Goal: Task Accomplishment & Management: Manage account settings

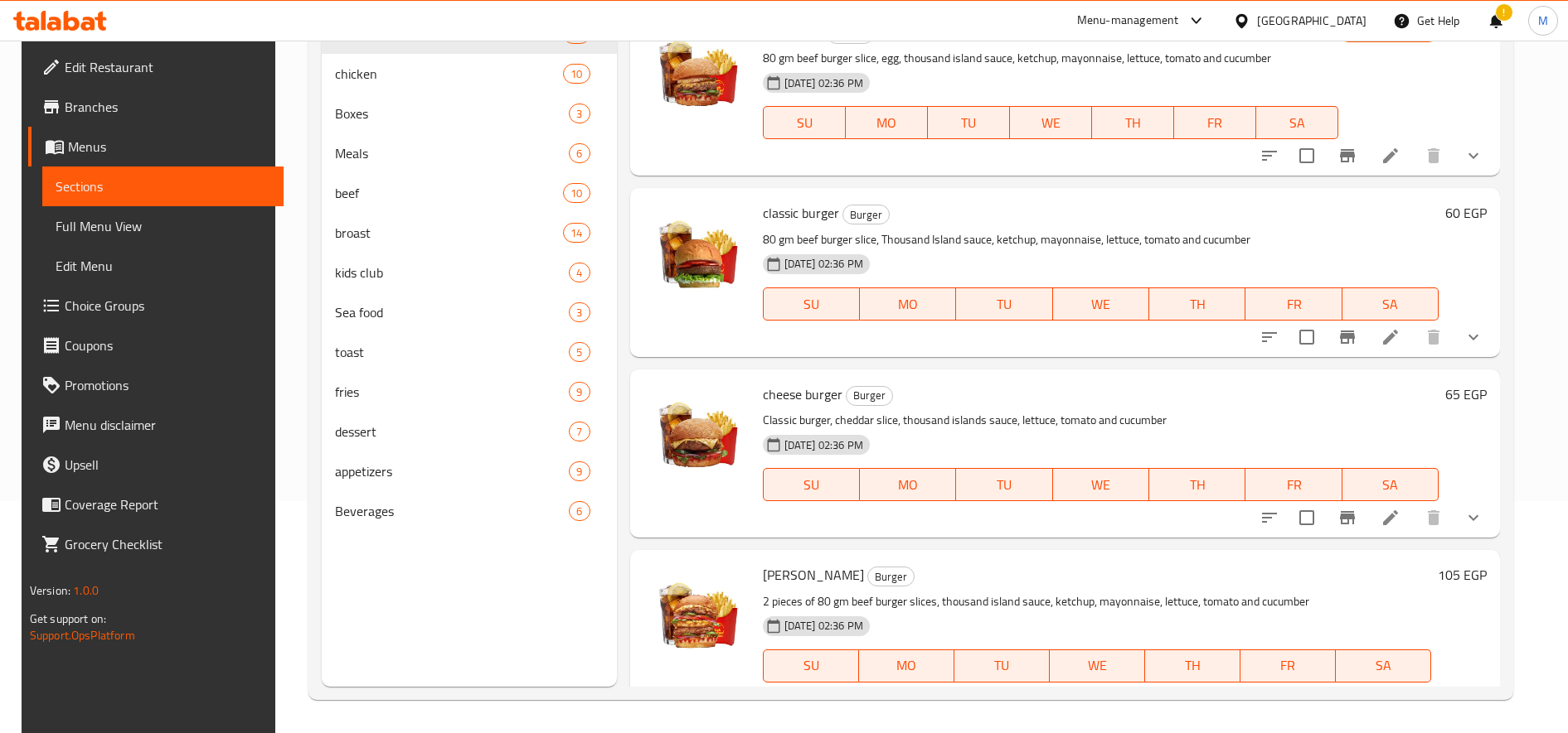
scroll to position [1583, 0]
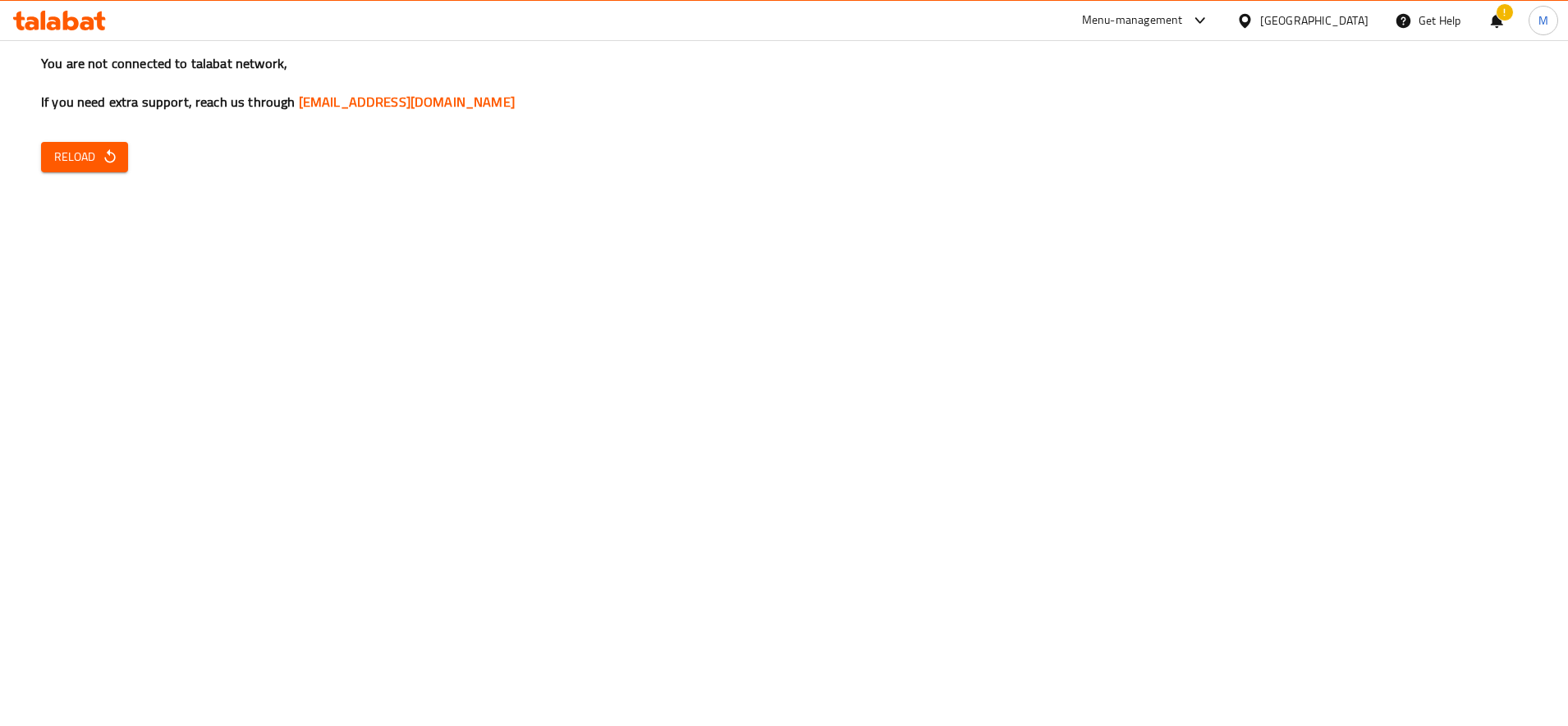
click at [62, 157] on span "Reload" at bounding box center [84, 157] width 61 height 21
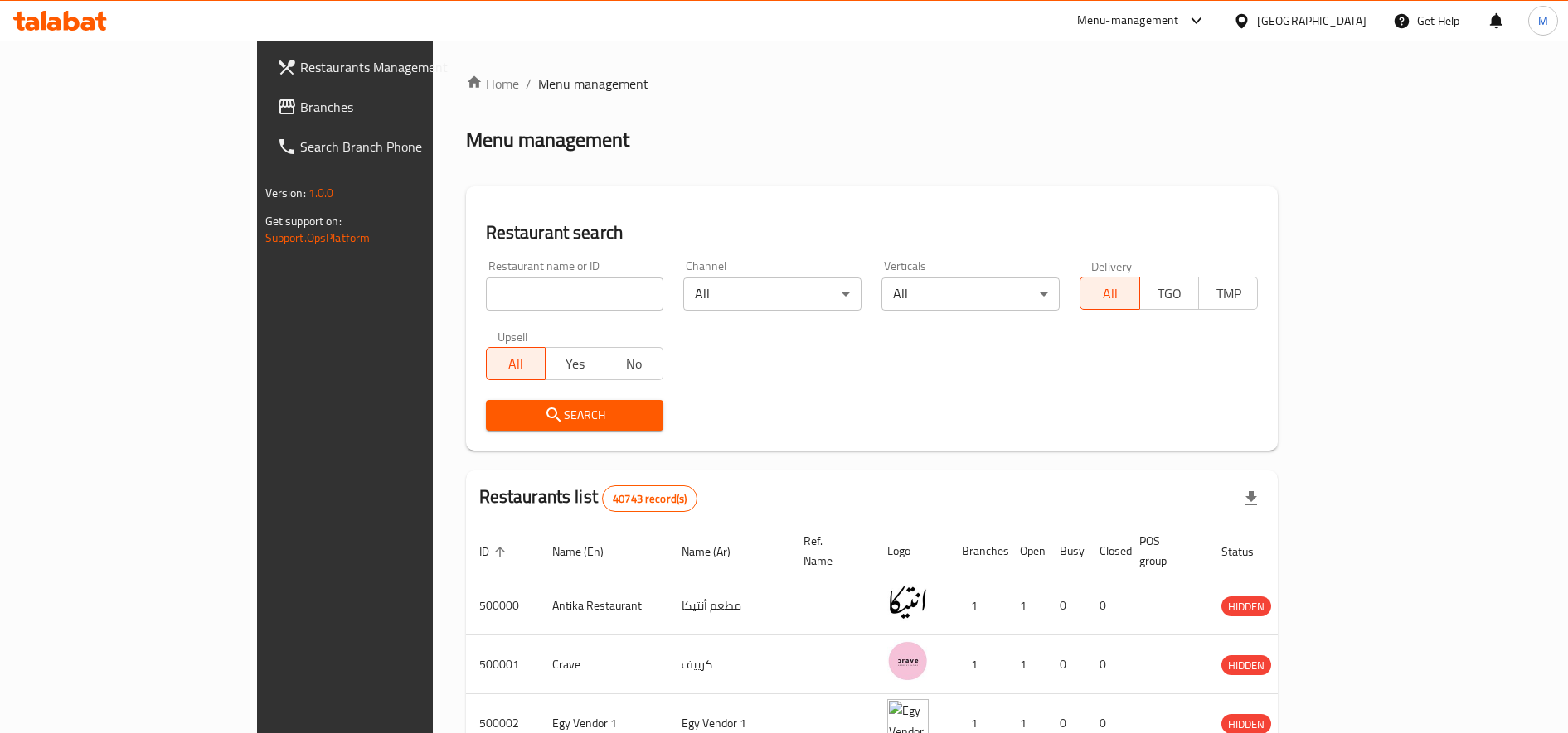
click at [486, 304] on input "search" at bounding box center [575, 294] width 178 height 33
paste input "618074"
type input "618074"
click button "Search" at bounding box center [575, 416] width 178 height 31
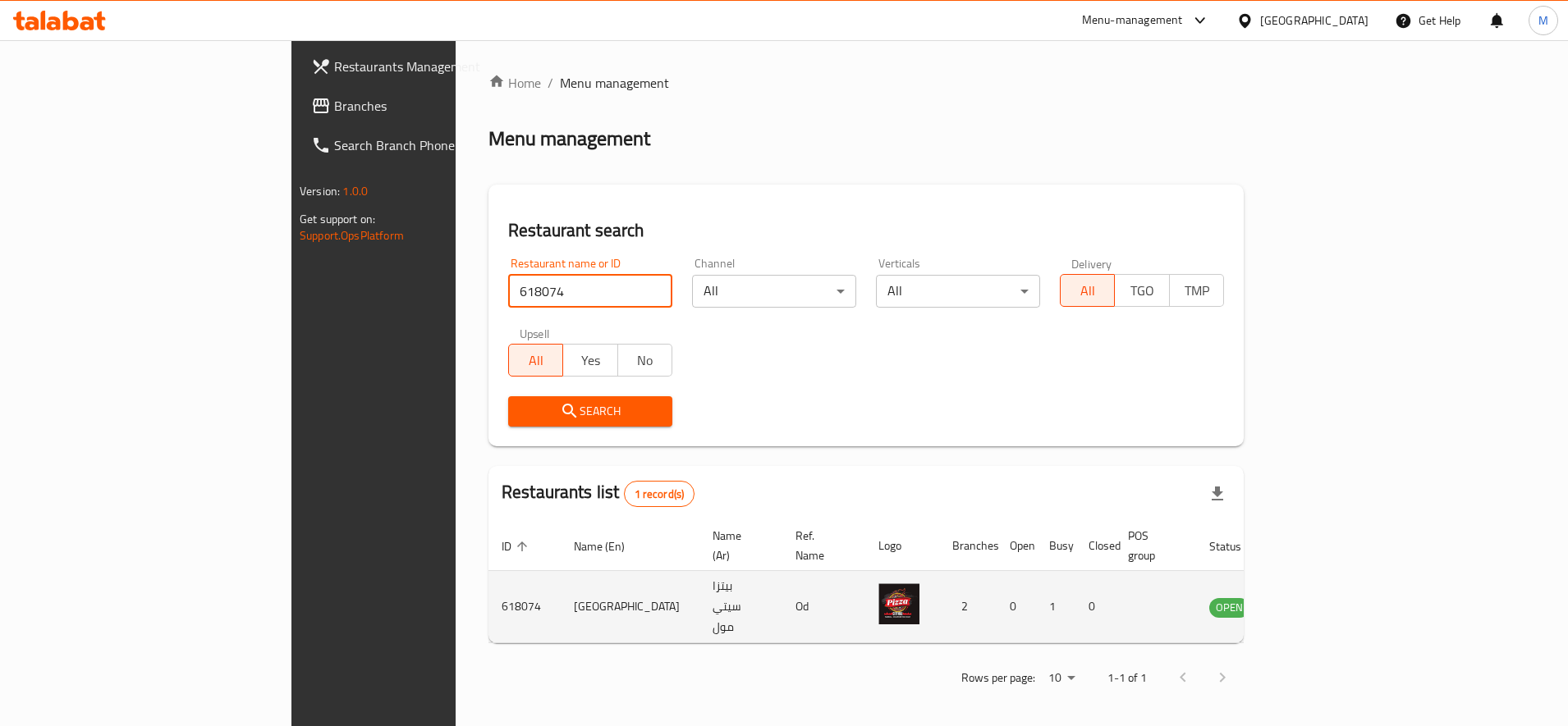
click at [1315, 598] on icon "enhanced table" at bounding box center [1305, 607] width 20 height 20
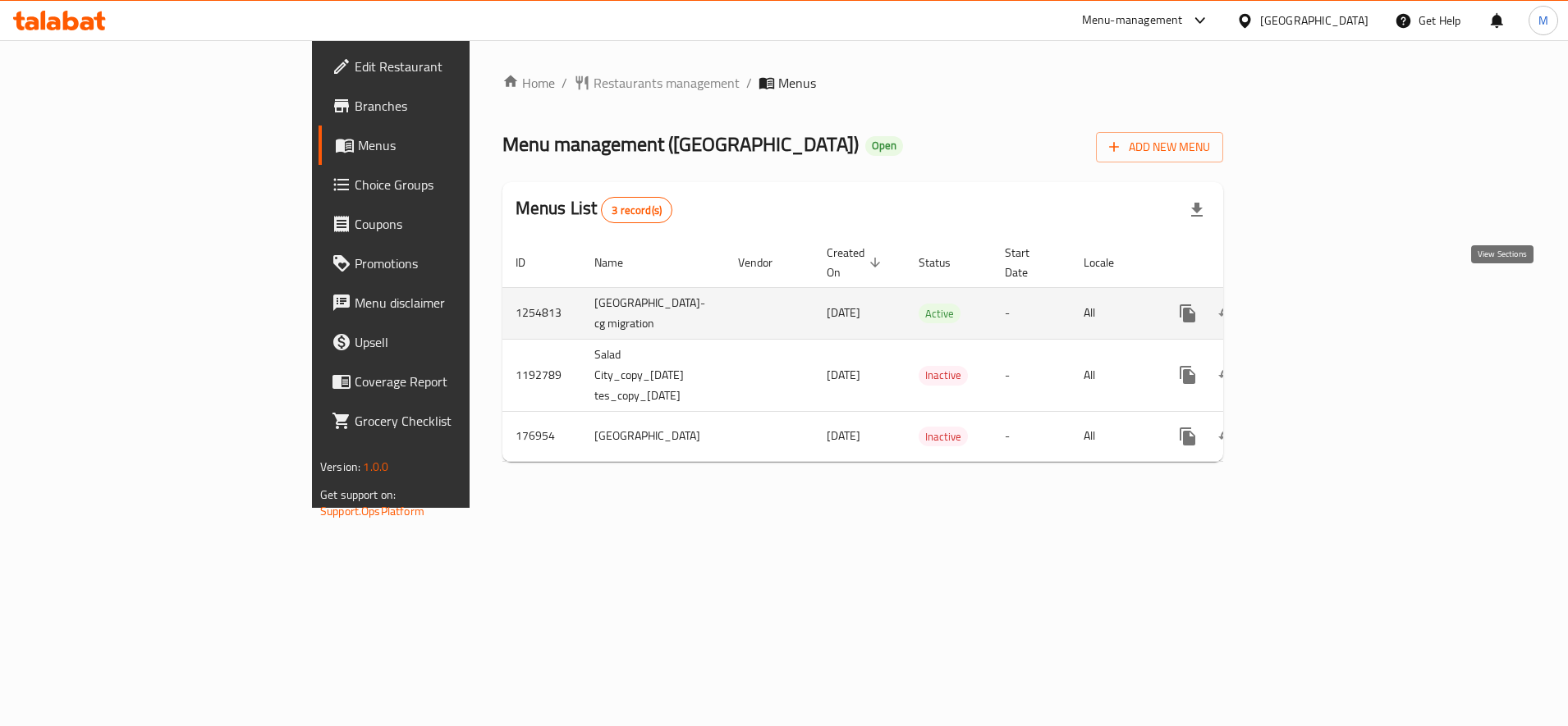
click at [1326, 294] on link "enhanced table" at bounding box center [1306, 314] width 39 height 39
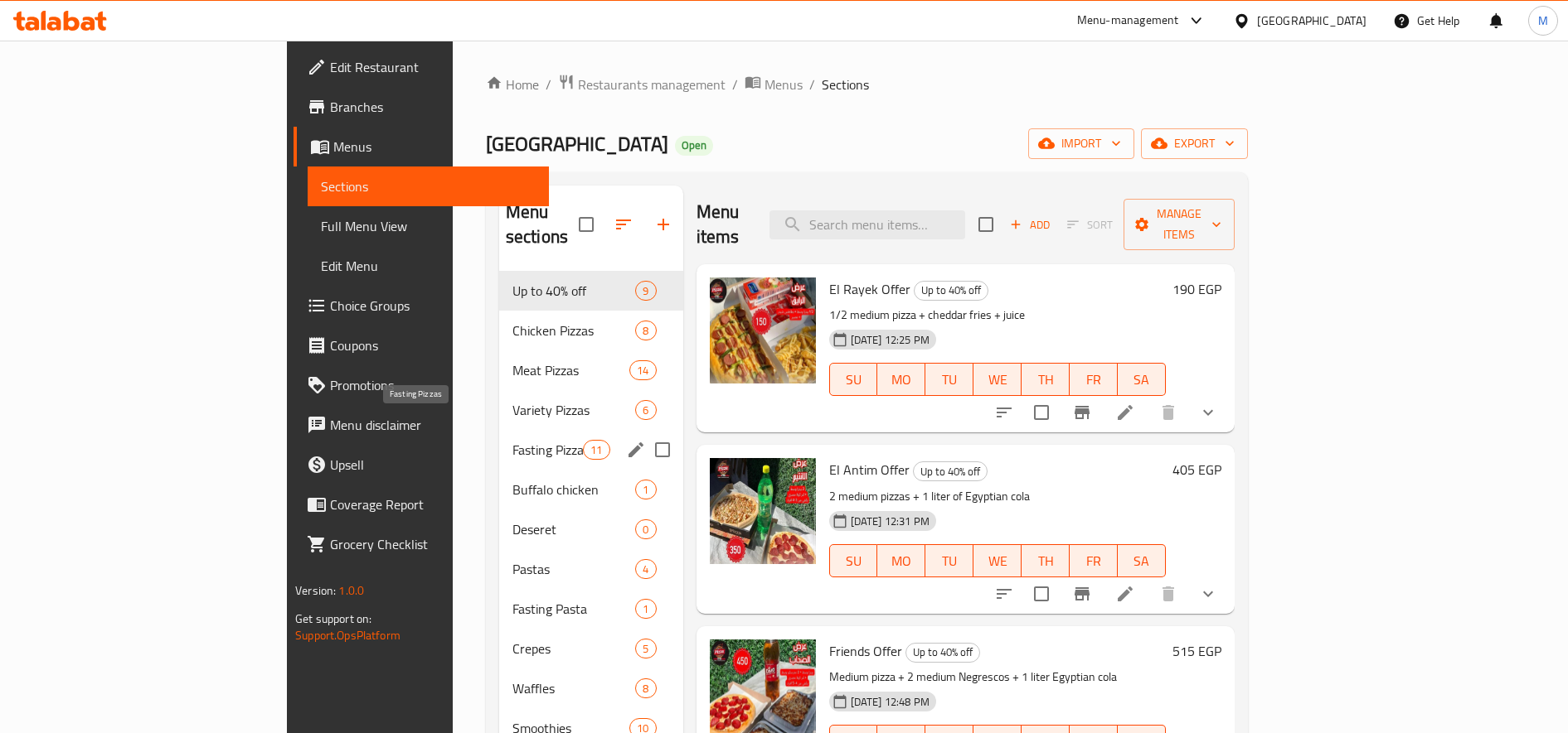
click at [512, 440] on span "Fasting Pizzas" at bounding box center [548, 450] width 71 height 20
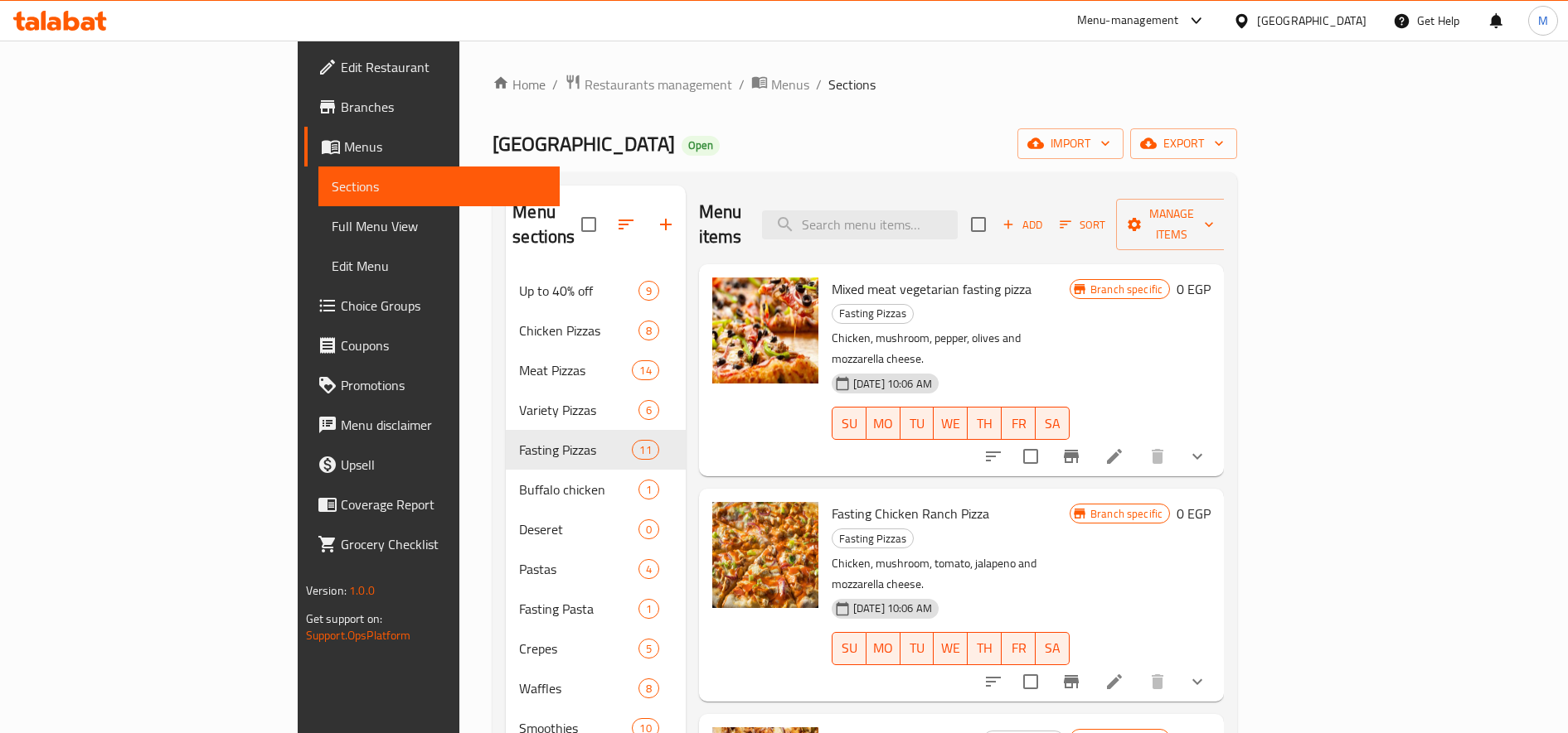
click at [1210, 277] on h6 "0 EGP" at bounding box center [1193, 288] width 34 height 23
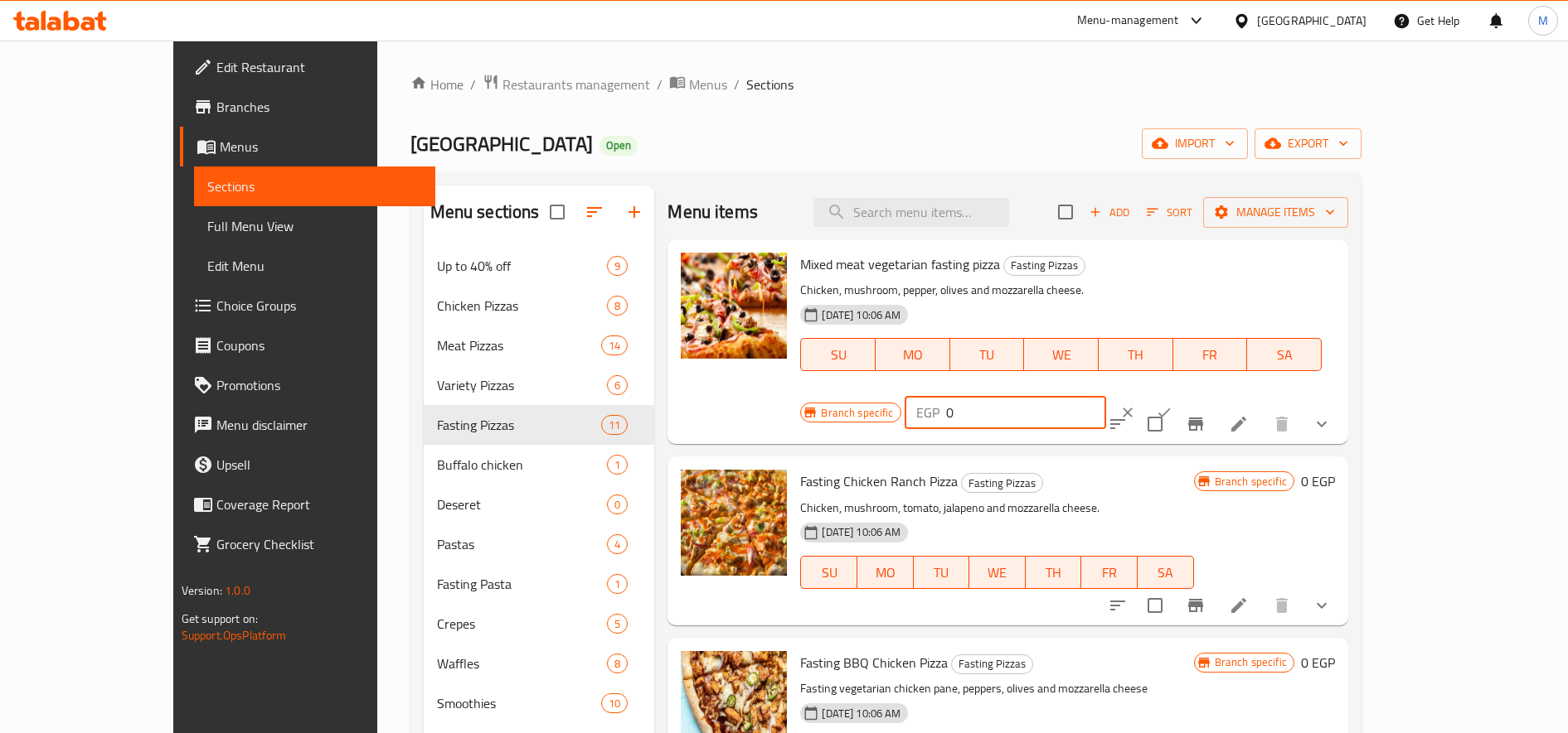
click at [1106, 396] on input "0" at bounding box center [1025, 413] width 160 height 33
type input "80"
click at [1172, 404] on icon "ok" at bounding box center [1164, 412] width 16 height 16
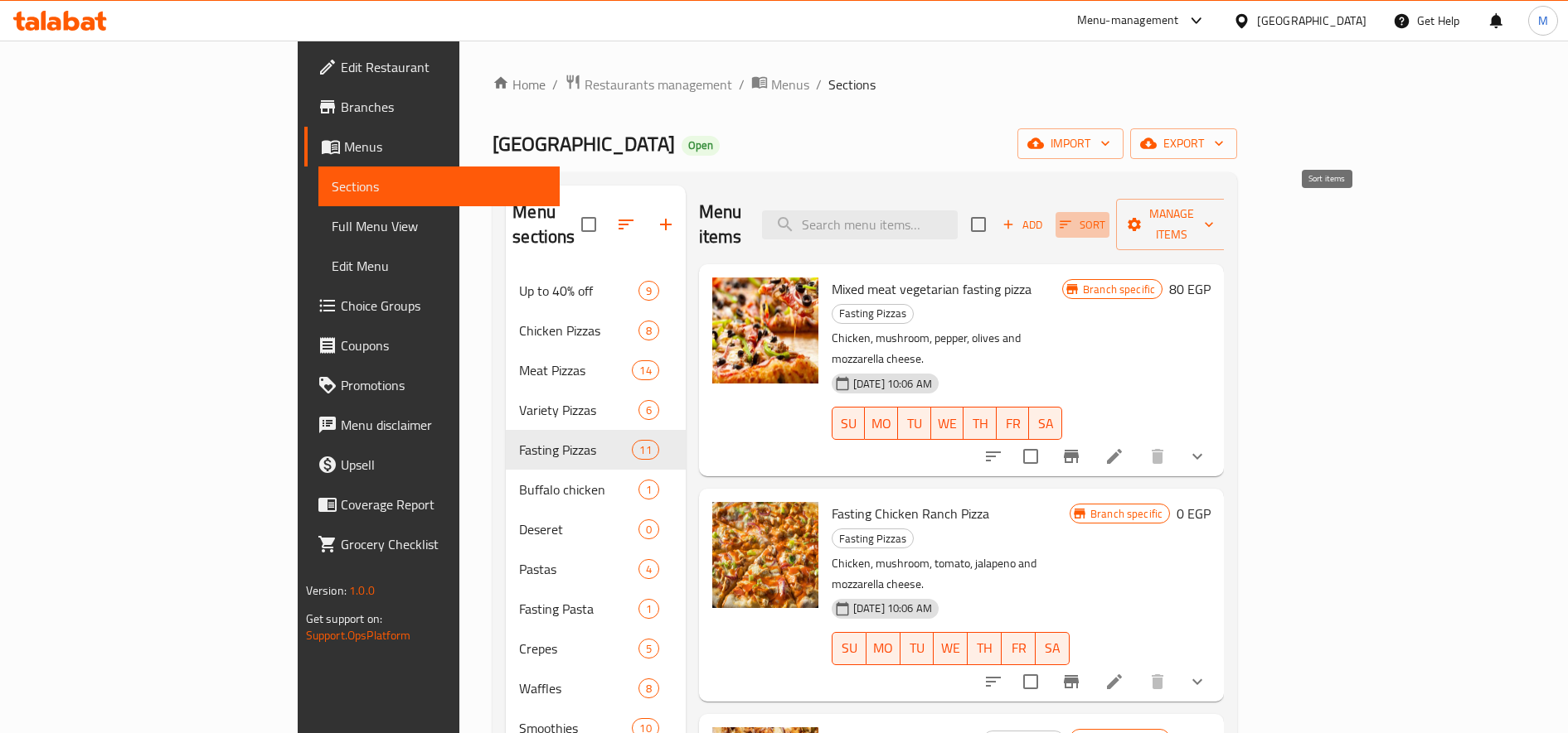
click at [1105, 220] on span "Sort" at bounding box center [1082, 225] width 46 height 19
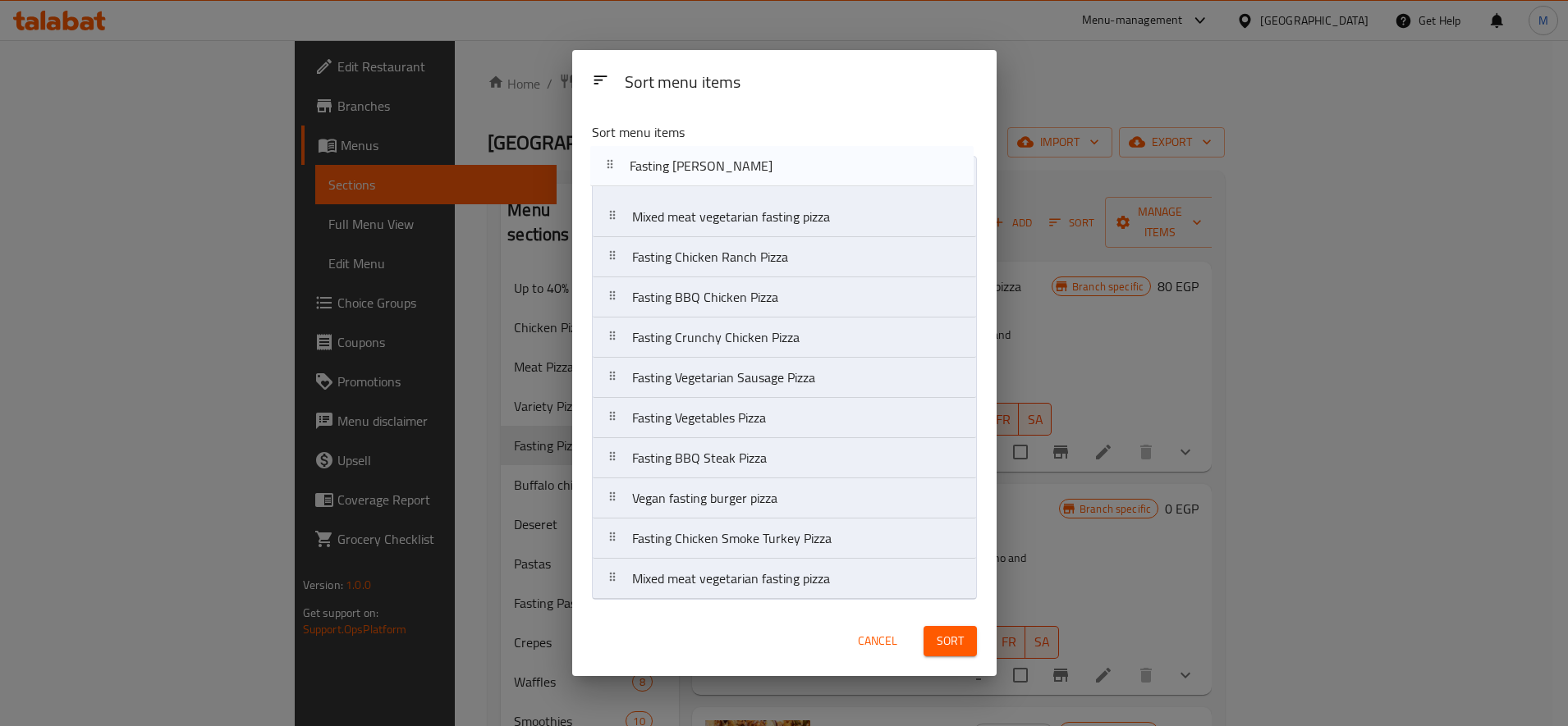
drag, startPoint x: 607, startPoint y: 419, endPoint x: 604, endPoint y: 165, distance: 254.0
click at [604, 165] on nav "Mixed meat vegetarian fasting pizza Fasting Chicken Ranch Pizza Fasting BBQ Chi…" at bounding box center [784, 377] width 385 height 444
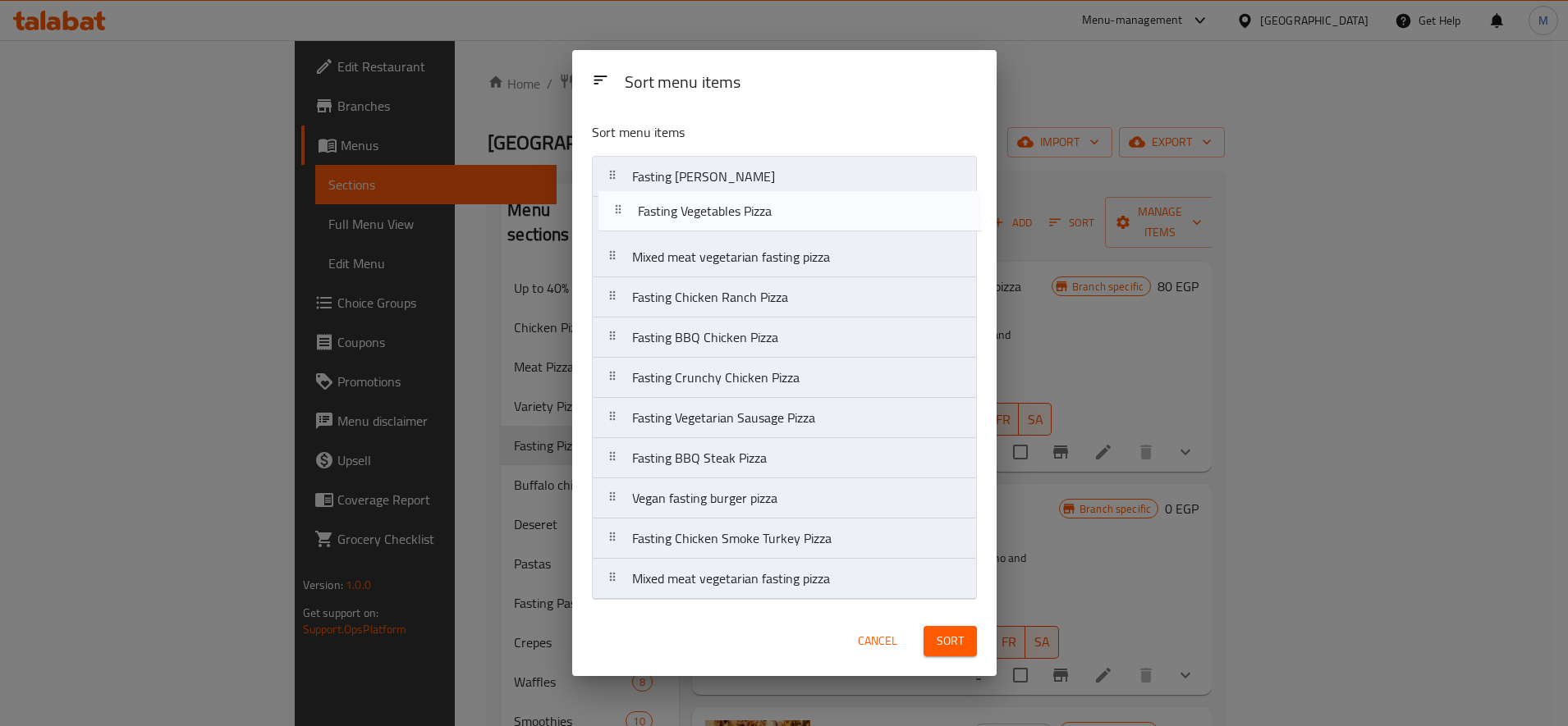
drag, startPoint x: 620, startPoint y: 426, endPoint x: 621, endPoint y: 213, distance: 213.0
click at [621, 213] on nav "Fasting Margarita Pizza Mixed meat vegetarian fasting pizza Fasting Chicken Ran…" at bounding box center [784, 377] width 385 height 444
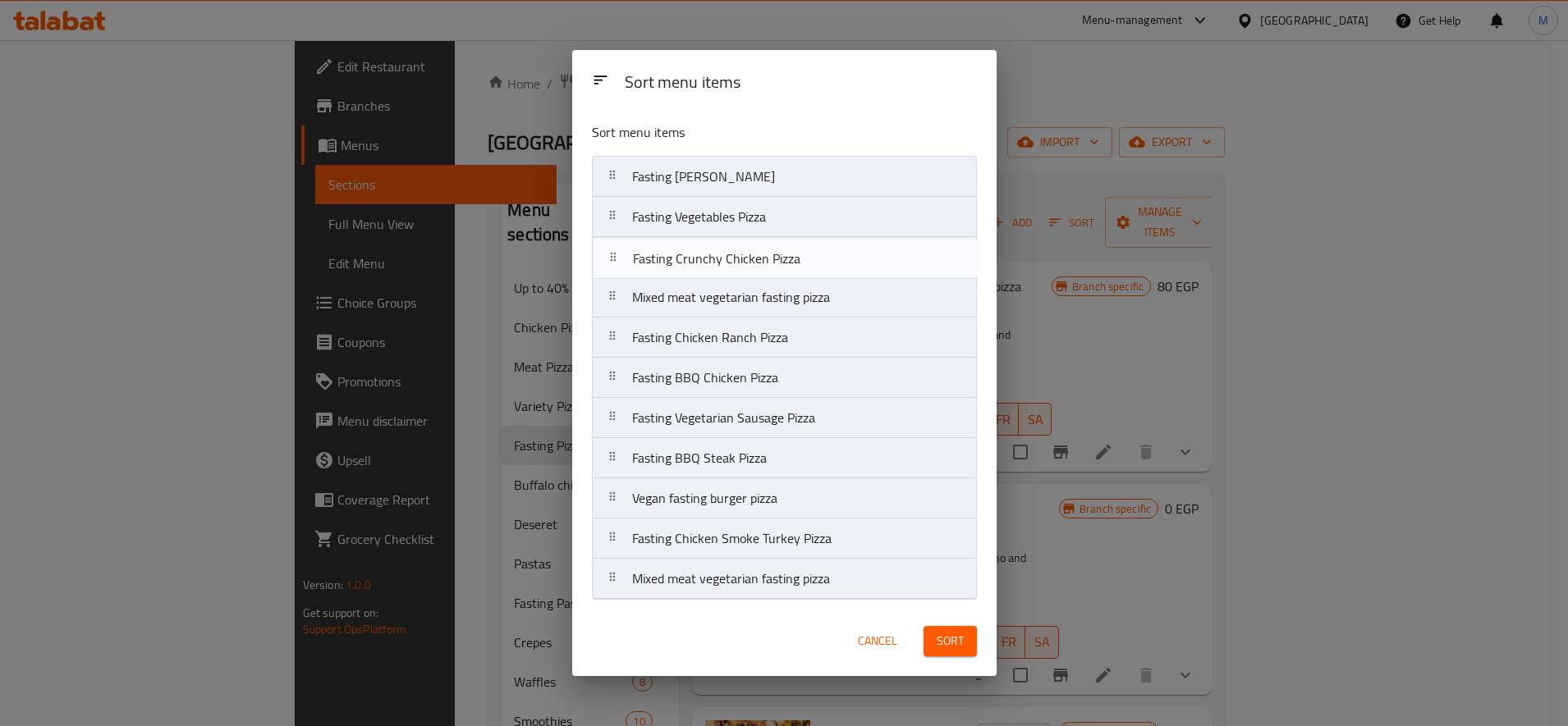
drag, startPoint x: 612, startPoint y: 382, endPoint x: 612, endPoint y: 256, distance: 126.0
click at [612, 256] on nav "Fasting Margarita Pizza Fasting Vegetables Pizza Mixed meat vegetarian fasting …" at bounding box center [784, 377] width 385 height 444
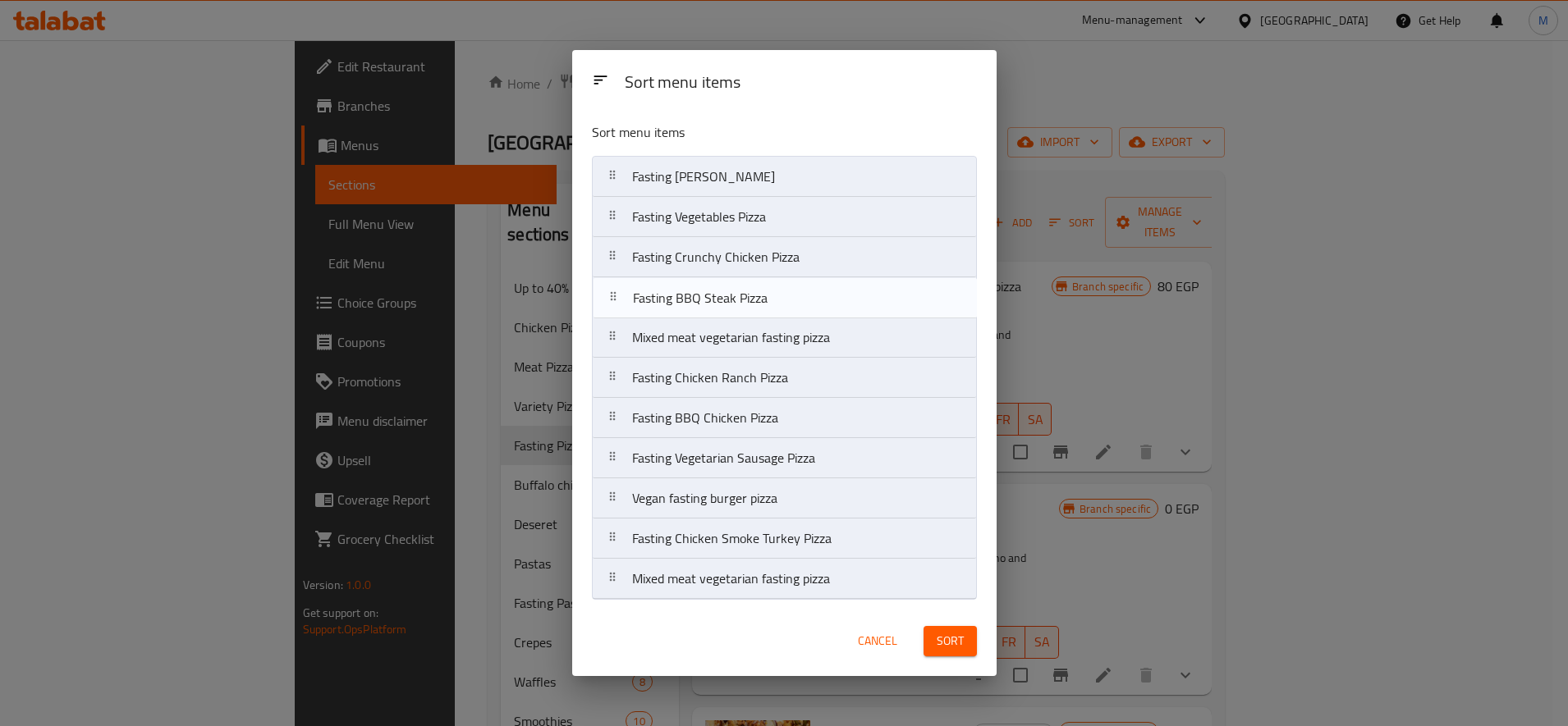
drag, startPoint x: 603, startPoint y: 463, endPoint x: 609, endPoint y: 295, distance: 168.1
click at [609, 295] on nav "Fasting Margarita Pizza Fasting Vegetables Pizza Fasting Crunchy Chicken Pizza …" at bounding box center [784, 377] width 385 height 444
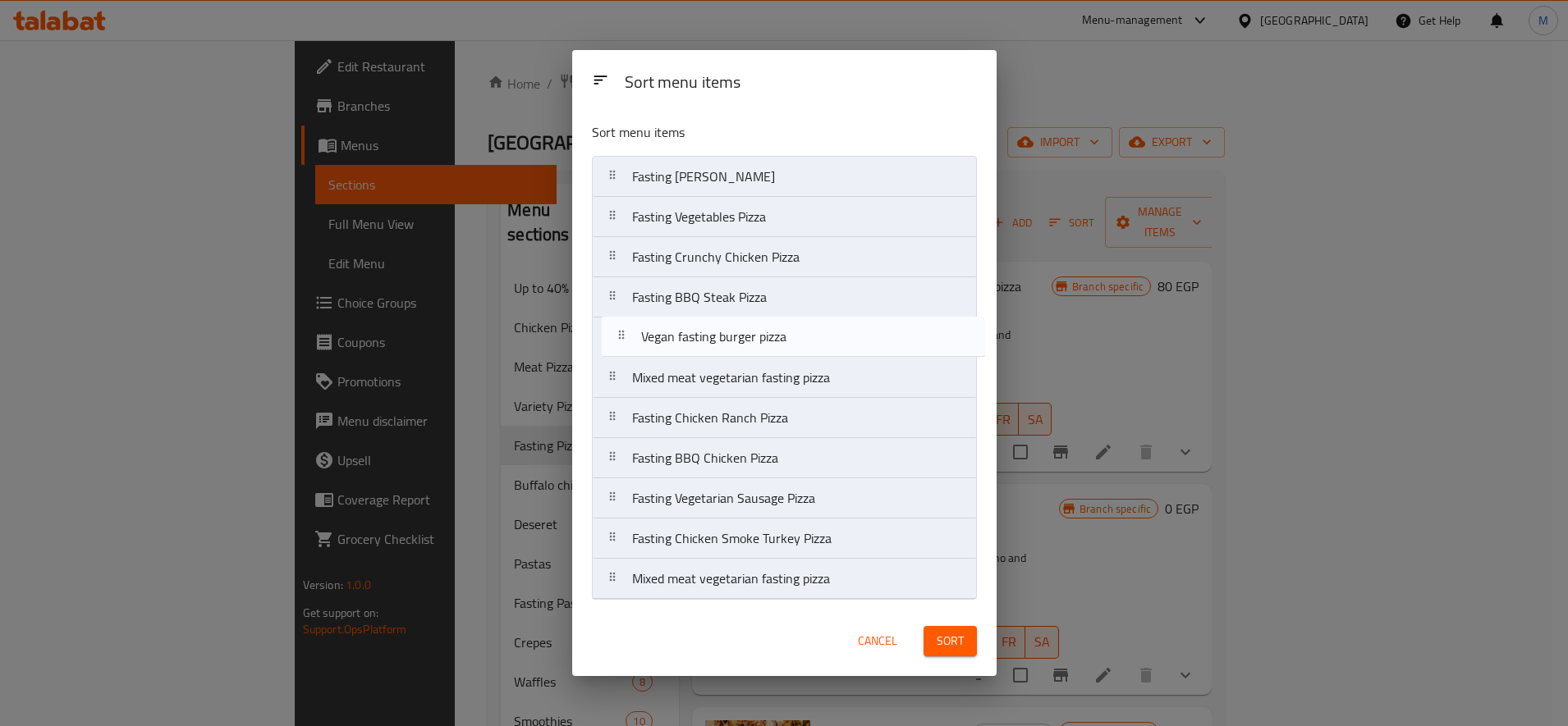
drag, startPoint x: 612, startPoint y: 499, endPoint x: 620, endPoint y: 326, distance: 173.2
click at [621, 327] on nav "Fasting Margarita Pizza Fasting Vegetables Pizza Fasting Crunchy Chicken Pizza …" at bounding box center [784, 377] width 385 height 444
drag, startPoint x: 607, startPoint y: 505, endPoint x: 610, endPoint y: 345, distance: 160.0
click at [610, 345] on nav "Fasting Margarita Pizza Fasting Vegetables Pizza Fasting Crunchy Chicken Pizza …" at bounding box center [784, 377] width 385 height 444
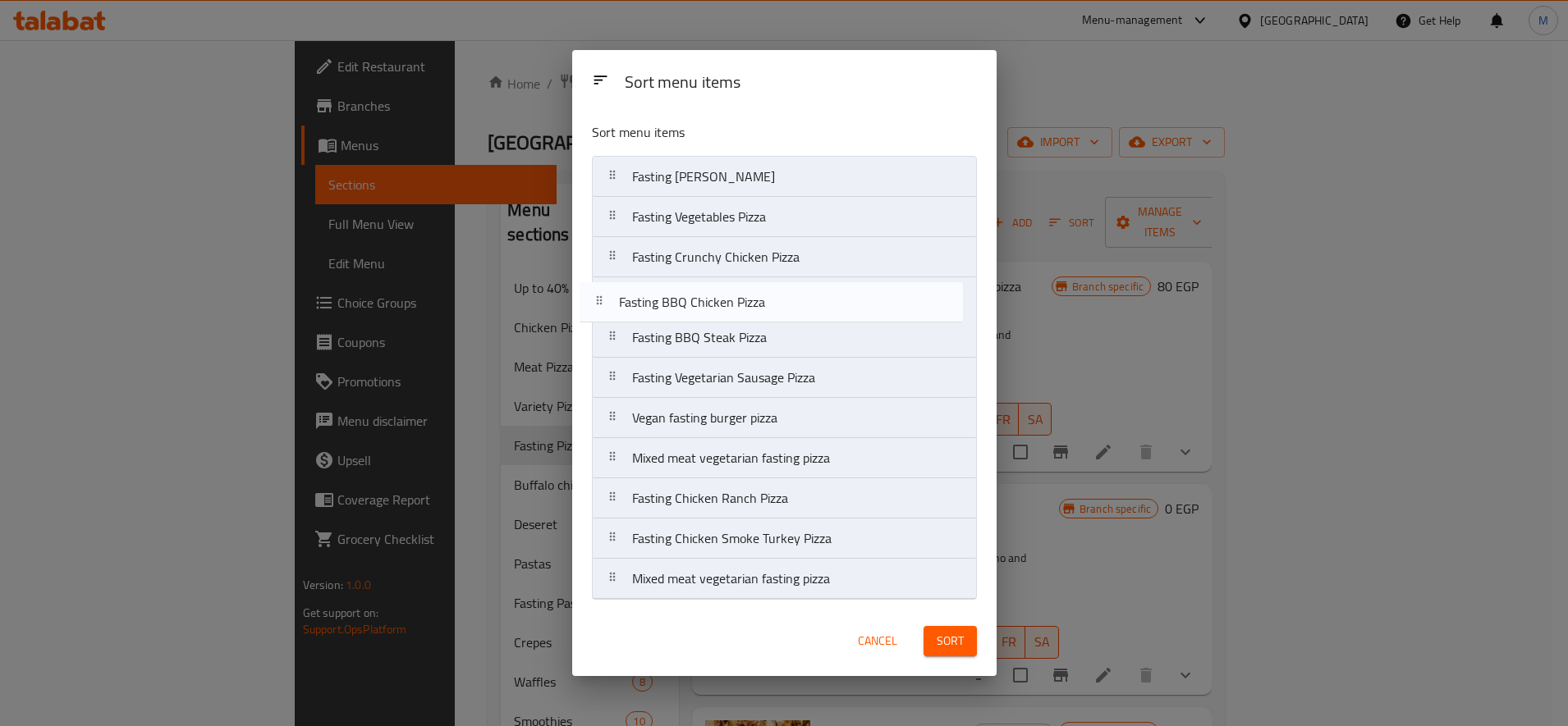
drag, startPoint x: 622, startPoint y: 507, endPoint x: 609, endPoint y: 307, distance: 200.4
click at [609, 307] on nav "Fasting Margarita Pizza Fasting Vegetables Pizza Fasting Crunchy Chicken Pizza …" at bounding box center [784, 377] width 385 height 444
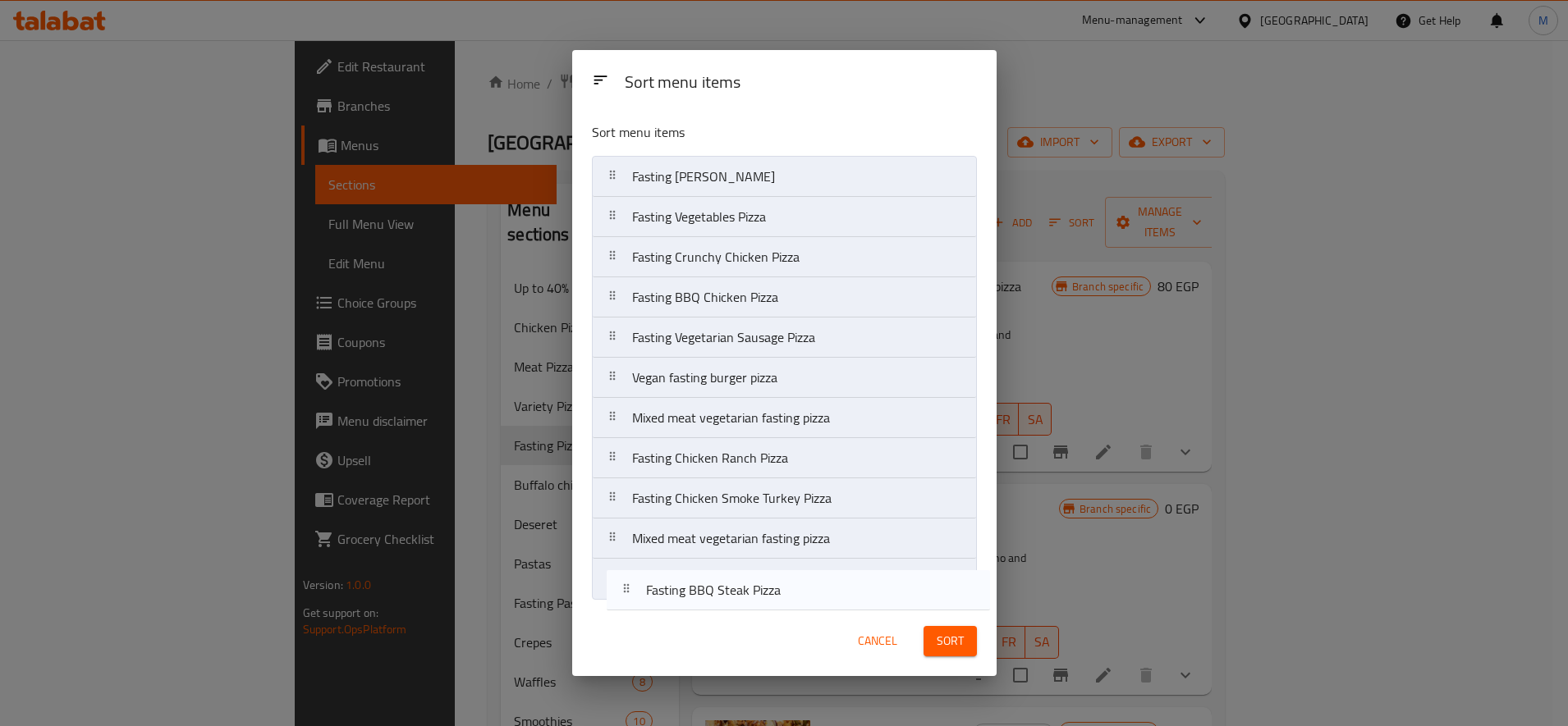
drag, startPoint x: 615, startPoint y: 340, endPoint x: 630, endPoint y: 603, distance: 263.4
click at [630, 603] on div "Sort menu items Fasting Margarita Pizza Fasting Vegetables Pizza Fasting Crunch…" at bounding box center [784, 358] width 424 height 498
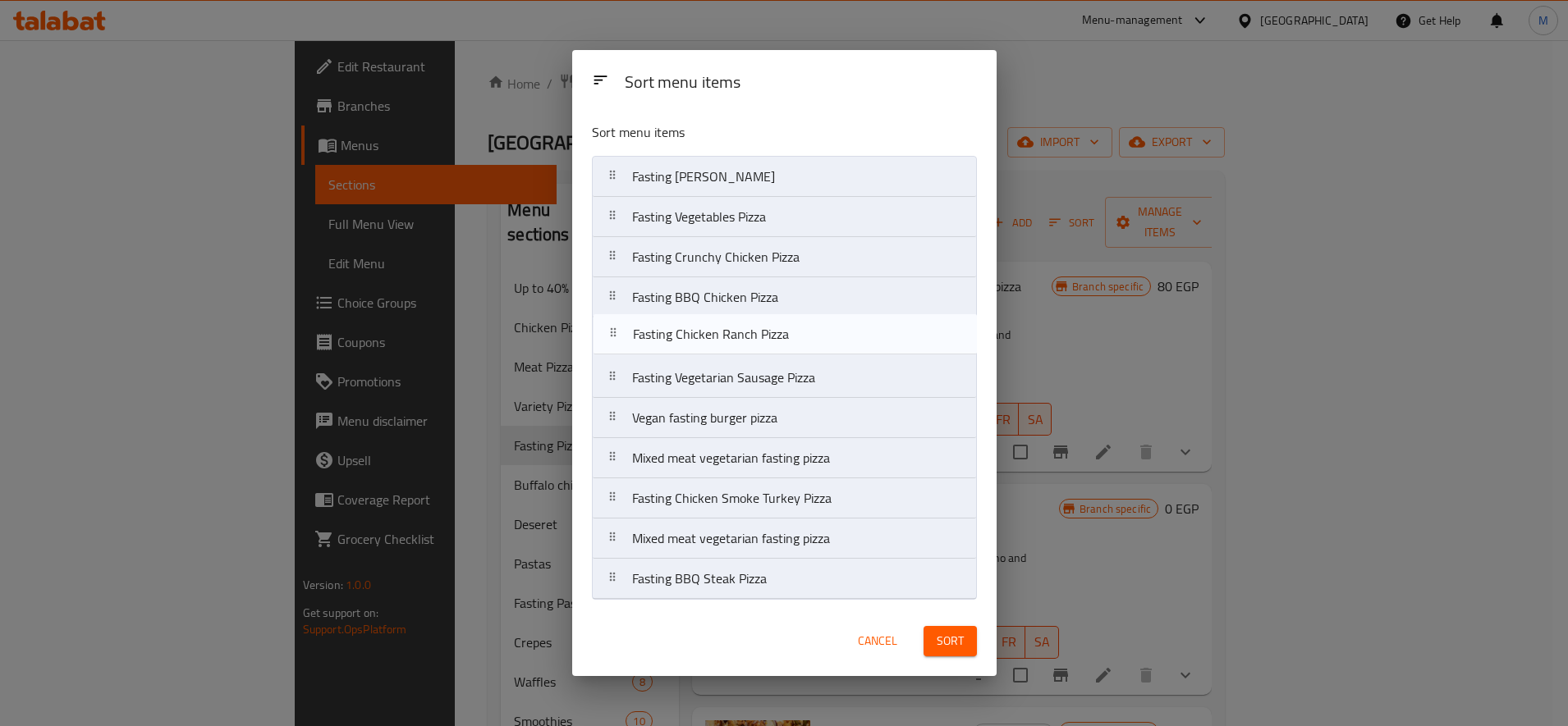
drag, startPoint x: 619, startPoint y: 465, endPoint x: 618, endPoint y: 336, distance: 129.0
click at [618, 336] on nav "Fasting Margarita Pizza Fasting Vegetables Pizza Fasting Crunchy Chicken Pizza …" at bounding box center [784, 377] width 385 height 444
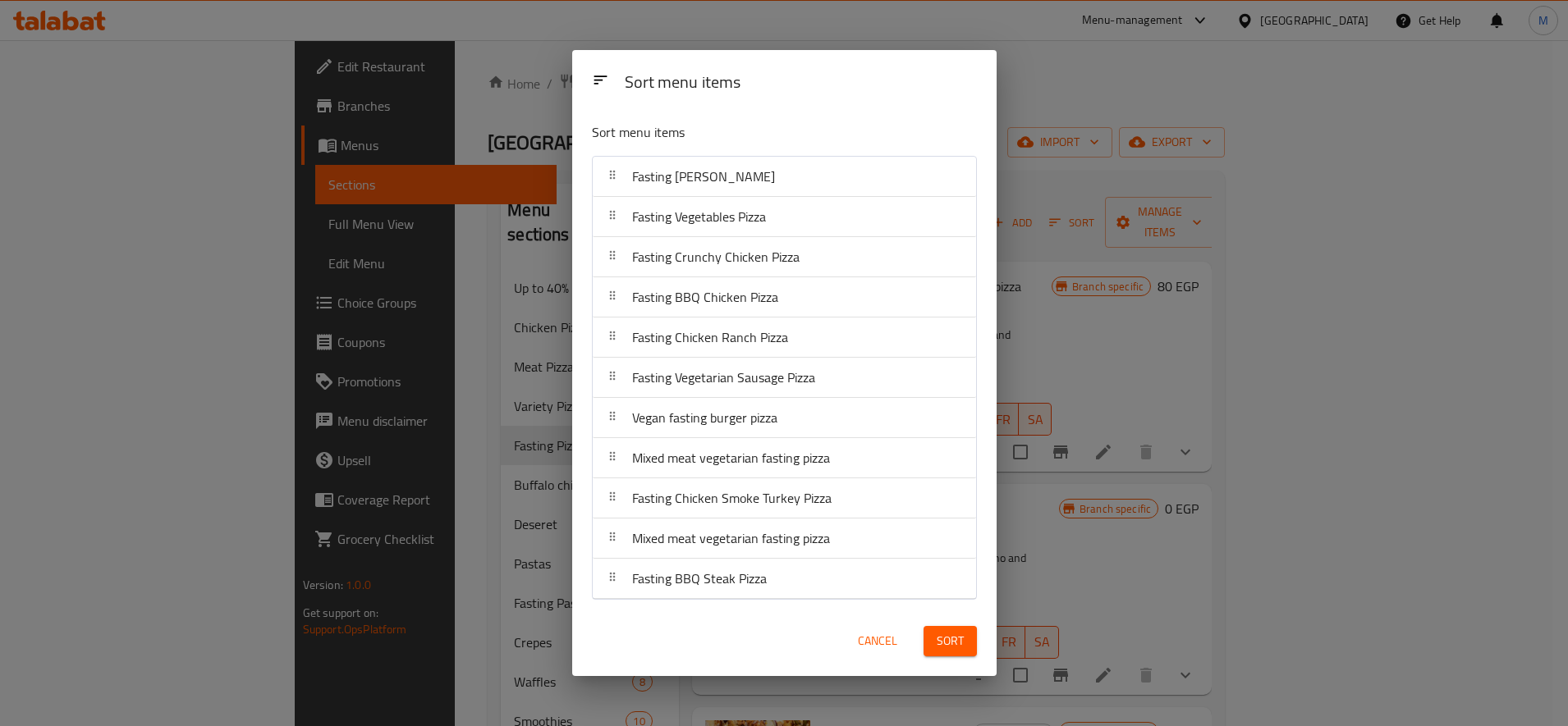
click at [940, 646] on span "Sort" at bounding box center [950, 641] width 27 height 21
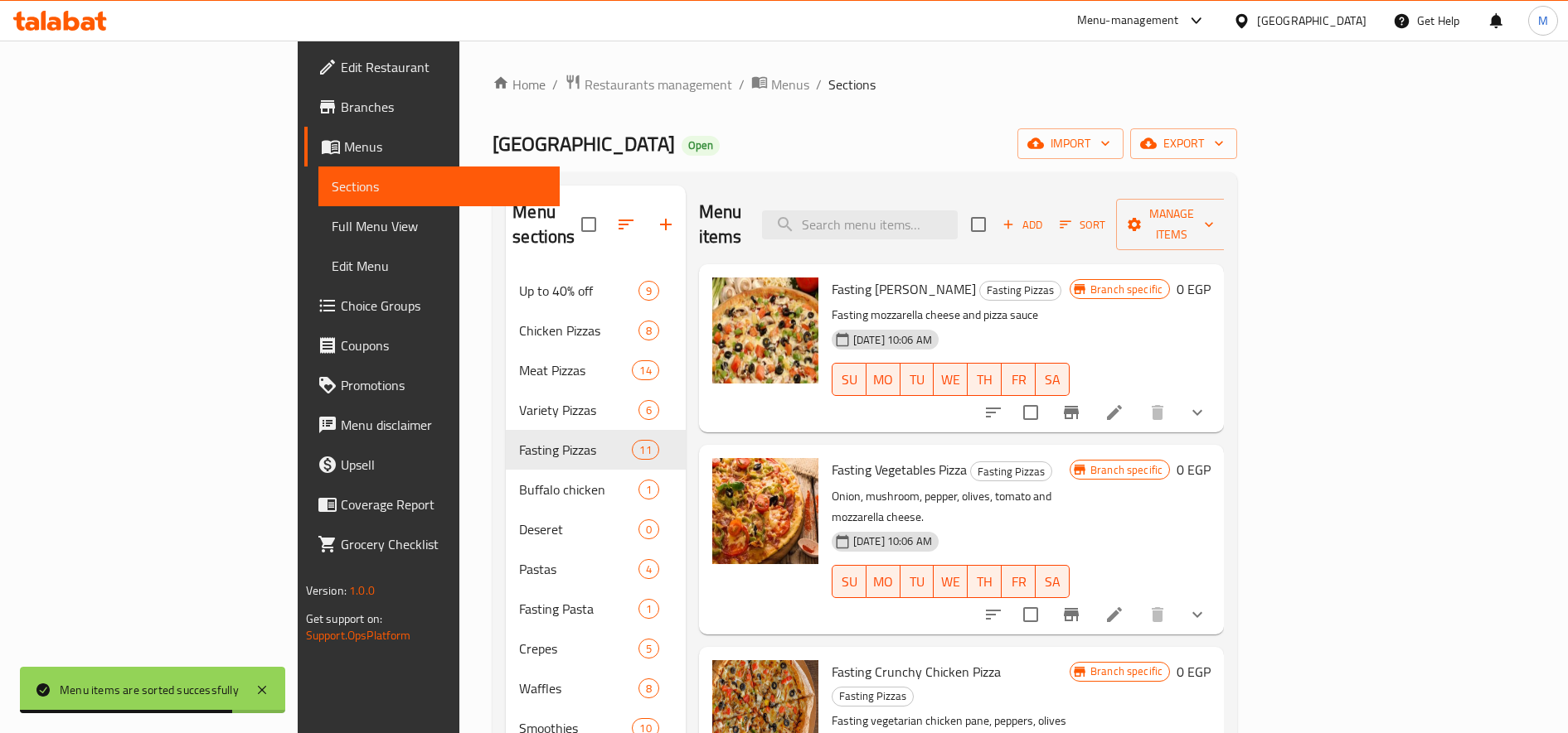
click at [1210, 277] on h6 "0 EGP" at bounding box center [1193, 288] width 34 height 23
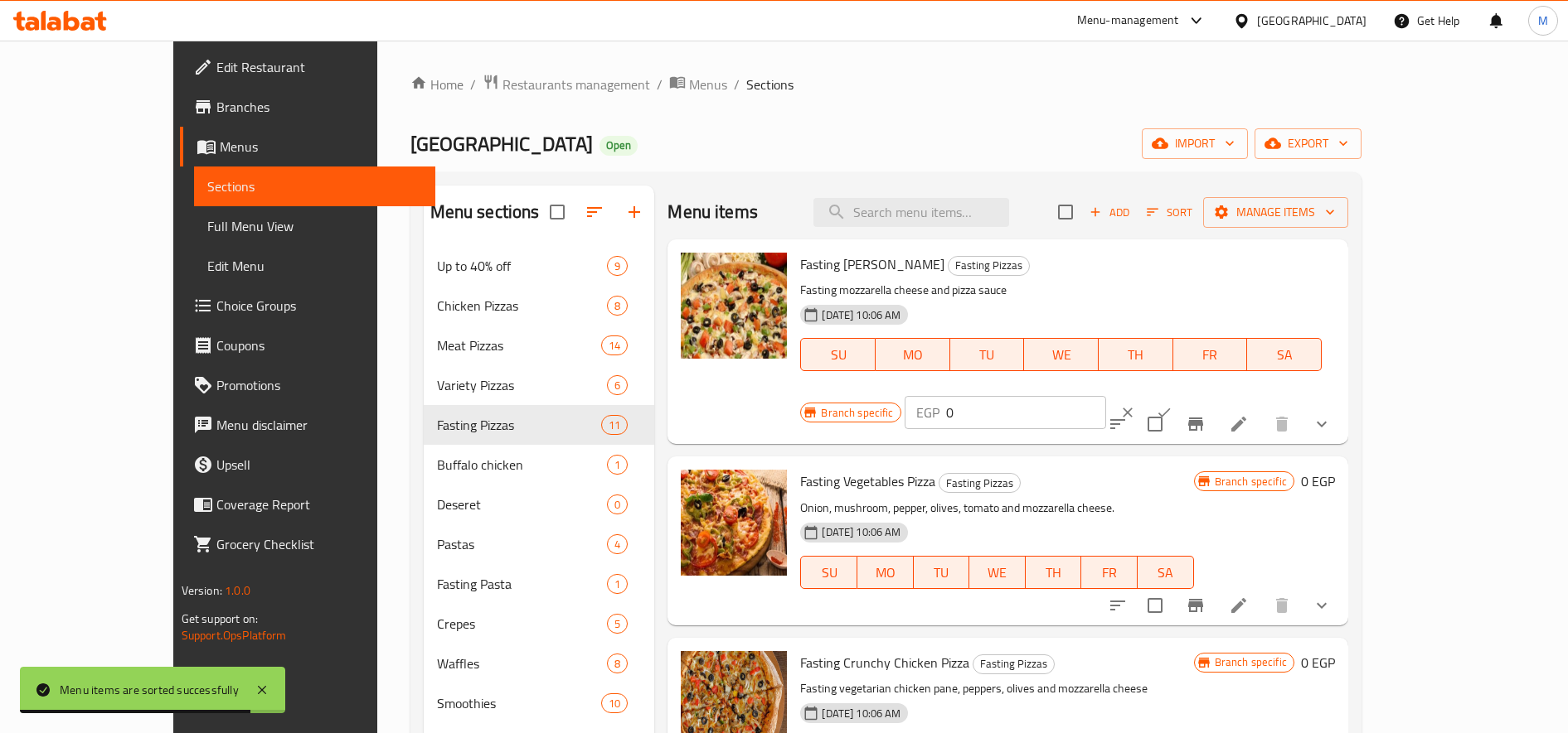
click at [1106, 396] on input "0" at bounding box center [1025, 413] width 160 height 33
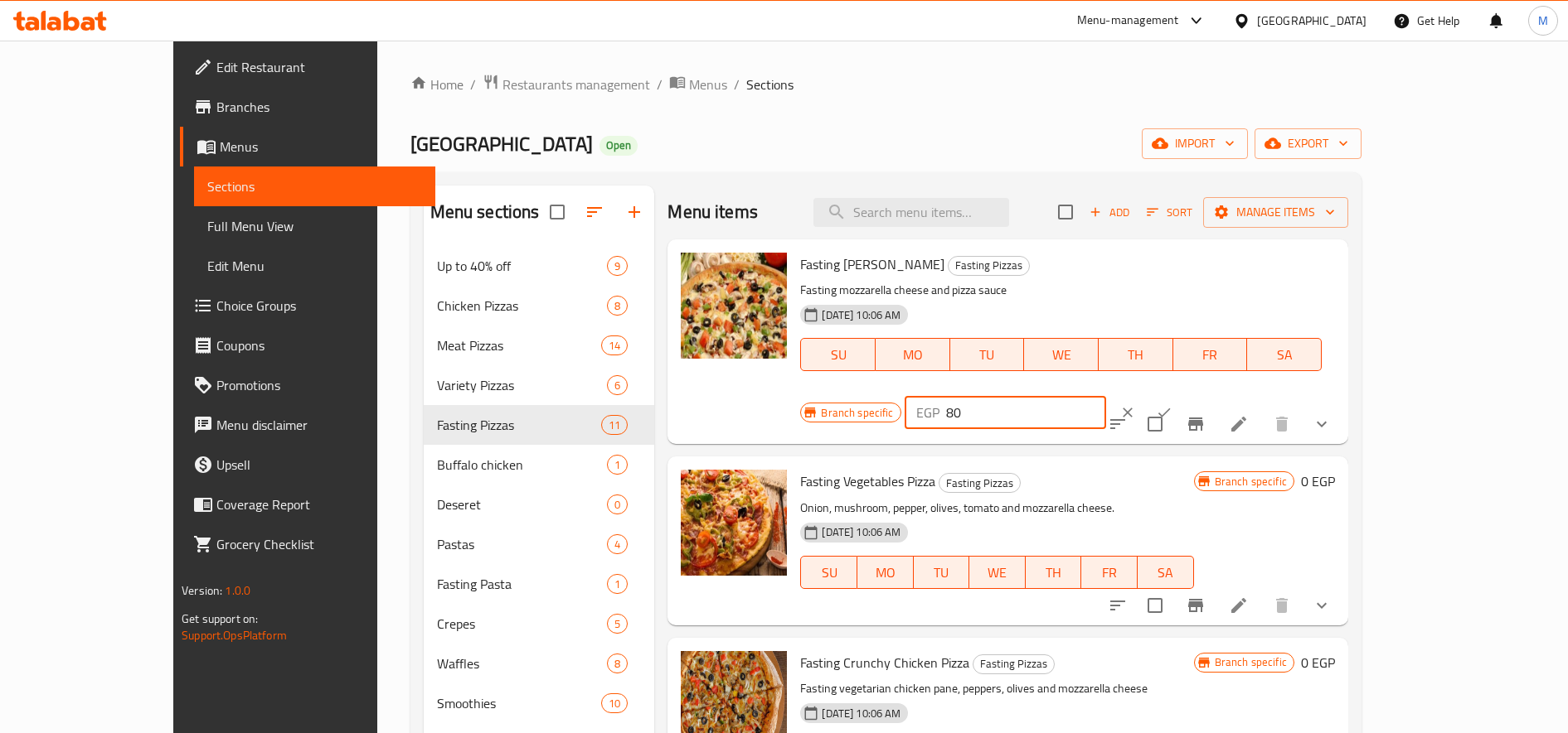
type input "80"
click at [1172, 404] on icon "ok" at bounding box center [1164, 412] width 16 height 16
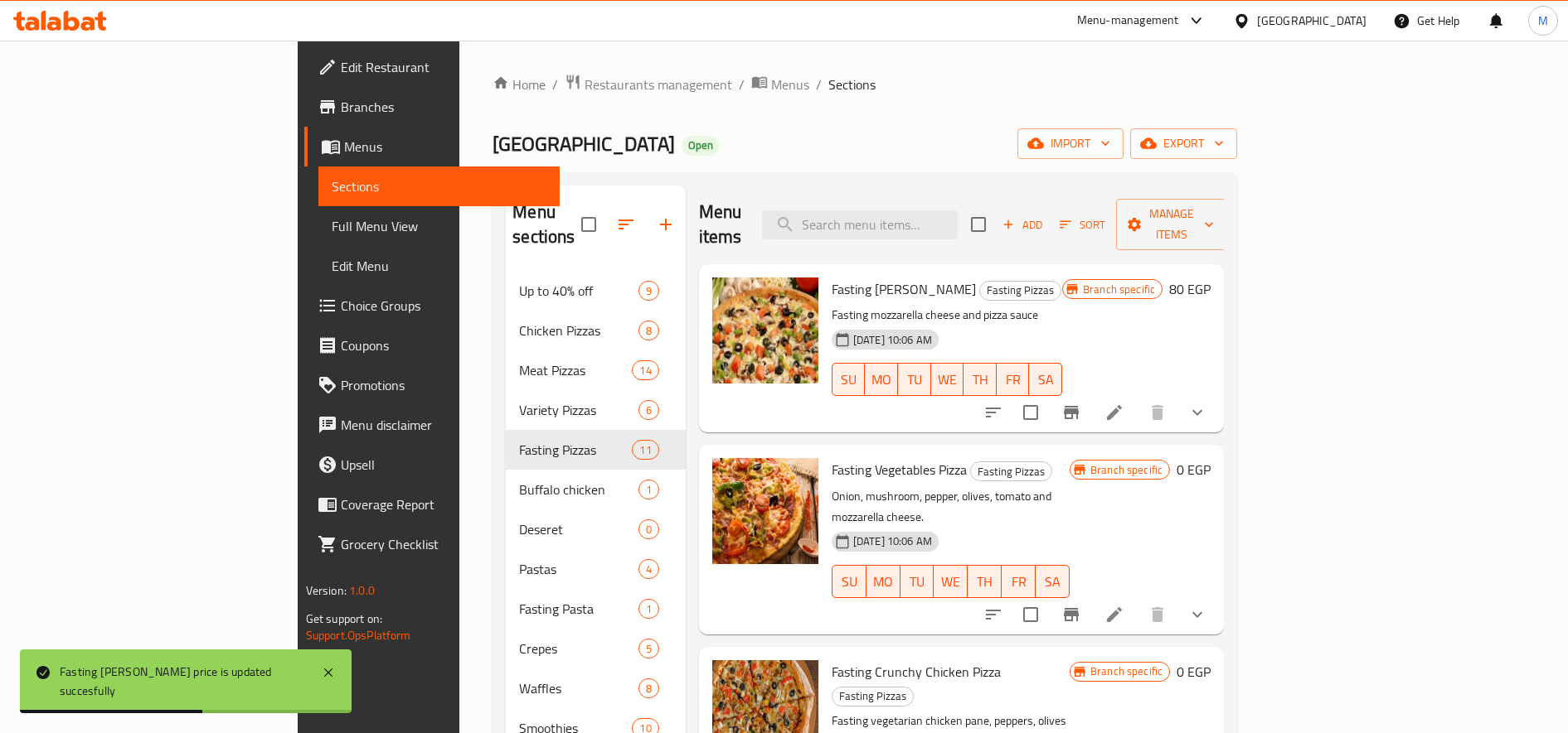
click at [1210, 458] on h6 "0 EGP" at bounding box center [1193, 470] width 34 height 23
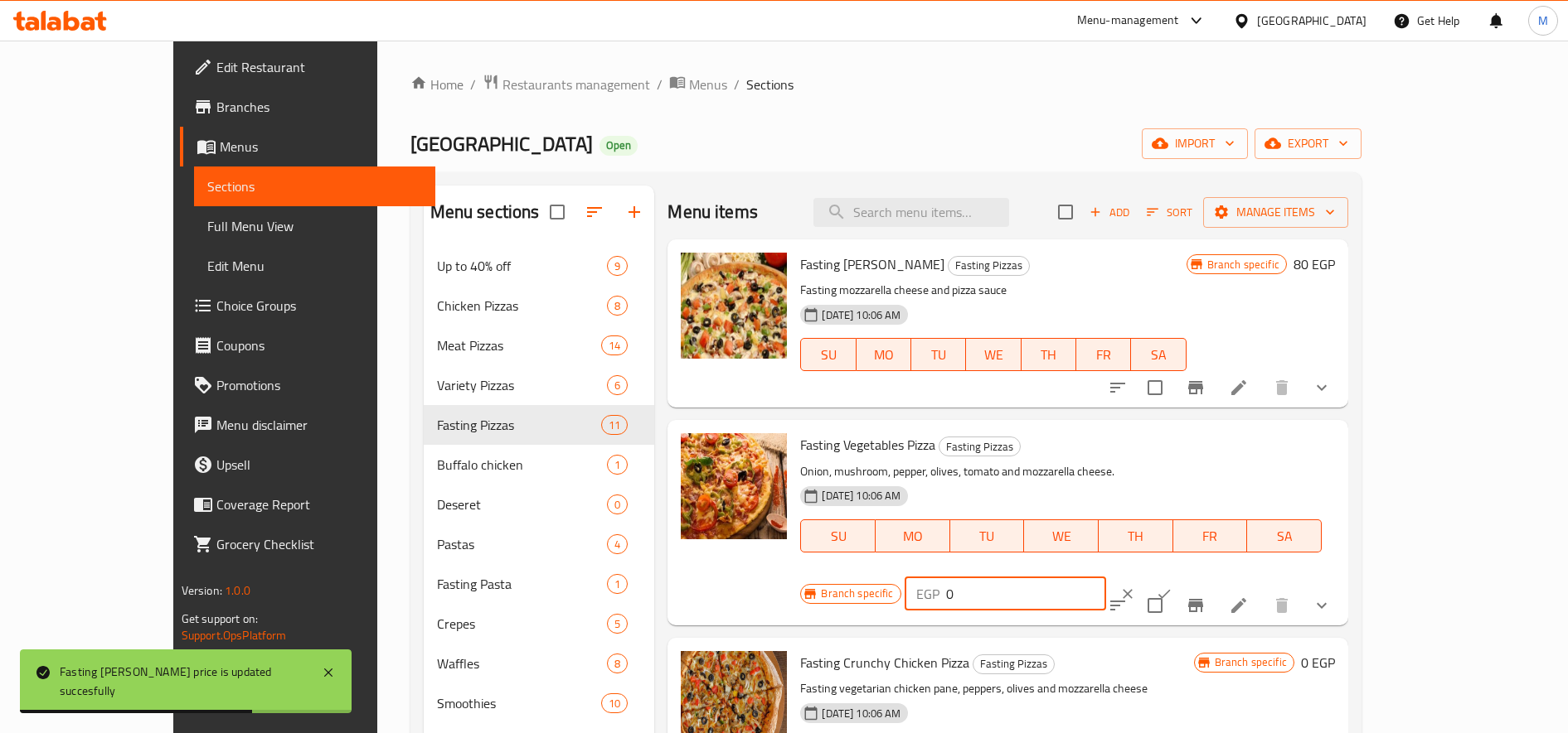
click at [1106, 578] on input "0" at bounding box center [1025, 594] width 160 height 33
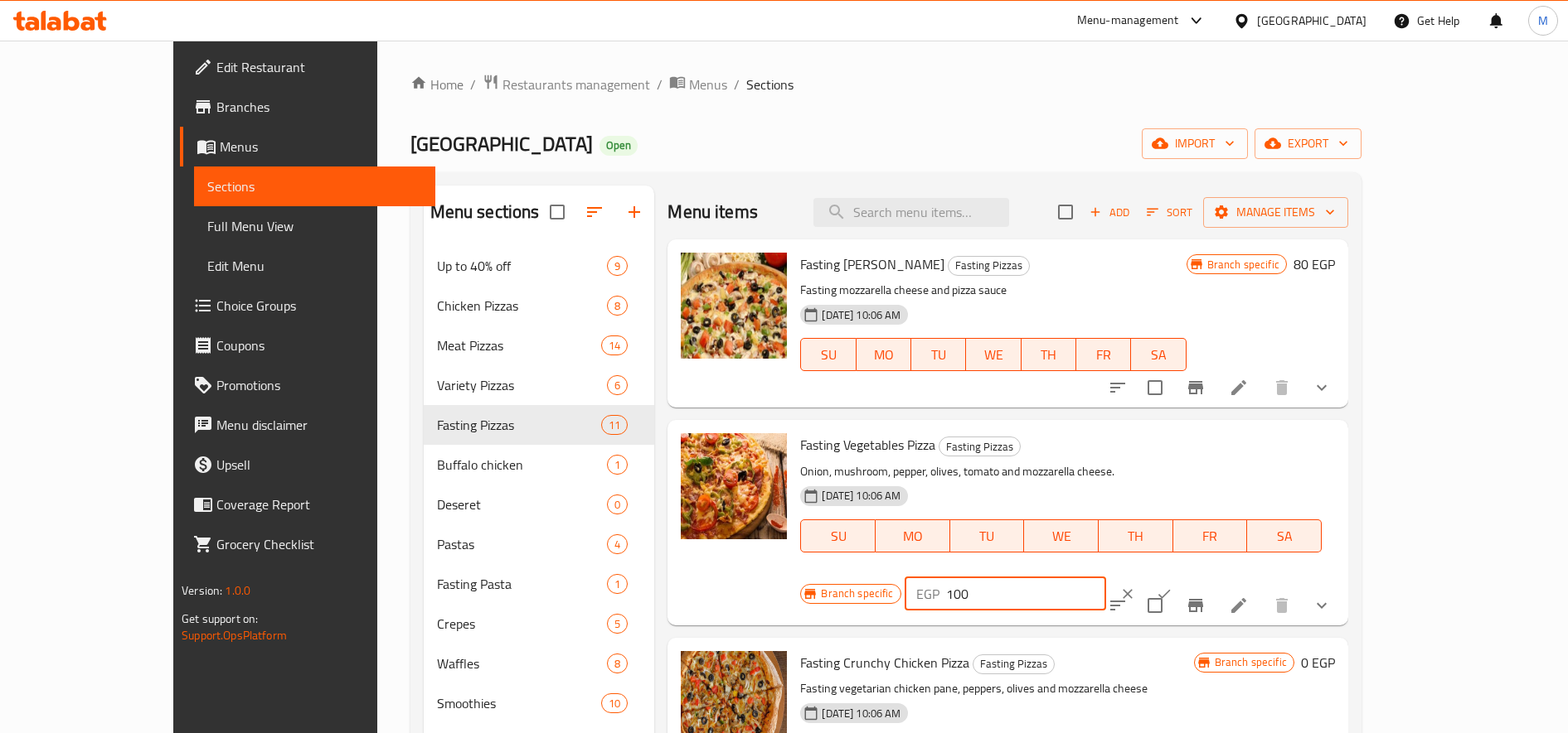
type input "100"
click at [1182, 576] on button "ok" at bounding box center [1164, 594] width 36 height 36
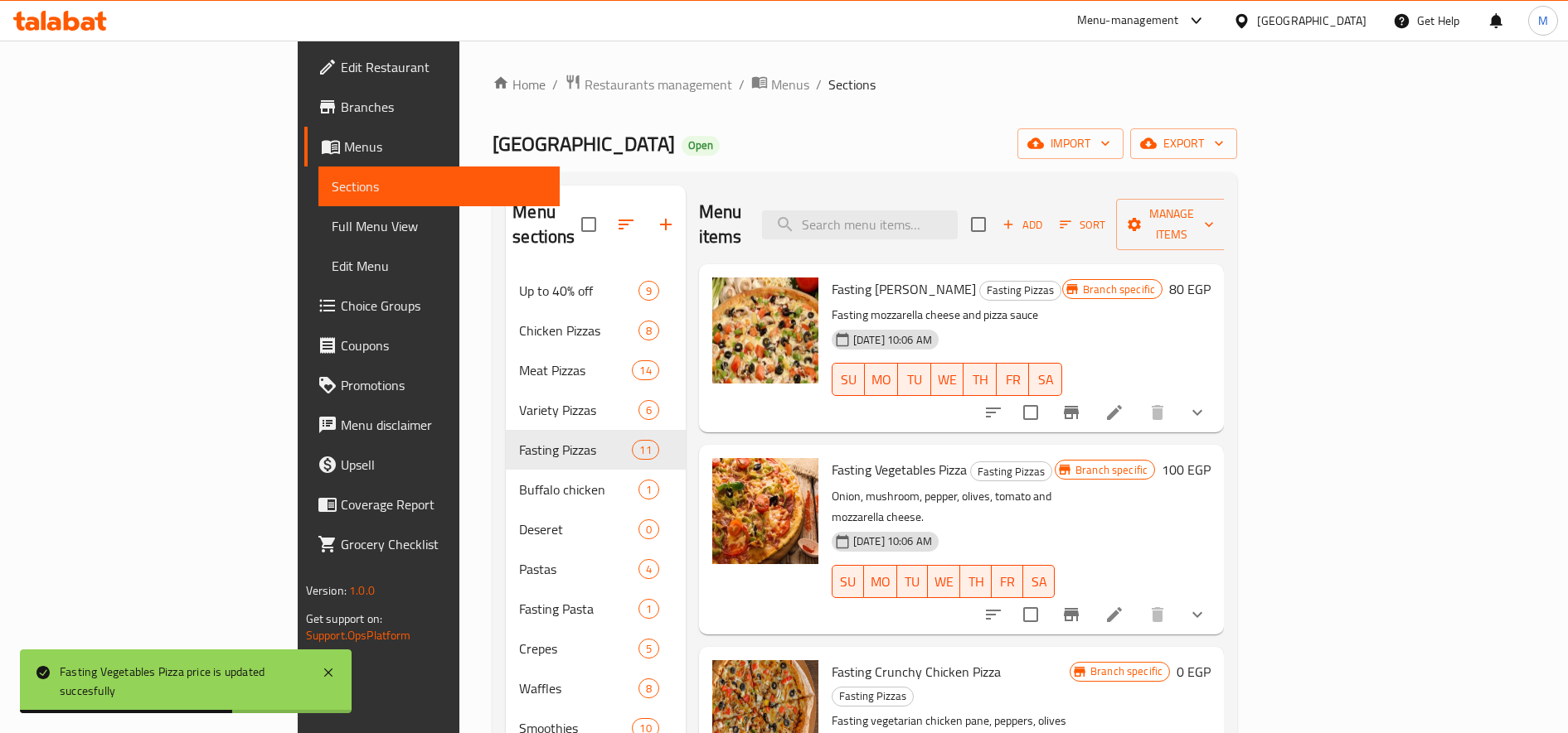
click at [1210, 458] on h6 "100 EGP" at bounding box center [1185, 470] width 49 height 23
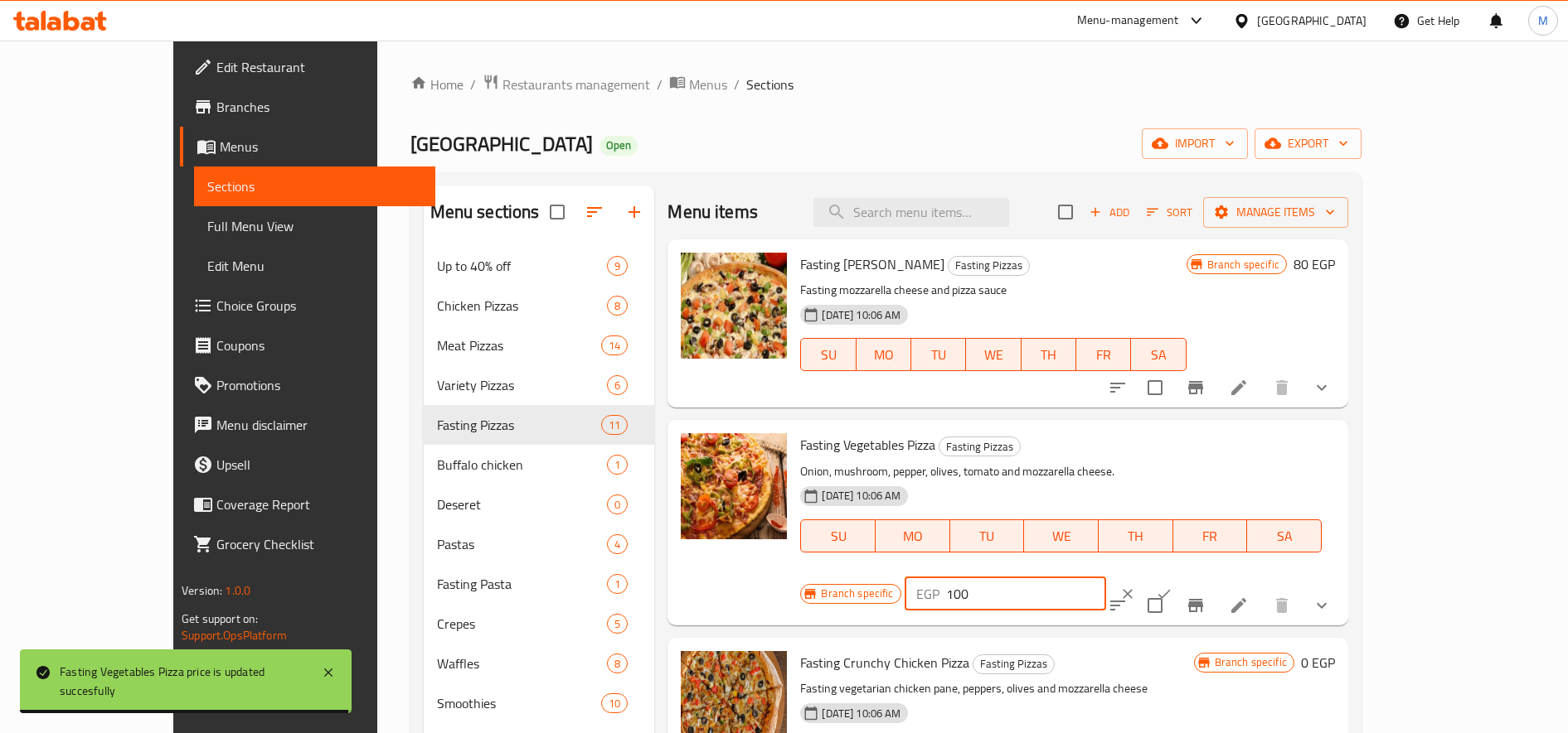
click at [1106, 578] on input "100" at bounding box center [1025, 594] width 160 height 33
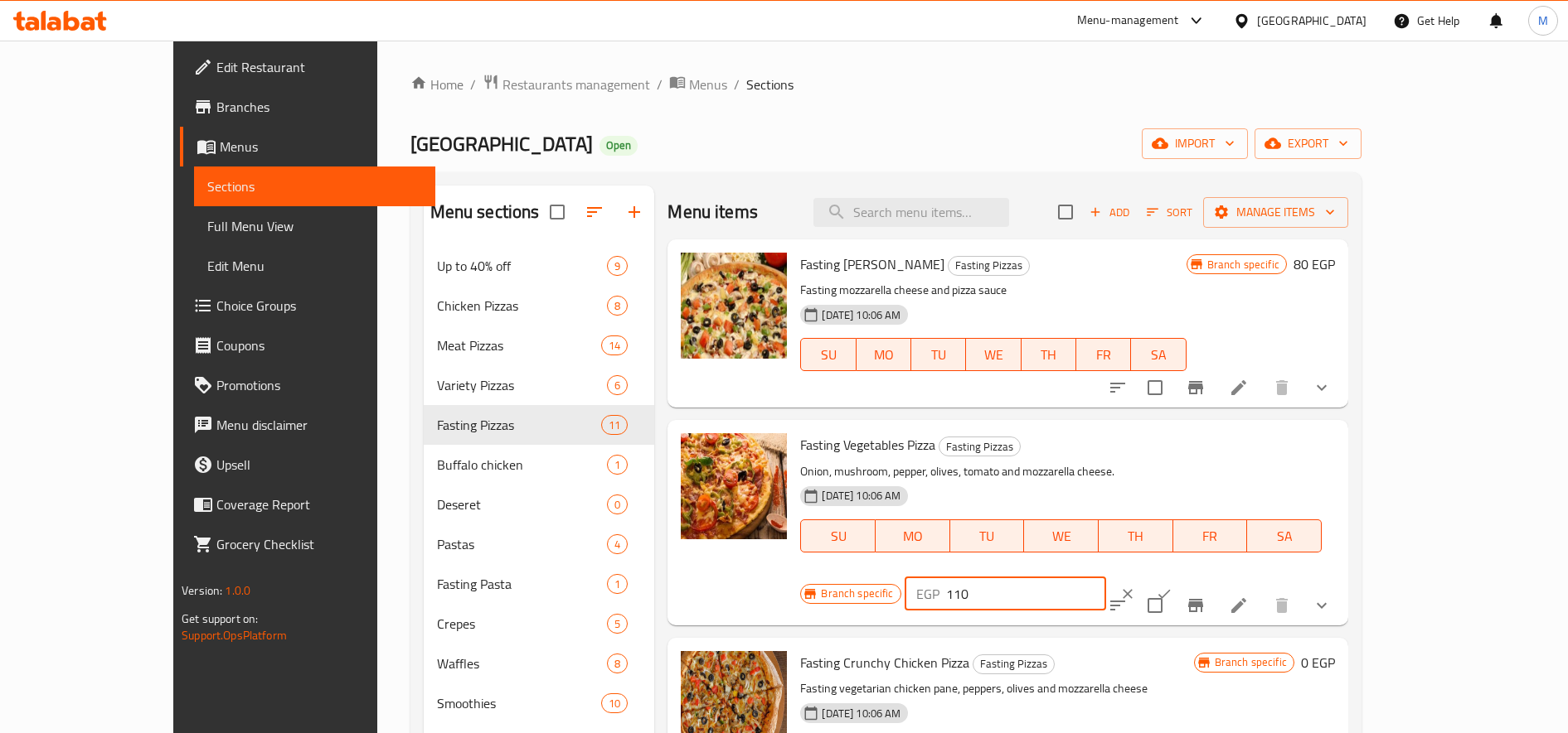
type input "110"
click at [1182, 576] on button "ok" at bounding box center [1164, 594] width 36 height 36
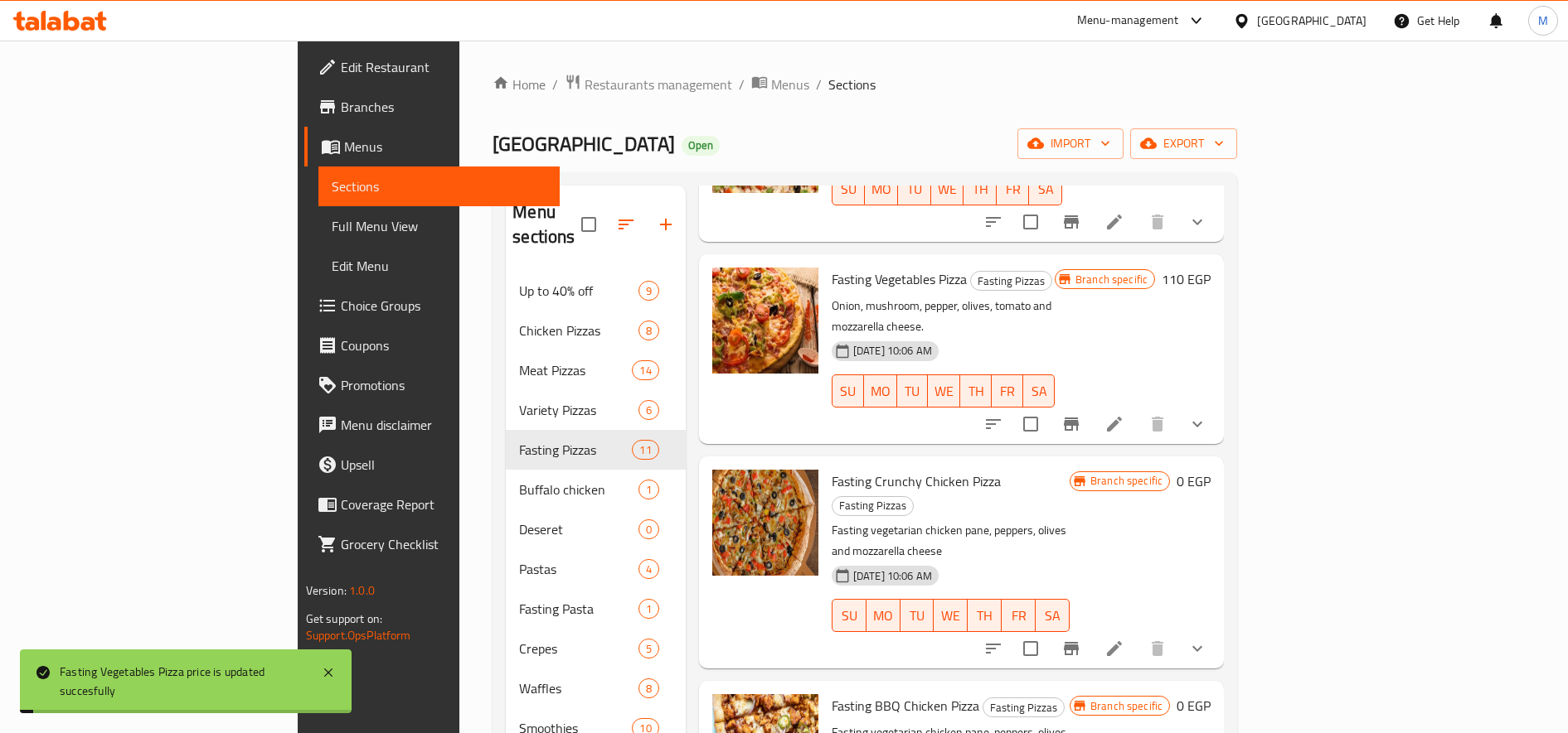
scroll to position [276, 0]
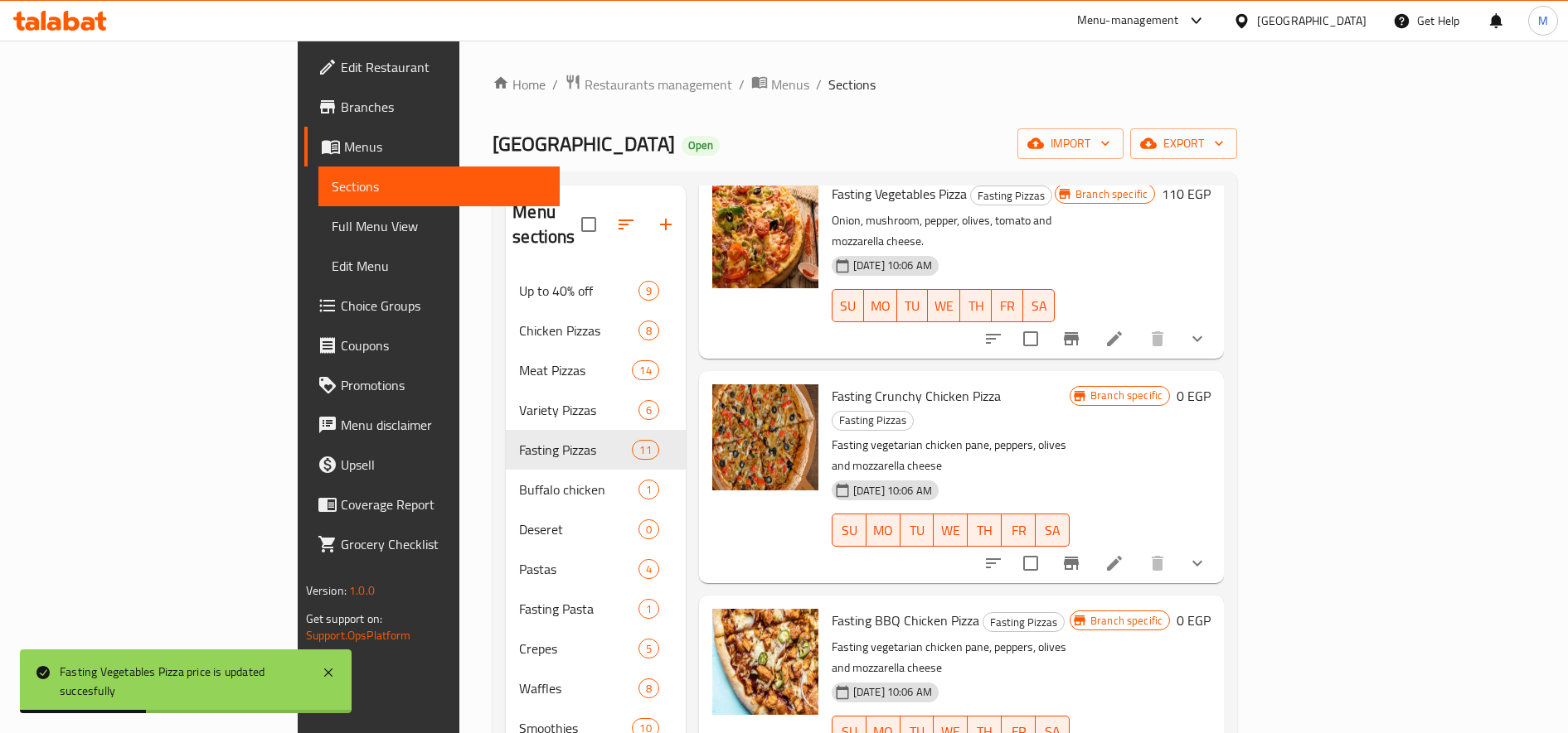
click at [1210, 384] on h6 "0 EGP" at bounding box center [1193, 395] width 34 height 23
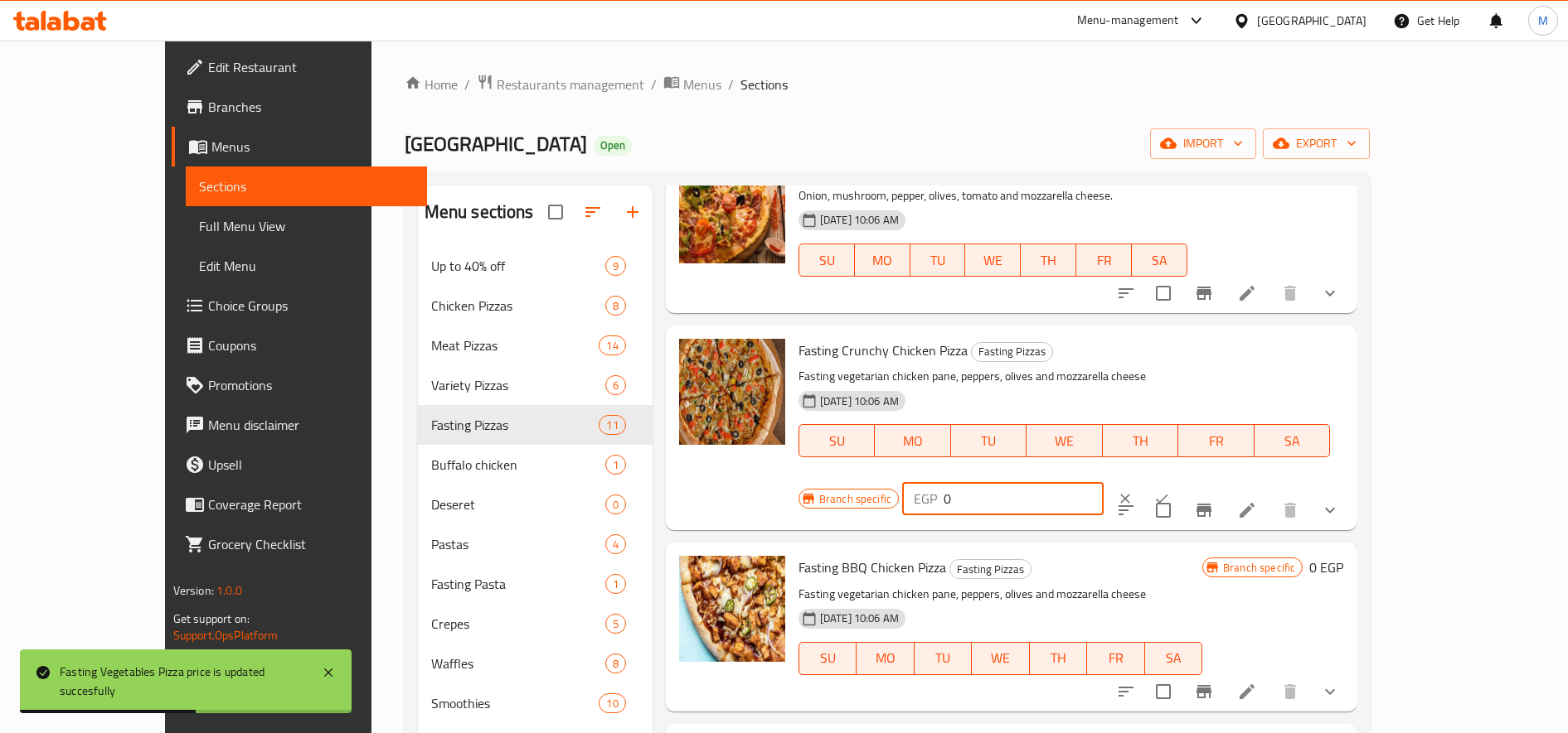
click at [1103, 483] on input "0" at bounding box center [1023, 499] width 160 height 33
type input "110"
click at [1168, 495] on icon "ok" at bounding box center [1162, 499] width 12 height 9
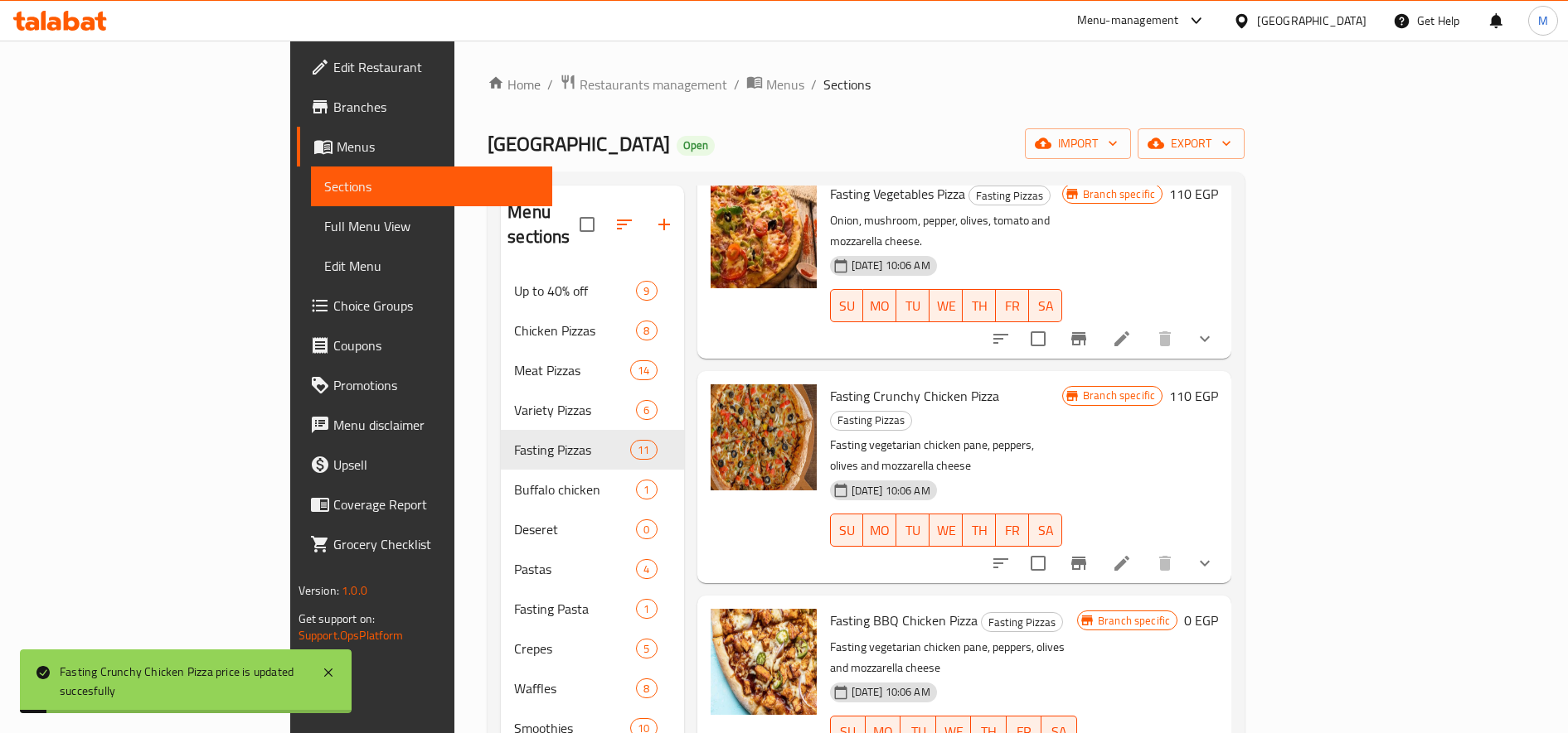
click at [1218, 609] on h6 "0 EGP" at bounding box center [1200, 620] width 34 height 23
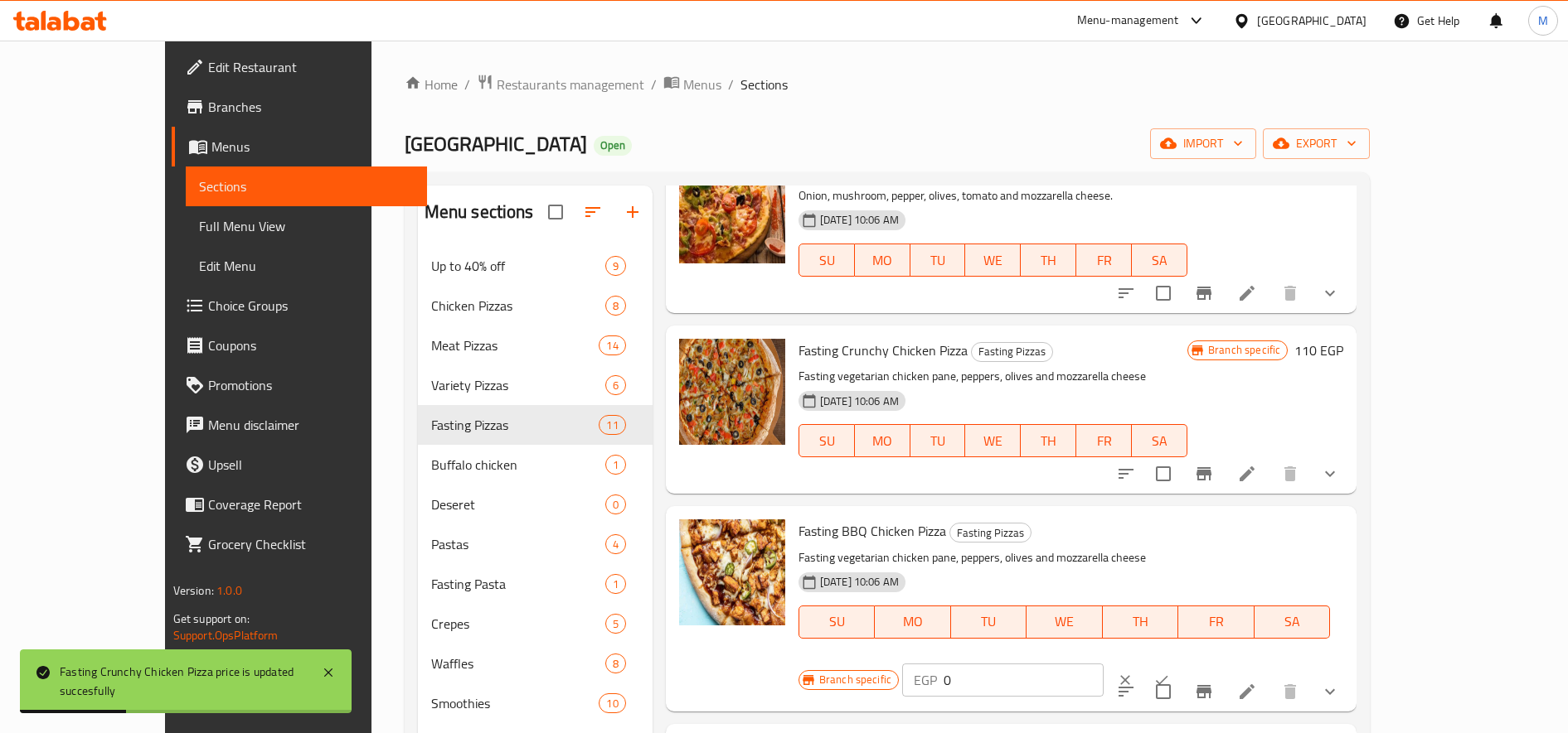
click at [1103, 664] on div "EGP 0 ​" at bounding box center [1002, 680] width 201 height 33
click at [1103, 664] on input "0" at bounding box center [1023, 680] width 160 height 33
click at [1103, 664] on div "EGP 0 ​" at bounding box center [1002, 680] width 201 height 33
type input "110"
click at [1170, 672] on icon "ok" at bounding box center [1161, 679] width 16 height 16
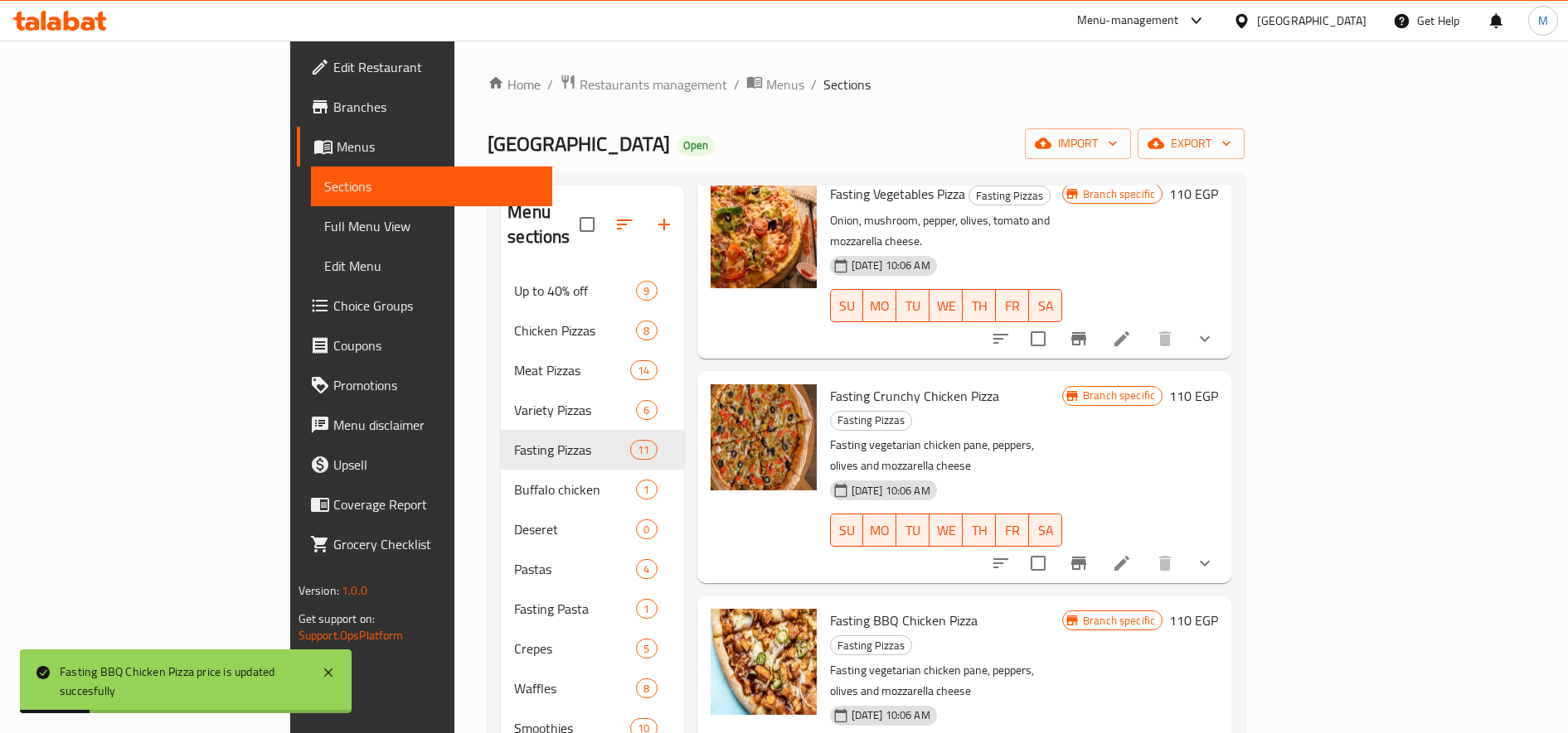
scroll to position [414, 0]
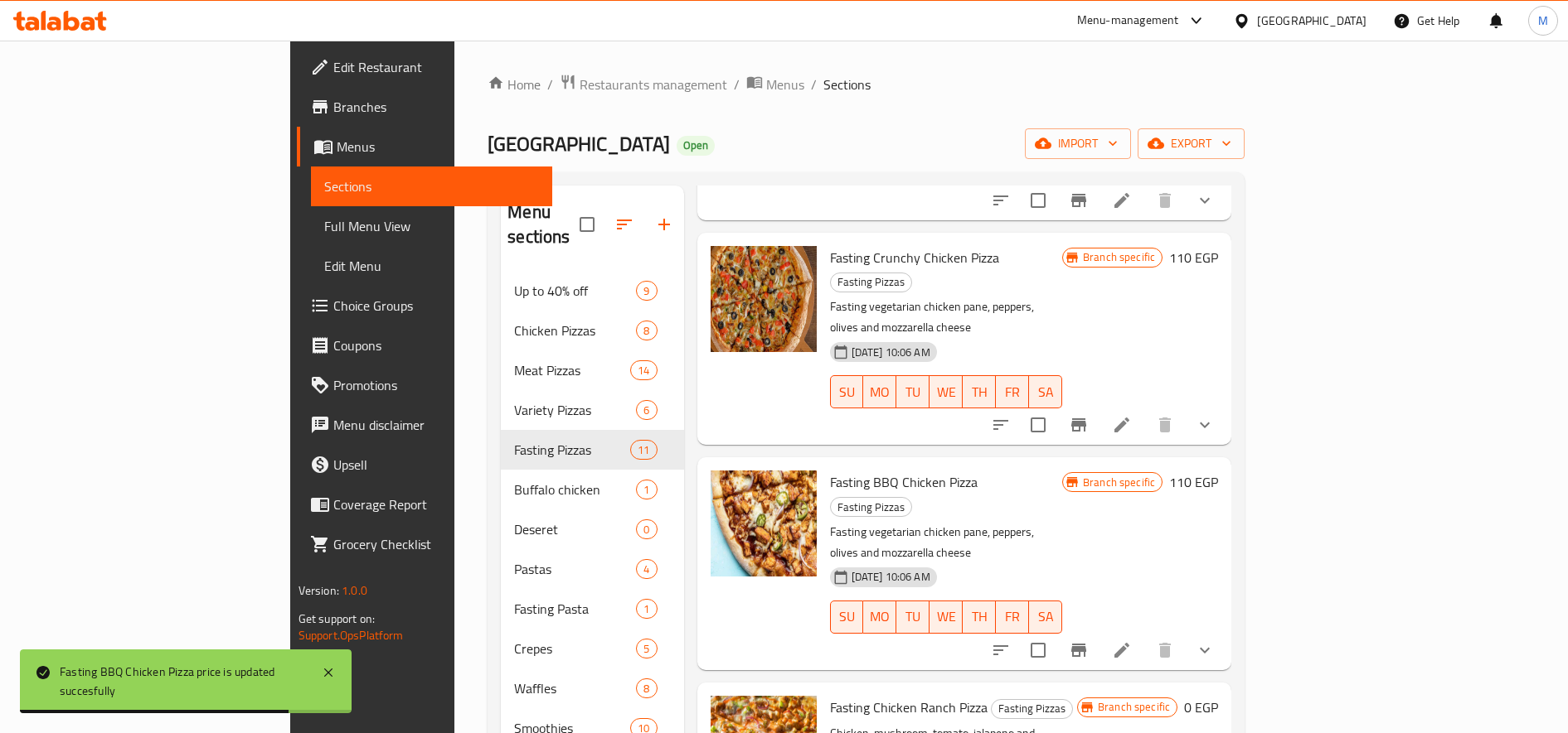
click at [1218, 696] on h6 "0 EGP" at bounding box center [1200, 707] width 34 height 23
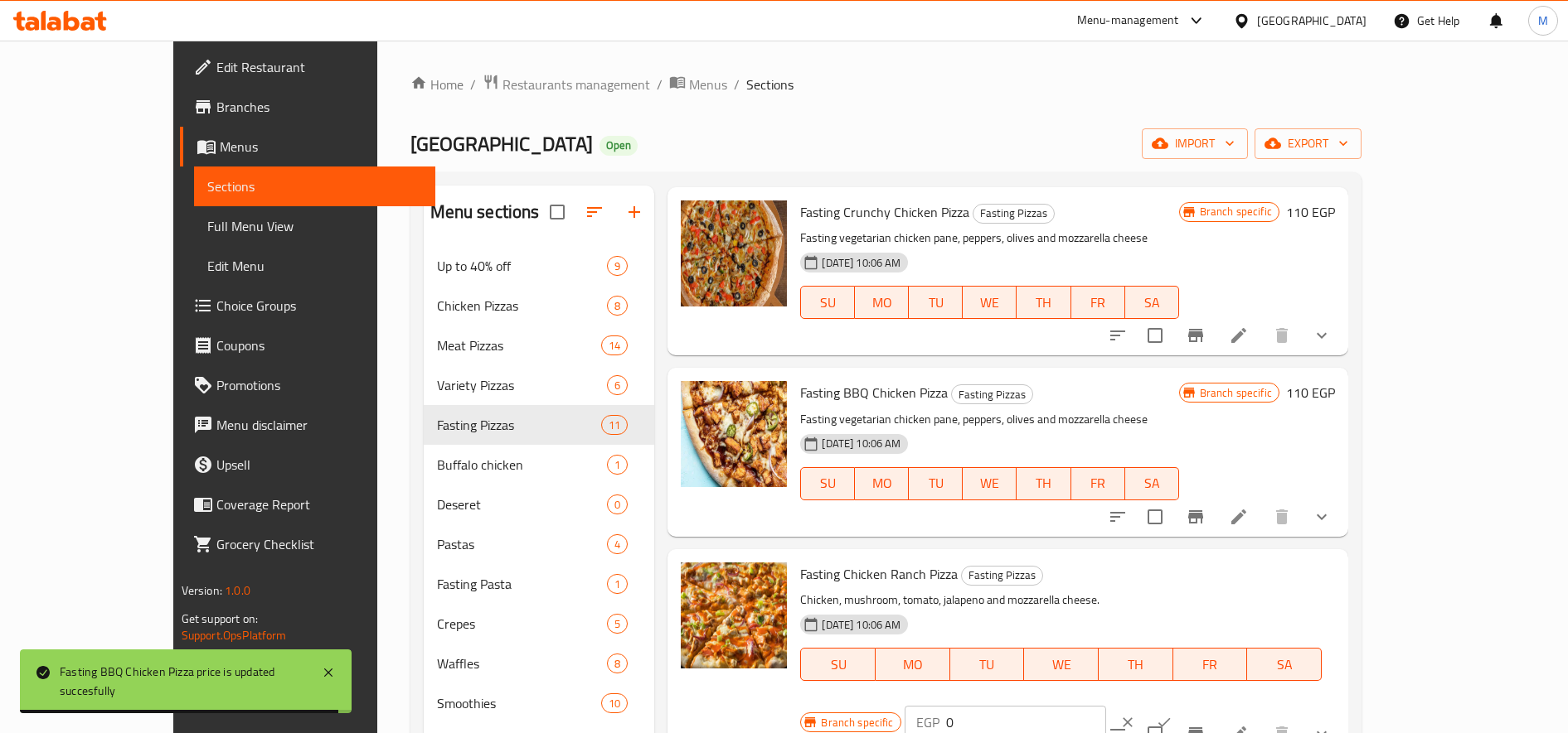
click at [1106, 706] on div "EGP 0 ​" at bounding box center [1005, 723] width 201 height 33
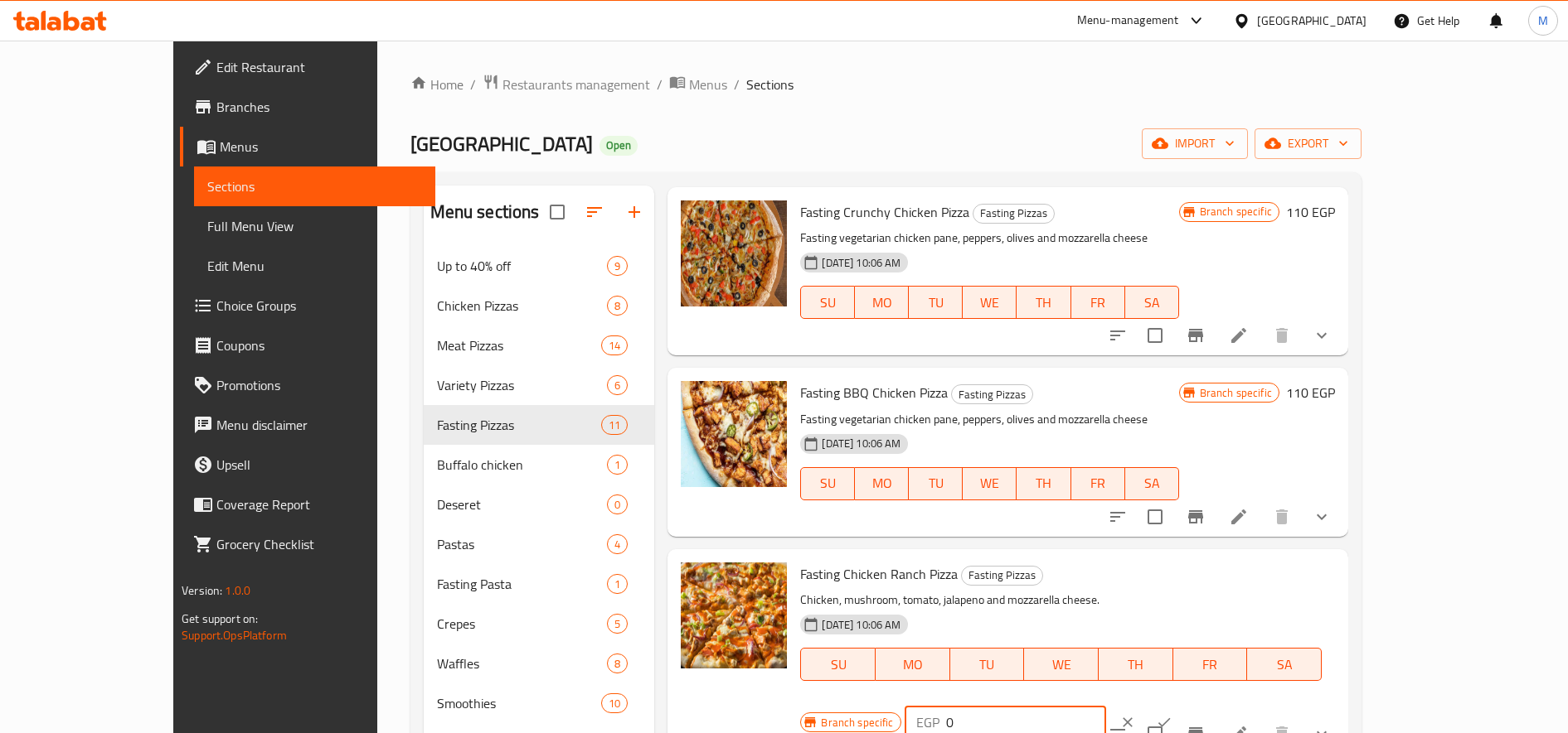
click at [1106, 706] on input "0" at bounding box center [1025, 723] width 160 height 33
type input "110"
click at [1182, 705] on button "ok" at bounding box center [1164, 723] width 36 height 36
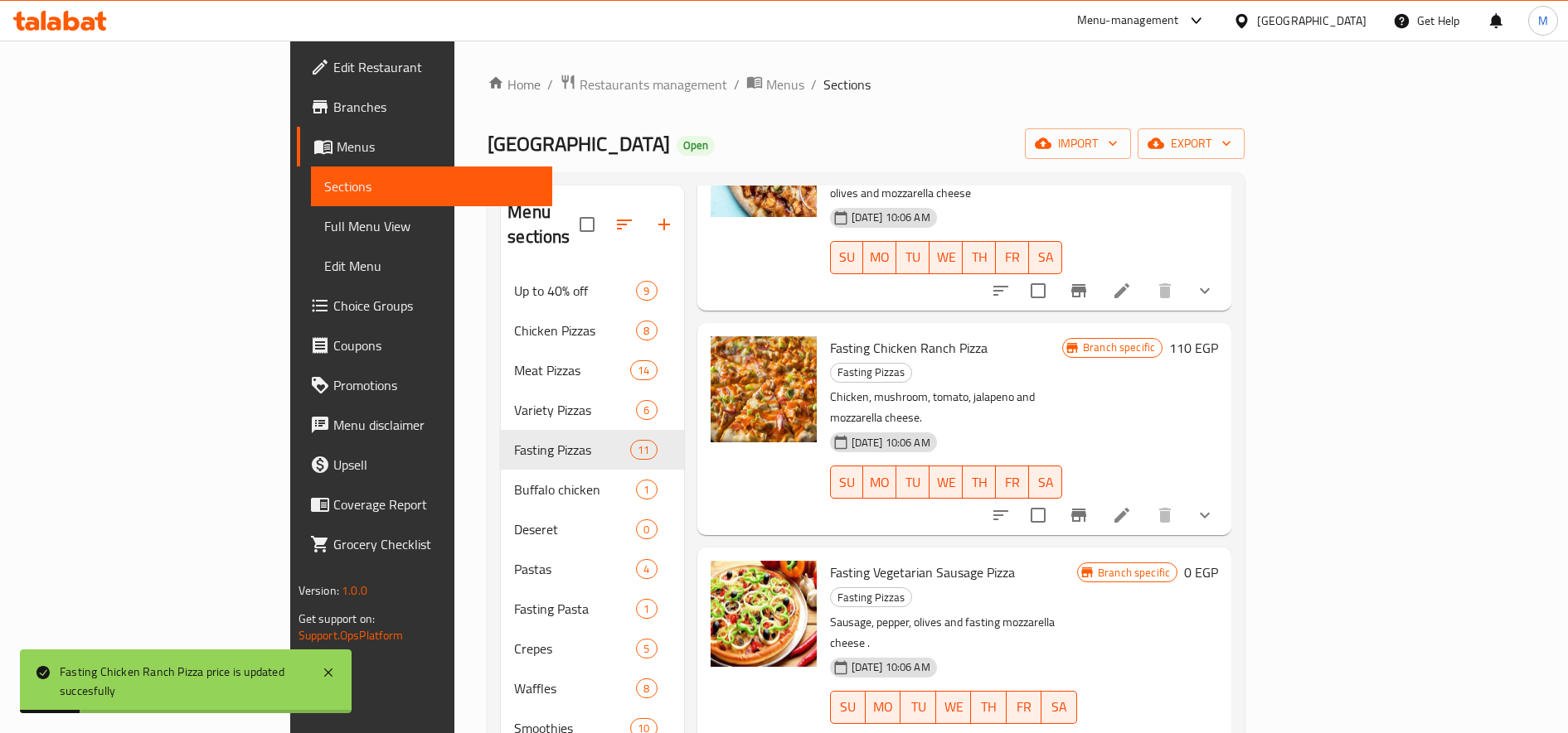
scroll to position [829, 0]
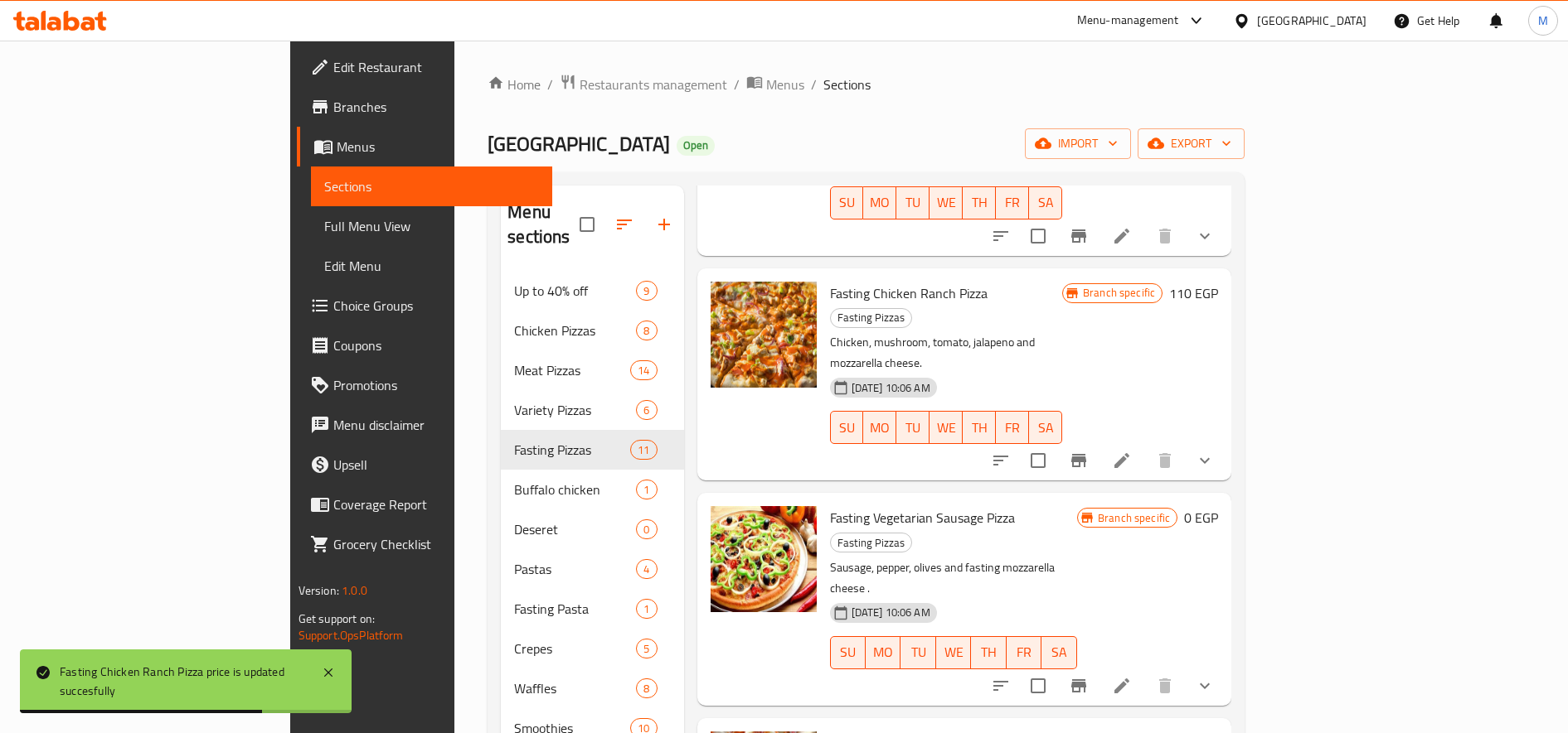
click at [1218, 506] on h6 "0 EGP" at bounding box center [1200, 517] width 34 height 23
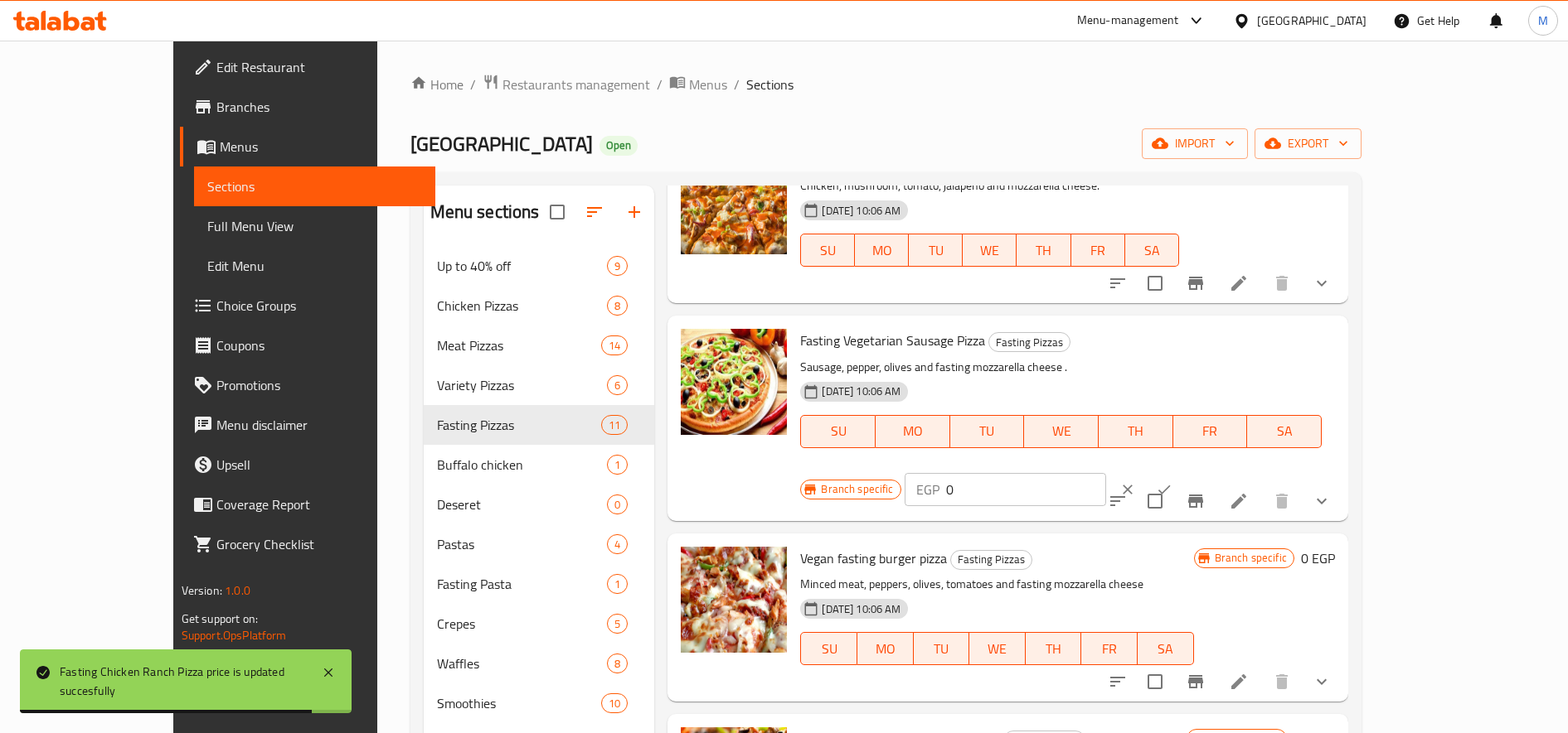
click at [1106, 473] on input "0" at bounding box center [1025, 490] width 160 height 33
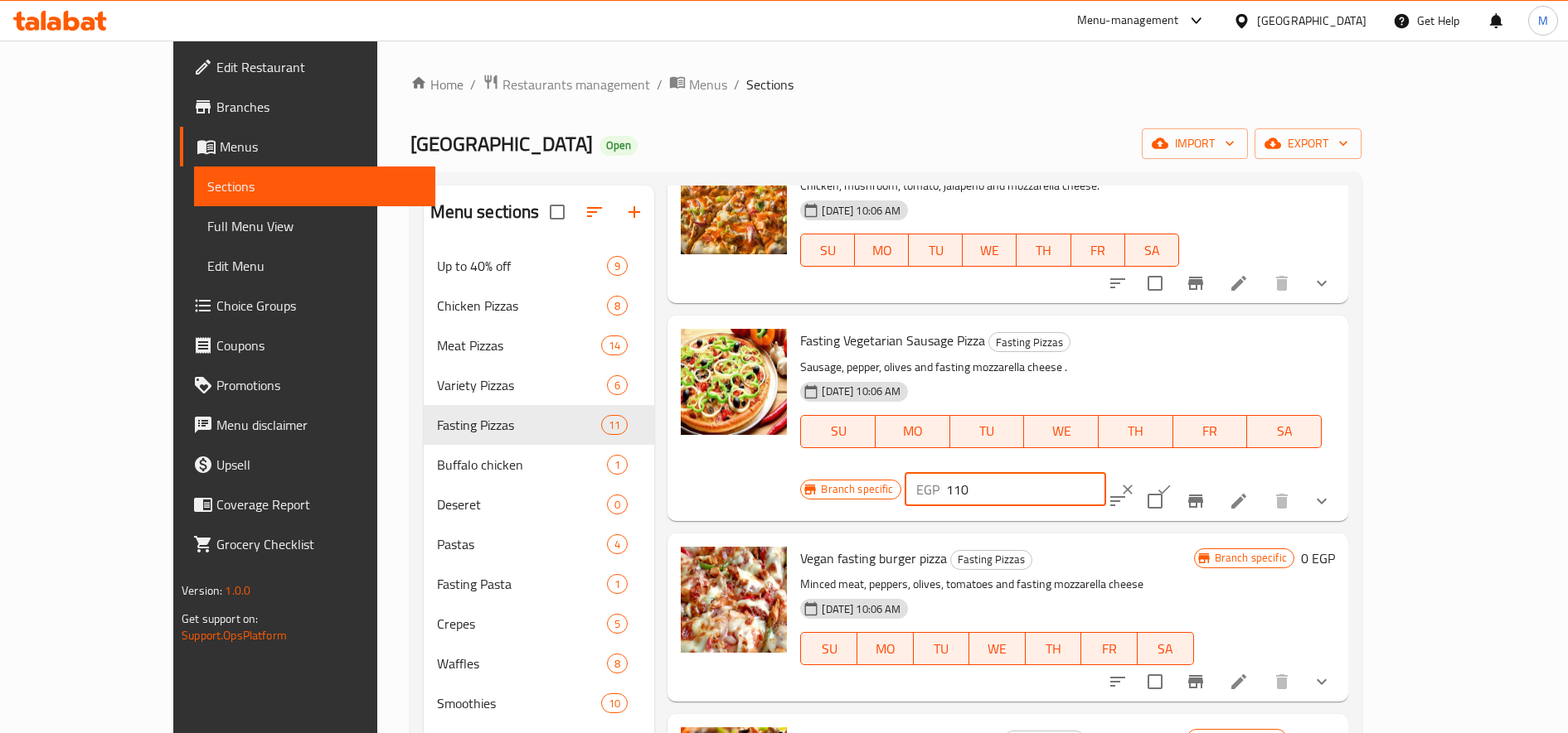
type input "110"
click at [1182, 471] on button "ok" at bounding box center [1164, 490] width 36 height 36
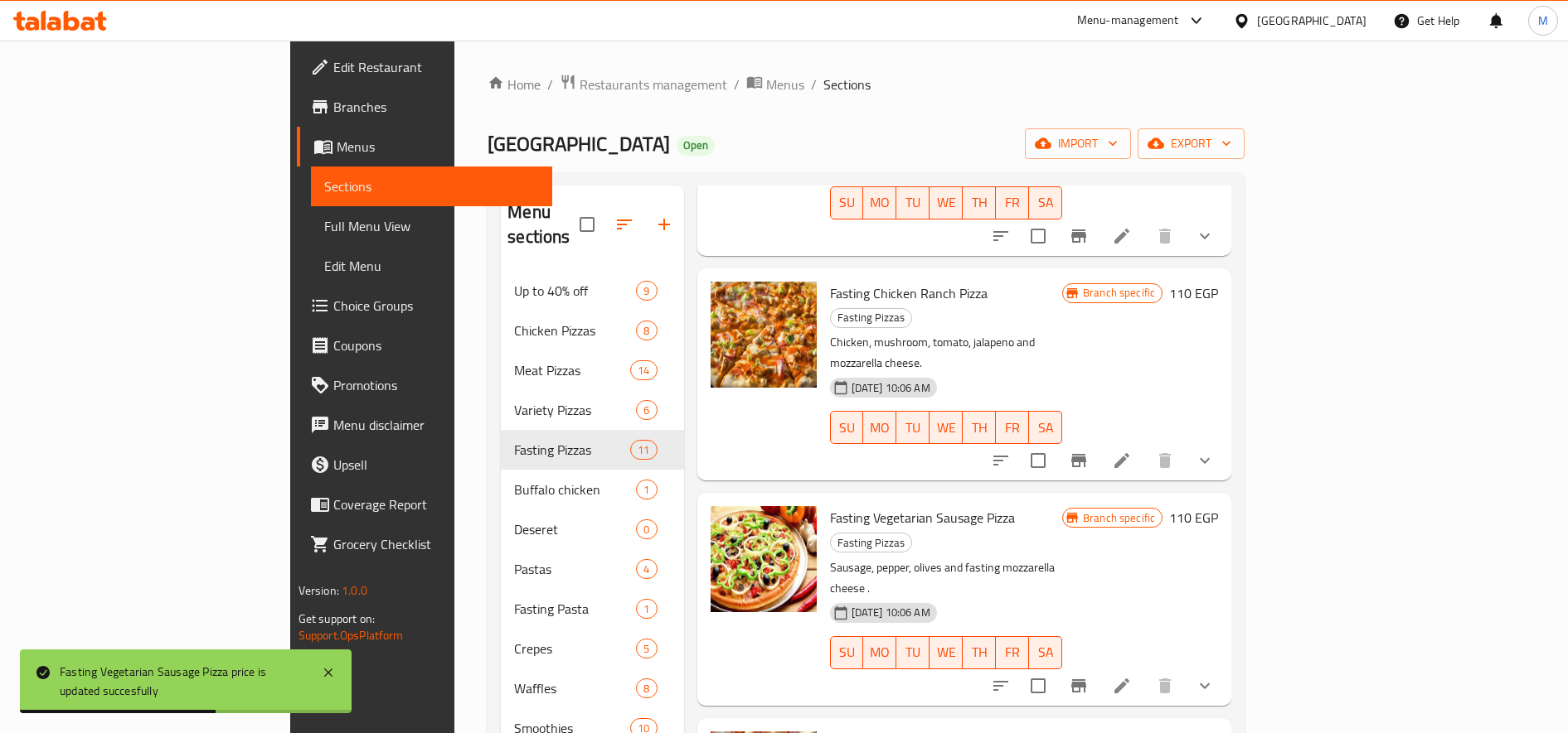
click at [1218, 731] on h6 "0 EGP" at bounding box center [1200, 742] width 34 height 23
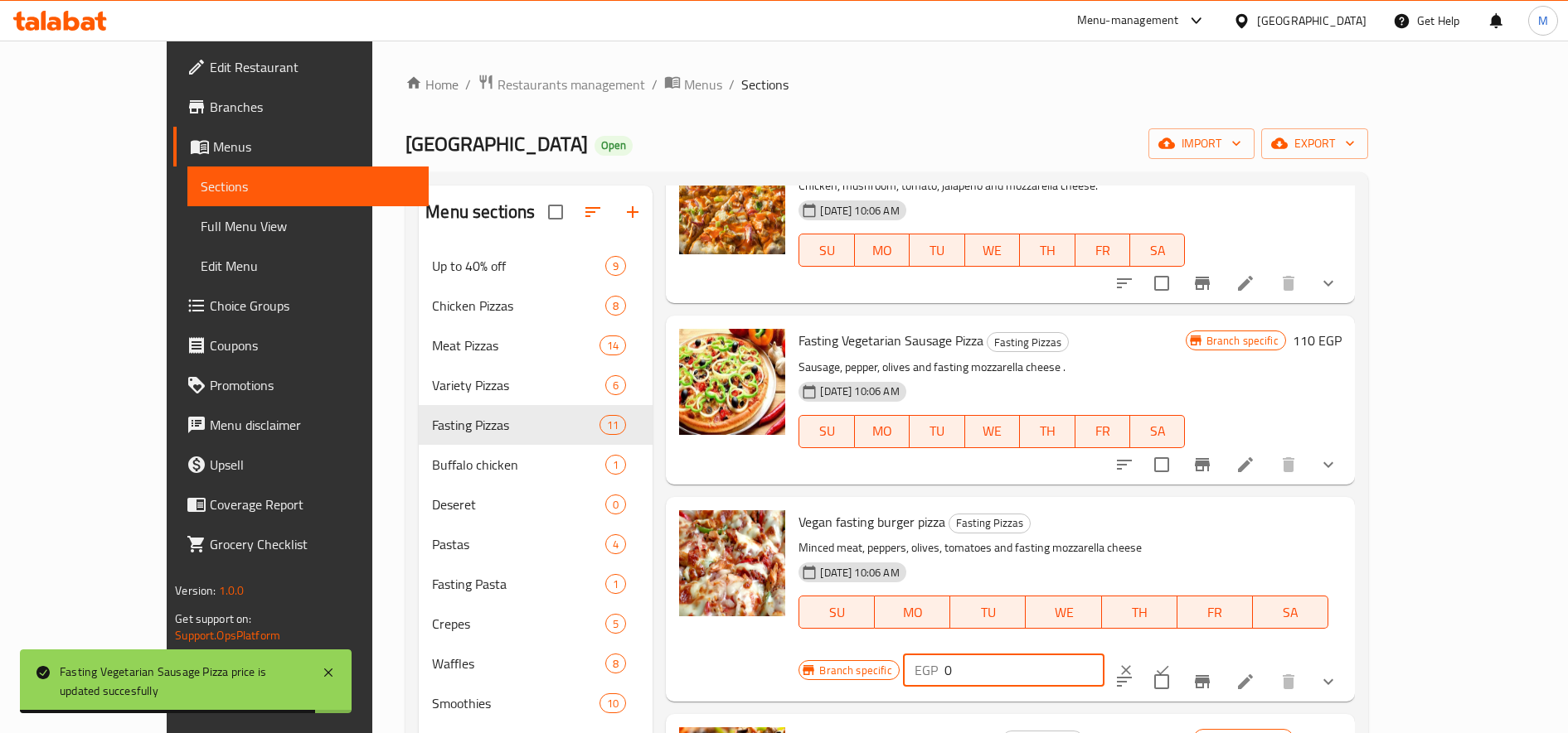
click at [1104, 654] on input "0" at bounding box center [1024, 670] width 160 height 33
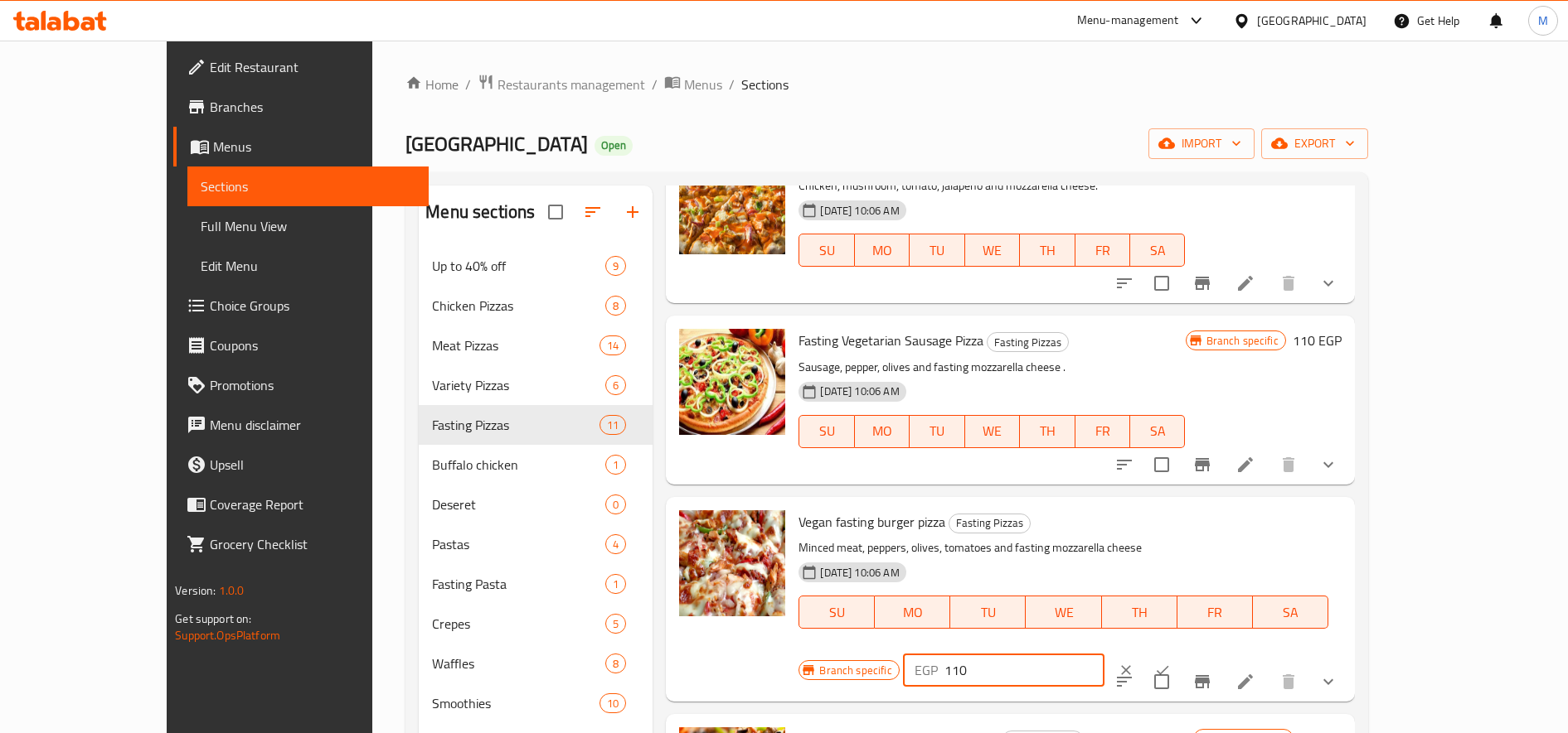
type input "110"
click at [1171, 662] on icon "ok" at bounding box center [1162, 670] width 16 height 16
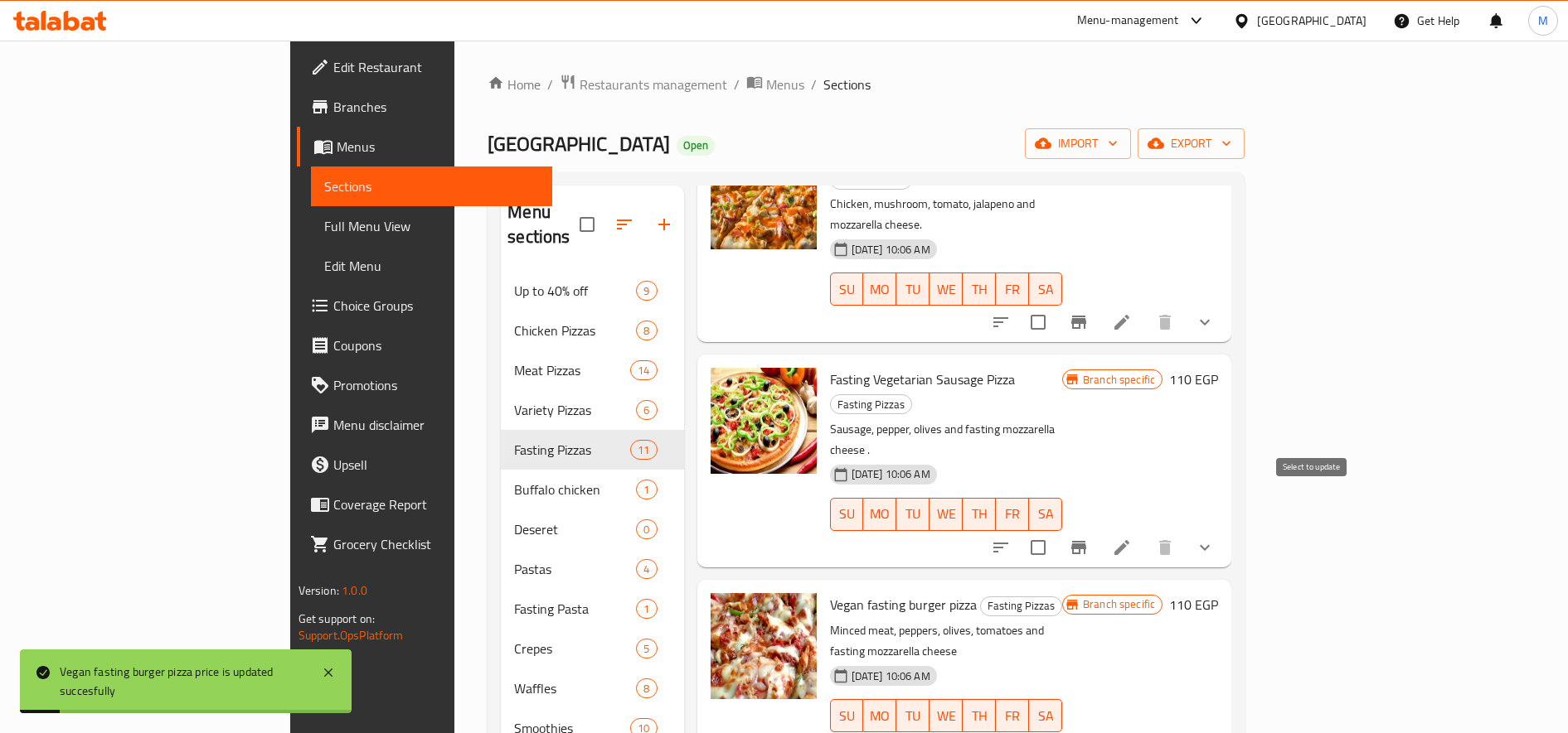
scroll to position [1104, 0]
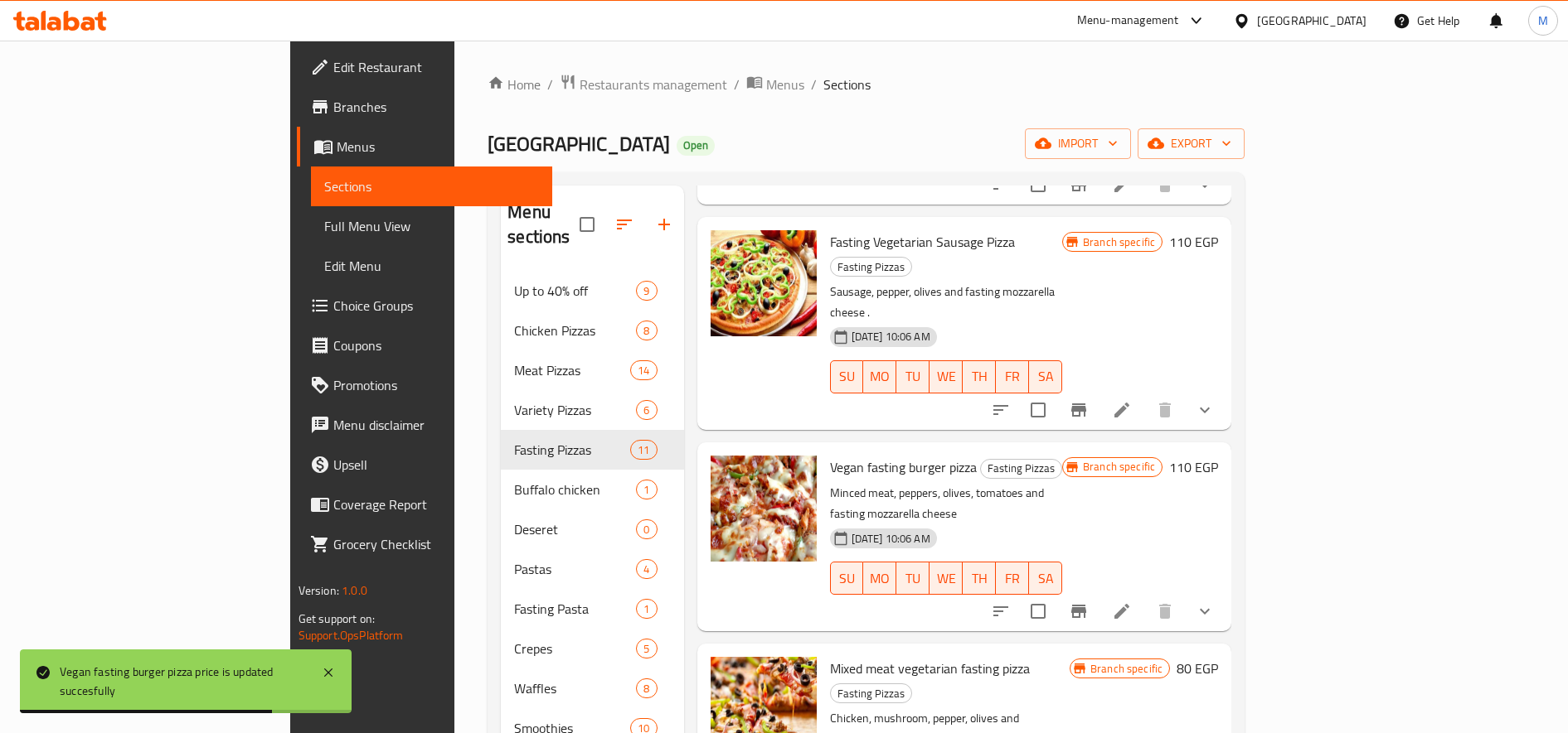
click at [1218, 657] on h6 "80 EGP" at bounding box center [1197, 668] width 41 height 23
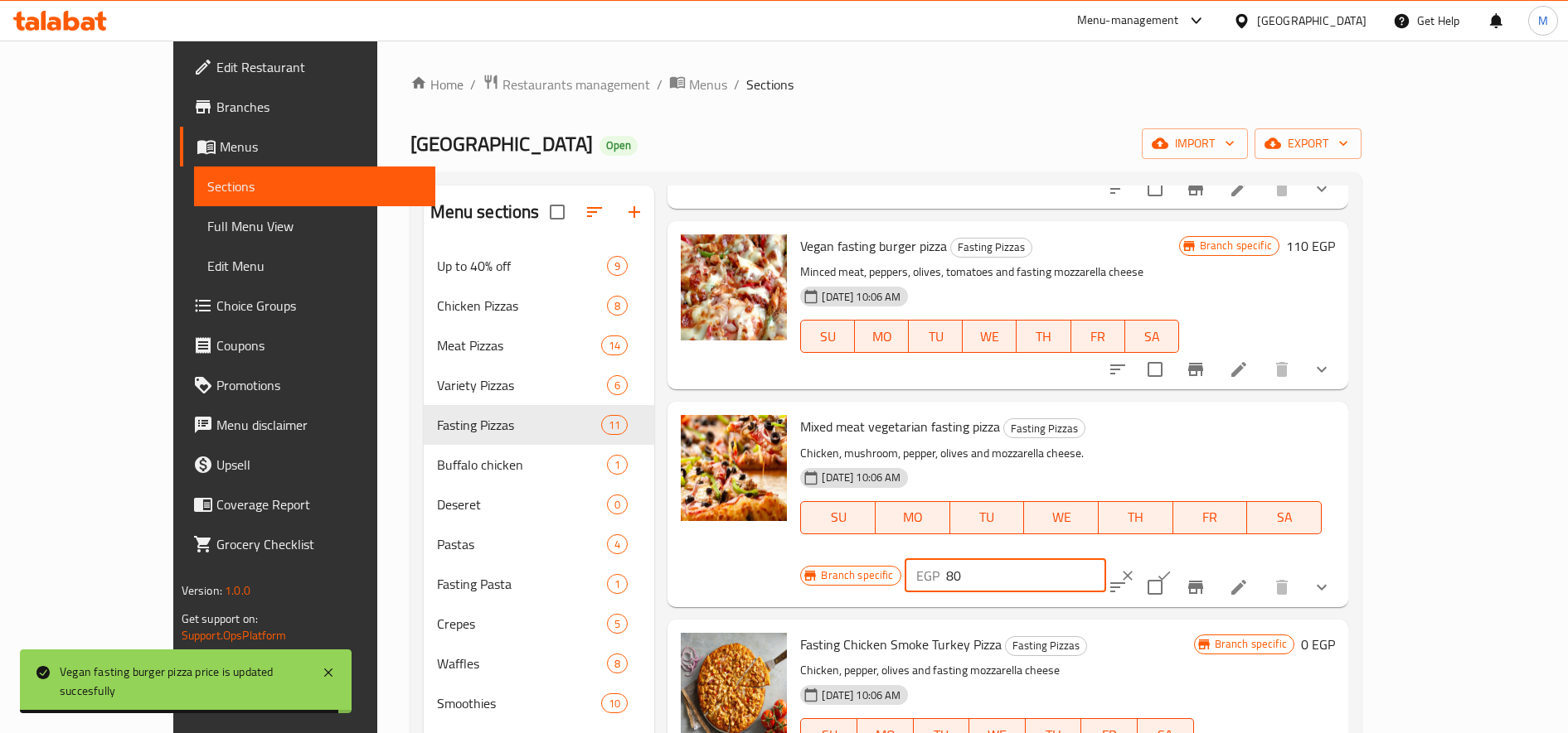
click at [1106, 559] on input "80" at bounding box center [1025, 576] width 160 height 33
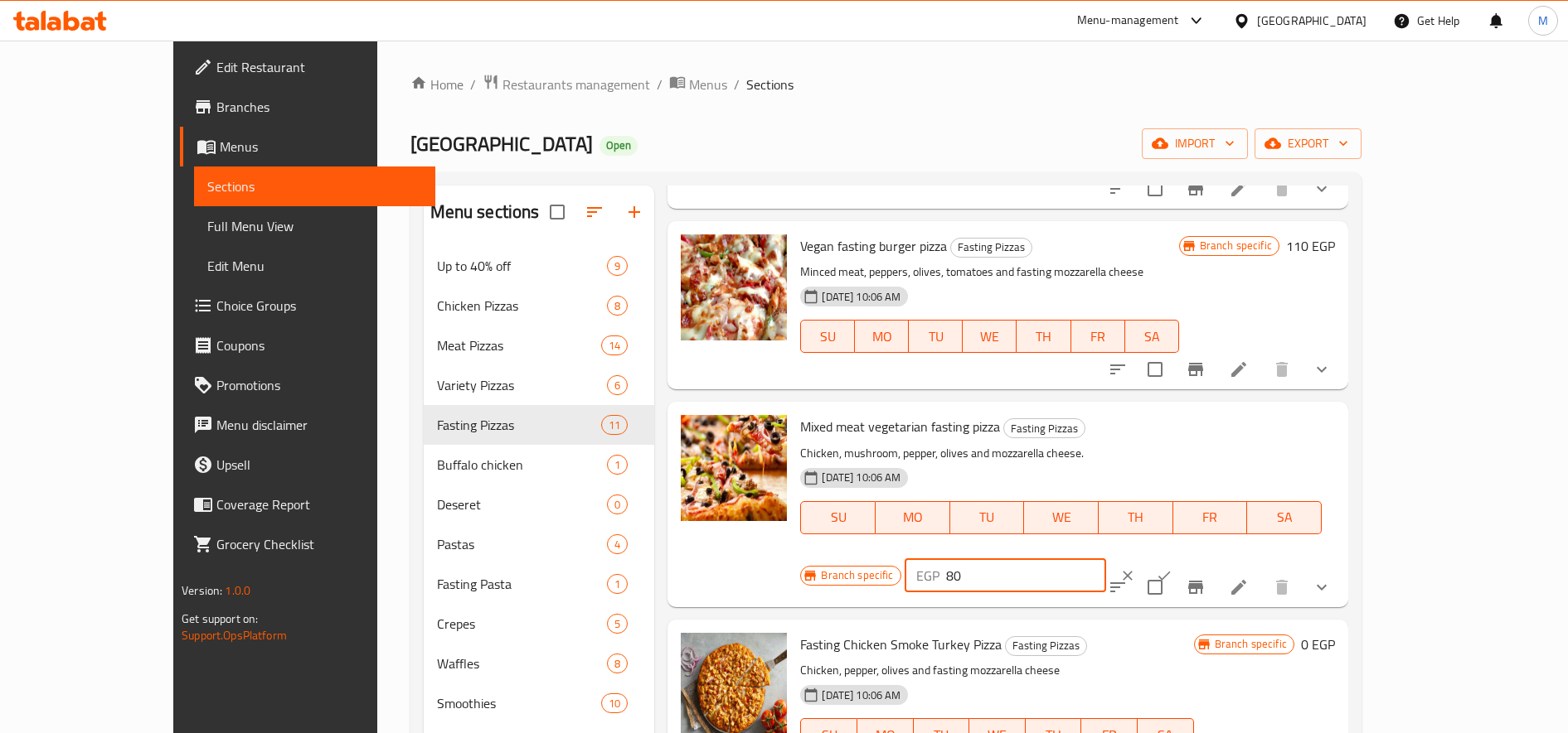
click at [1106, 559] on input "80" at bounding box center [1025, 576] width 160 height 33
type input "110"
click at [1182, 558] on button "ok" at bounding box center [1164, 576] width 36 height 36
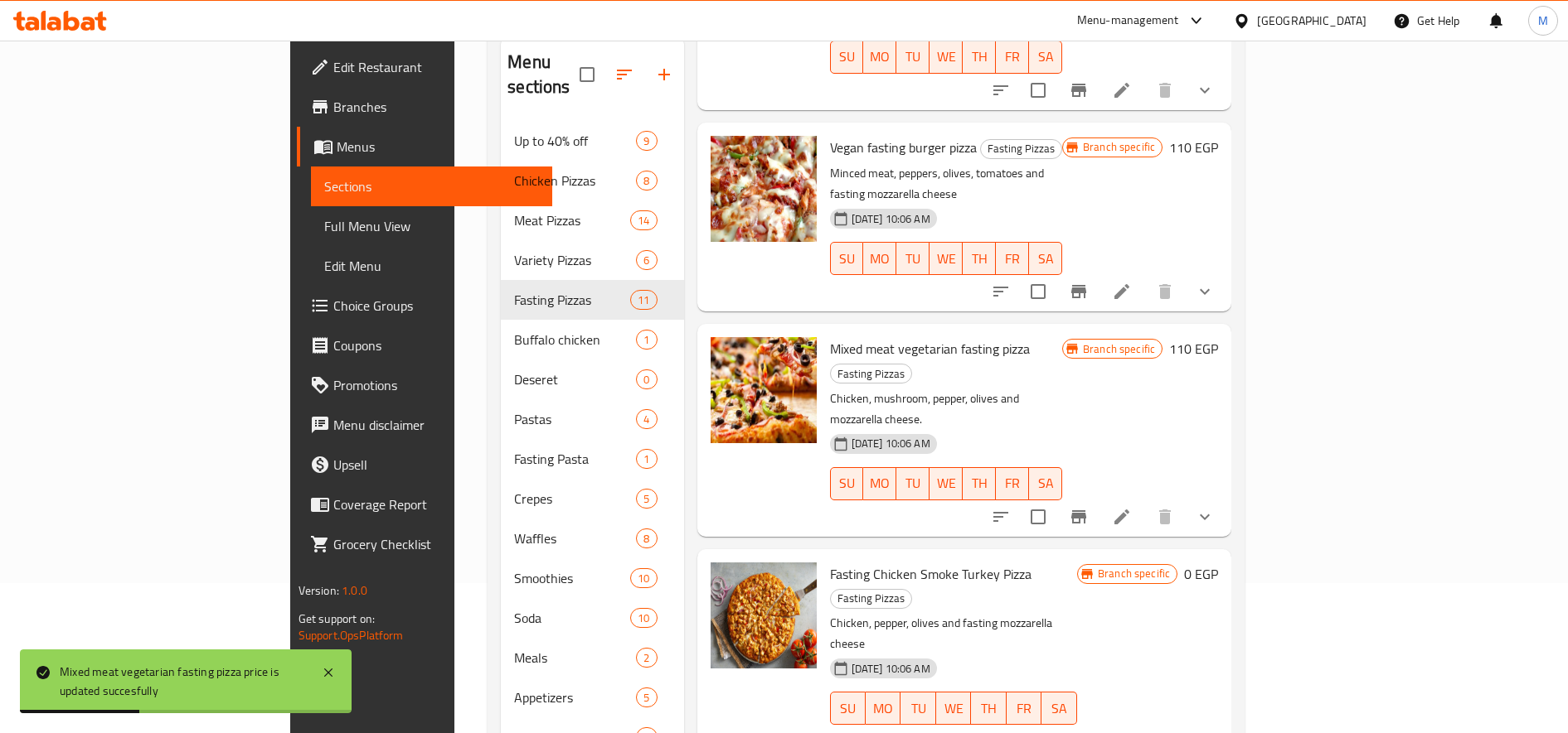
scroll to position [93, 0]
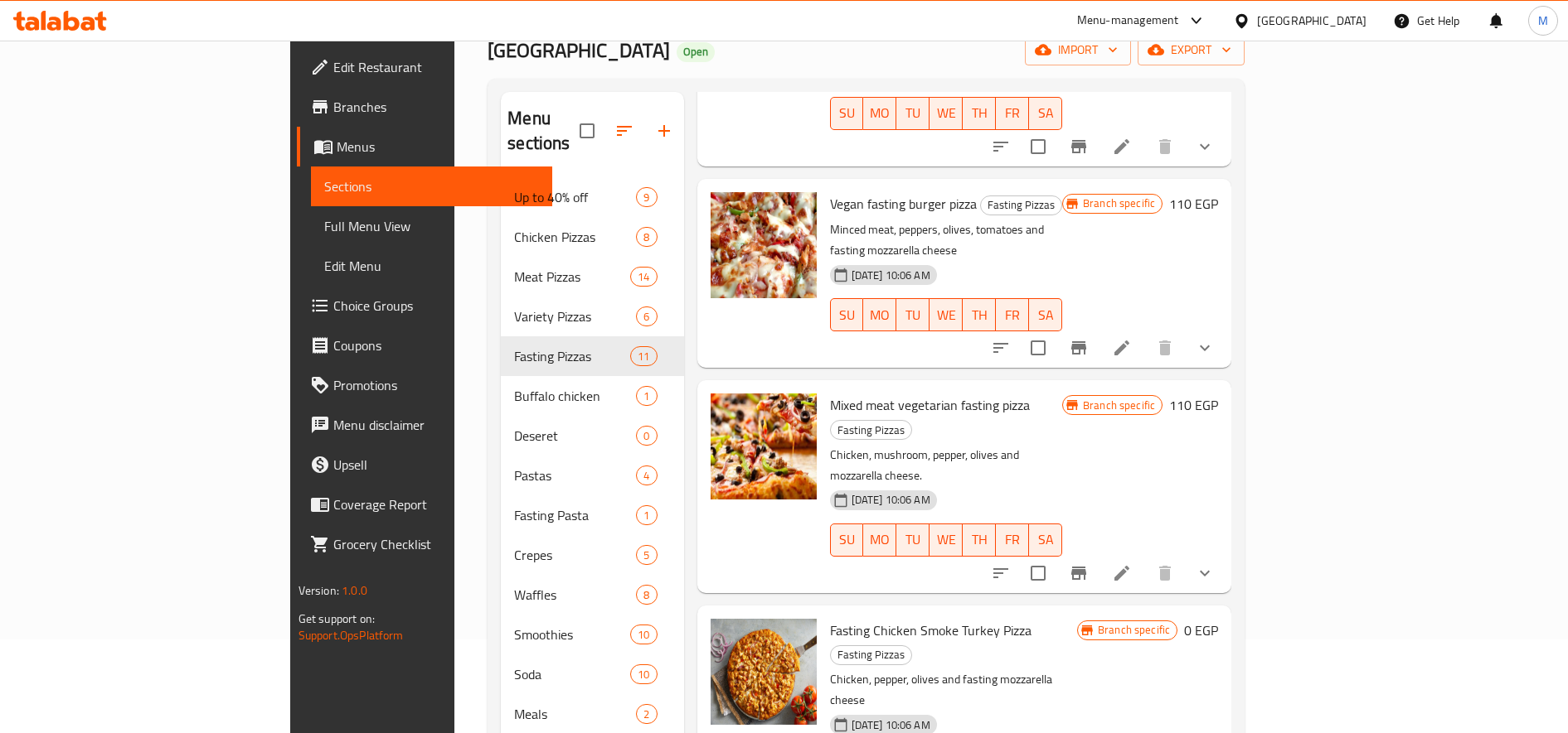
click at [1218, 619] on h6 "0 EGP" at bounding box center [1200, 630] width 34 height 23
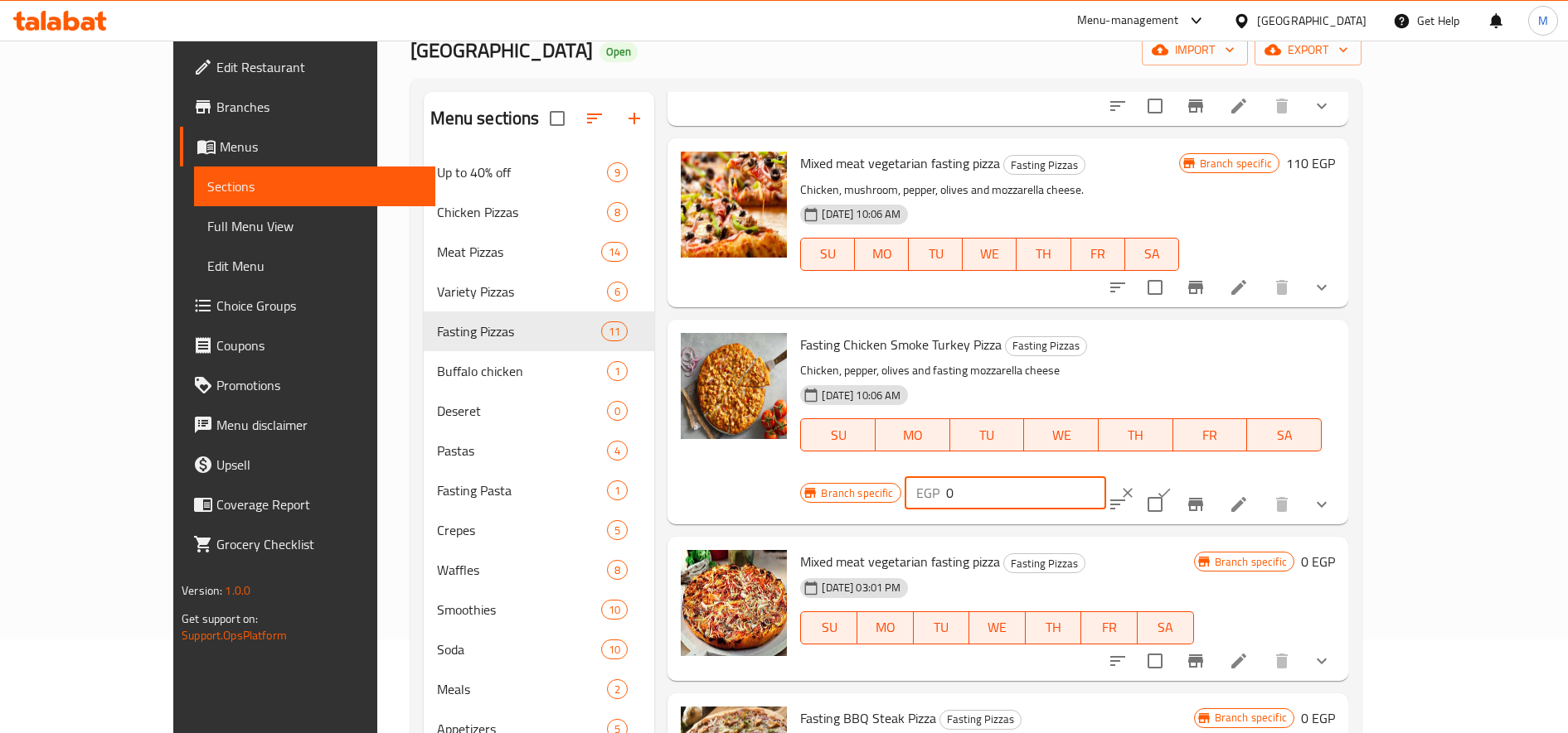
click at [1106, 477] on input "0" at bounding box center [1025, 493] width 160 height 33
type input "110"
click at [1172, 484] on icon "ok" at bounding box center [1164, 492] width 16 height 16
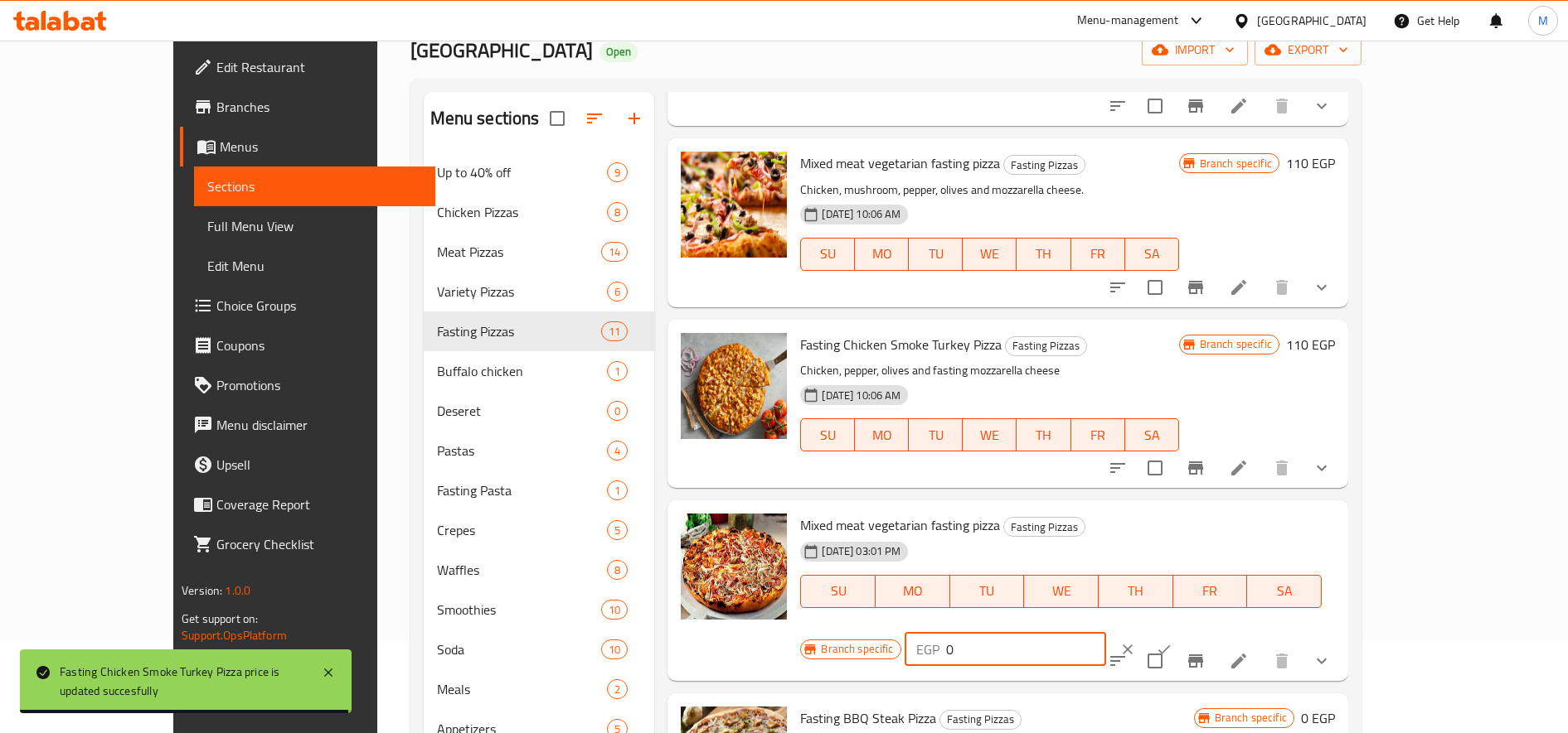
click at [1106, 633] on input "0" at bounding box center [1025, 649] width 160 height 33
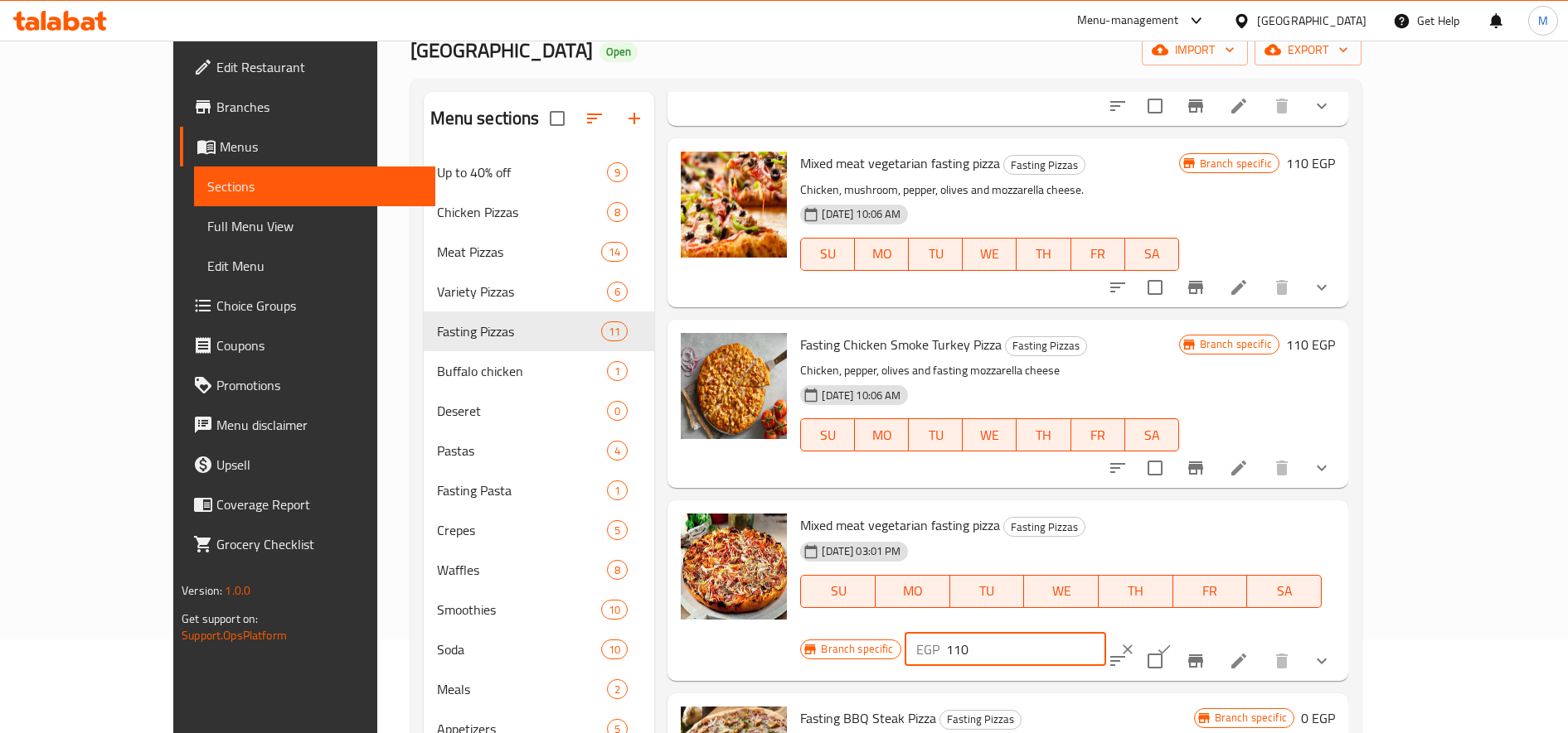
type input "110"
click at [1172, 641] on icon "ok" at bounding box center [1164, 649] width 16 height 16
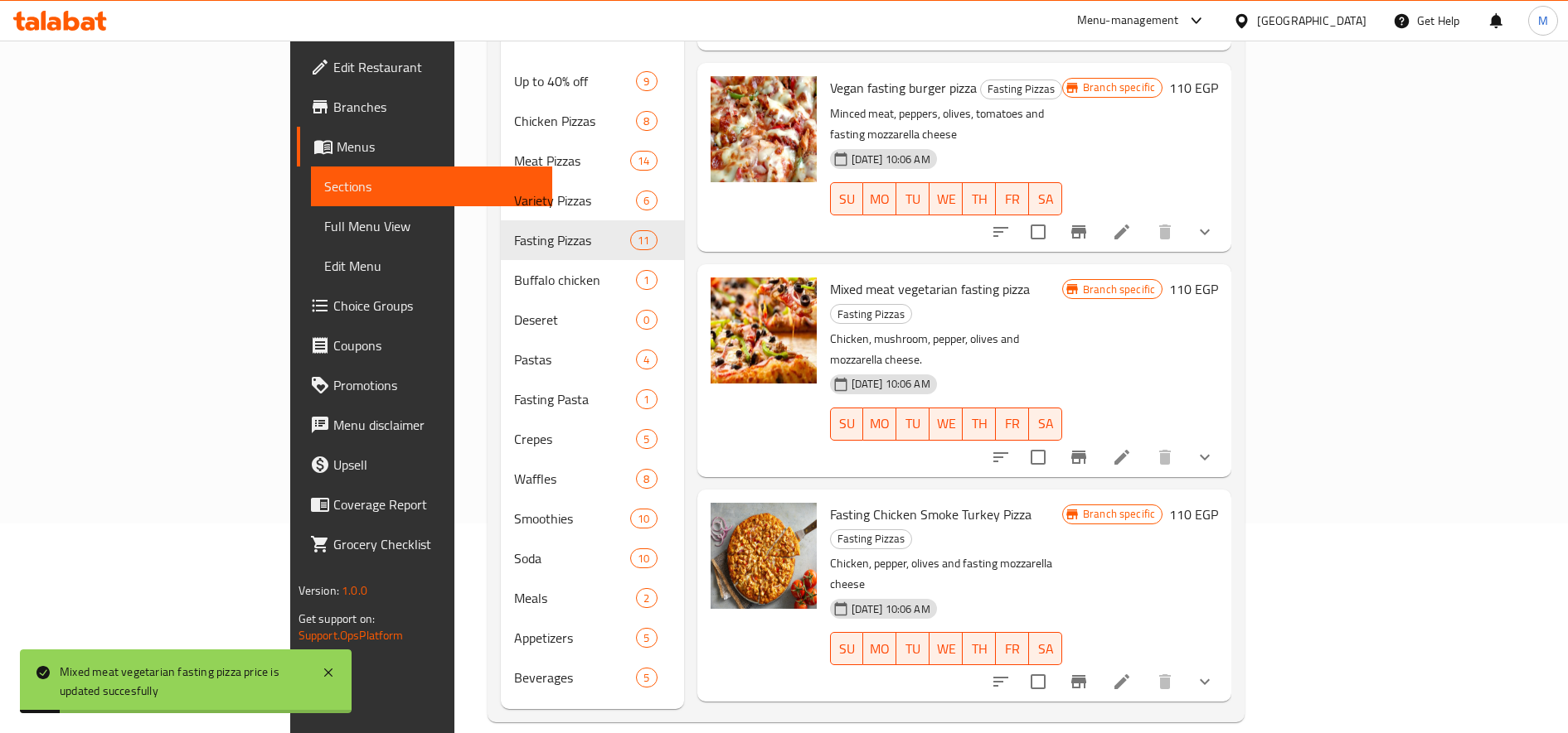
scroll to position [232, 0]
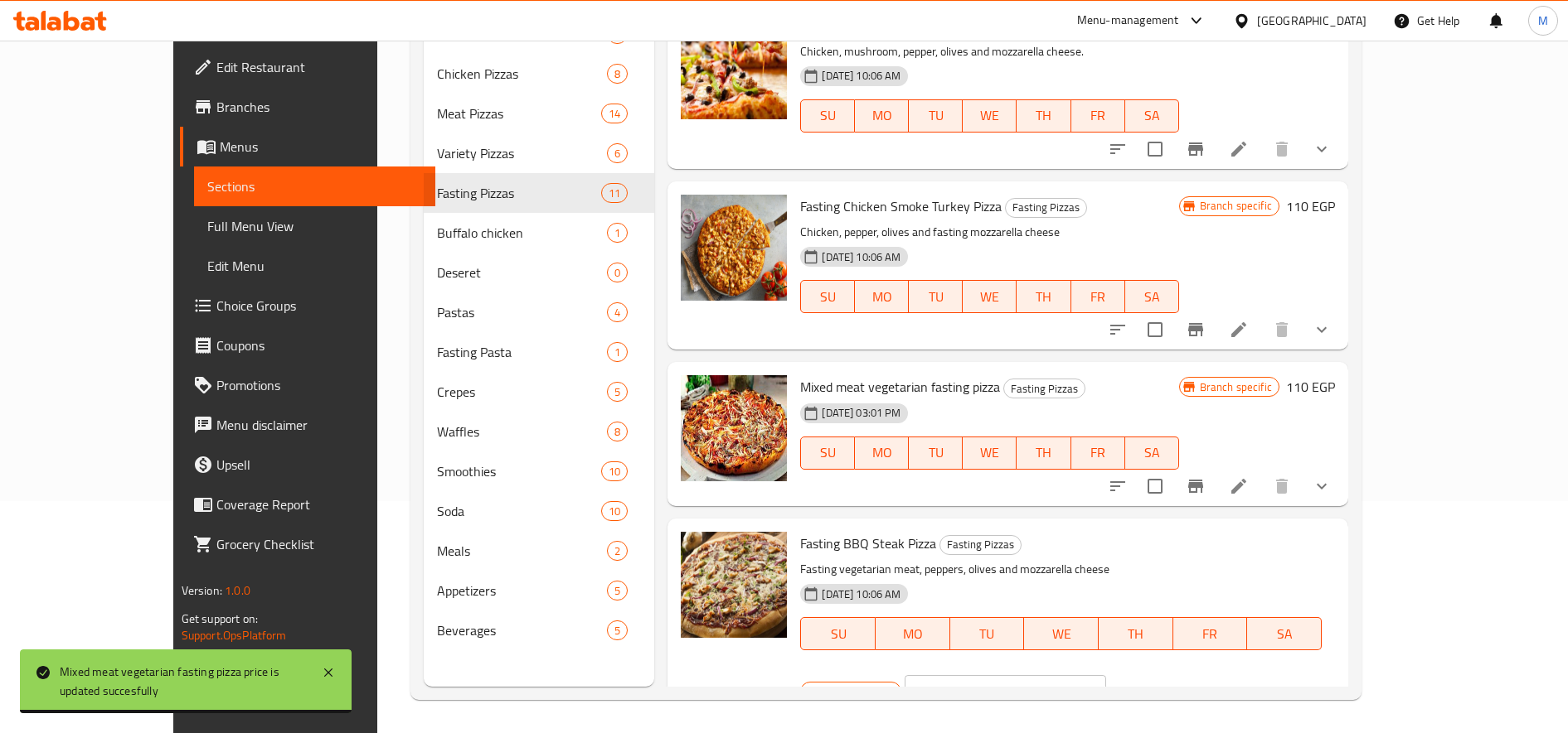
click at [1106, 675] on input "0" at bounding box center [1025, 692] width 160 height 33
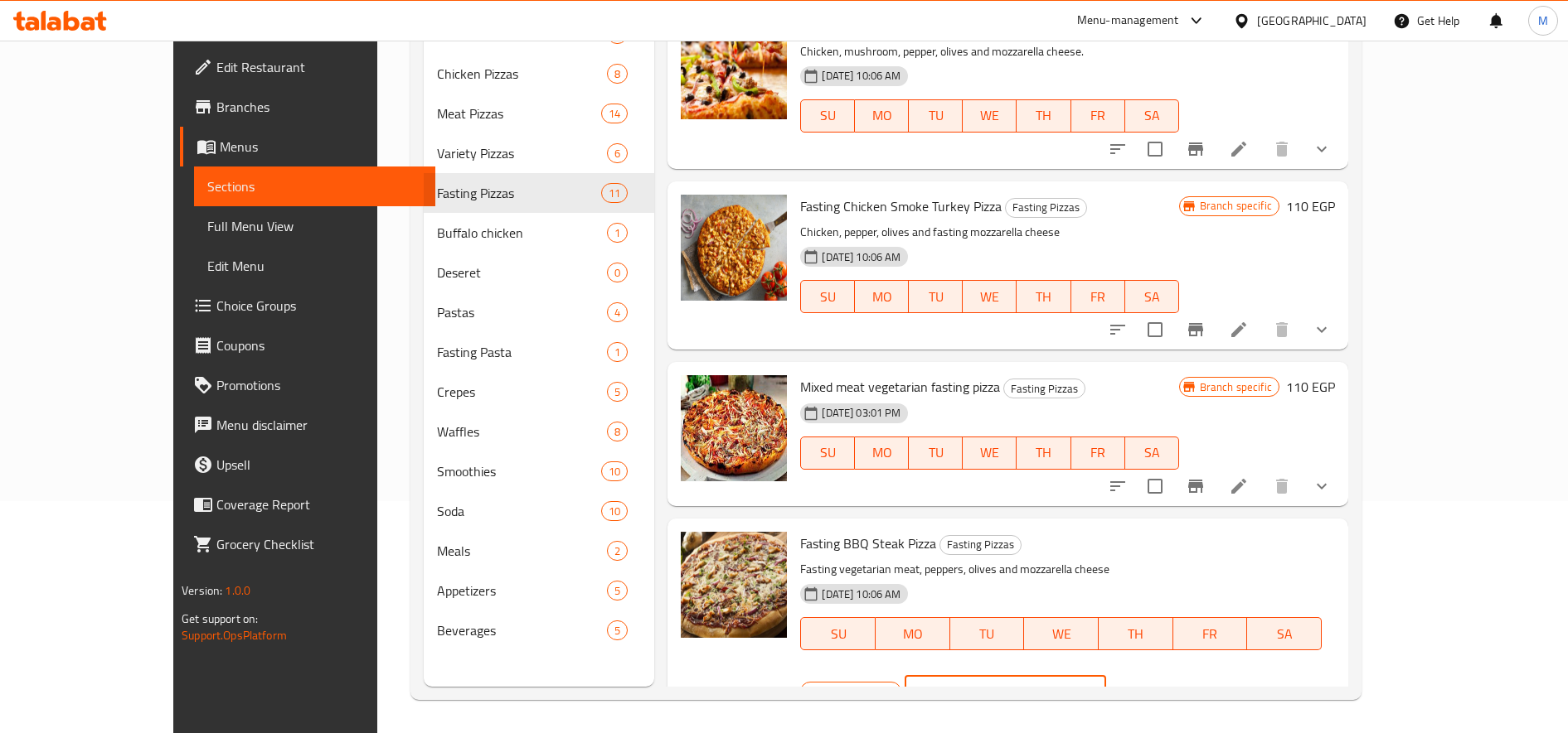
type input "110"
click at [1172, 684] on icon "ok" at bounding box center [1164, 692] width 16 height 16
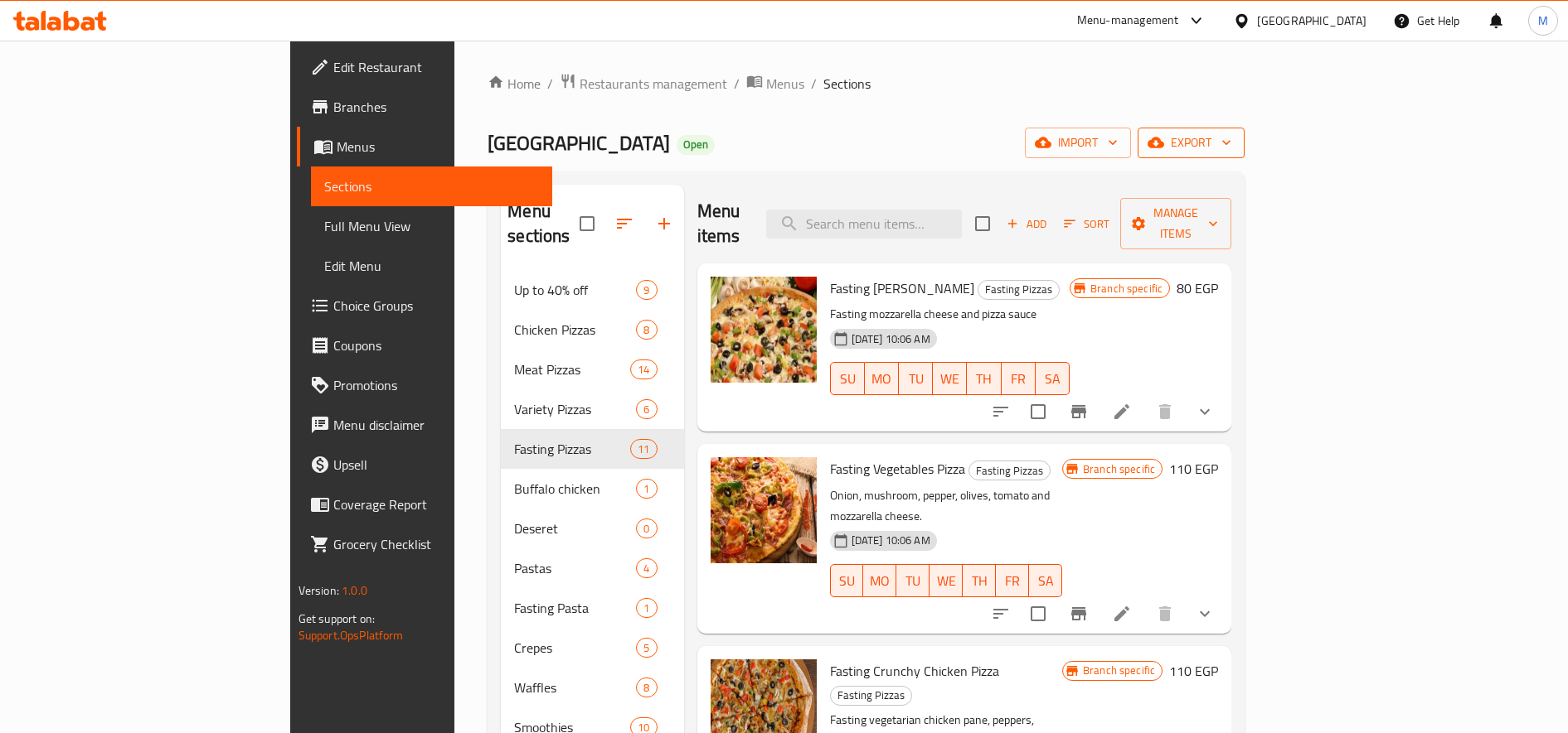
scroll to position [0, 0]
click at [1089, 402] on icon "Branch-specific-item" at bounding box center [1078, 412] width 20 height 20
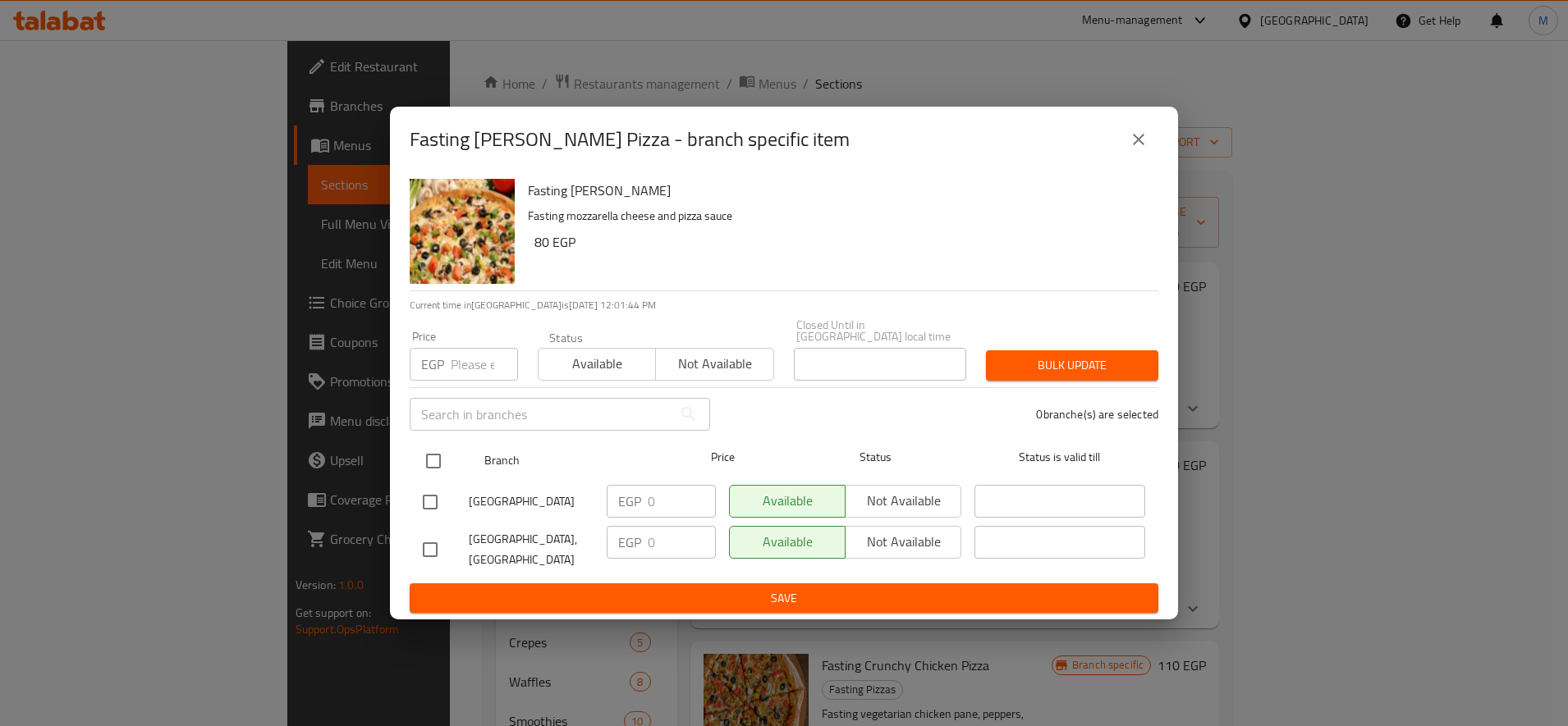
click at [438, 458] on input "checkbox" at bounding box center [434, 461] width 34 height 34
checkbox input "true"
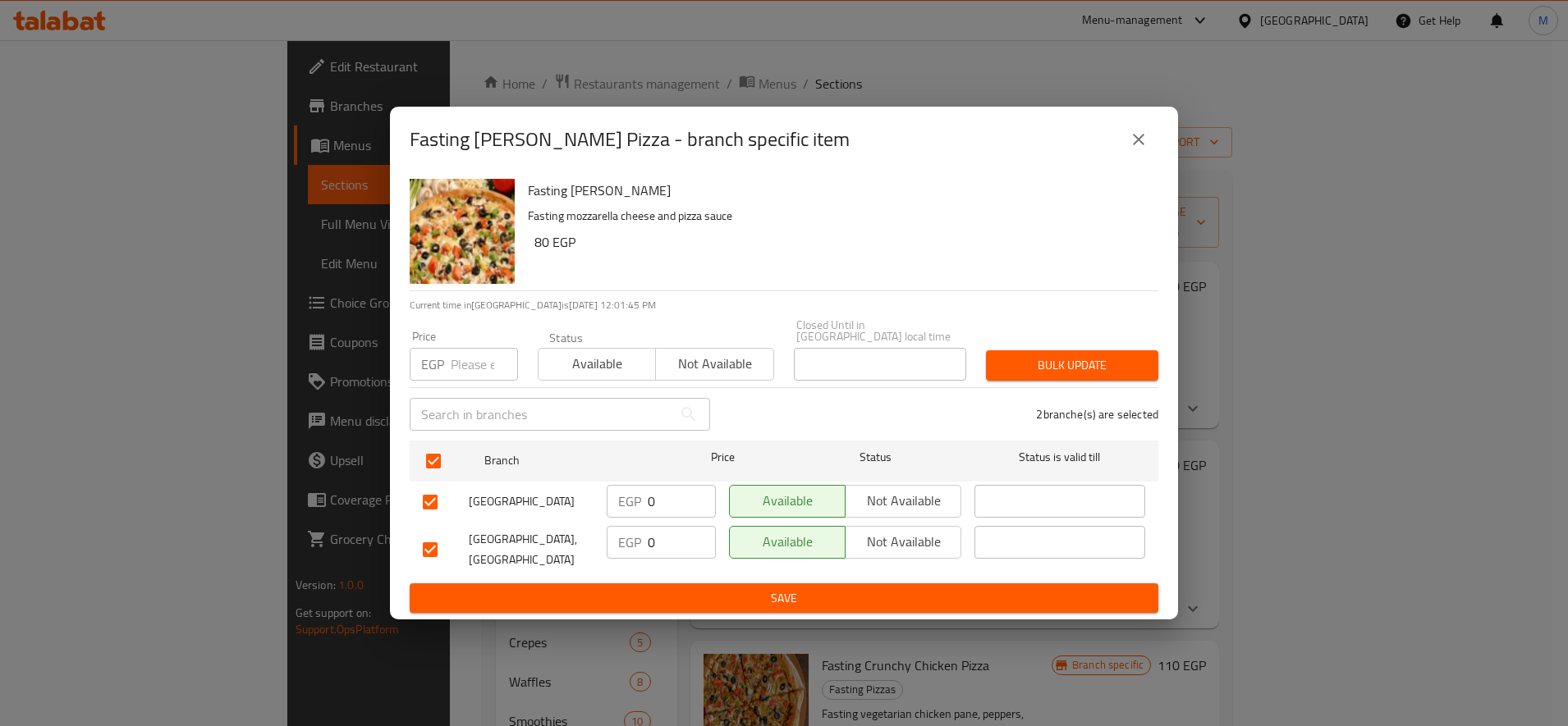
click at [1062, 356] on span "Bulk update" at bounding box center [1072, 366] width 146 height 21
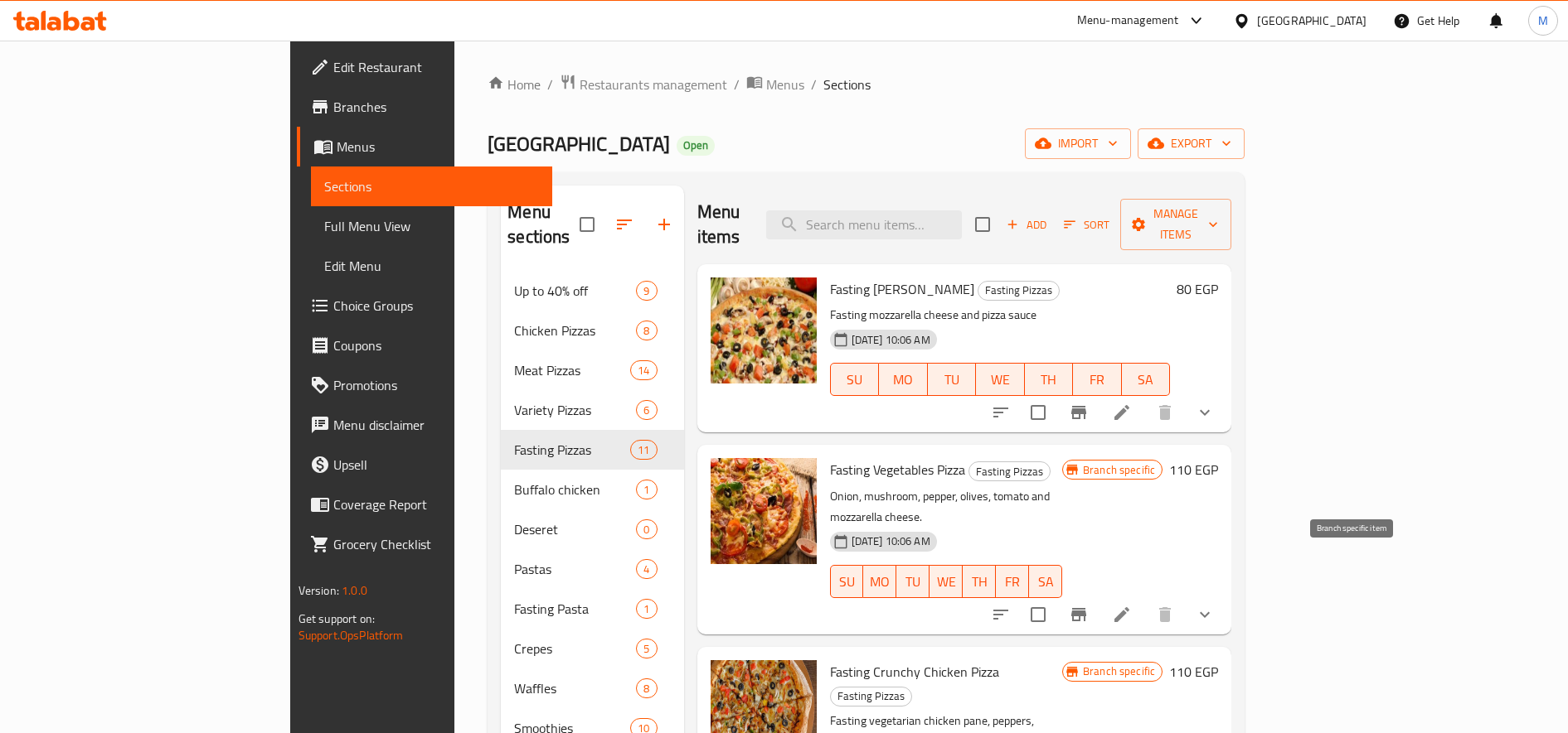
click at [1086, 608] on icon "Branch-specific-item" at bounding box center [1078, 614] width 15 height 13
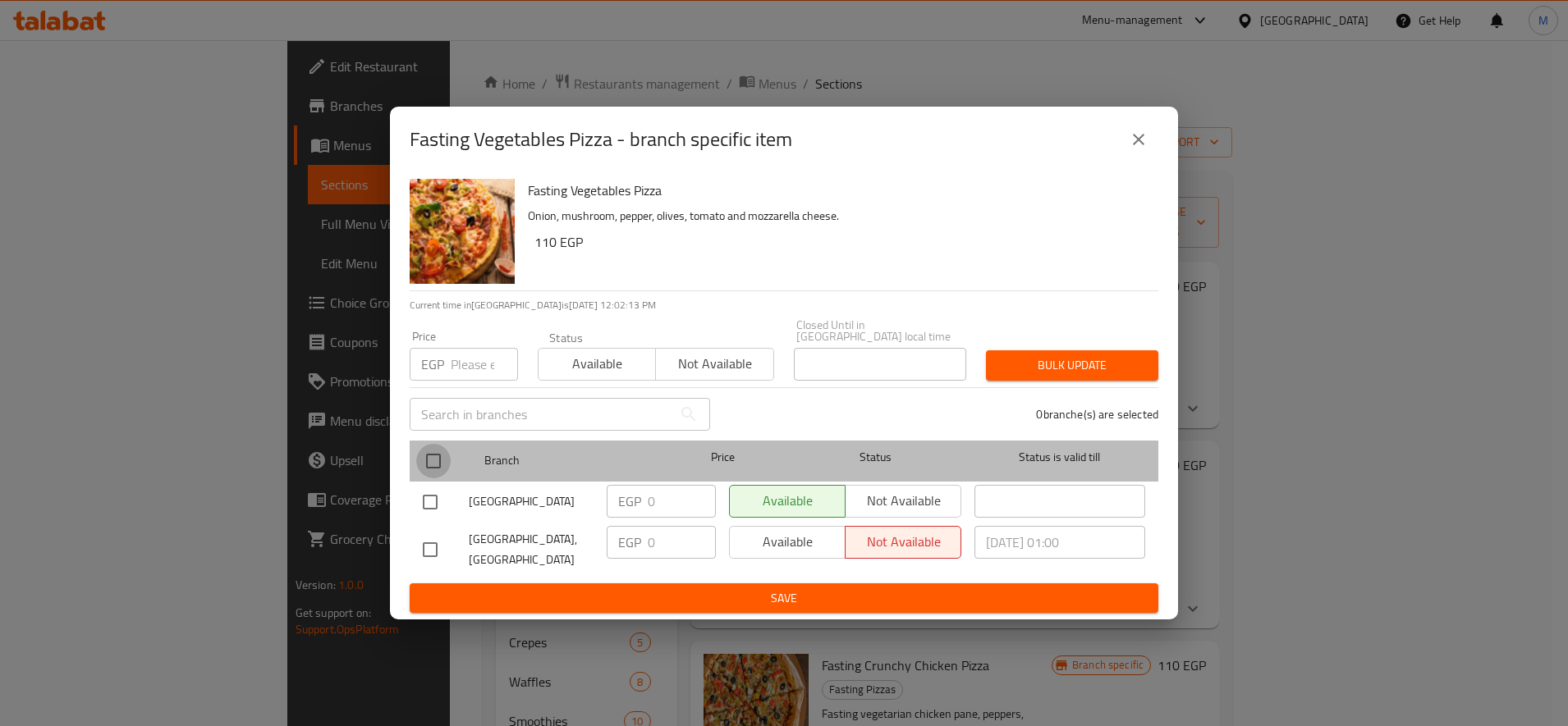
drag, startPoint x: 429, startPoint y: 457, endPoint x: 668, endPoint y: 436, distance: 239.9
click at [436, 455] on input "checkbox" at bounding box center [434, 461] width 34 height 34
checkbox input "true"
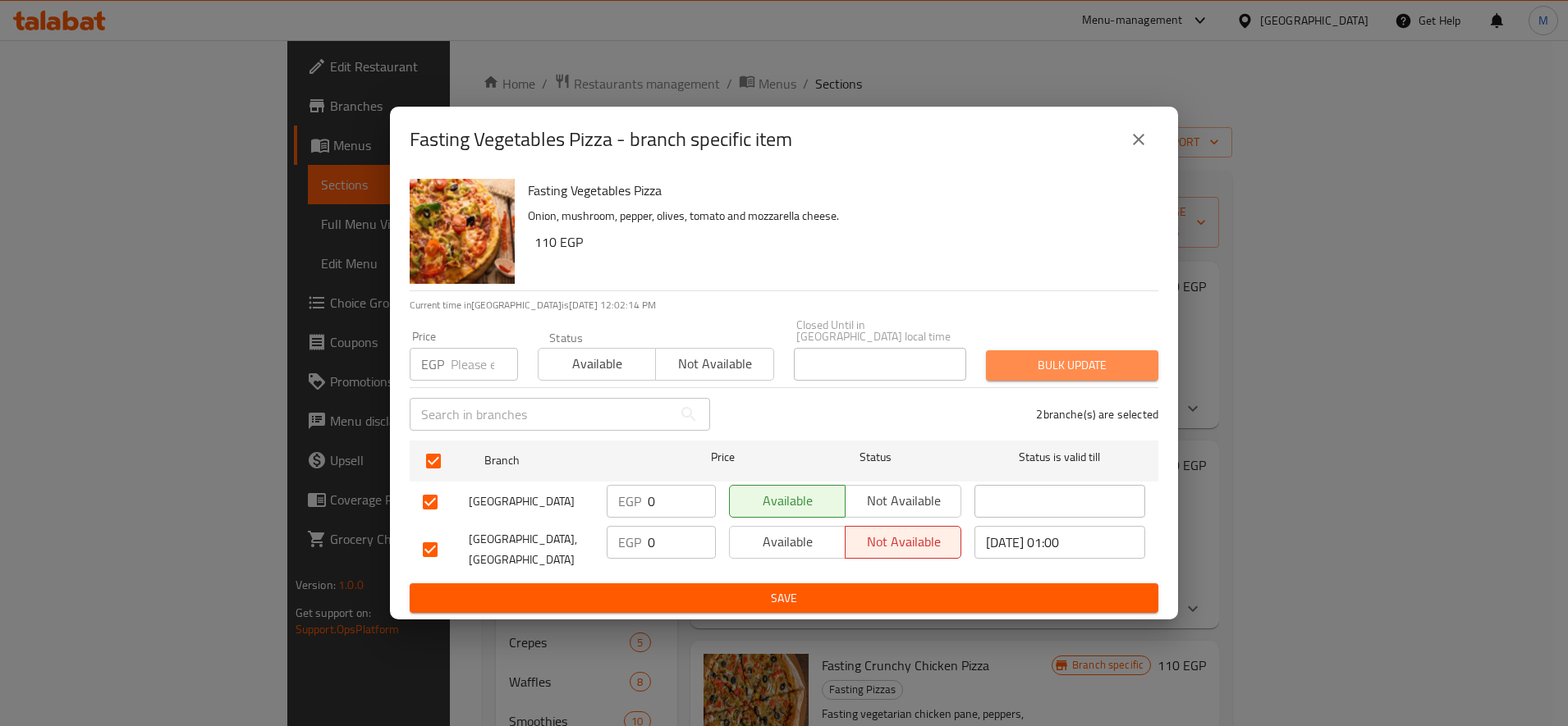
click at [1048, 356] on span "Bulk update" at bounding box center [1072, 366] width 146 height 21
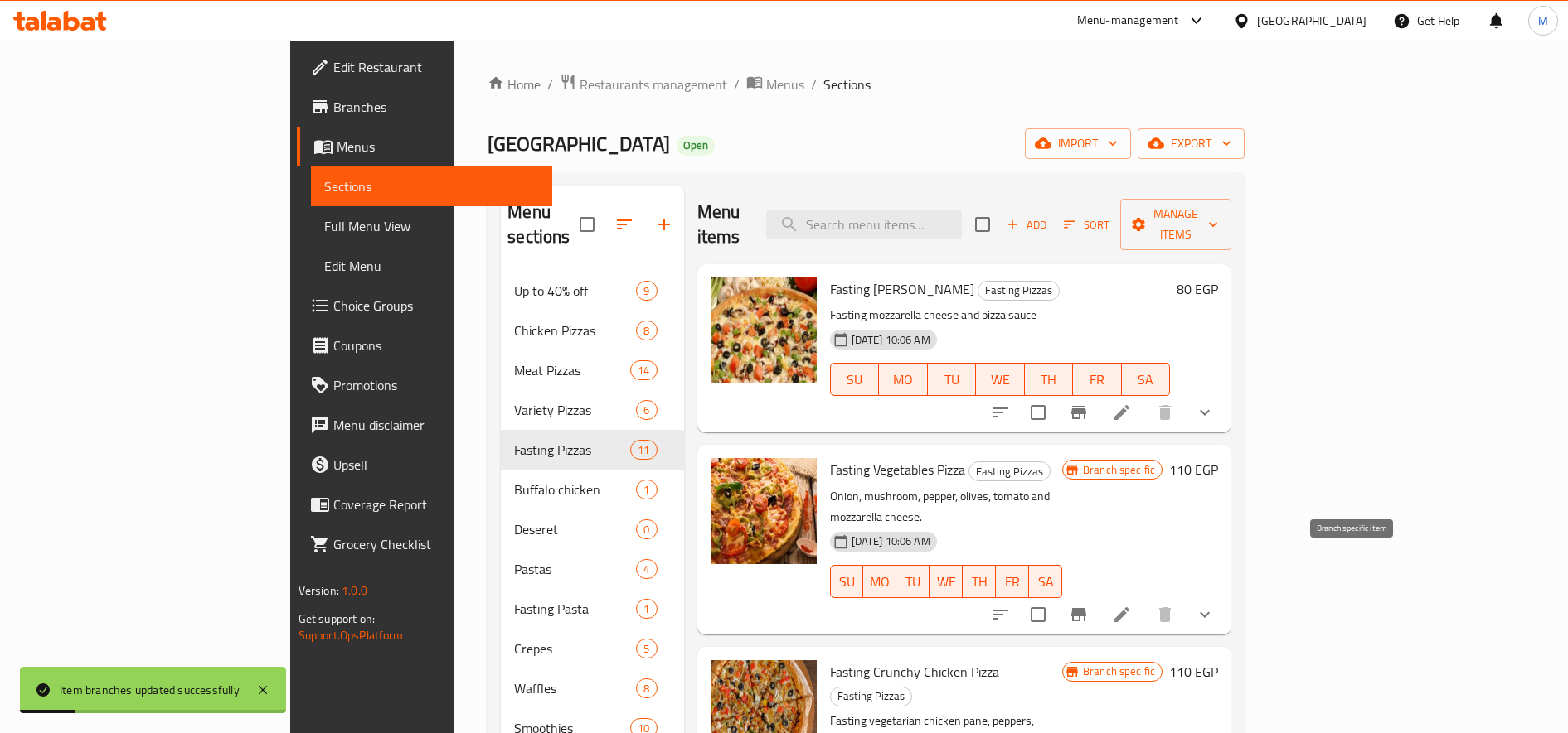
click at [1089, 605] on icon "Branch-specific-item" at bounding box center [1078, 615] width 20 height 20
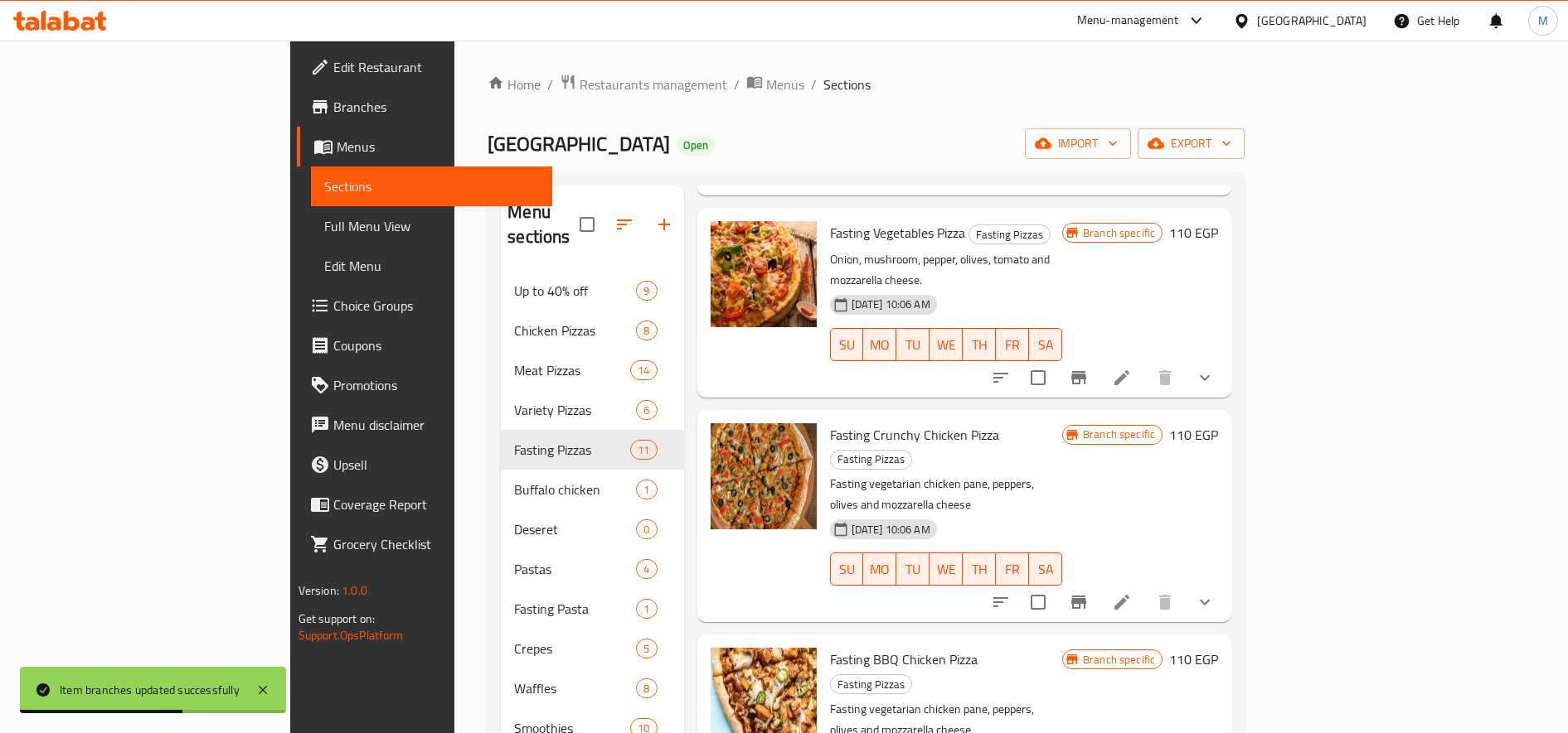
scroll to position [276, 0]
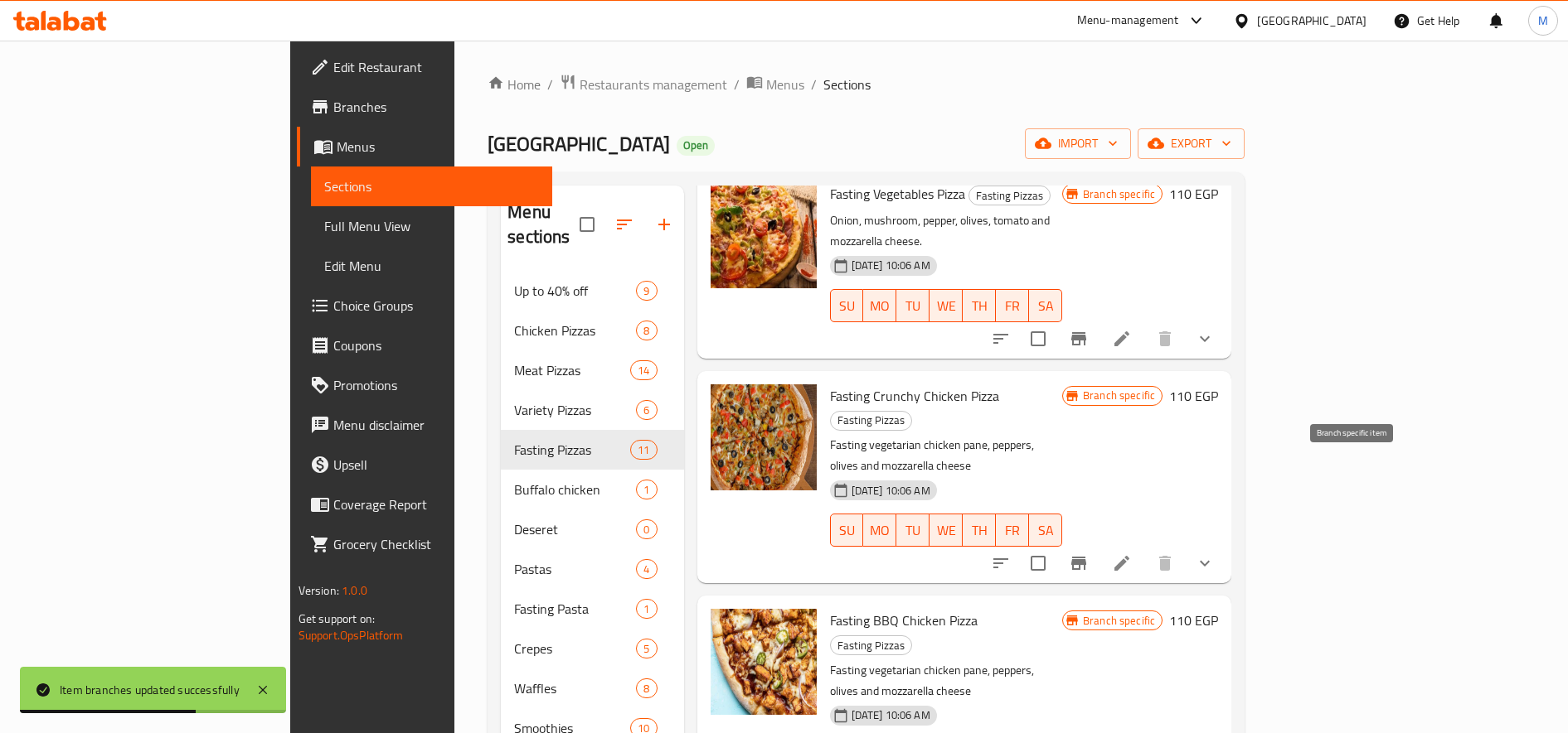
click at [1086, 557] on icon "Branch-specific-item" at bounding box center [1078, 563] width 15 height 13
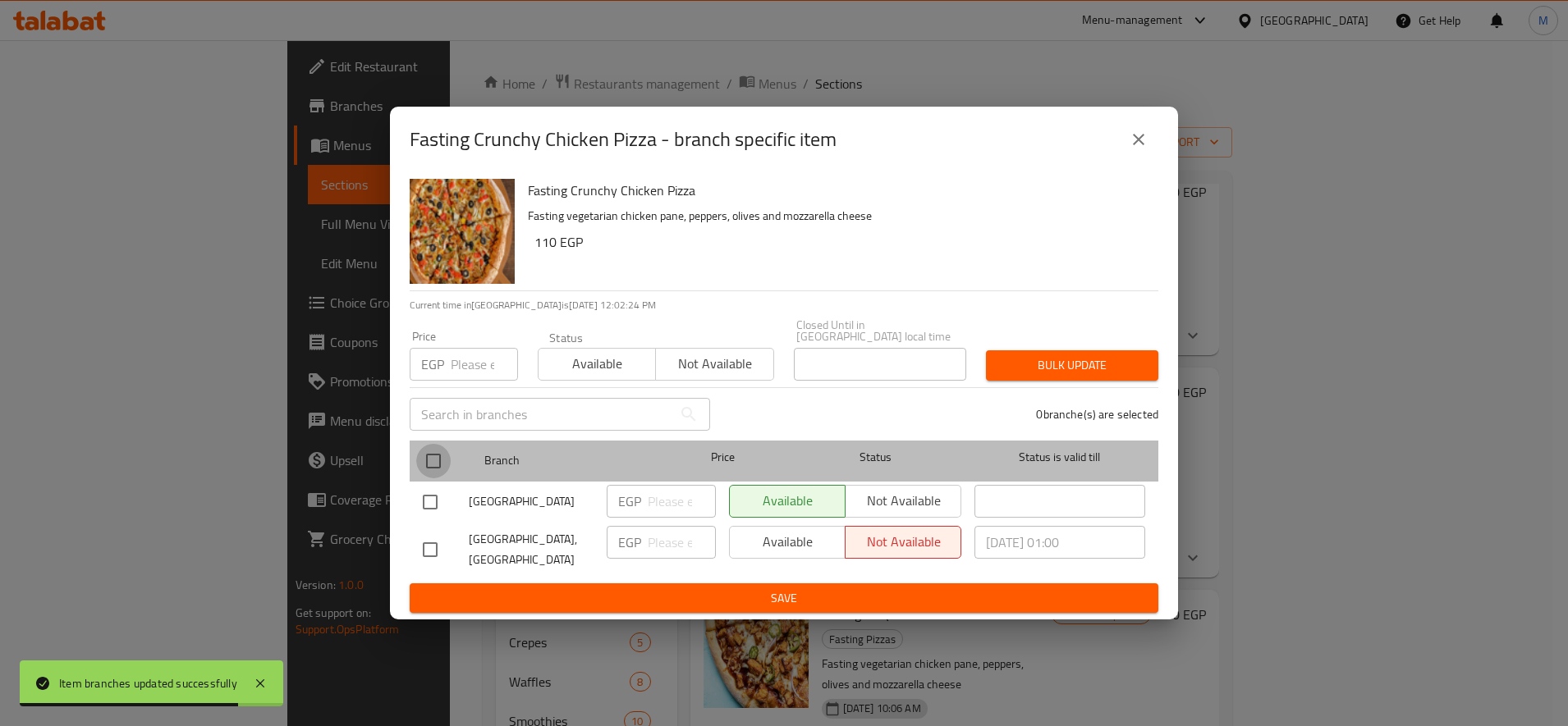
click at [445, 457] on input "checkbox" at bounding box center [434, 461] width 34 height 34
checkbox input "true"
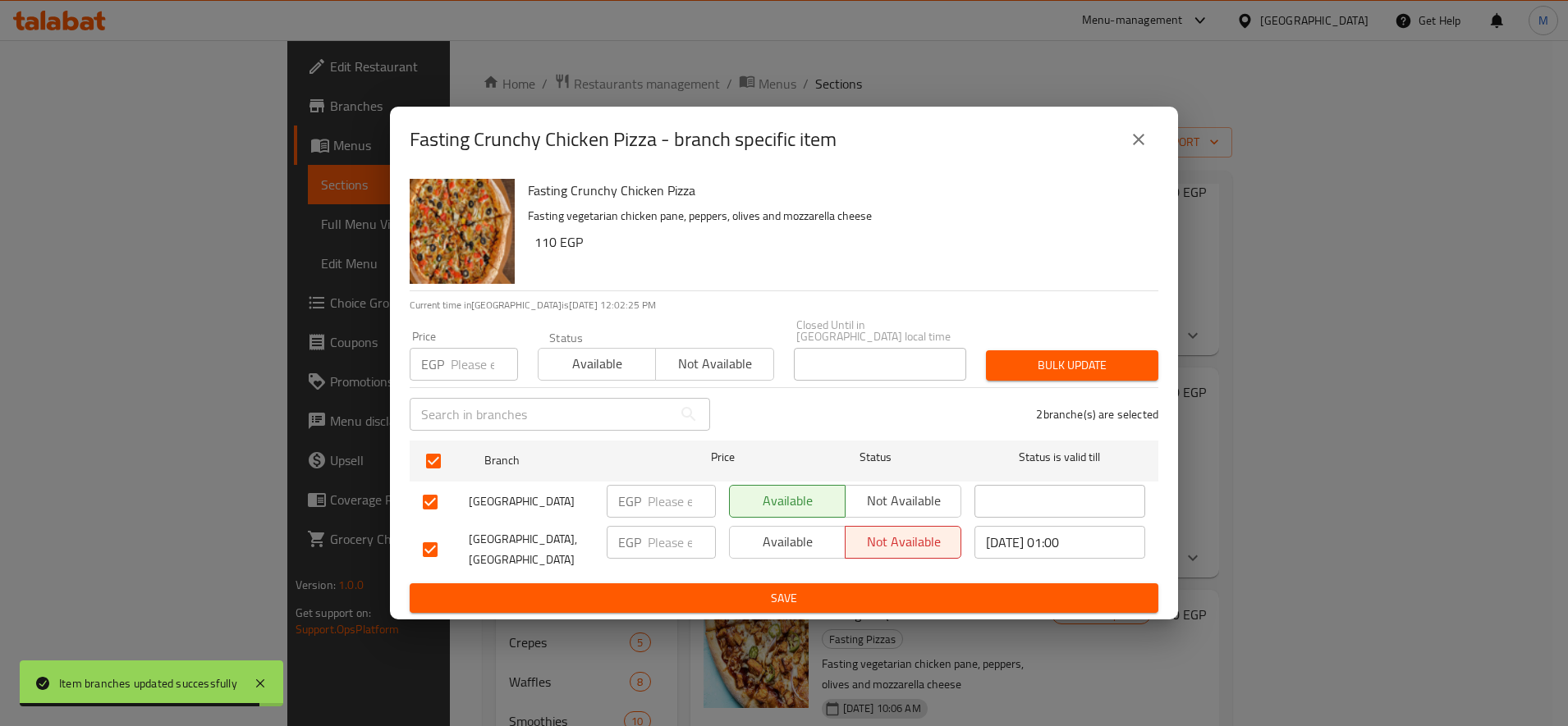
click at [1086, 372] on button "Bulk update" at bounding box center [1073, 366] width 173 height 31
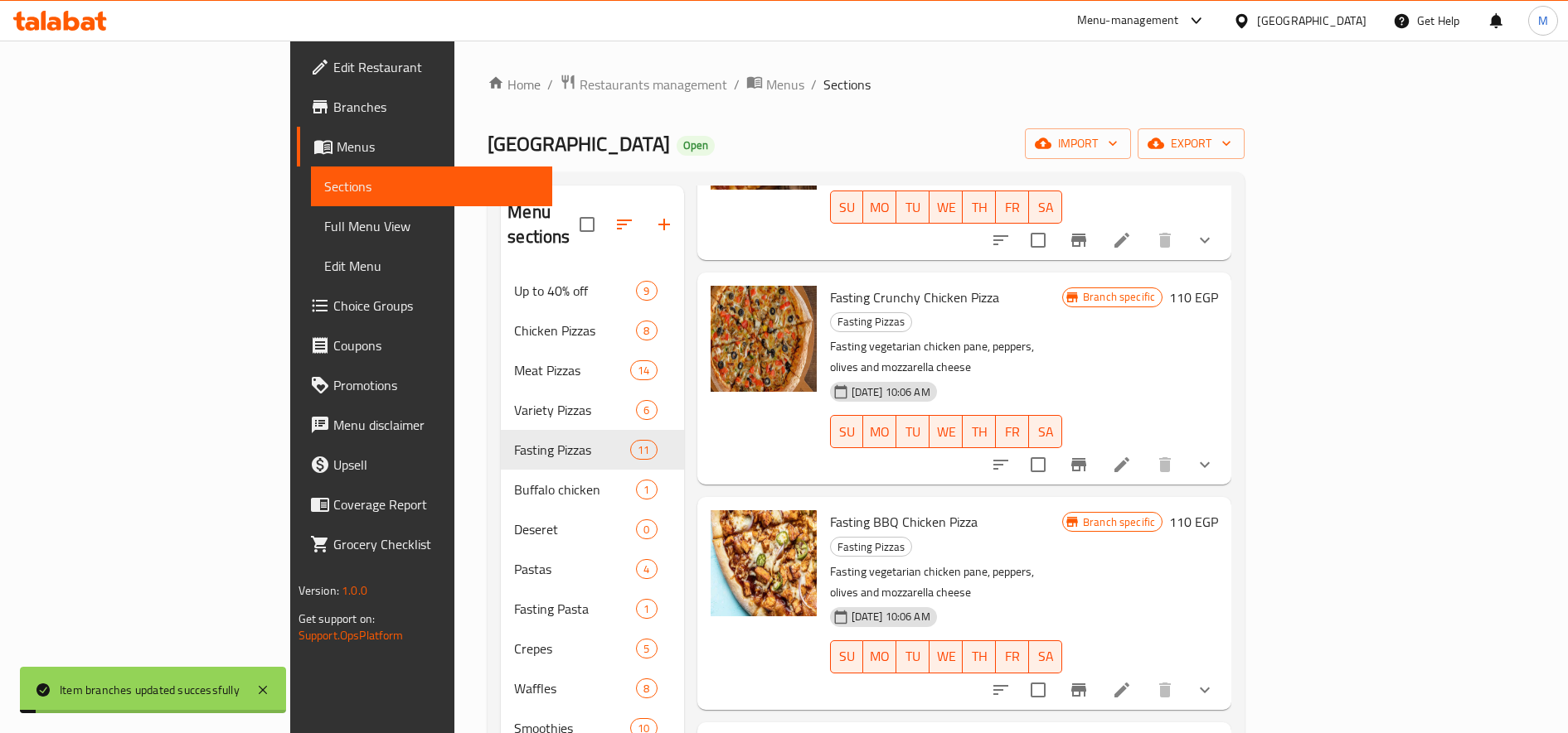
scroll to position [414, 0]
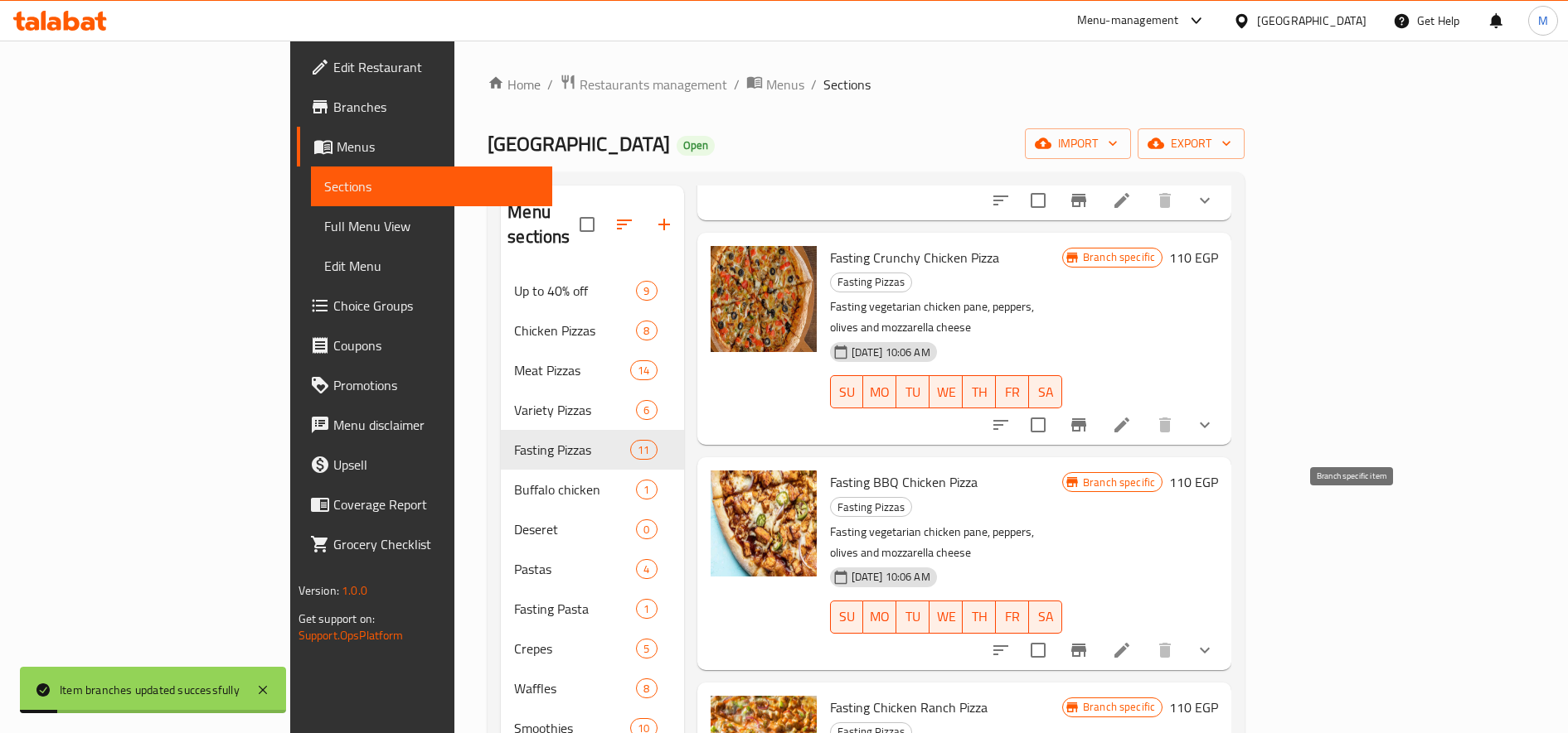
click at [1086, 644] on icon "Branch-specific-item" at bounding box center [1078, 650] width 15 height 13
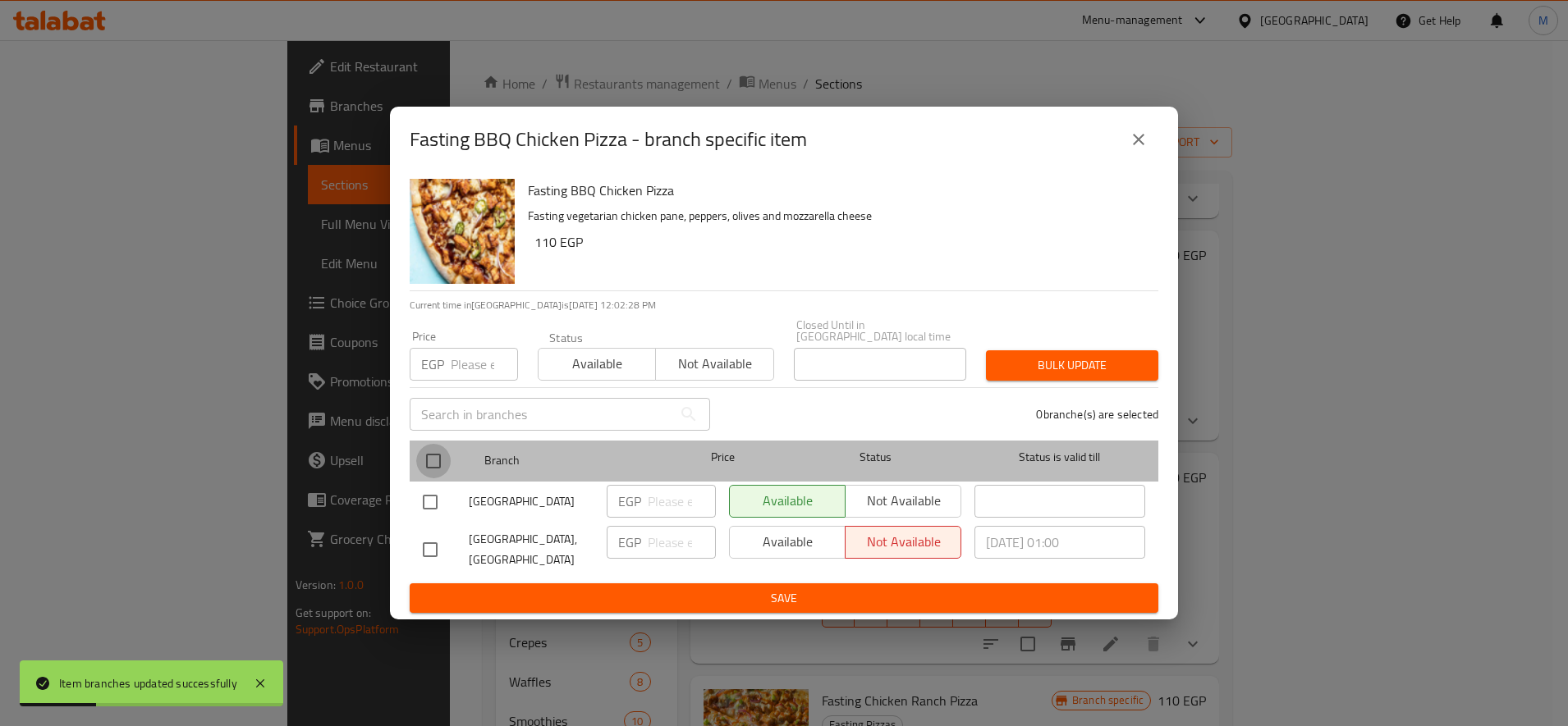
click at [438, 454] on input "checkbox" at bounding box center [434, 461] width 34 height 34
checkbox input "true"
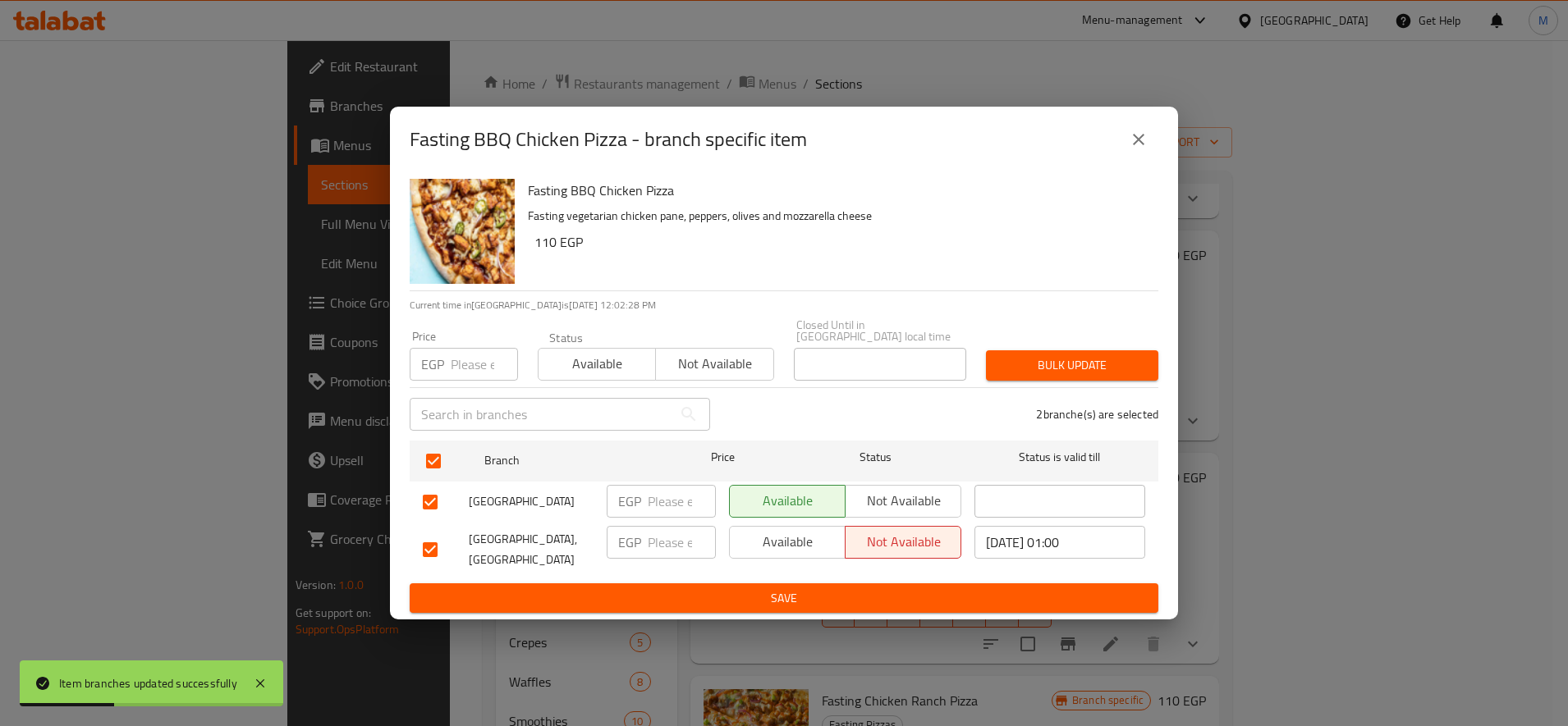
click at [1066, 363] on span "Bulk update" at bounding box center [1072, 366] width 146 height 21
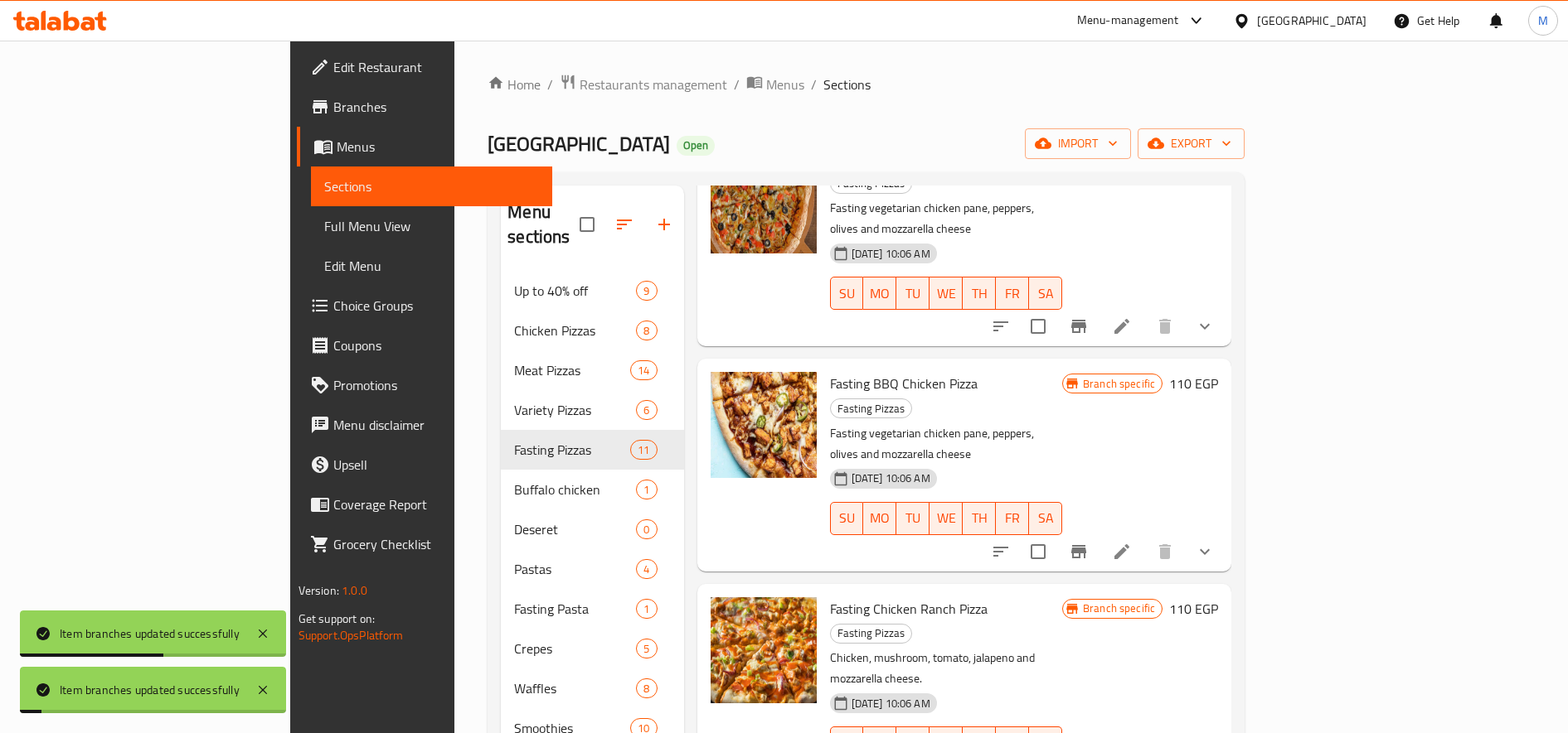
scroll to position [553, 0]
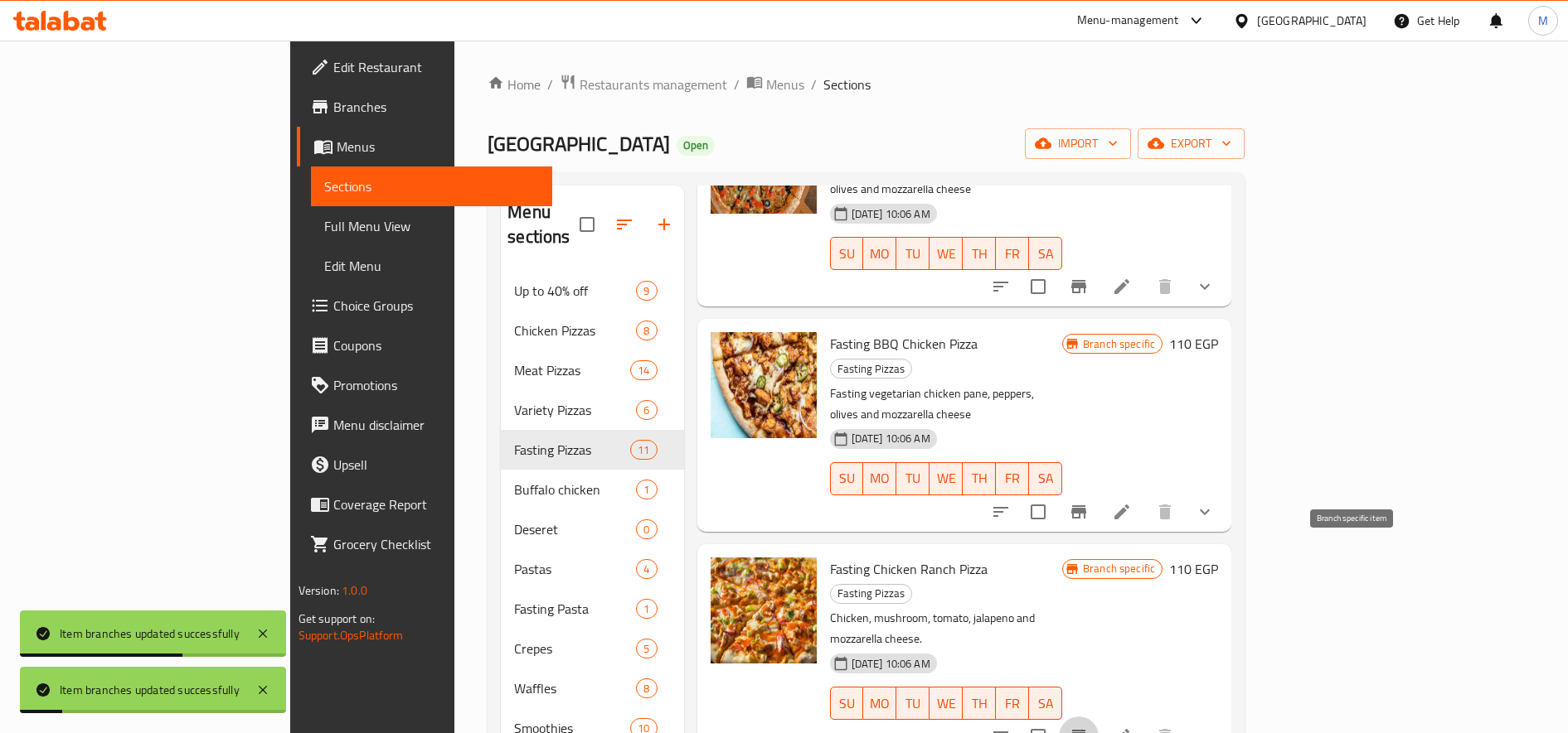
click at [1086, 730] on icon "Branch-specific-item" at bounding box center [1078, 736] width 15 height 13
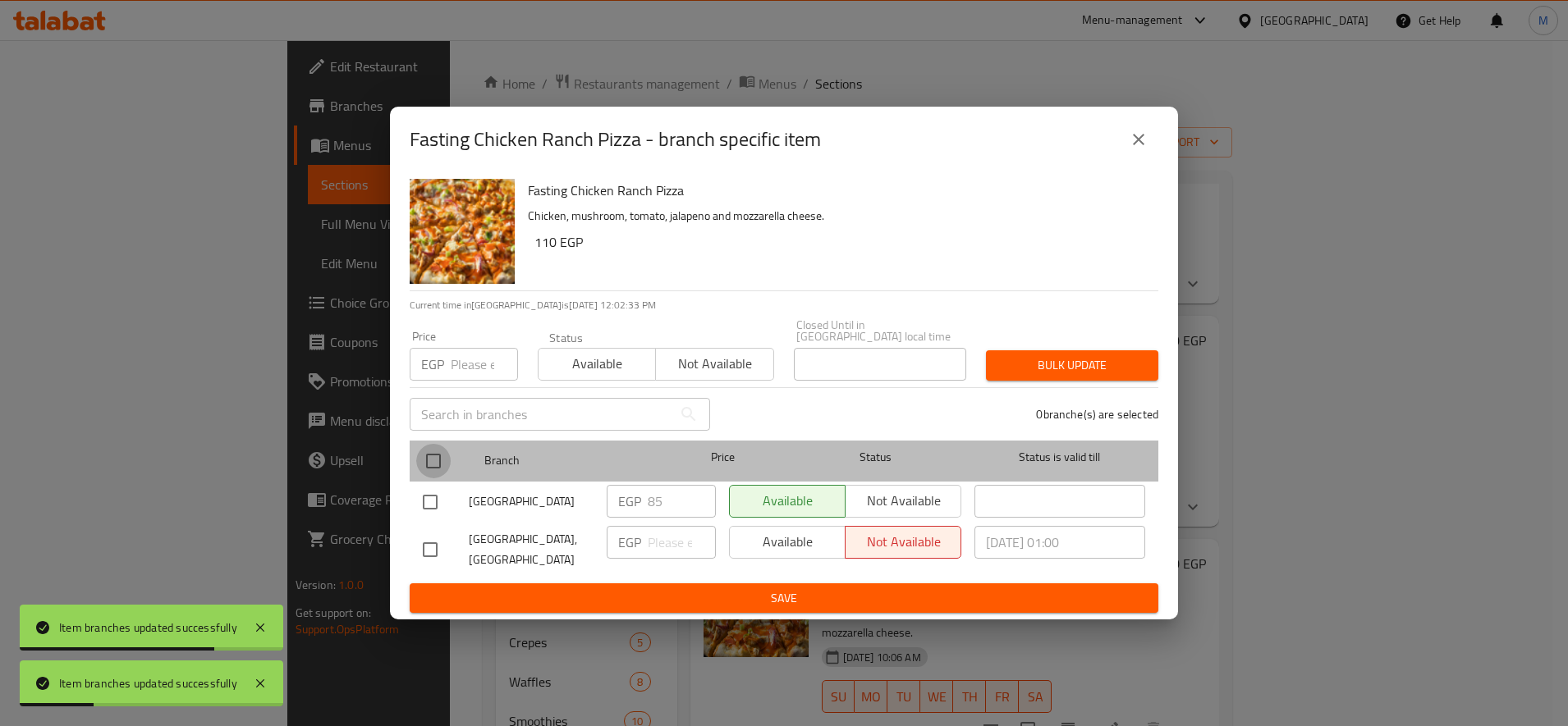
drag, startPoint x: 430, startPoint y: 450, endPoint x: 737, endPoint y: 418, distance: 308.7
click at [433, 450] on input "checkbox" at bounding box center [434, 461] width 34 height 34
checkbox input "true"
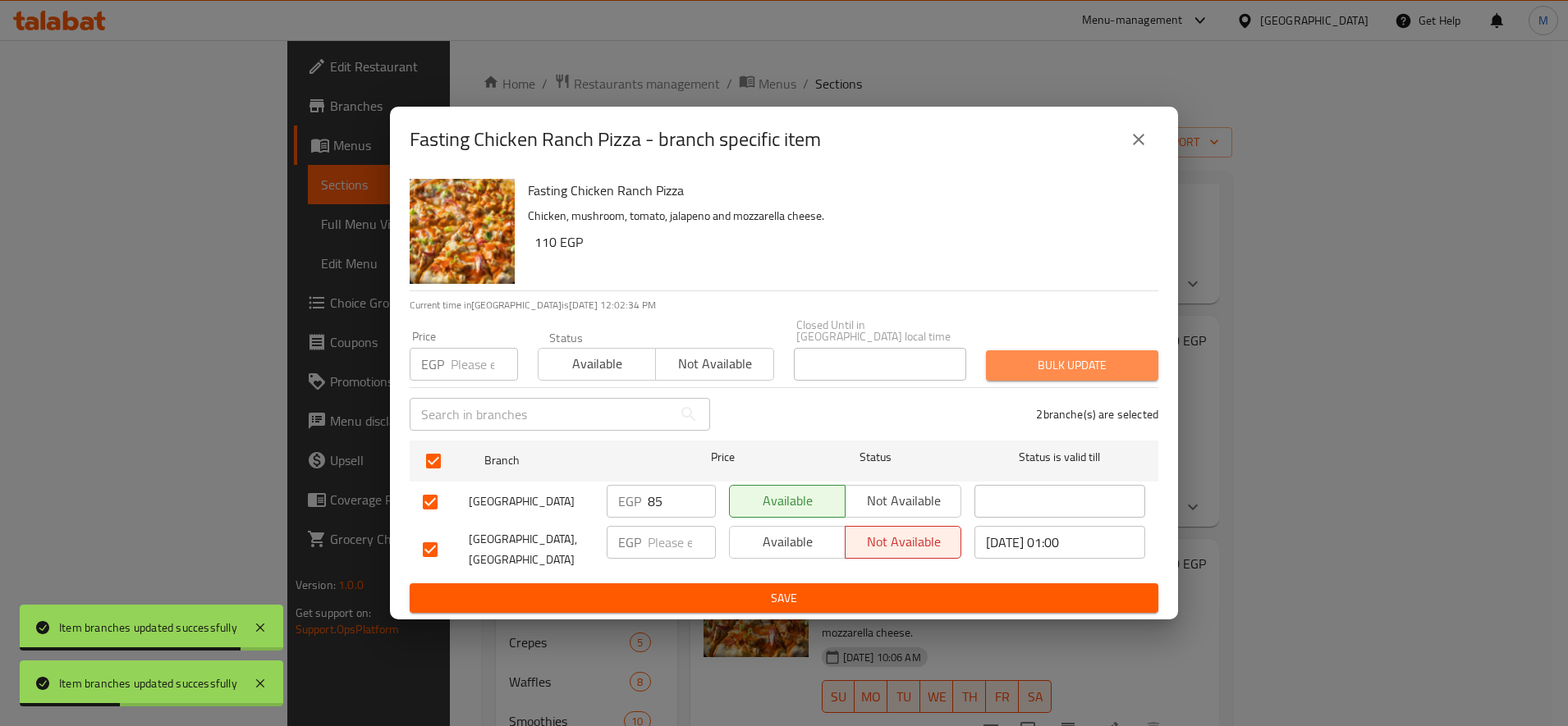
click at [1044, 356] on span "Bulk update" at bounding box center [1072, 366] width 146 height 21
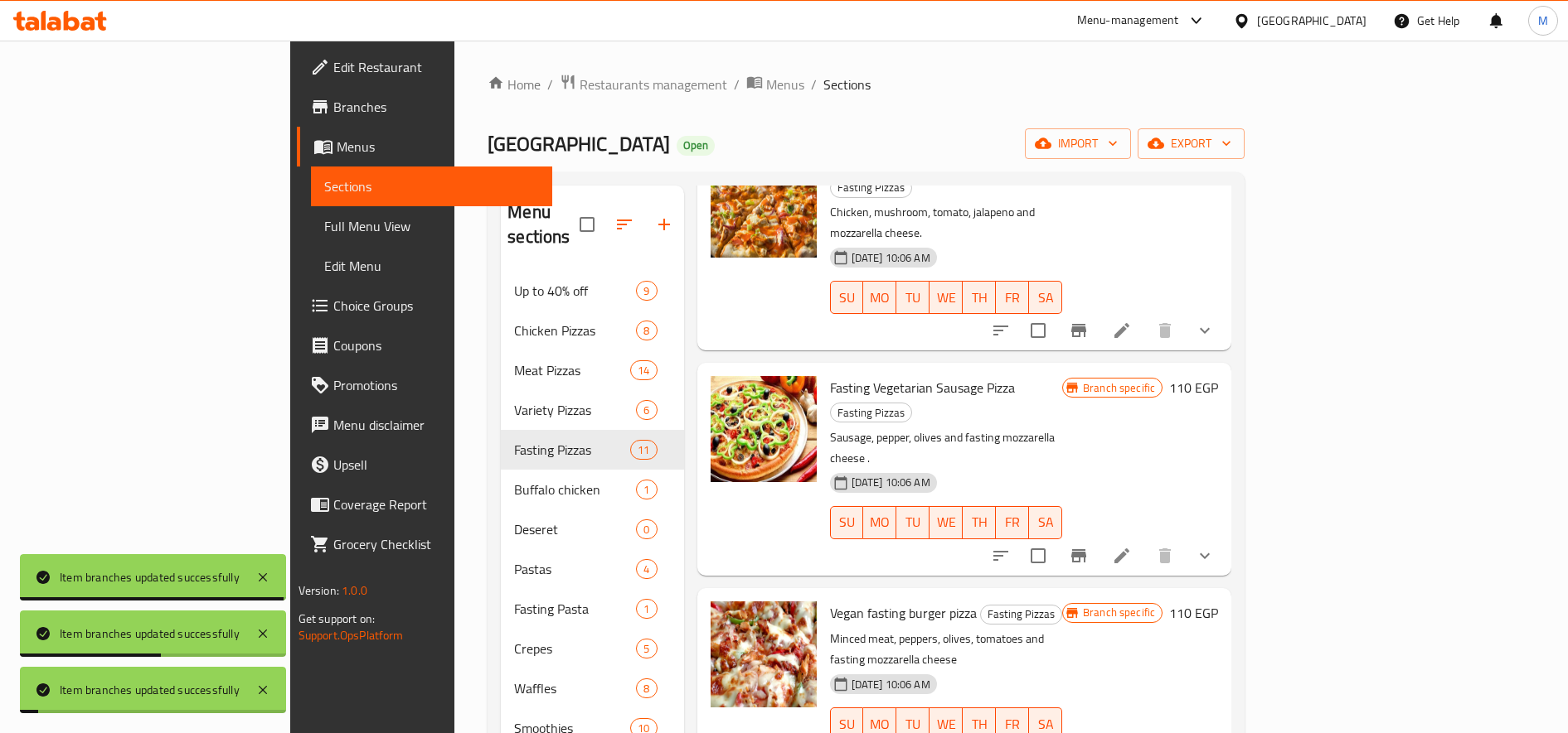
scroll to position [967, 0]
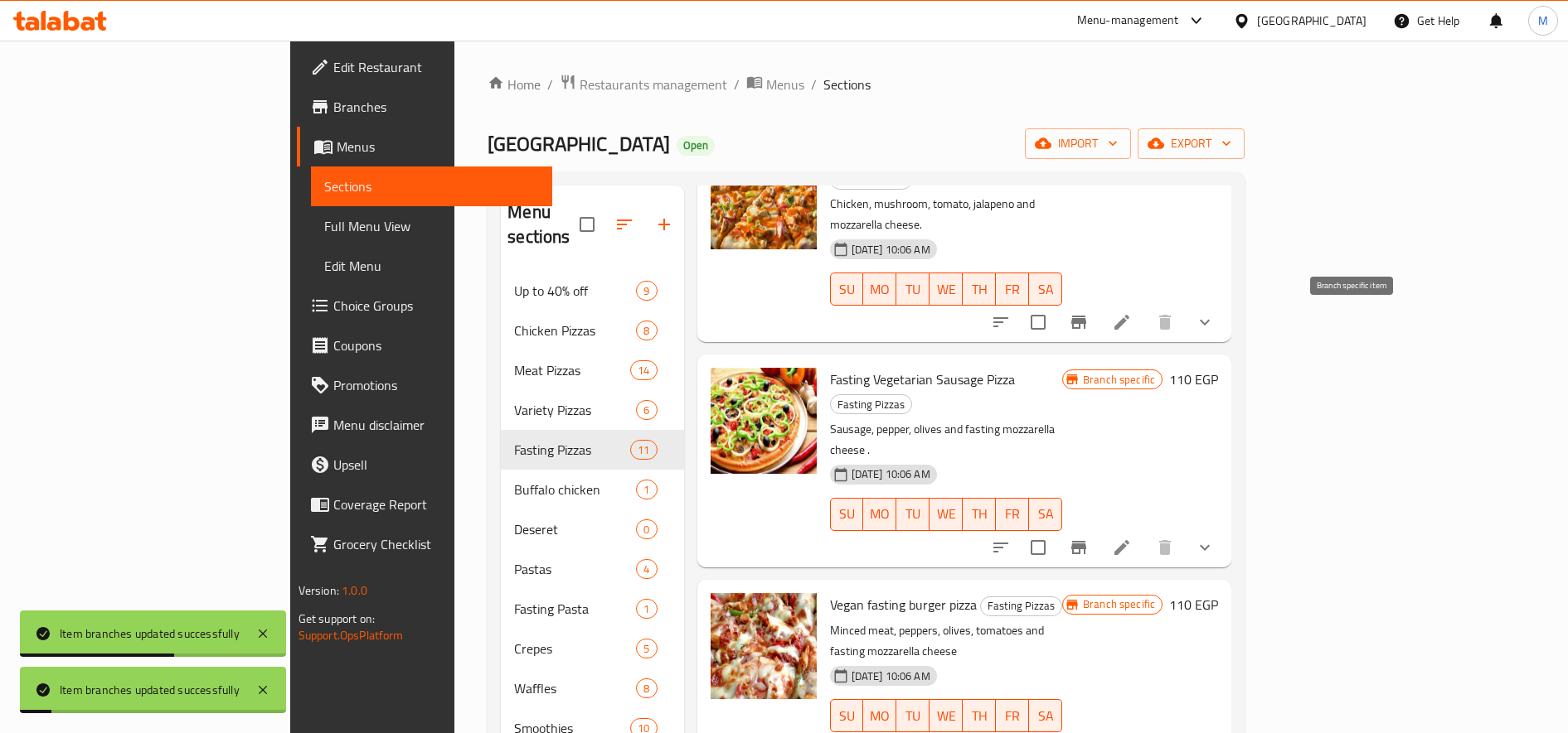
click at [1086, 541] on icon "Branch-specific-item" at bounding box center [1078, 547] width 15 height 13
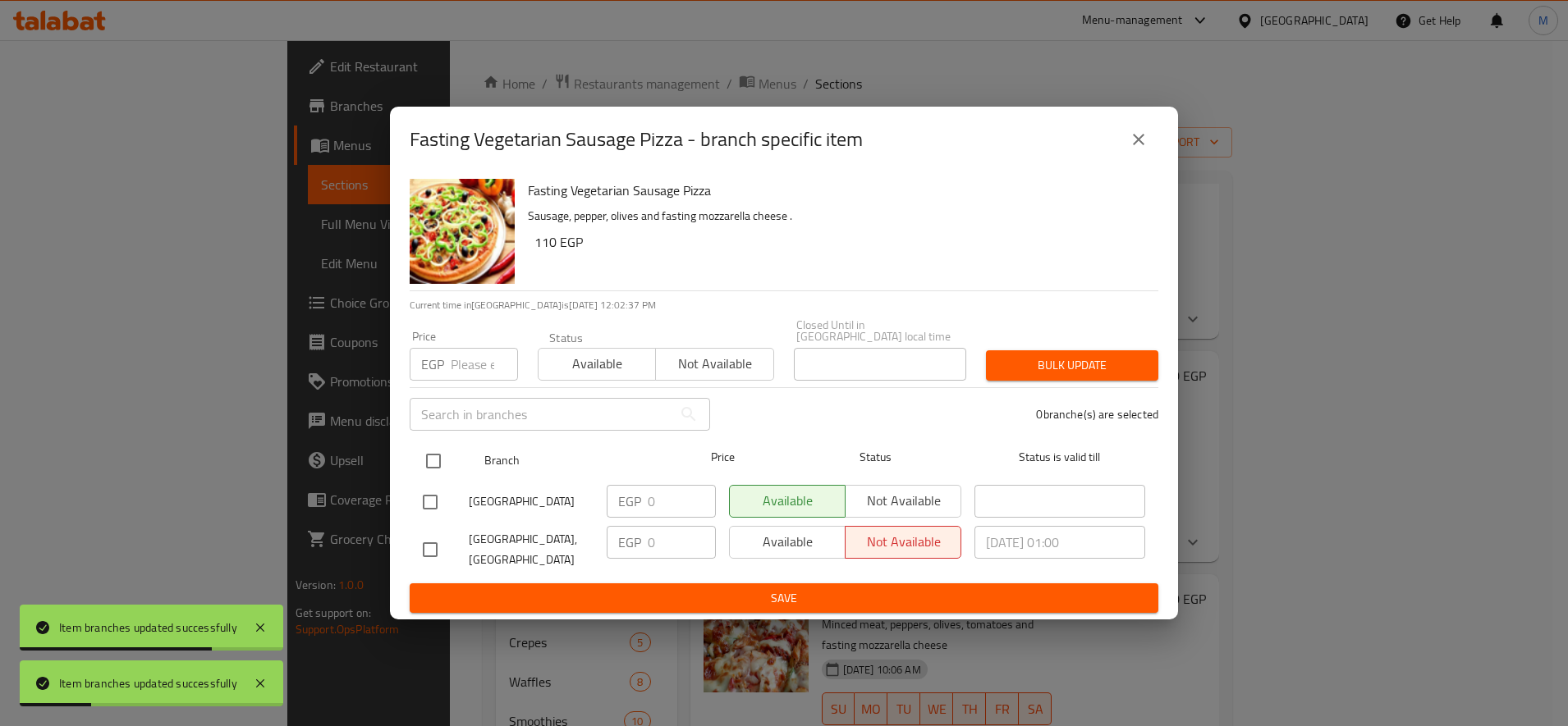
drag, startPoint x: 438, startPoint y: 458, endPoint x: 464, endPoint y: 454, distance: 26.3
click at [440, 458] on input "checkbox" at bounding box center [434, 461] width 34 height 34
checkbox input "true"
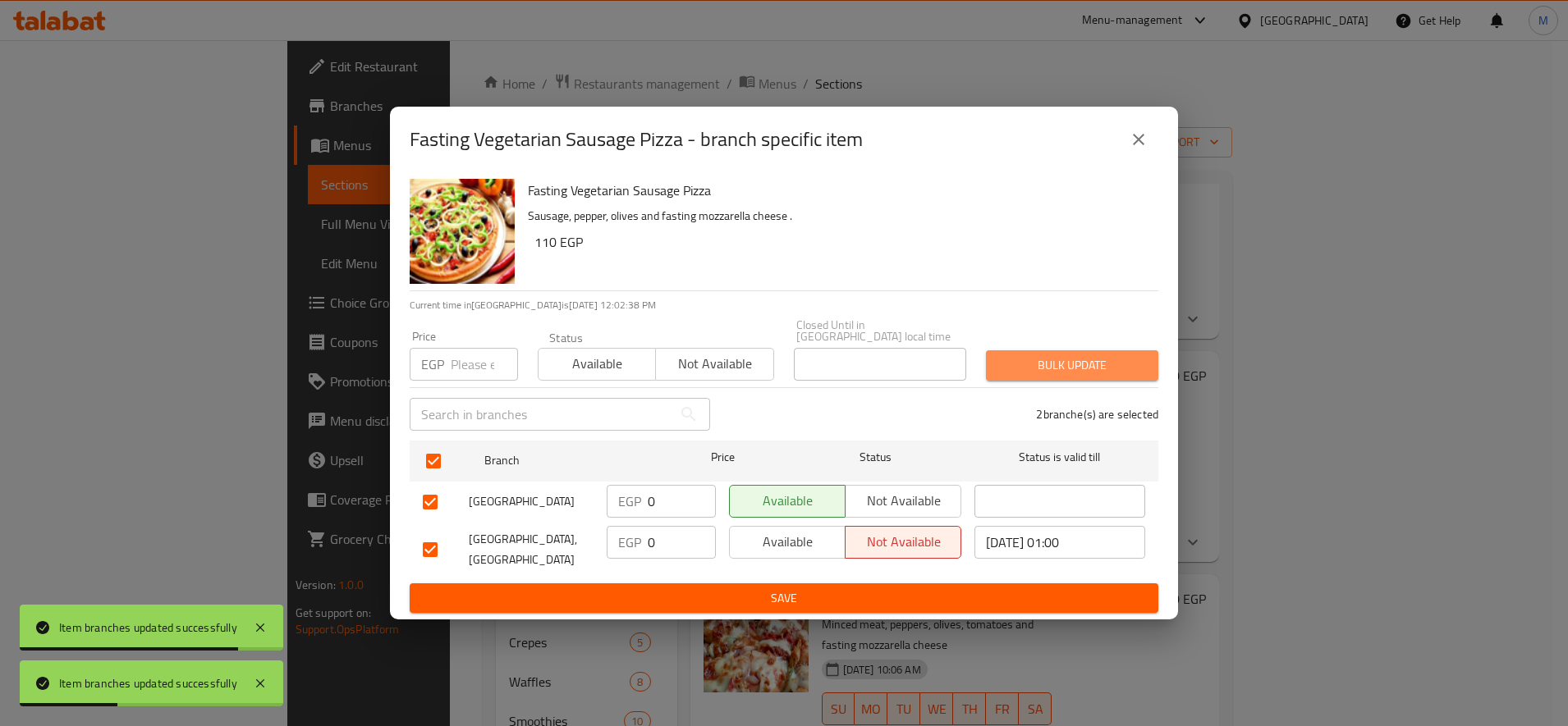
click at [1050, 375] on button "Bulk update" at bounding box center [1073, 366] width 173 height 31
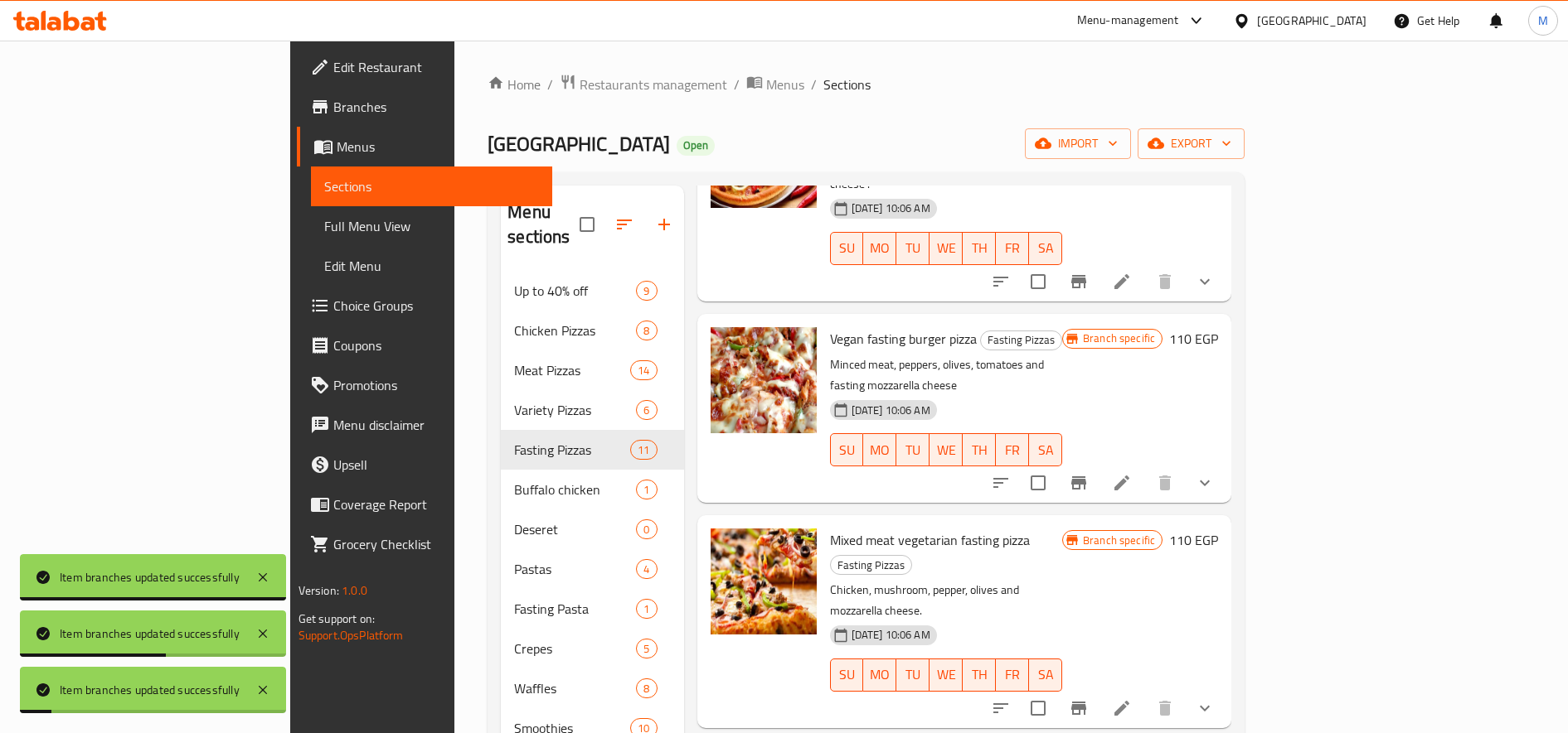
scroll to position [1242, 0]
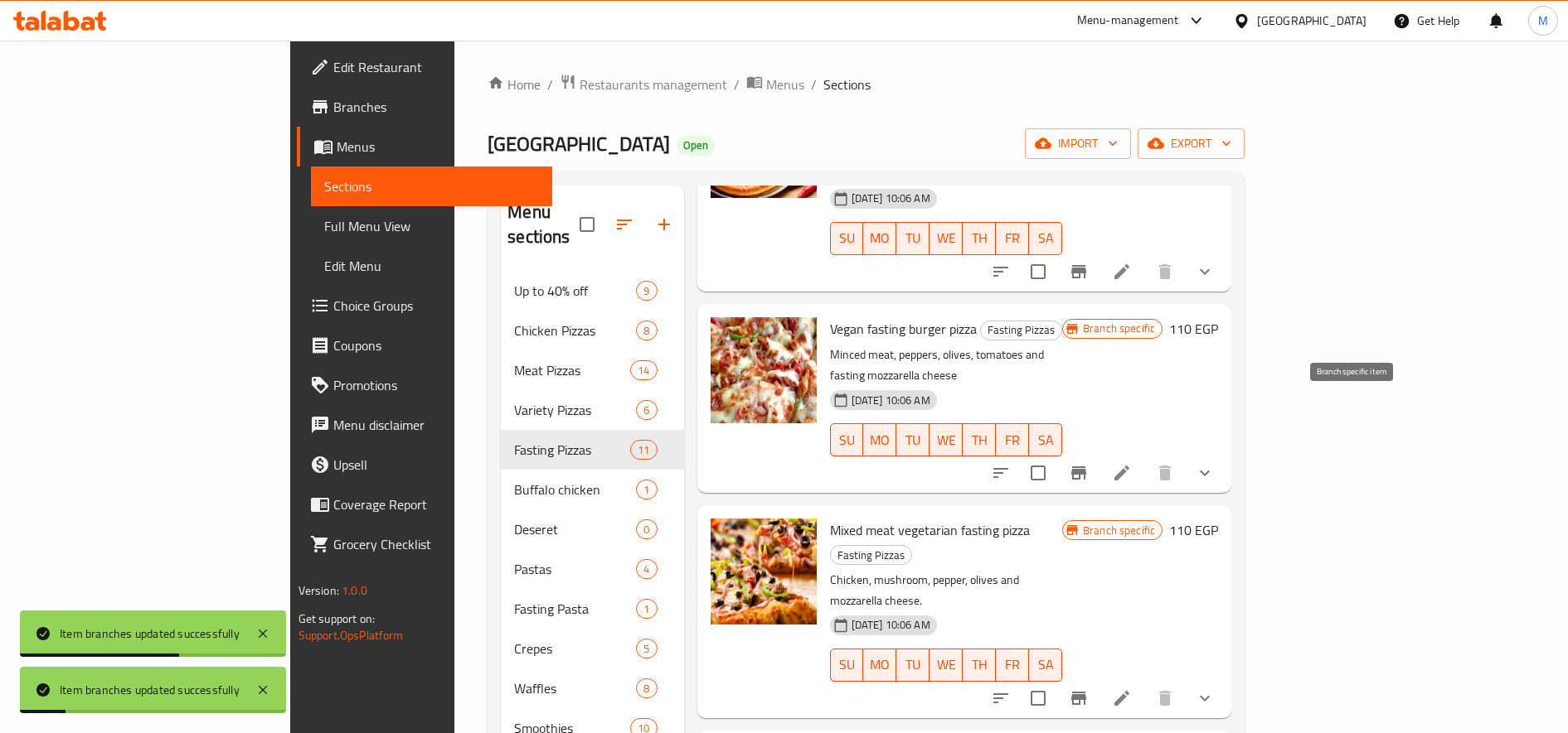
click at [1086, 692] on icon "Branch-specific-item" at bounding box center [1078, 698] width 15 height 13
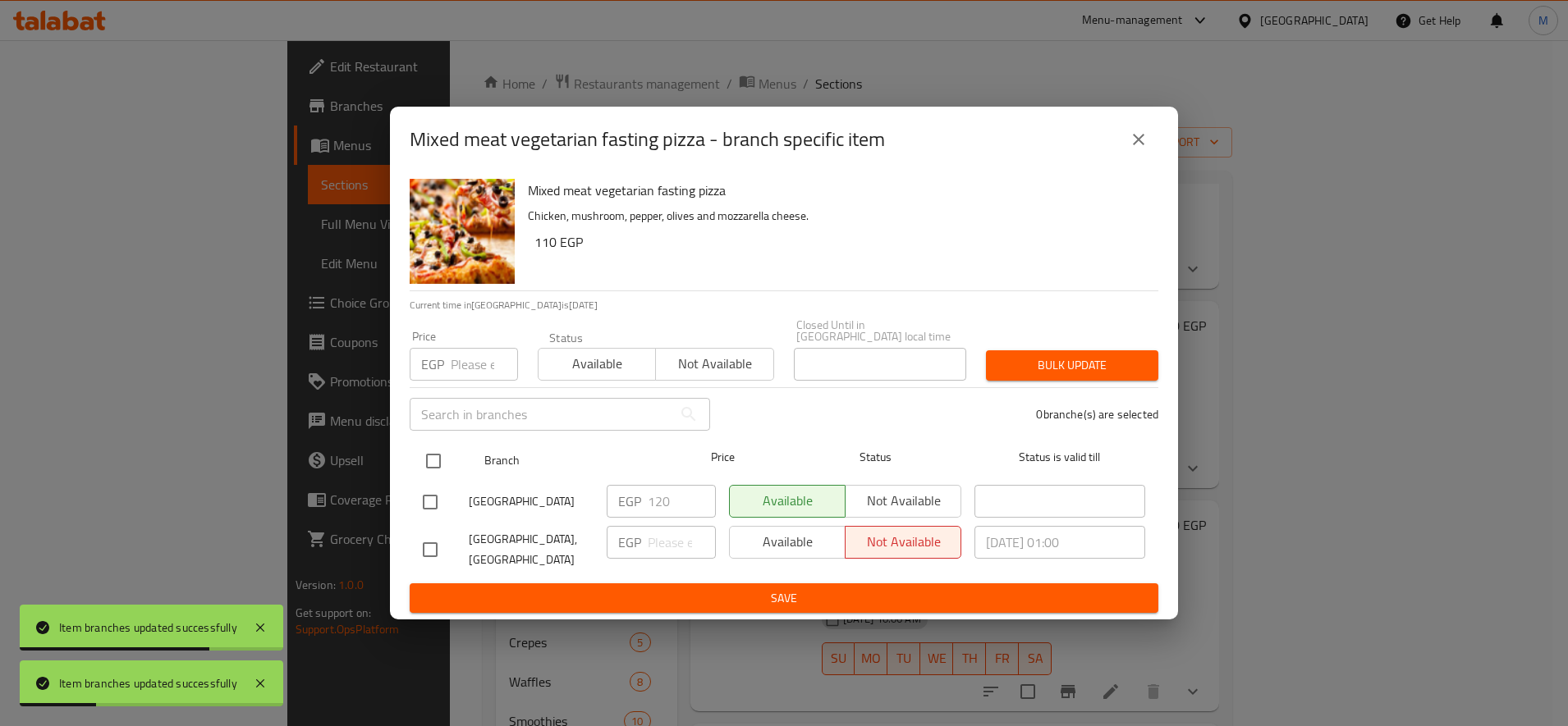
click at [435, 456] on input "checkbox" at bounding box center [434, 461] width 34 height 34
checkbox input "true"
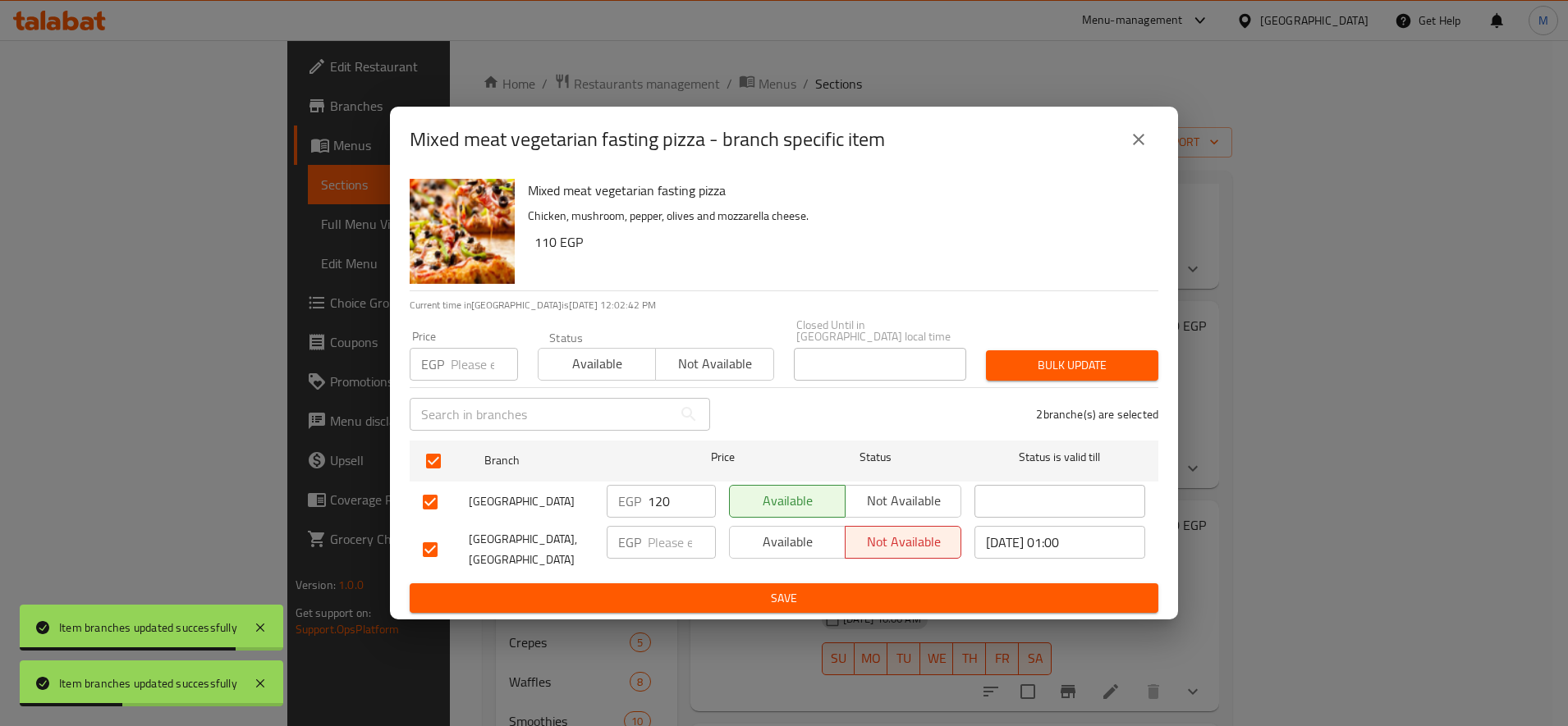
click at [1068, 343] on div "Bulk update" at bounding box center [1072, 365] width 192 height 50
click at [1069, 356] on span "Bulk update" at bounding box center [1072, 366] width 146 height 21
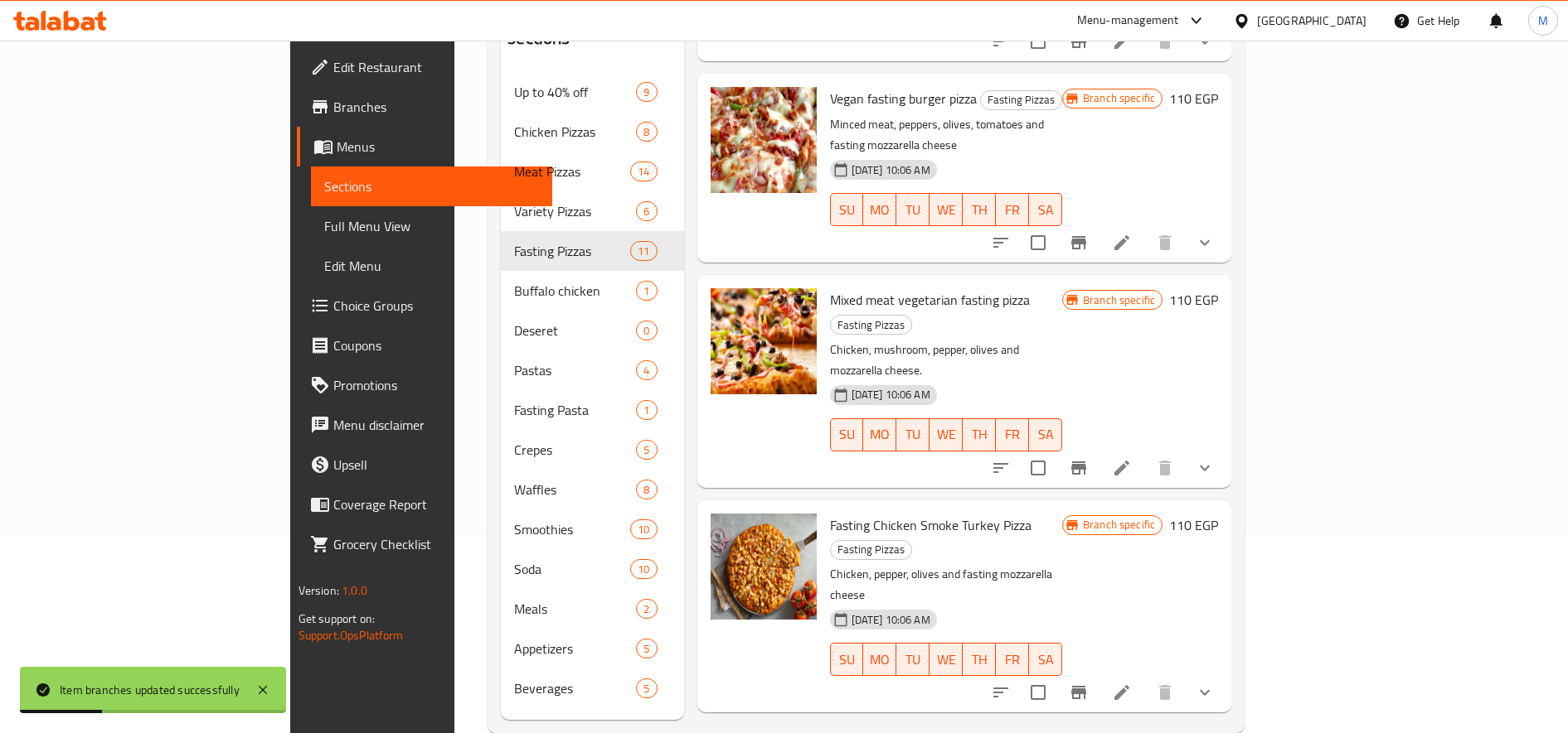
scroll to position [232, 0]
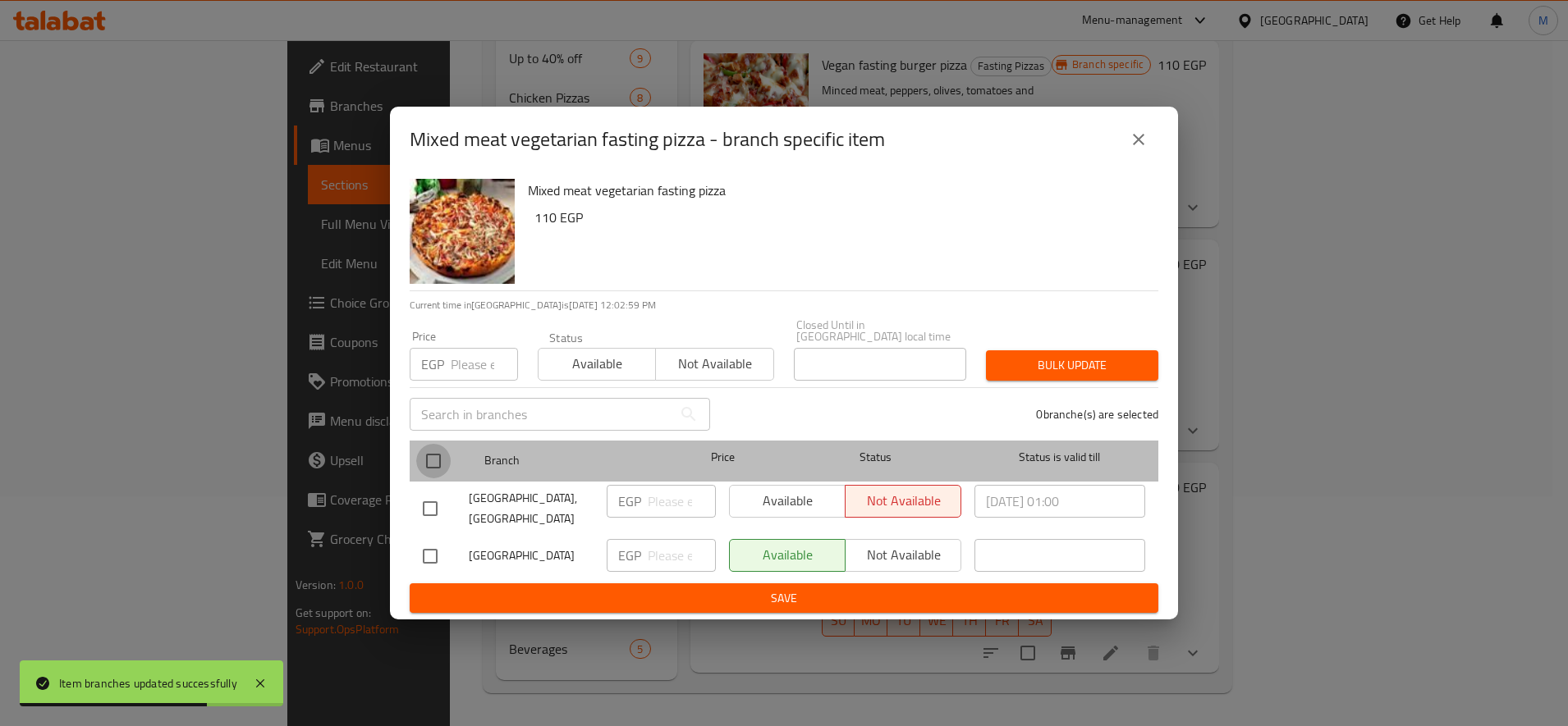
click at [422, 457] on input "checkbox" at bounding box center [434, 461] width 34 height 34
checkbox input "true"
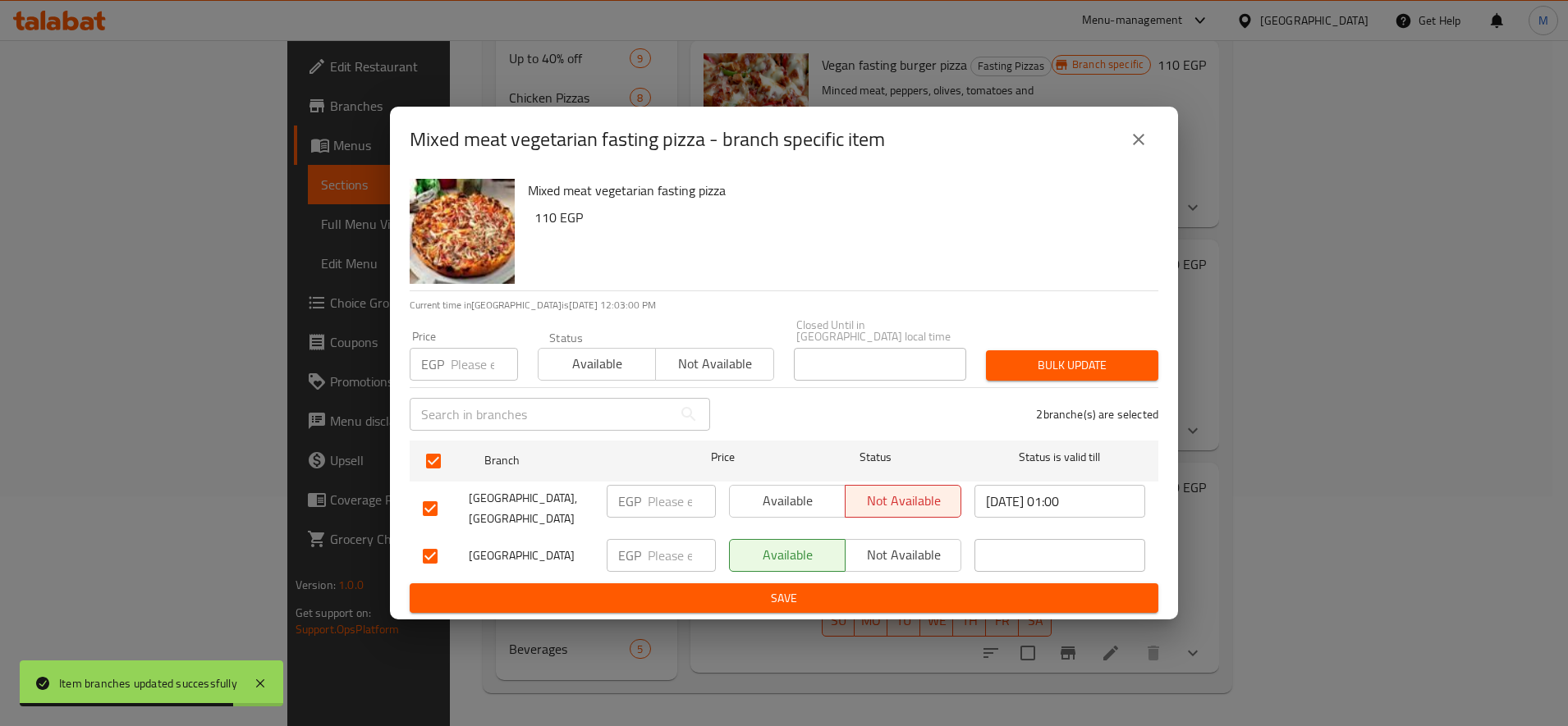
click at [1016, 363] on span "Bulk update" at bounding box center [1072, 366] width 146 height 21
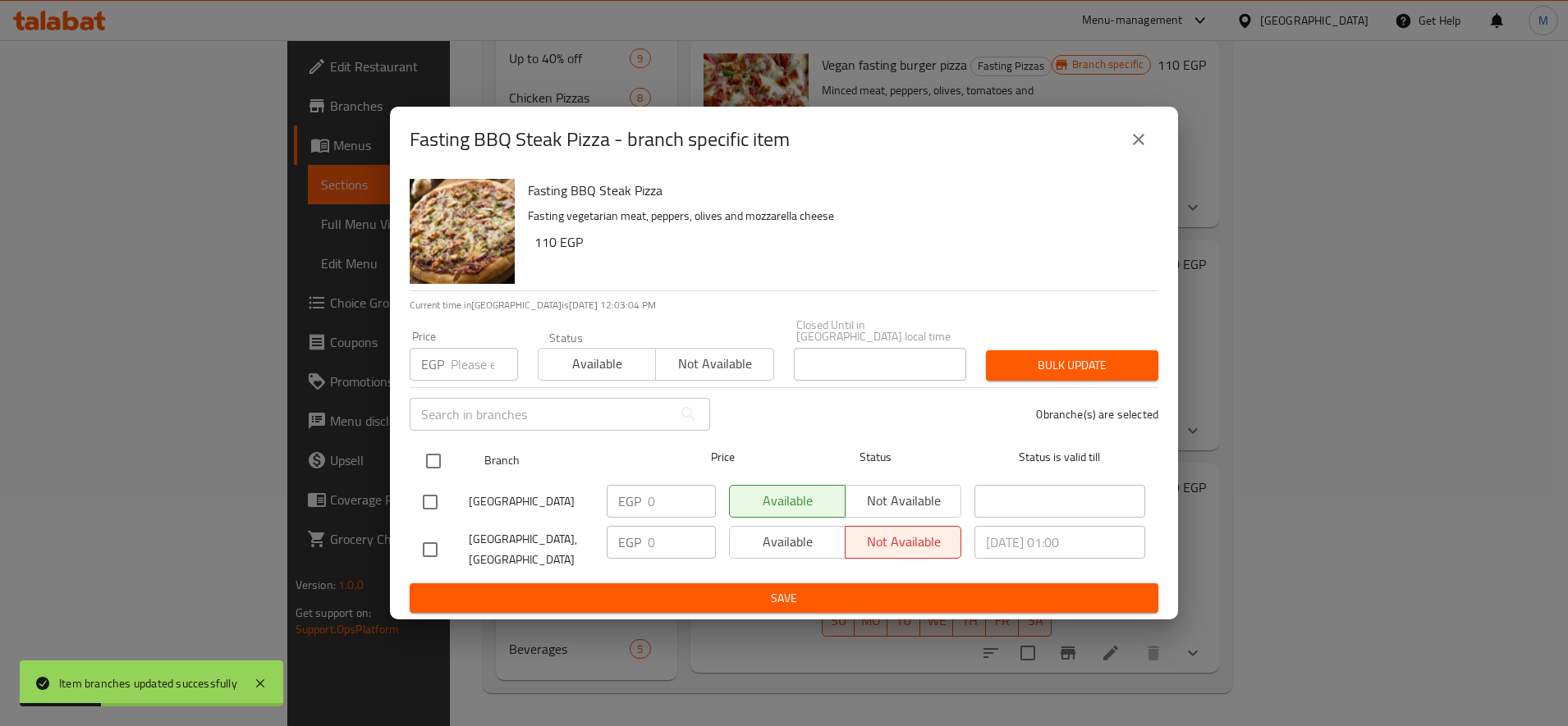
click at [441, 466] on input "checkbox" at bounding box center [434, 461] width 34 height 34
checkbox input "true"
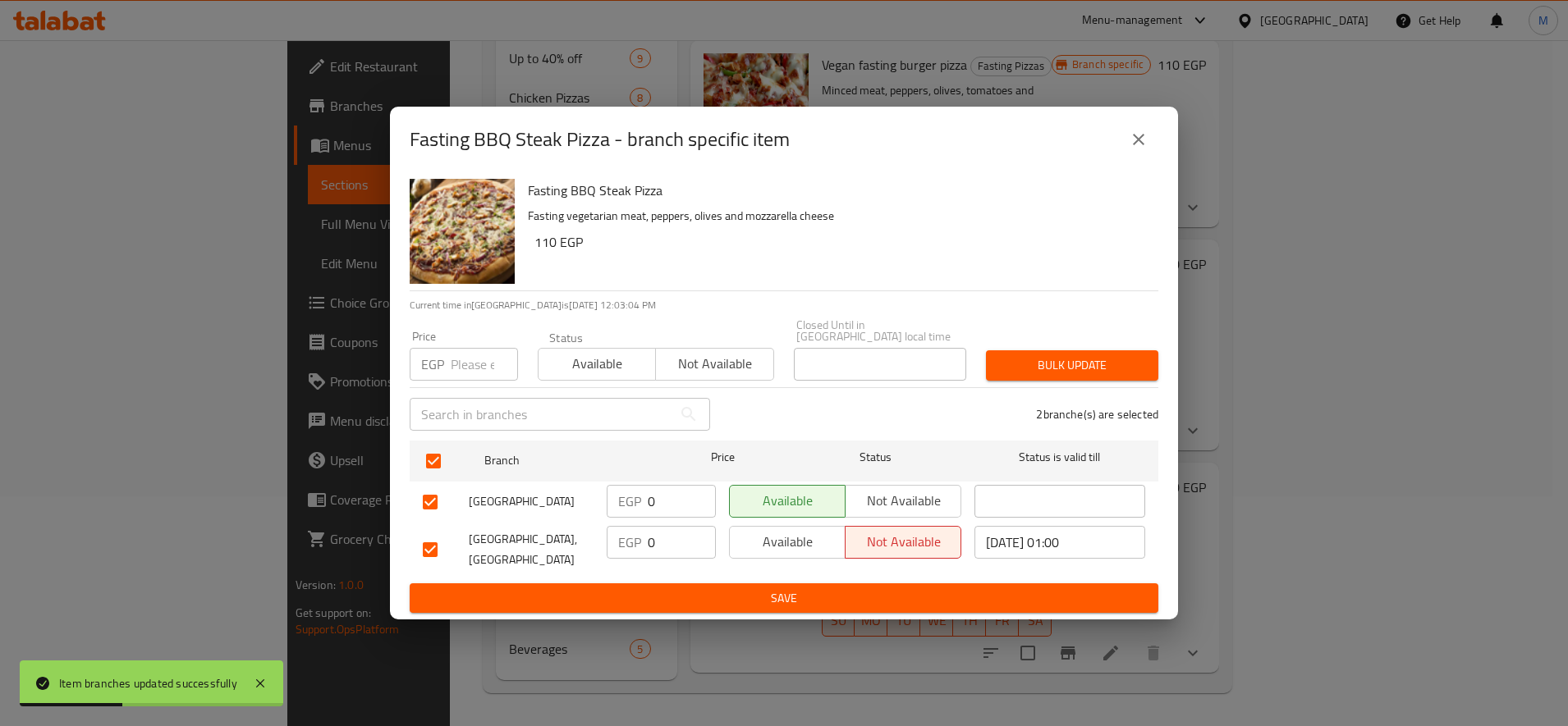
click at [1068, 340] on div "Bulk update" at bounding box center [1072, 365] width 192 height 50
click at [1068, 351] on button "Bulk update" at bounding box center [1073, 366] width 173 height 31
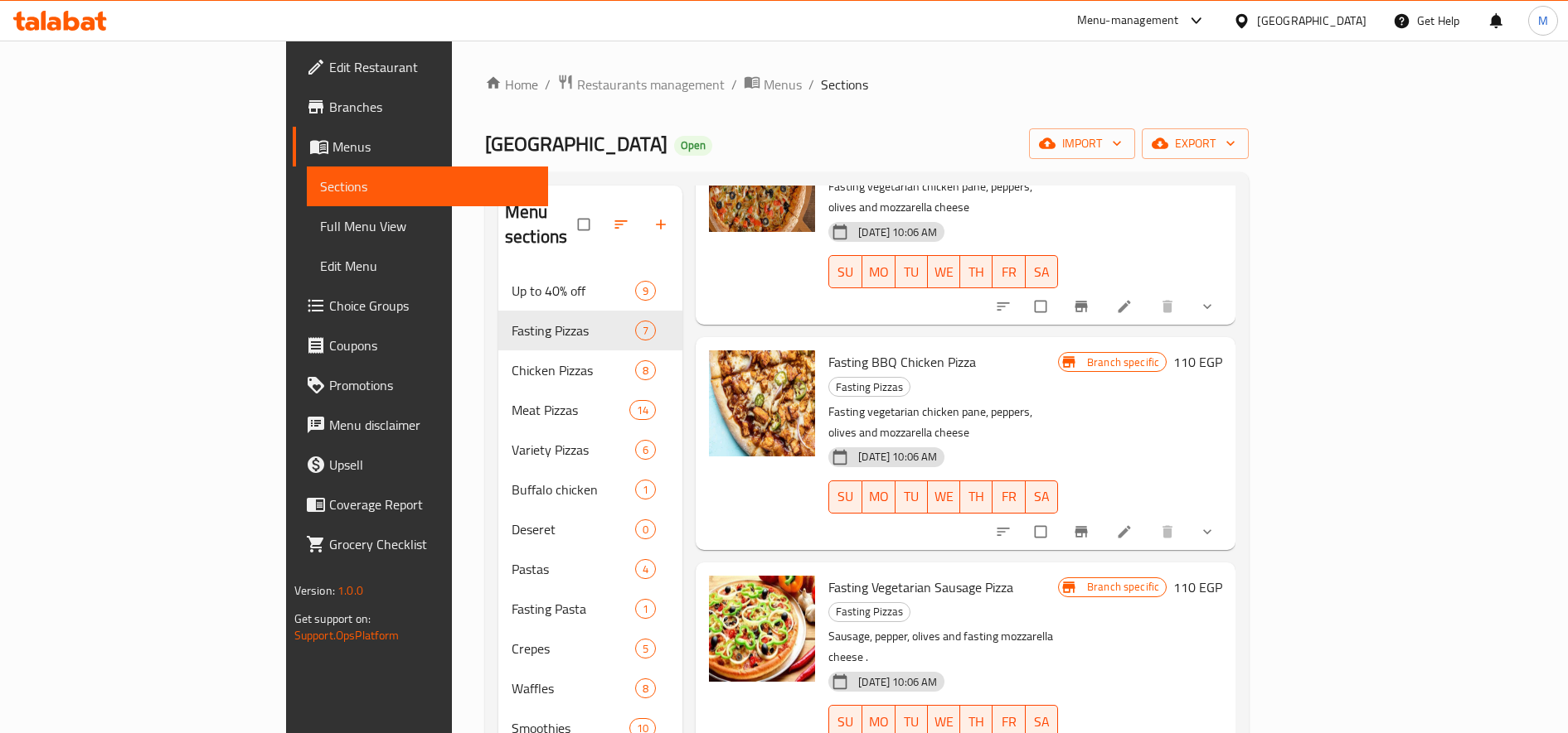
scroll to position [575, 0]
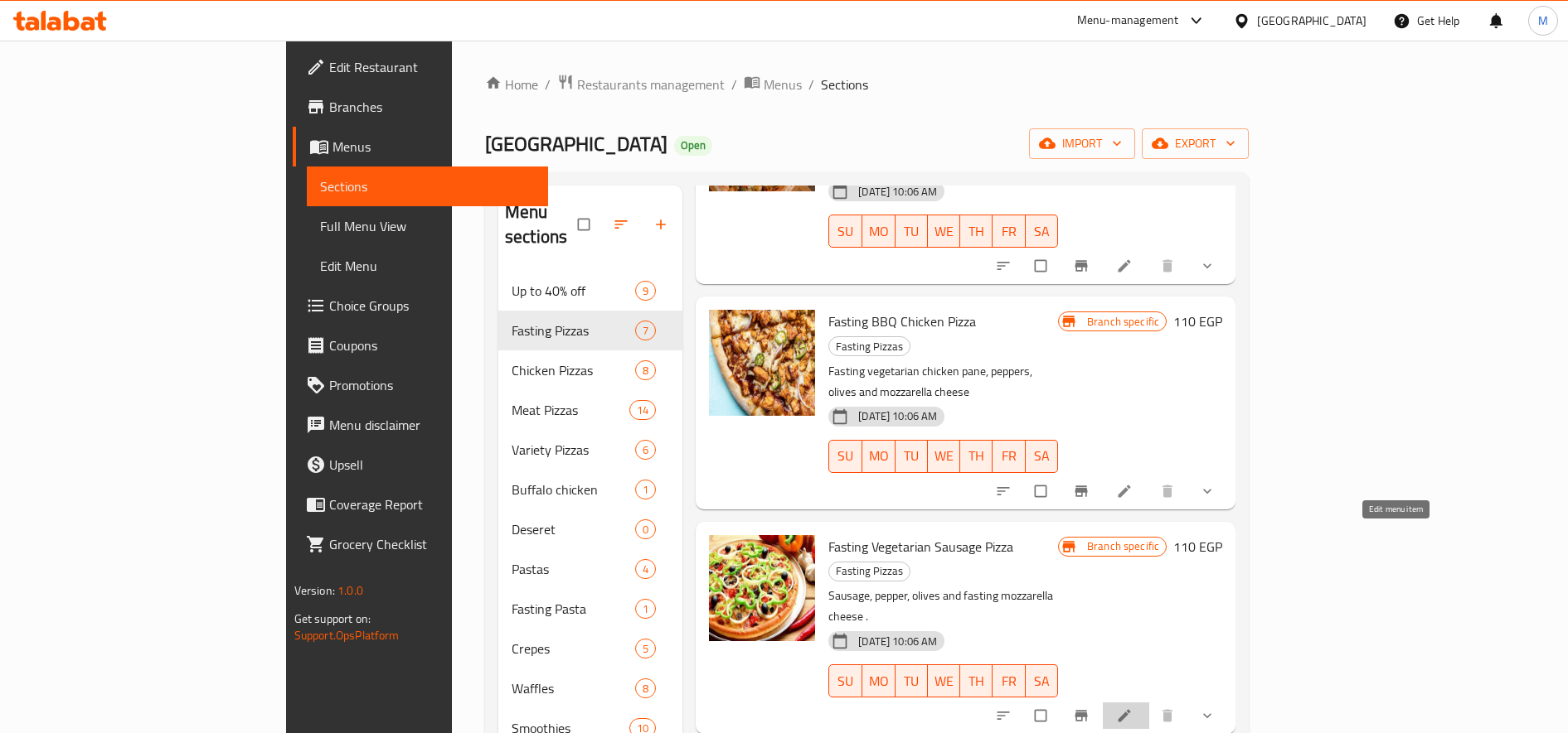
click at [1133, 708] on icon at bounding box center [1124, 716] width 16 height 16
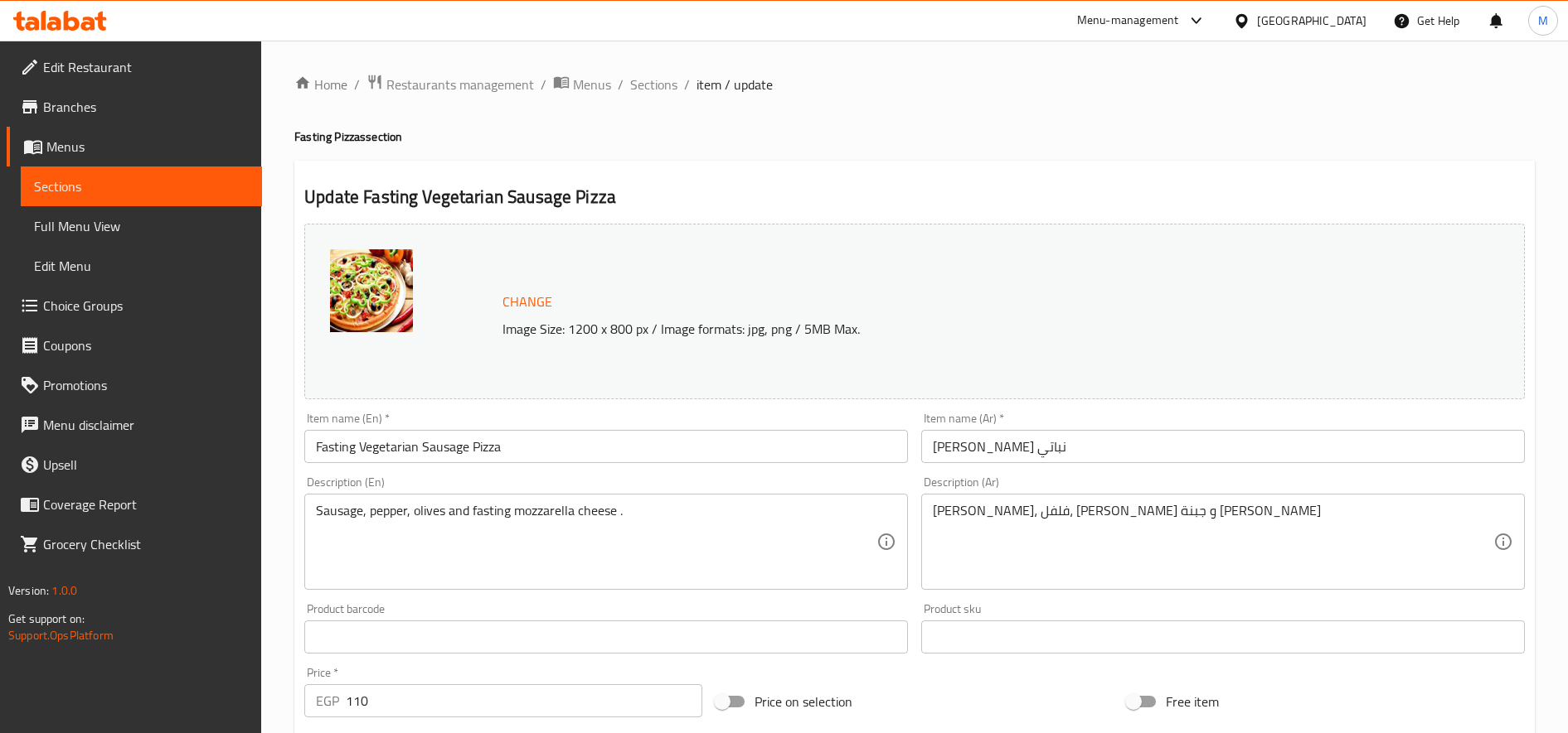
click at [1038, 448] on input "بيتزا سوسيس صيامي نباتي" at bounding box center [1222, 446] width 604 height 33
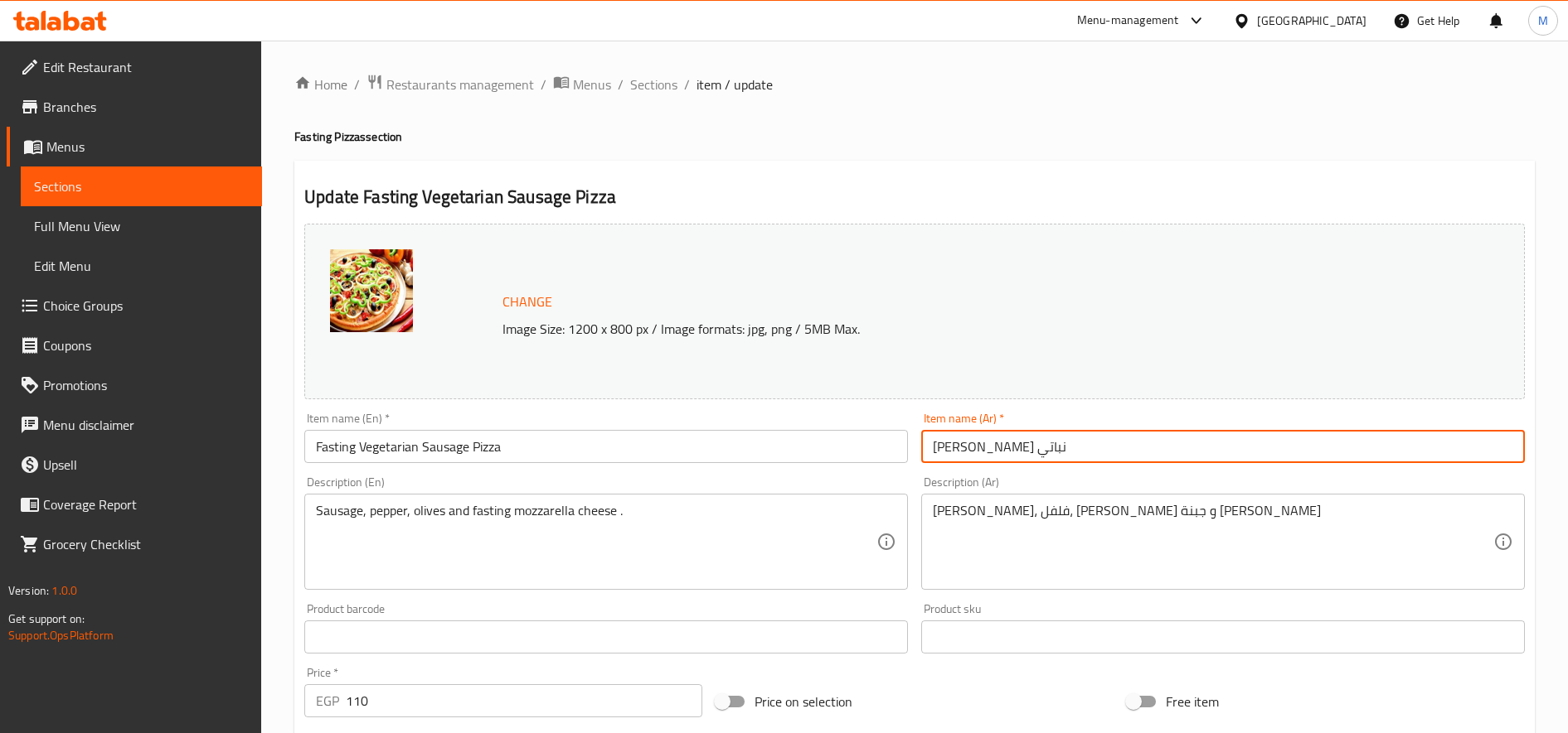
click at [1038, 448] on input "بيتزا سوسيس صيامي نباتي" at bounding box center [1222, 446] width 604 height 33
click at [1489, 452] on input "بيتزا ;كفته صيامي نباتي" at bounding box center [1222, 446] width 604 height 33
click at [1443, 452] on input "بيتزا ;كفته صيامي نباتي" at bounding box center [1222, 446] width 604 height 33
click at [1487, 446] on input "بيتزا ;كفته نباتي" at bounding box center [1222, 446] width 604 height 33
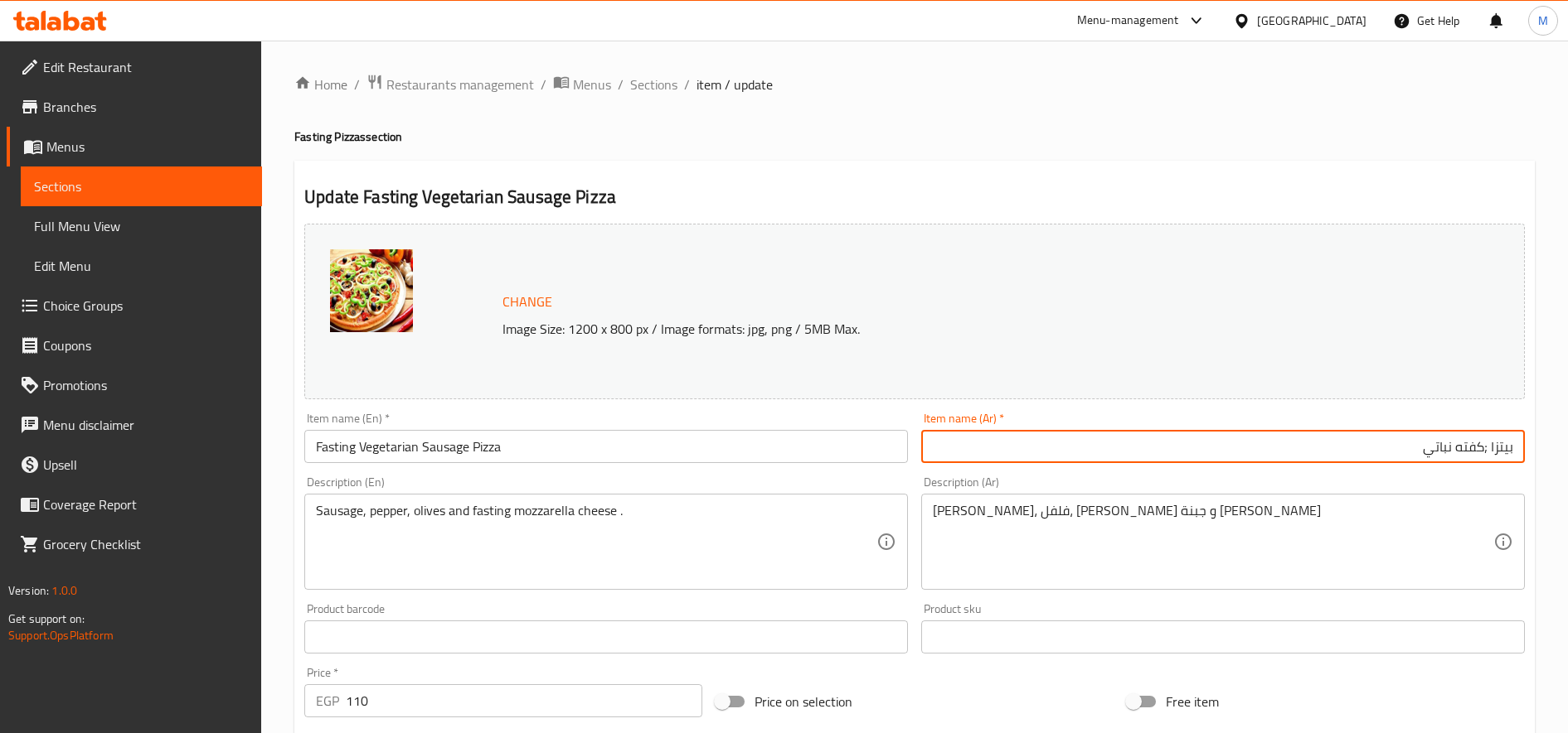
click at [1483, 446] on input "بيتزا ;كفته نباتي" at bounding box center [1222, 446] width 604 height 33
paste input "صيامي"
type input "بيتزا صيامي كفته نباتي"
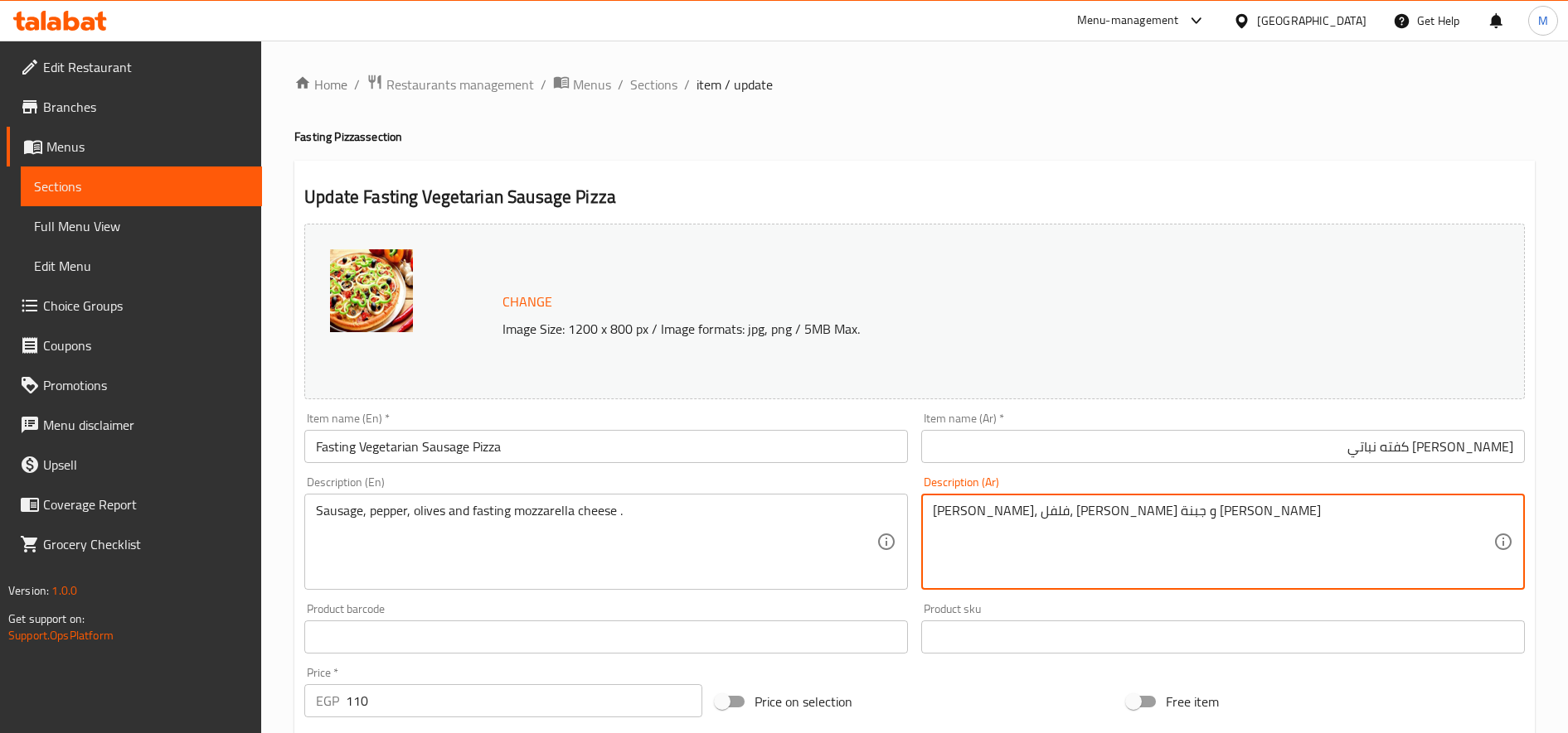
click at [1162, 515] on textarea "سوسيس، فلفل، زيتون و جبنة موتزاريلا صيامي" at bounding box center [1213, 542] width 561 height 79
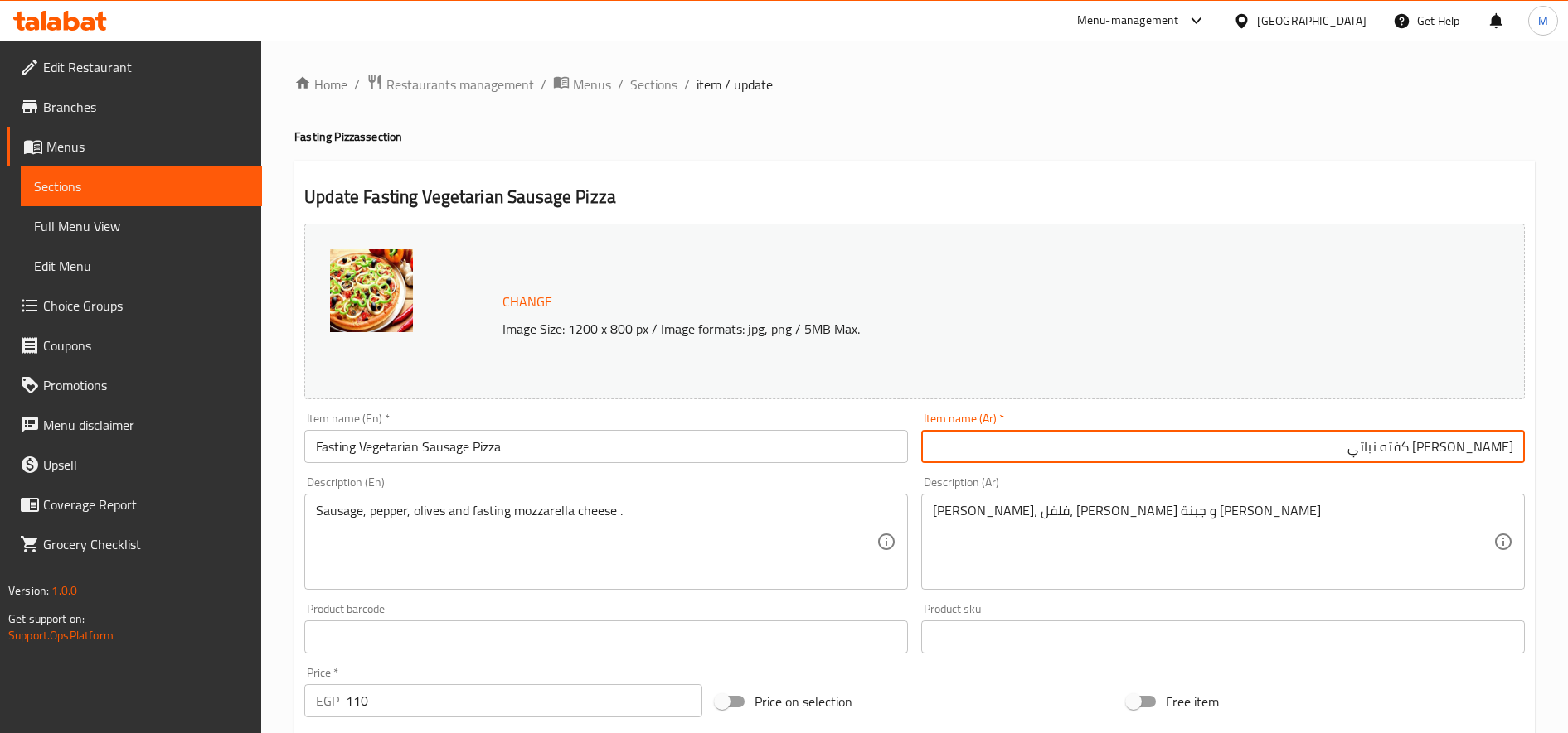
click at [1429, 439] on input "بيتزا صيامي كفته نباتي" at bounding box center [1222, 446] width 604 height 33
drag, startPoint x: 1382, startPoint y: 446, endPoint x: 1443, endPoint y: 452, distance: 61.3
click at [1443, 452] on input "بيتزا صيامي كفته نباتي" at bounding box center [1222, 446] width 604 height 33
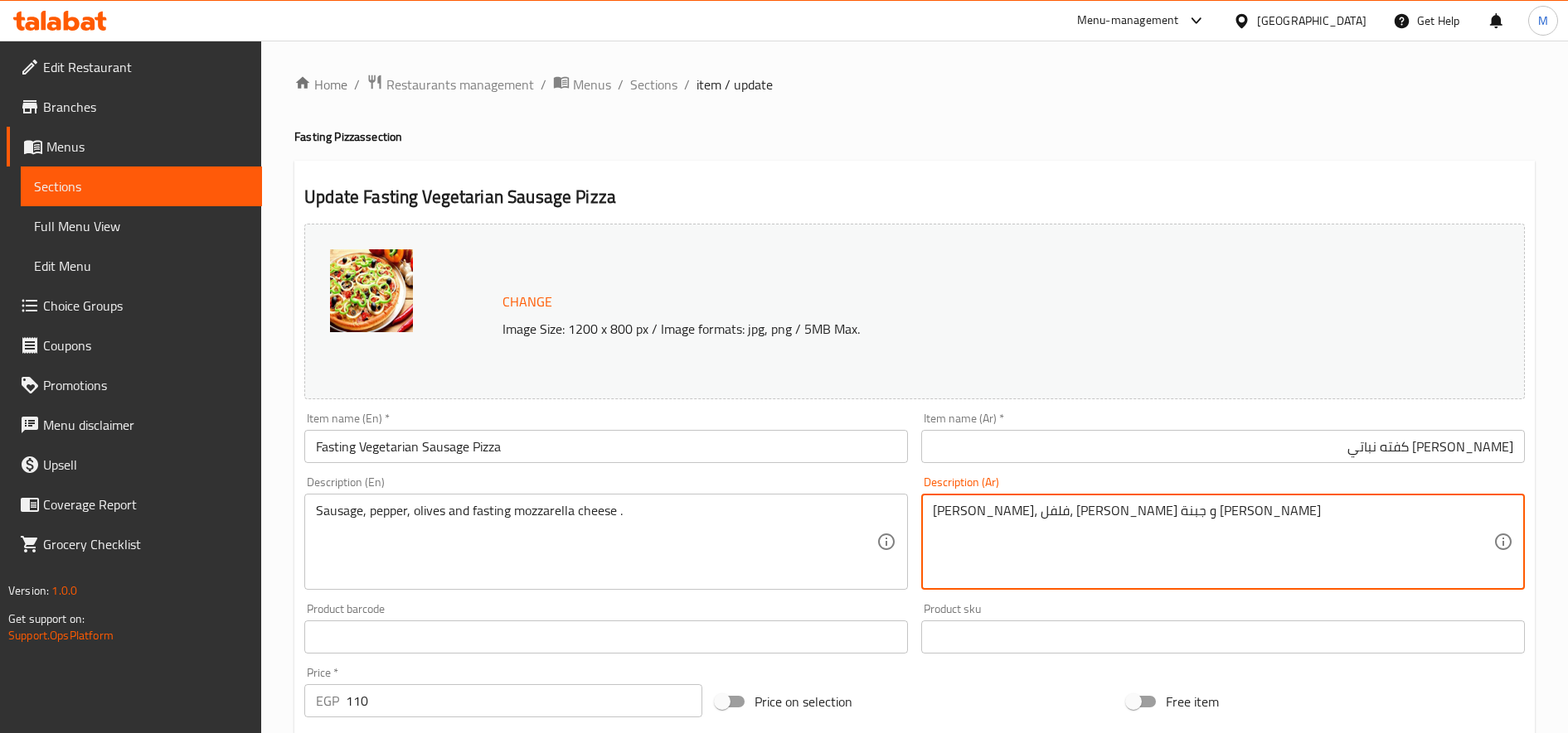
click at [1154, 516] on textarea "سوسيس، فلفل، زيتون و جبنة موتزاريلا صيامي" at bounding box center [1213, 542] width 561 height 79
paste textarea "كفته نباتي"
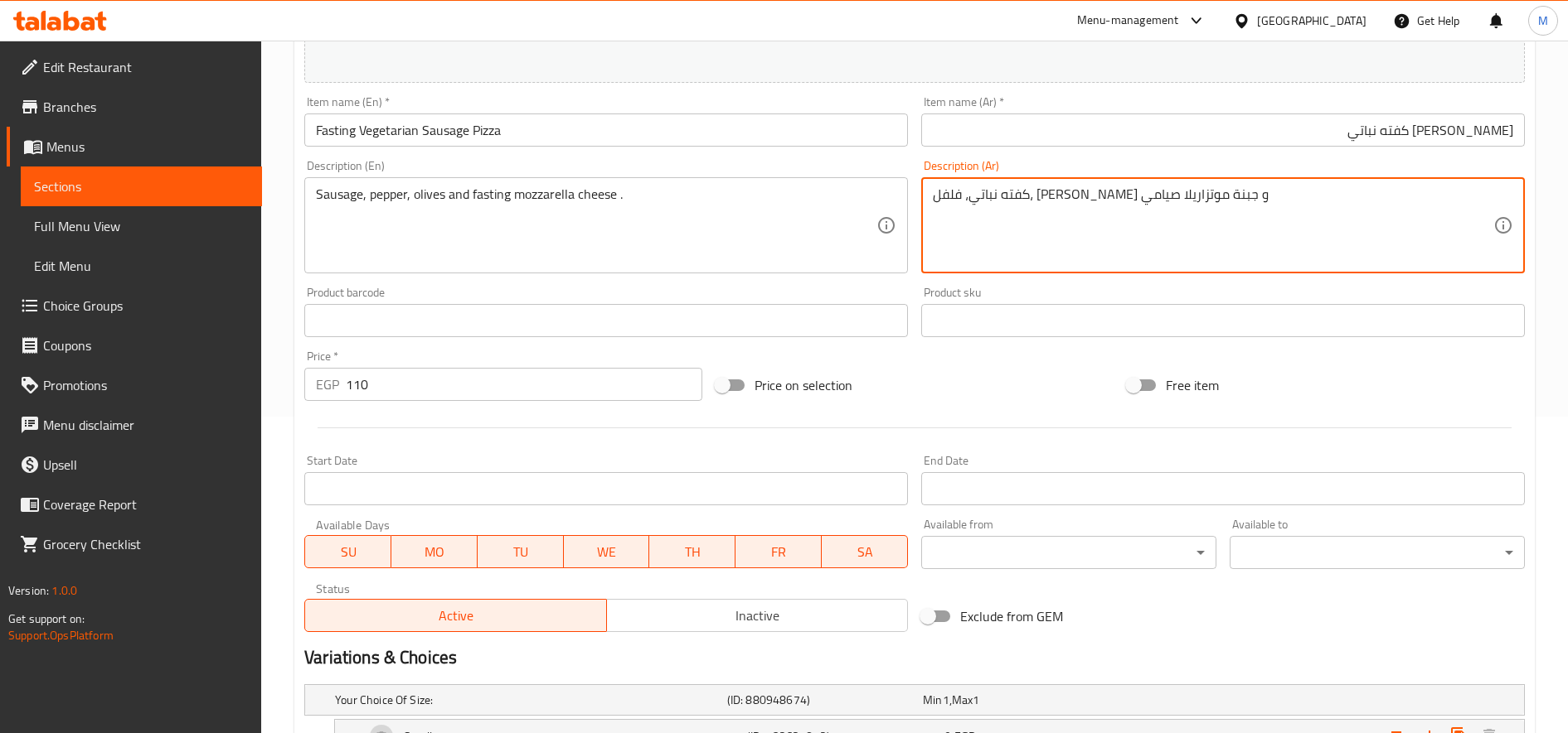
scroll to position [276, 0]
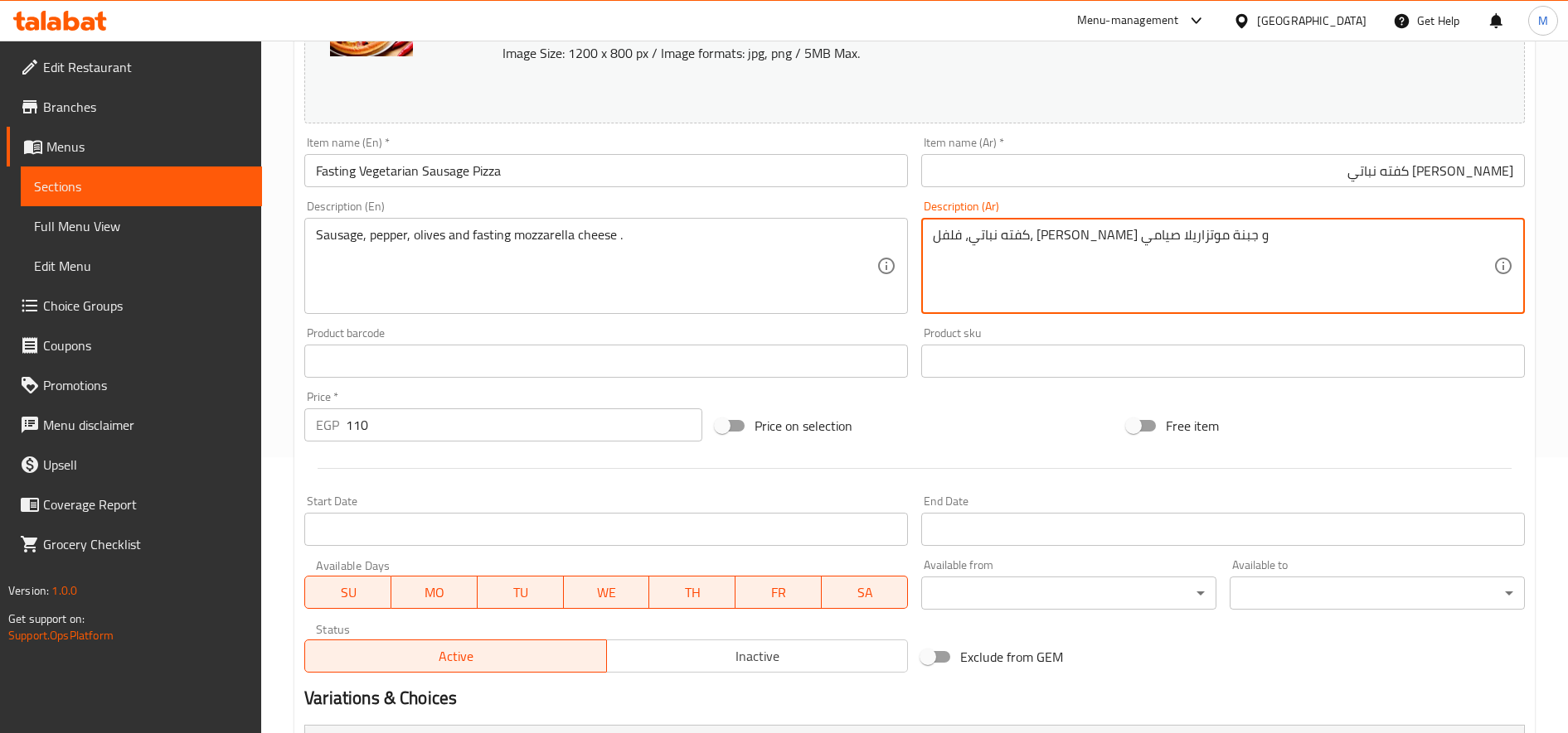
click at [1091, 237] on textarea "كفته نباتي، فلفل، زيتون و جبنة موتزاريلا صيامي" at bounding box center [1213, 266] width 561 height 79
type textarea "كفته نباتي، فلفل، زيتون و جبنة موتزاريلا صيامي"
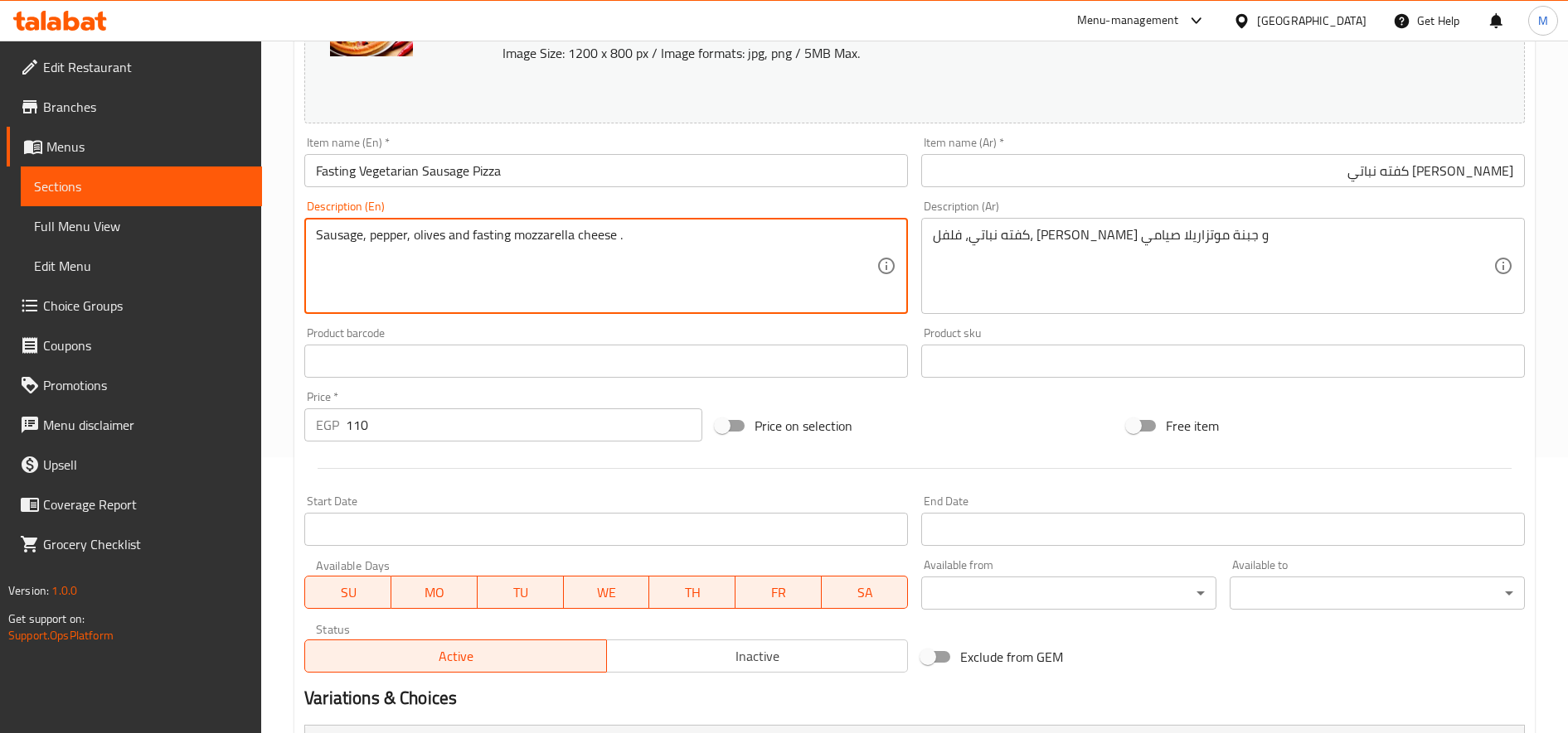
click at [521, 242] on textarea "Sausage, pepper, olives and fasting mozzarella cheese ." at bounding box center [596, 266] width 561 height 79
paste textarea "Vegetarian kofta, pepper, olives and mozzarella cheese, fasting"
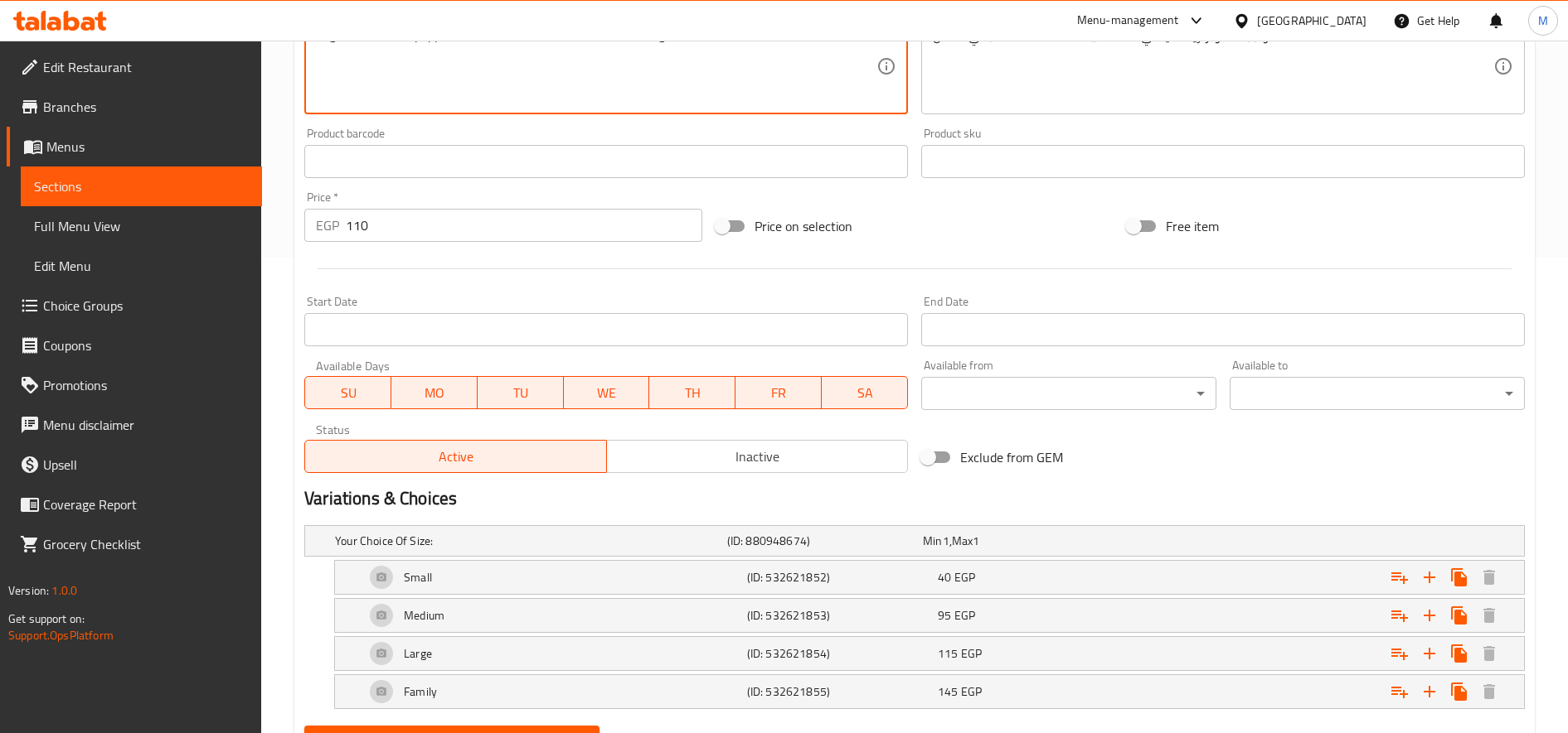
scroll to position [555, 0]
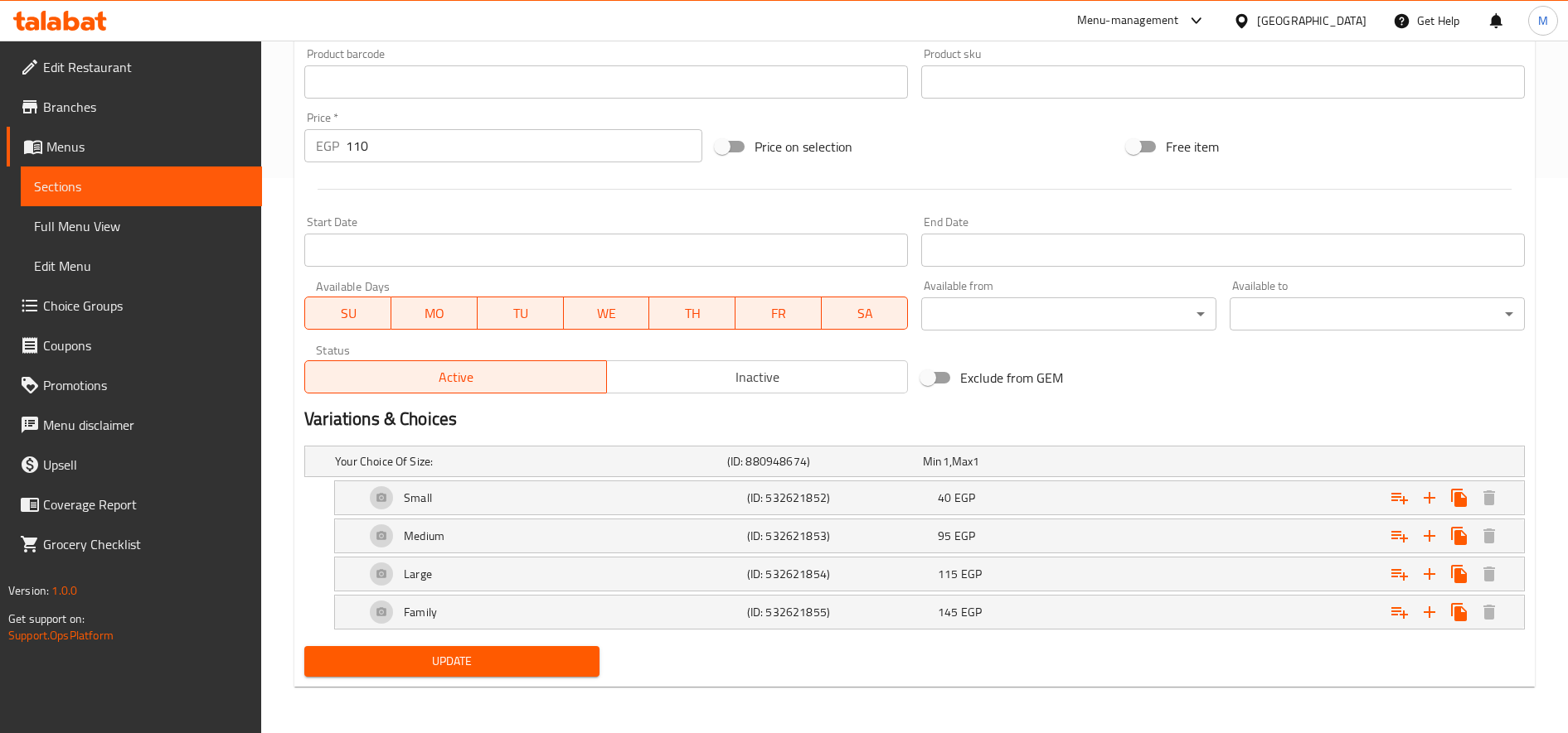
type textarea "Vegetarian kofta, pepper, olives and mozzarella cheese, fasting"
click at [482, 658] on span "Update" at bounding box center [452, 661] width 269 height 21
click at [1030, 470] on div "40 EGP" at bounding box center [1017, 461] width 189 height 16
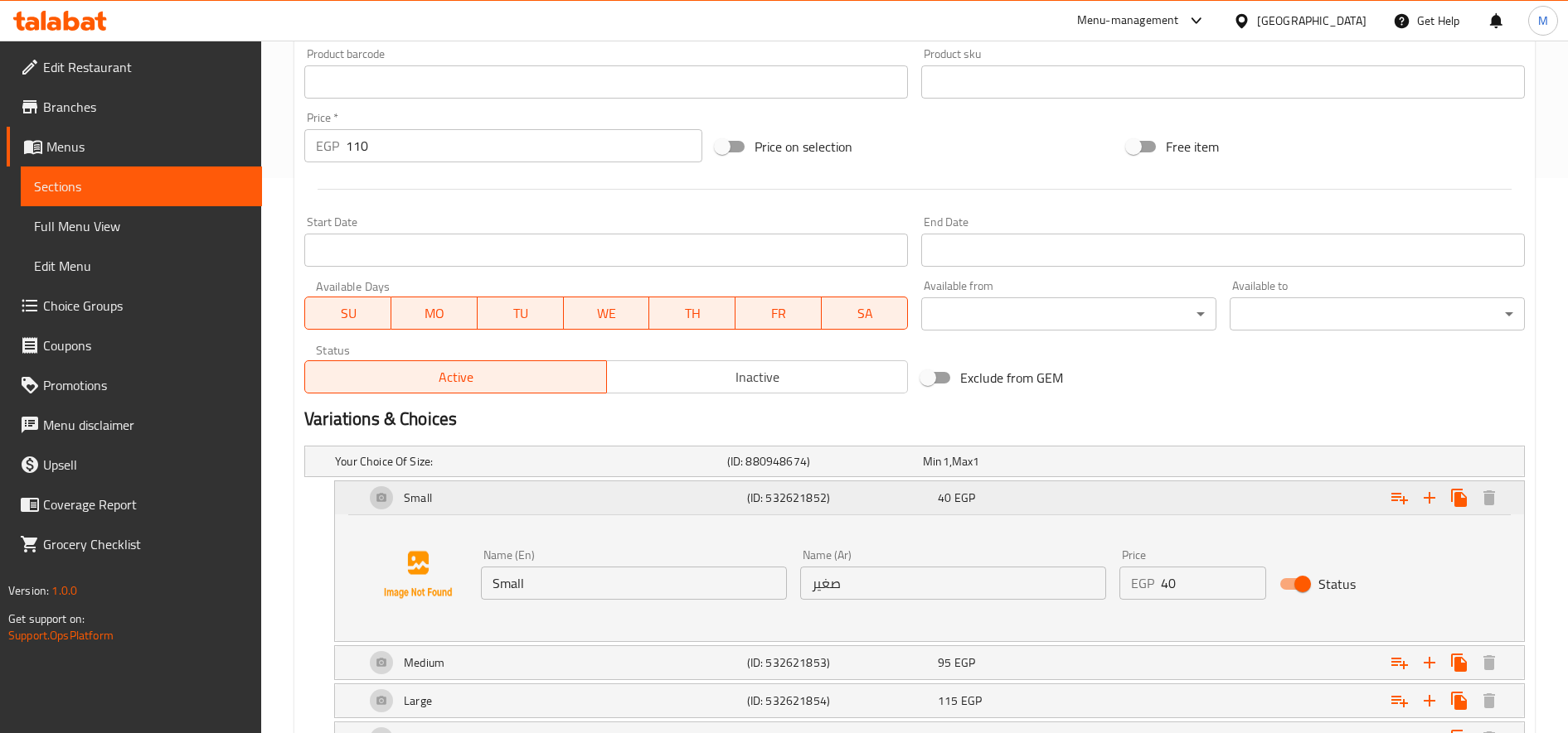
click at [916, 503] on h5 "(ID: 532621852)" at bounding box center [839, 497] width 184 height 16
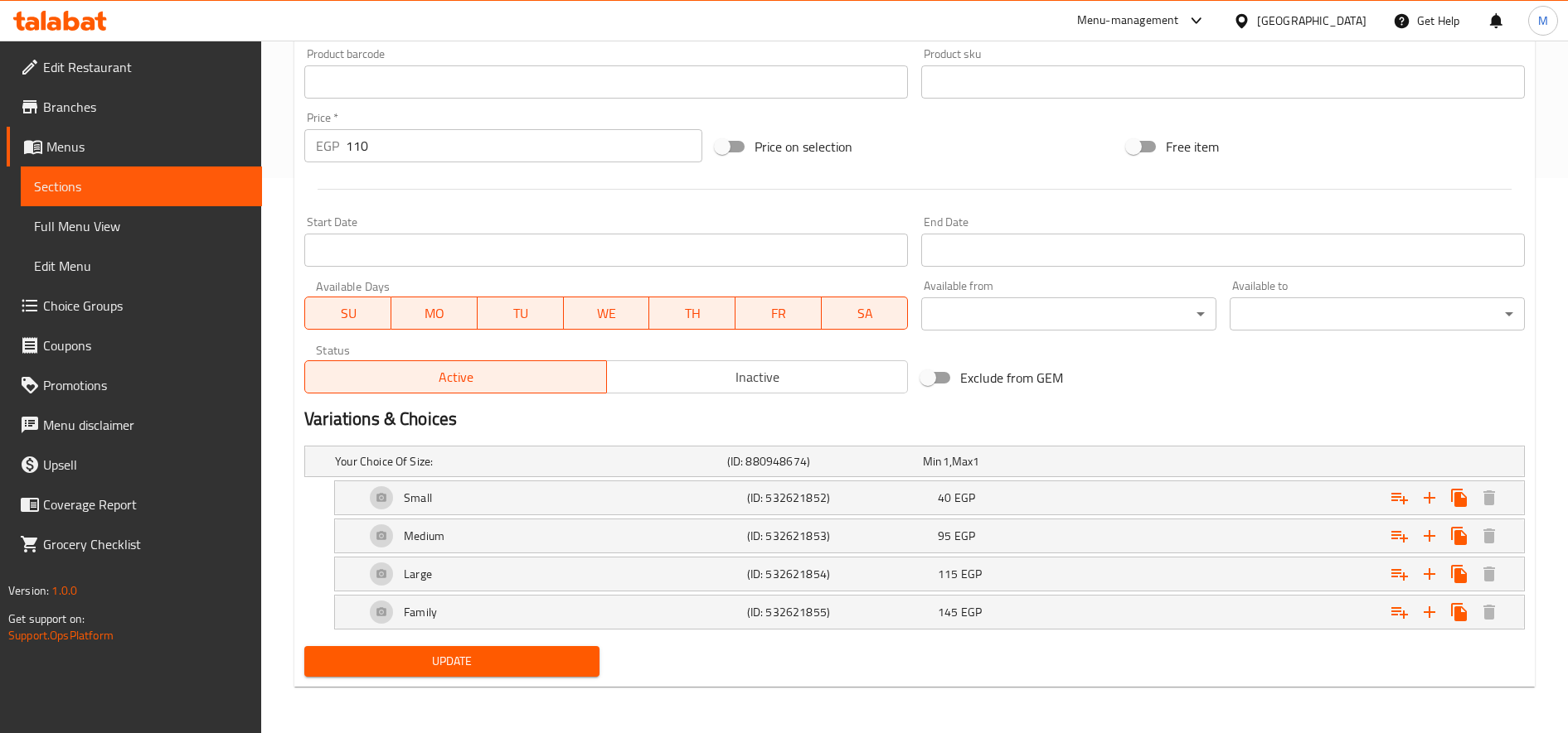
click at [386, 141] on input "110" at bounding box center [524, 146] width 357 height 33
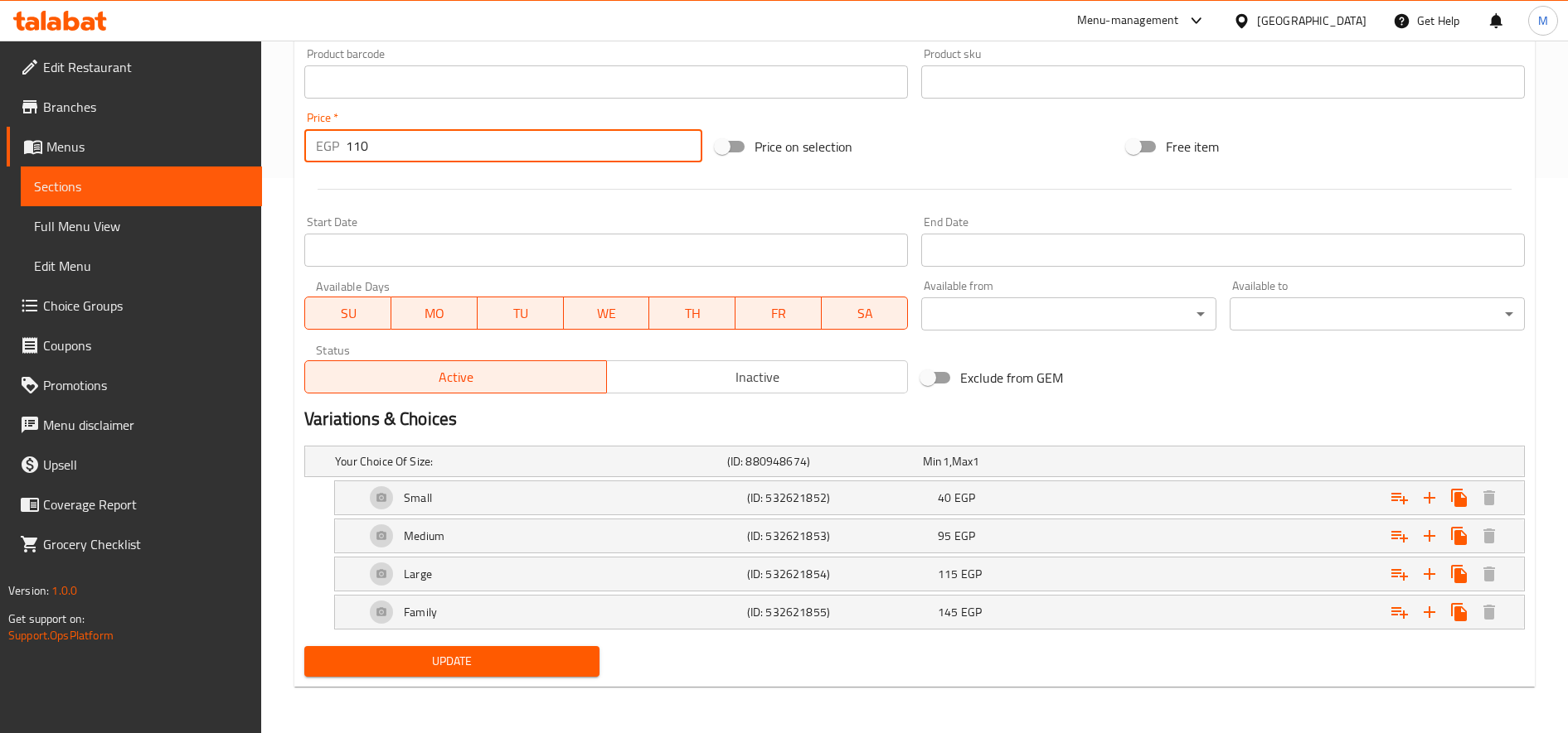
click at [386, 141] on input "110" at bounding box center [524, 146] width 357 height 33
type input "0"
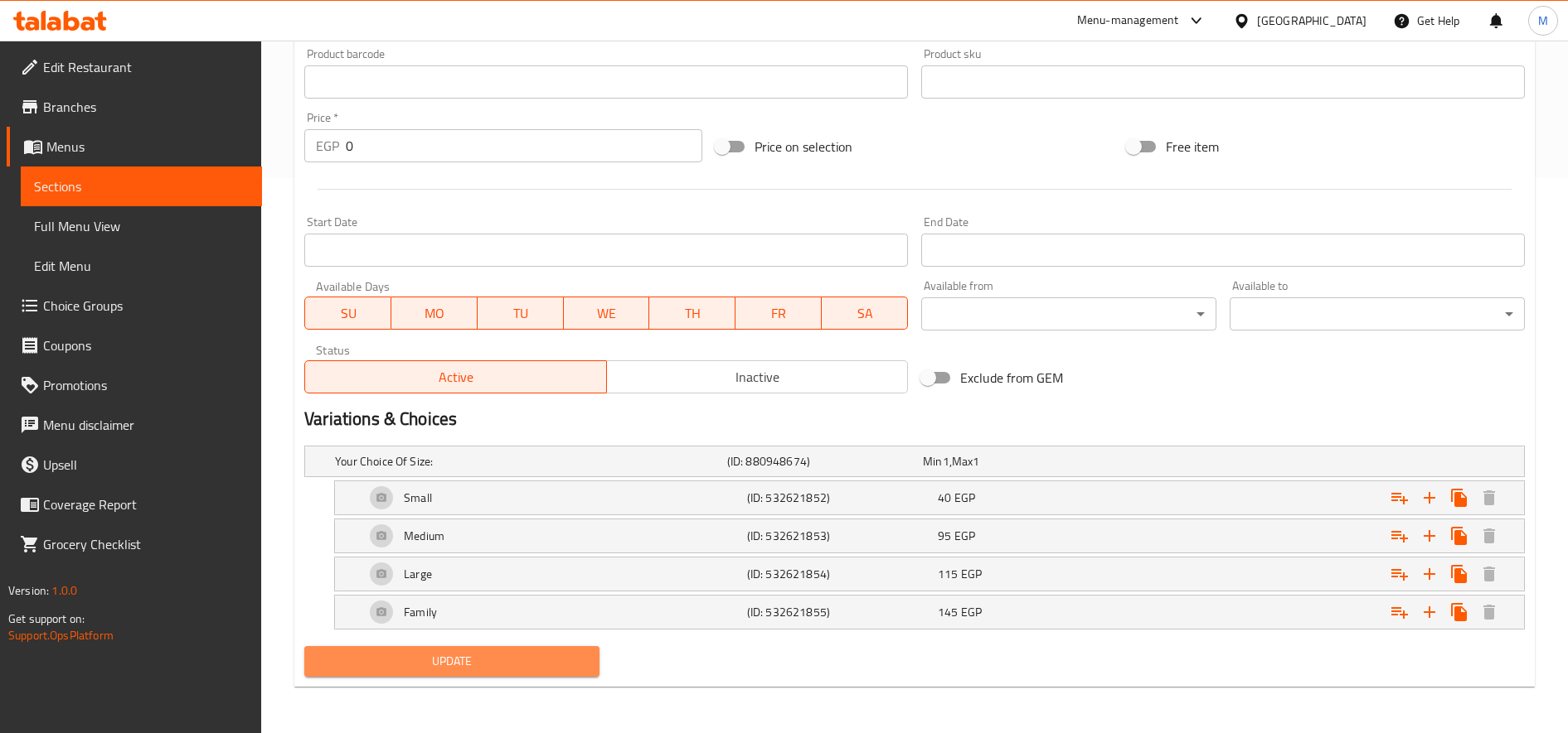
click at [428, 652] on span "Update" at bounding box center [452, 661] width 269 height 21
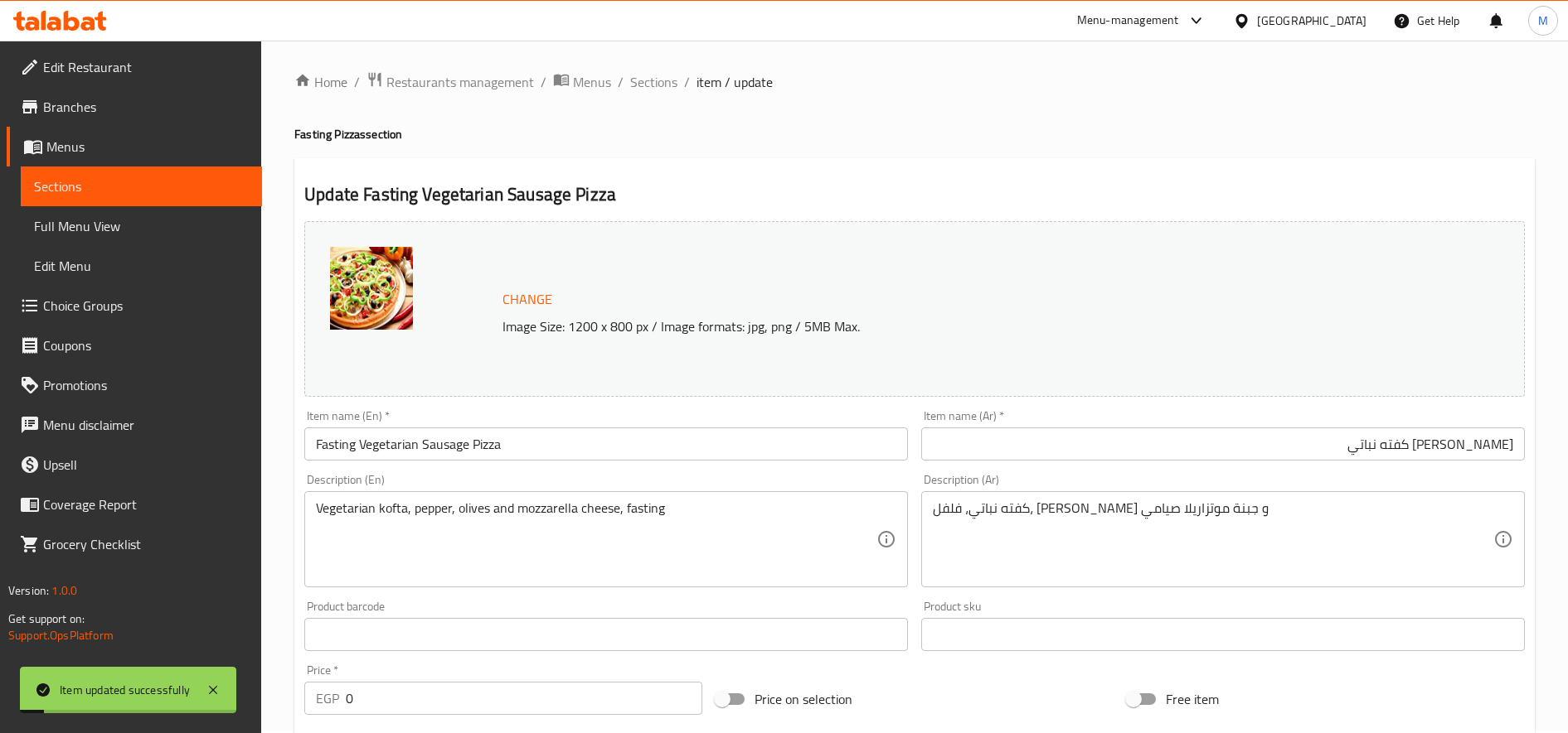
scroll to position [0, 0]
click at [669, 78] on span "Sections" at bounding box center [653, 84] width 48 height 20
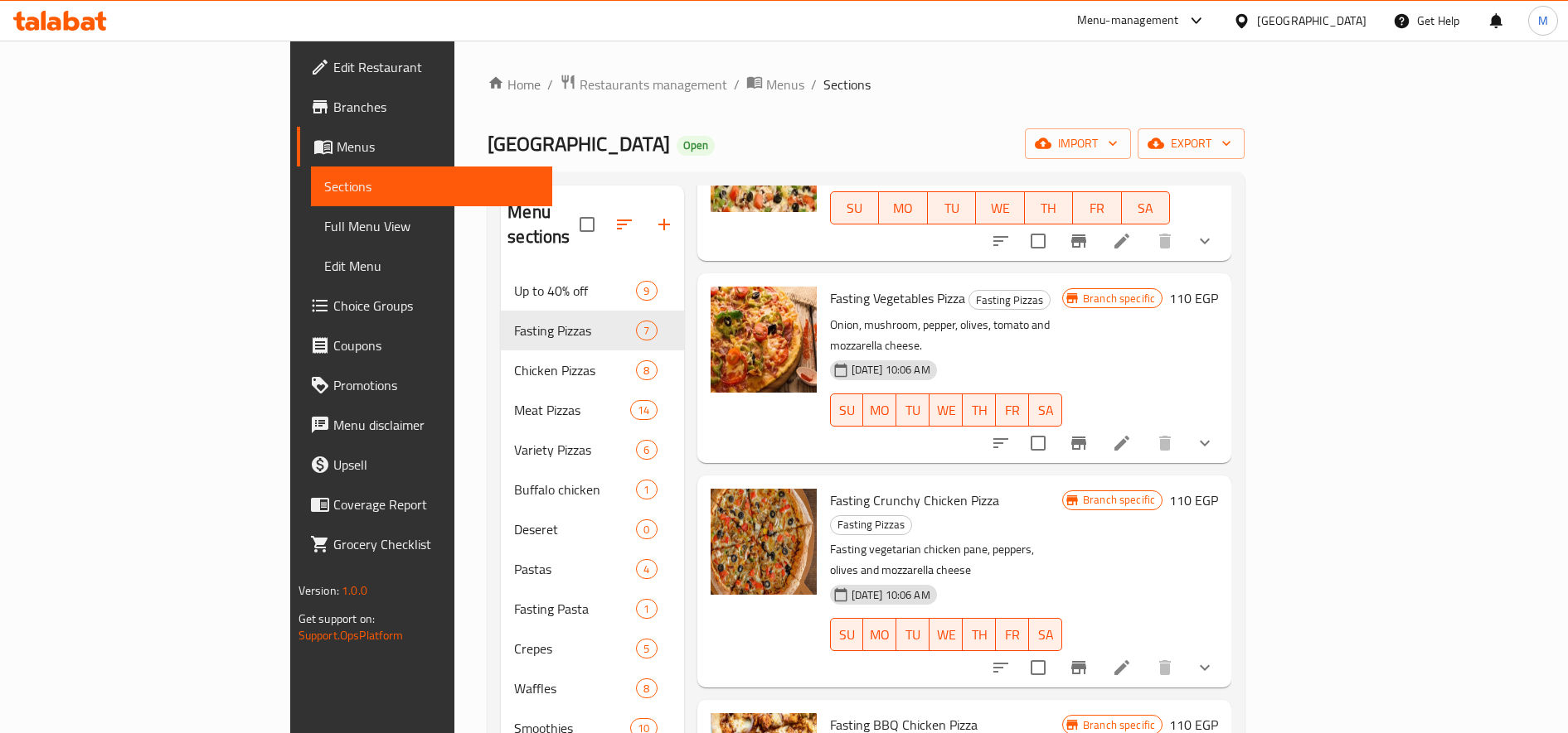
scroll to position [276, 0]
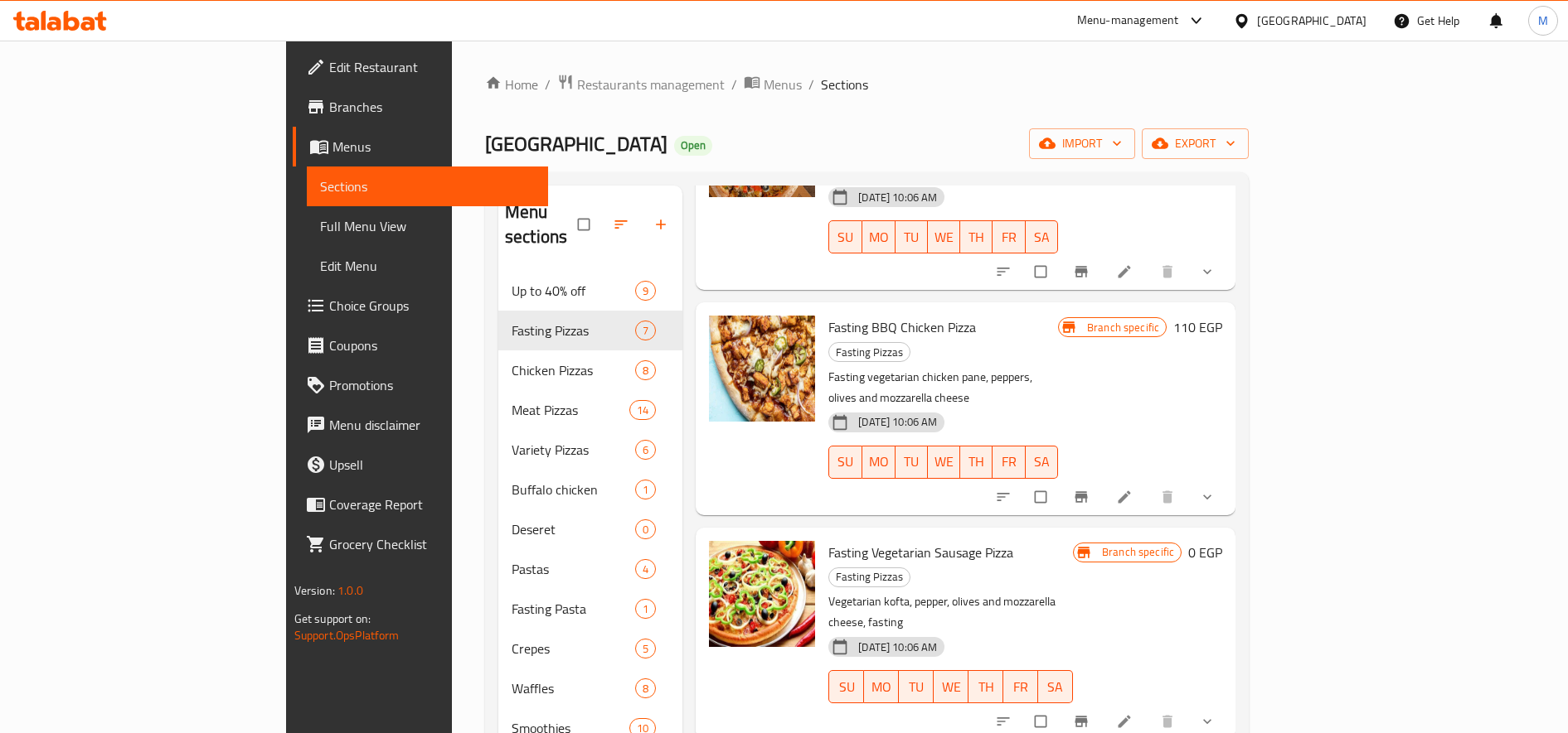
scroll to position [575, 0]
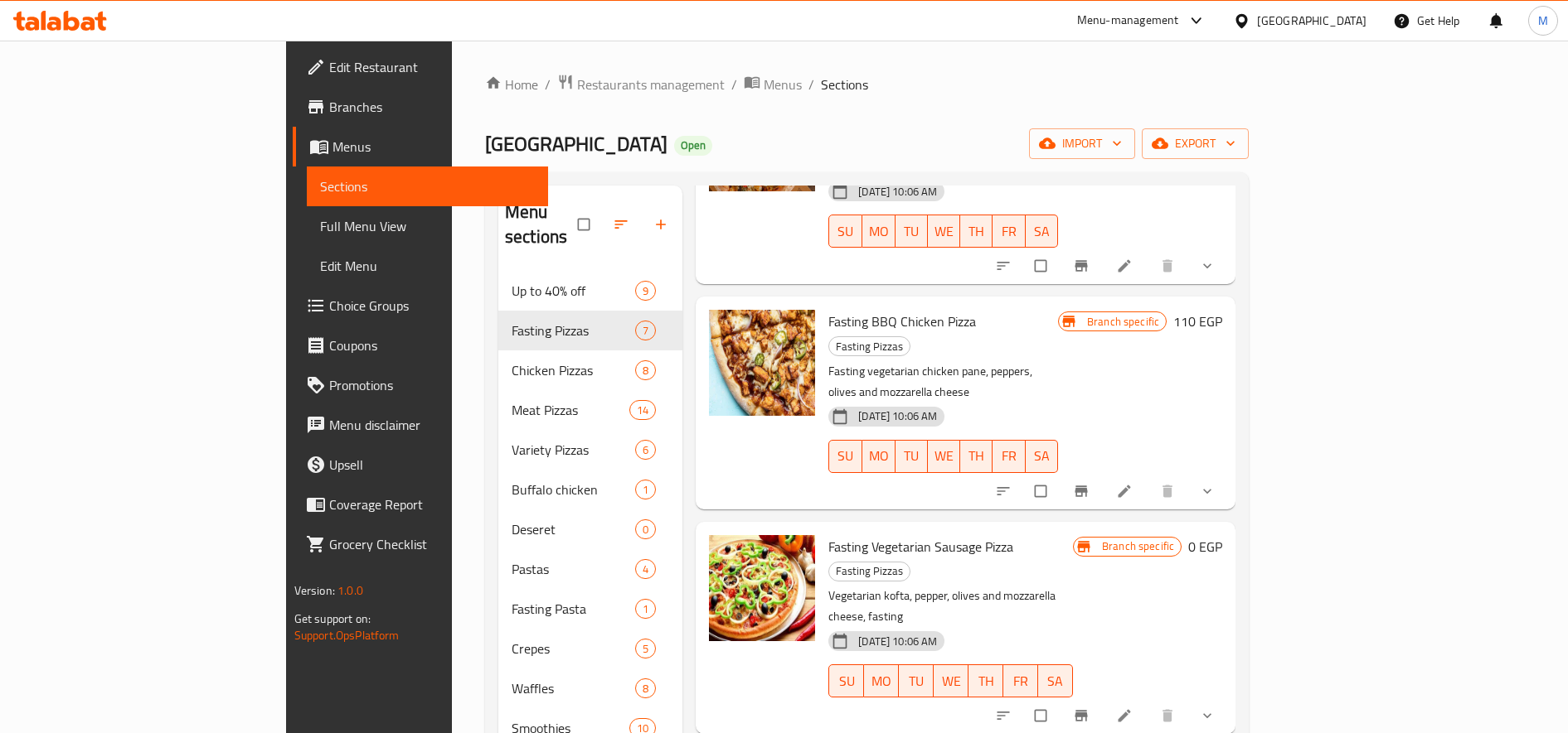
click at [1222, 535] on h6 "0 EGP" at bounding box center [1204, 547] width 34 height 23
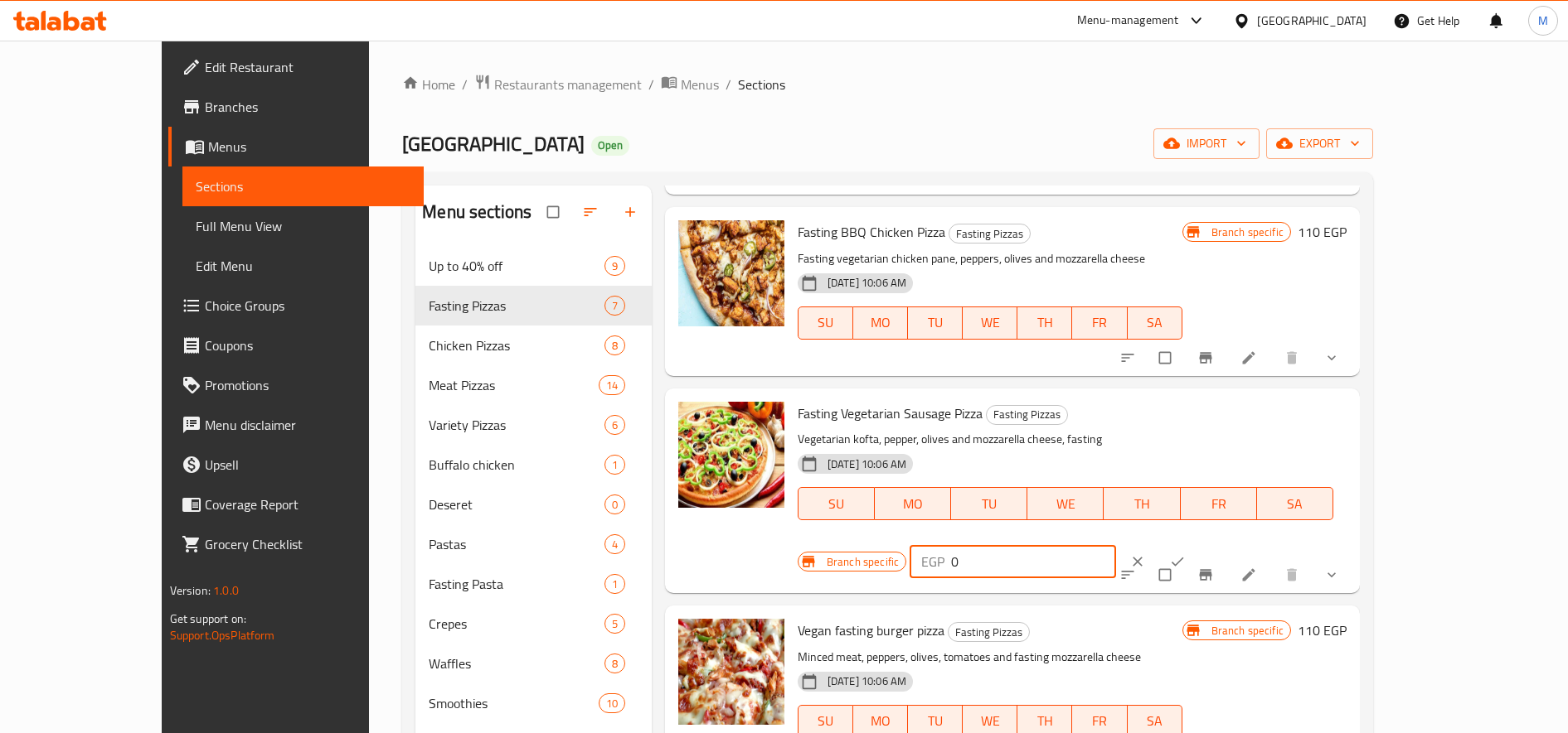
click at [1116, 545] on input "0" at bounding box center [1033, 561] width 165 height 33
type input "110"
click at [1199, 544] on button "ok" at bounding box center [1179, 562] width 40 height 36
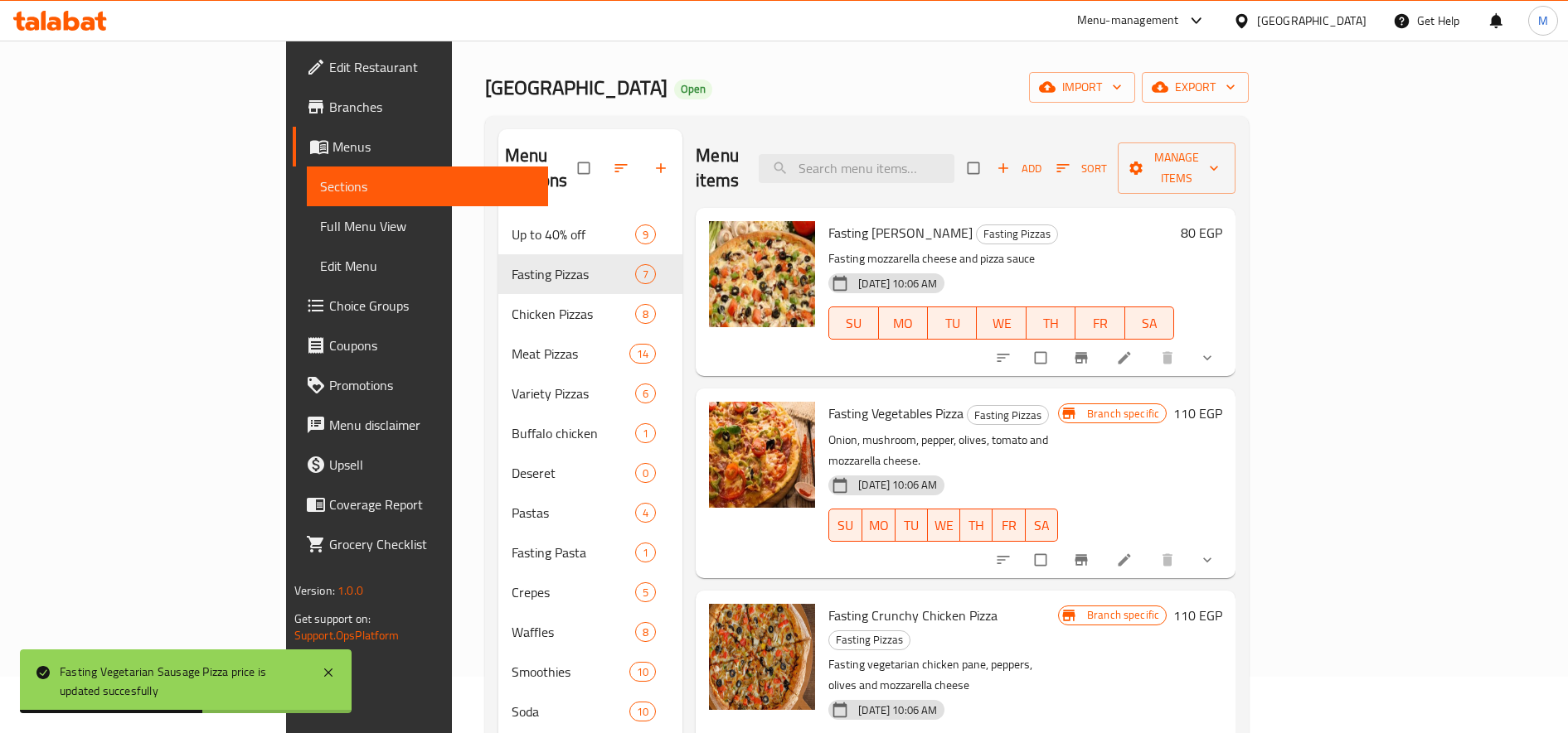
scroll to position [0, 0]
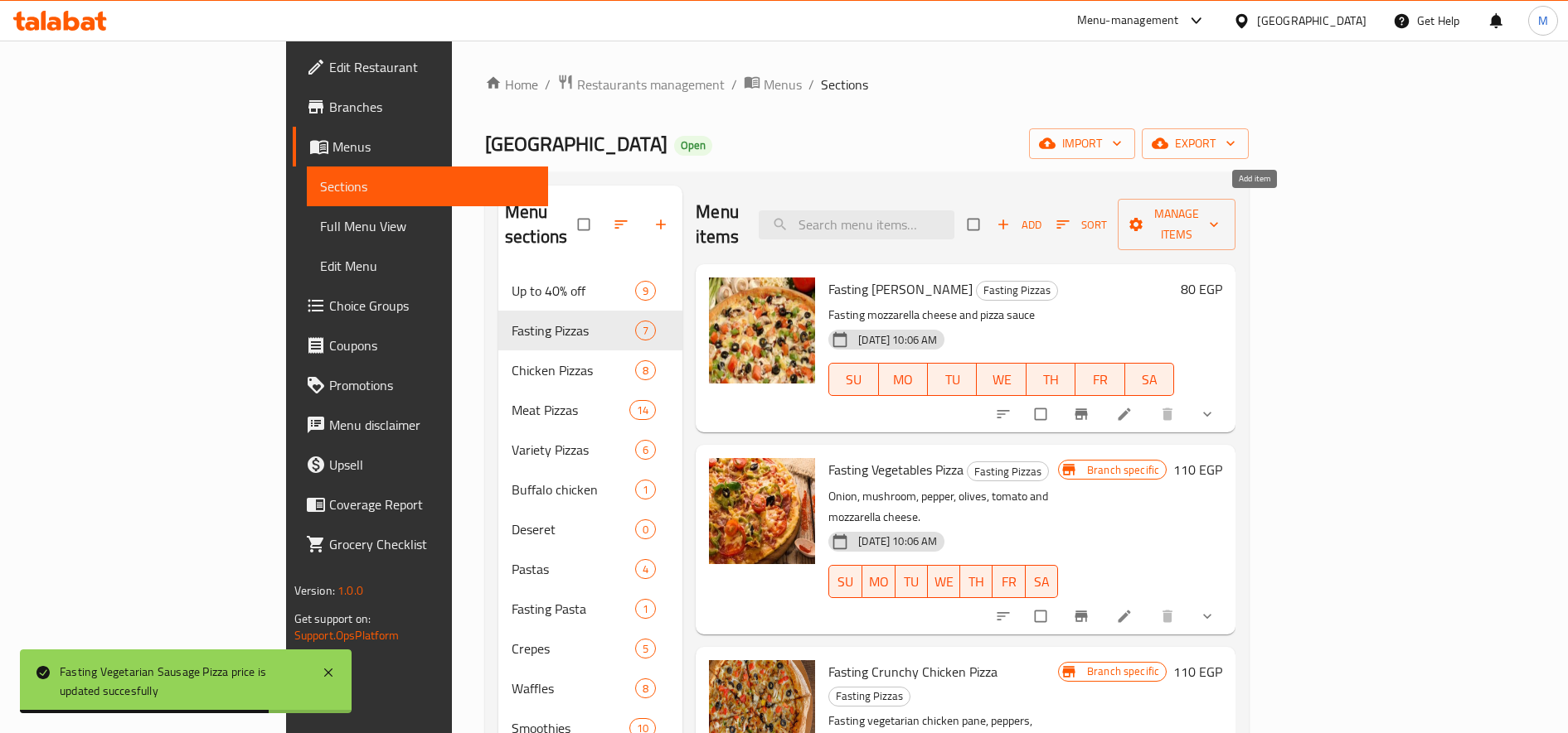
click at [1041, 218] on span "Add" at bounding box center [1019, 225] width 45 height 19
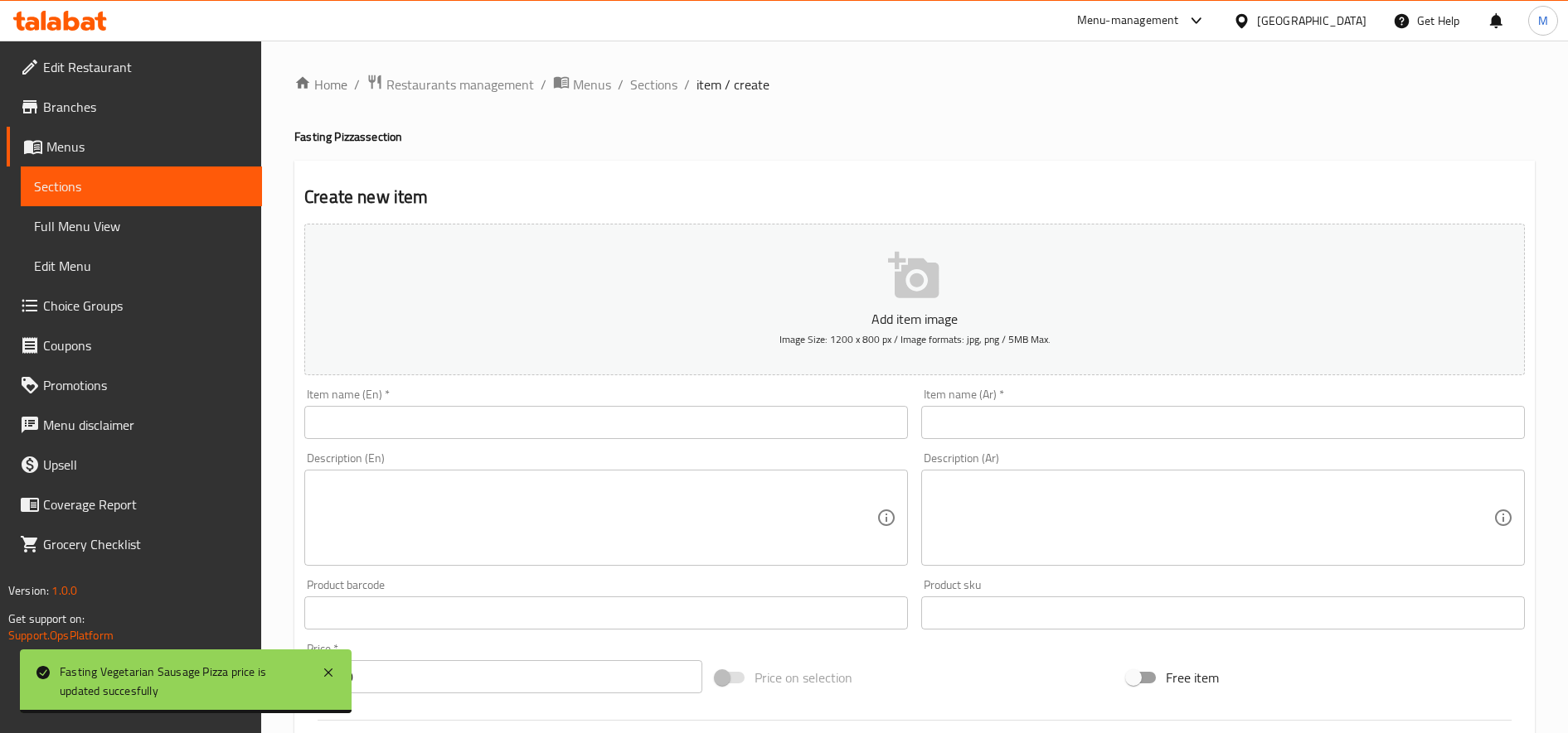
click at [1088, 417] on input "text" at bounding box center [1222, 422] width 604 height 33
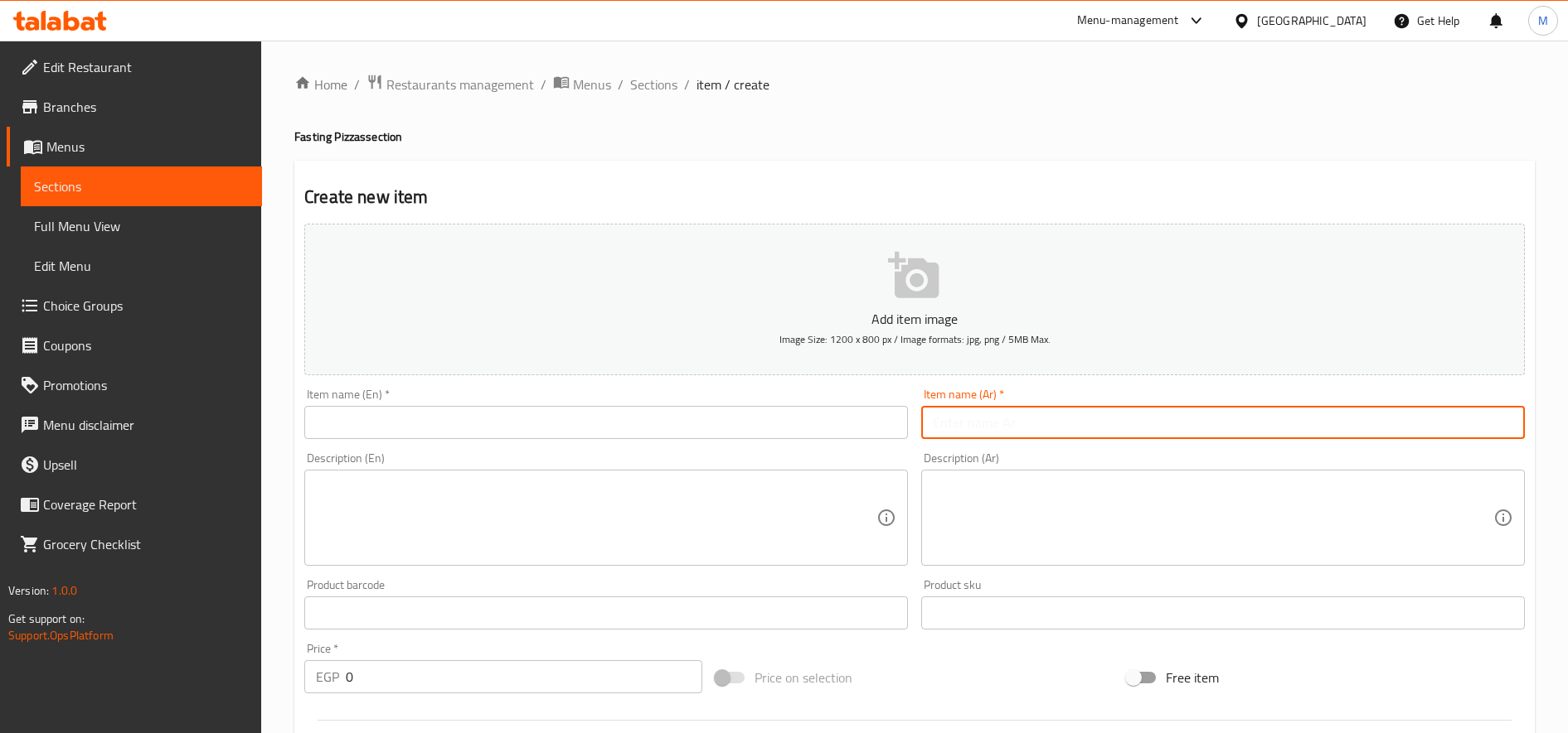
paste input "Vegetarian kofta, pepper, olives and mozzarella cheese, fasting"
type input "Vegetarian kofta, pepper, olives and mozzarella cheese, fasting"
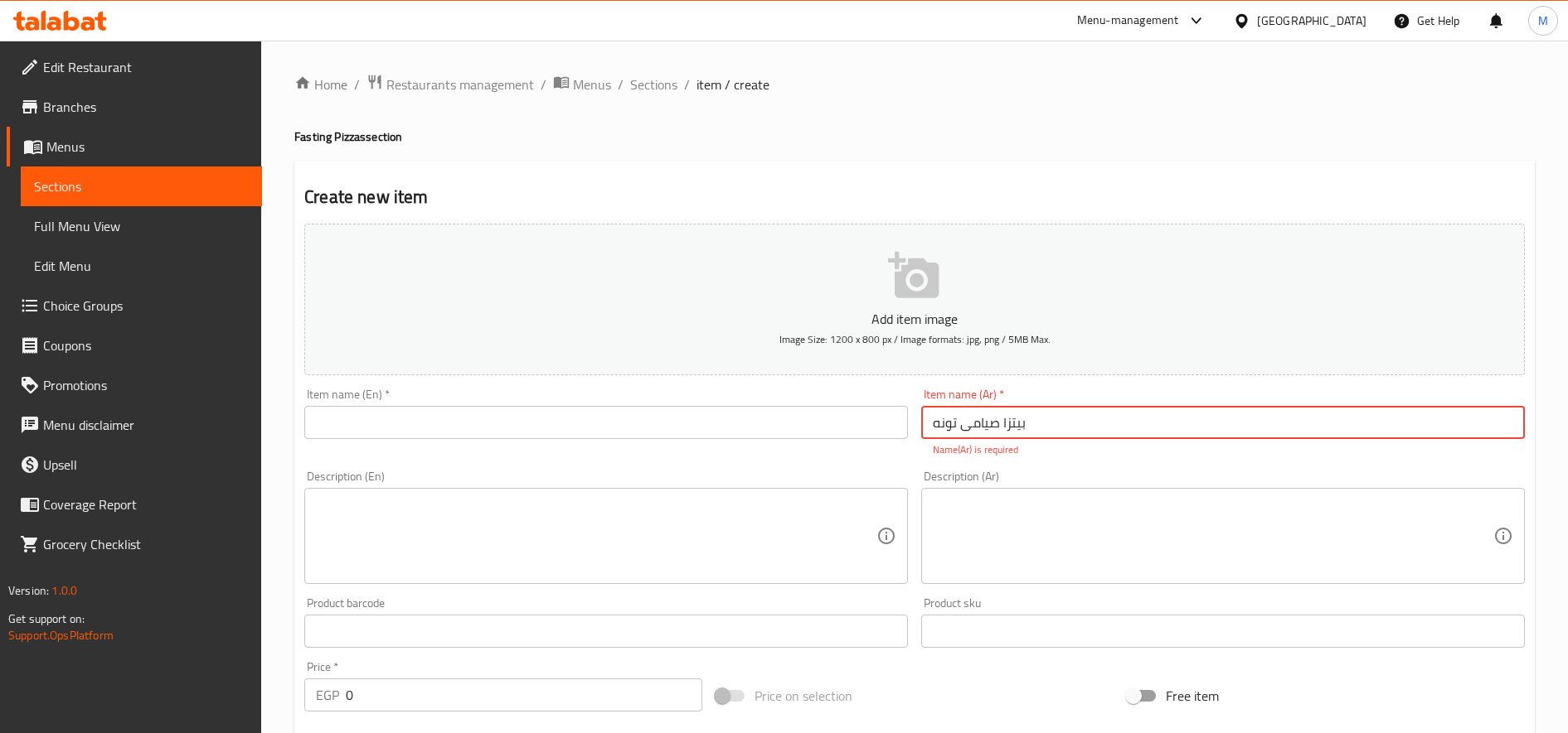
click at [1131, 435] on input "بيتزا صيامى تونه" at bounding box center [1222, 422] width 604 height 33
type input "بيتزا صيامى تونه"
click at [416, 415] on input "text" at bounding box center [606, 422] width 604 height 33
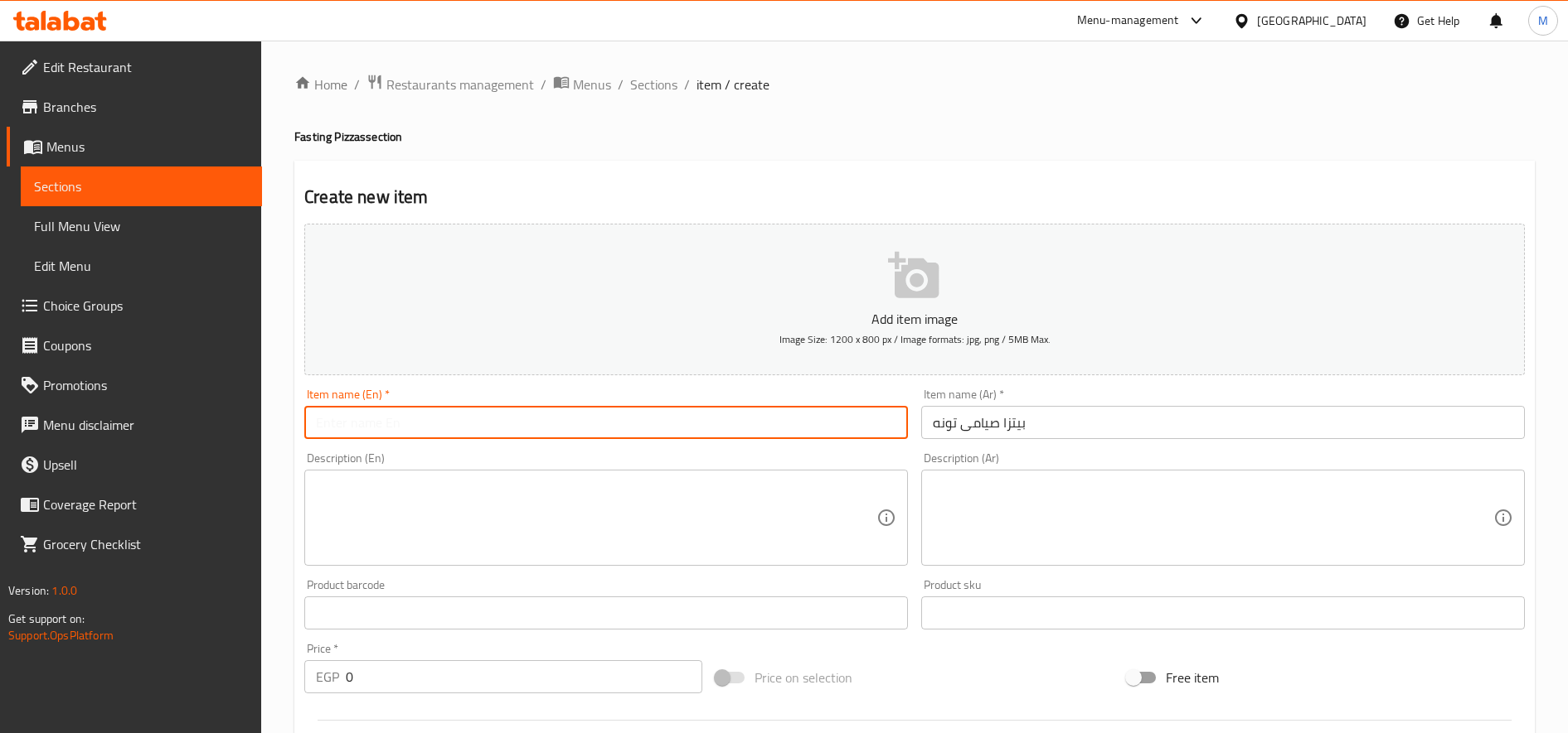
paste input "Tuna fasting pizza"
type input "Tuna fasting pizza"
click at [1139, 505] on textarea at bounding box center [1213, 518] width 561 height 79
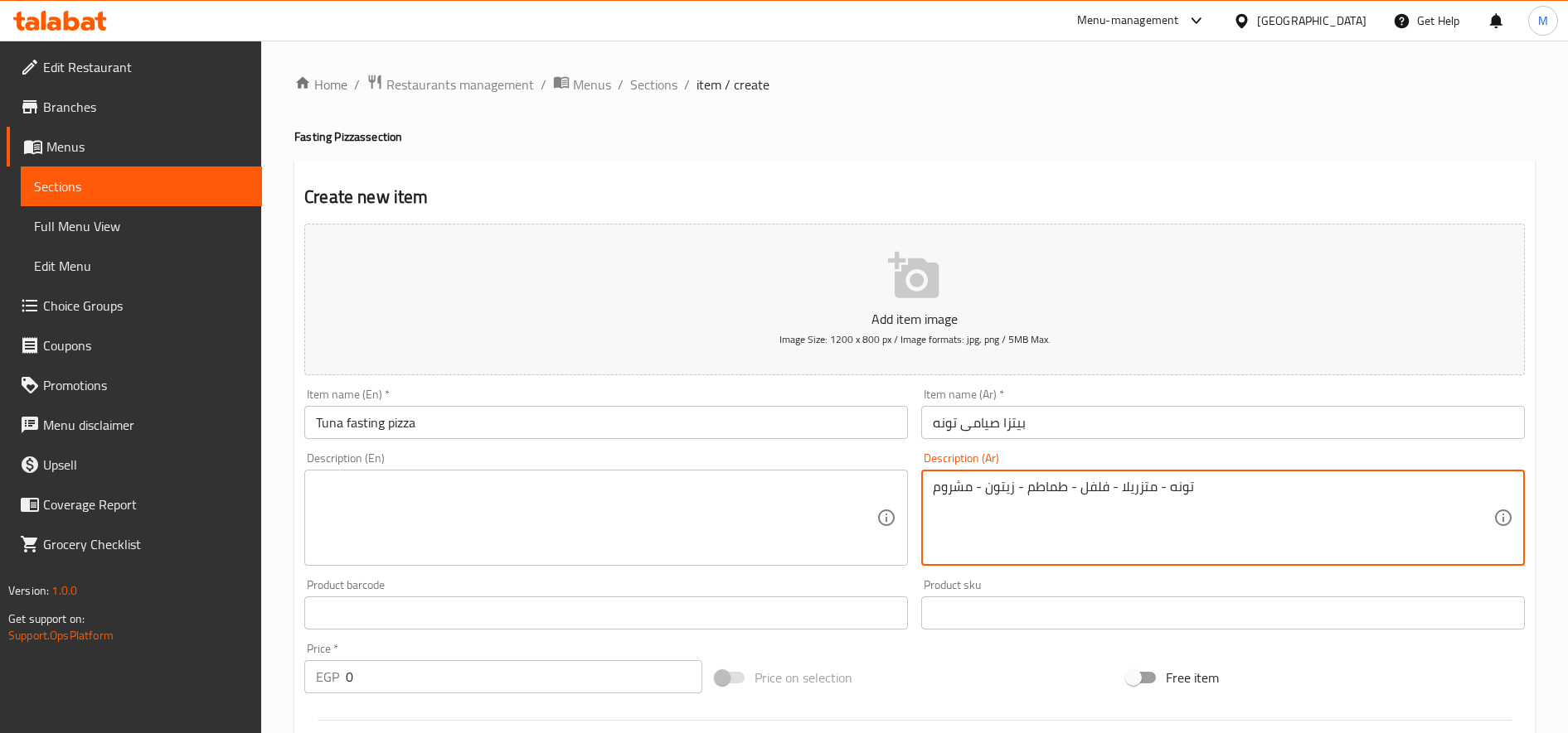
click at [1203, 483] on textarea "تونه - متزريلا - فلفل - طماطم - زيتون - مشروم" at bounding box center [1213, 518] width 561 height 79
click at [1204, 482] on textarea "تونه - متزريلا - فلفل - طماطم - زيتون - مشروم" at bounding box center [1213, 518] width 561 height 79
type textarea "تونه - متزريلا - فلفل - طماطم - زيتون - مشروم"
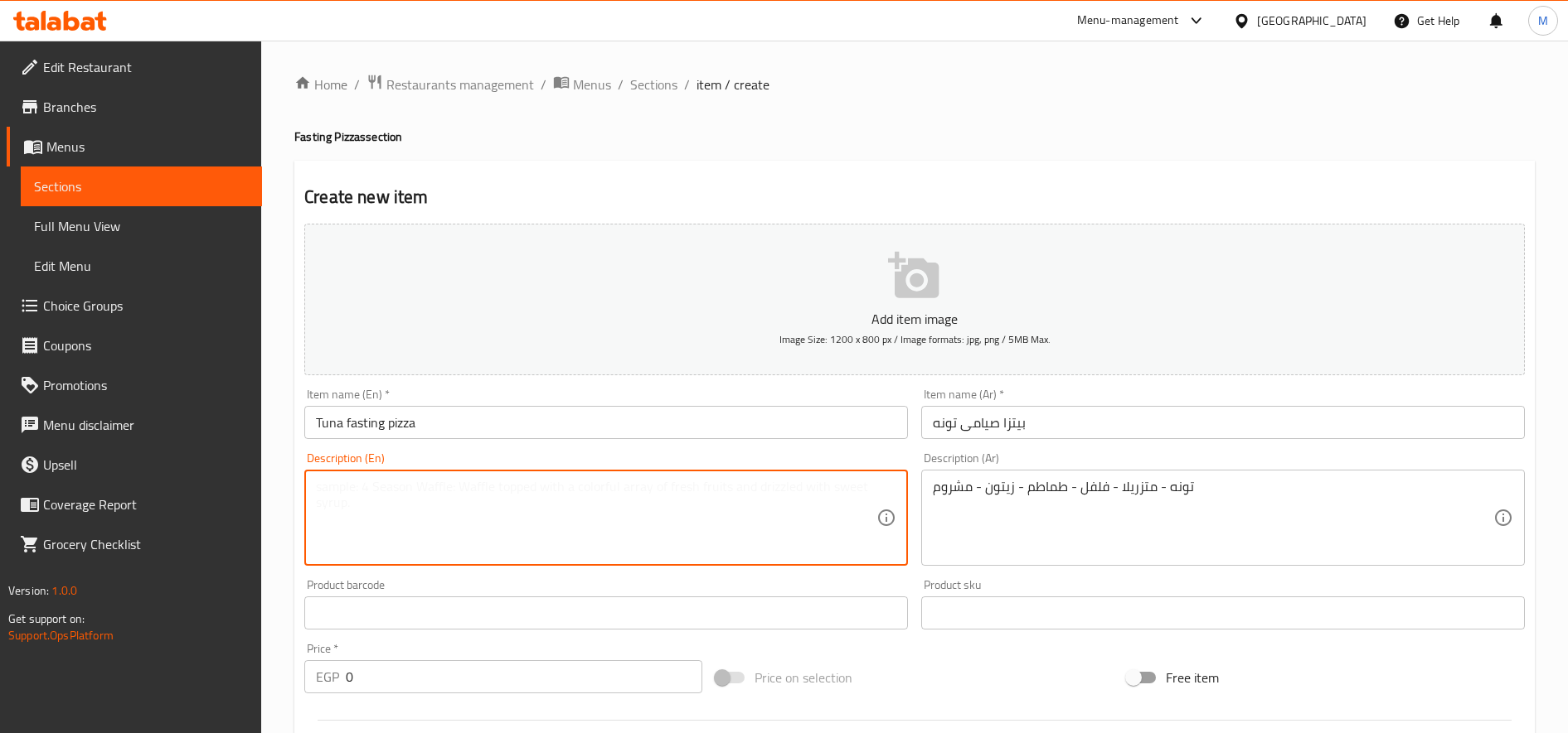
drag, startPoint x: 614, startPoint y: 497, endPoint x: 628, endPoint y: 495, distance: 14.1
click at [613, 498] on textarea at bounding box center [596, 518] width 561 height 79
paste textarea "Tuna - Mozzarella - Pepper - Tomato - Olive - Mushroom"
type textarea "Tuna - Mozzarella - Pepper - Tomato - Olive - Mushroom"
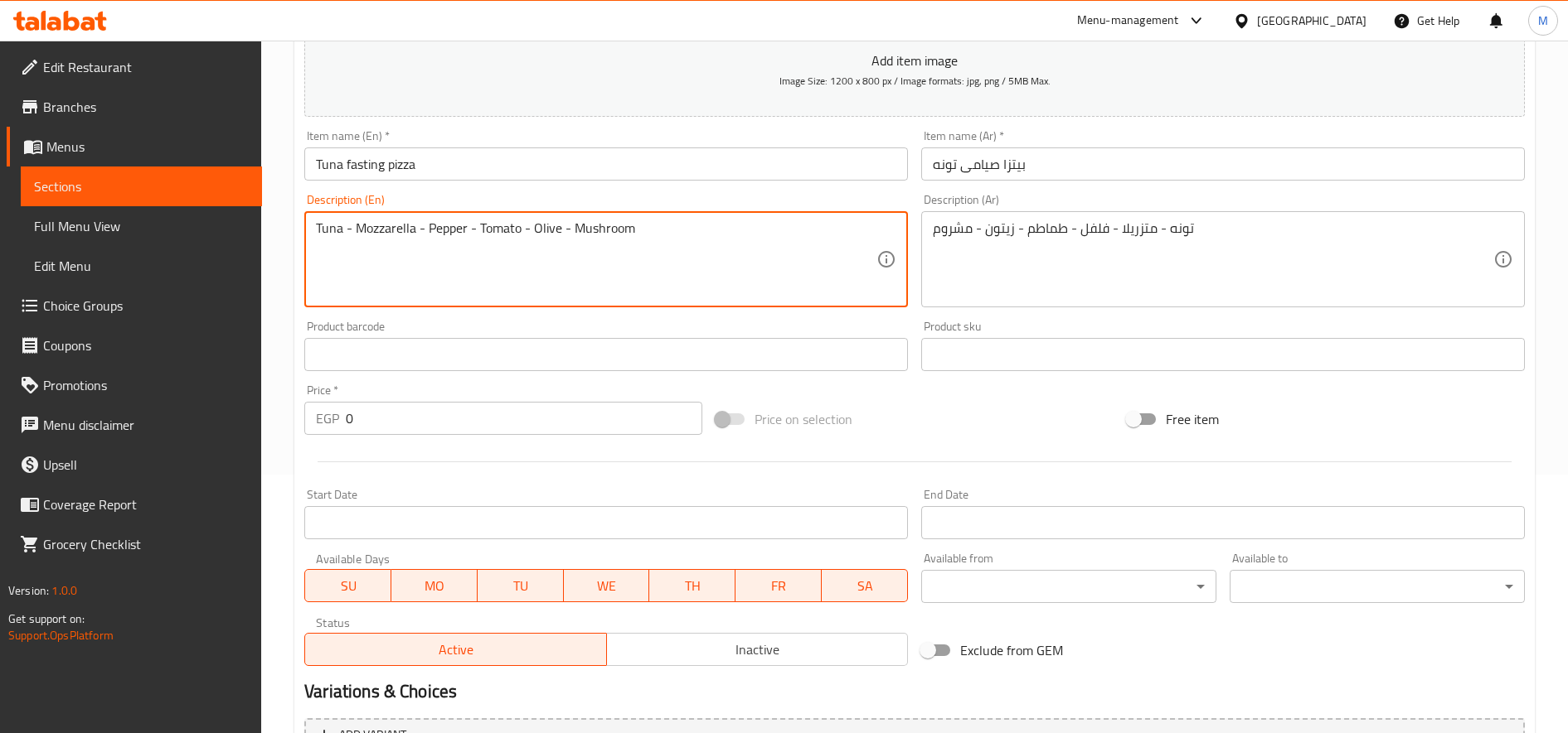
scroll to position [414, 0]
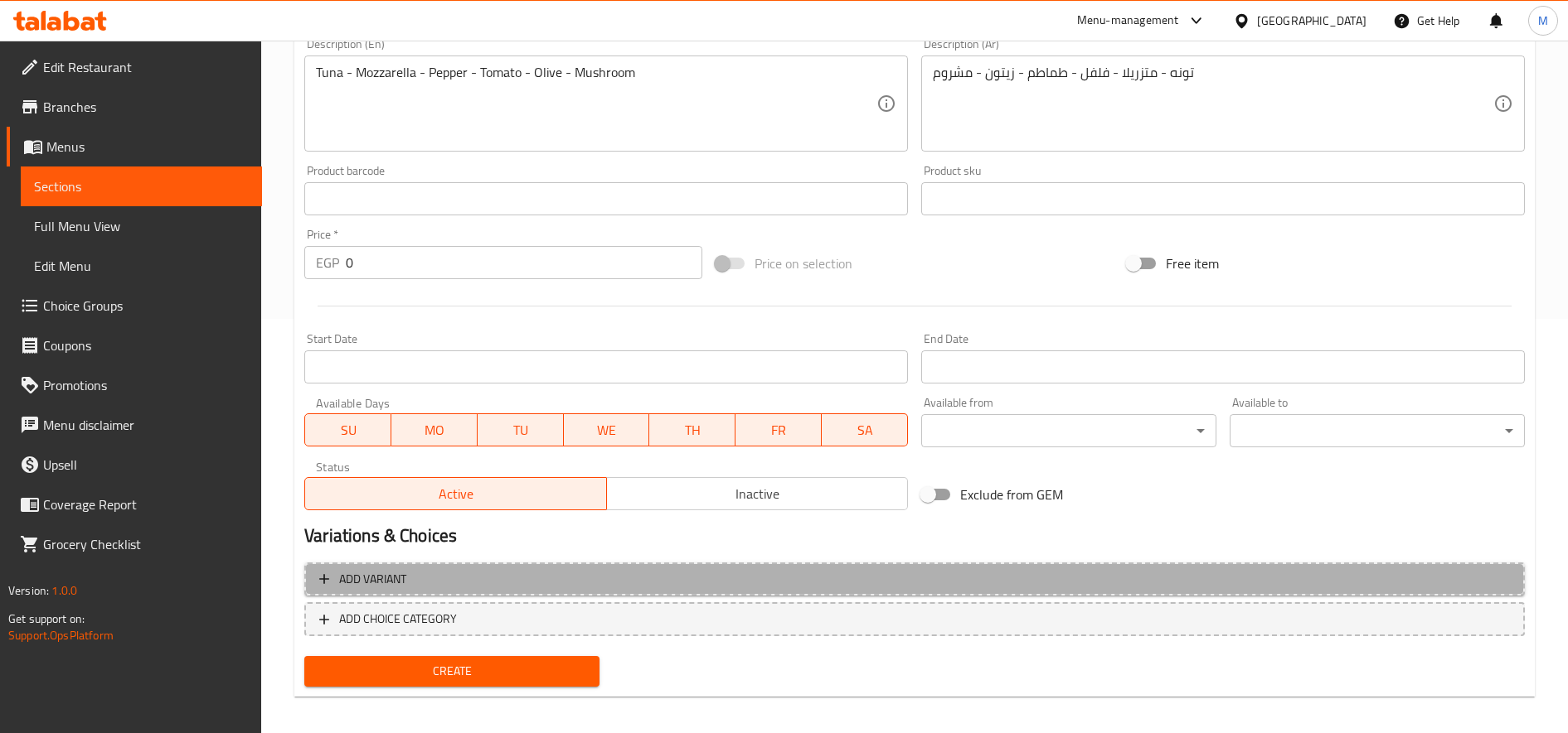
click at [557, 582] on span "Add variant" at bounding box center [914, 579] width 1190 height 21
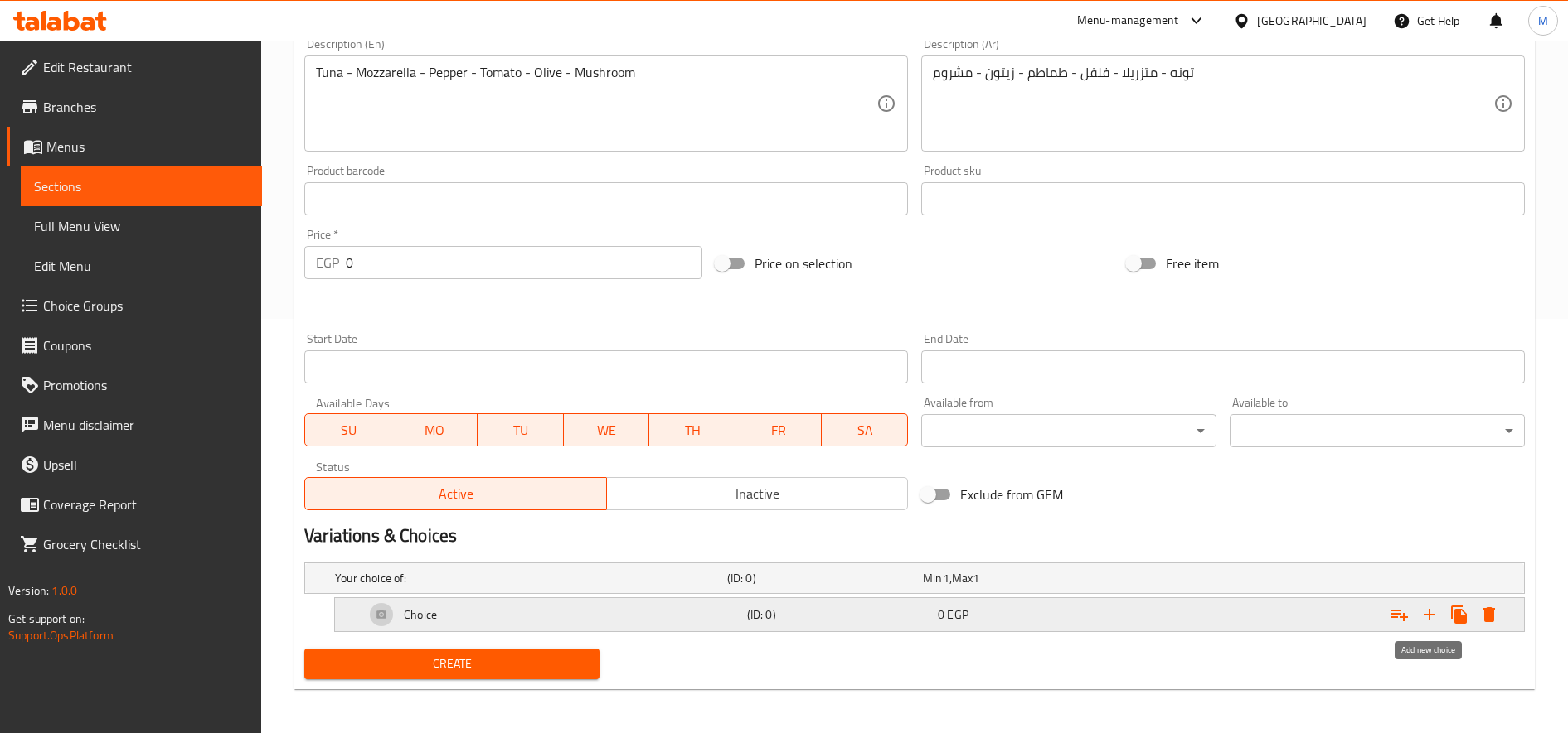
click at [1433, 612] on icon "Expand" at bounding box center [1429, 615] width 20 height 20
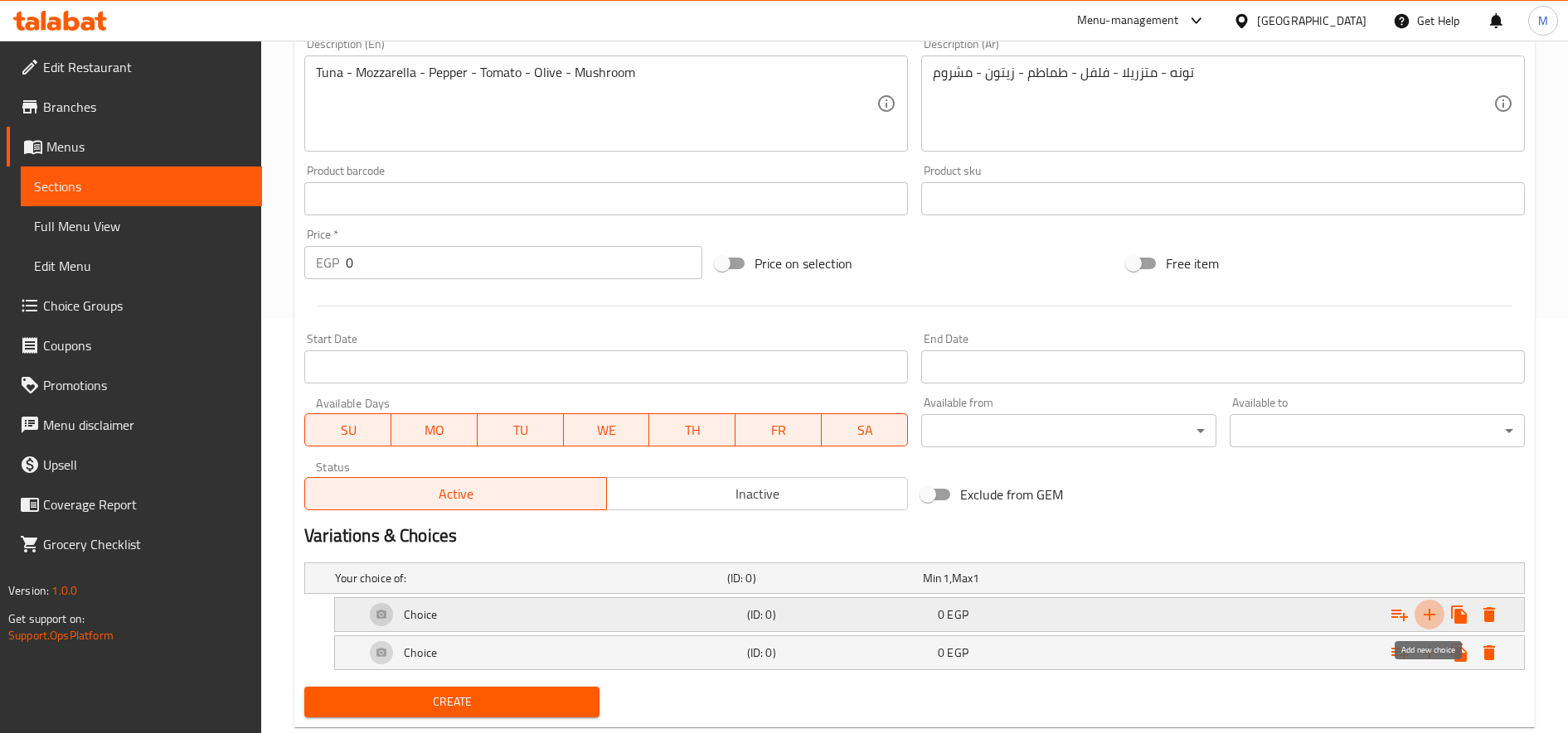
click at [1433, 612] on icon "Expand" at bounding box center [1429, 615] width 20 height 20
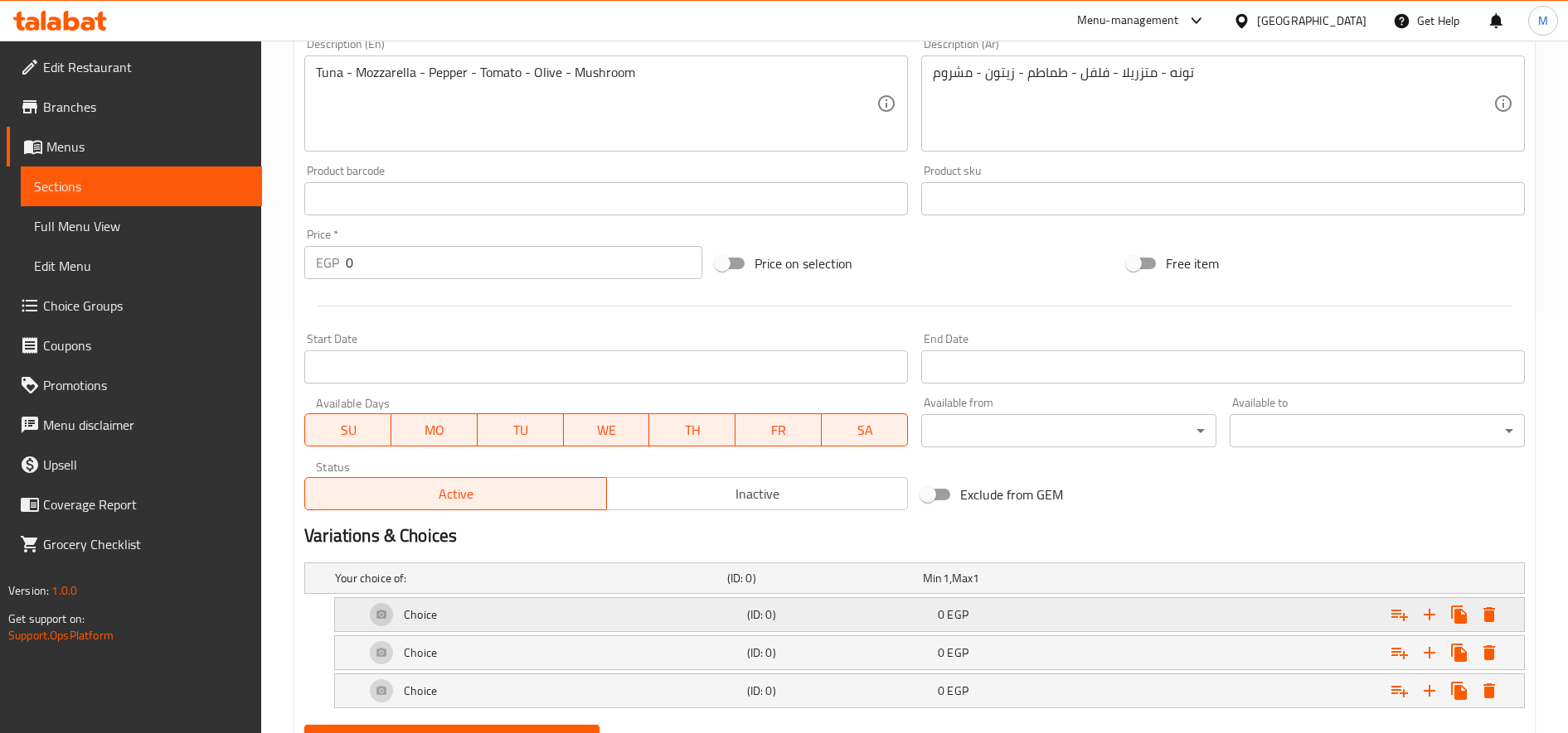
click at [721, 590] on div "Choice" at bounding box center [528, 578] width 392 height 23
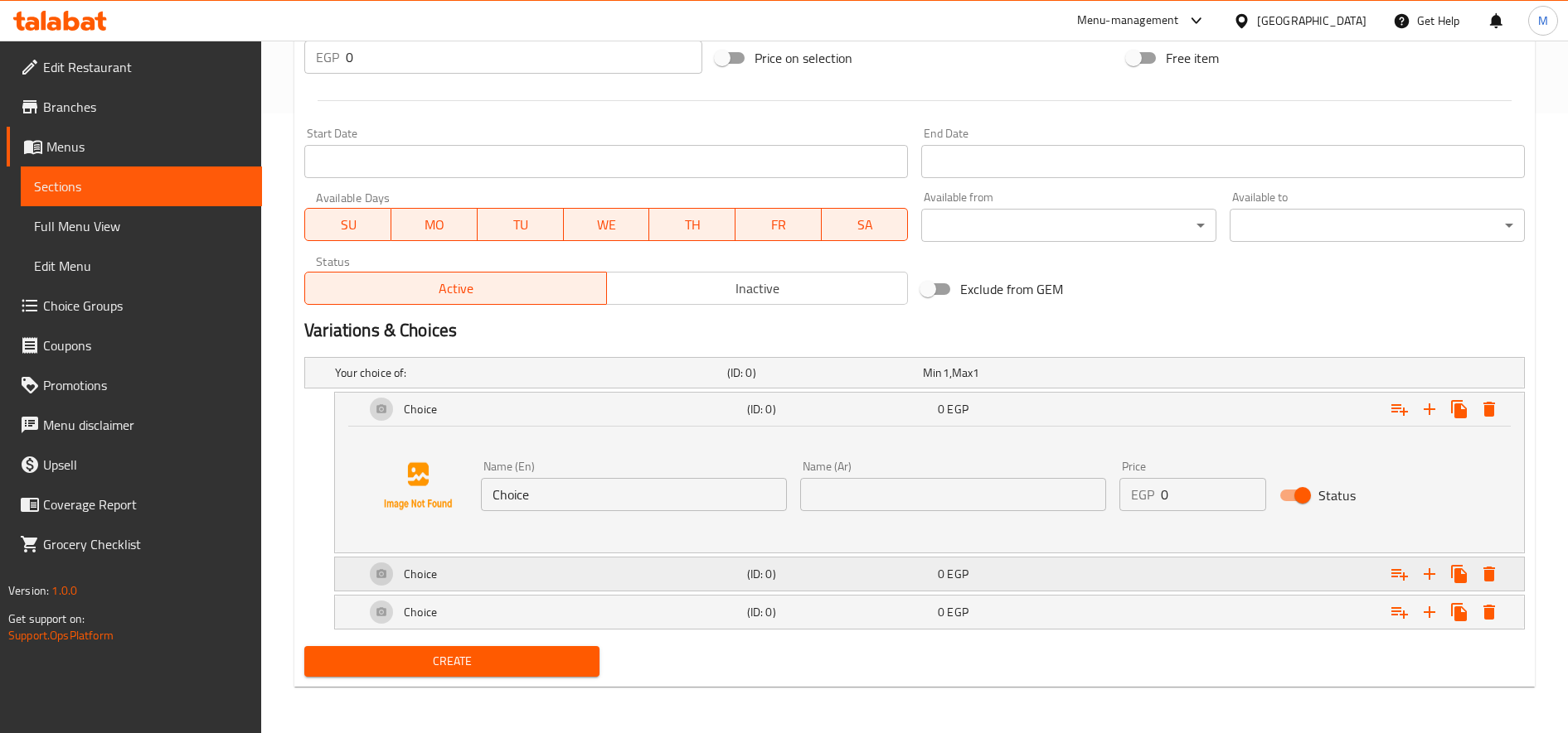
click at [705, 384] on div "Choice" at bounding box center [528, 372] width 392 height 23
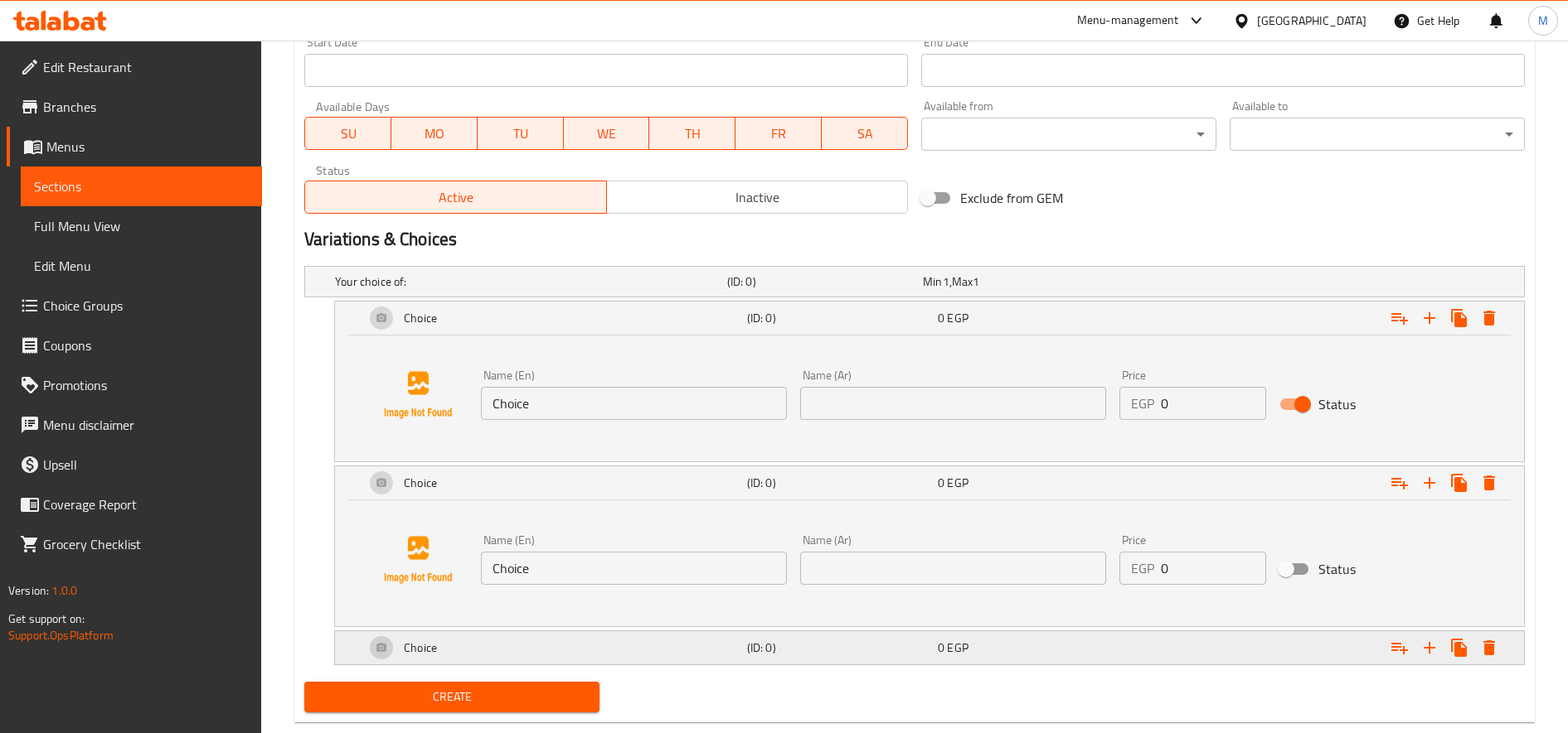
scroll to position [747, 0]
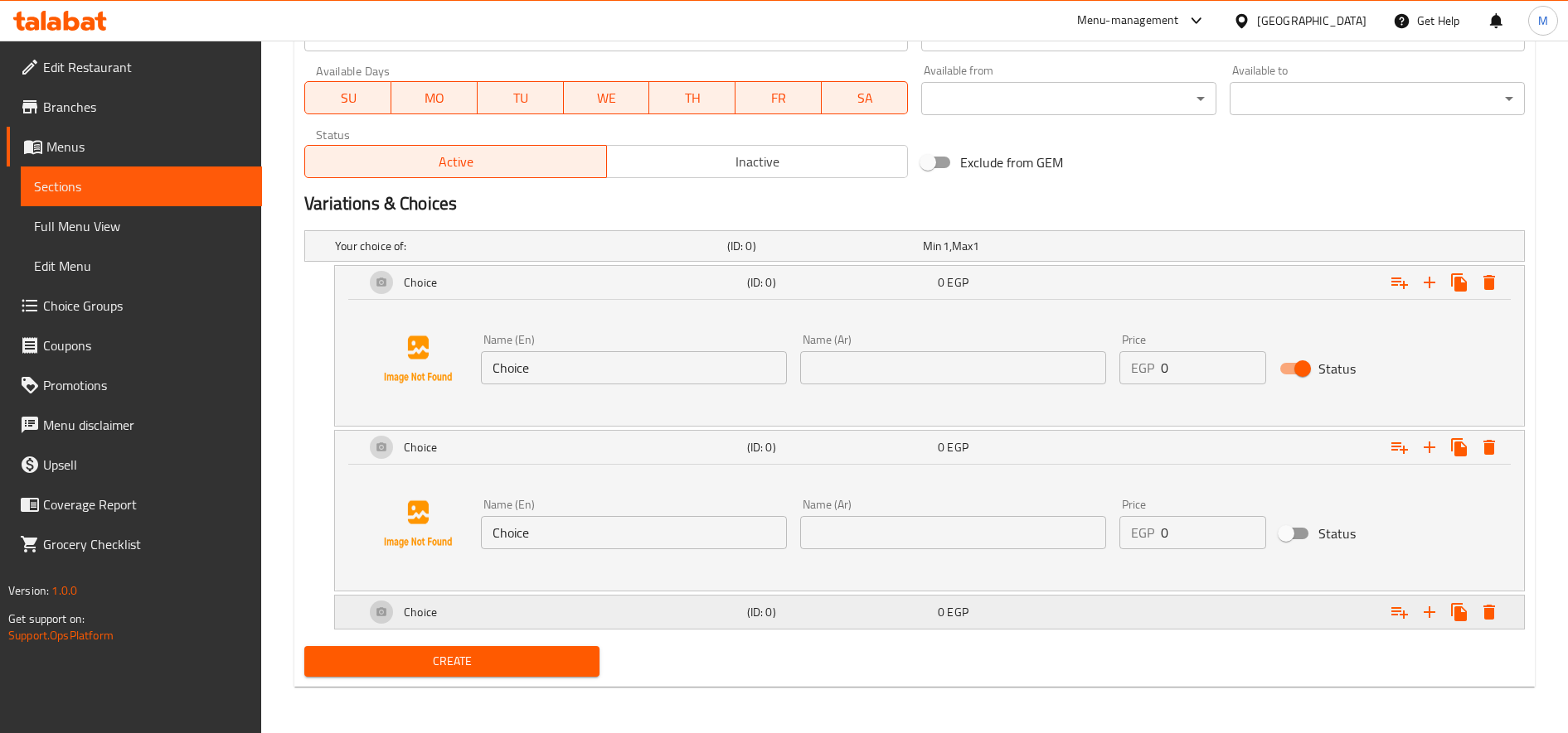
click at [680, 257] on div "Choice" at bounding box center [528, 246] width 392 height 23
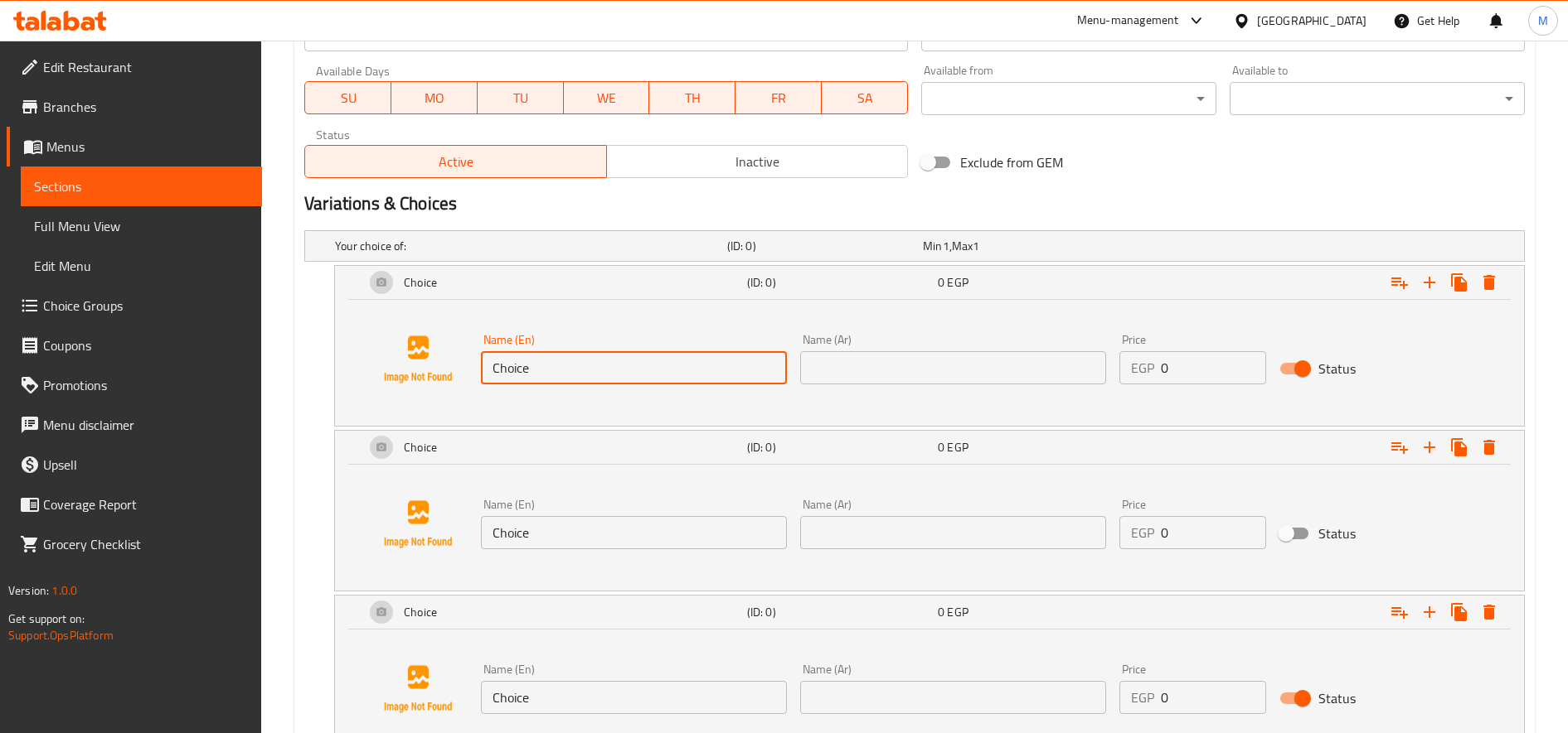
click at [552, 365] on input "Choice" at bounding box center [634, 368] width 306 height 33
click at [588, 370] on input "text" at bounding box center [634, 368] width 306 height 33
type input "Small"
type input "صغير"
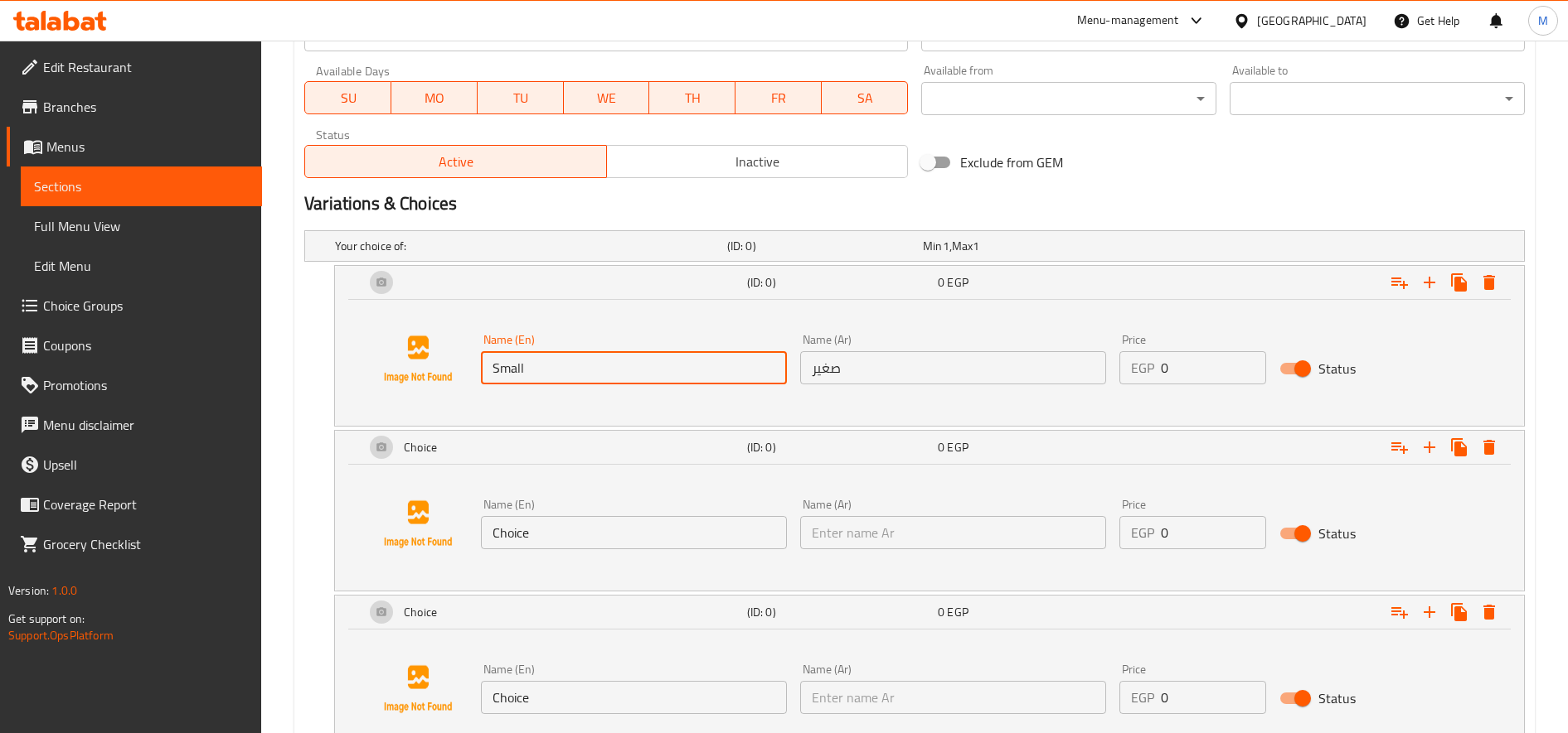
type input "وسط"
type input "كبير"
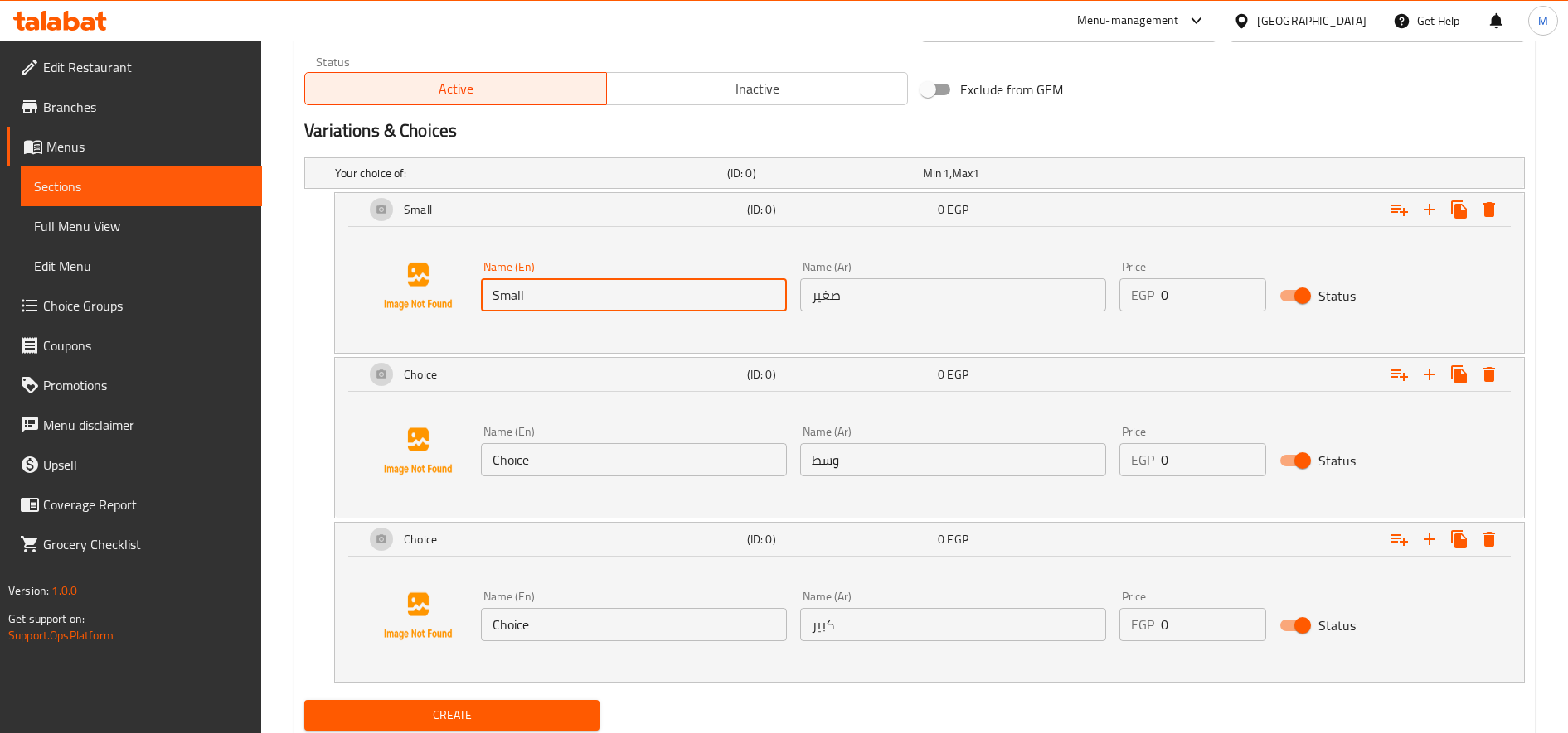
scroll to position [873, 0]
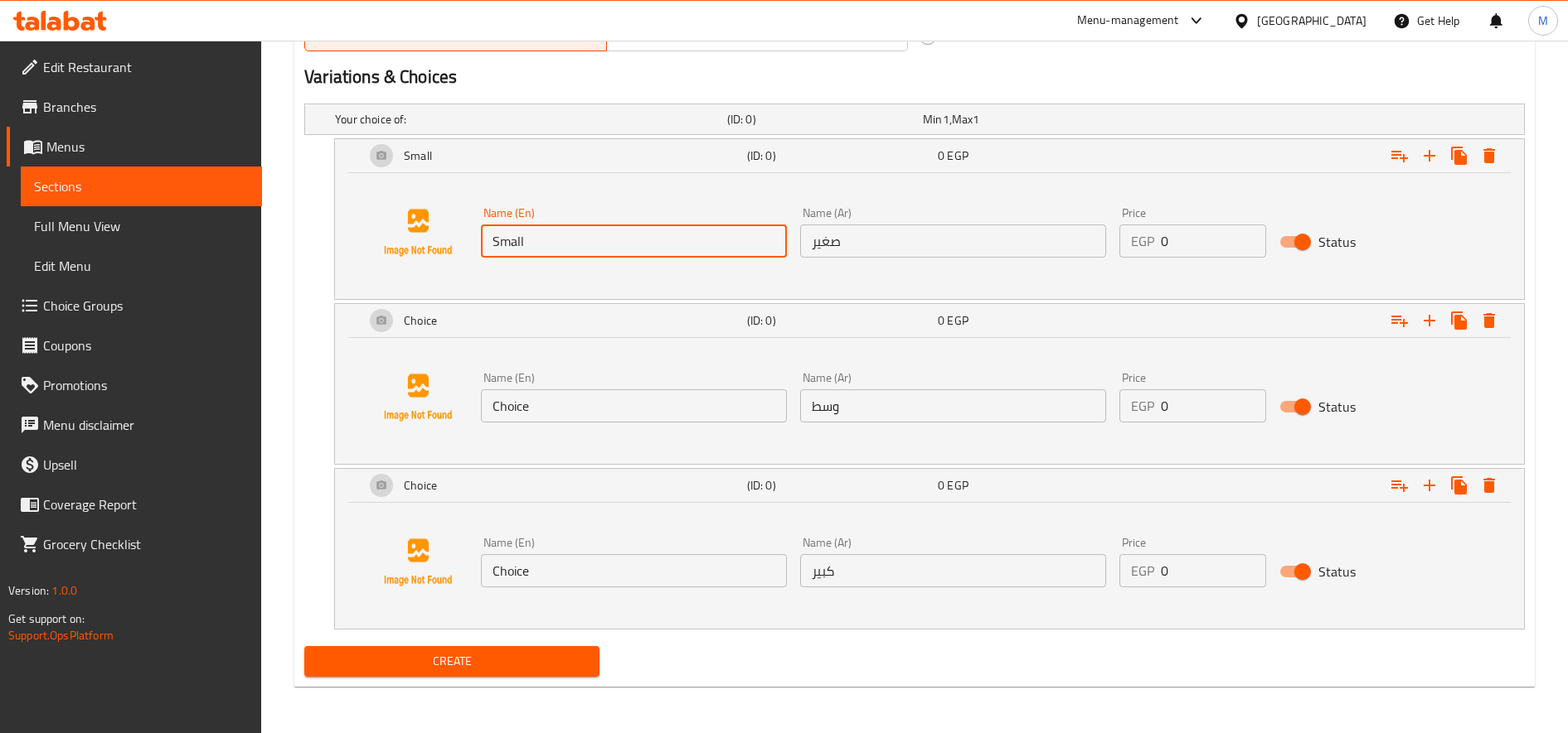
click at [619, 394] on input "Choice" at bounding box center [634, 406] width 306 height 33
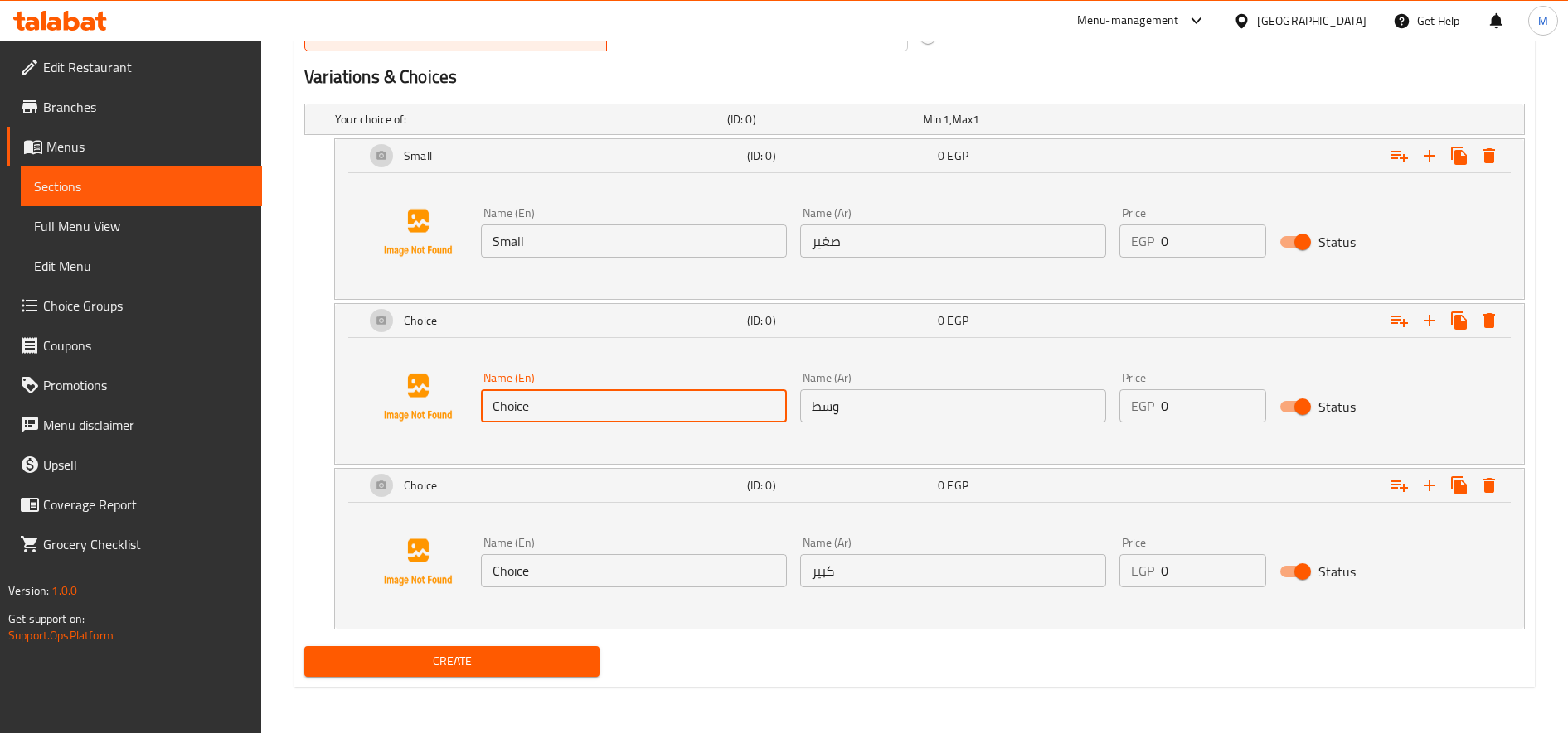
click at [619, 394] on input "Choice" at bounding box center [634, 406] width 306 height 33
click at [619, 412] on input "text" at bounding box center [634, 406] width 306 height 33
type input "Medium"
click at [568, 578] on input "Choice" at bounding box center [634, 571] width 306 height 33
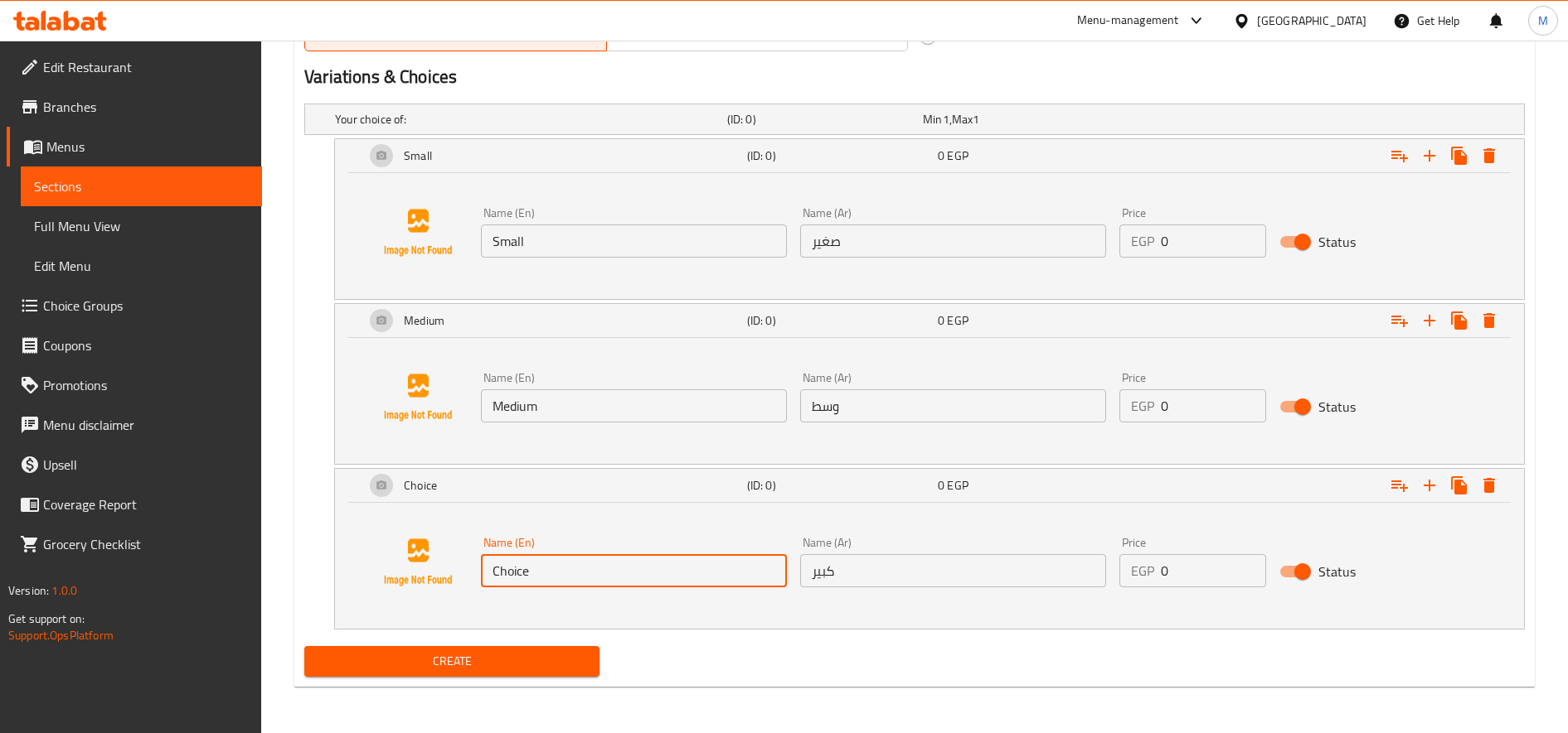
click at [568, 578] on input "Choice" at bounding box center [634, 571] width 306 height 33
click at [568, 572] on input "text" at bounding box center [634, 571] width 306 height 33
type input "Large"
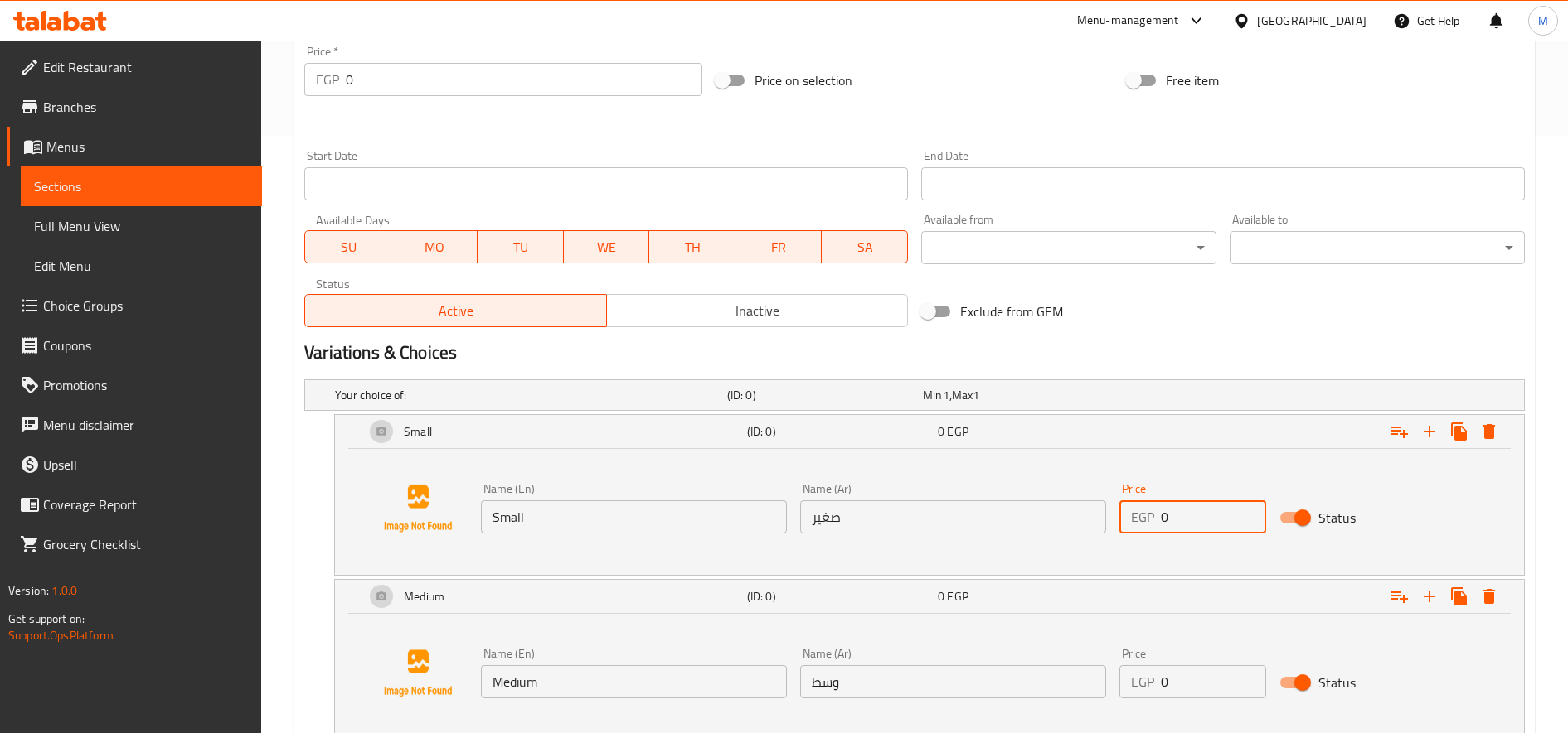
click at [1217, 522] on input "0" at bounding box center [1213, 517] width 105 height 33
type input "170"
click at [1190, 689] on input "0" at bounding box center [1213, 682] width 105 height 33
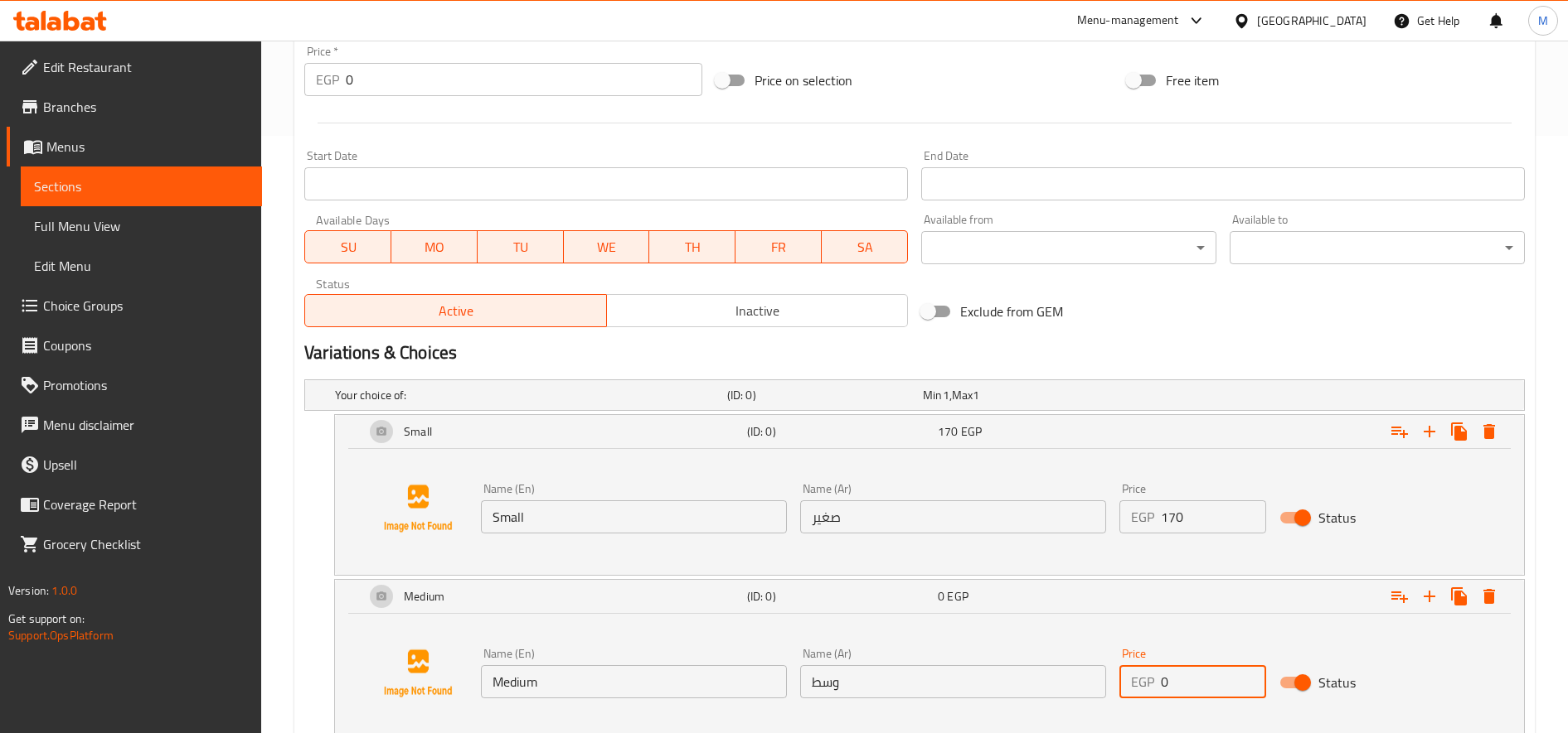
click at [1190, 689] on input "0" at bounding box center [1213, 682] width 105 height 33
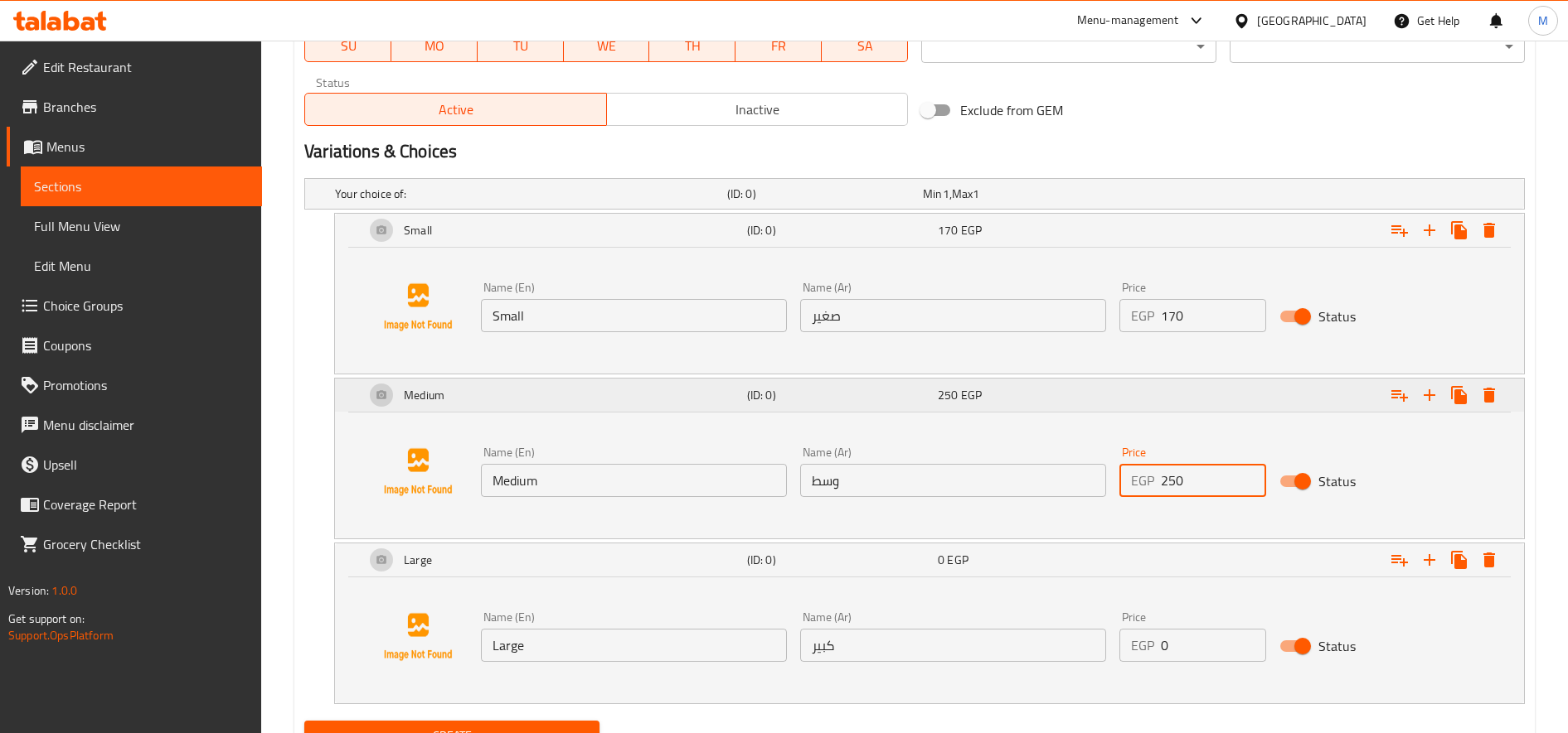
scroll to position [873, 0]
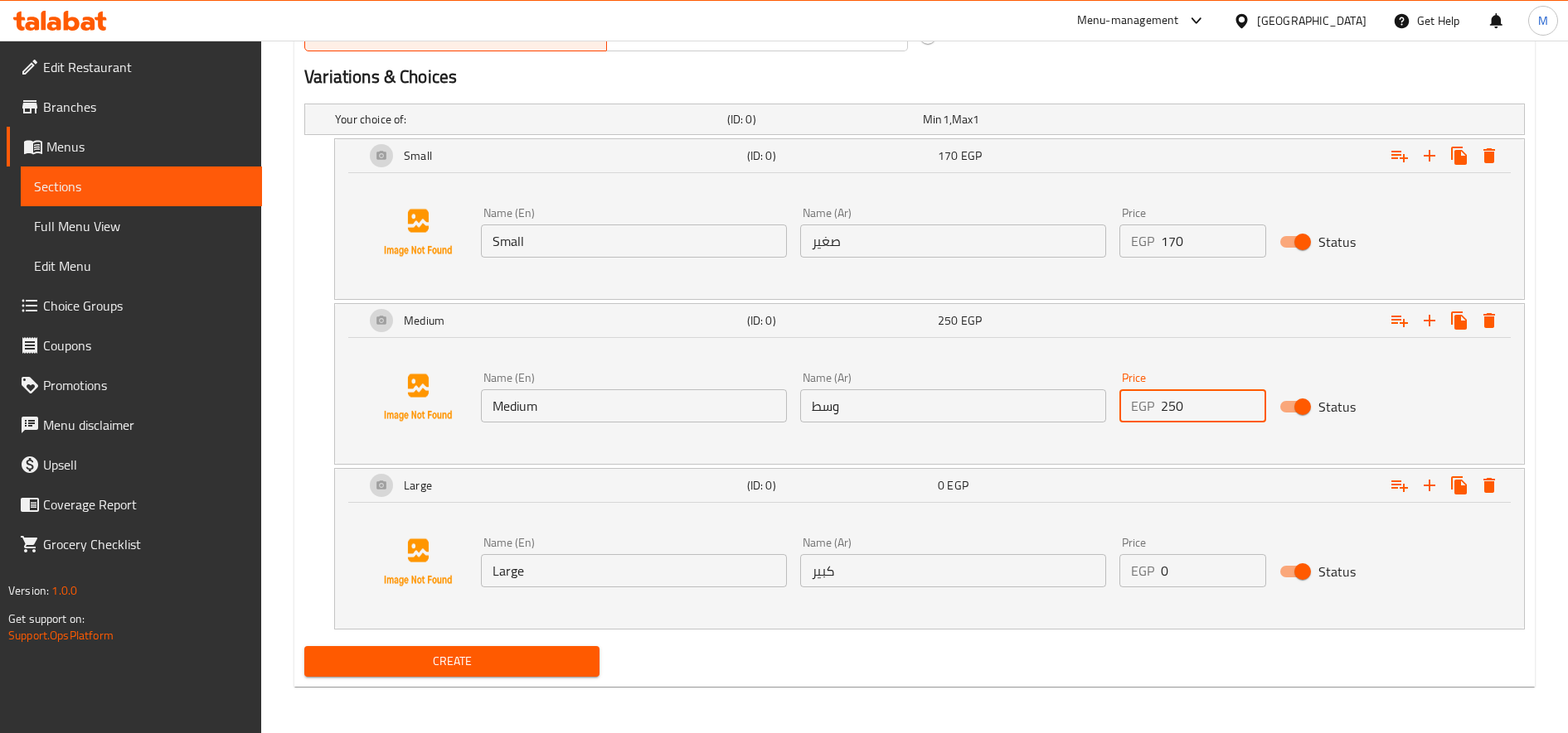
type input "250"
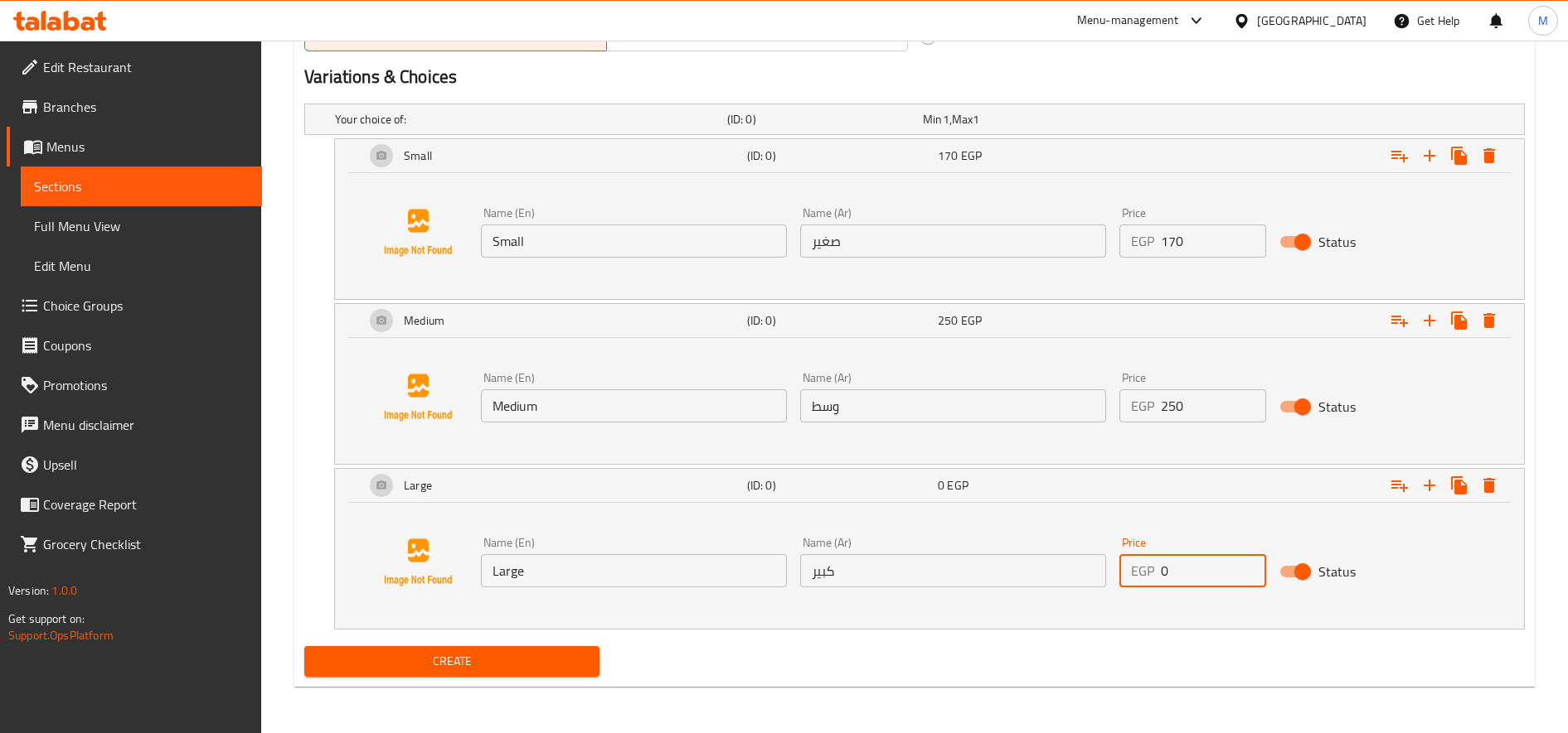
click at [1185, 566] on input "0" at bounding box center [1213, 571] width 105 height 33
type input "300"
click at [559, 665] on span "Create" at bounding box center [452, 661] width 269 height 21
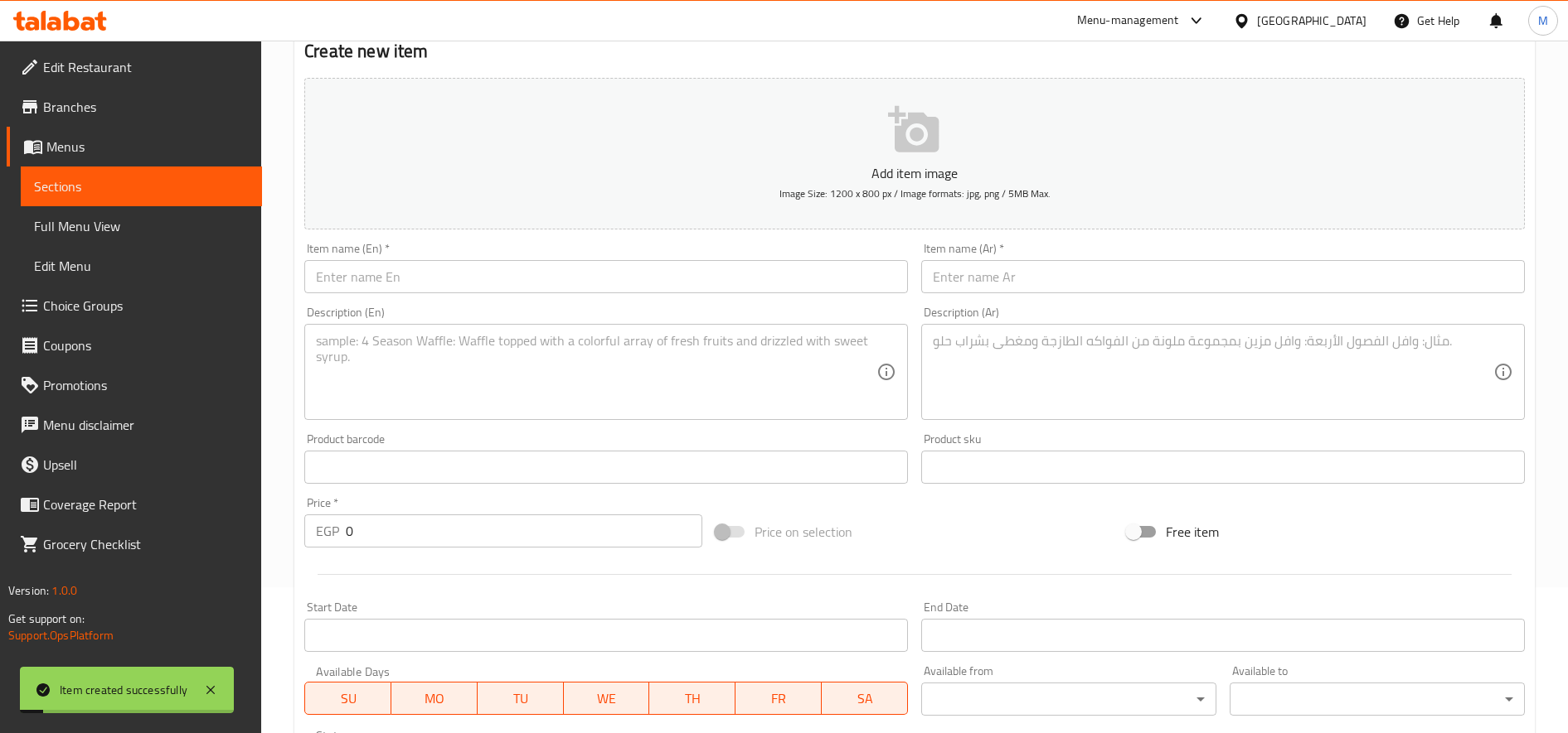
scroll to position [10, 0]
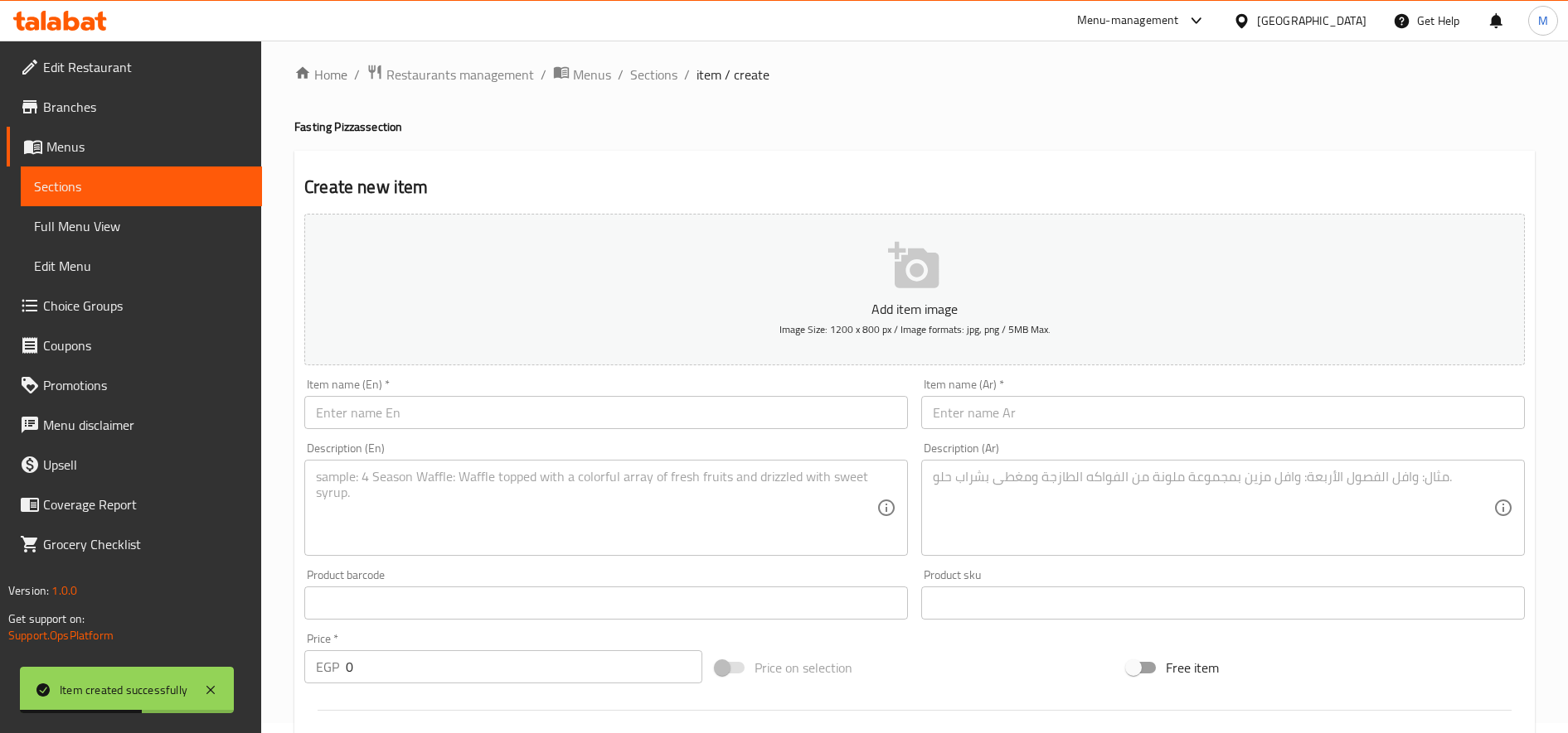
click at [1190, 421] on input "text" at bounding box center [1222, 413] width 604 height 33
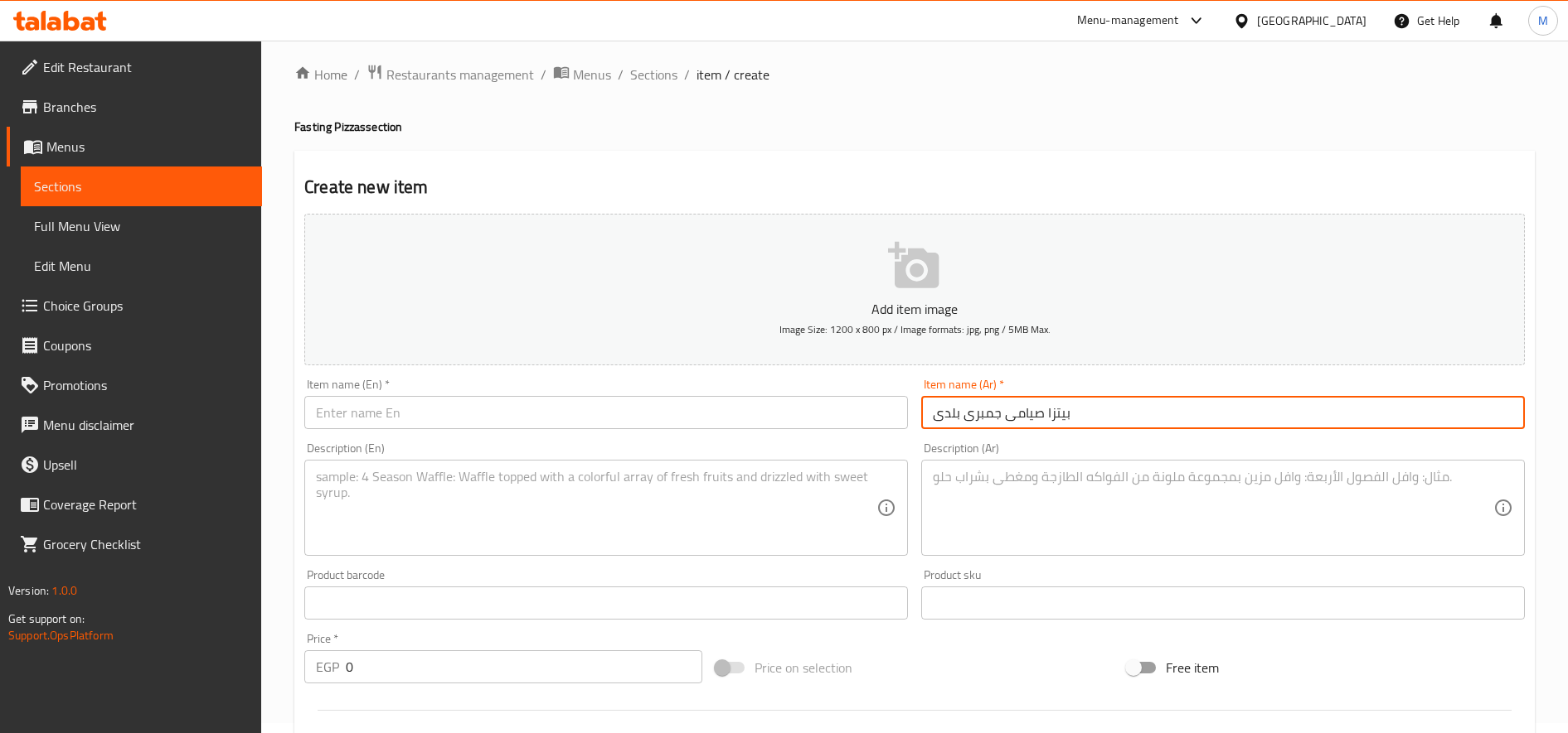
click at [1057, 420] on input "بيتزا صيامى جمبرى بلدى" at bounding box center [1222, 413] width 604 height 33
type input "بيتزا صيامى جمبرى بلدى"
click at [340, 416] on input "text" at bounding box center [606, 413] width 604 height 33
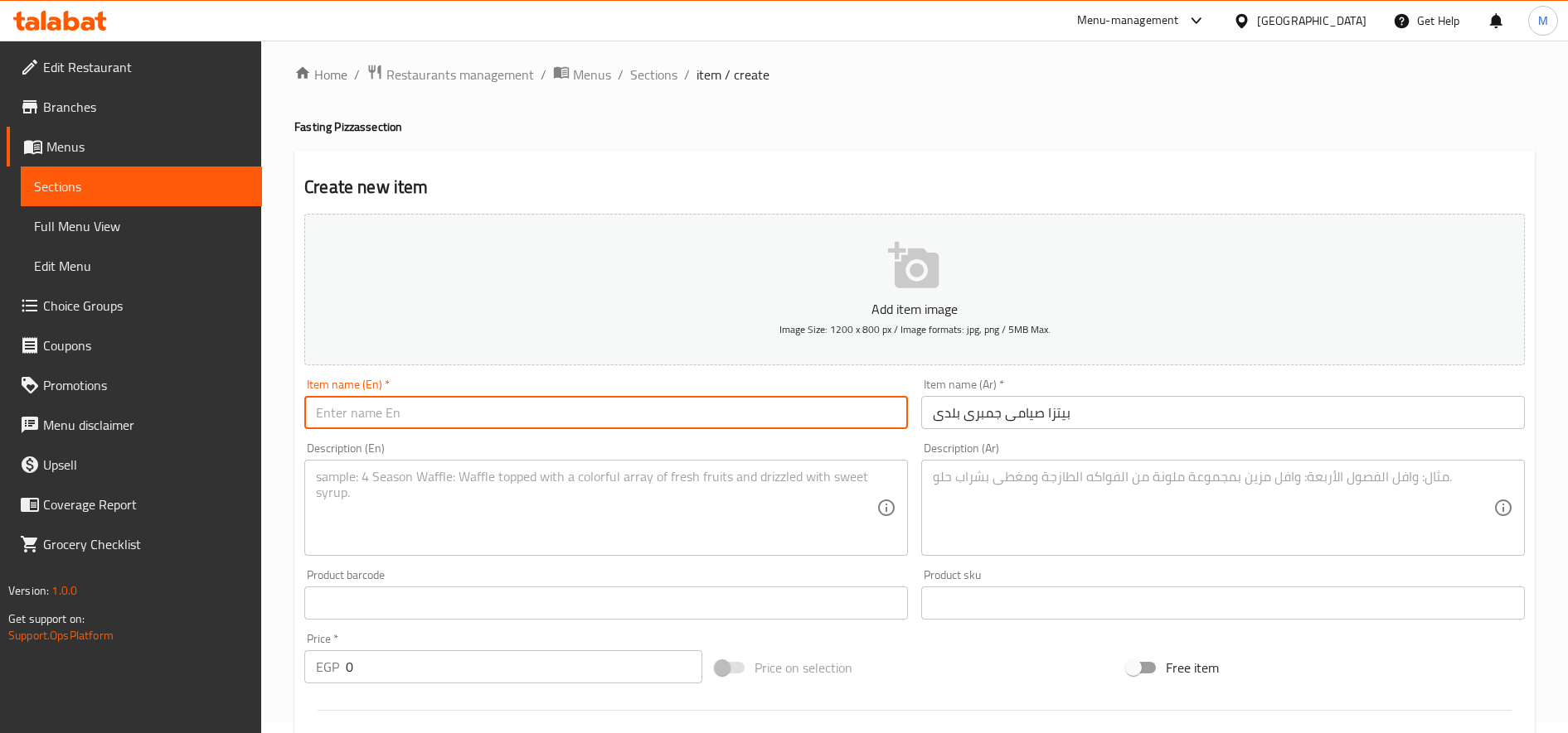
paste input "Local shrimp fasting pizza"
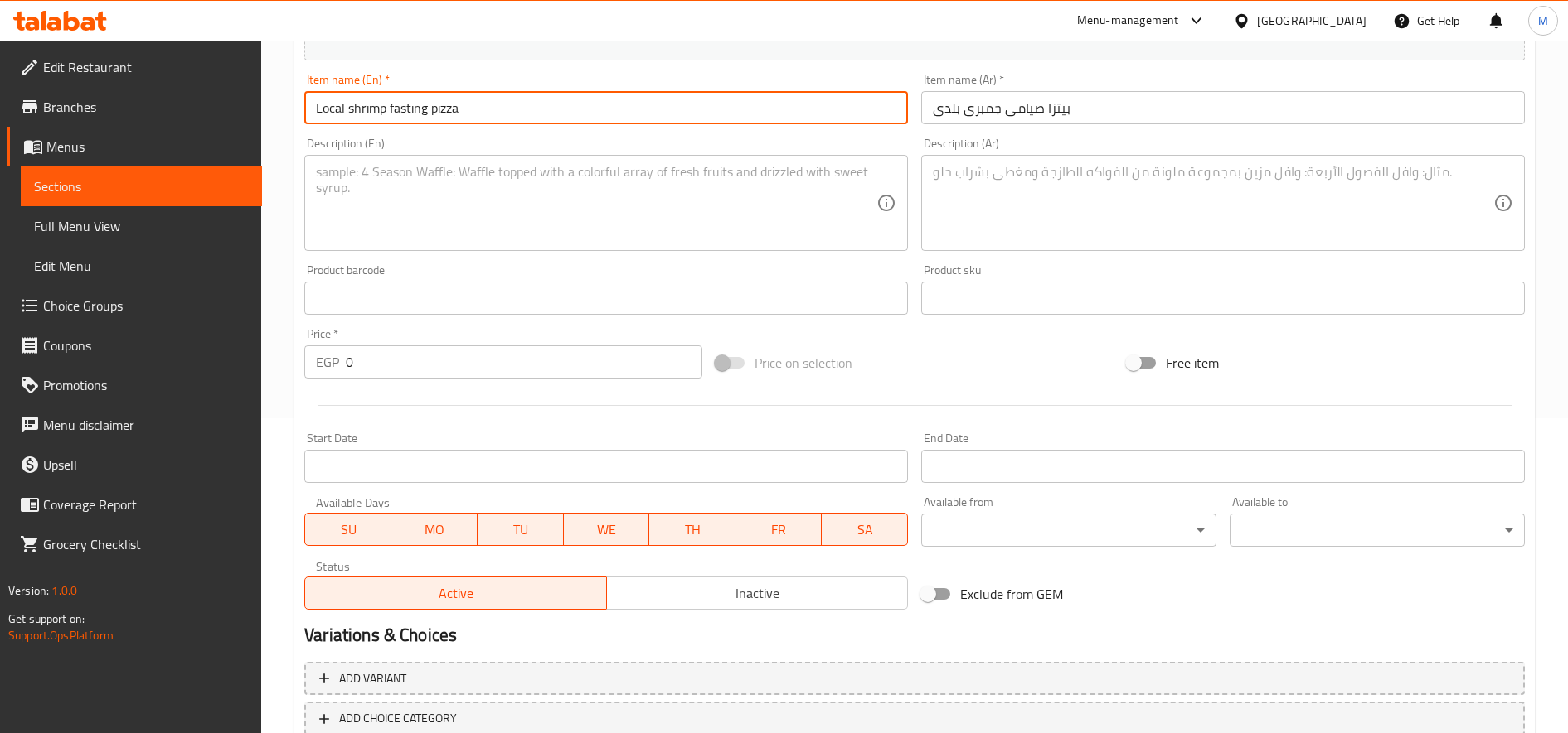
scroll to position [424, 0]
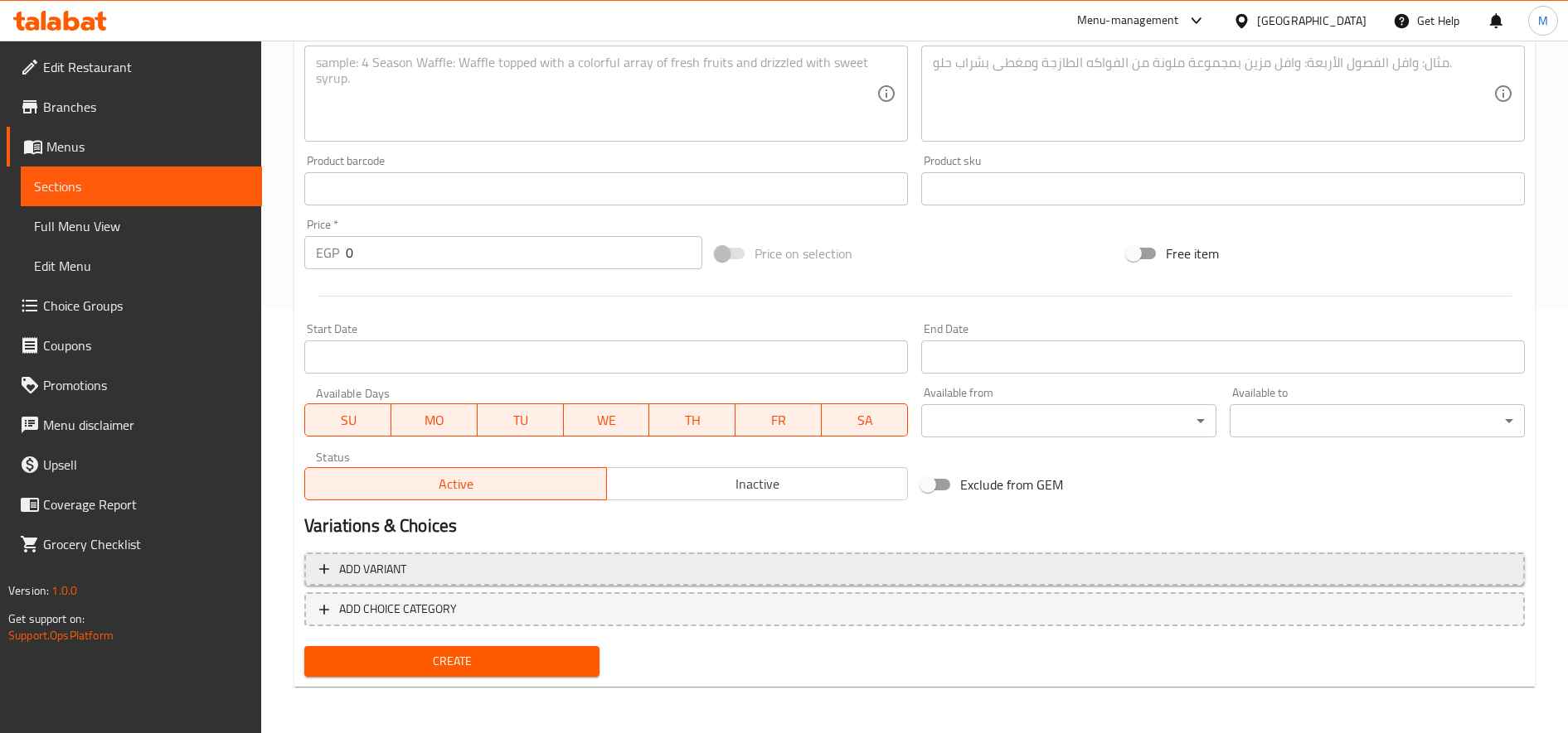
type input "Local shrimp fasting pizza"
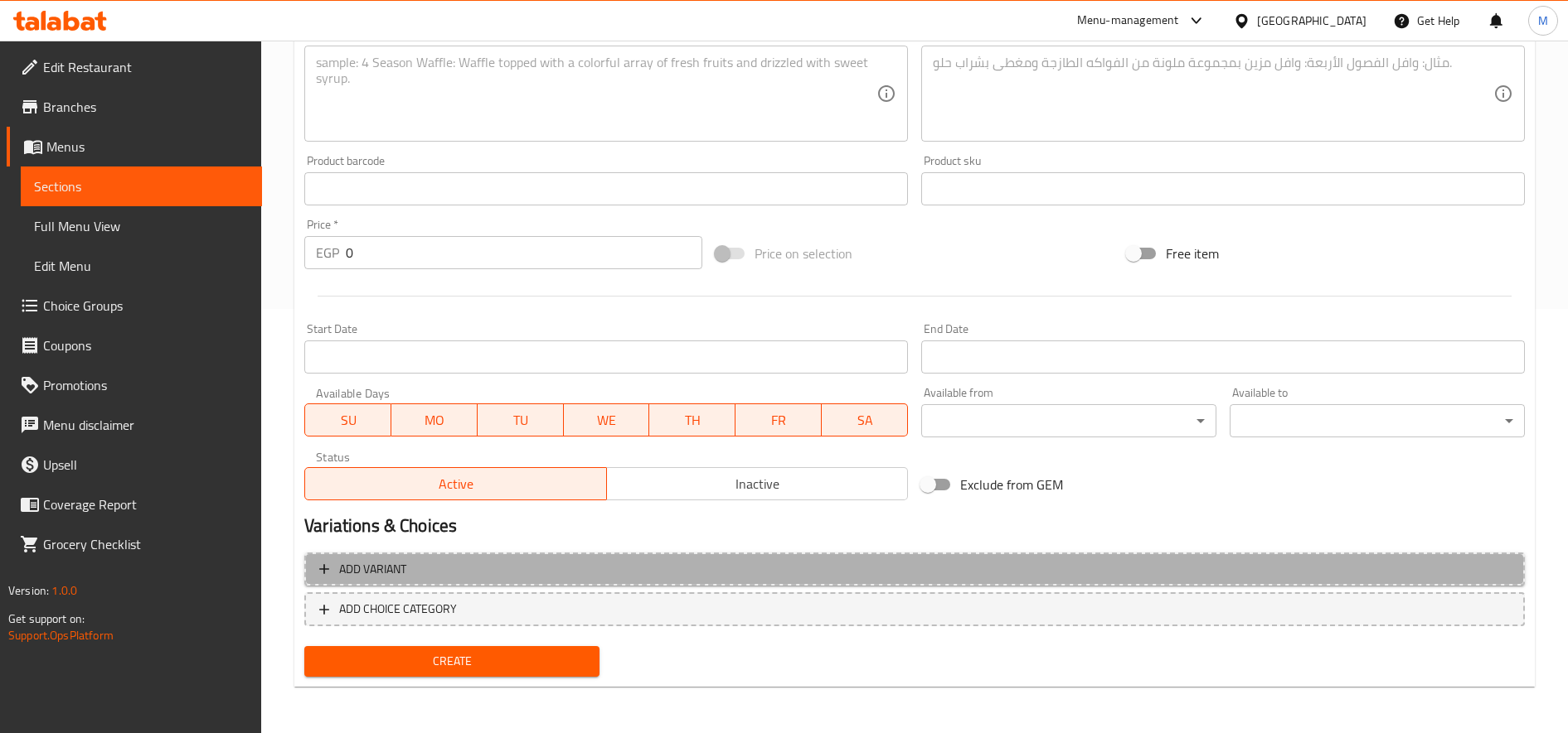
click at [1466, 575] on span "Add variant" at bounding box center [914, 570] width 1190 height 21
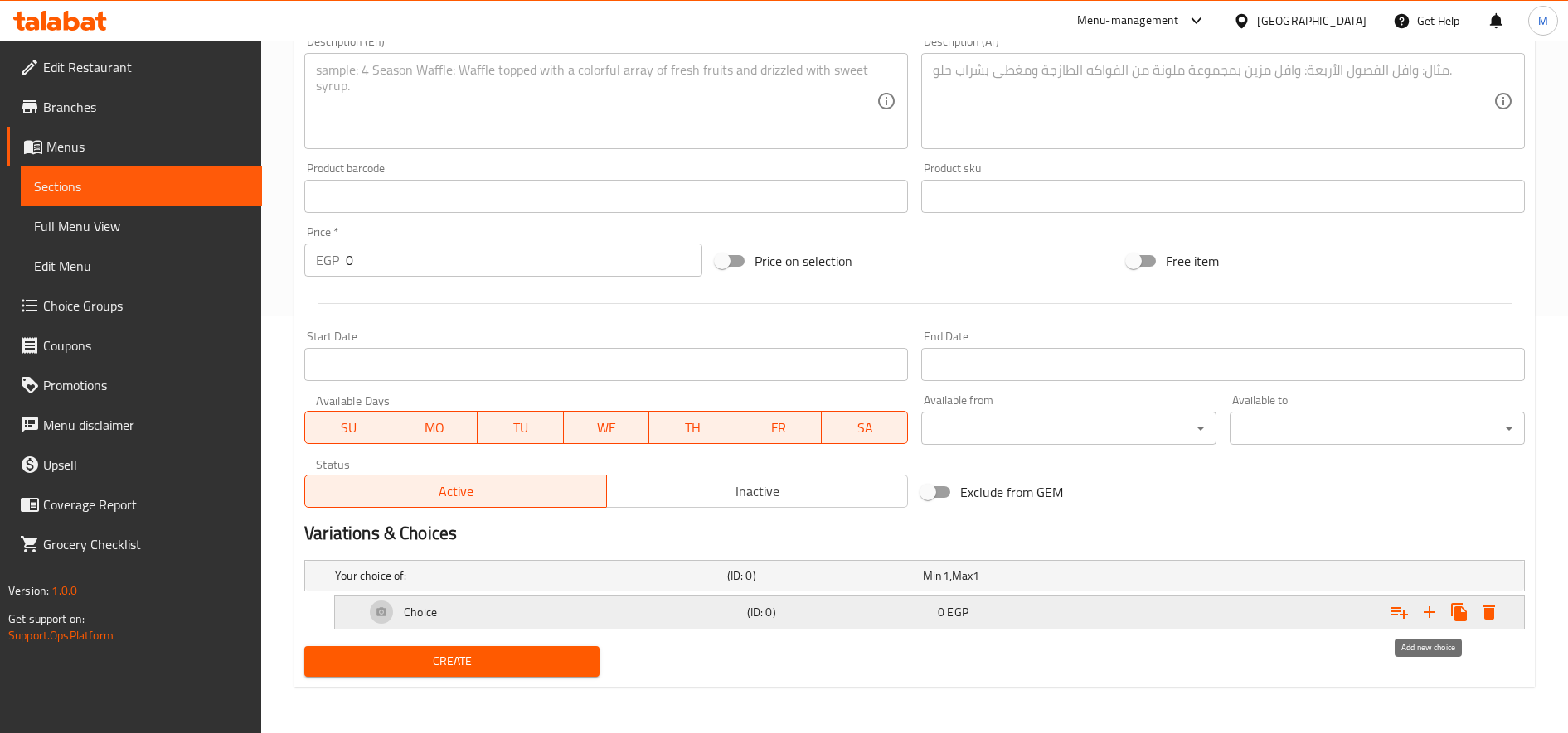
click at [1422, 614] on icon "Expand" at bounding box center [1429, 612] width 20 height 20
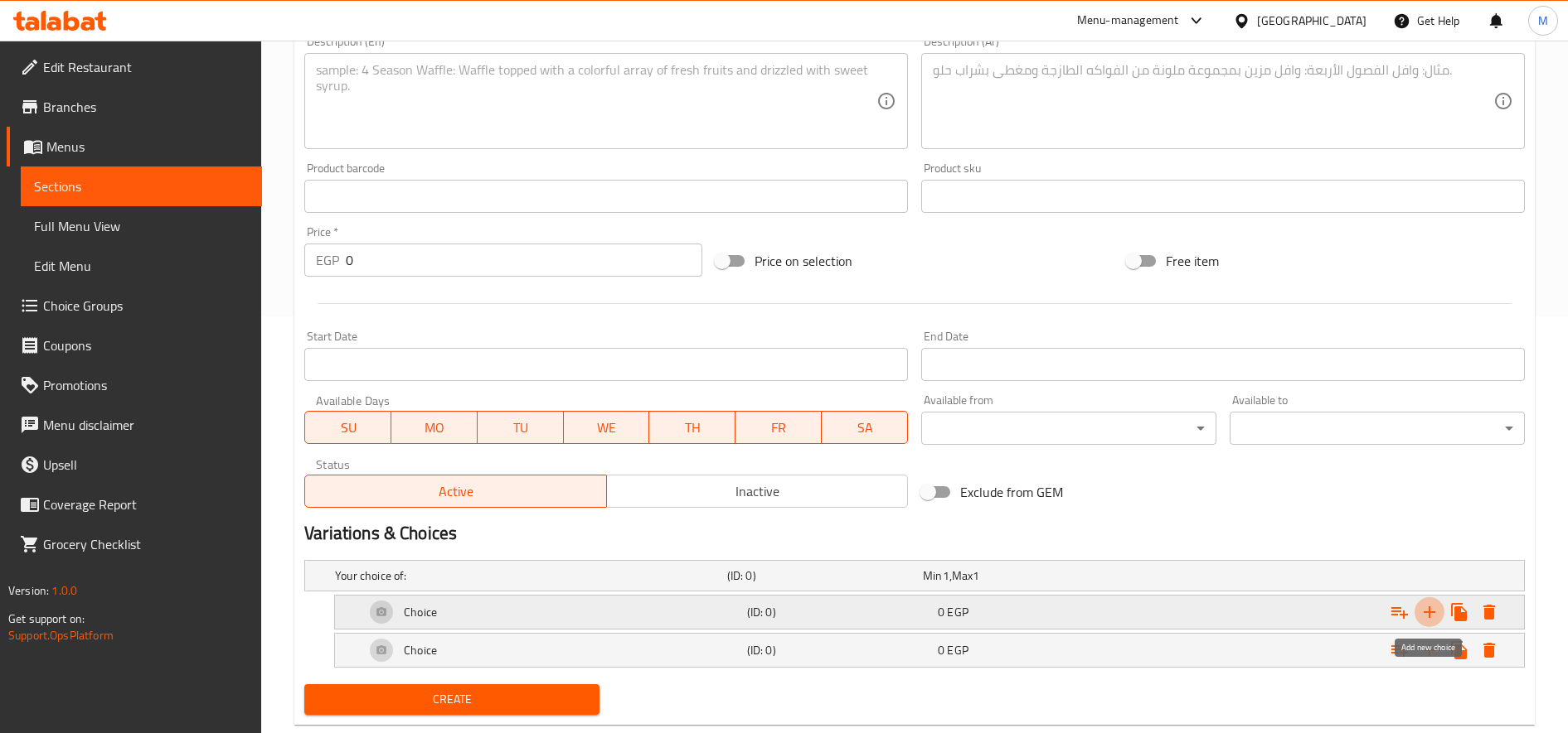
click at [1422, 614] on icon "Expand" at bounding box center [1429, 612] width 20 height 20
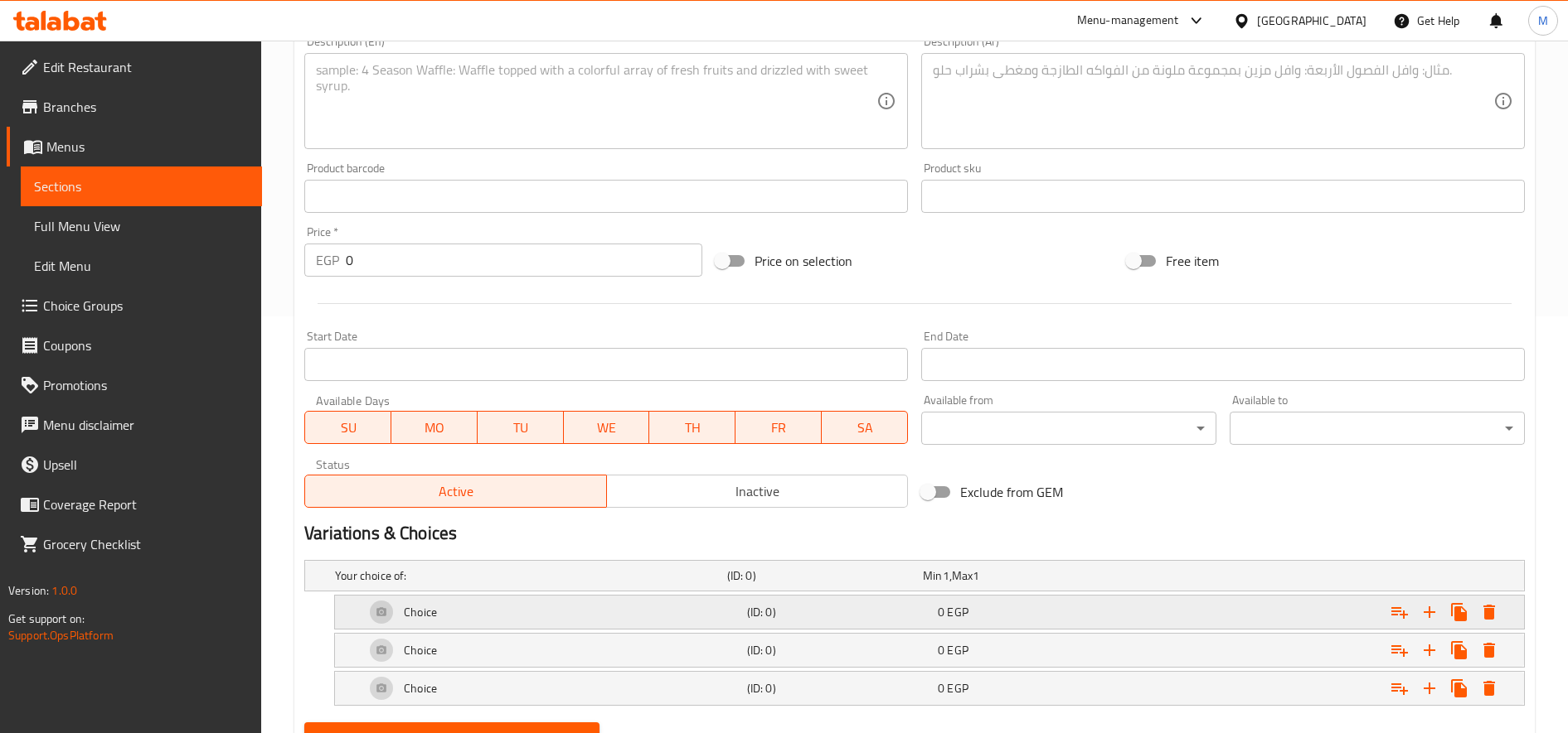
click at [436, 615] on h5 "Choice" at bounding box center [420, 612] width 33 height 16
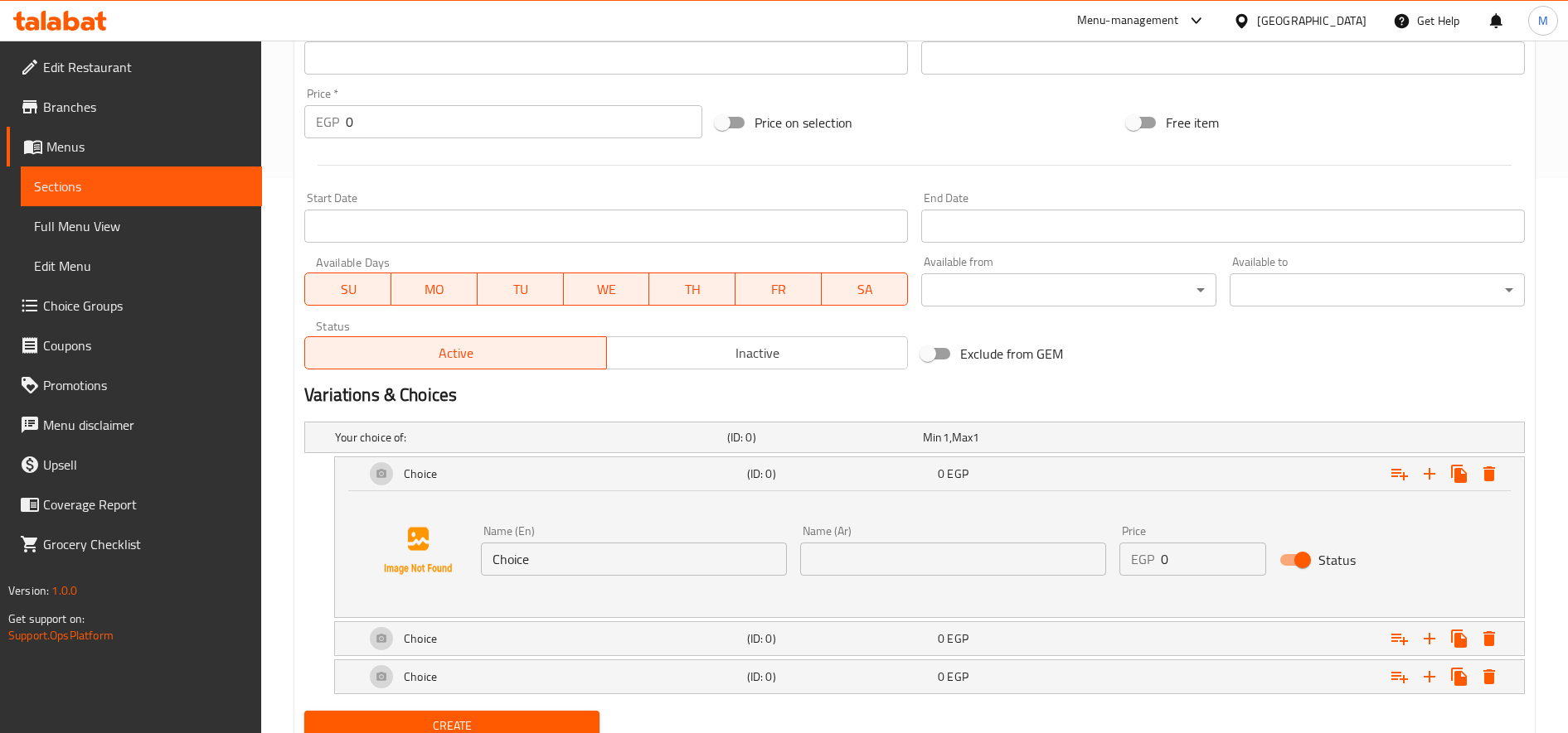
scroll to position [620, 0]
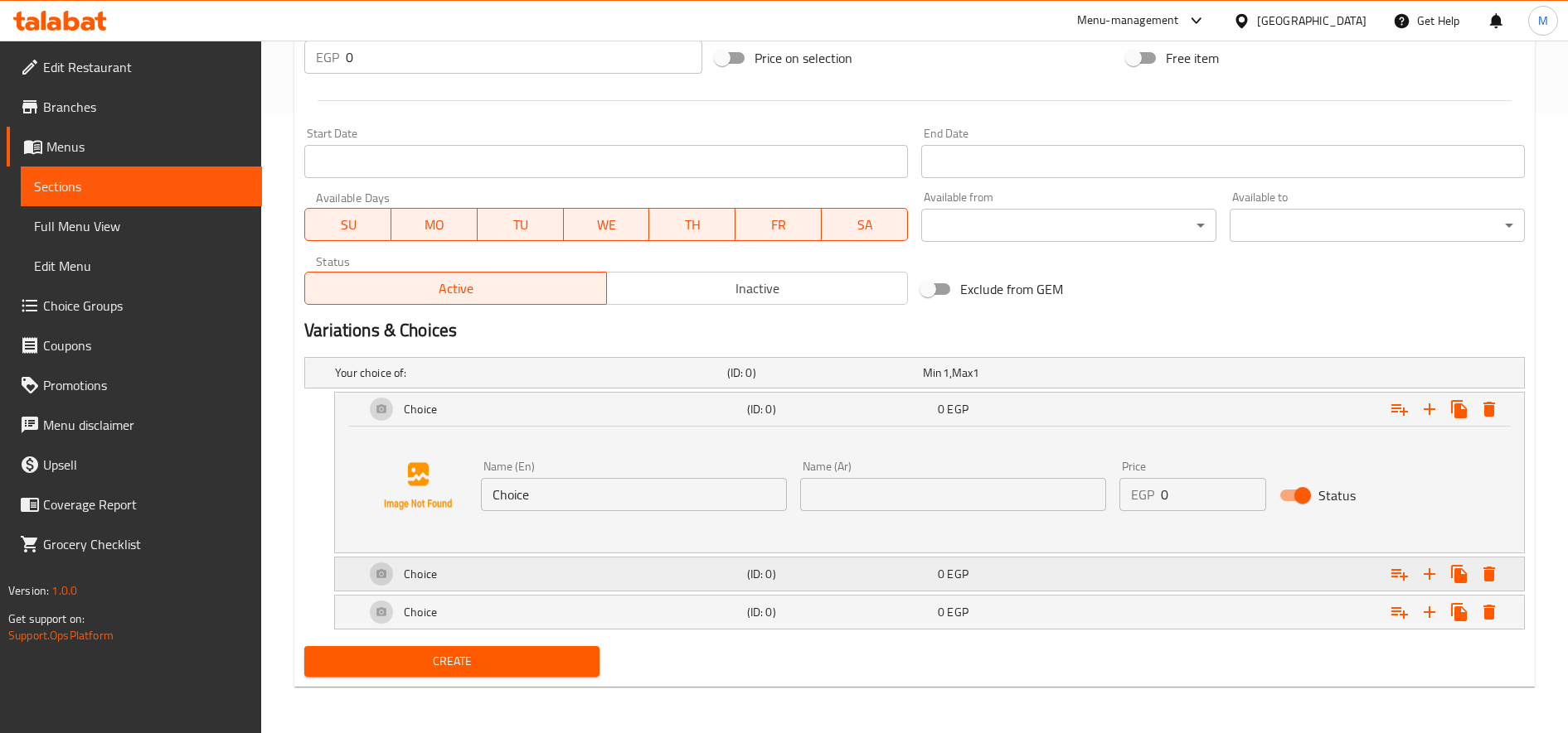
click at [681, 384] on div "Choice" at bounding box center [528, 372] width 392 height 23
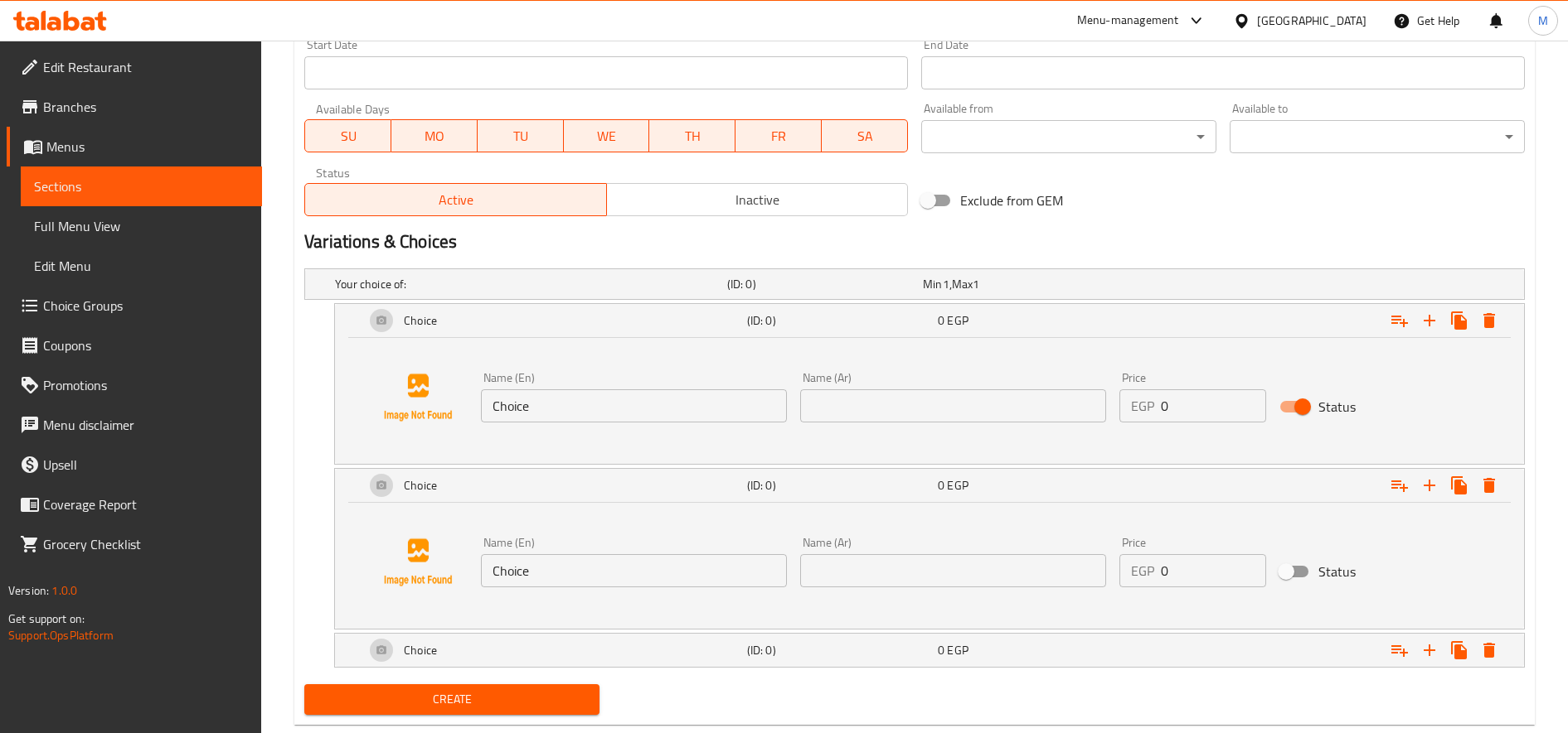
scroll to position [747, 0]
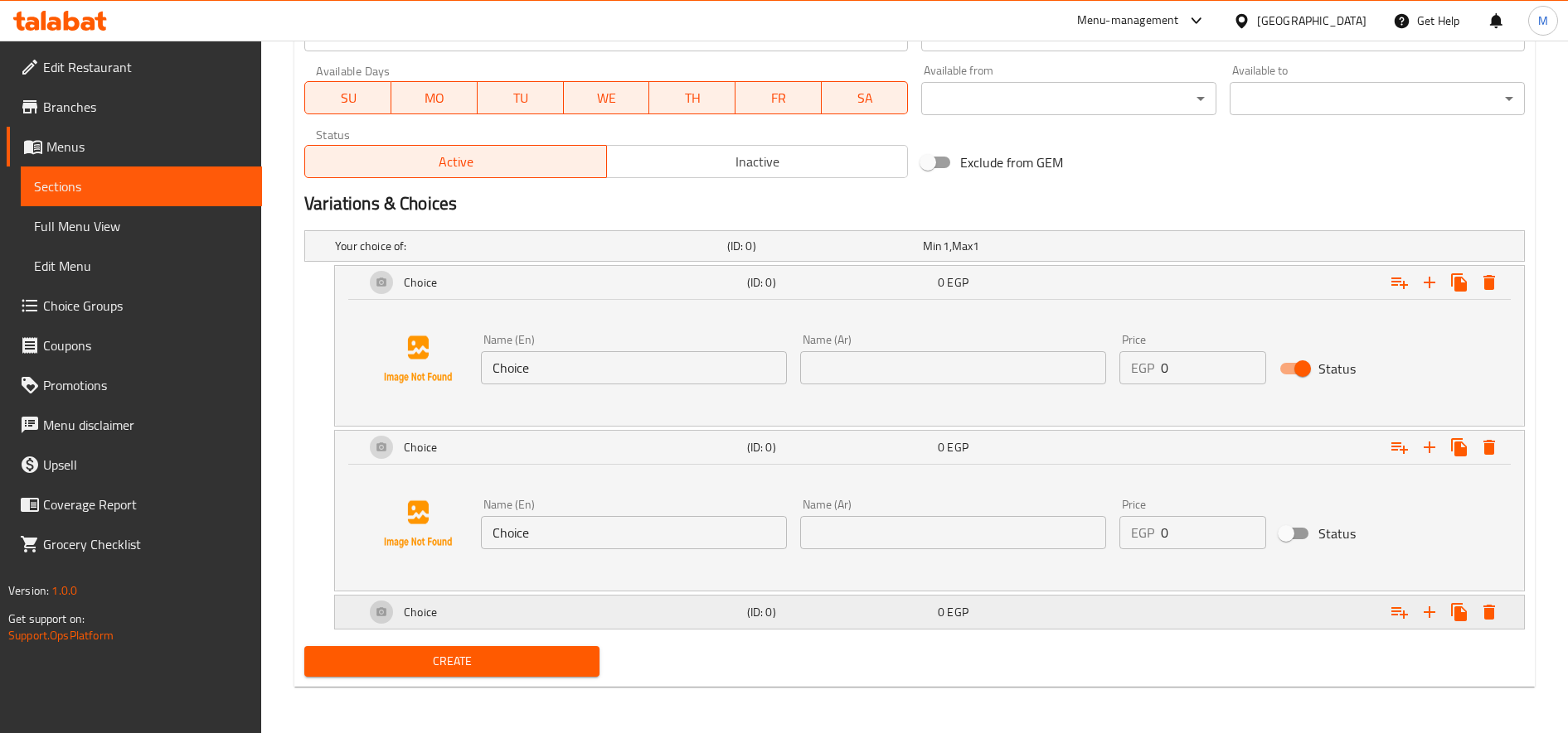
click at [623, 257] on div "Choice" at bounding box center [528, 246] width 392 height 23
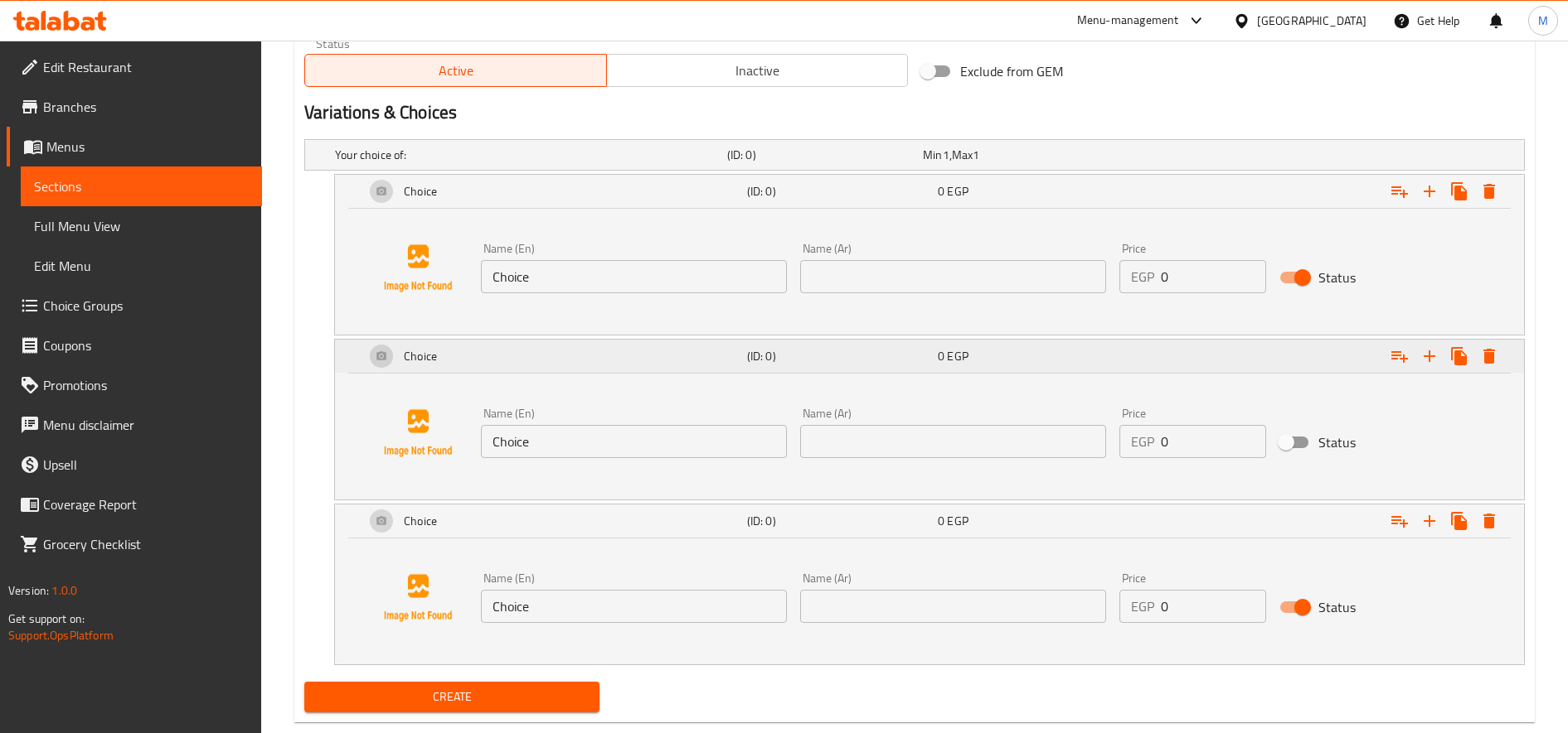
scroll to position [873, 0]
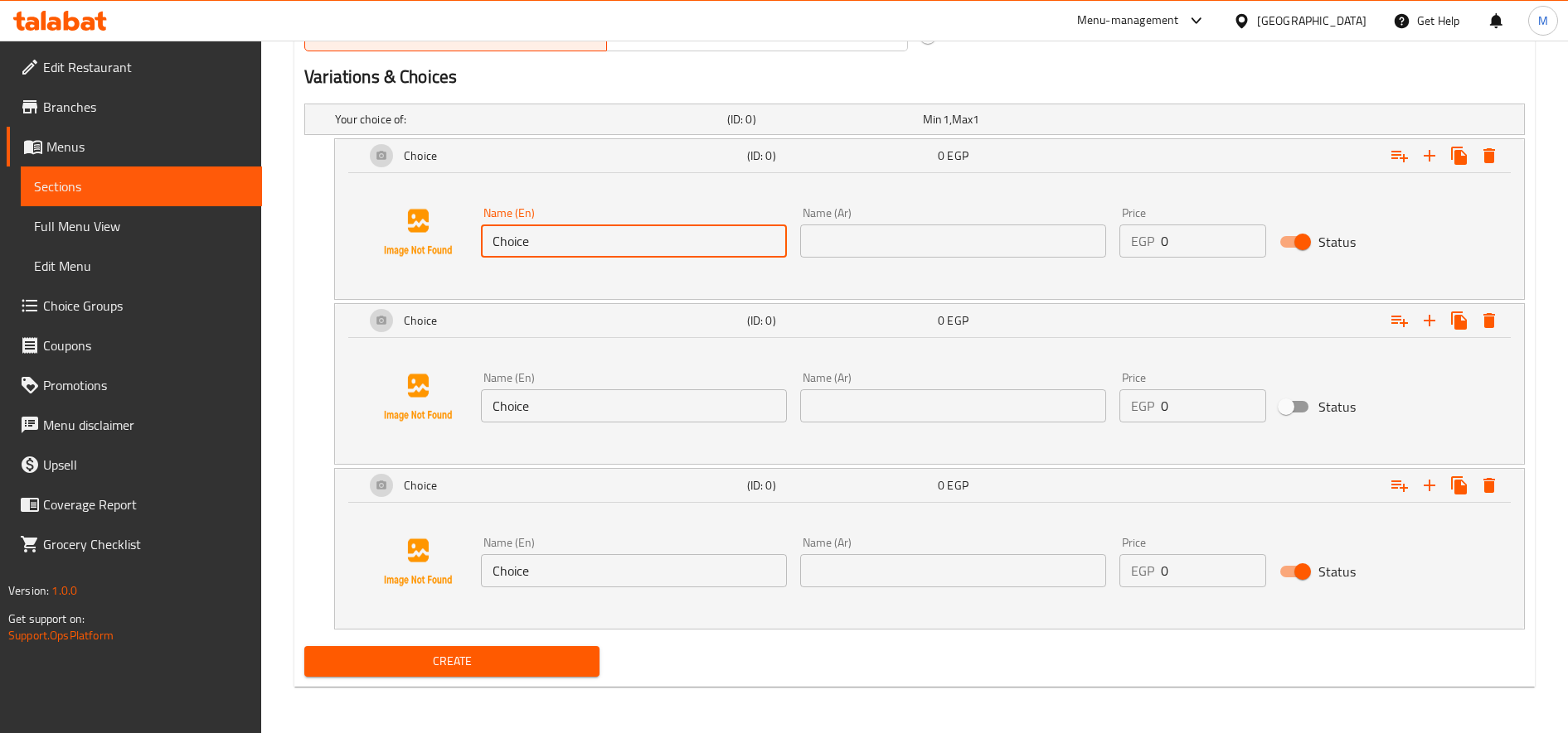
click at [590, 247] on input "Choice" at bounding box center [634, 241] width 306 height 33
click at [679, 239] on input "text" at bounding box center [634, 241] width 306 height 33
type input "Small"
type input "صغير"
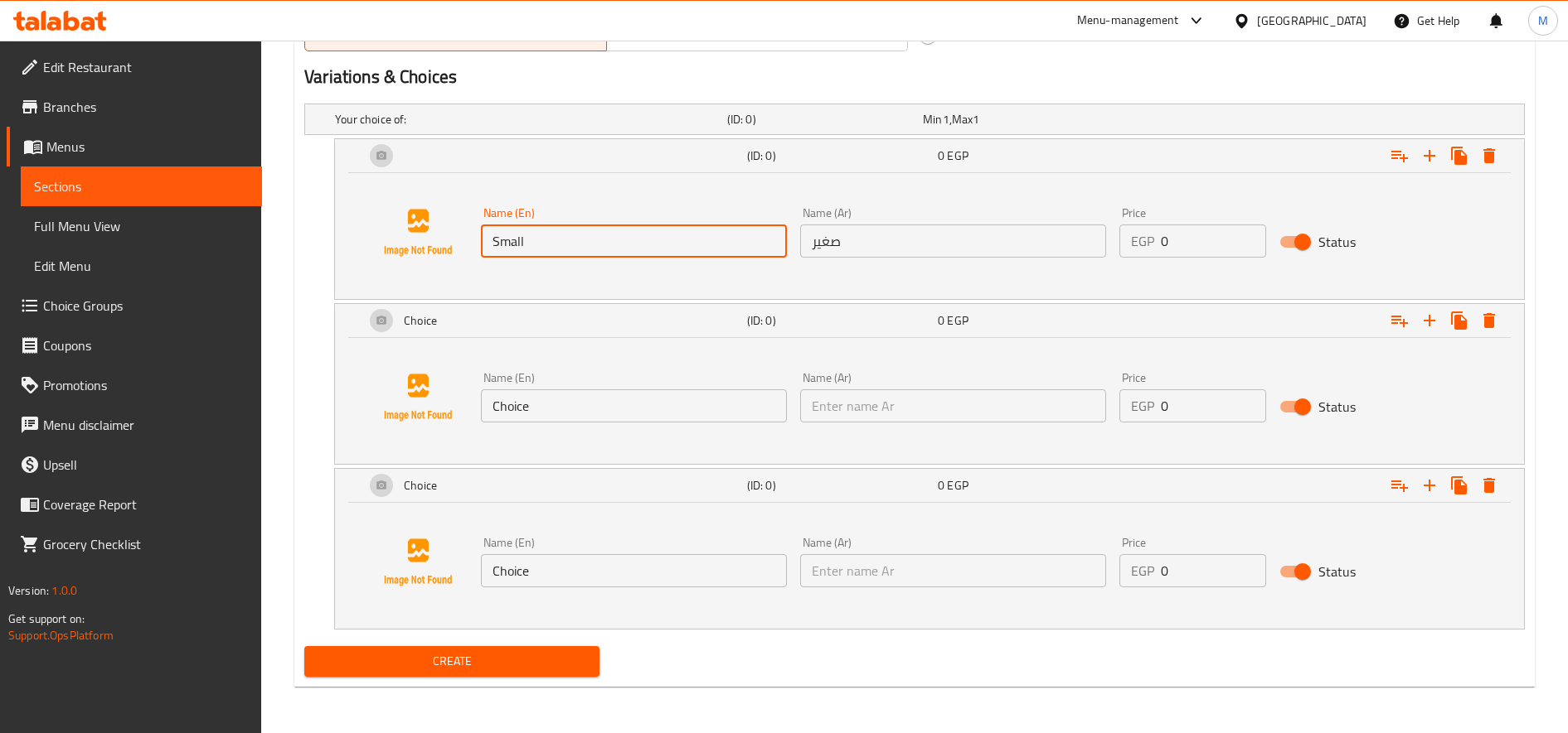
type input "وسط"
type input "كبير"
click at [599, 401] on input "Choice" at bounding box center [634, 406] width 306 height 33
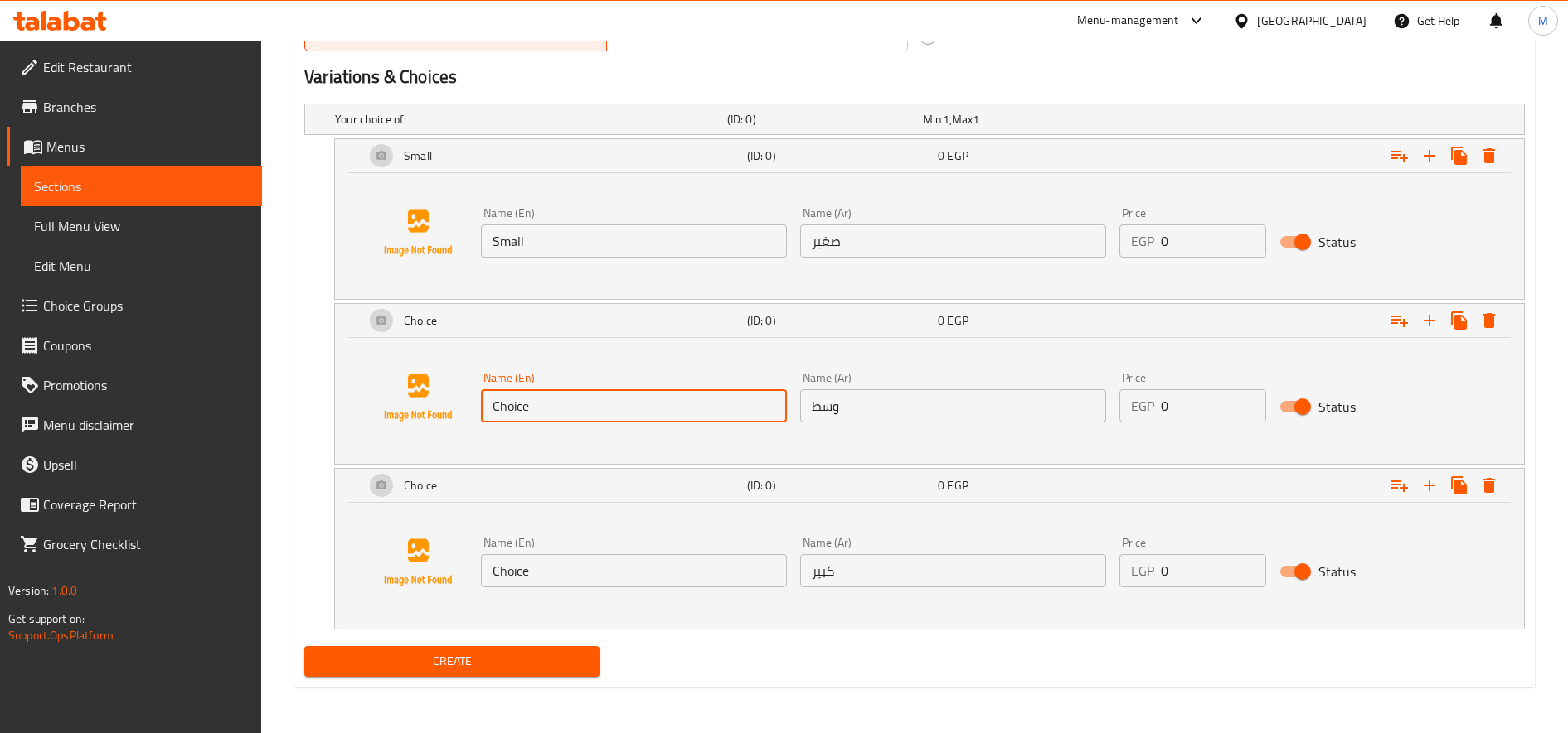
click at [599, 401] on input "Choice" at bounding box center [634, 406] width 306 height 33
click at [587, 388] on div "Name (En) Name (En)" at bounding box center [634, 397] width 306 height 51
click at [583, 406] on input "text" at bounding box center [634, 406] width 306 height 33
type input "Medium"
click at [594, 578] on input "Choice" at bounding box center [634, 571] width 306 height 33
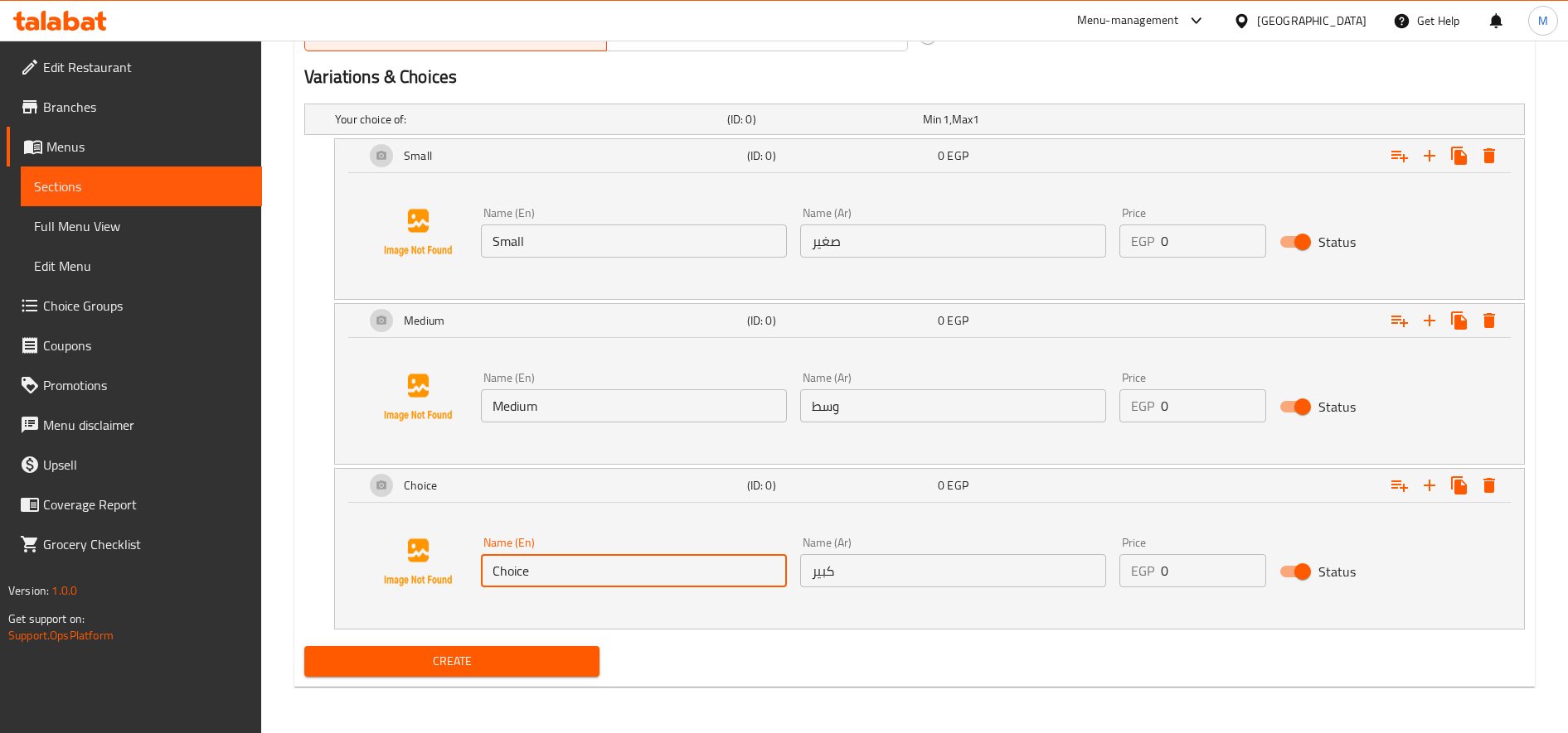
click at [594, 578] on input "Choice" at bounding box center [634, 571] width 306 height 33
click at [594, 578] on input "text" at bounding box center [634, 571] width 306 height 33
type input "Large"
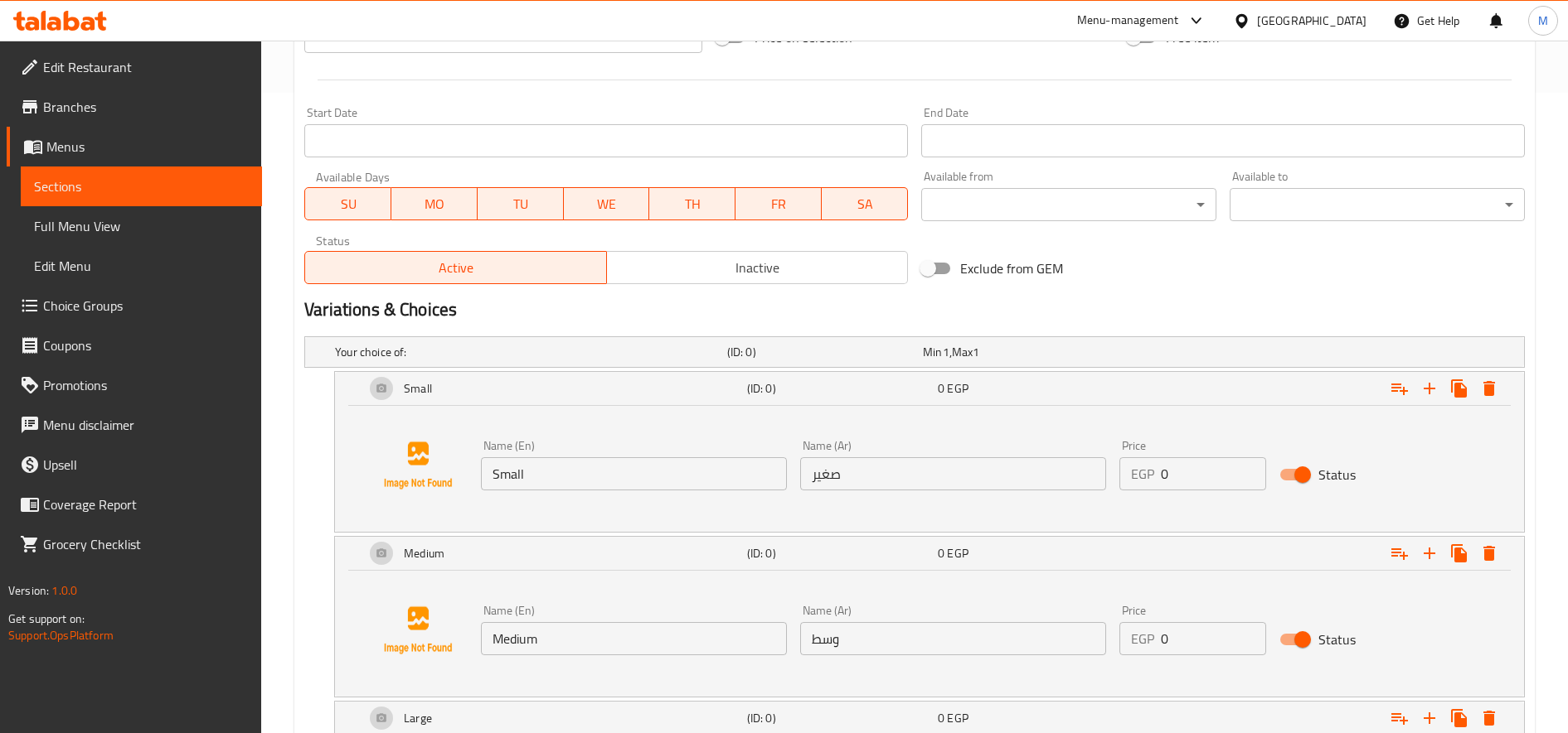
scroll to position [829, 0]
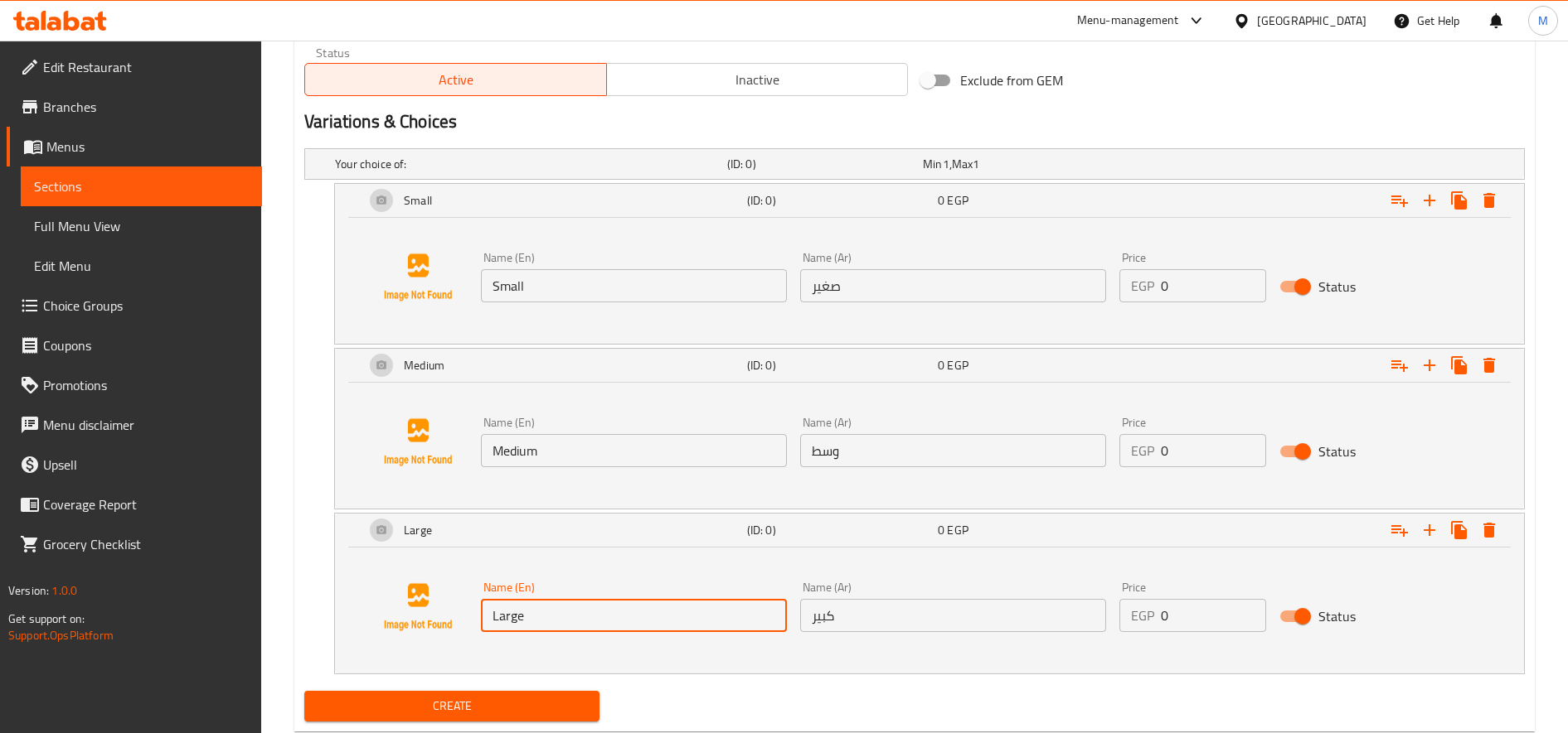
click at [1205, 273] on input "0" at bounding box center [1213, 286] width 105 height 33
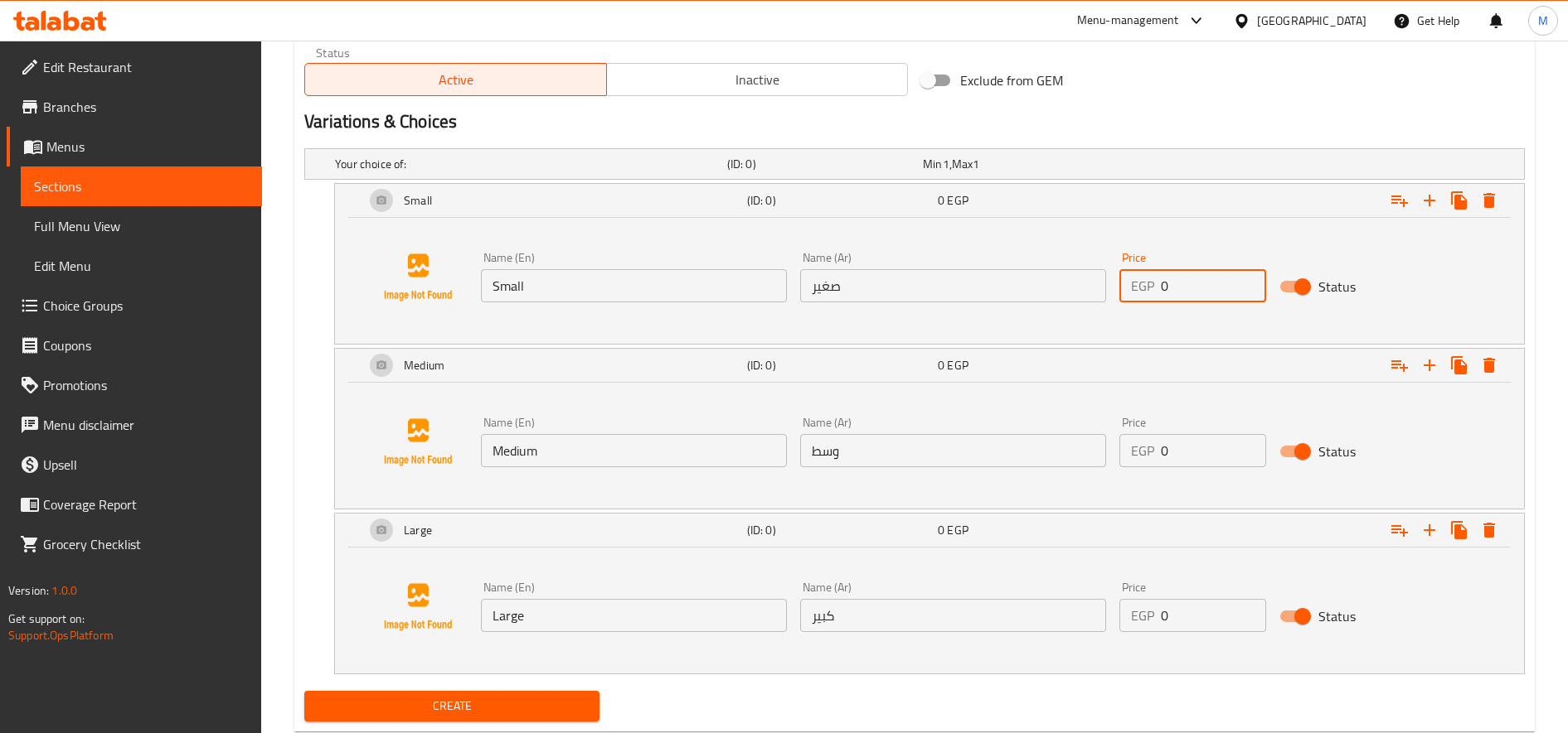
click at [1205, 273] on input "0" at bounding box center [1213, 286] width 105 height 33
click at [1158, 290] on div "EGP 0 Price" at bounding box center [1192, 286] width 146 height 33
click at [1159, 291] on div "EGP 0 Price" at bounding box center [1192, 286] width 146 height 33
click at [1166, 290] on input "0" at bounding box center [1213, 286] width 105 height 33
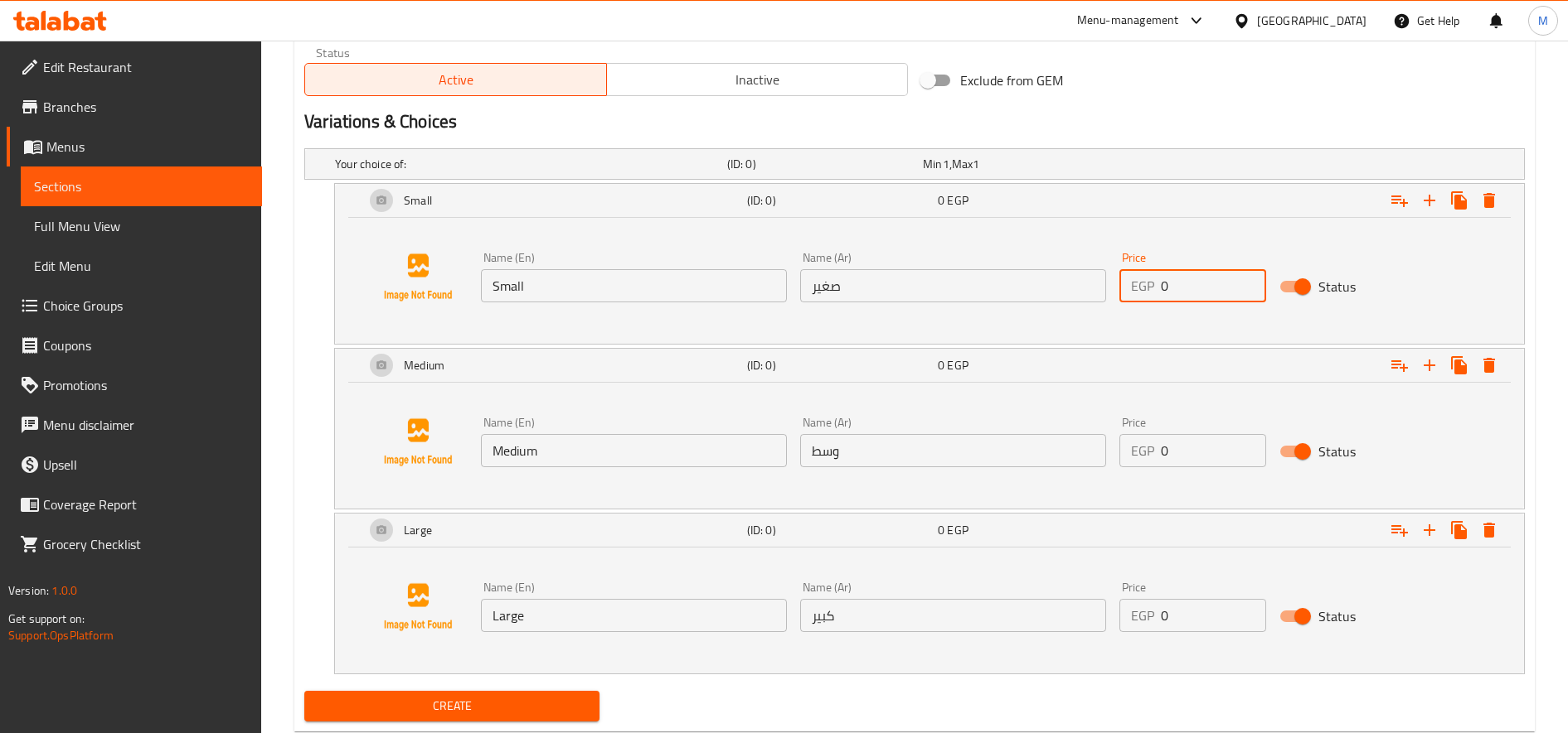
click at [1166, 290] on input "0" at bounding box center [1213, 286] width 105 height 33
type input "180"
click at [1175, 458] on input "0" at bounding box center [1213, 451] width 105 height 33
click at [1175, 458] on input "0" at bounding box center [1213, 451] width 105 height 33
click at [1176, 458] on input "0" at bounding box center [1213, 451] width 105 height 33
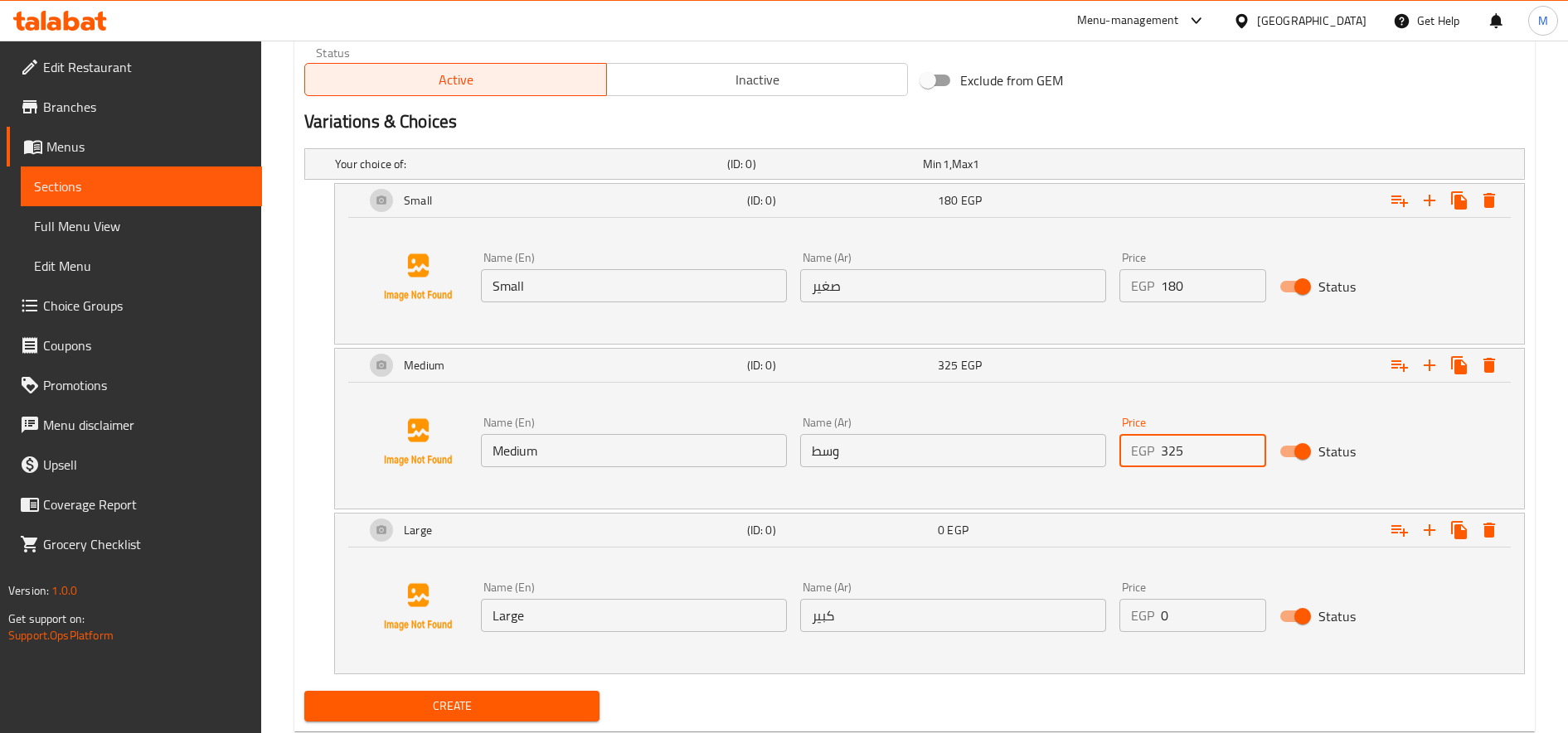
type input "325"
click at [1182, 615] on input "0" at bounding box center [1213, 616] width 105 height 33
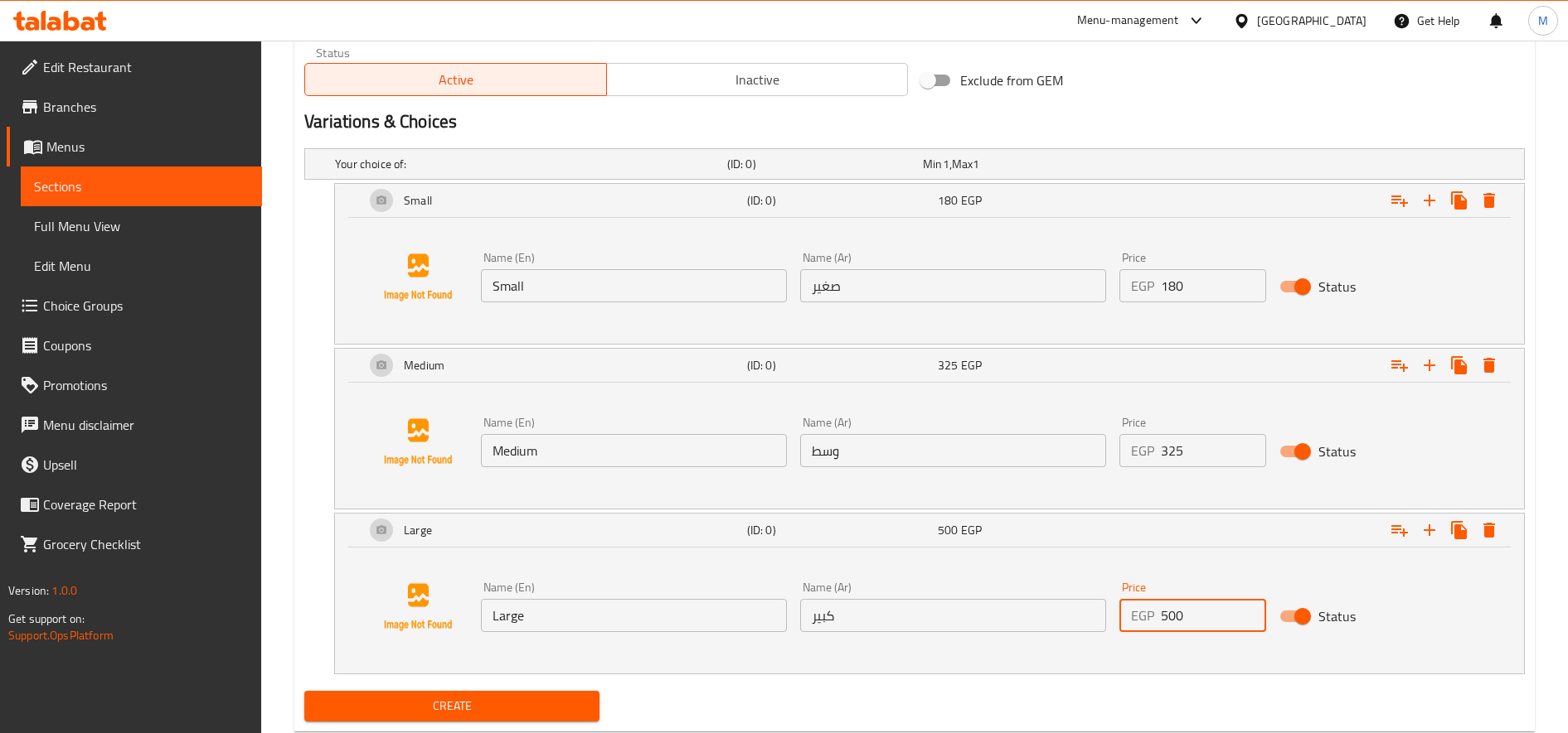
type input "500"
click at [581, 699] on span "Create" at bounding box center [452, 706] width 269 height 21
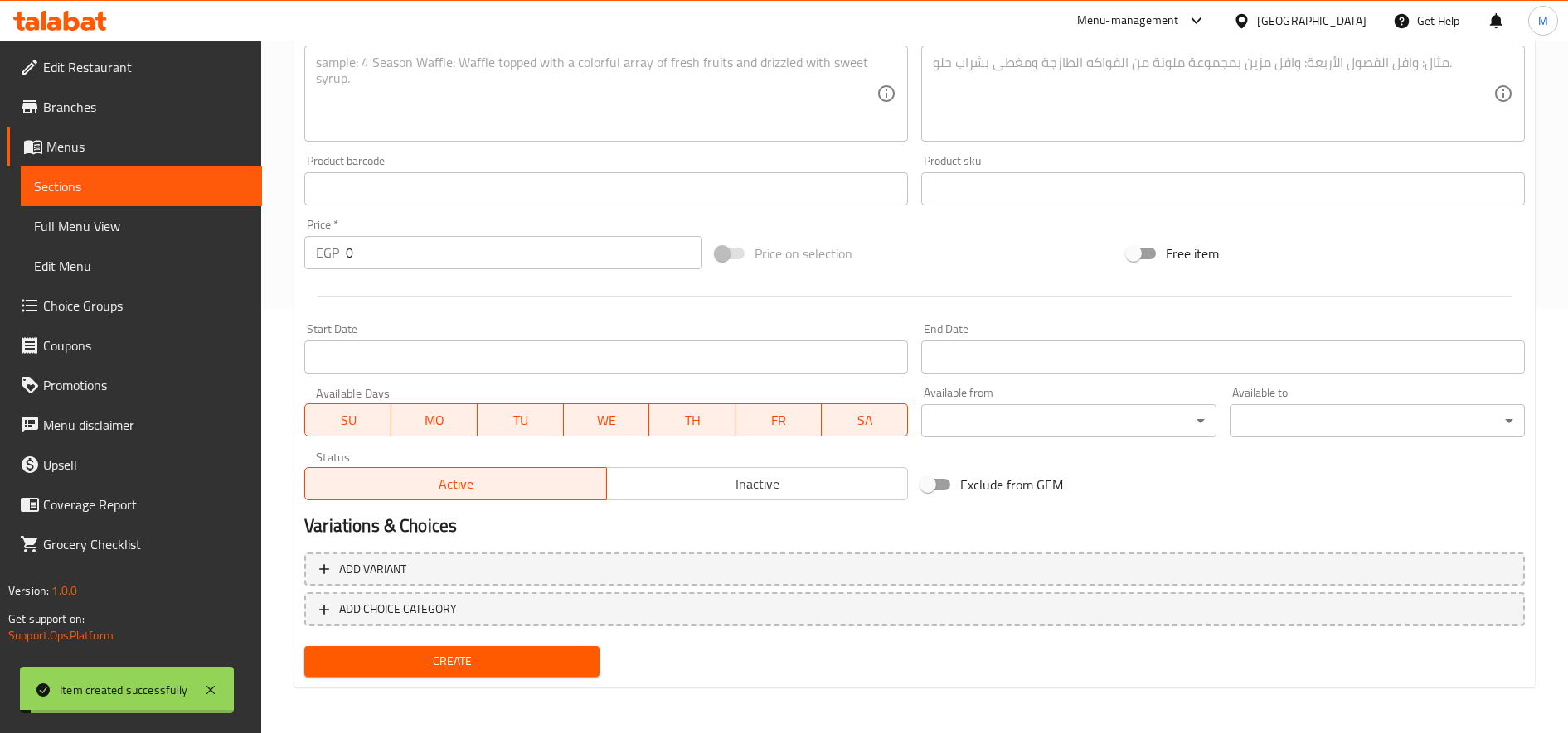
scroll to position [10, 0]
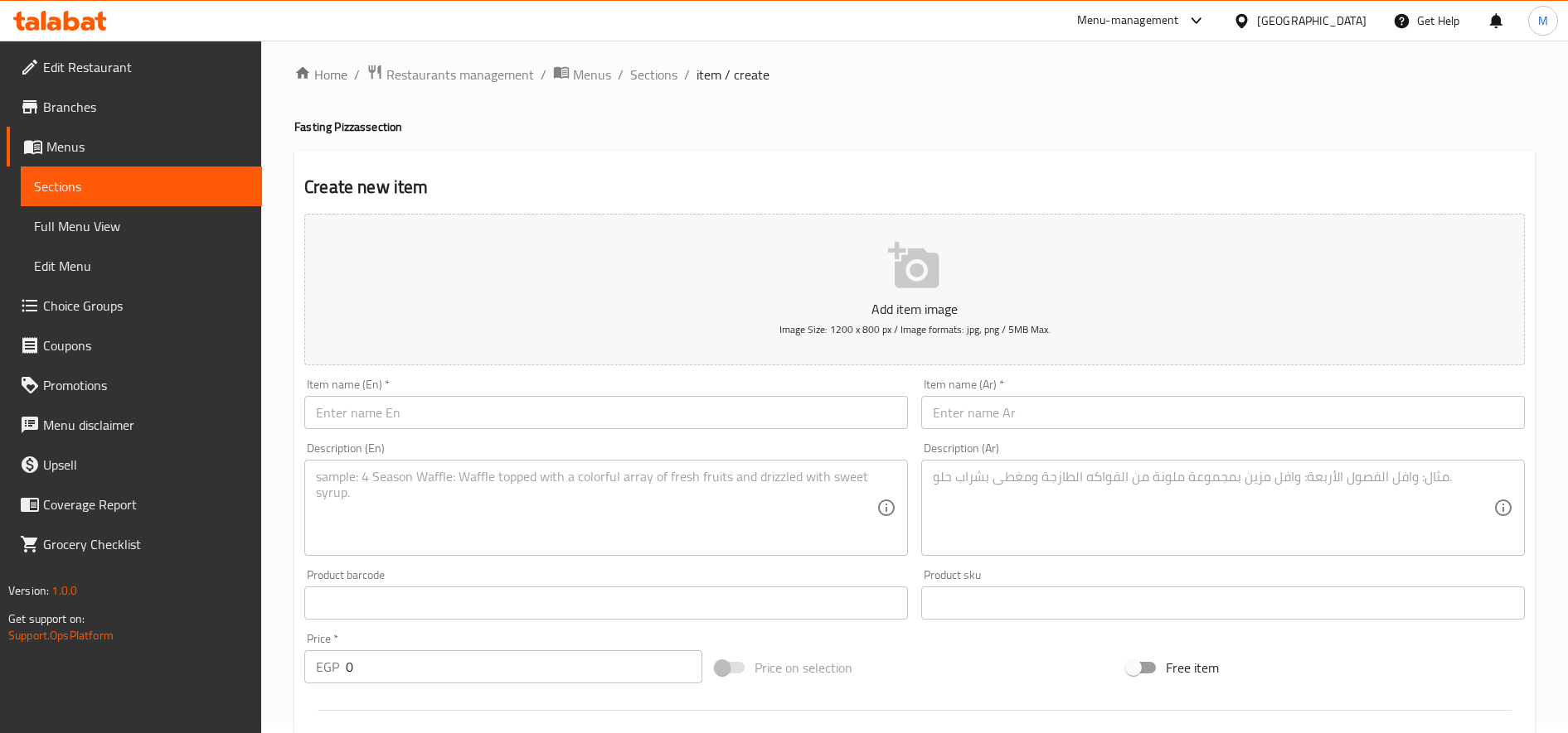
click at [1109, 413] on input "text" at bounding box center [1222, 413] width 604 height 33
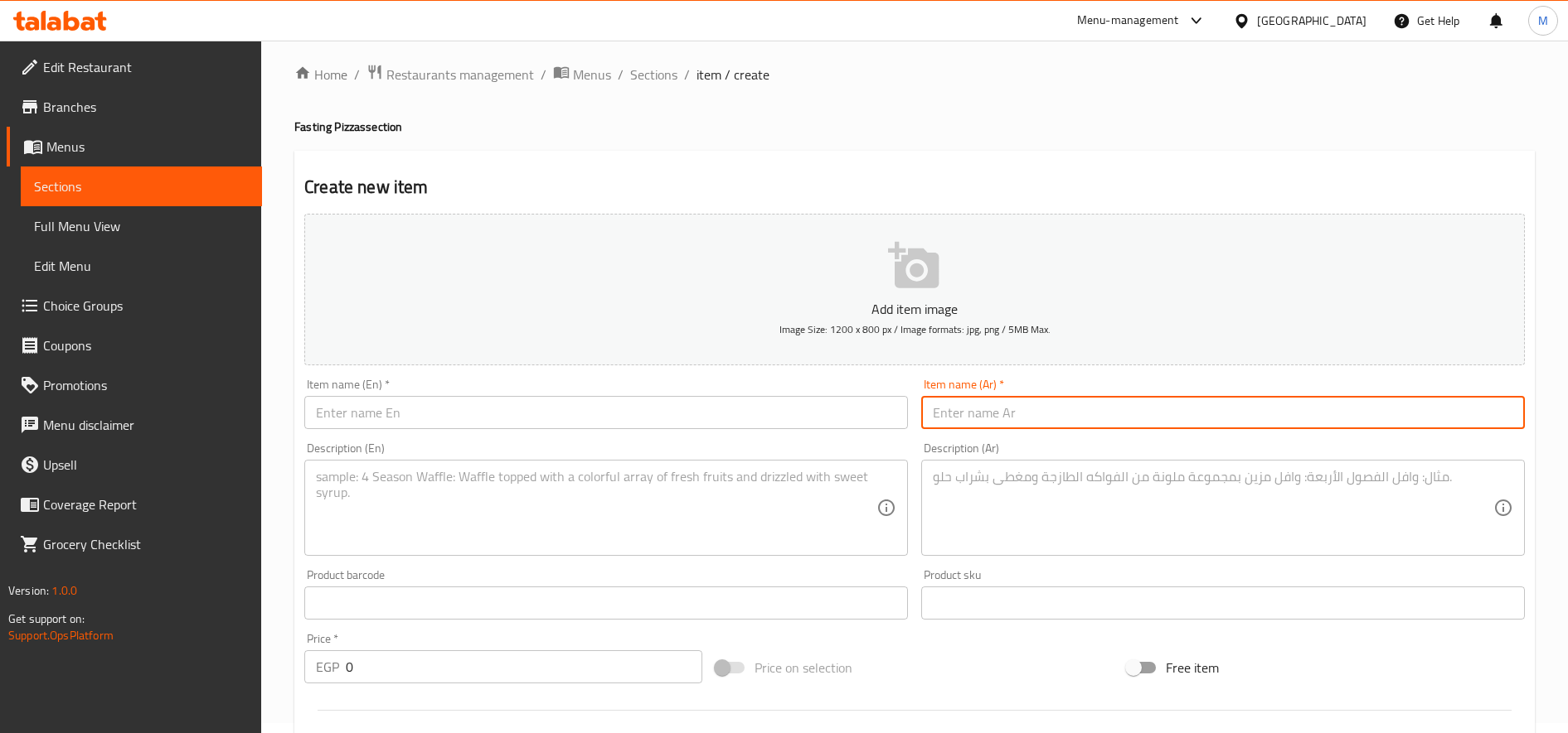
paste input "بيتزا صيامى جمبرى بلدى"
click at [991, 421] on input "بيتزا صيامى جمبرى بلدى" at bounding box center [1222, 413] width 604 height 33
click at [1000, 419] on input "بيتزا صيامى سبيا بلدى" at bounding box center [1222, 413] width 604 height 33
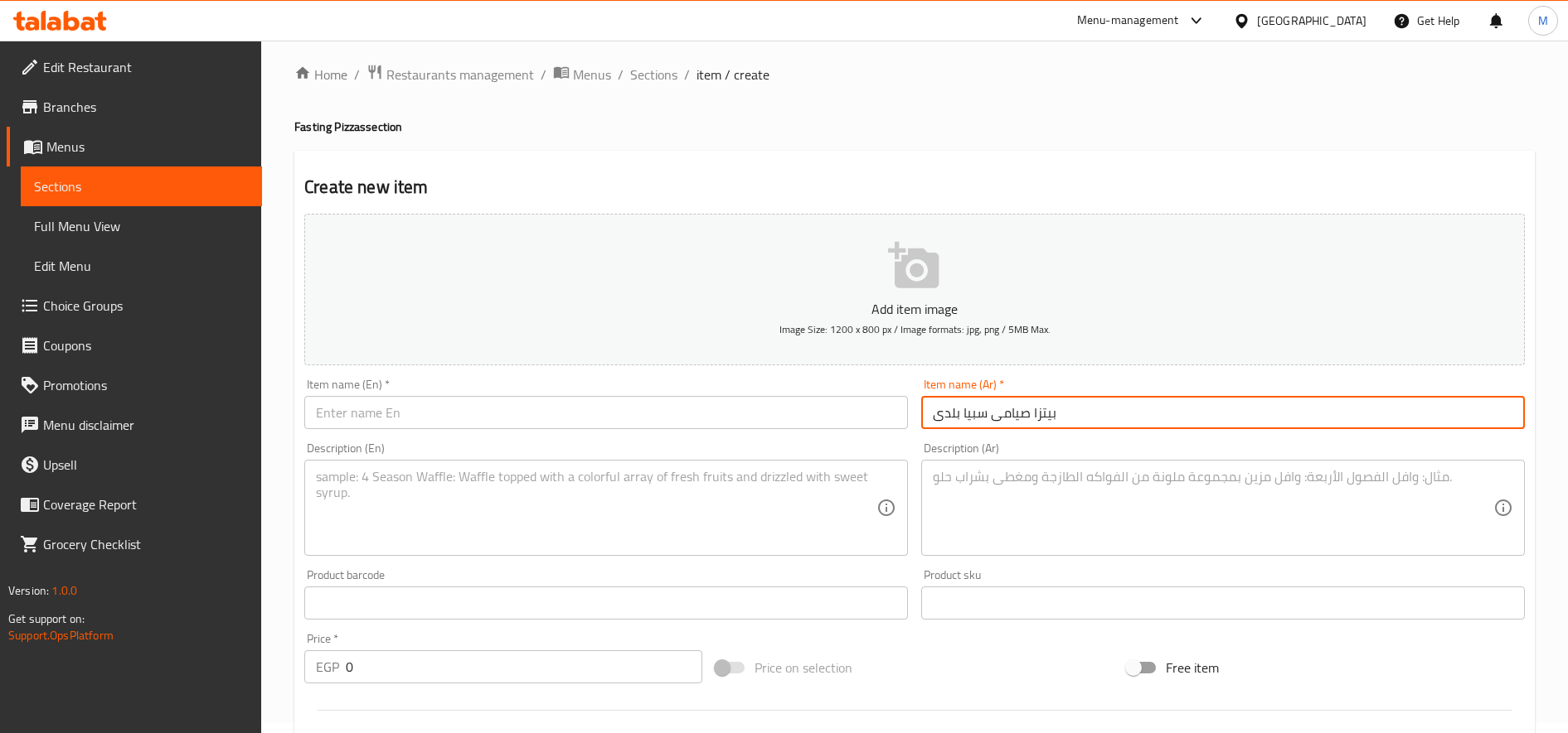
click at [1000, 419] on input "بيتزا صيامى سبيا بلدى" at bounding box center [1222, 413] width 604 height 33
type input "بيتزا صيامى سبيا بلدى"
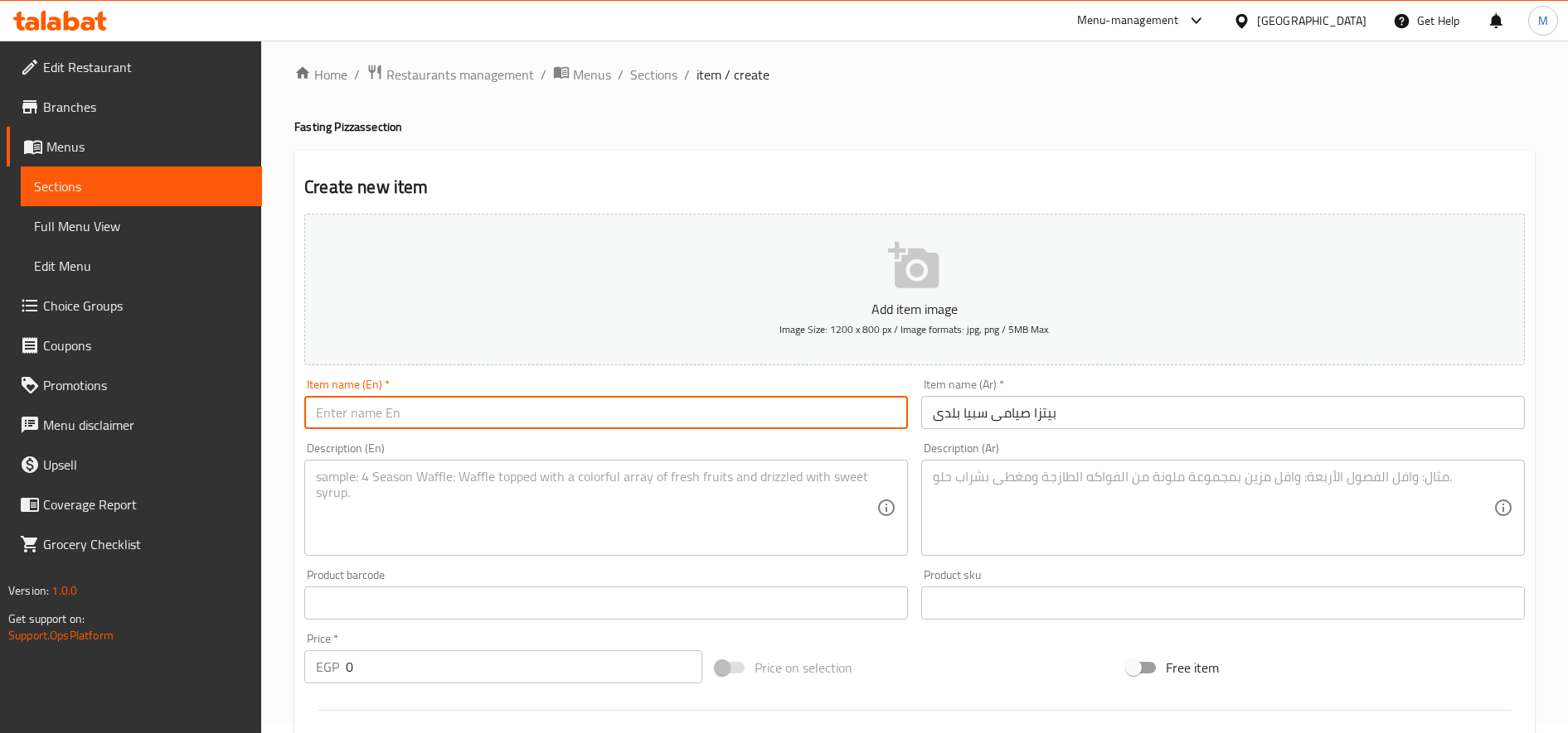
click at [520, 421] on input "text" at bounding box center [606, 413] width 604 height 33
paste input "My fasting pizza, Sebia Baladi"
click at [408, 415] on input "My fasting pizza, Sebia Baladi" at bounding box center [606, 413] width 604 height 33
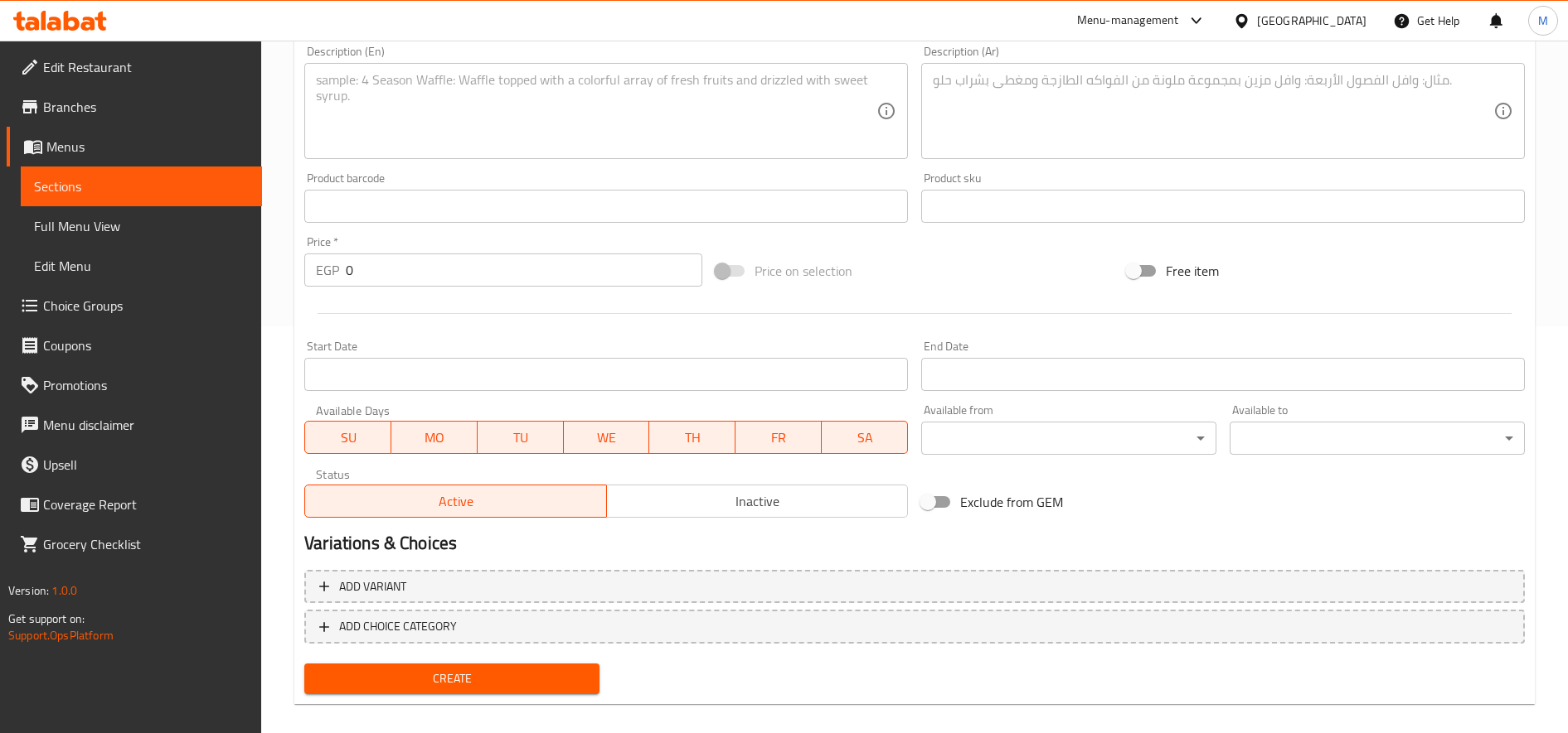
scroll to position [424, 0]
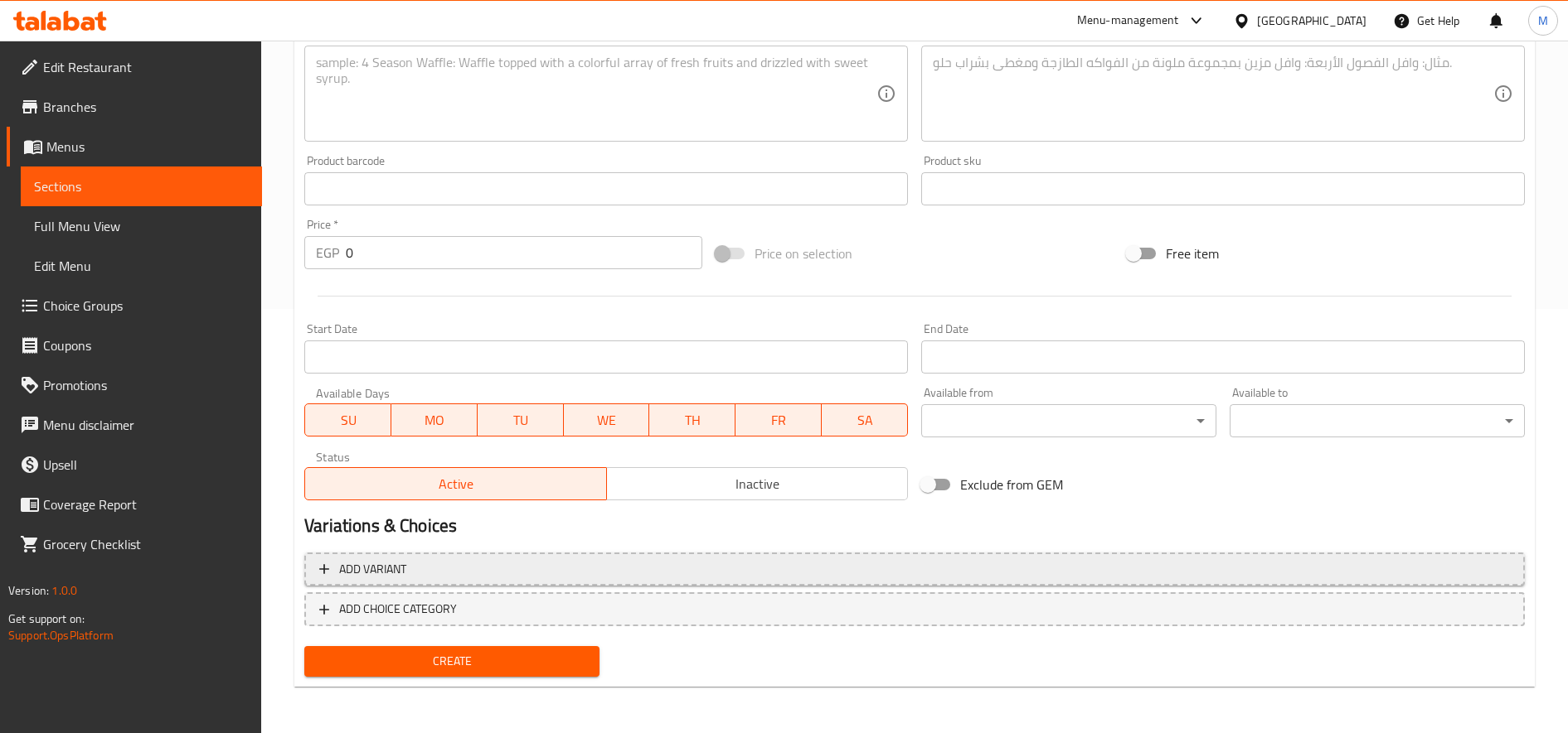
type input "My fasting pizza Sebia Baladi"
click at [792, 566] on span "Add variant" at bounding box center [914, 570] width 1190 height 21
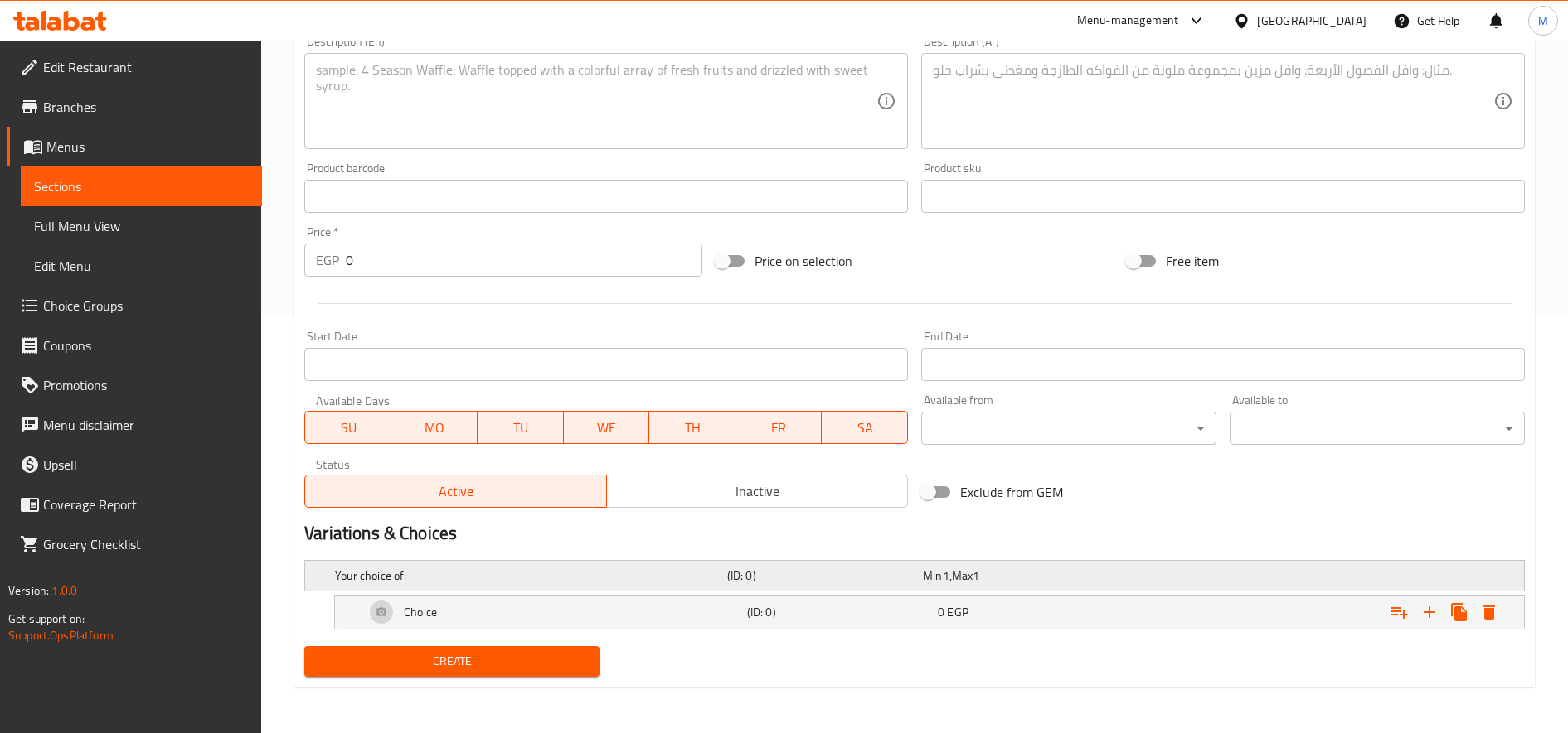
scroll to position [417, 0]
click at [1436, 615] on icon "Expand" at bounding box center [1429, 612] width 20 height 20
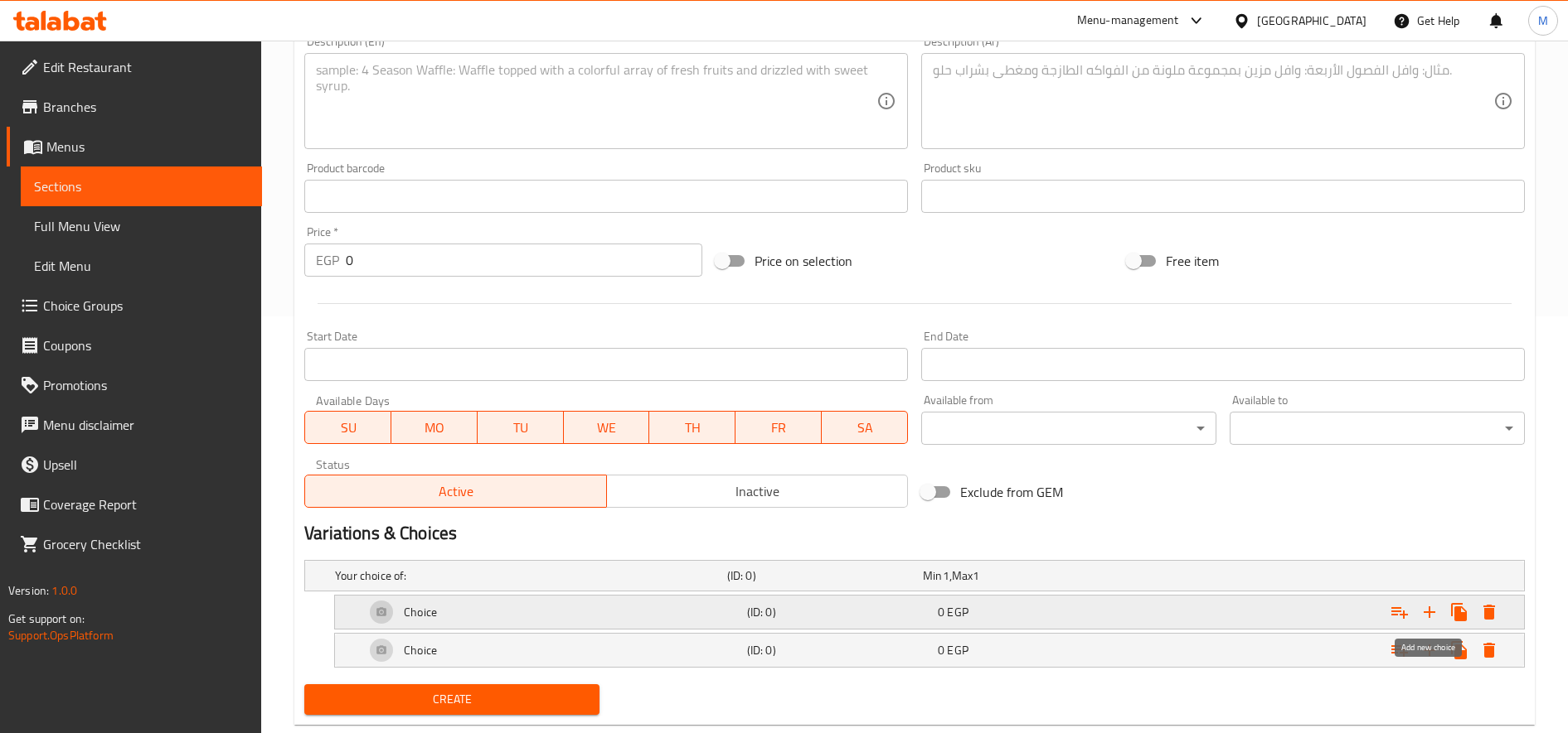
click at [1436, 615] on icon "Expand" at bounding box center [1429, 612] width 20 height 20
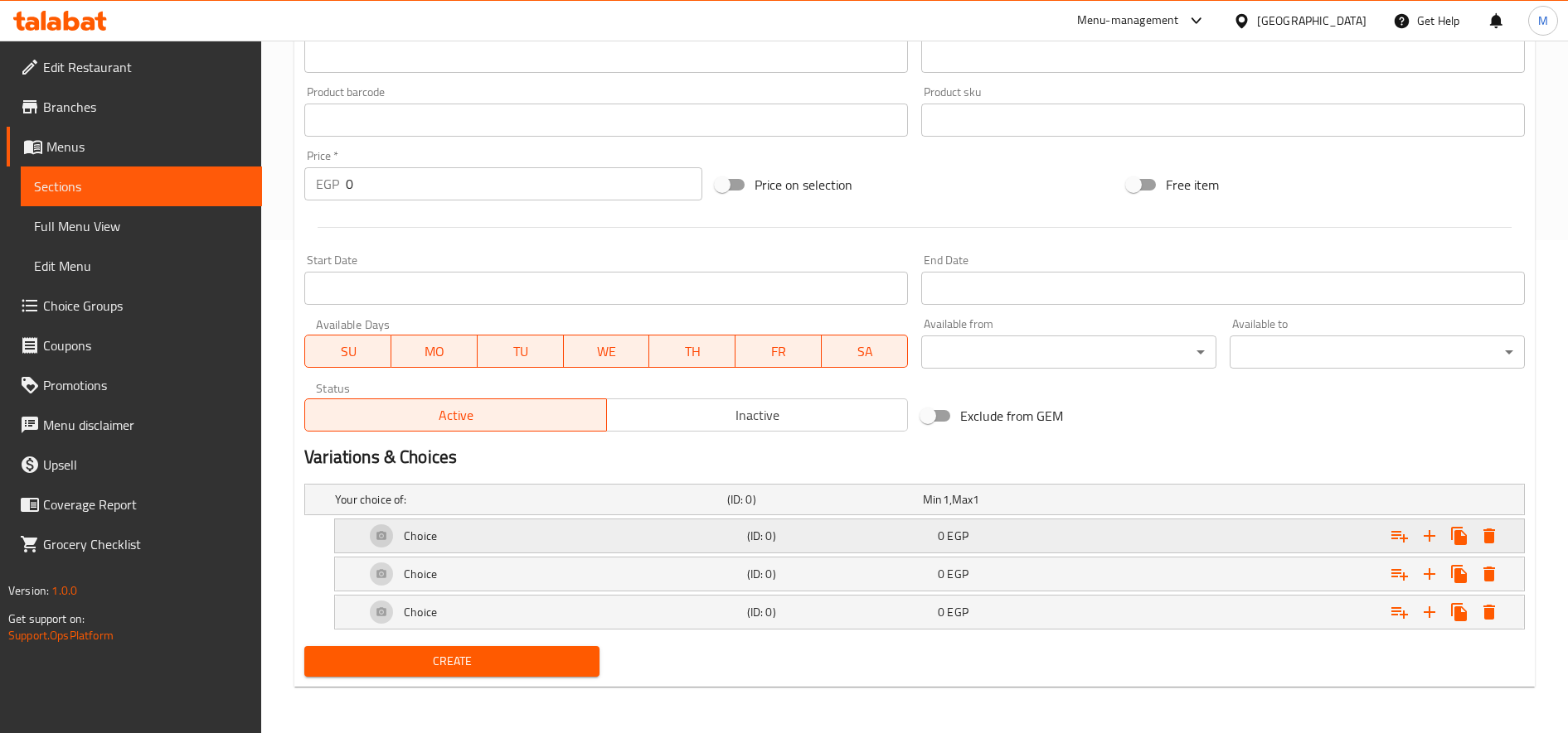
click at [782, 508] on h5 "(ID: 0)" at bounding box center [822, 499] width 189 height 16
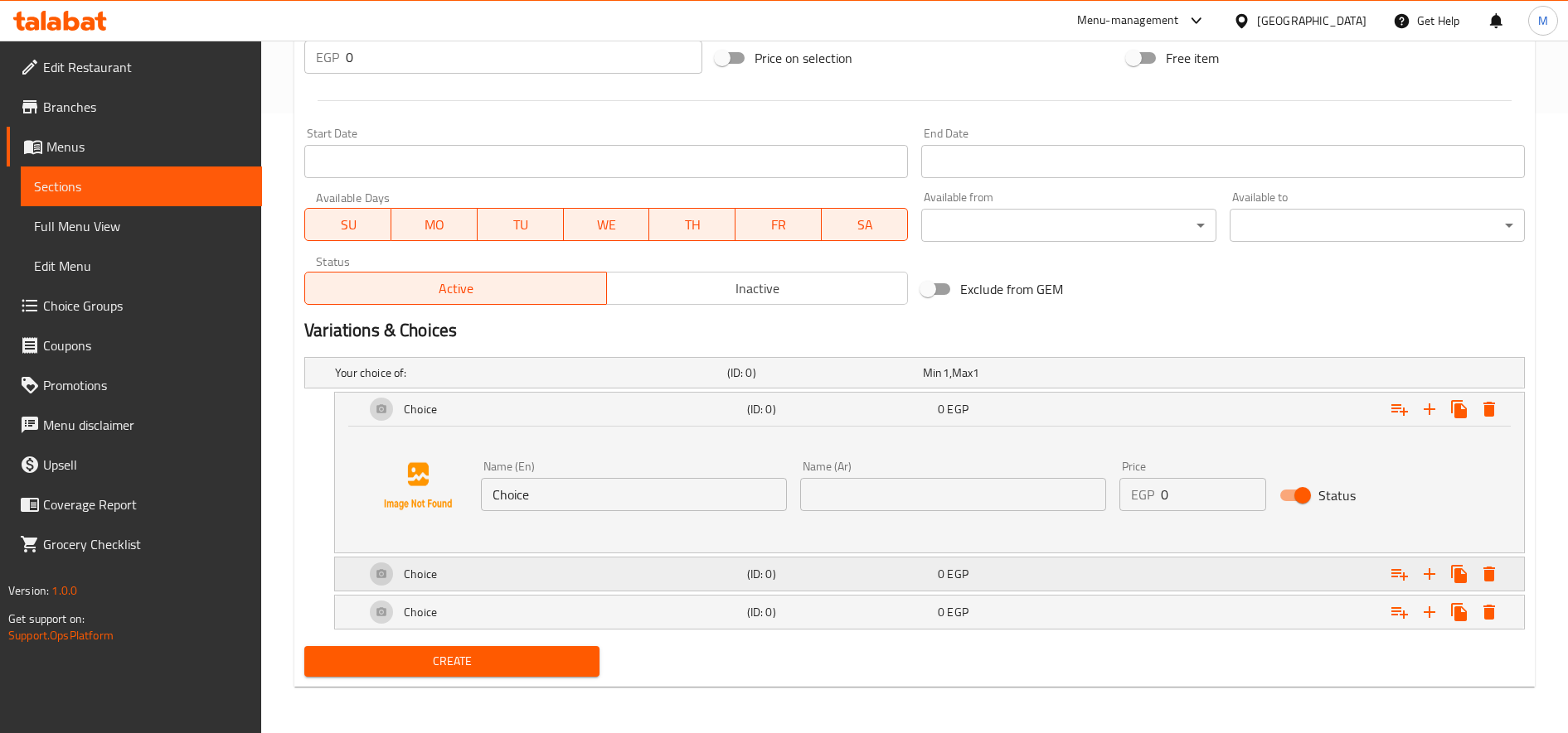
click at [775, 384] on div "(ID: 0)" at bounding box center [822, 372] width 195 height 23
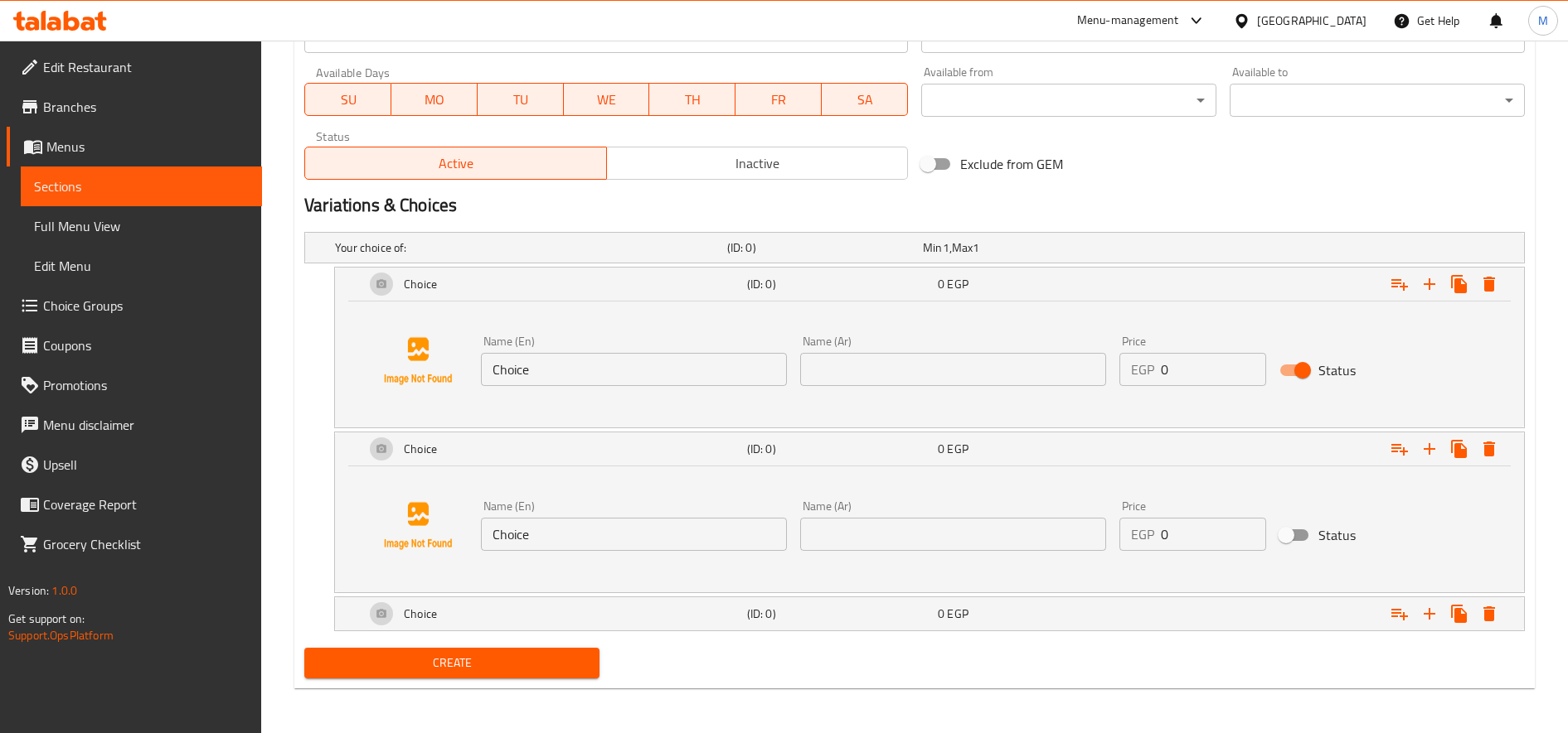
scroll to position [747, 0]
click at [790, 255] on h5 "(ID: 0)" at bounding box center [822, 245] width 189 height 16
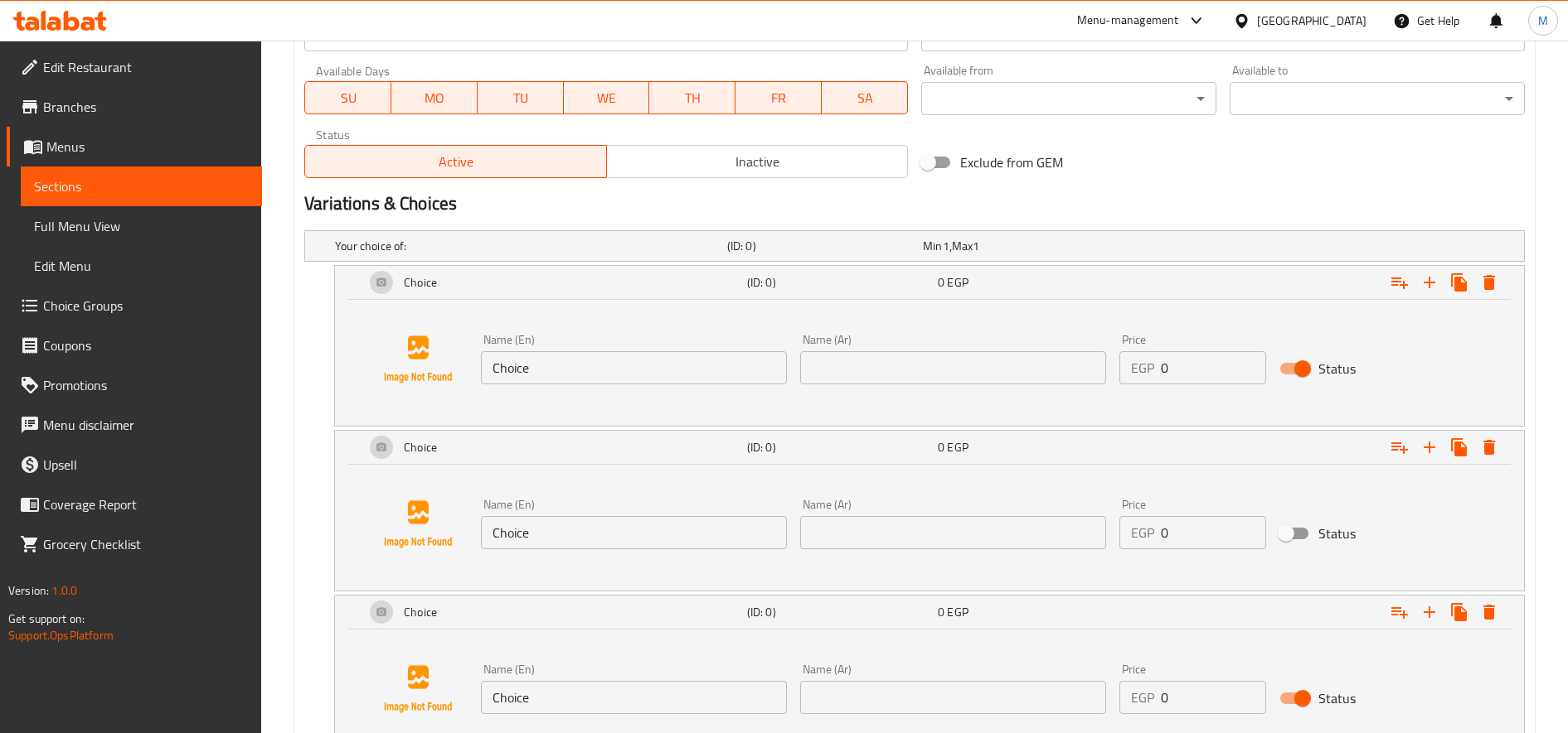
click at [619, 374] on input "Choice" at bounding box center [634, 368] width 306 height 33
click at [619, 374] on input "text" at bounding box center [634, 368] width 306 height 33
type input "Small"
type input "صغير"
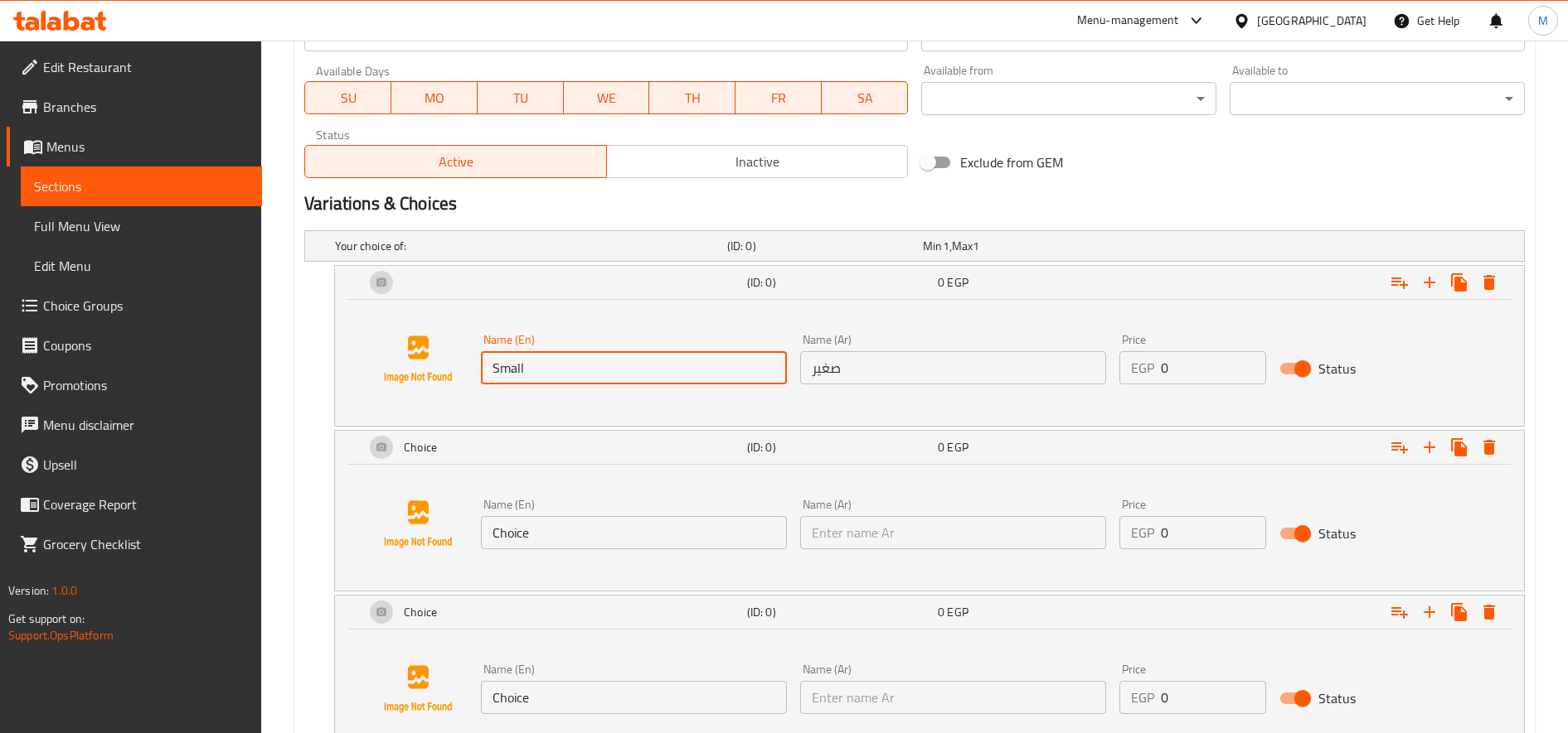
type input "وسط"
type input "كبير"
click at [627, 550] on div "Name (En) Choice Name (En)" at bounding box center [633, 524] width 319 height 64
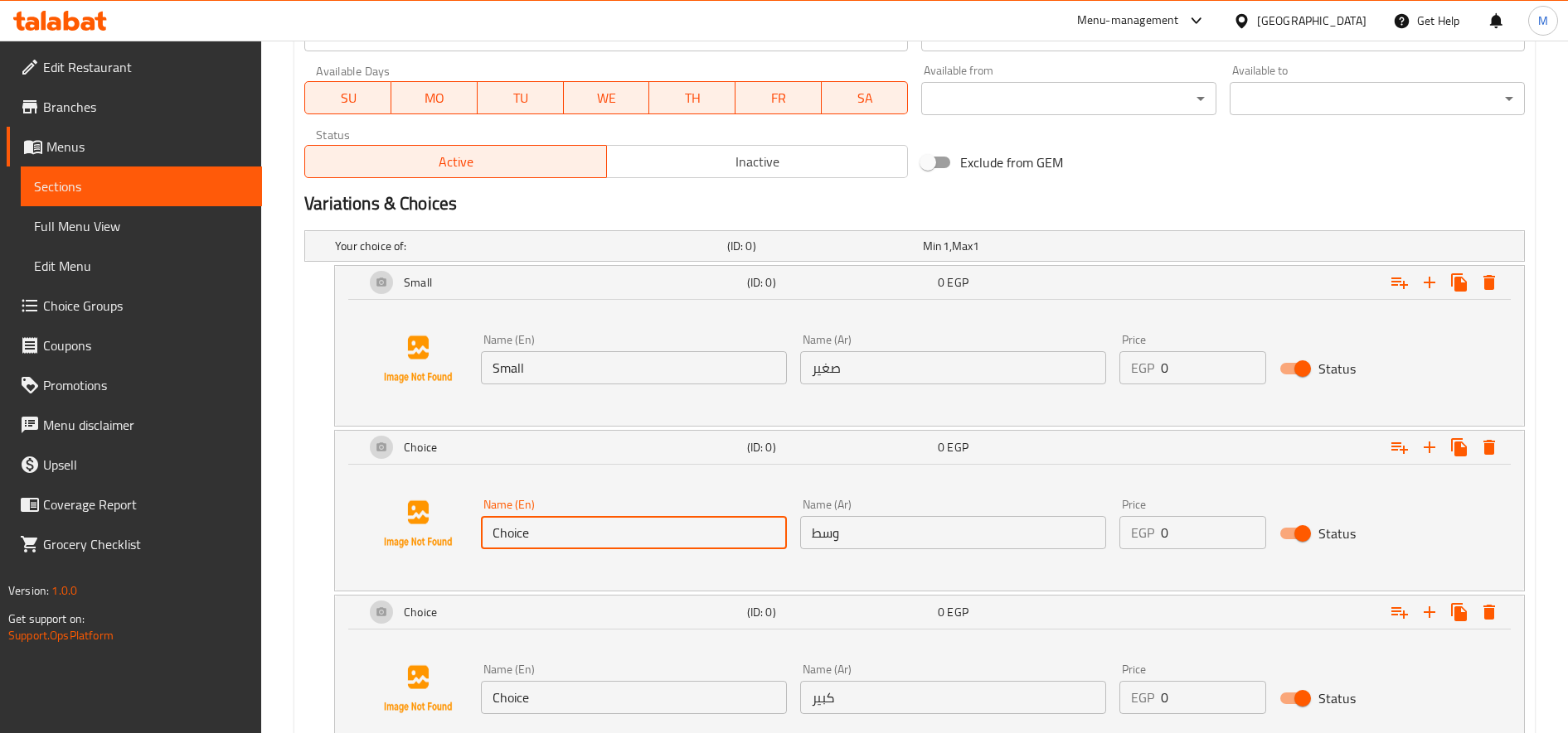
click at [628, 547] on input "Choice" at bounding box center [634, 533] width 306 height 33
type input "Choic"
click at [628, 544] on input "Choic" at bounding box center [634, 533] width 306 height 33
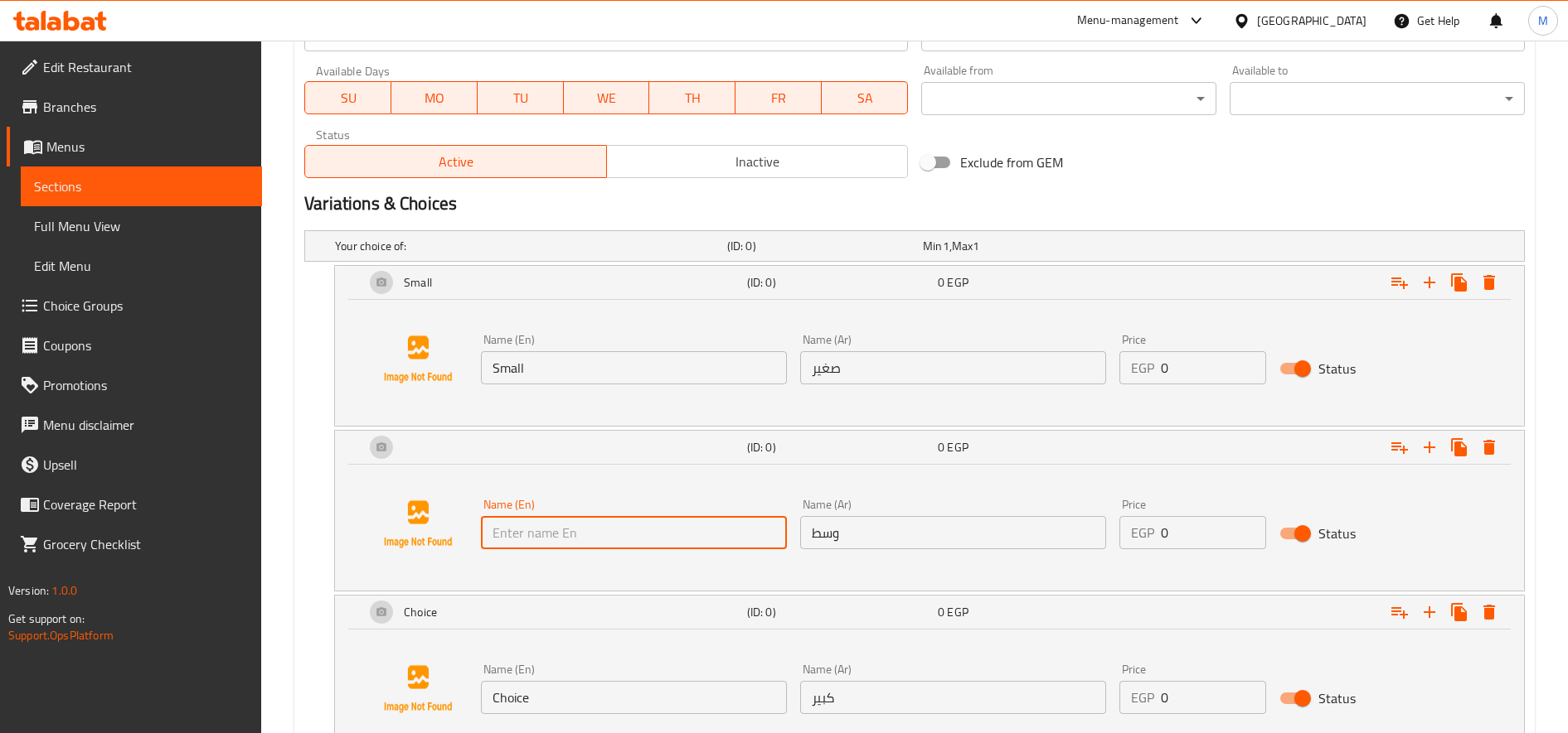
click at [627, 541] on input "text" at bounding box center [634, 533] width 306 height 33
type input "Medium"
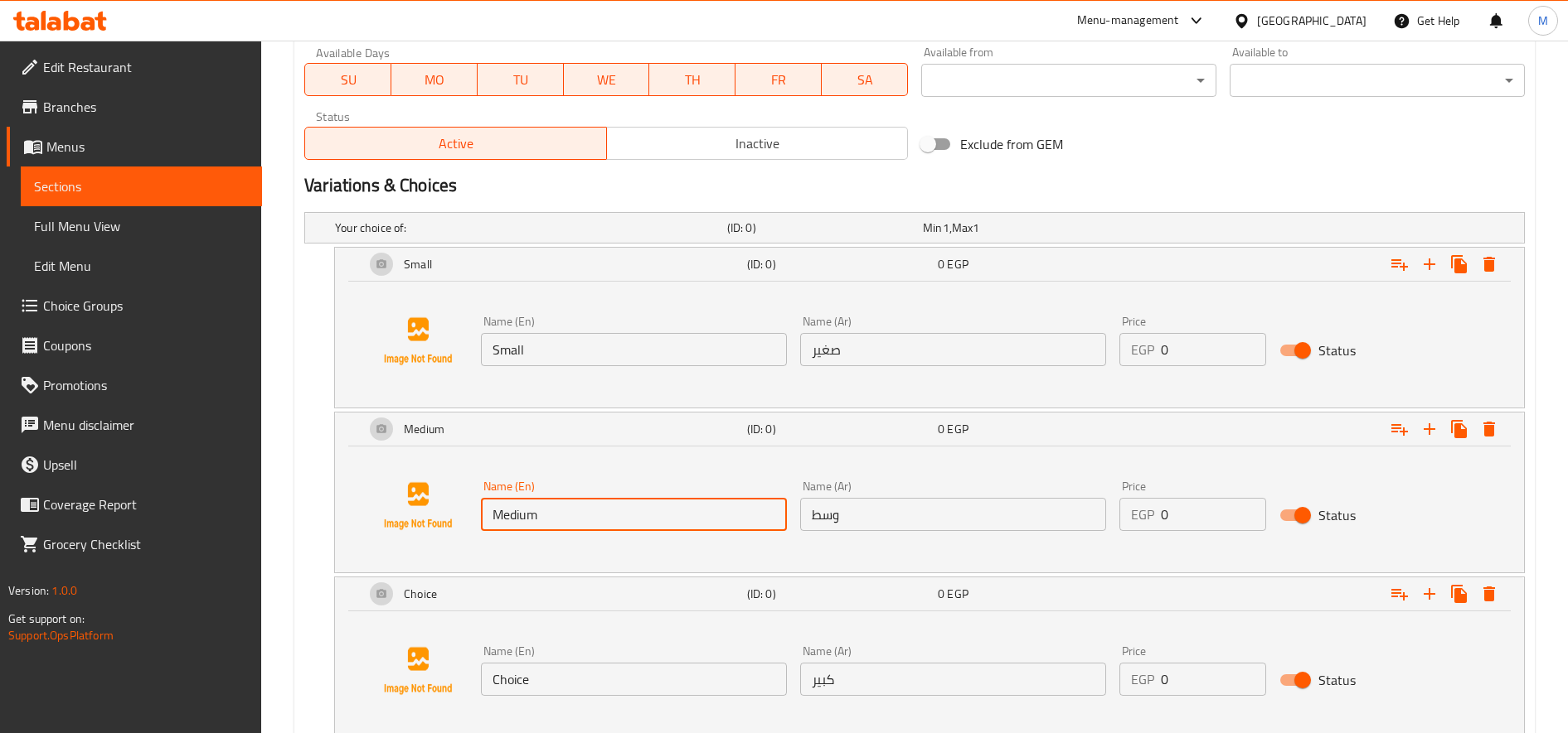
scroll to position [873, 0]
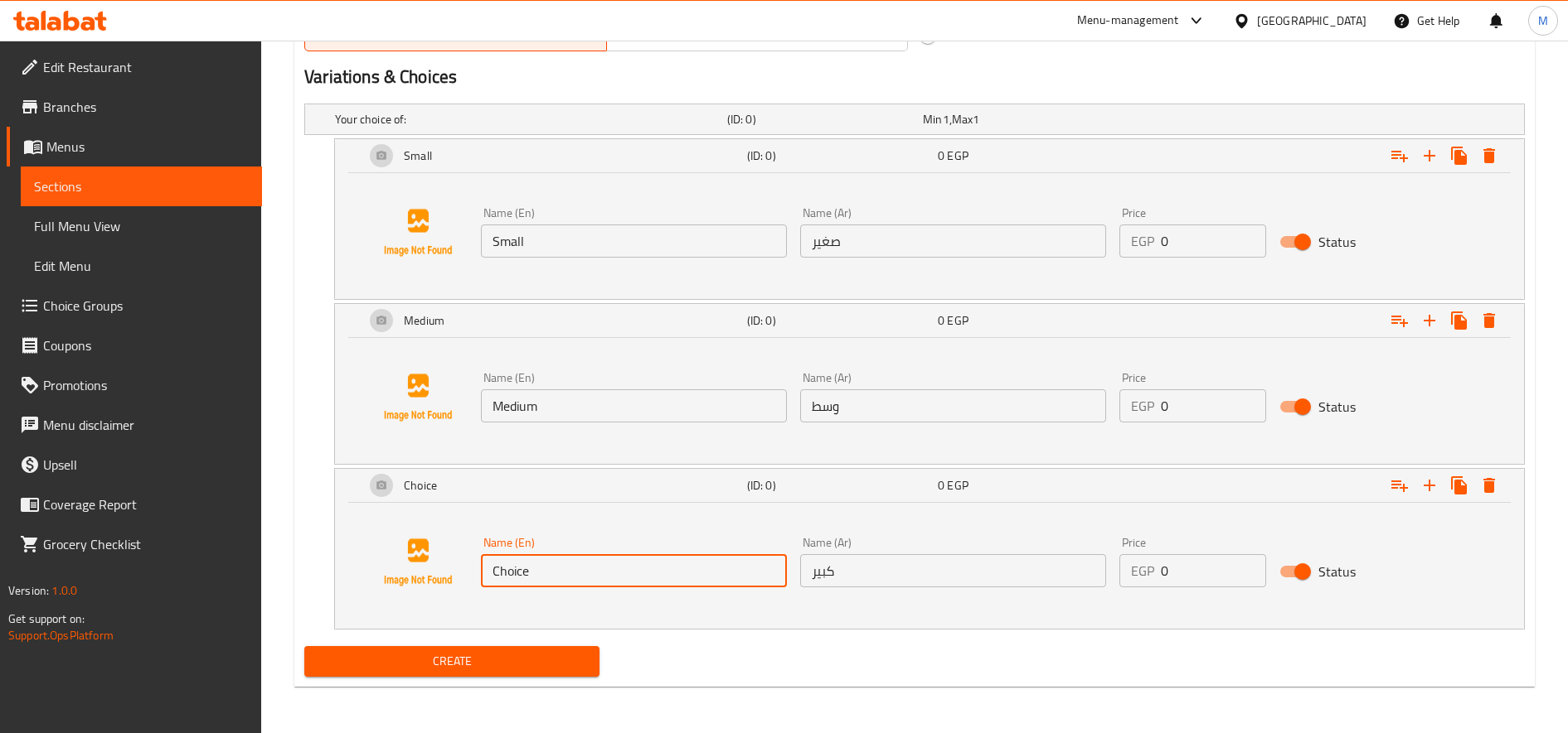
click at [613, 565] on input "Choice" at bounding box center [634, 571] width 306 height 33
click at [613, 566] on input "text" at bounding box center [634, 571] width 306 height 33
type input "Large"
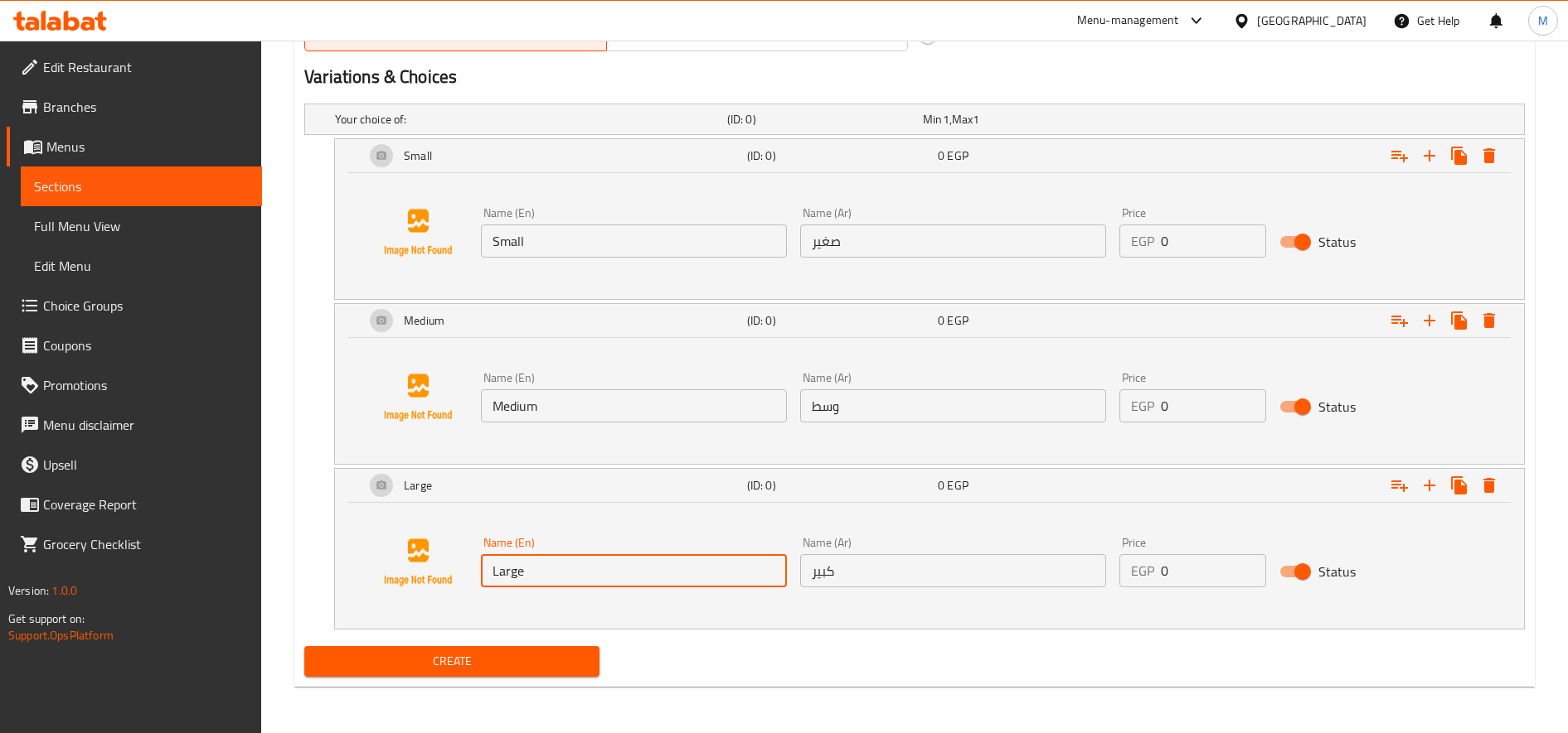
click at [1186, 237] on input "0" at bounding box center [1213, 241] width 105 height 33
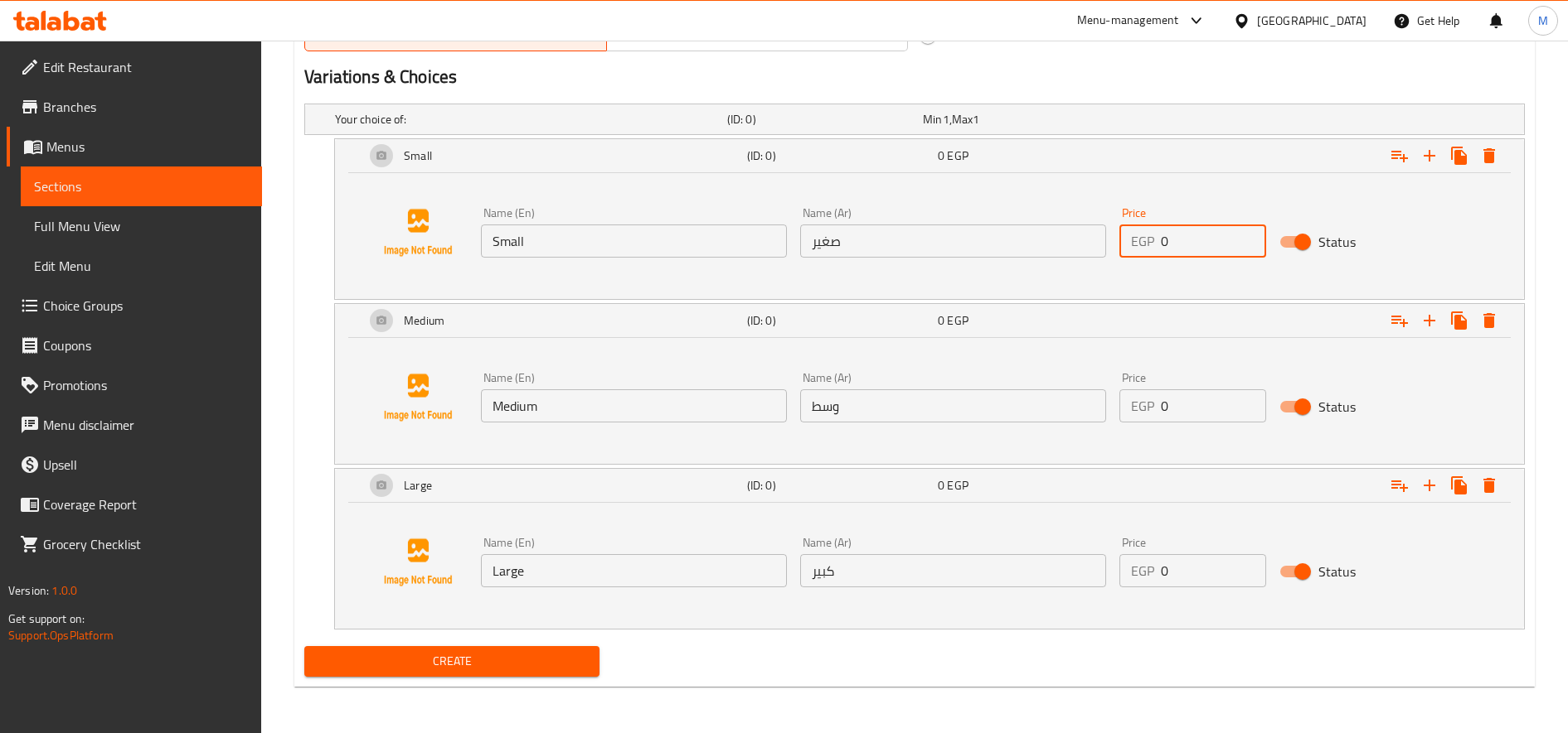
click at [1186, 237] on input "0" at bounding box center [1213, 241] width 105 height 33
type input "180"
click at [1184, 401] on input "0" at bounding box center [1213, 406] width 105 height 33
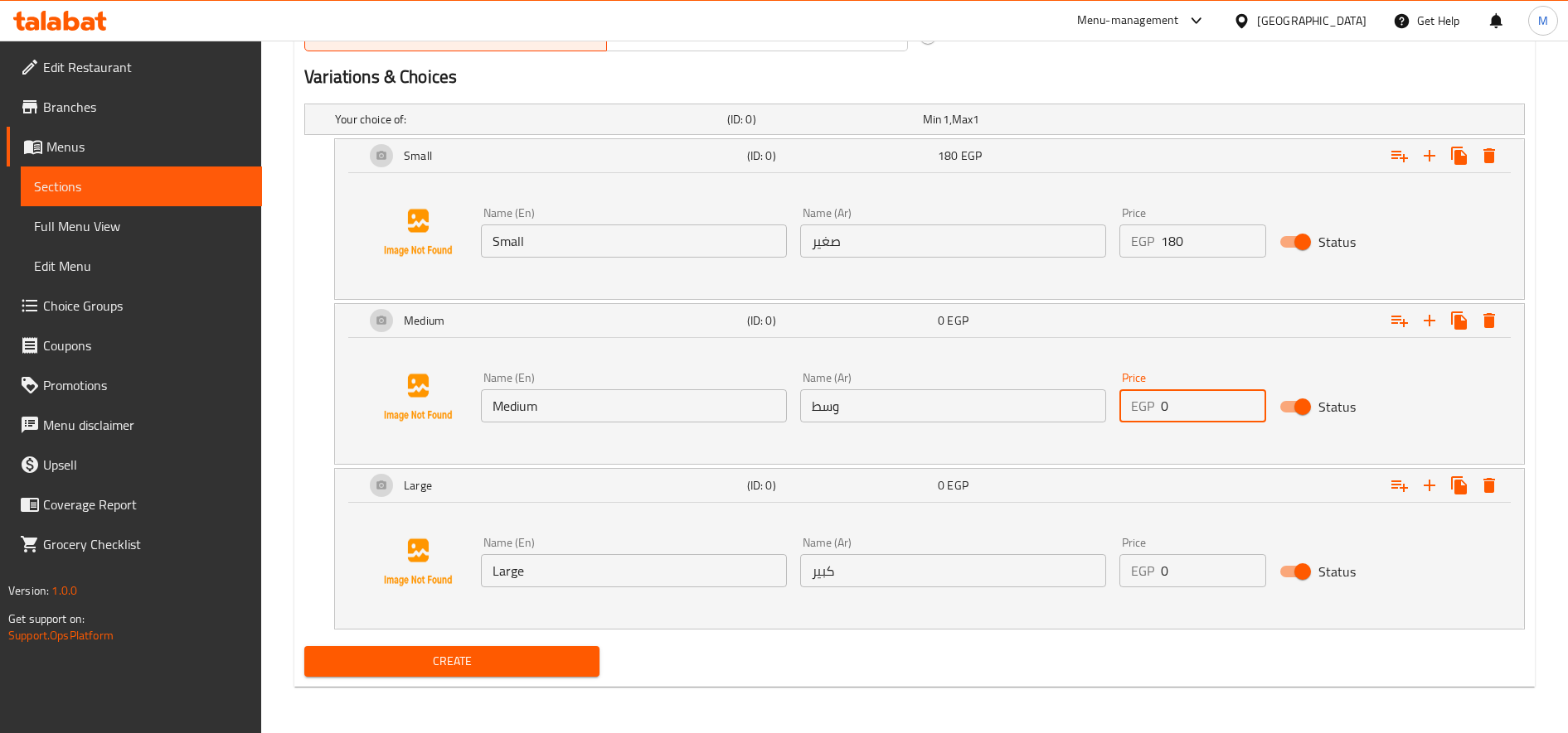
click at [1184, 401] on input "0" at bounding box center [1213, 406] width 105 height 33
click at [1188, 566] on input "0" at bounding box center [1213, 571] width 105 height 33
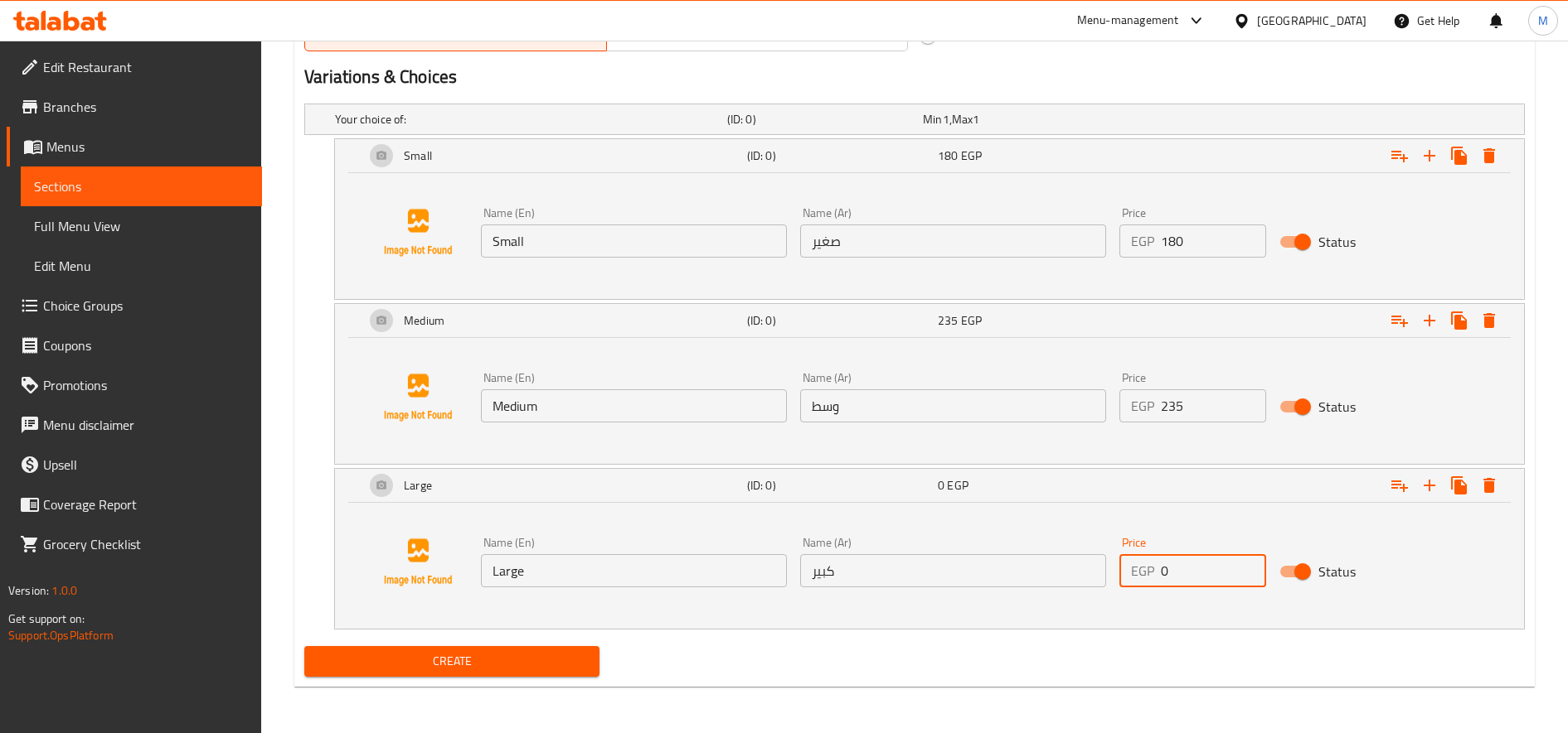
click at [1188, 566] on input "0" at bounding box center [1213, 571] width 105 height 33
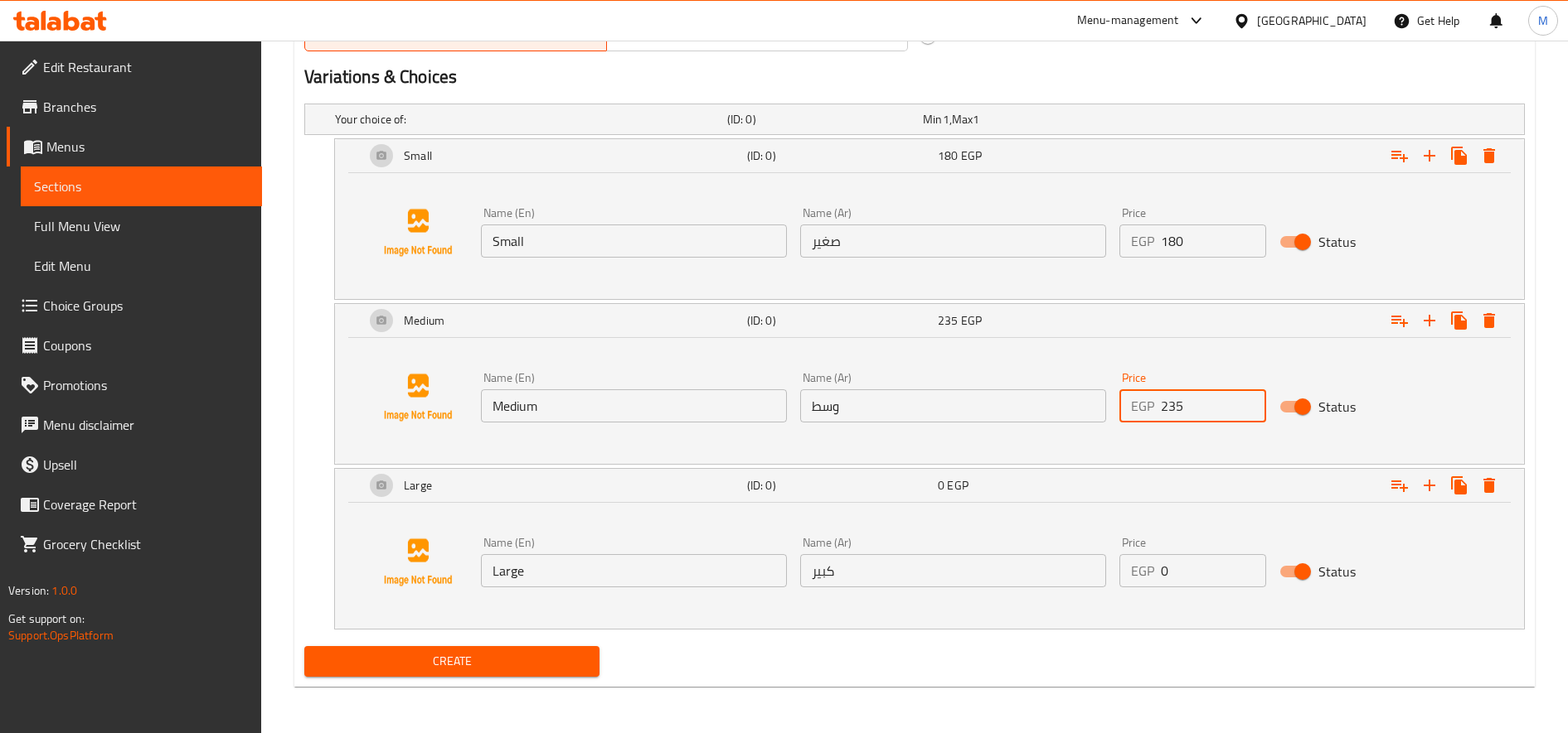
drag, startPoint x: 1171, startPoint y: 405, endPoint x: 1154, endPoint y: 405, distance: 17.0
click at [1154, 405] on div "EGP 235 Price" at bounding box center [1192, 406] width 146 height 33
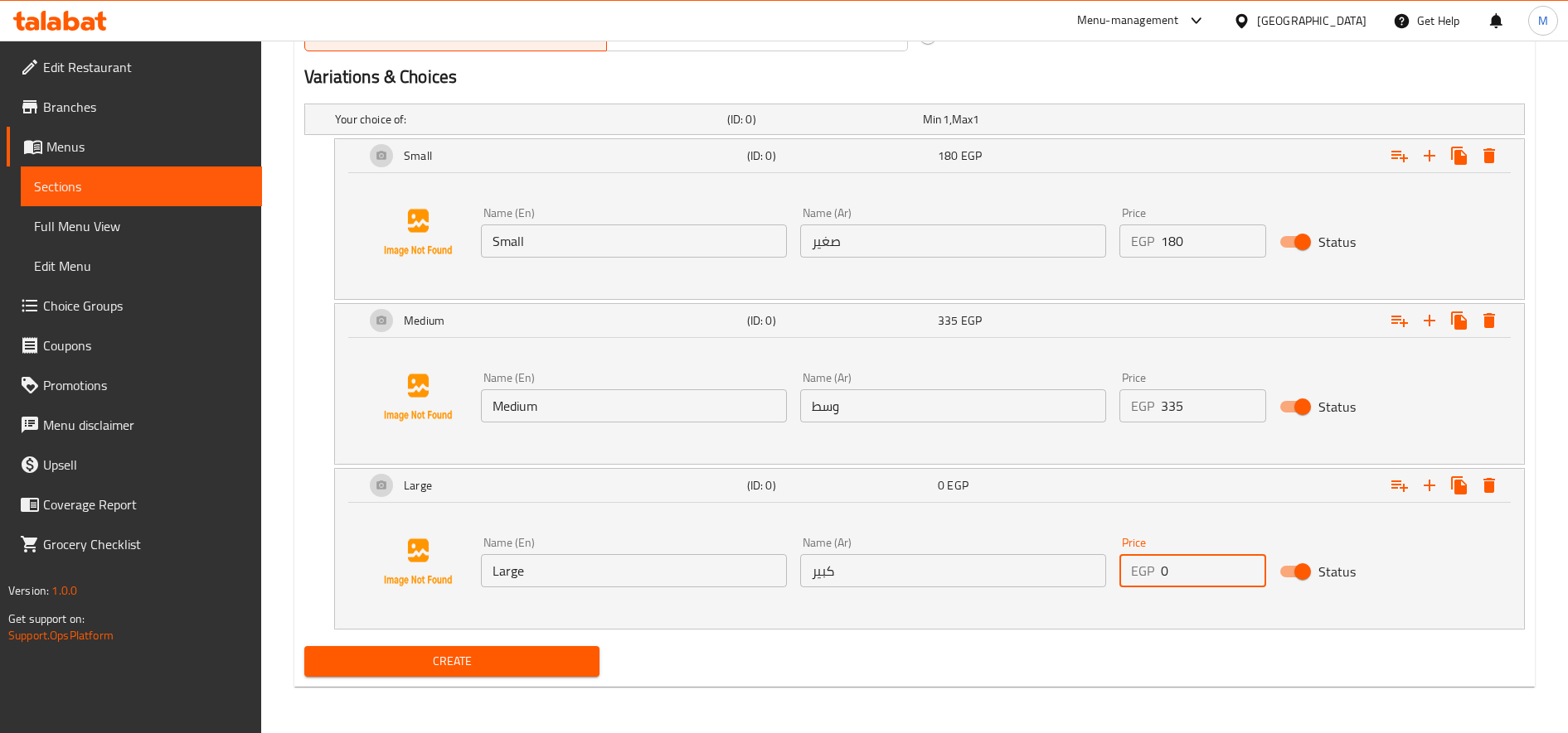
click at [1179, 564] on input "0" at bounding box center [1213, 571] width 105 height 33
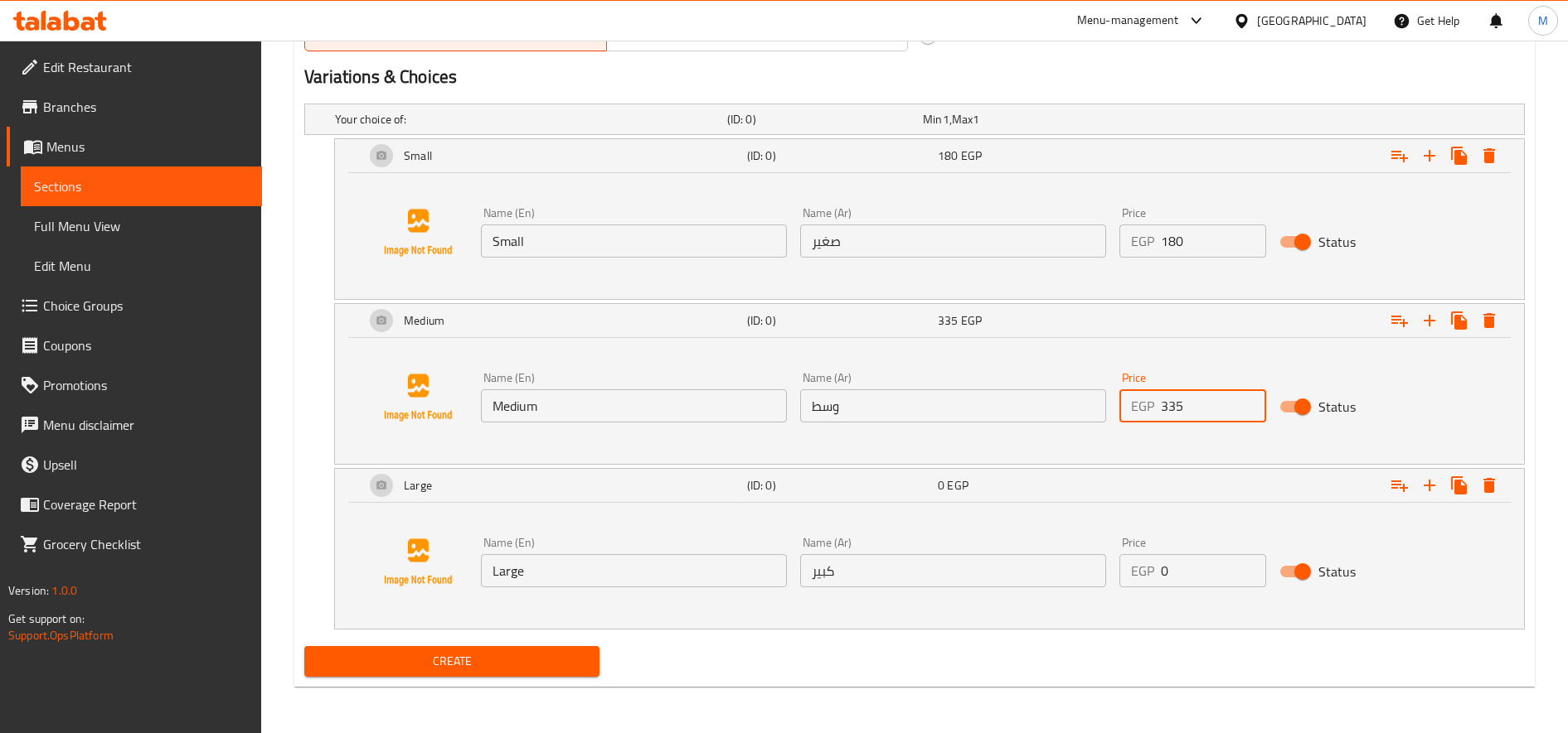
click at [1173, 406] on input "335" at bounding box center [1213, 406] width 105 height 33
type input "325"
click at [1199, 575] on input "0" at bounding box center [1213, 571] width 105 height 33
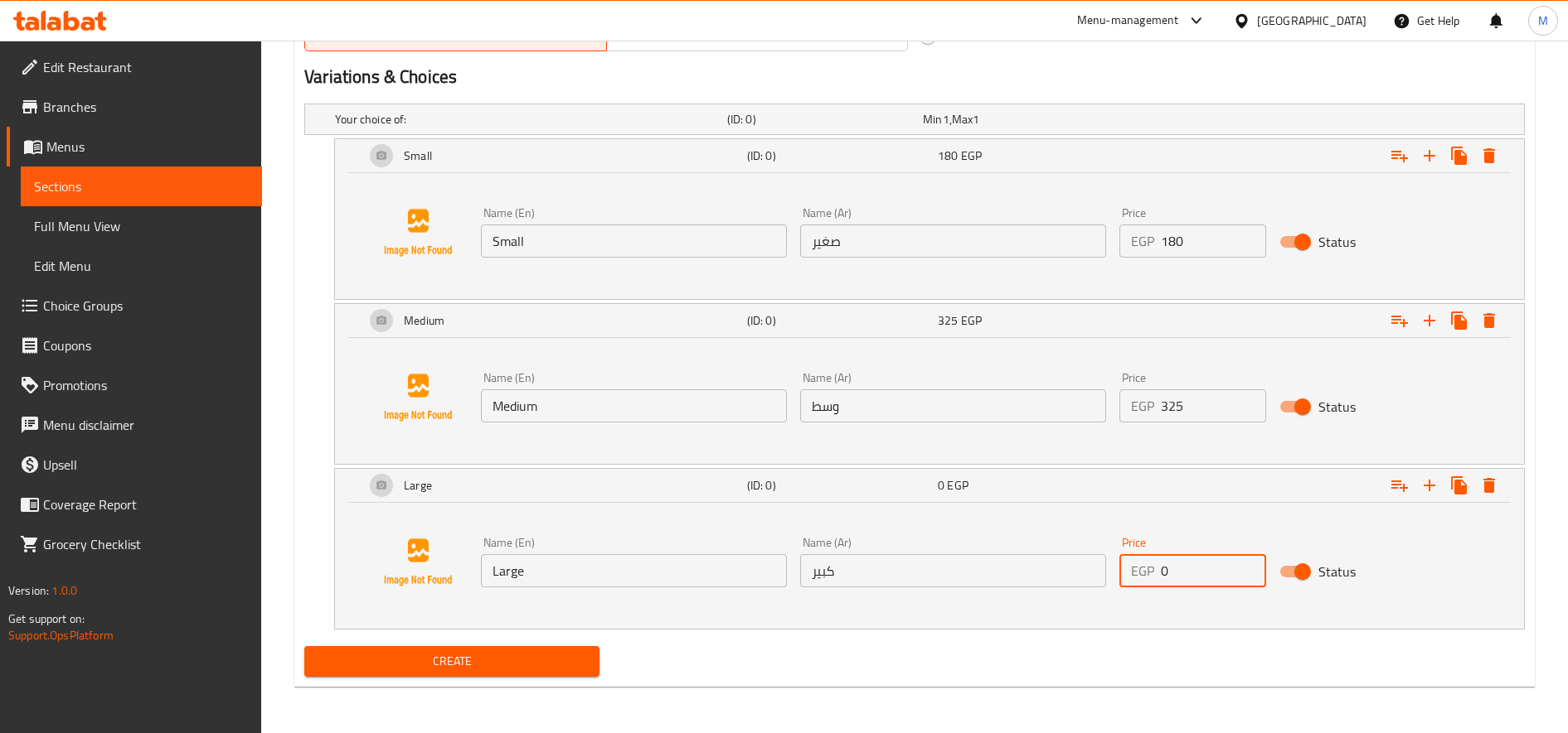
click at [1199, 575] on input "0" at bounding box center [1213, 571] width 105 height 33
type input "500"
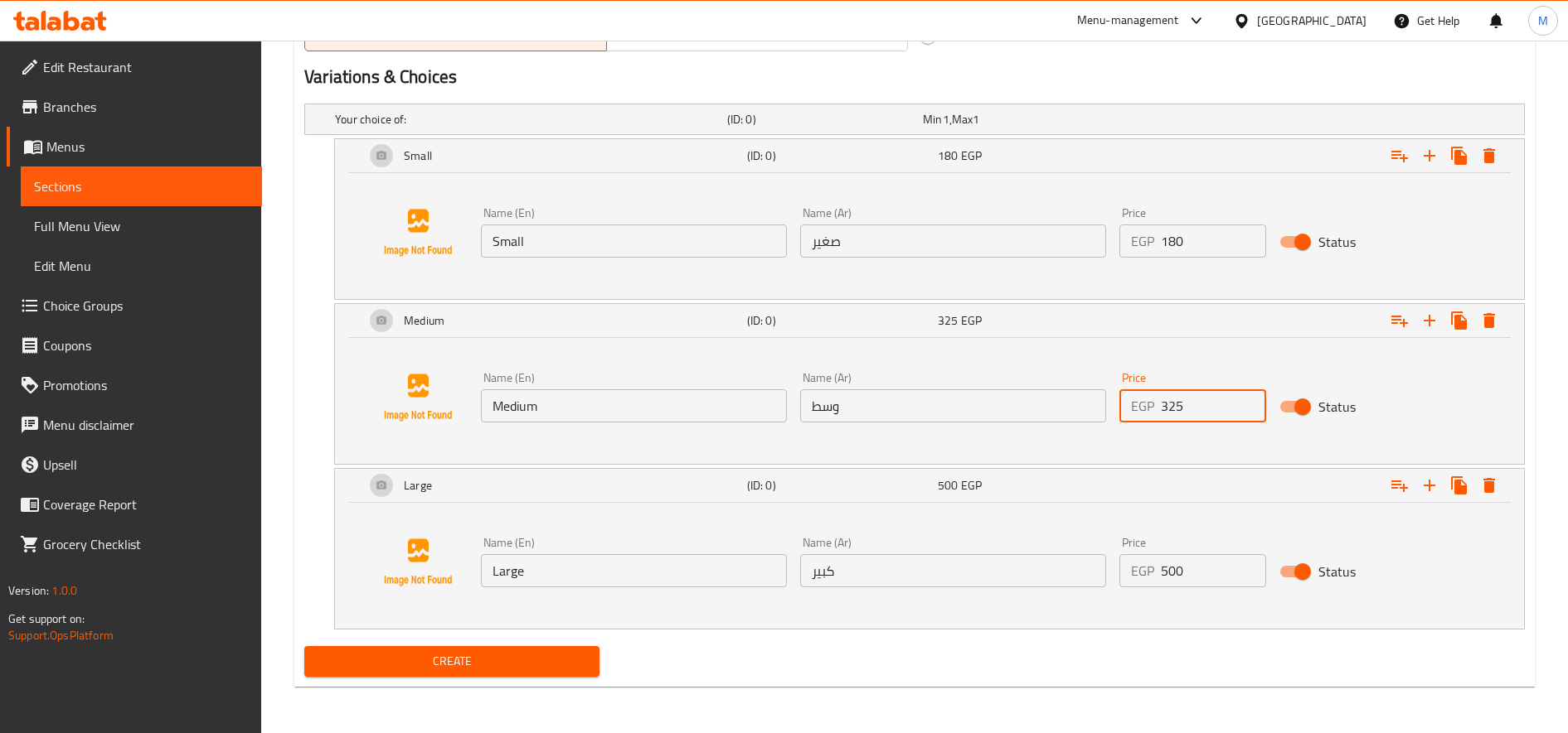
click at [1165, 408] on input "325" at bounding box center [1213, 406] width 105 height 33
drag, startPoint x: 1161, startPoint y: 408, endPoint x: 1174, endPoint y: 408, distance: 13.0
click at [1174, 408] on input "325" at bounding box center [1213, 406] width 105 height 33
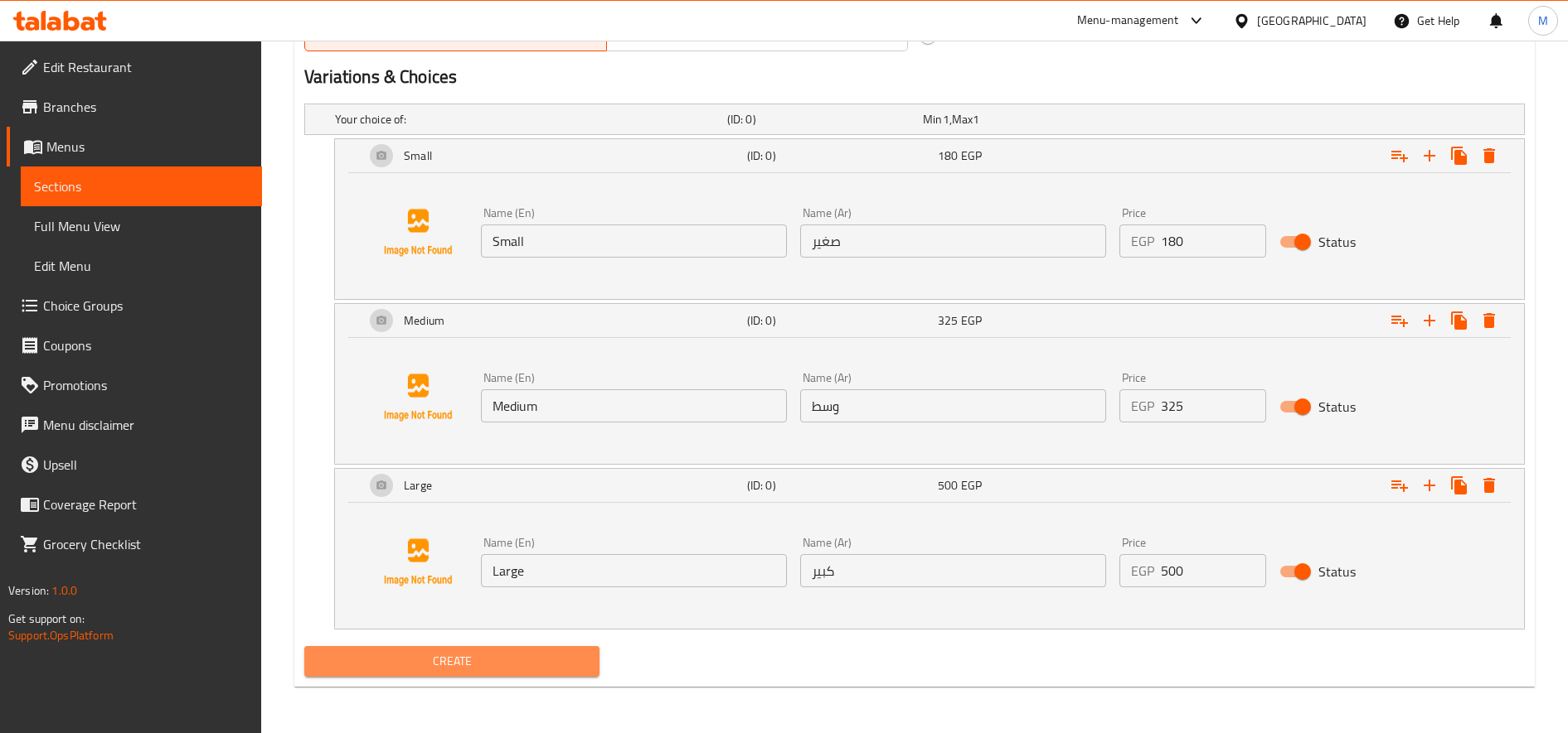
click at [505, 656] on span "Create" at bounding box center [452, 661] width 269 height 21
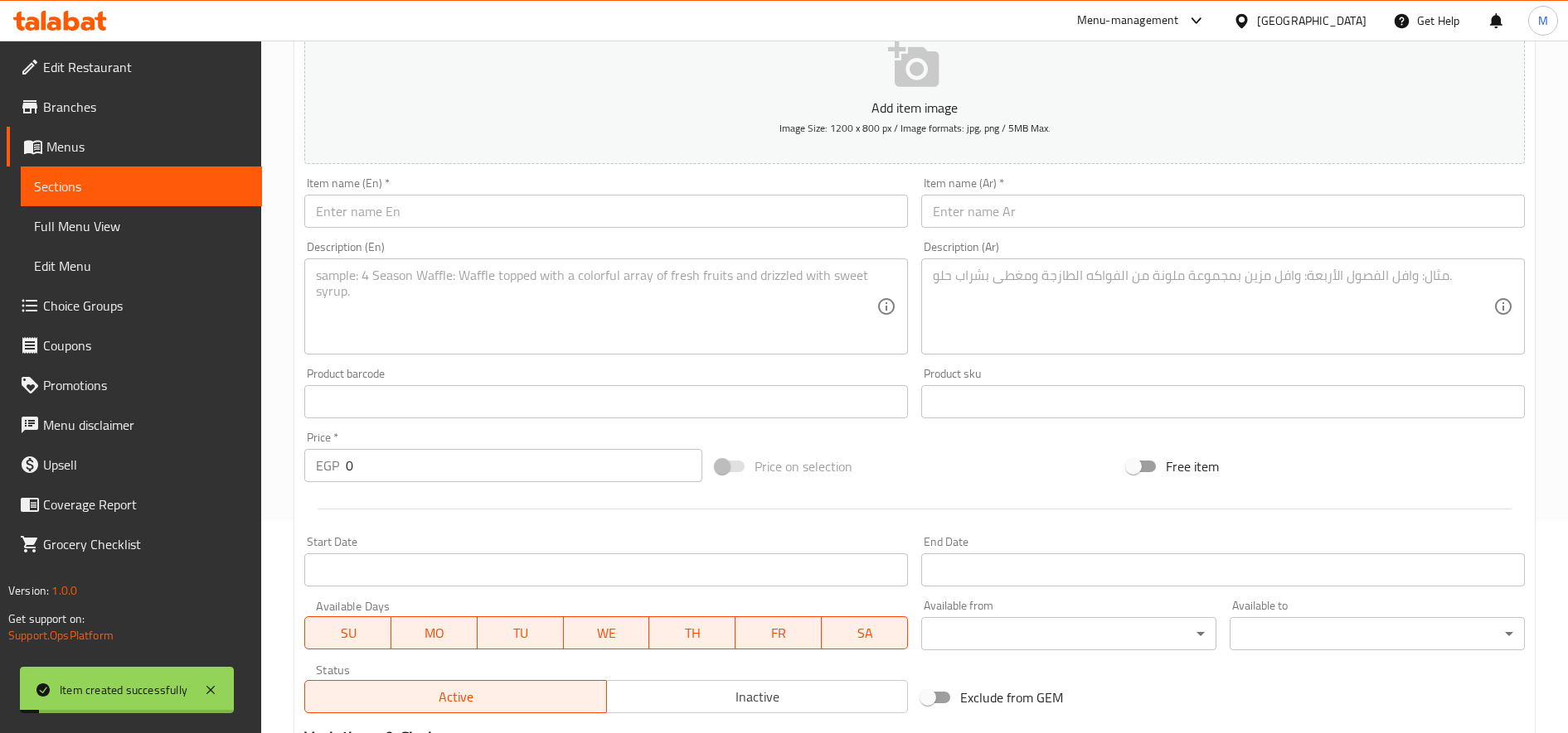
scroll to position [0, 0]
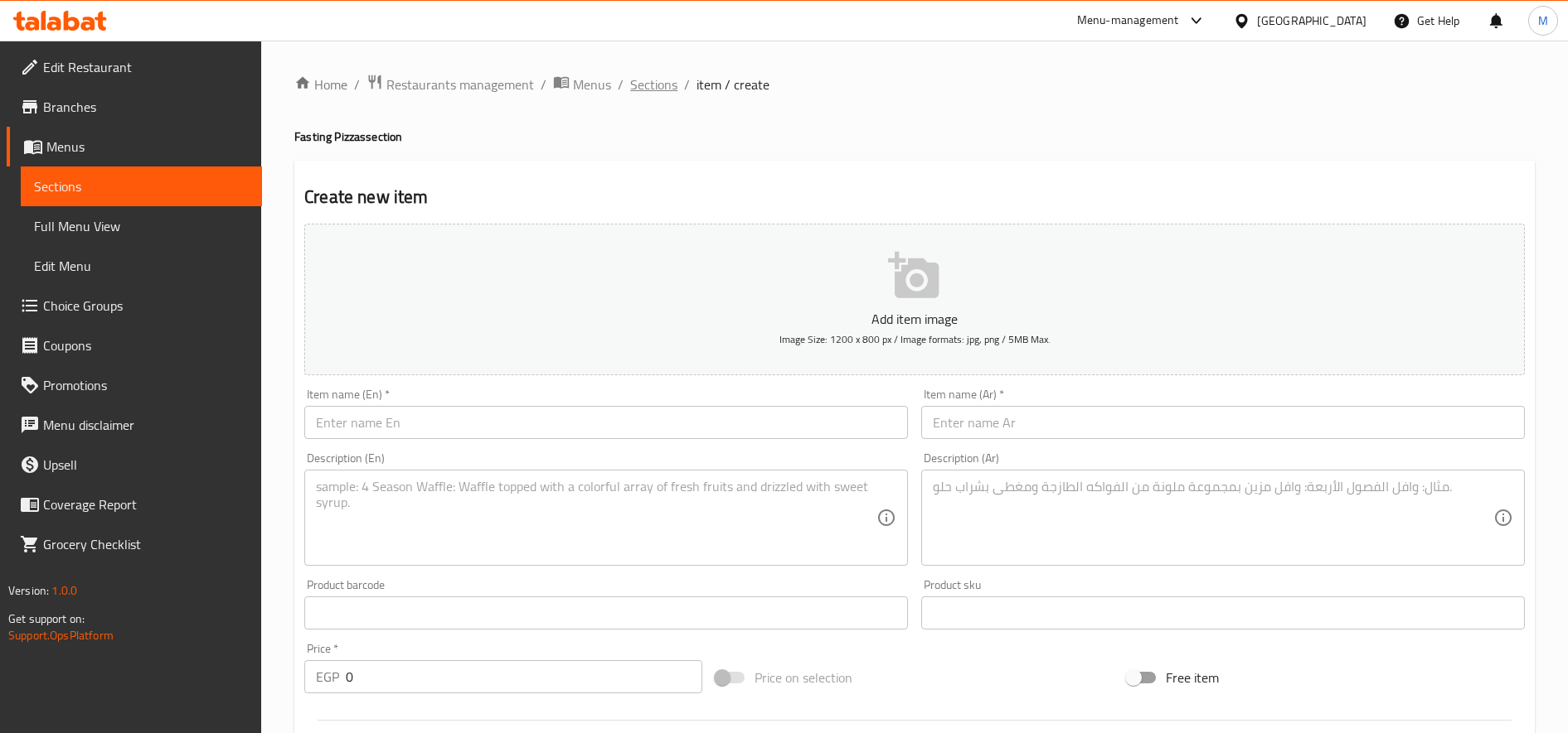
click at [665, 87] on span "Sections" at bounding box center [653, 84] width 48 height 20
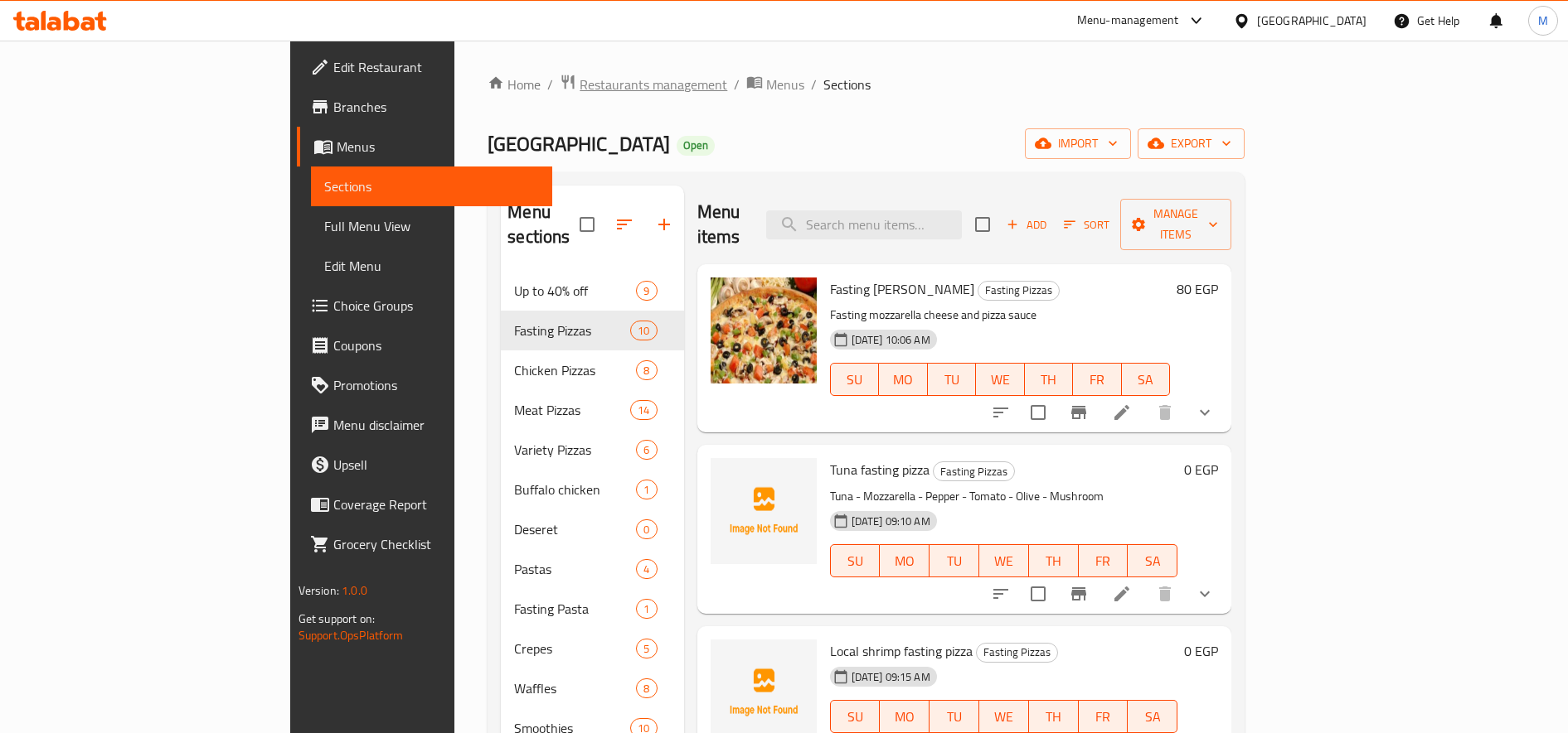
click at [580, 86] on span "Restaurants management" at bounding box center [653, 84] width 148 height 20
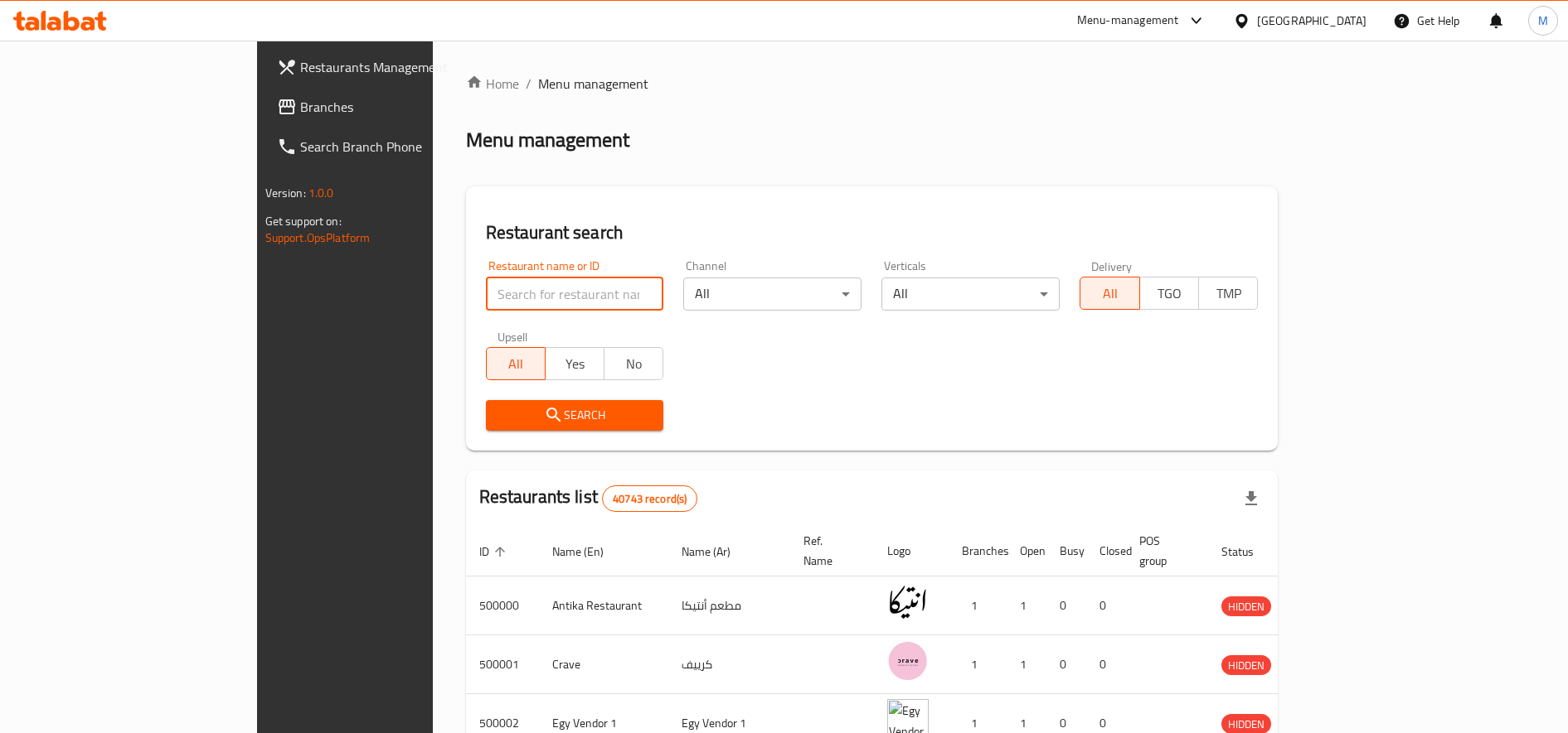
click at [508, 295] on input "search" at bounding box center [575, 294] width 178 height 33
type input "ح"
type input "PALMERA"
click at [499, 414] on span "Search" at bounding box center [575, 415] width 152 height 21
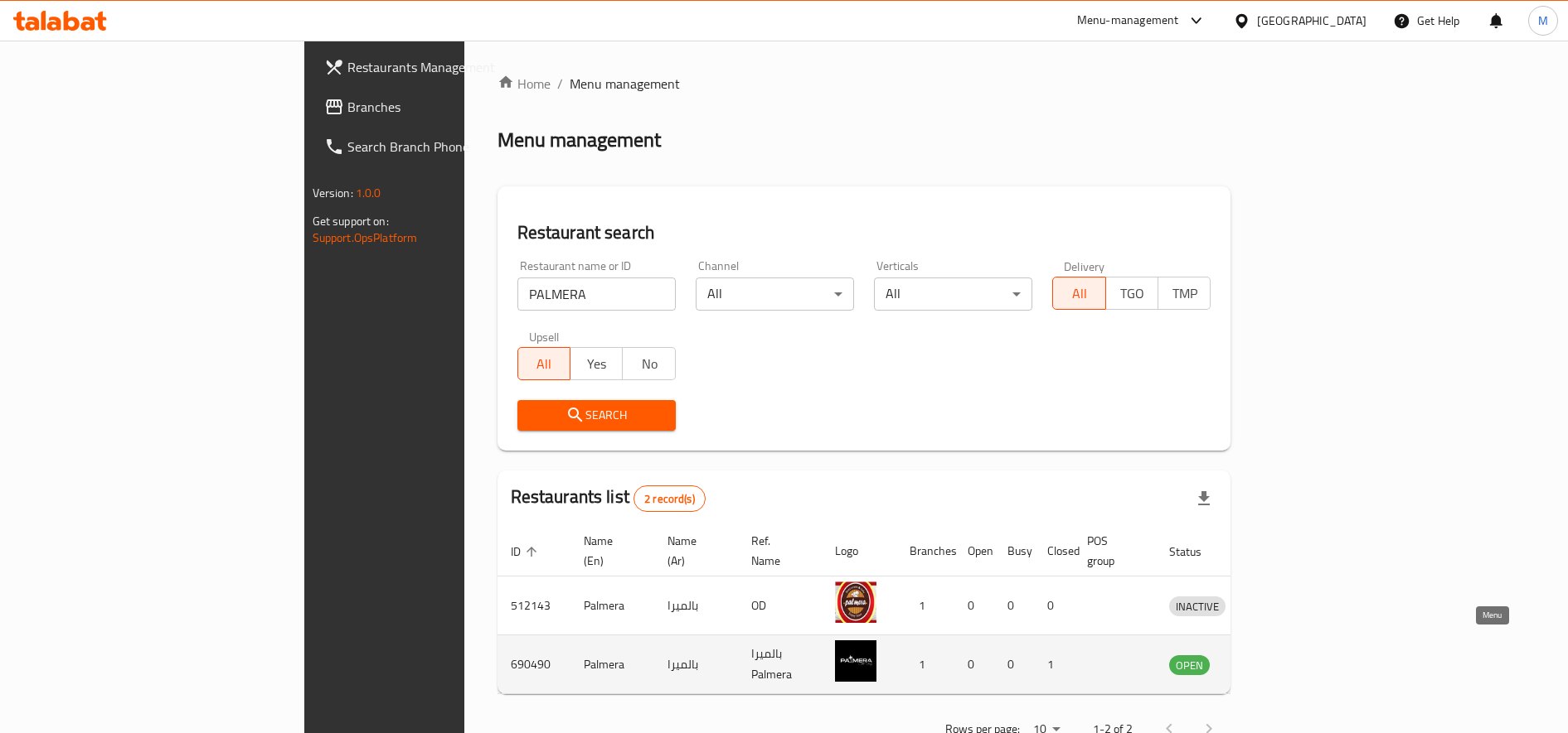
click at [1278, 659] on icon "enhanced table" at bounding box center [1268, 666] width 18 height 14
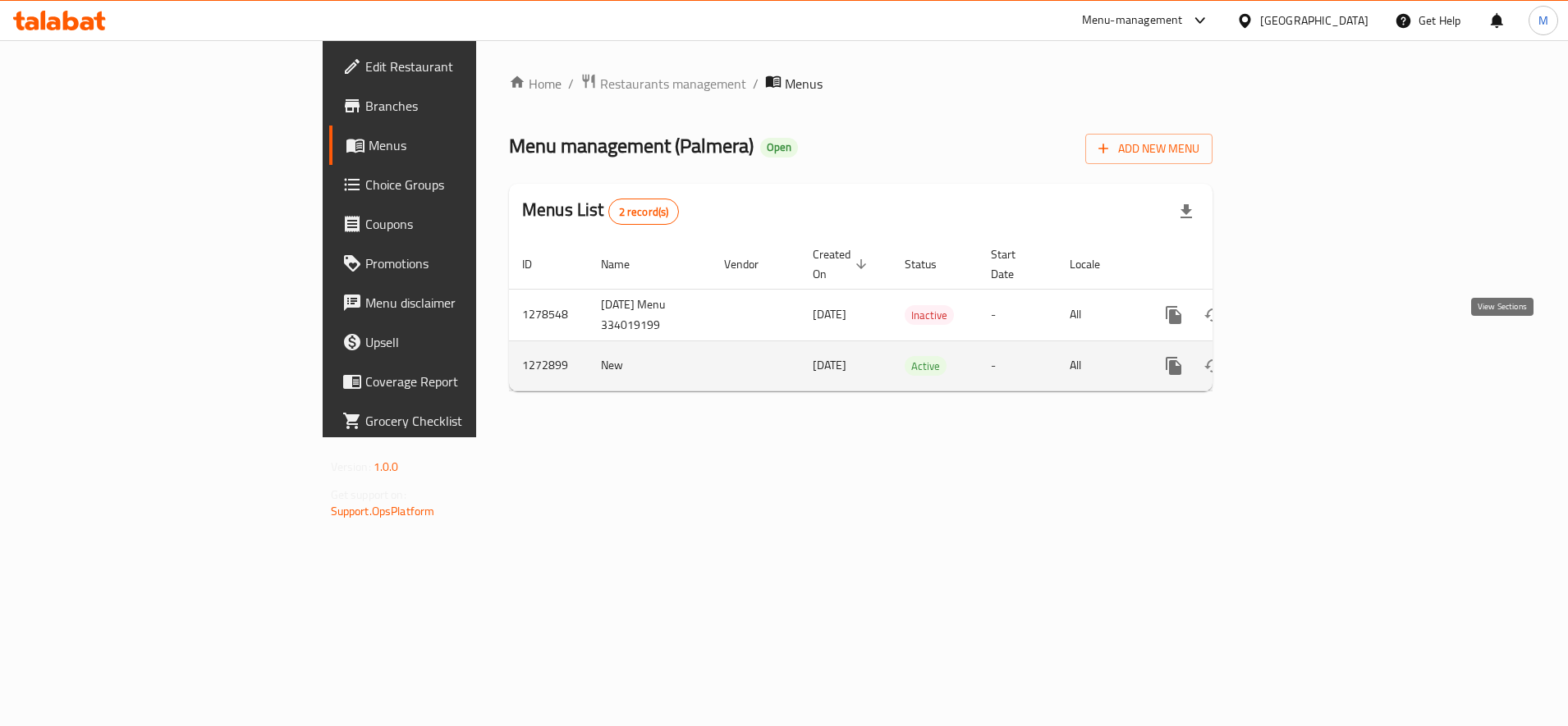
click at [1312, 355] on link "enhanced table" at bounding box center [1292, 366] width 39 height 39
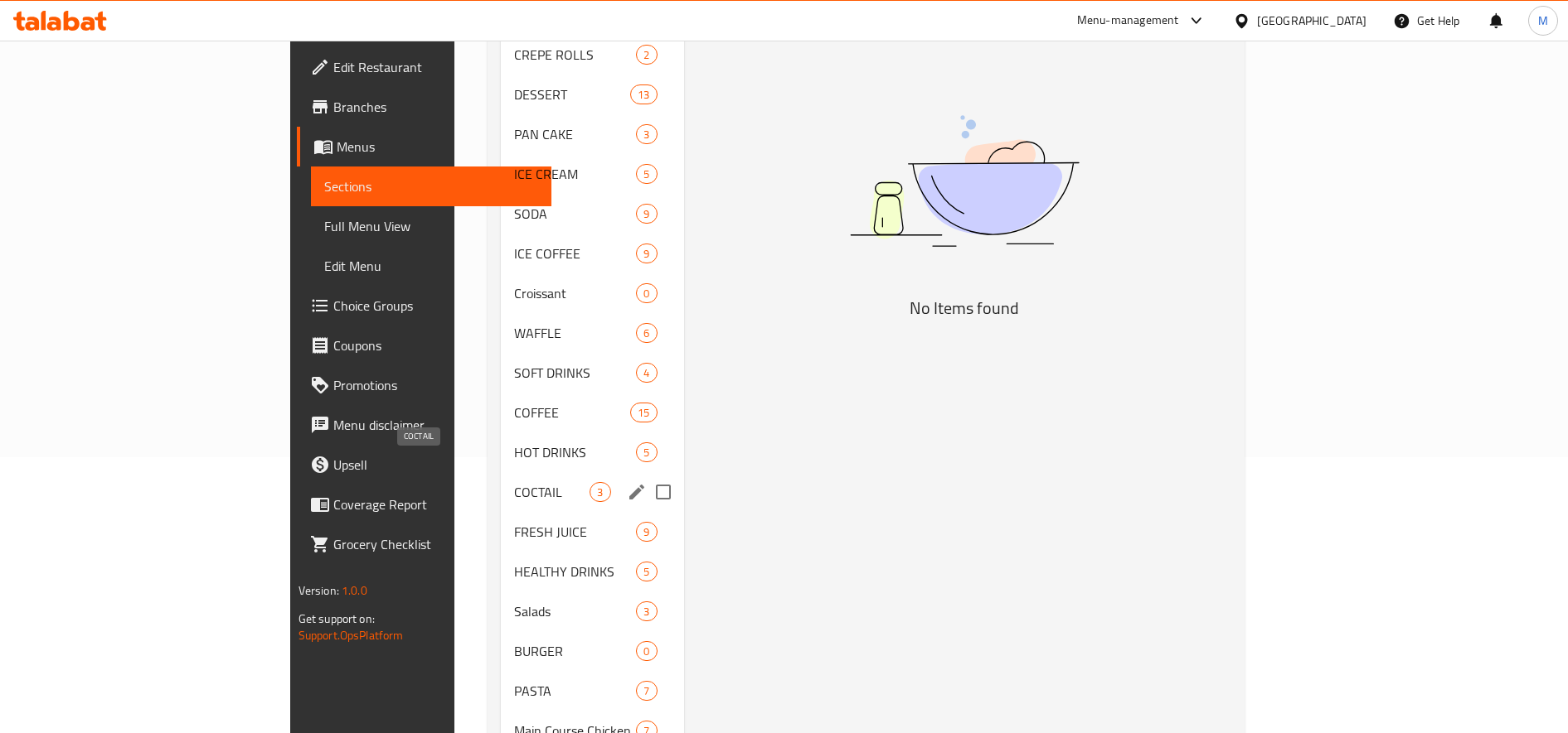
scroll to position [414, 0]
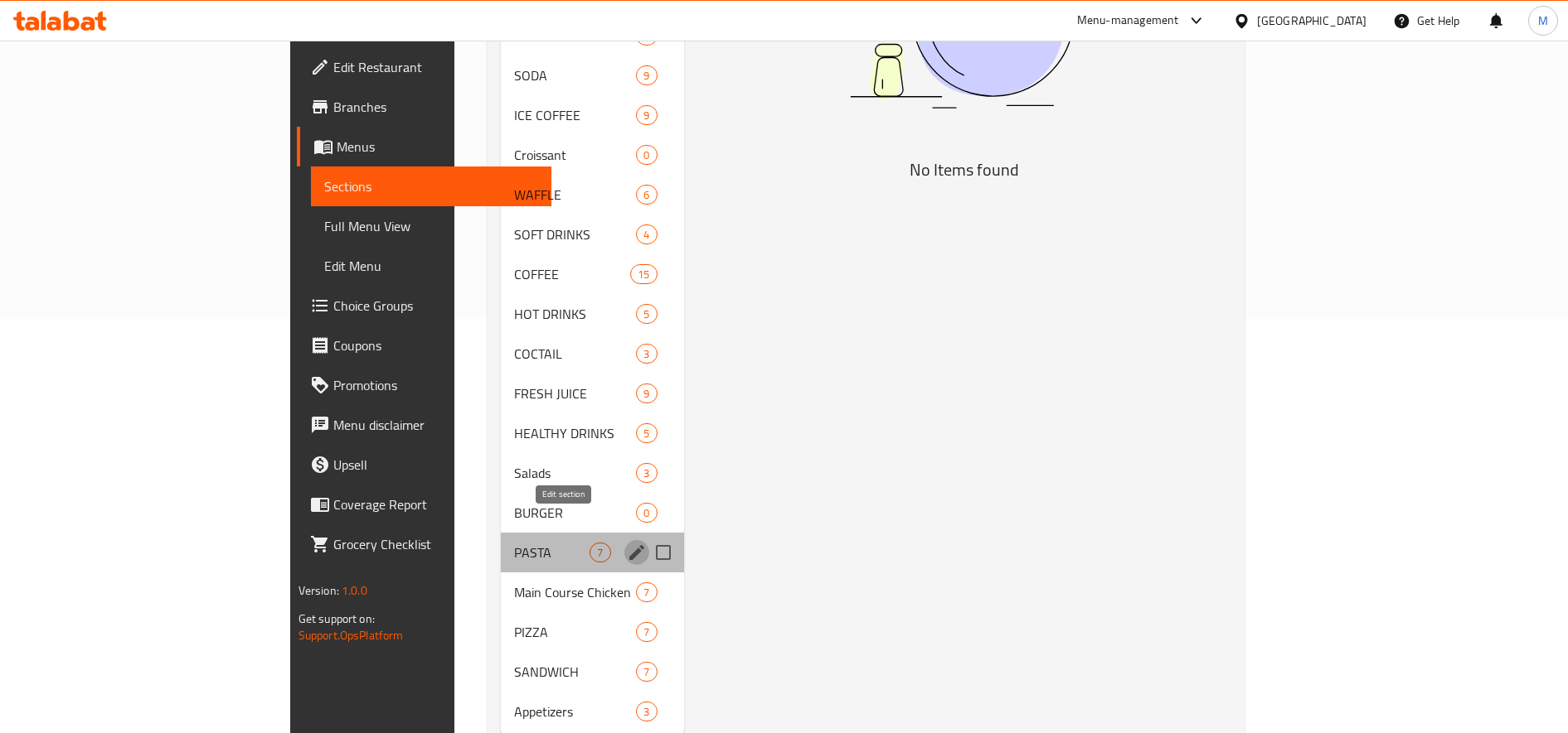
click at [629, 545] on icon "edit" at bounding box center [636, 552] width 15 height 15
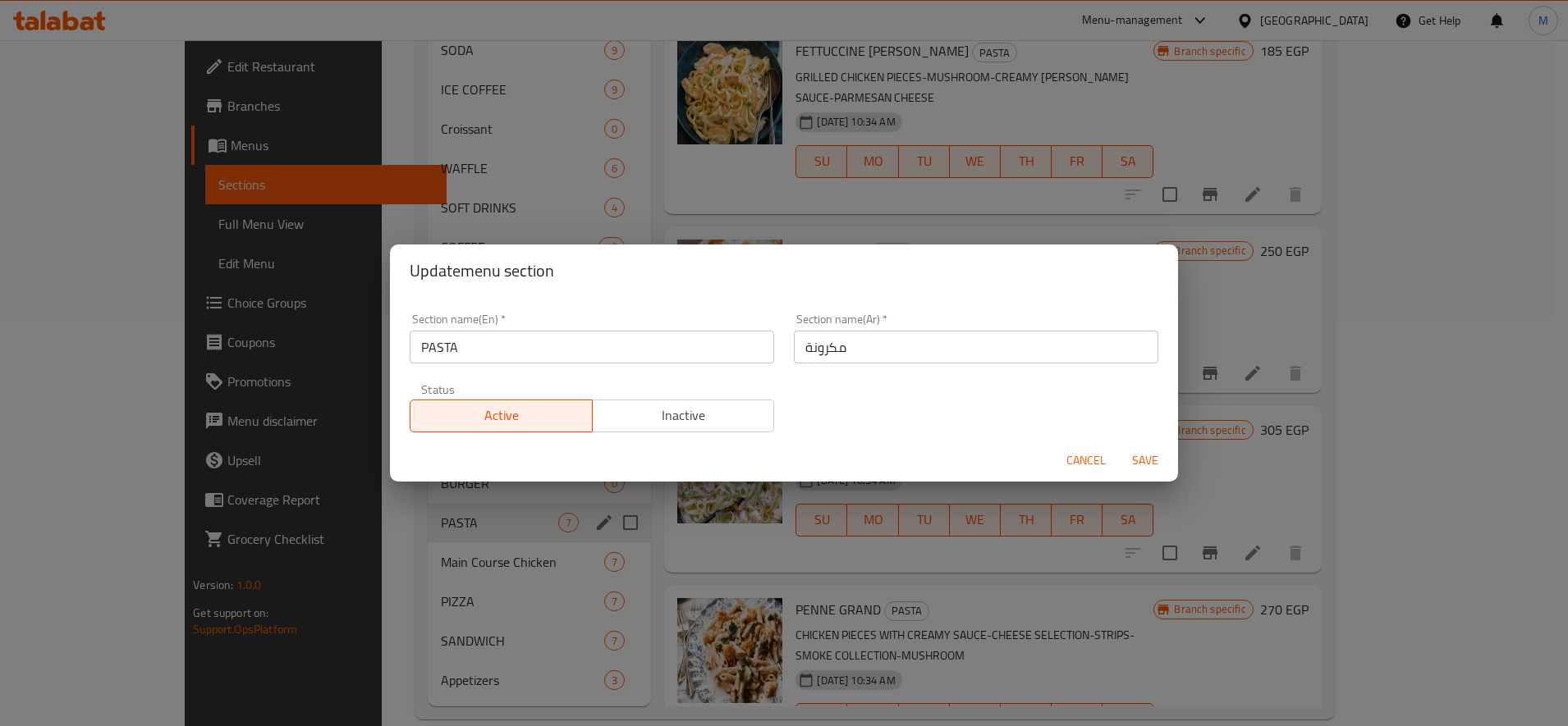
click at [1101, 461] on span "Cancel" at bounding box center [1086, 461] width 39 height 21
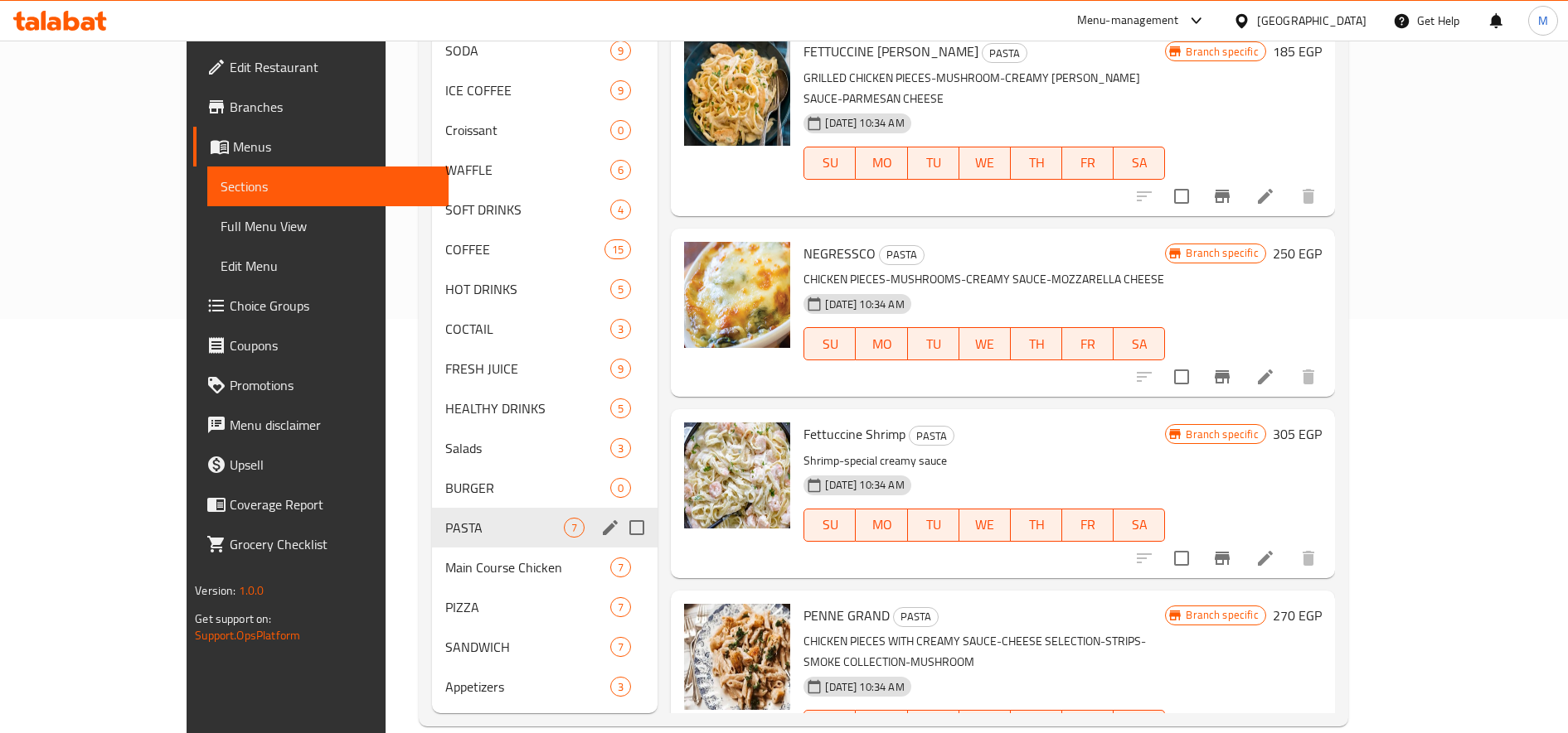
click at [619, 524] on input "Menu sections" at bounding box center [637, 528] width 35 height 35
checkbox input "true"
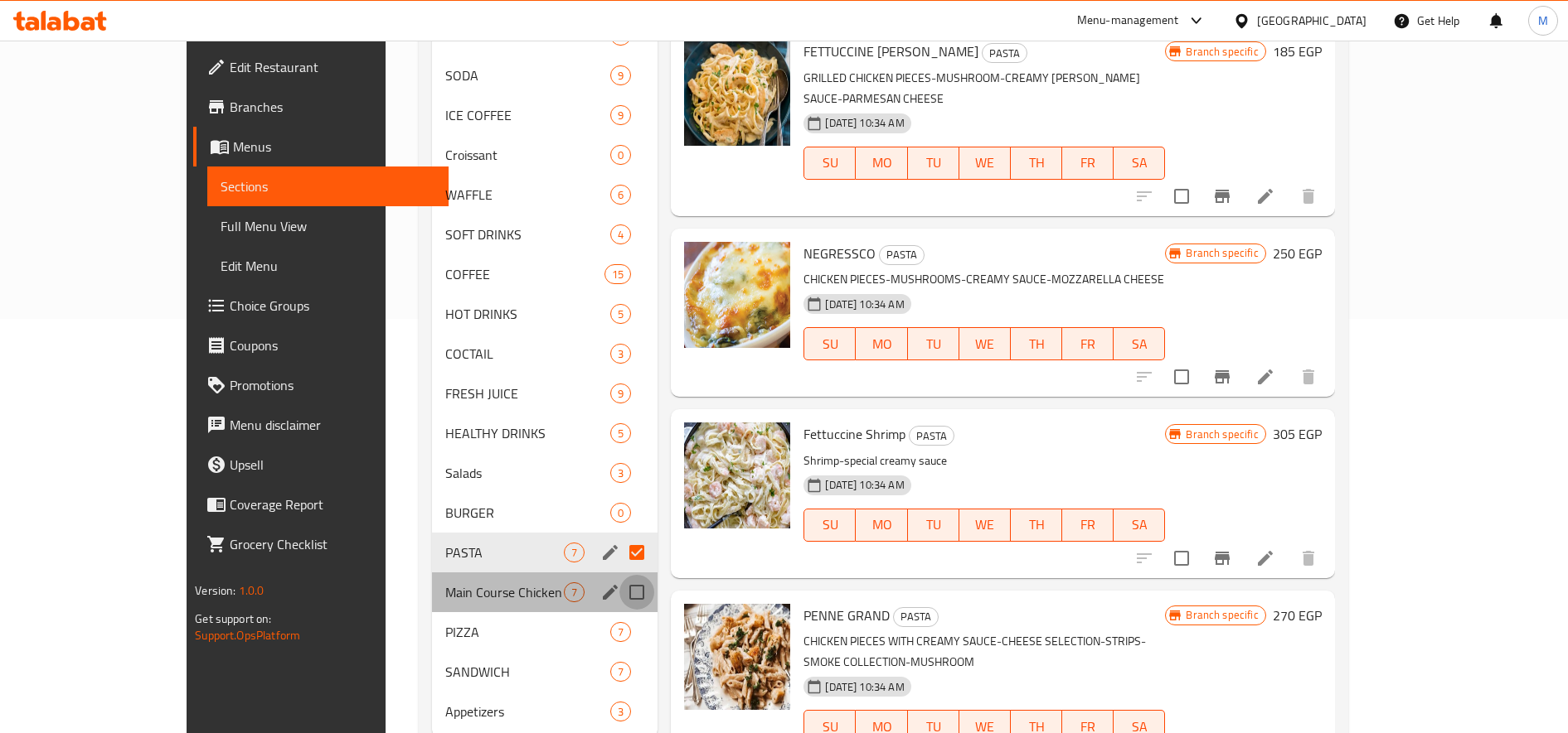
click at [619, 575] on input "Menu sections" at bounding box center [637, 592] width 35 height 35
checkbox input "true"
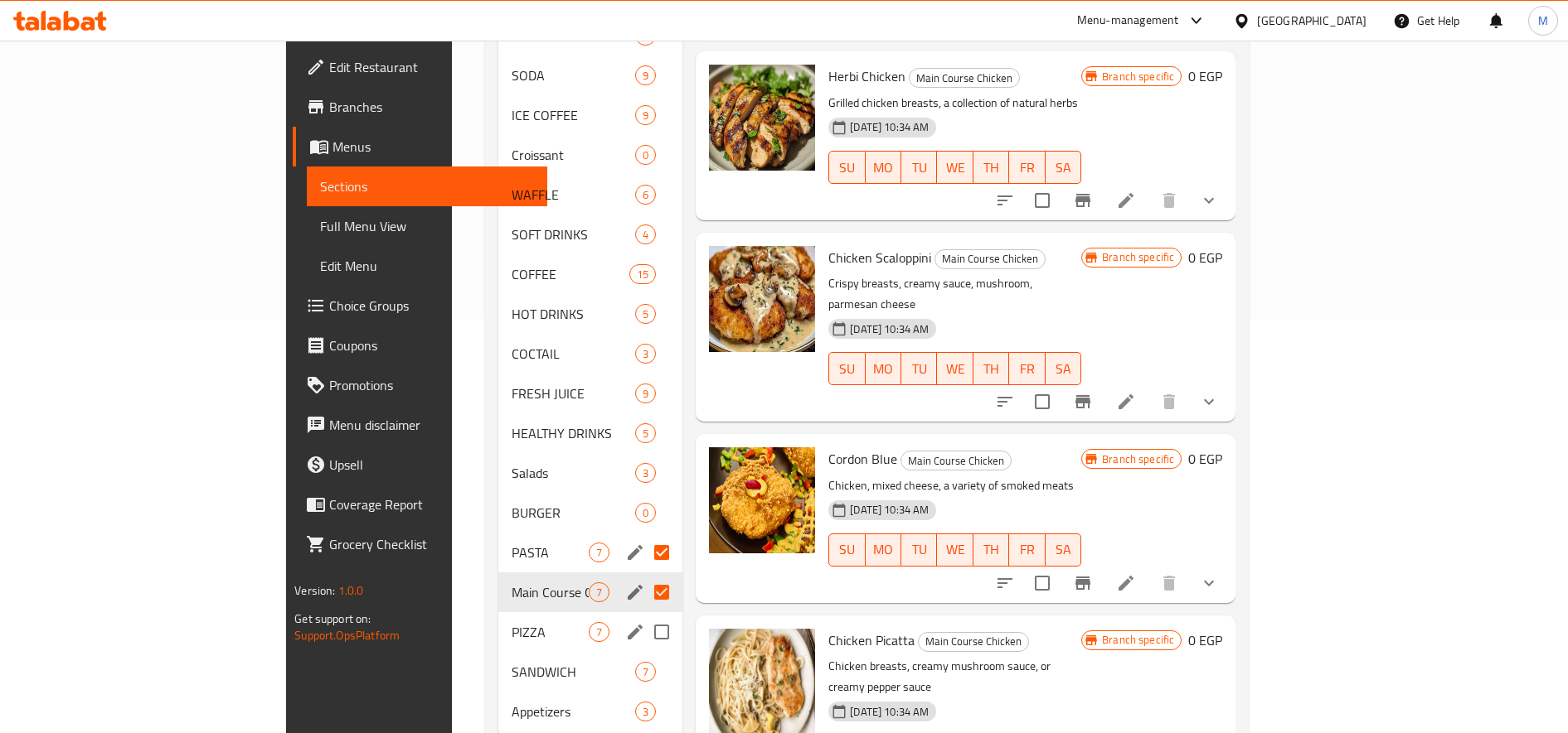
click at [644, 615] on input "Menu sections" at bounding box center [662, 632] width 35 height 35
checkbox input "true"
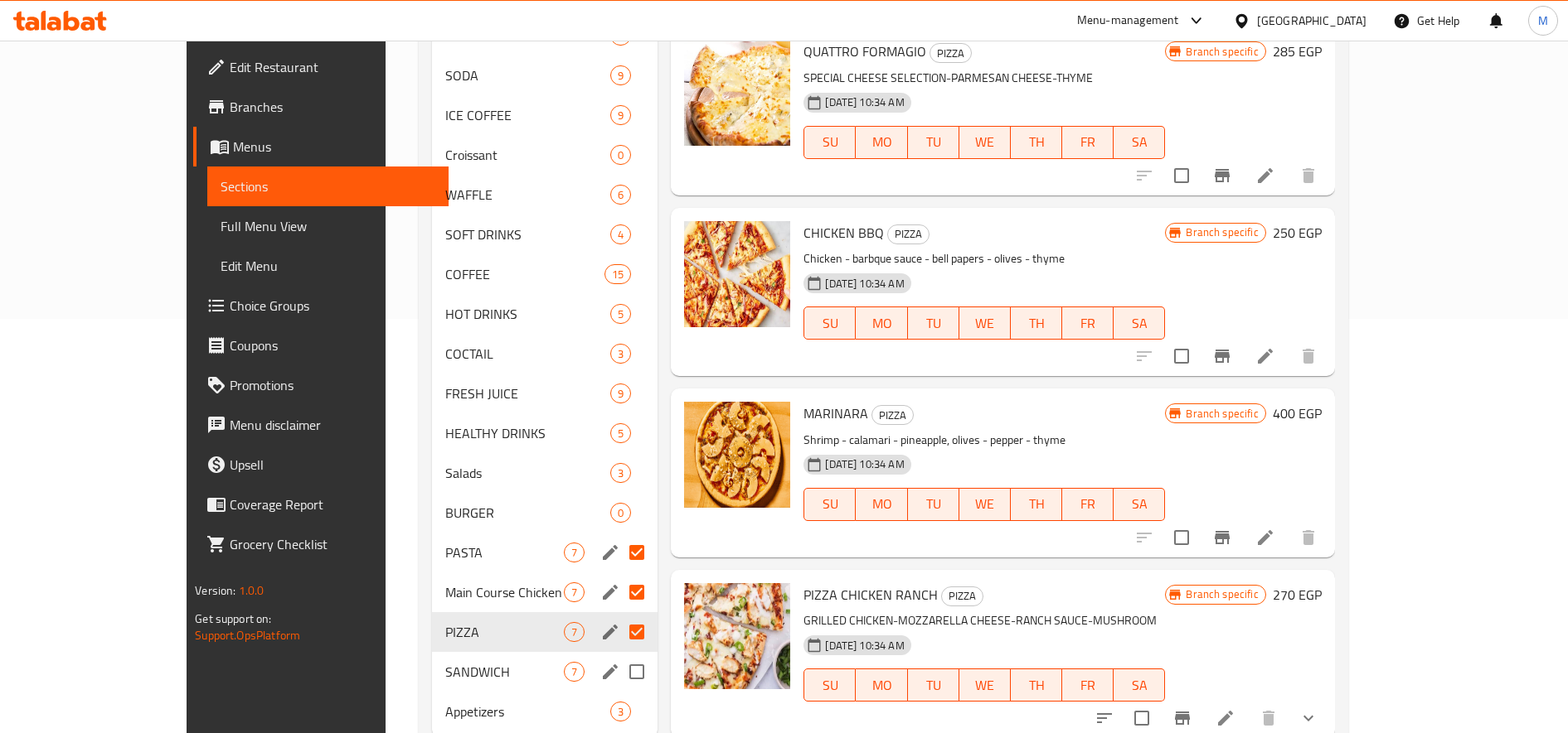
click at [619, 654] on input "Menu sections" at bounding box center [637, 672] width 35 height 35
checkbox input "true"
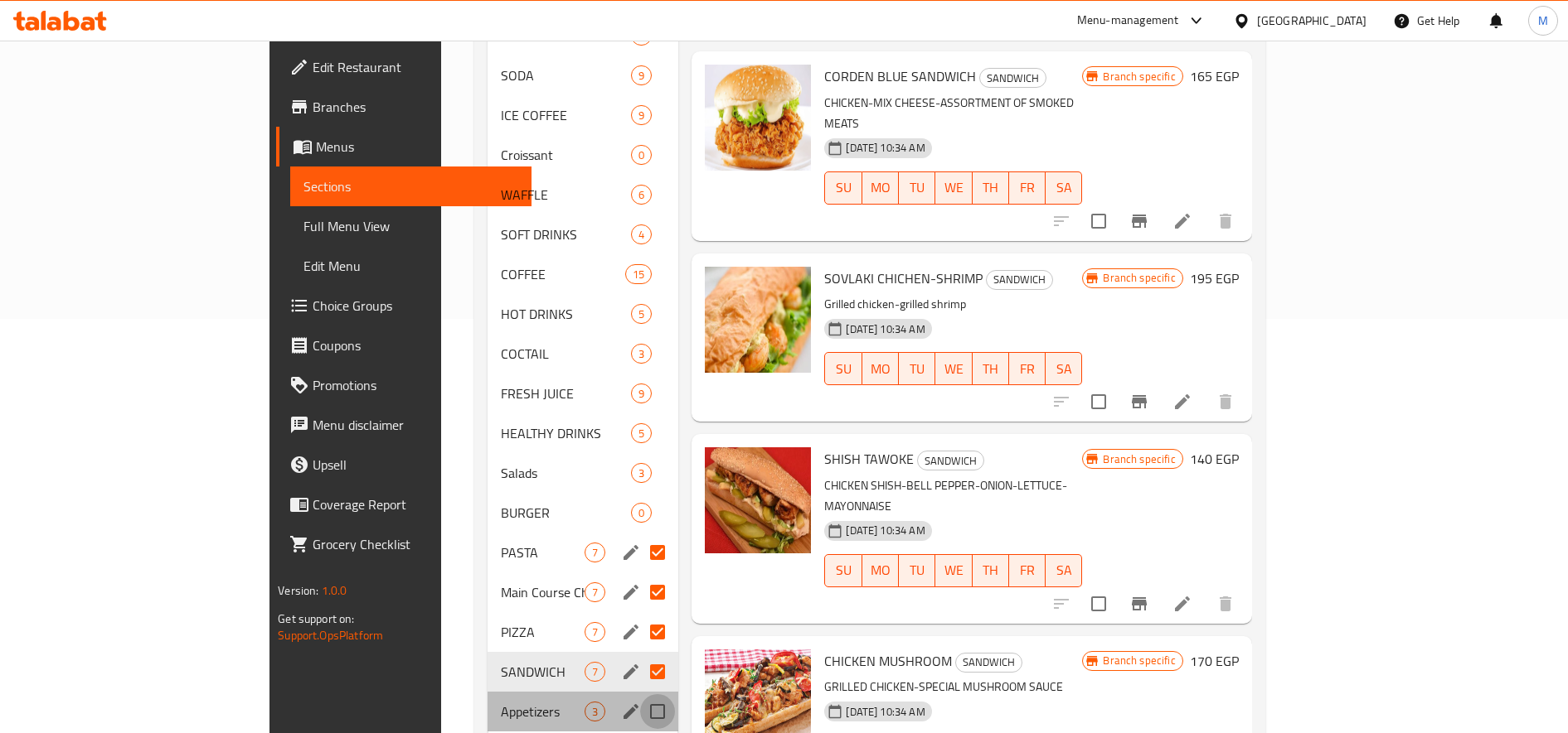
click at [640, 694] on input "Menu sections" at bounding box center [657, 711] width 35 height 35
checkbox input "true"
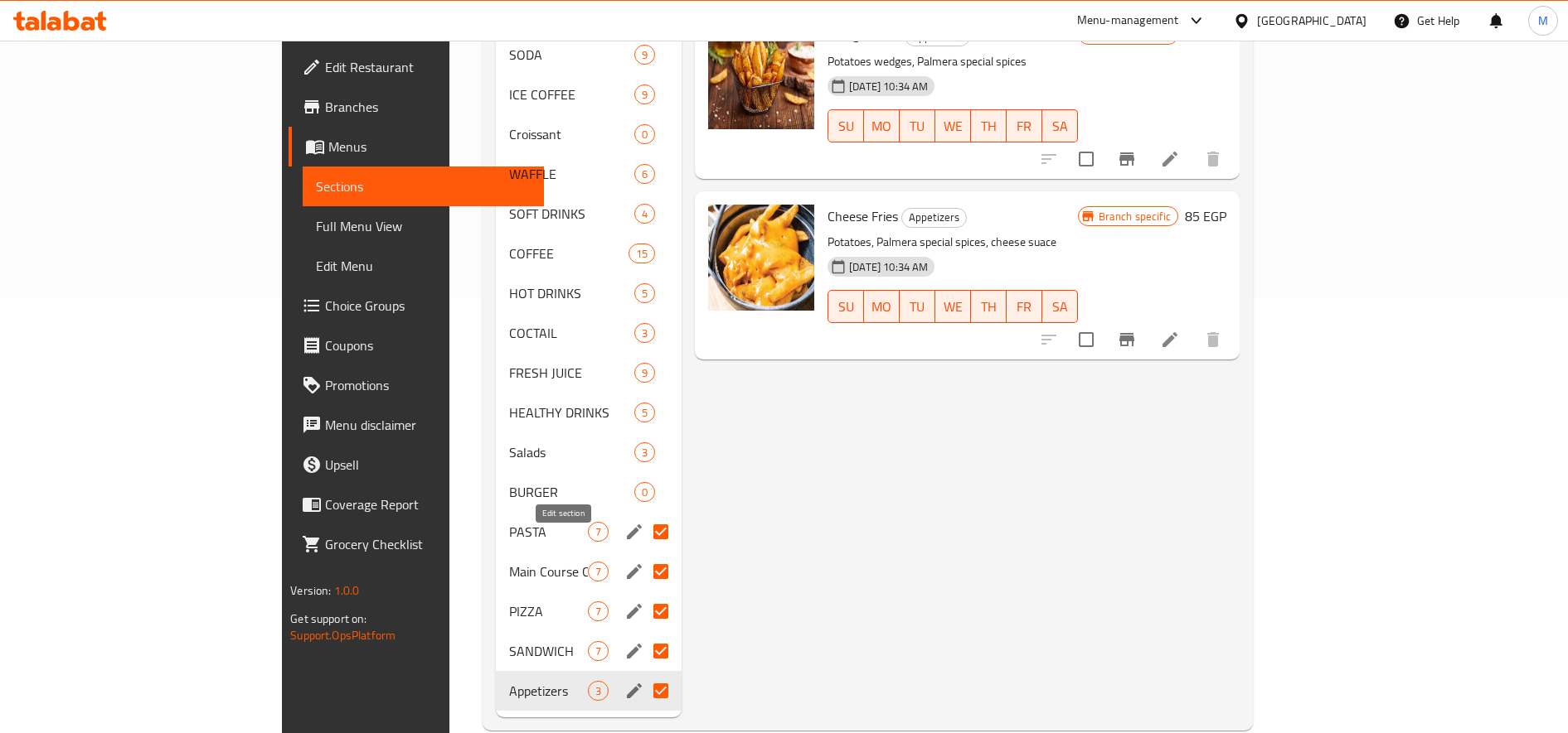
scroll to position [441, 0]
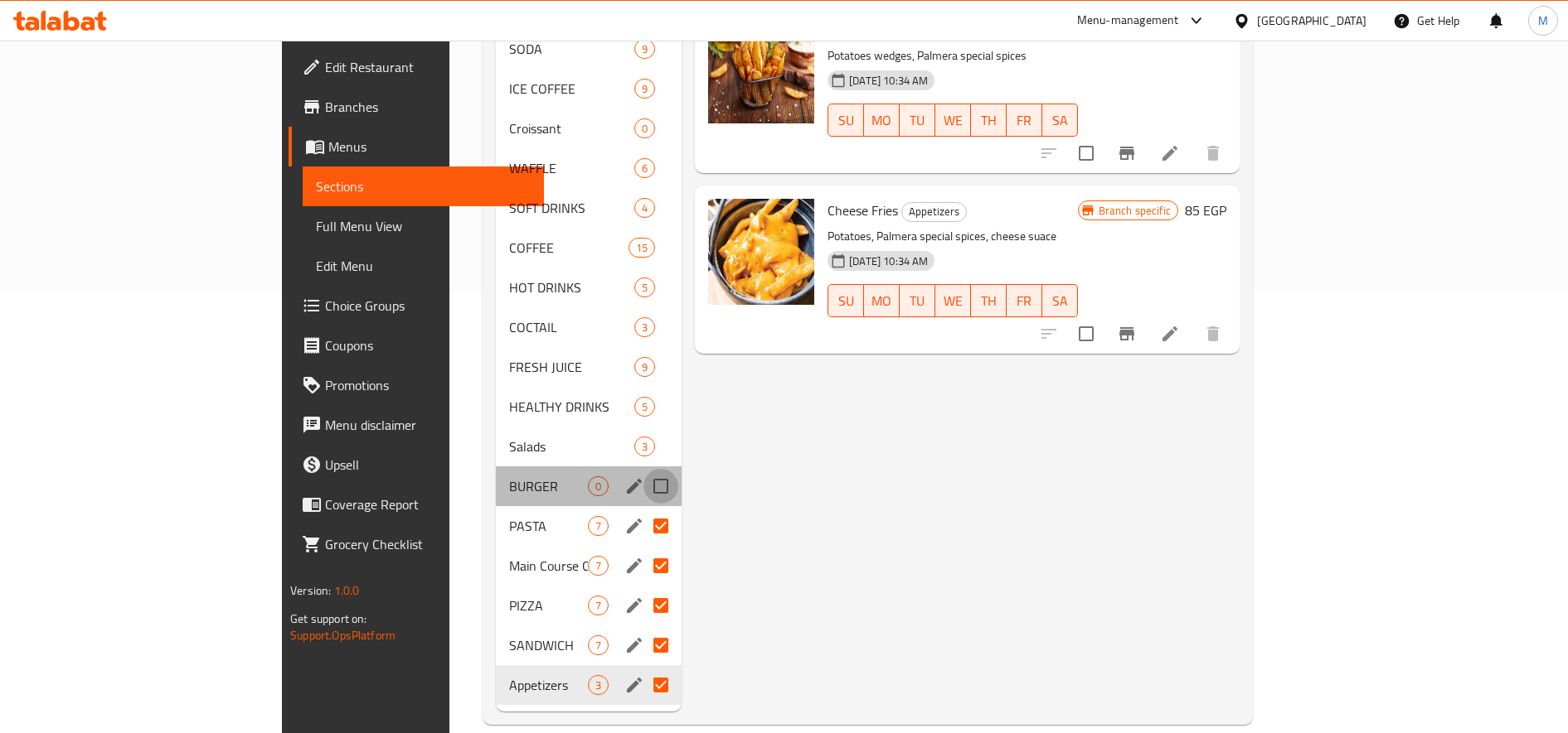
click at [644, 469] on input "Menu sections" at bounding box center [661, 486] width 35 height 35
checkbox input "true"
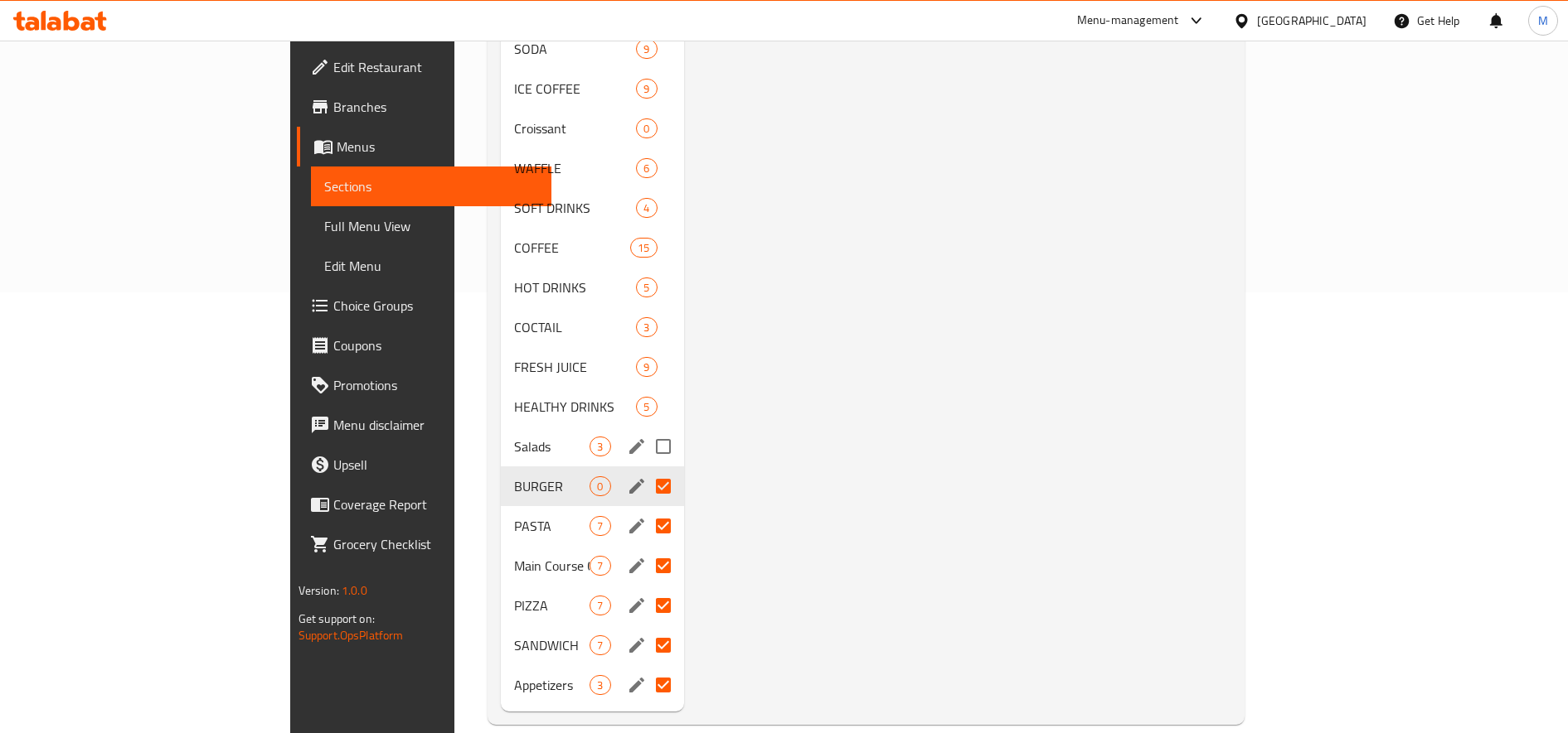
click at [646, 429] on input "Menu sections" at bounding box center [663, 446] width 35 height 35
checkbox input "true"
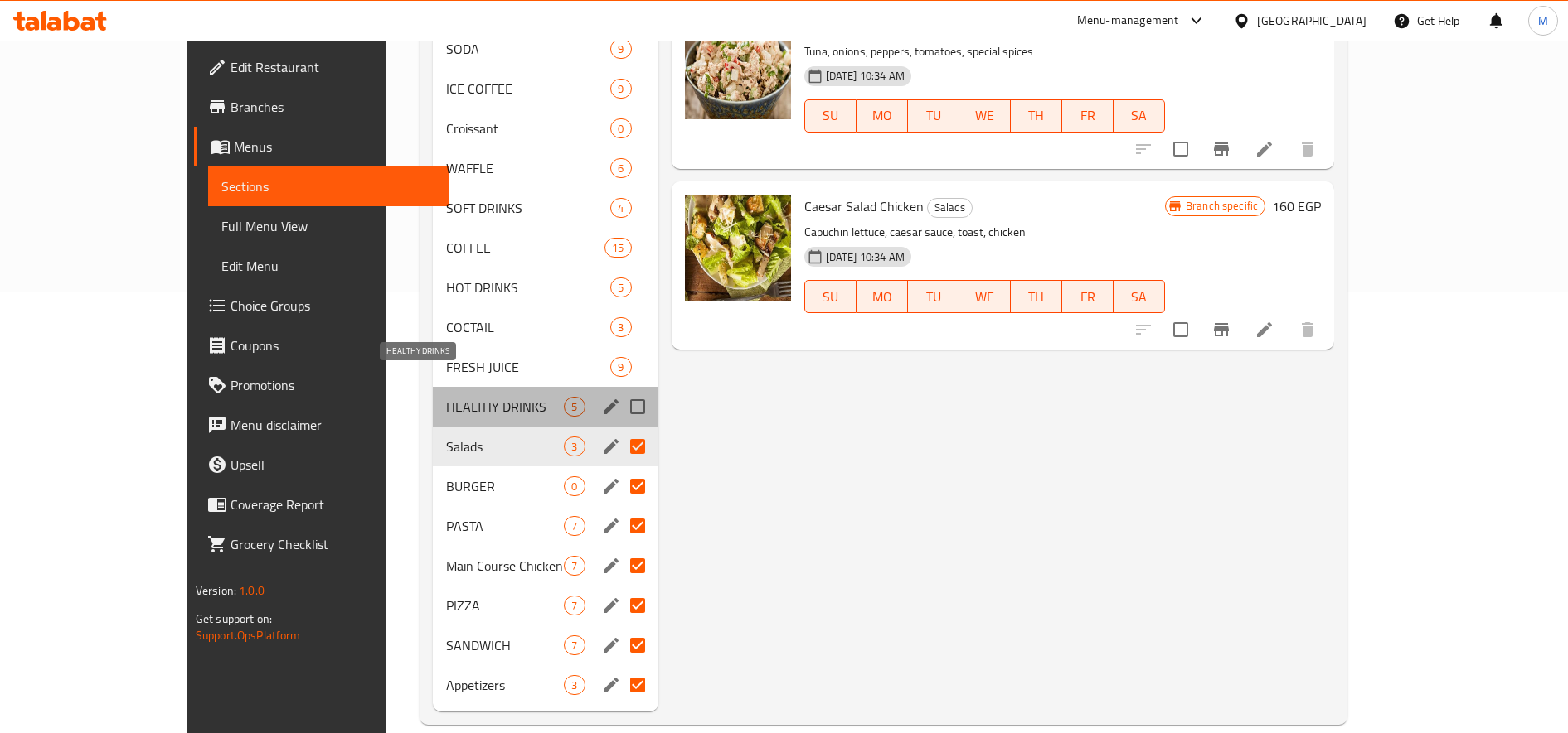
click at [446, 397] on span "HEALTHY DRINKS" at bounding box center [505, 407] width 118 height 20
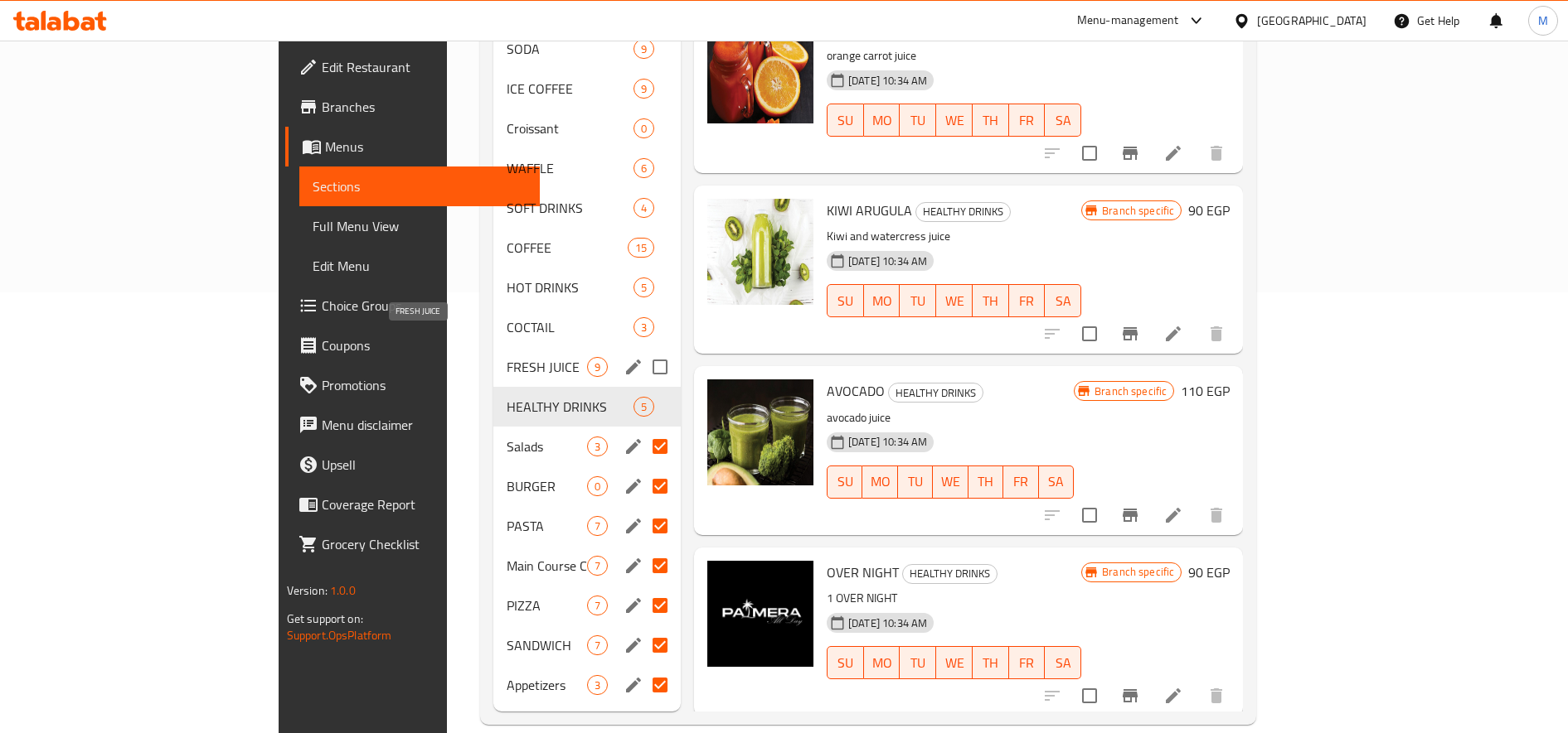
click at [506, 357] on span "FRESH JUICE" at bounding box center [546, 367] width 80 height 20
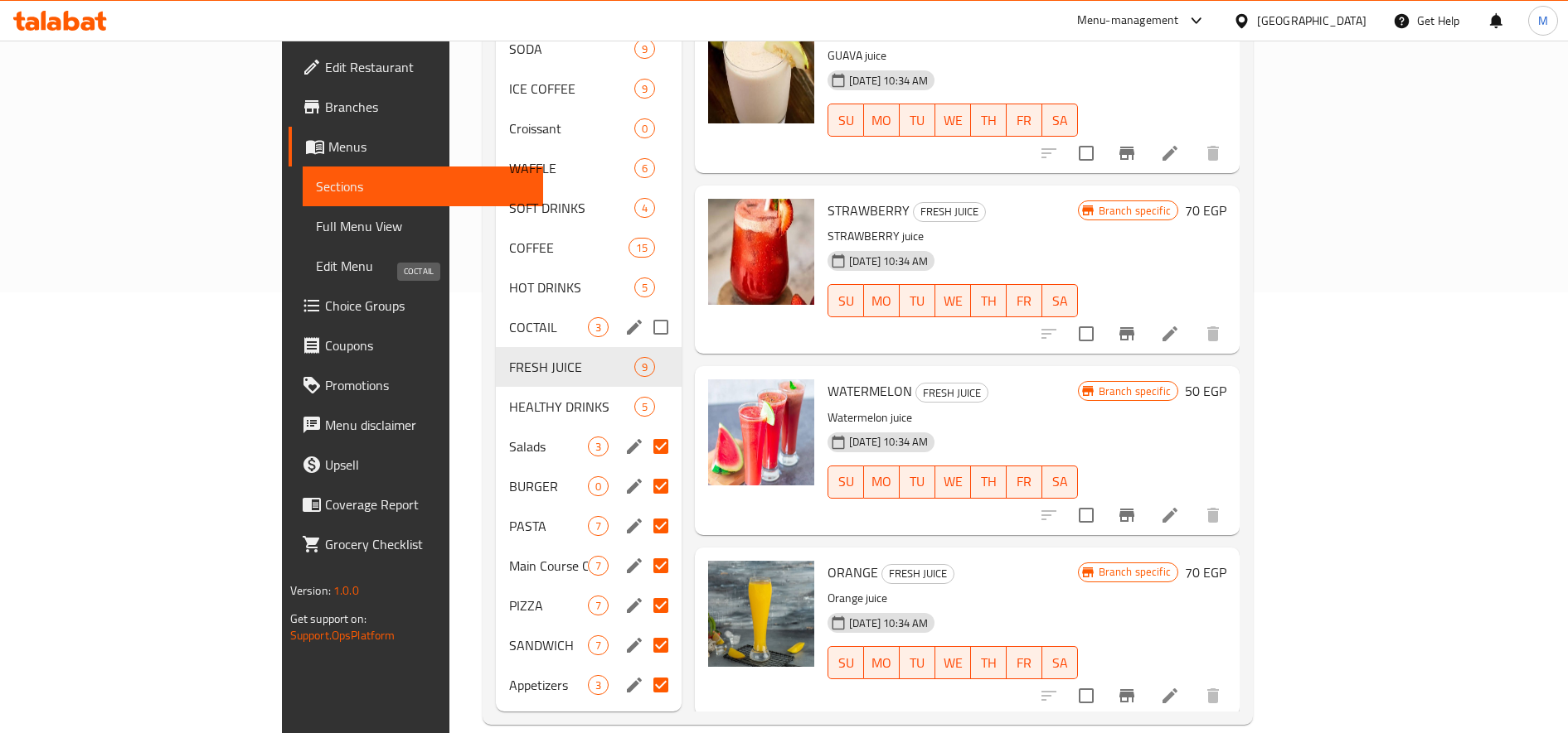
click at [509, 318] on span "COCTAIL" at bounding box center [548, 327] width 79 height 20
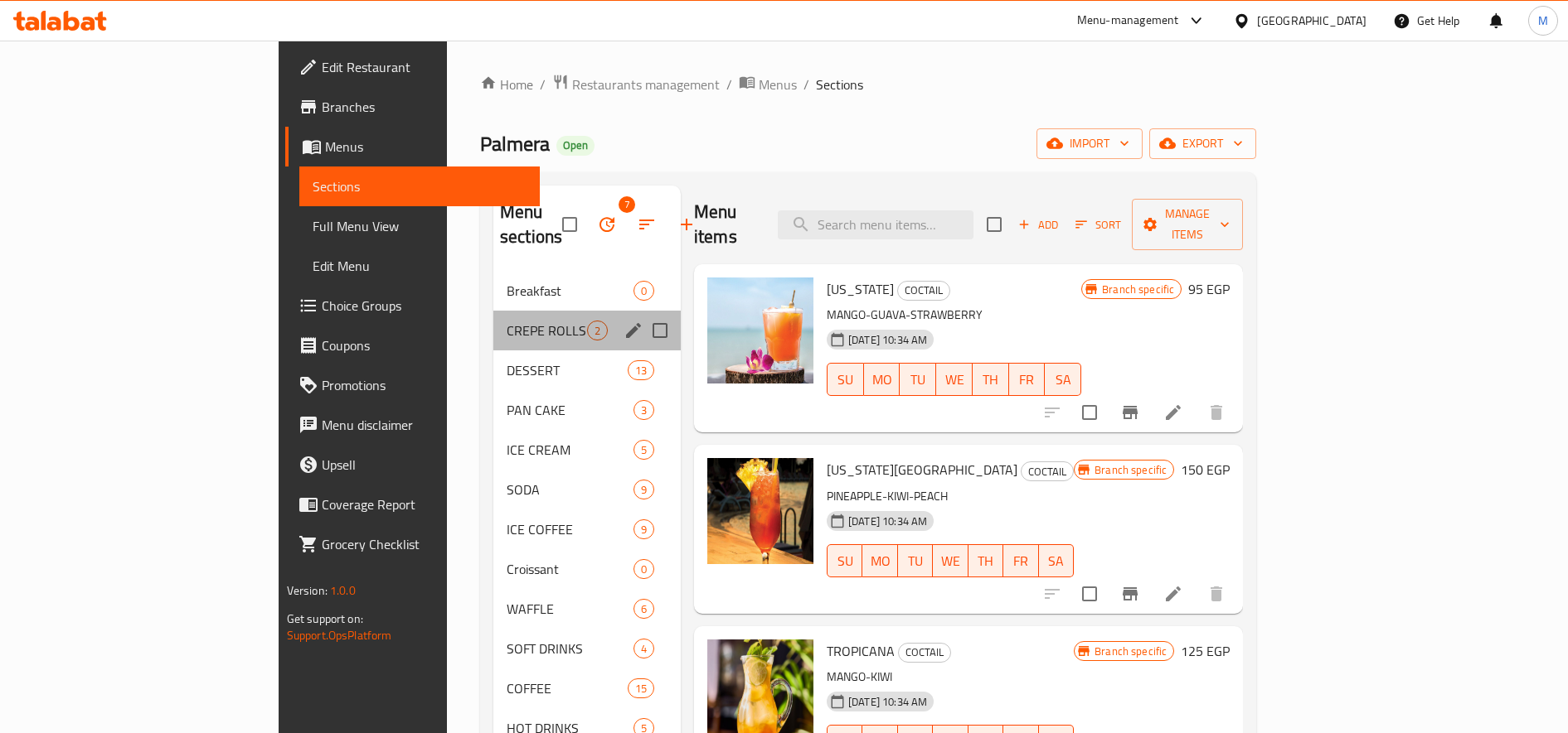
click at [493, 316] on div "CREPE ROLLS 2" at bounding box center [587, 331] width 187 height 40
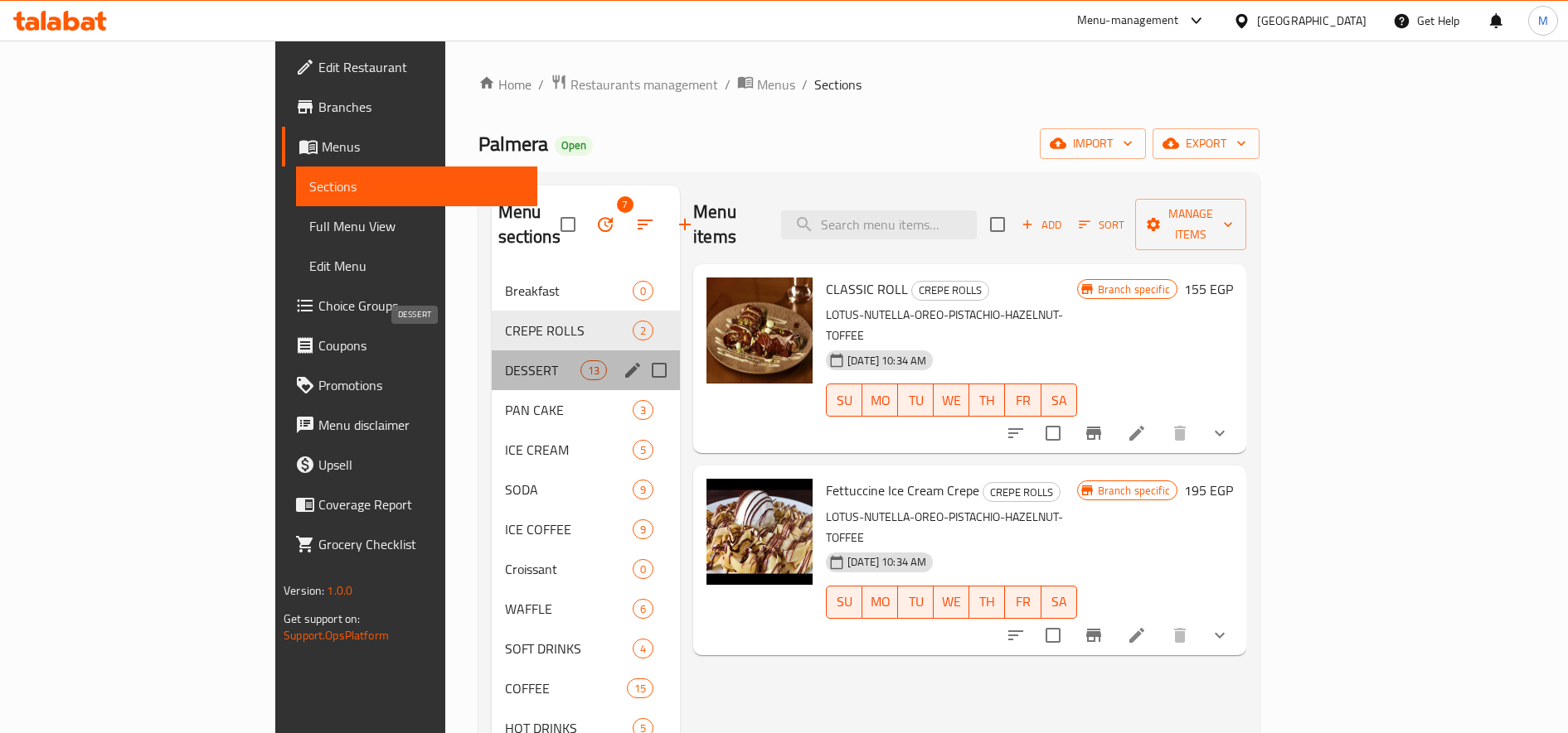
click at [505, 360] on span "DESSERT" at bounding box center [542, 370] width 75 height 20
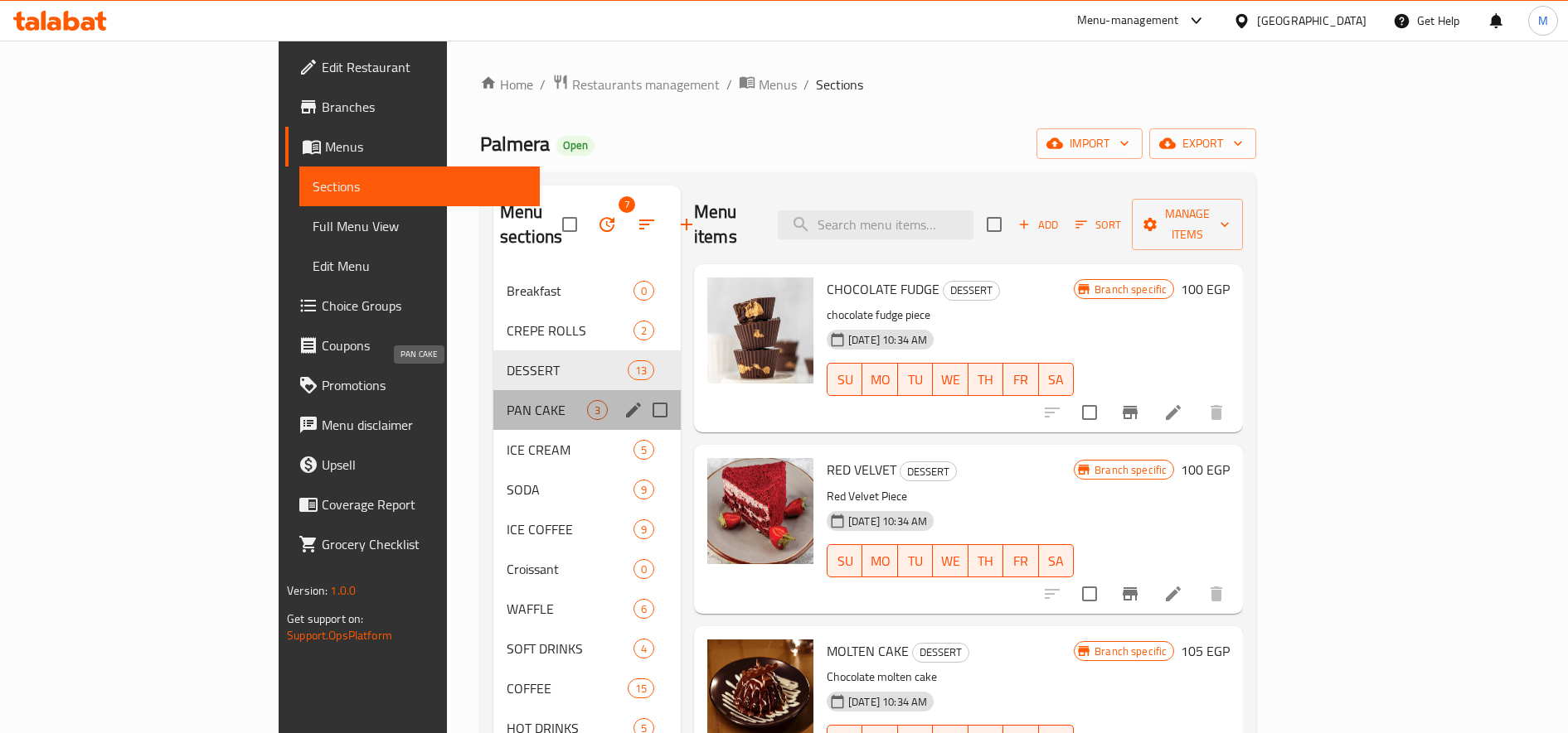
click at [506, 401] on span "PAN CAKE" at bounding box center [546, 410] width 80 height 20
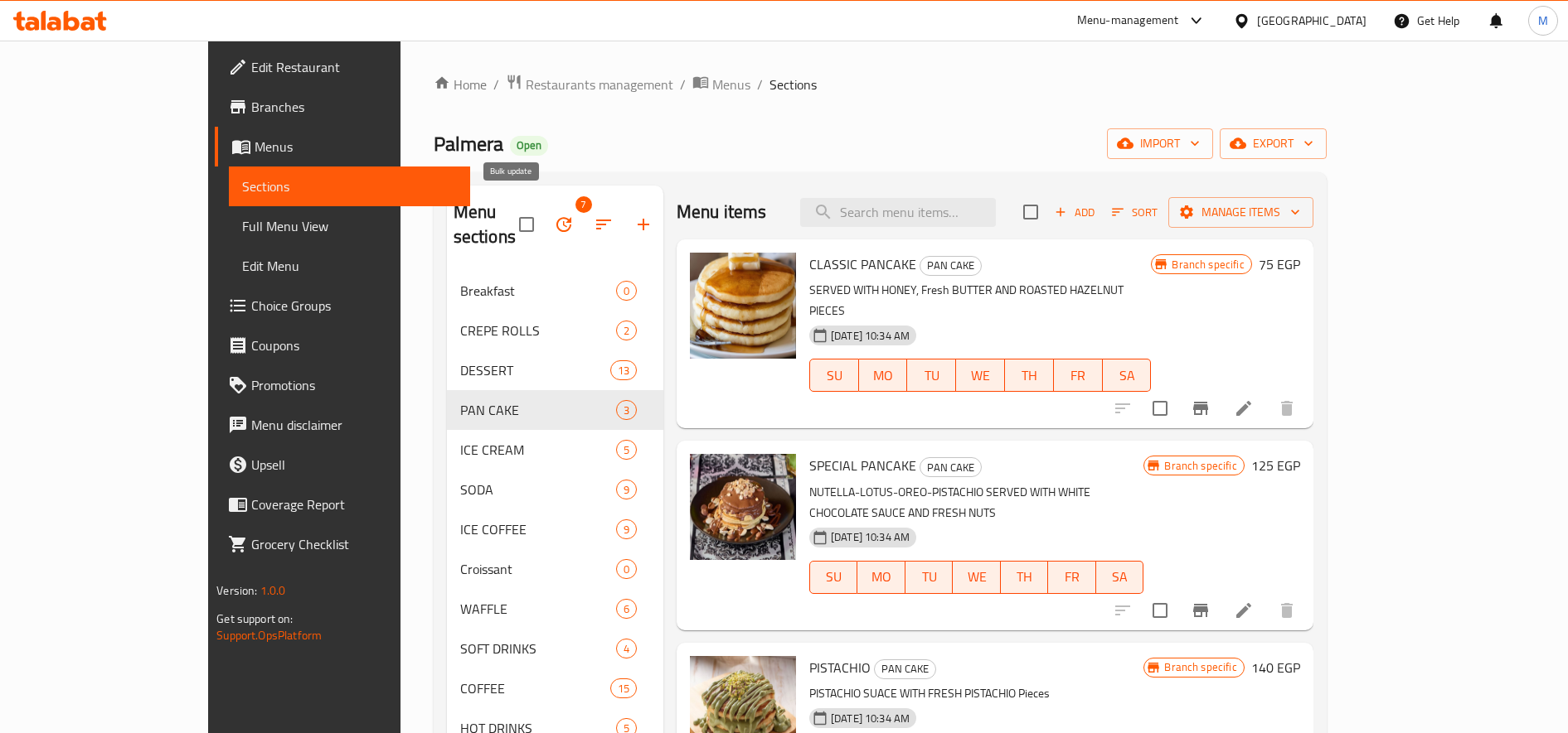
click at [556, 217] on icon "button" at bounding box center [563, 224] width 15 height 15
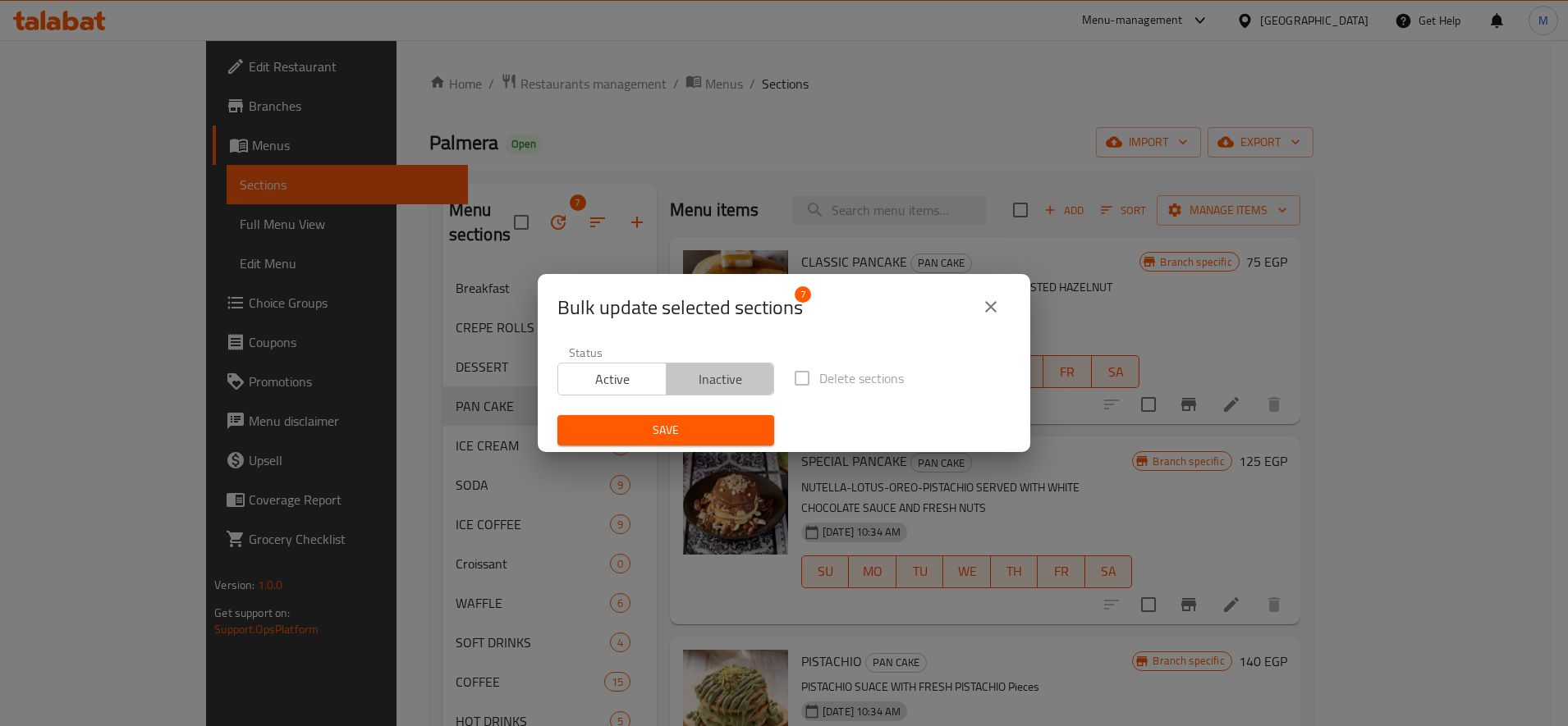
drag, startPoint x: 719, startPoint y: 381, endPoint x: 706, endPoint y: 404, distance: 26.4
click at [719, 383] on span "Inactive" at bounding box center [720, 380] width 95 height 24
click at [689, 434] on span "Save" at bounding box center [666, 430] width 191 height 21
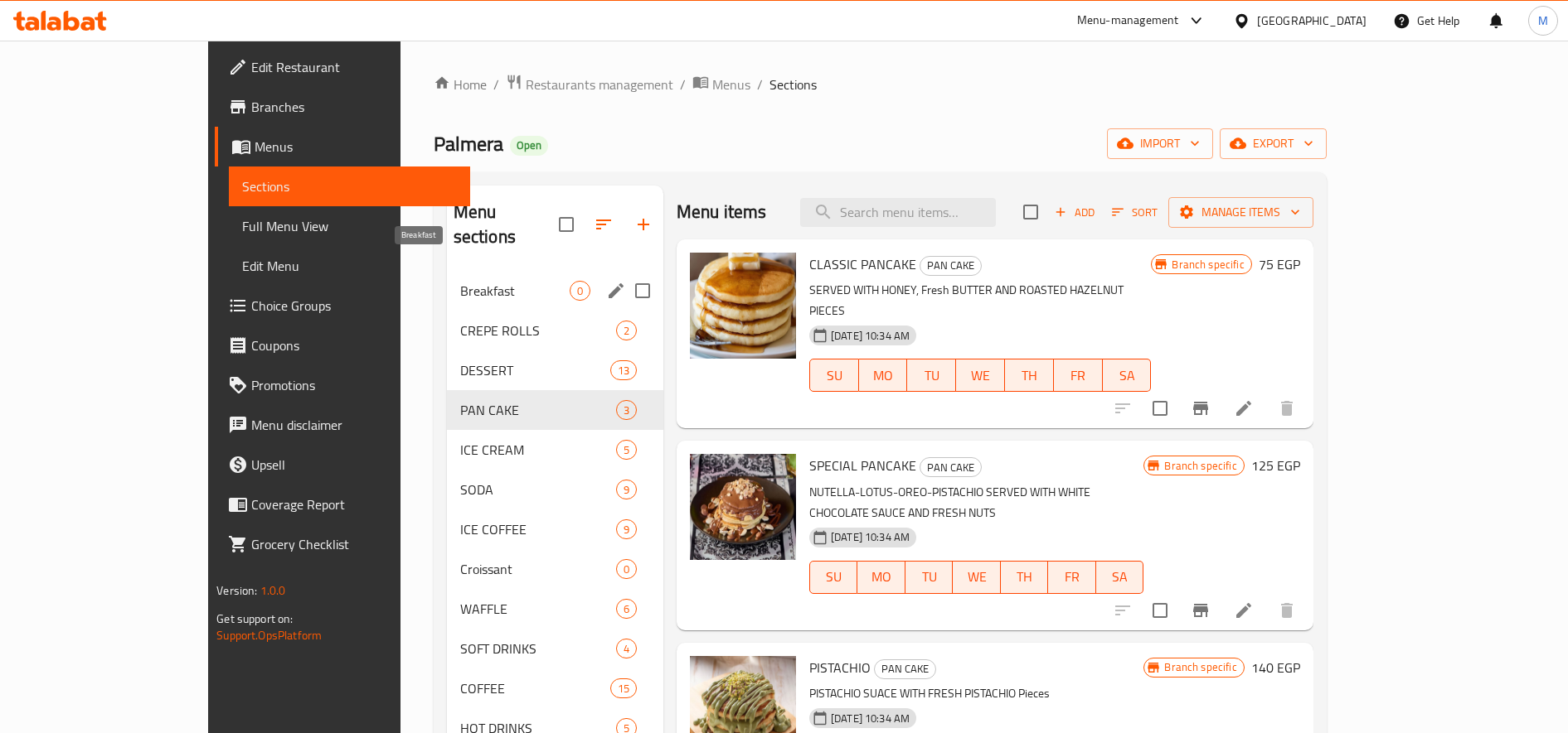
click at [460, 281] on span "Breakfast" at bounding box center [515, 290] width 110 height 20
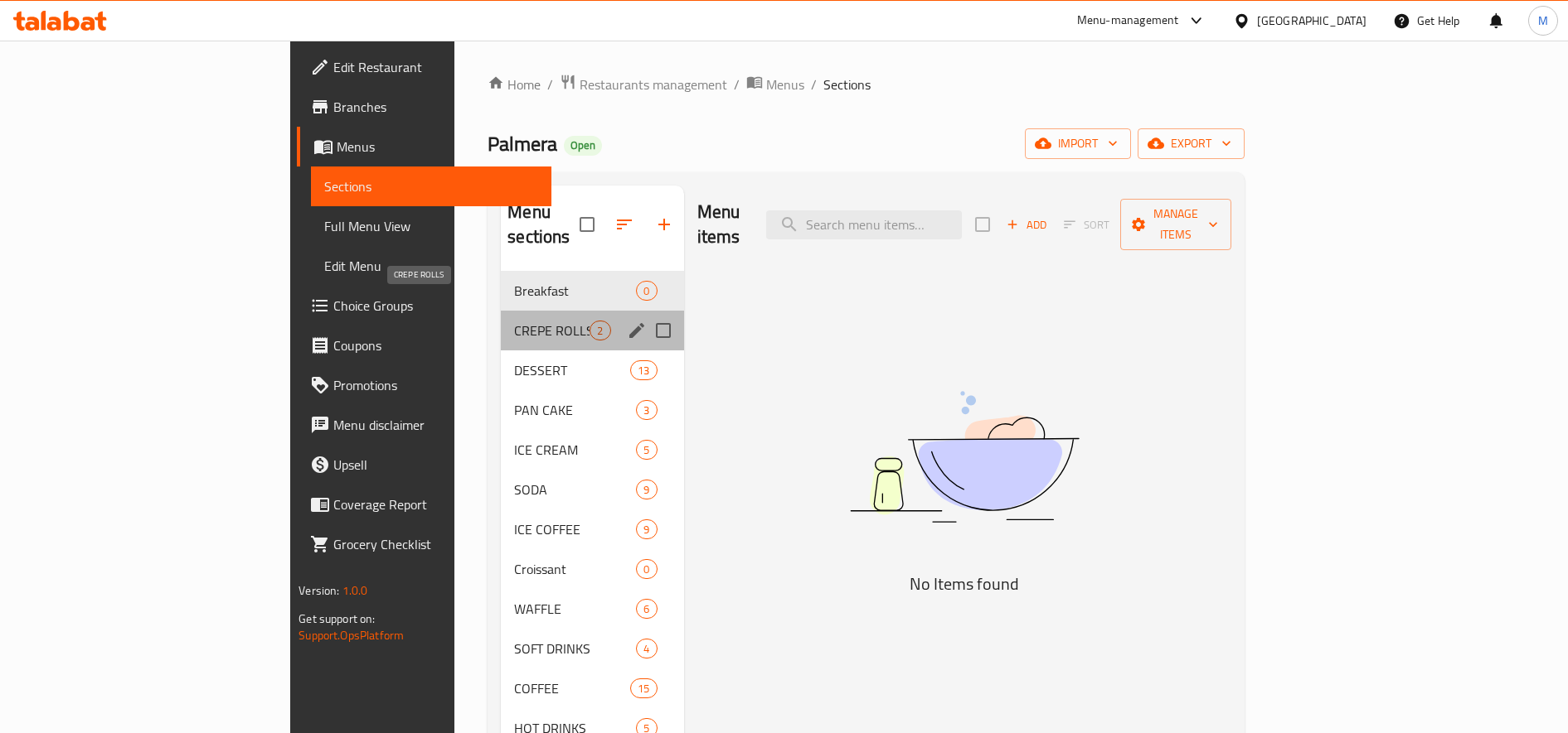
drag, startPoint x: 384, startPoint y: 302, endPoint x: 460, endPoint y: 259, distance: 87.3
click at [514, 320] on span "CREPE ROLLS" at bounding box center [551, 330] width 75 height 20
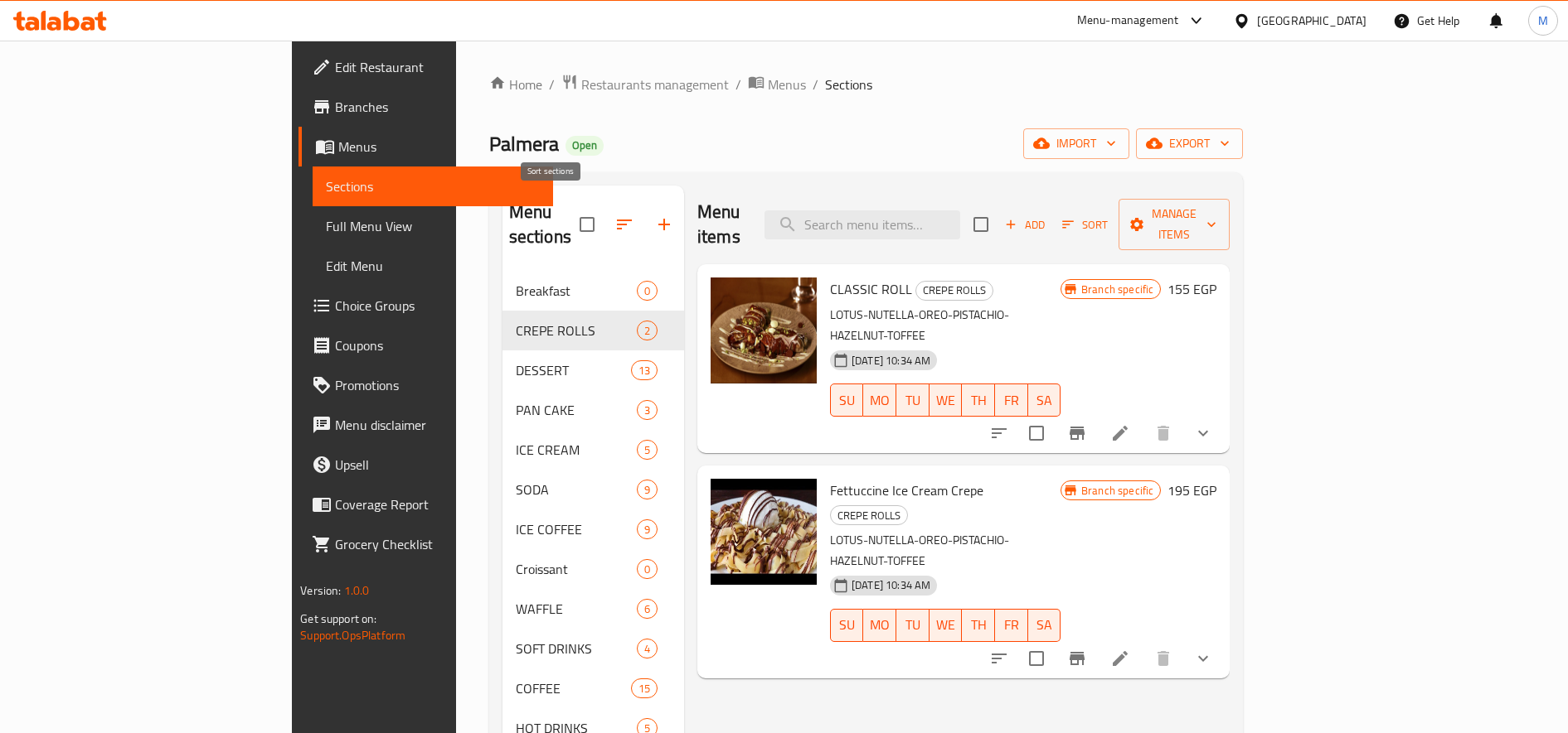
click at [614, 215] on icon "button" at bounding box center [624, 224] width 20 height 20
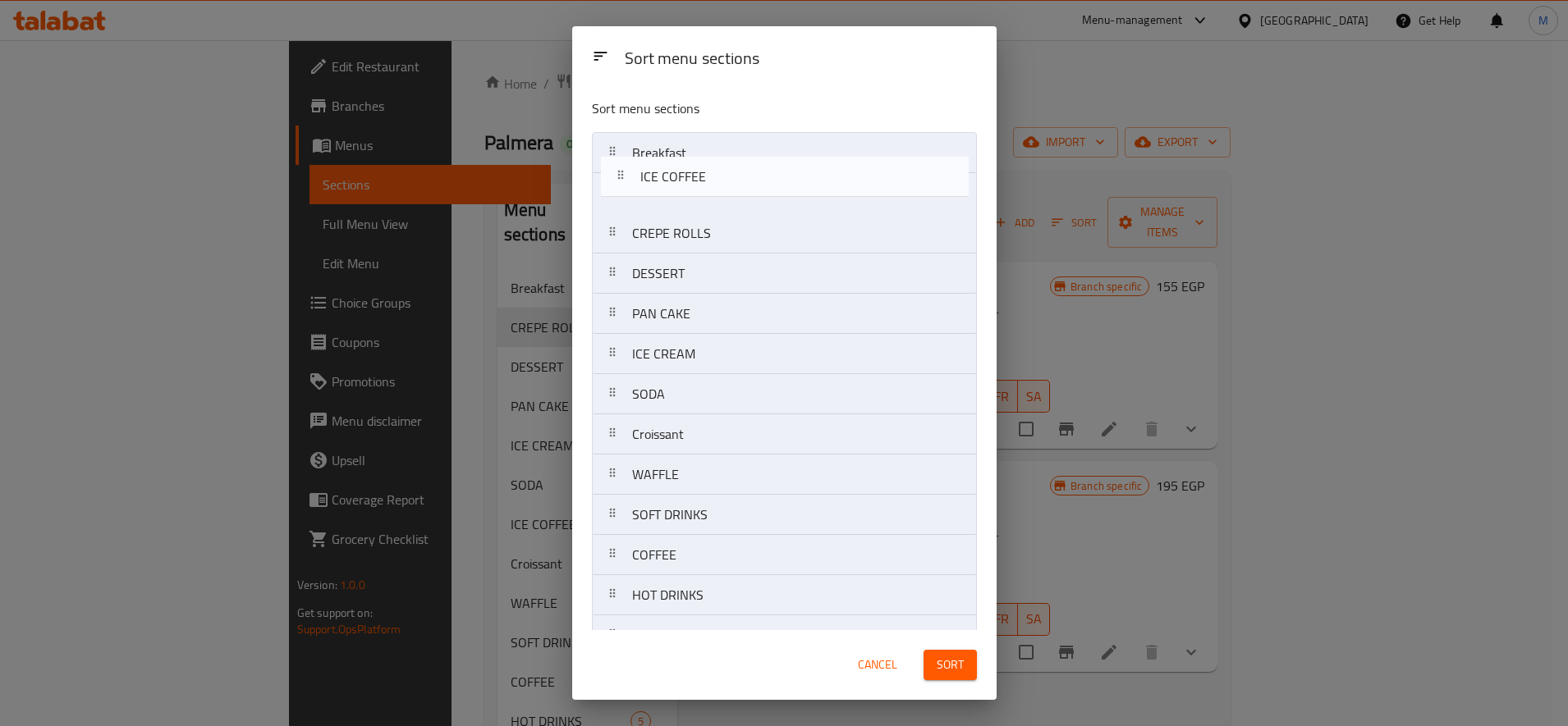
drag, startPoint x: 614, startPoint y: 391, endPoint x: 617, endPoint y: 163, distance: 228.0
click at [617, 163] on nav "Breakfast CREPE ROLLS DESSERT PAN CAKE ICE CREAM SODA ICE COFFEE Croissant WAFF…" at bounding box center [784, 575] width 385 height 886
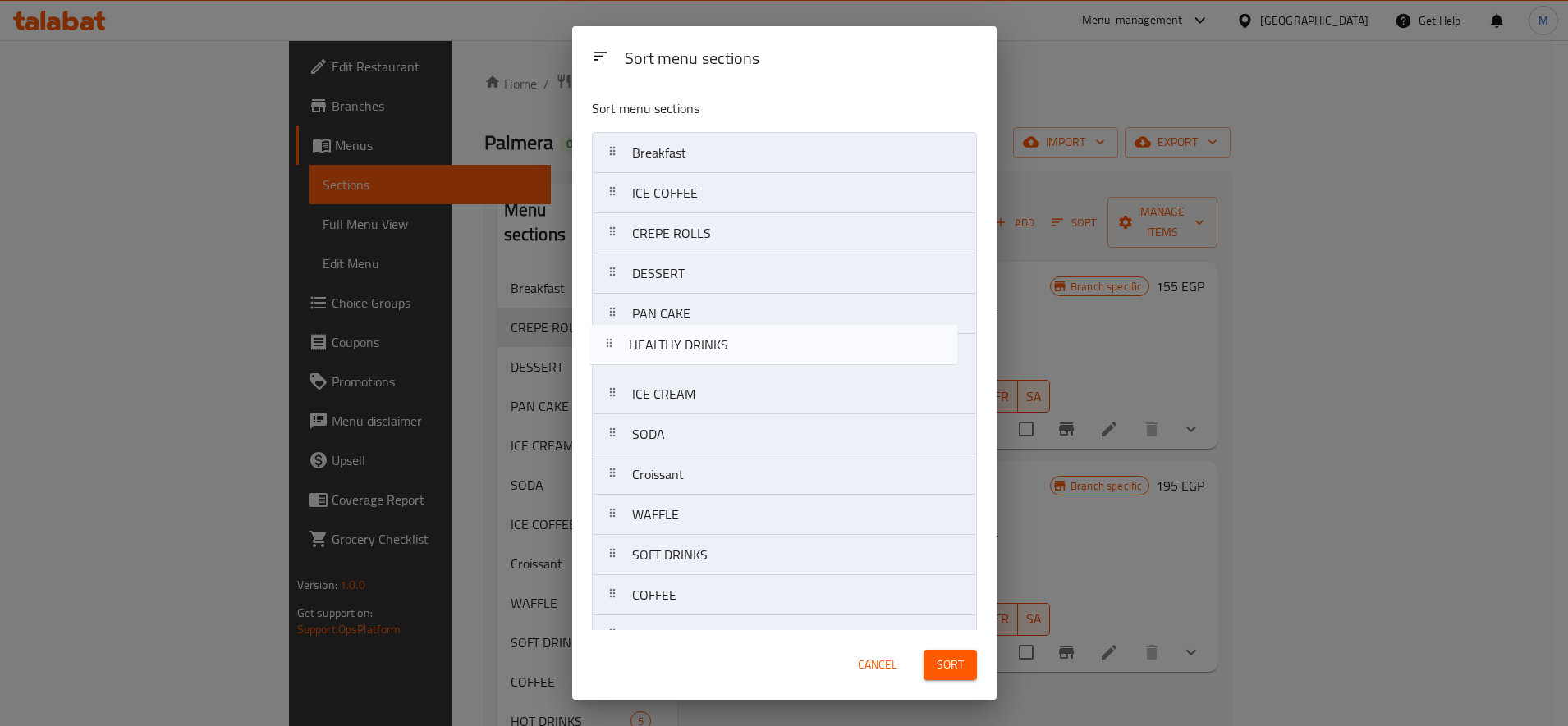
drag, startPoint x: 618, startPoint y: 457, endPoint x: 610, endPoint y: 353, distance: 104.3
click at [610, 353] on nav "Breakfast ICE COFFEE CREPE ROLLS DESSERT PAN CAKE ICE CREAM SODA Croissant WAFF…" at bounding box center [784, 575] width 385 height 886
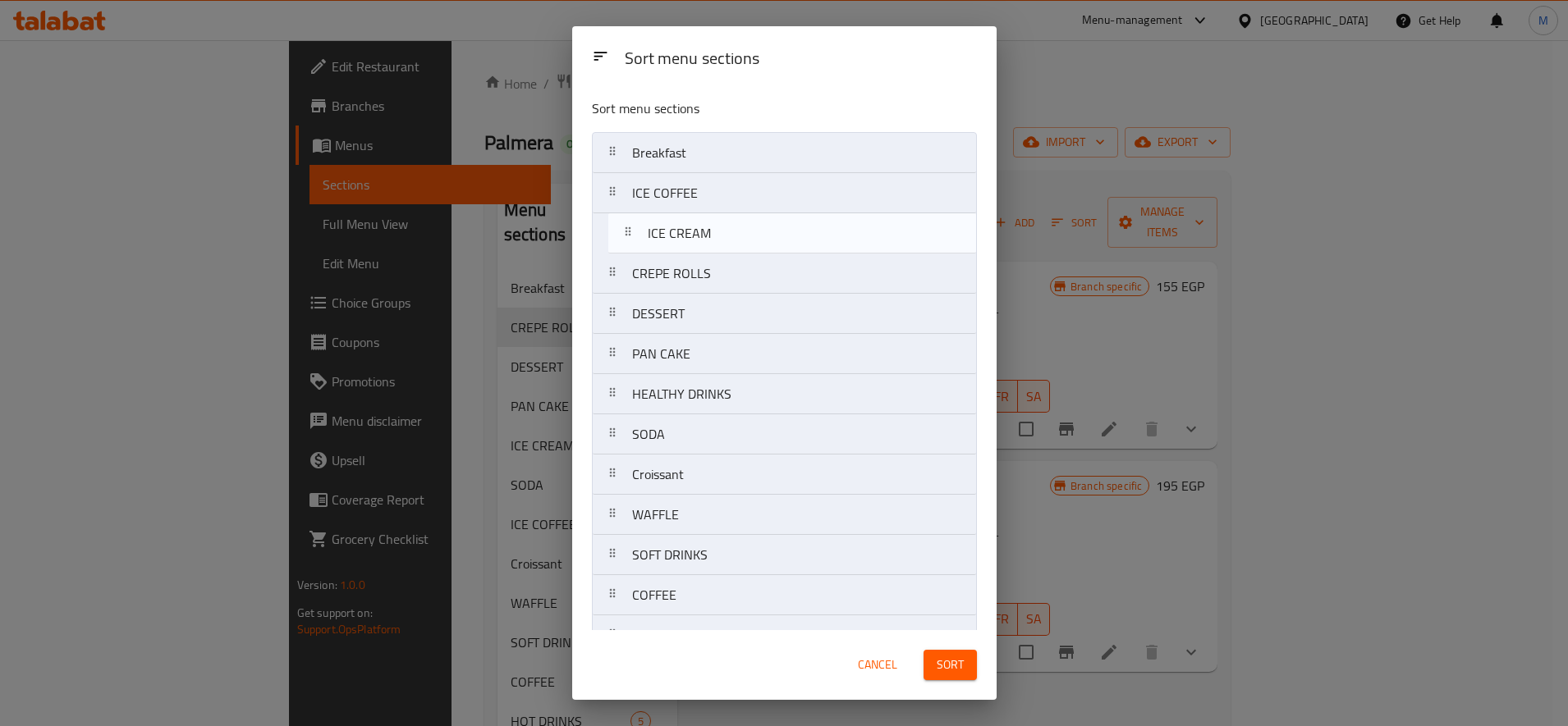
drag, startPoint x: 611, startPoint y: 399, endPoint x: 624, endPoint y: 231, distance: 168.5
click at [624, 231] on nav "Breakfast ICE COFFEE CREPE ROLLS DESSERT PAN CAKE HEALTHY DRINKS ICE CREAM SODA…" at bounding box center [784, 575] width 385 height 886
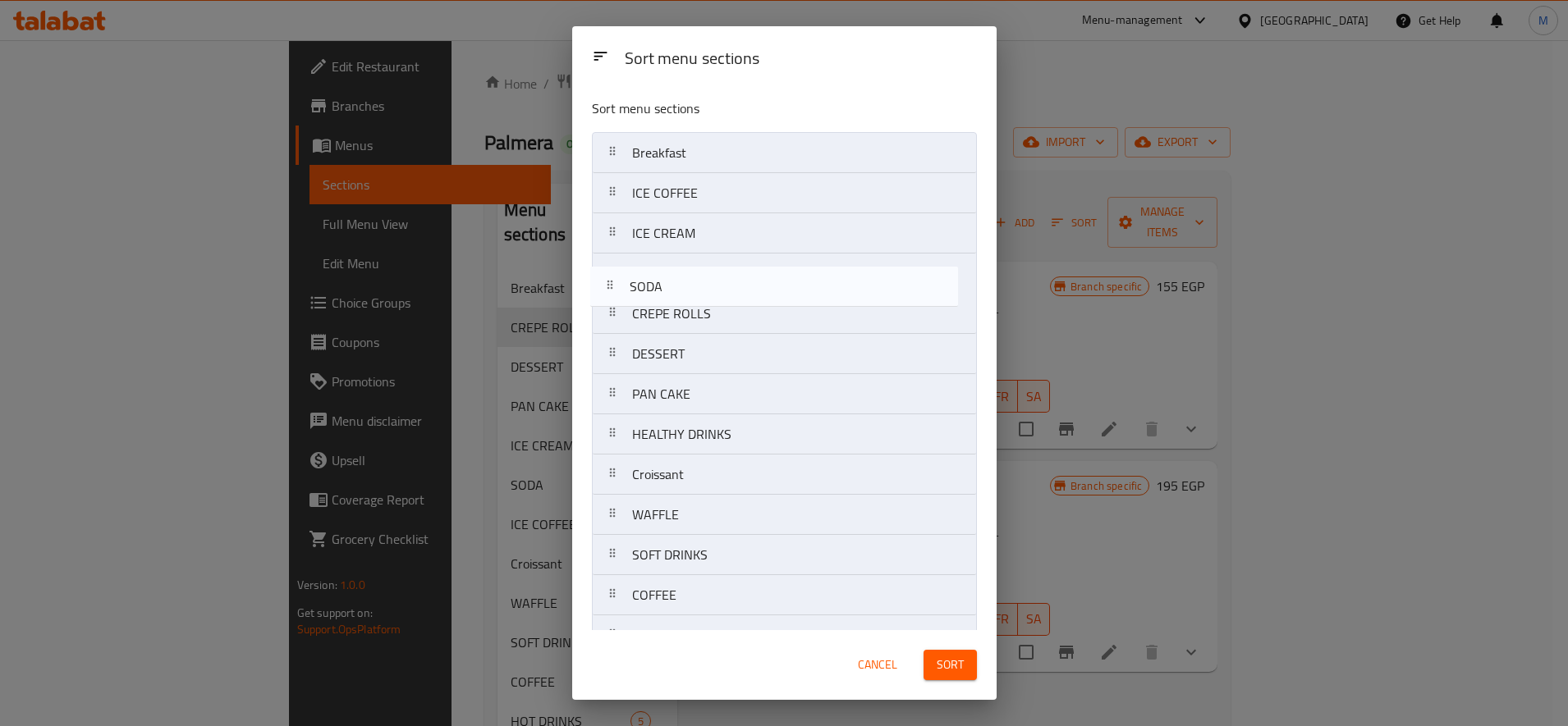
drag, startPoint x: 620, startPoint y: 442, endPoint x: 618, endPoint y: 280, distance: 162.0
click at [618, 280] on nav "Breakfast ICE COFFEE ICE CREAM CREPE ROLLS DESSERT PAN CAKE HEALTHY DRINKS SODA…" at bounding box center [784, 575] width 385 height 886
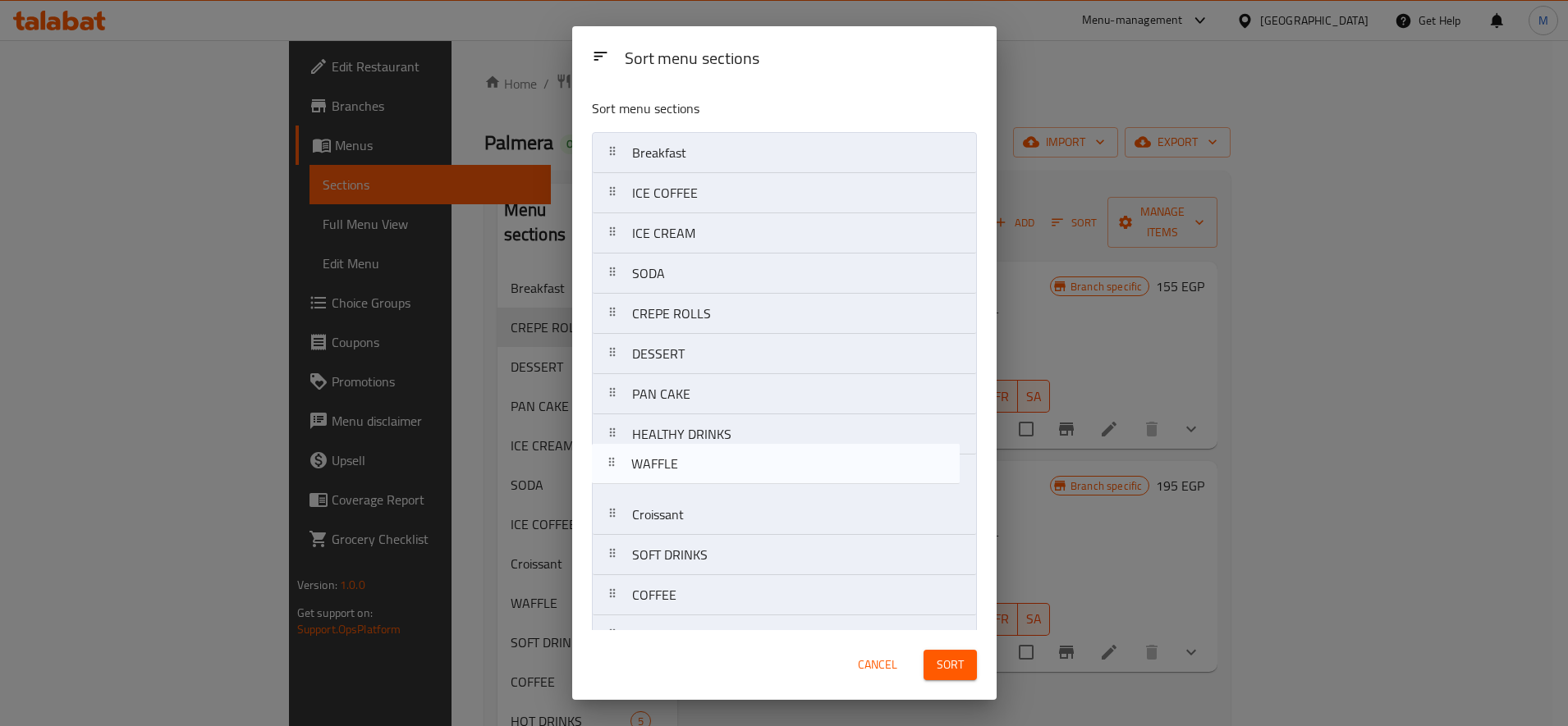
scroll to position [3, 0]
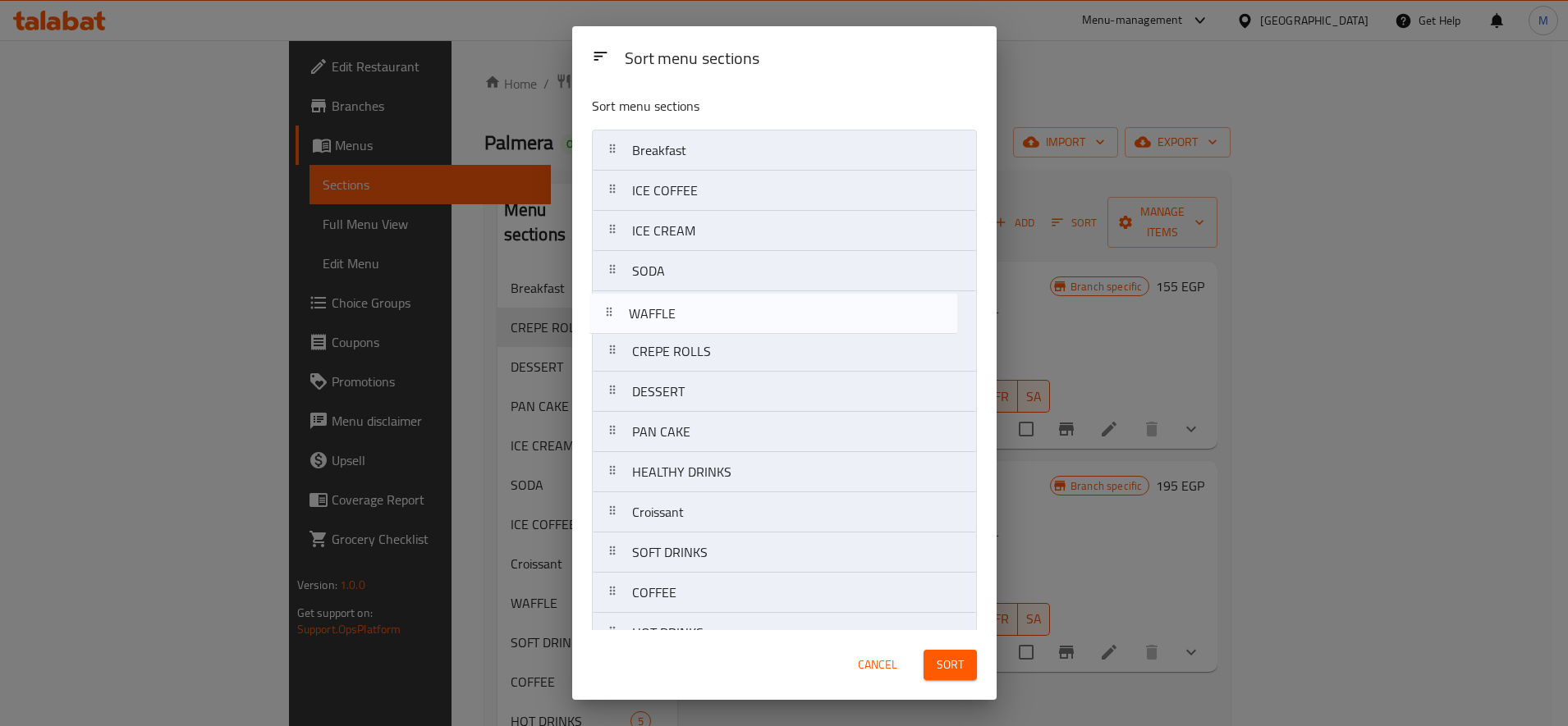
drag, startPoint x: 624, startPoint y: 517, endPoint x: 621, endPoint y: 308, distance: 209.0
click at [621, 308] on nav "Breakfast ICE COFFEE ICE CREAM SODA CREPE ROLLS DESSERT PAN CAKE HEALTHY DRINKS…" at bounding box center [784, 573] width 385 height 886
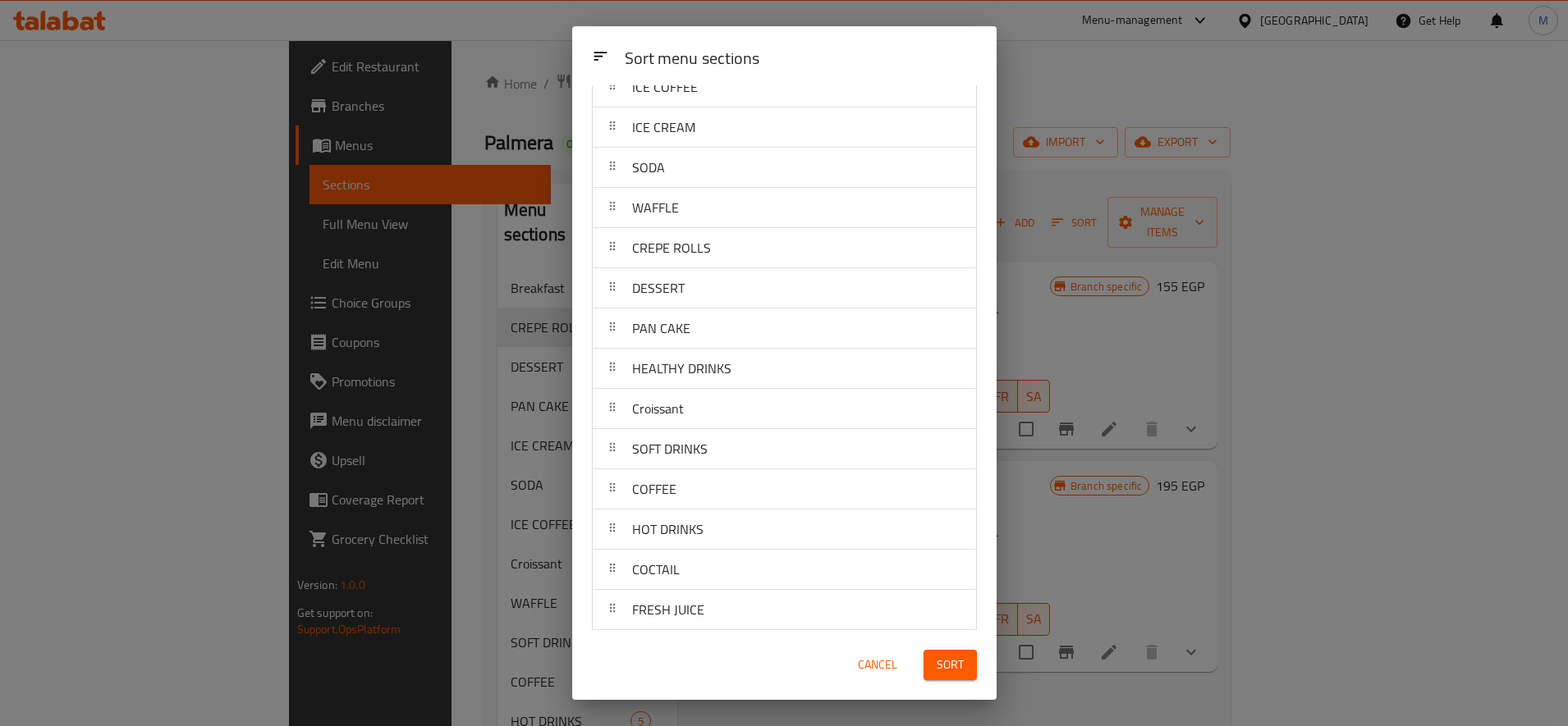
scroll to position [139, 0]
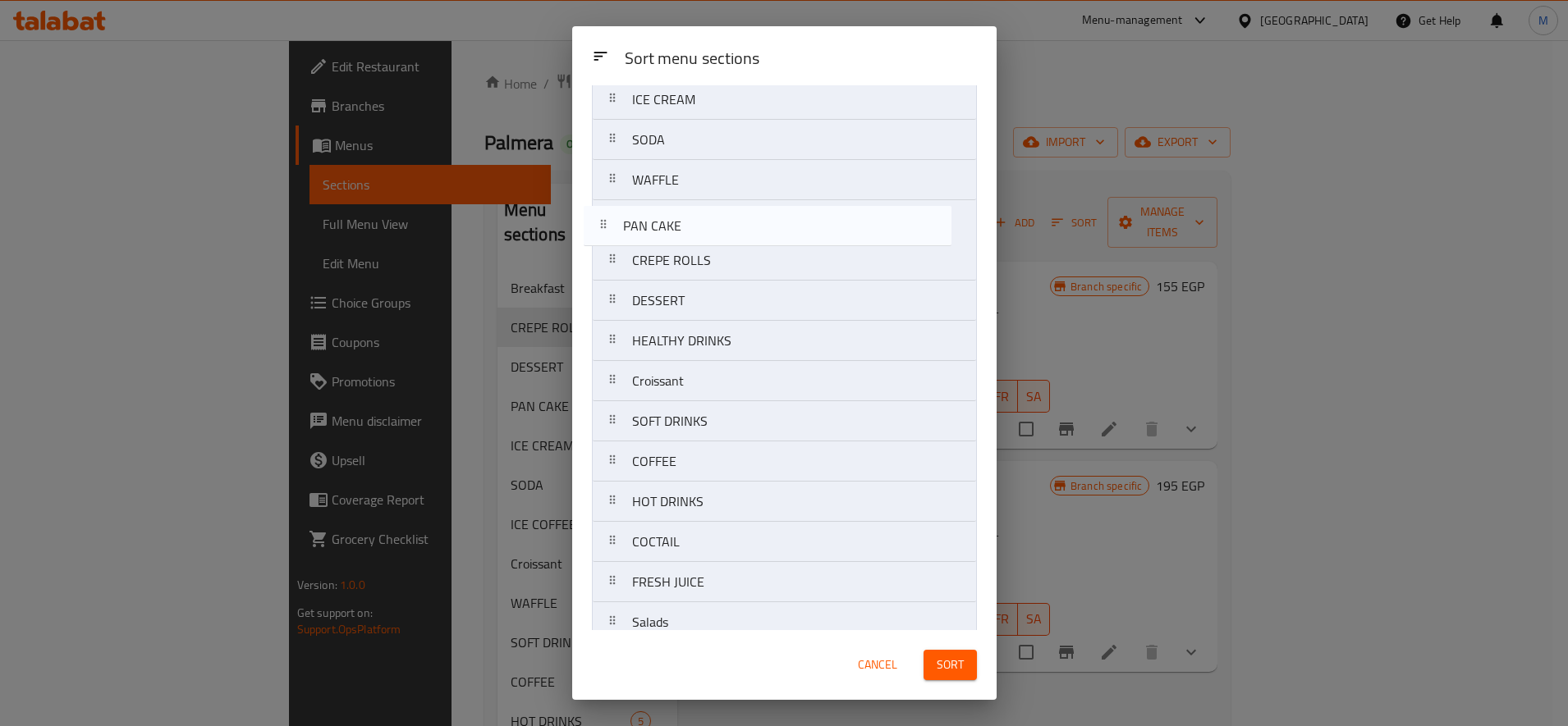
drag, startPoint x: 621, startPoint y: 298, endPoint x: 616, endPoint y: 214, distance: 84.1
click at [613, 216] on nav "Breakfast ICE COFFEE ICE CREAM SODA WAFFLE CREPE ROLLS DESSERT PAN CAKE HEALTHY…" at bounding box center [784, 441] width 385 height 886
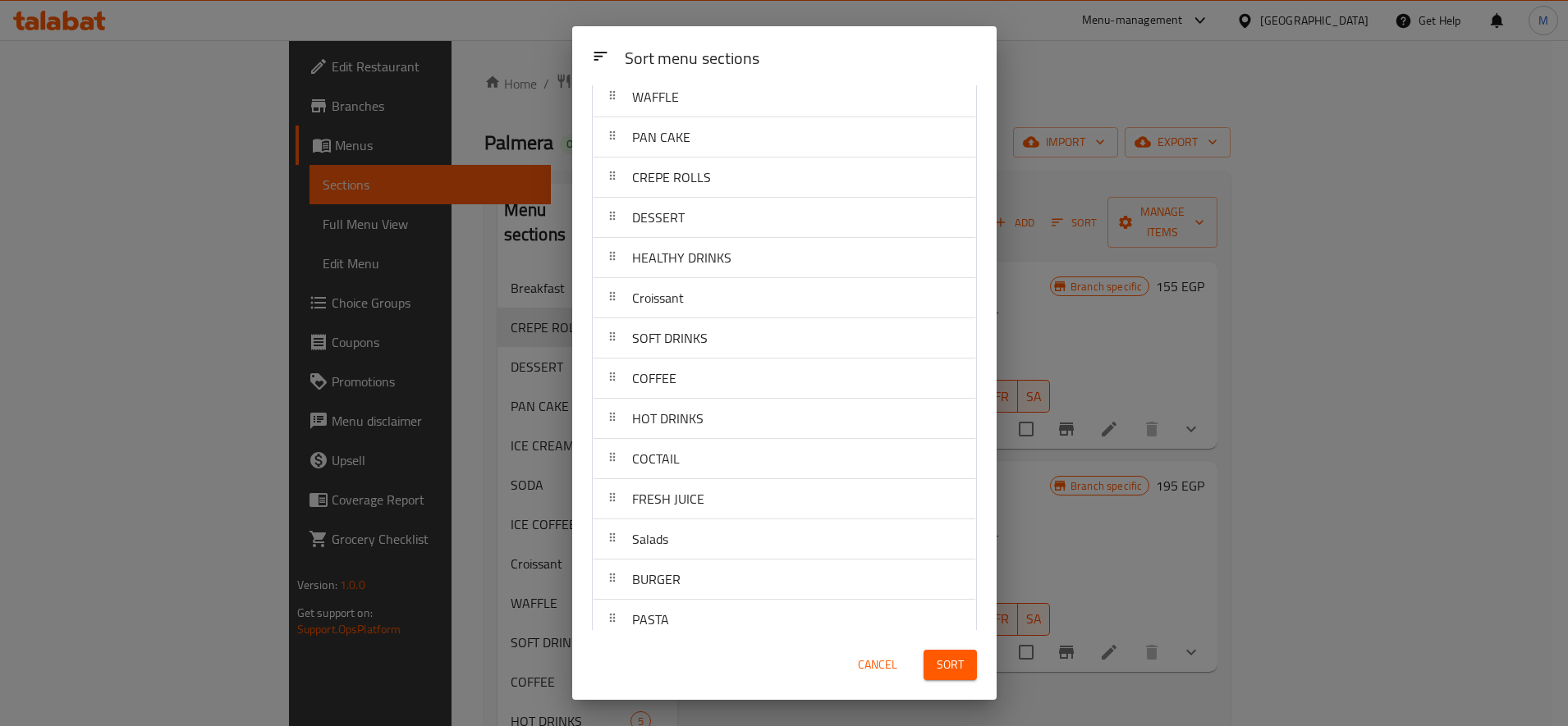
scroll to position [271, 0]
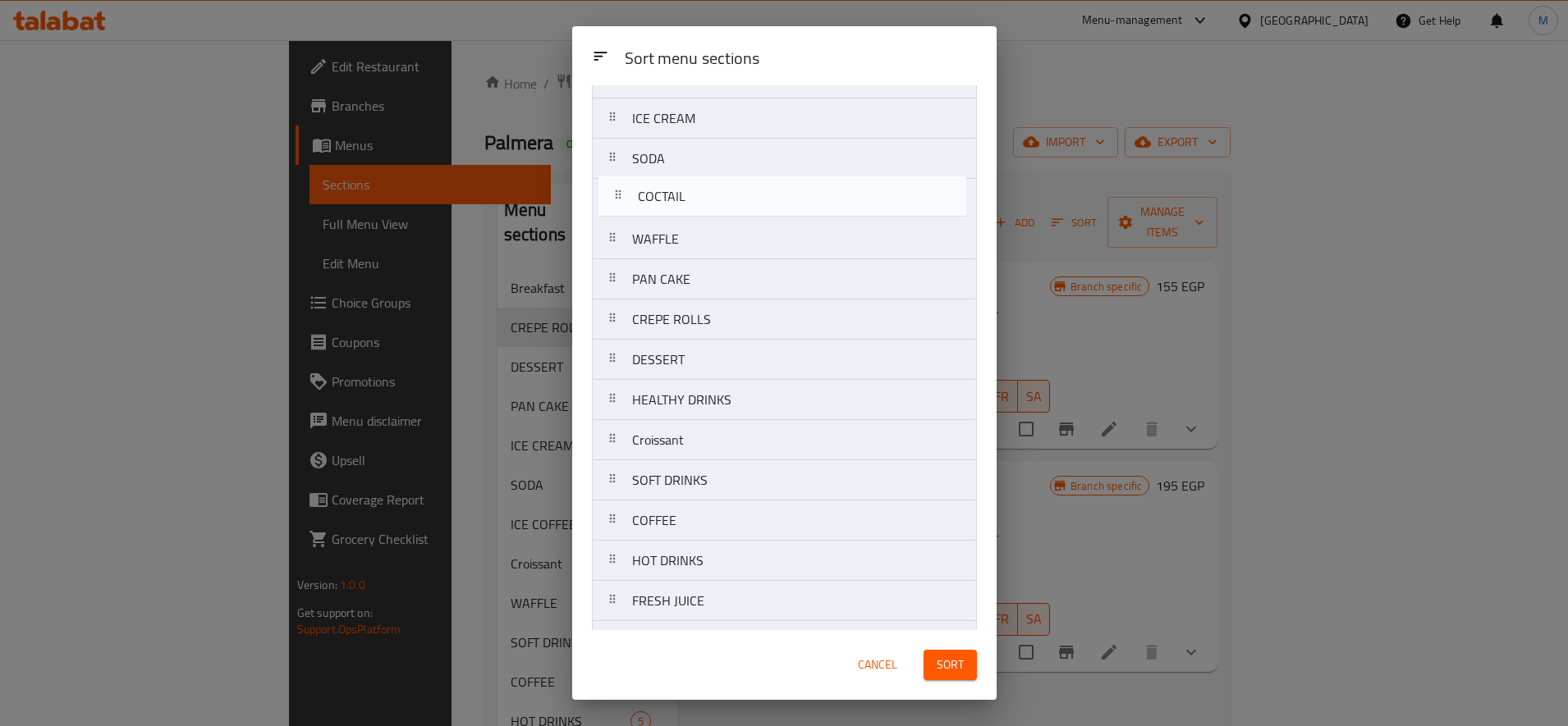
drag, startPoint x: 619, startPoint y: 412, endPoint x: 624, endPoint y: 198, distance: 214.1
click at [624, 198] on nav "Breakfast ICE COFFEE ICE CREAM SODA WAFFLE PAN CAKE CREPE ROLLS DESSERT HEALTHY…" at bounding box center [784, 460] width 385 height 886
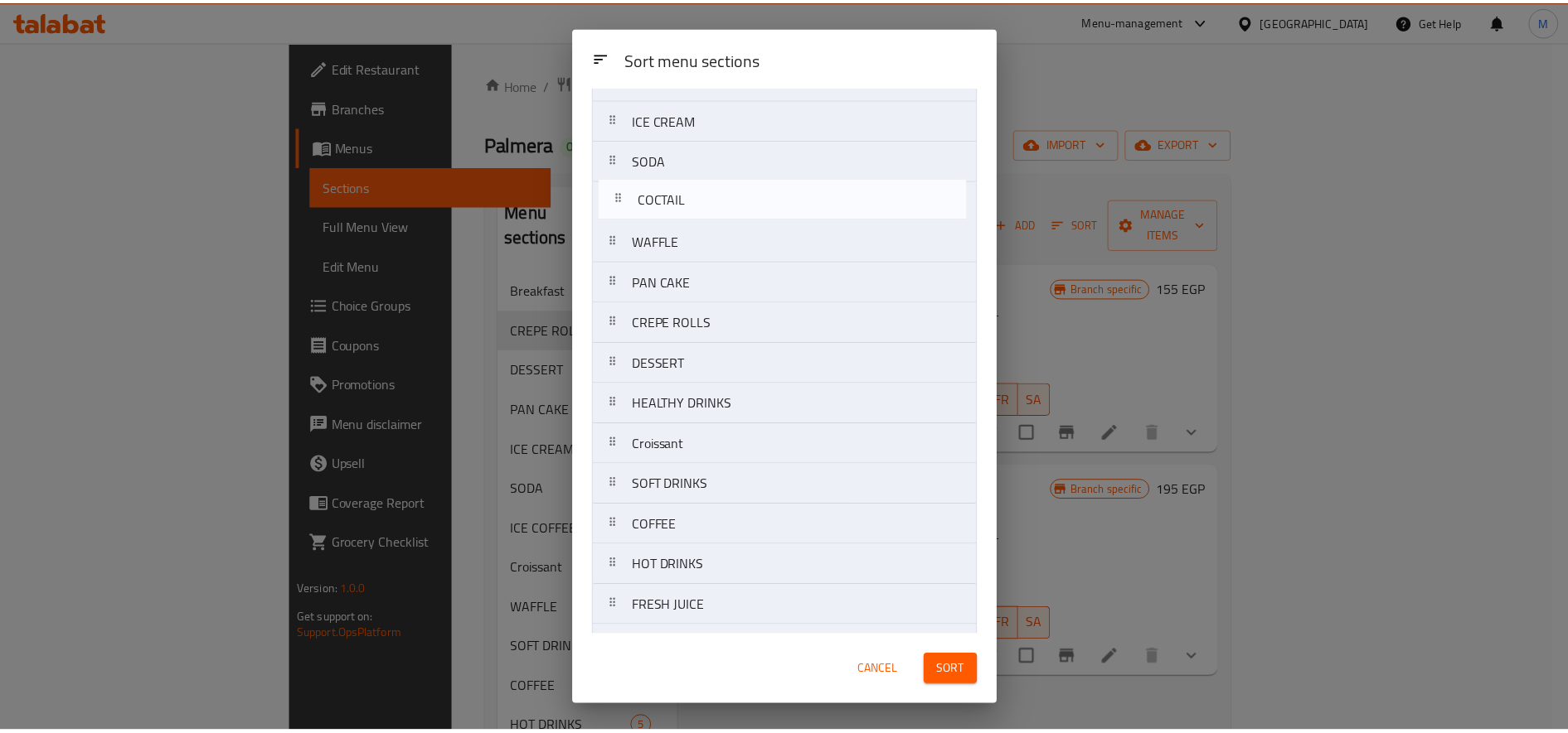
scroll to position [111, 0]
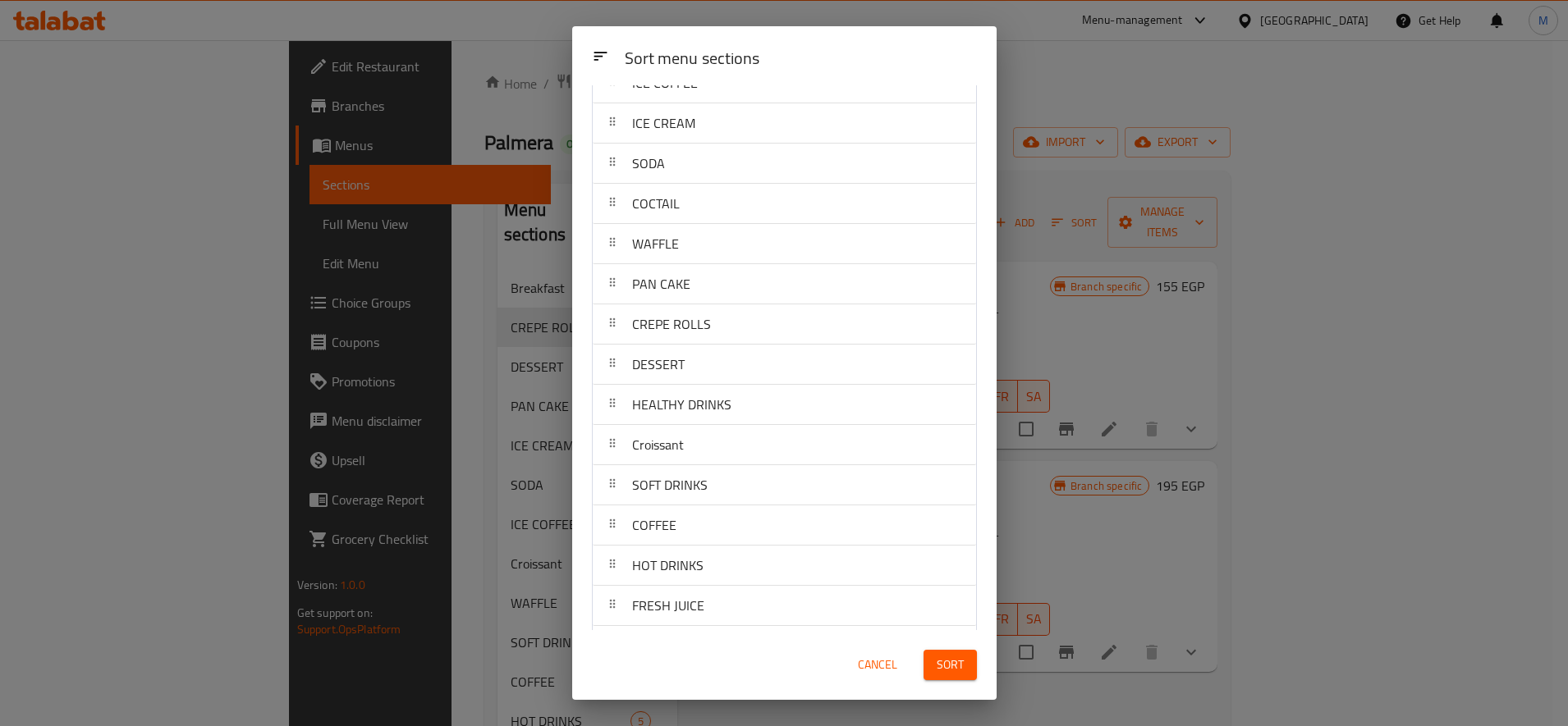
click at [967, 665] on button "Sort" at bounding box center [950, 665] width 53 height 31
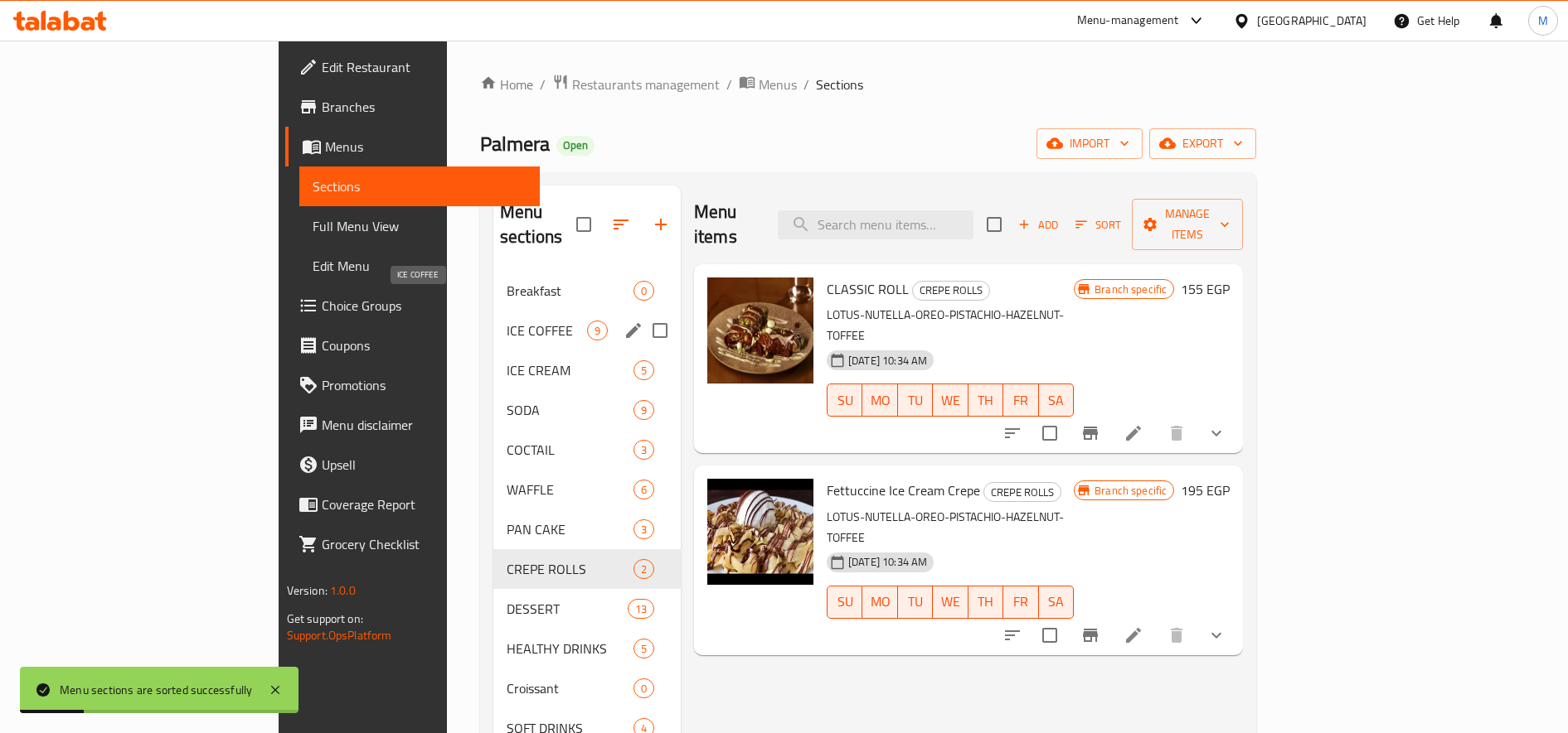
click at [506, 320] on span "ICE COFFEE" at bounding box center [546, 330] width 80 height 20
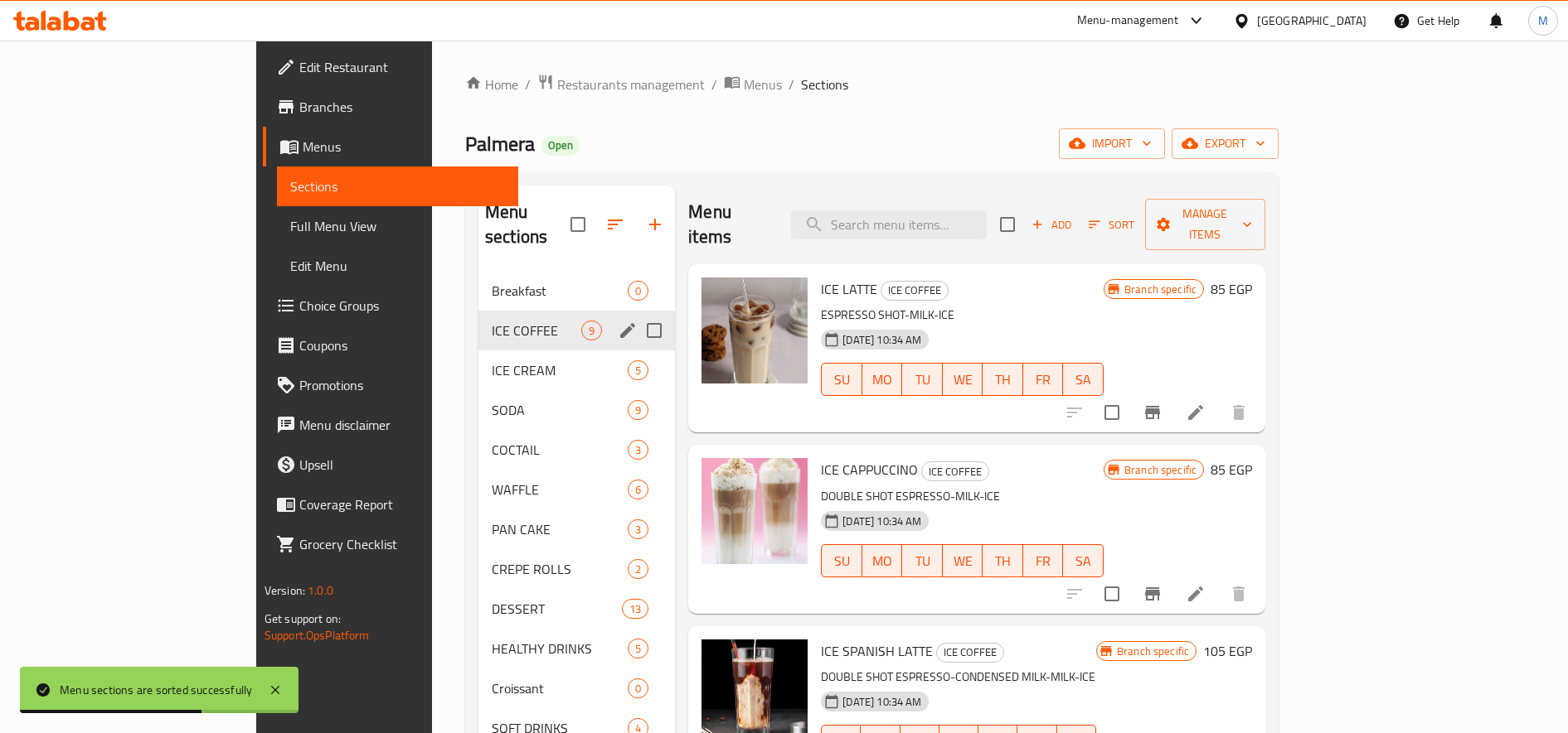
click at [492, 360] on span "ICE CREAM" at bounding box center [559, 370] width 136 height 20
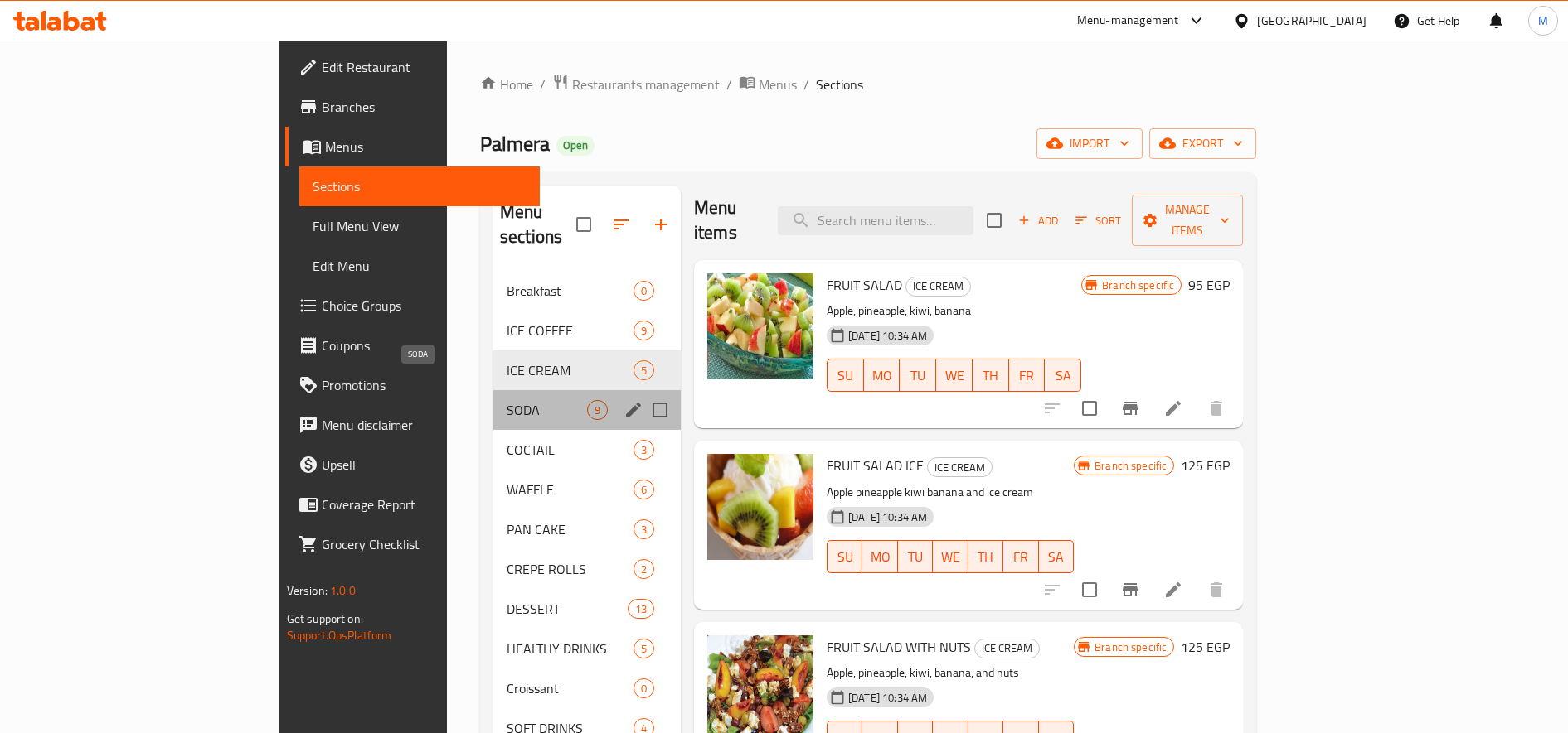
click at [506, 401] on span "SODA" at bounding box center [546, 410] width 80 height 20
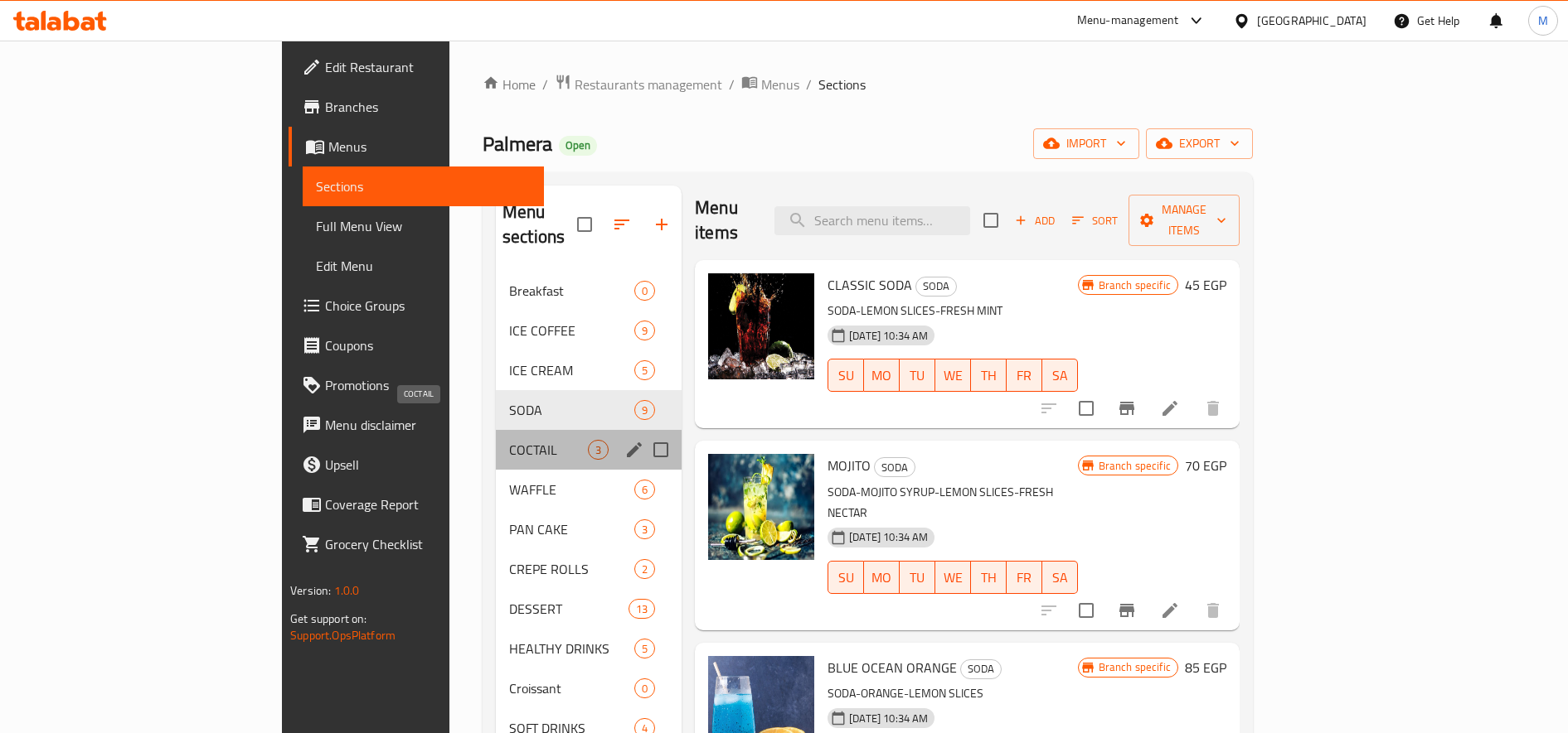
click at [509, 440] on span "COCTAIL" at bounding box center [548, 450] width 79 height 20
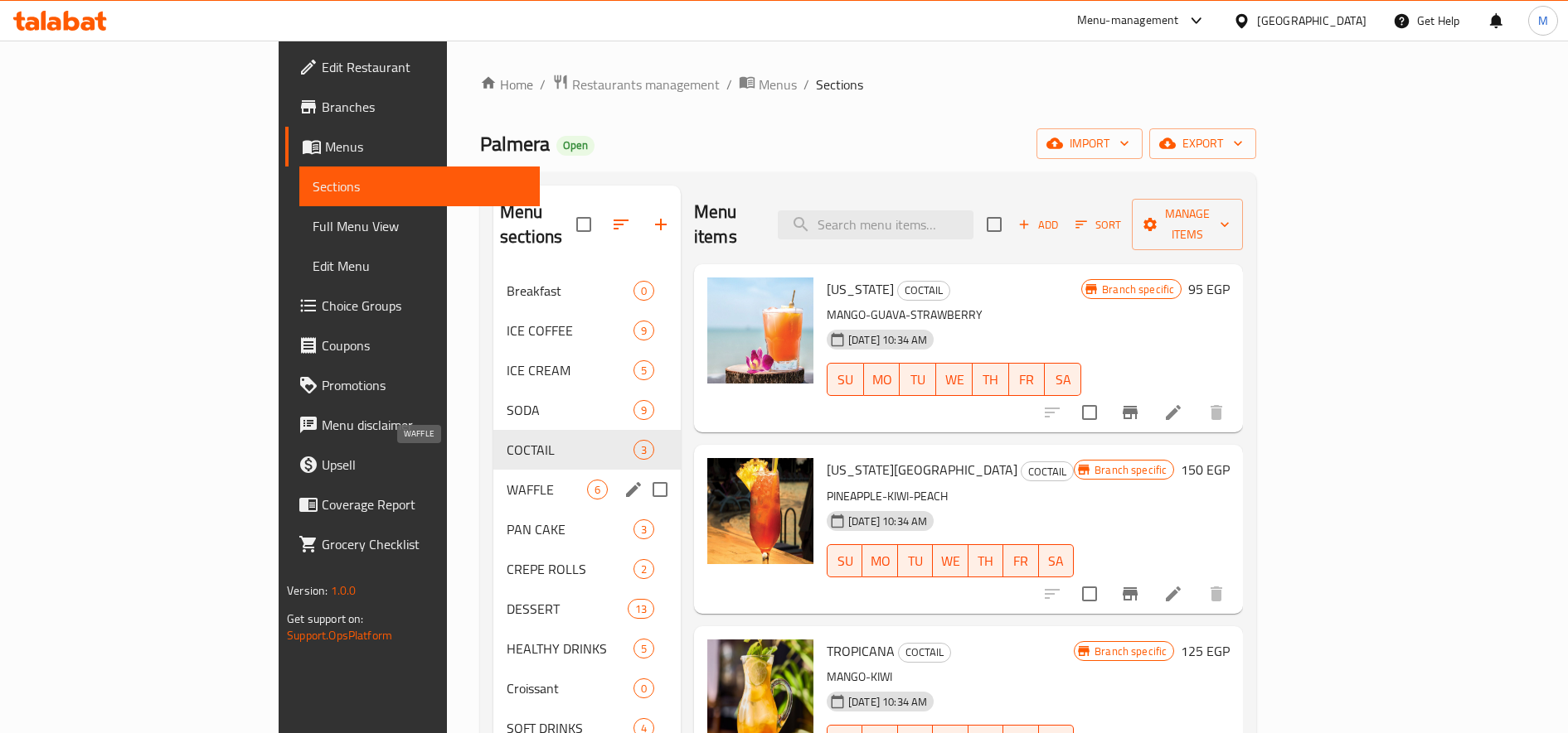
click at [506, 480] on span "WAFFLE" at bounding box center [546, 490] width 80 height 20
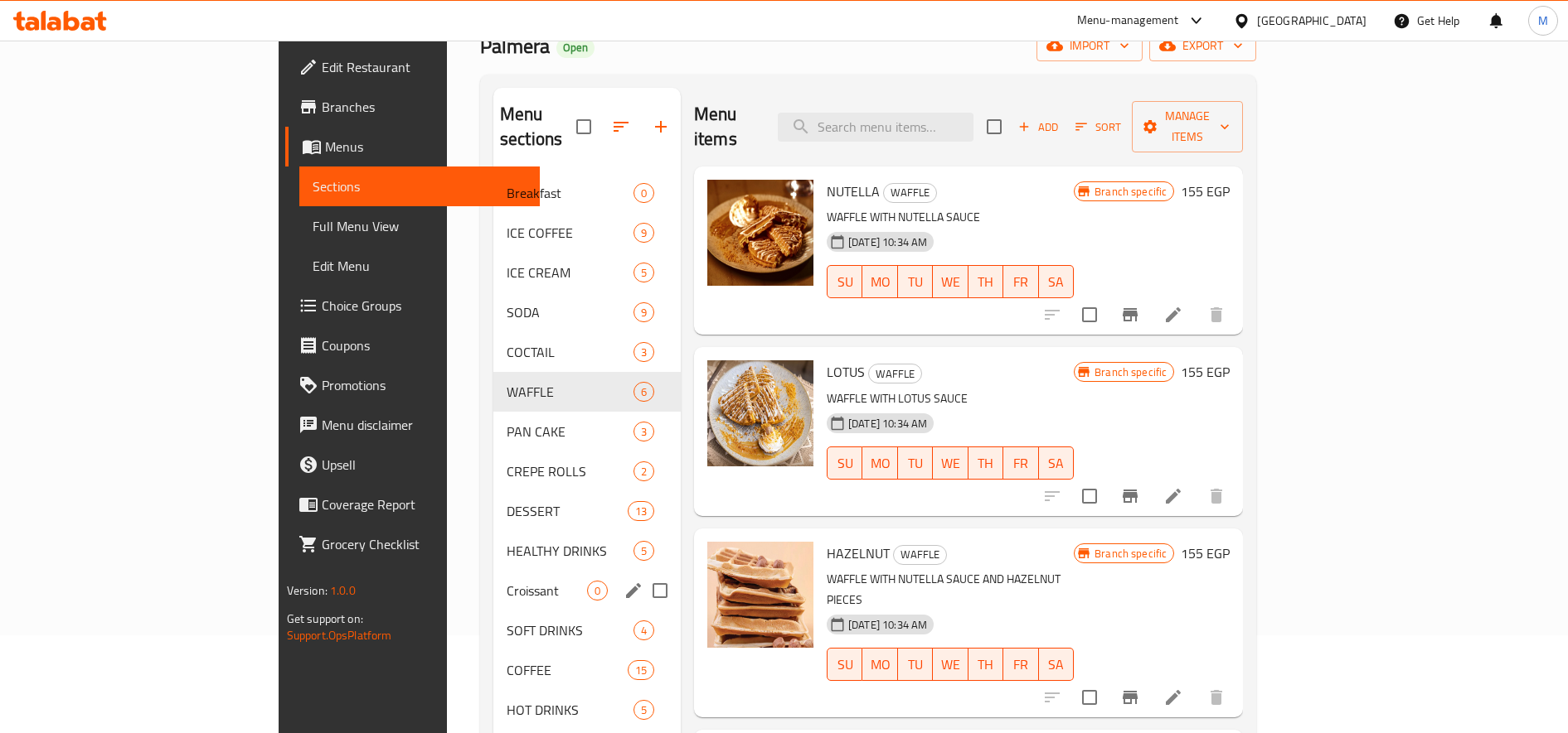
scroll to position [138, 0]
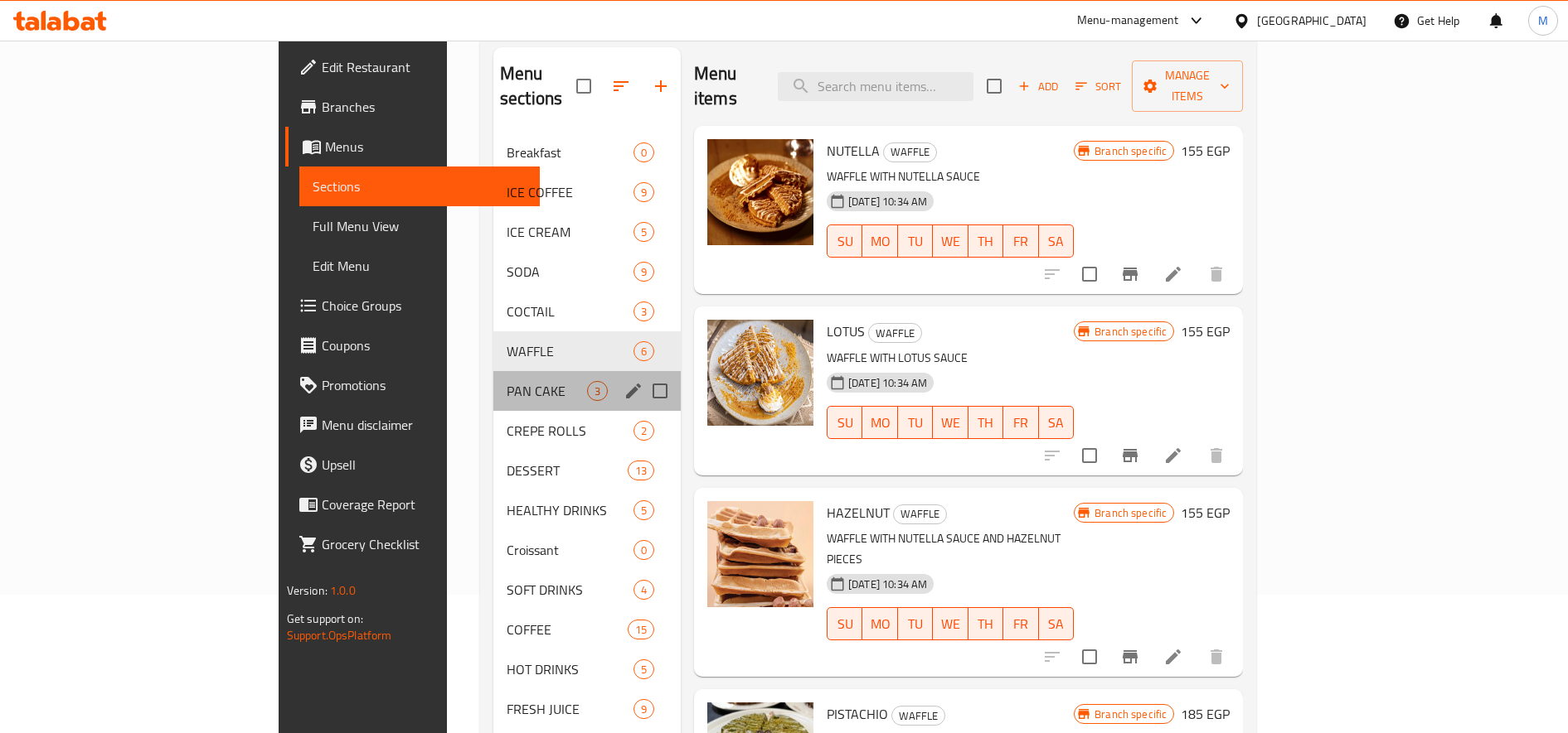
click at [493, 378] on div "PAN CAKE 3" at bounding box center [587, 391] width 187 height 40
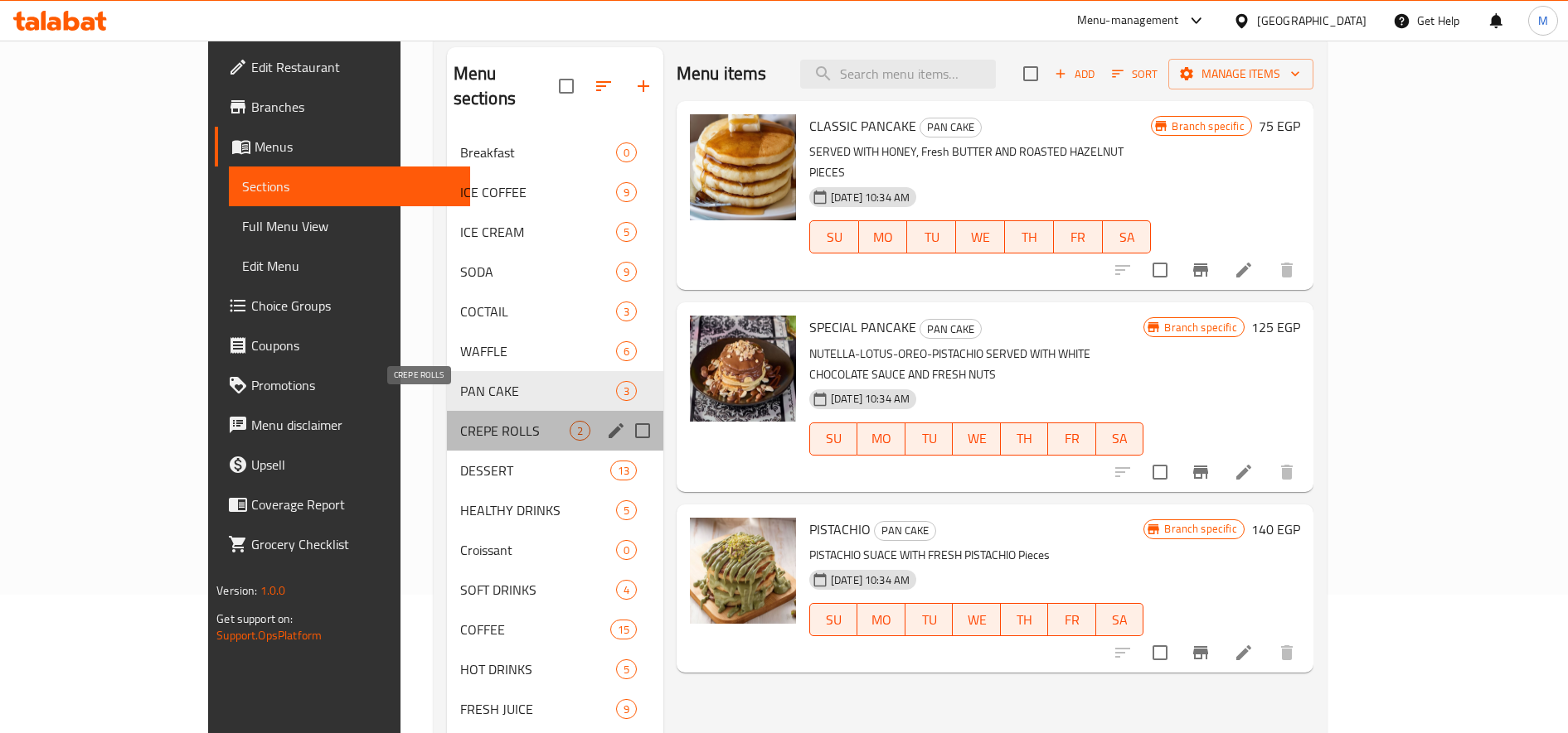
click at [460, 421] on span "CREPE ROLLS" at bounding box center [515, 431] width 110 height 20
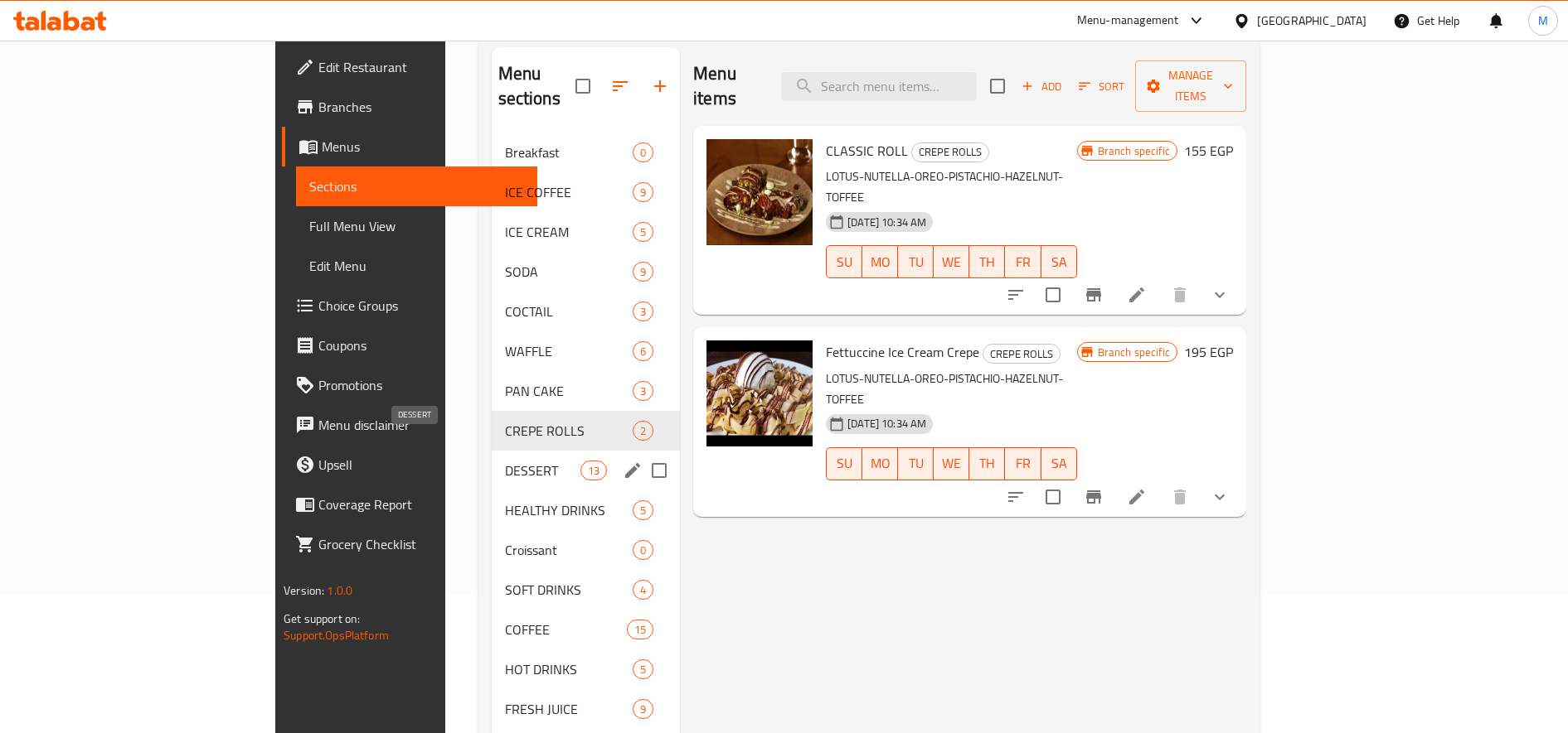
click at [505, 461] on span "DESSERT" at bounding box center [542, 471] width 75 height 20
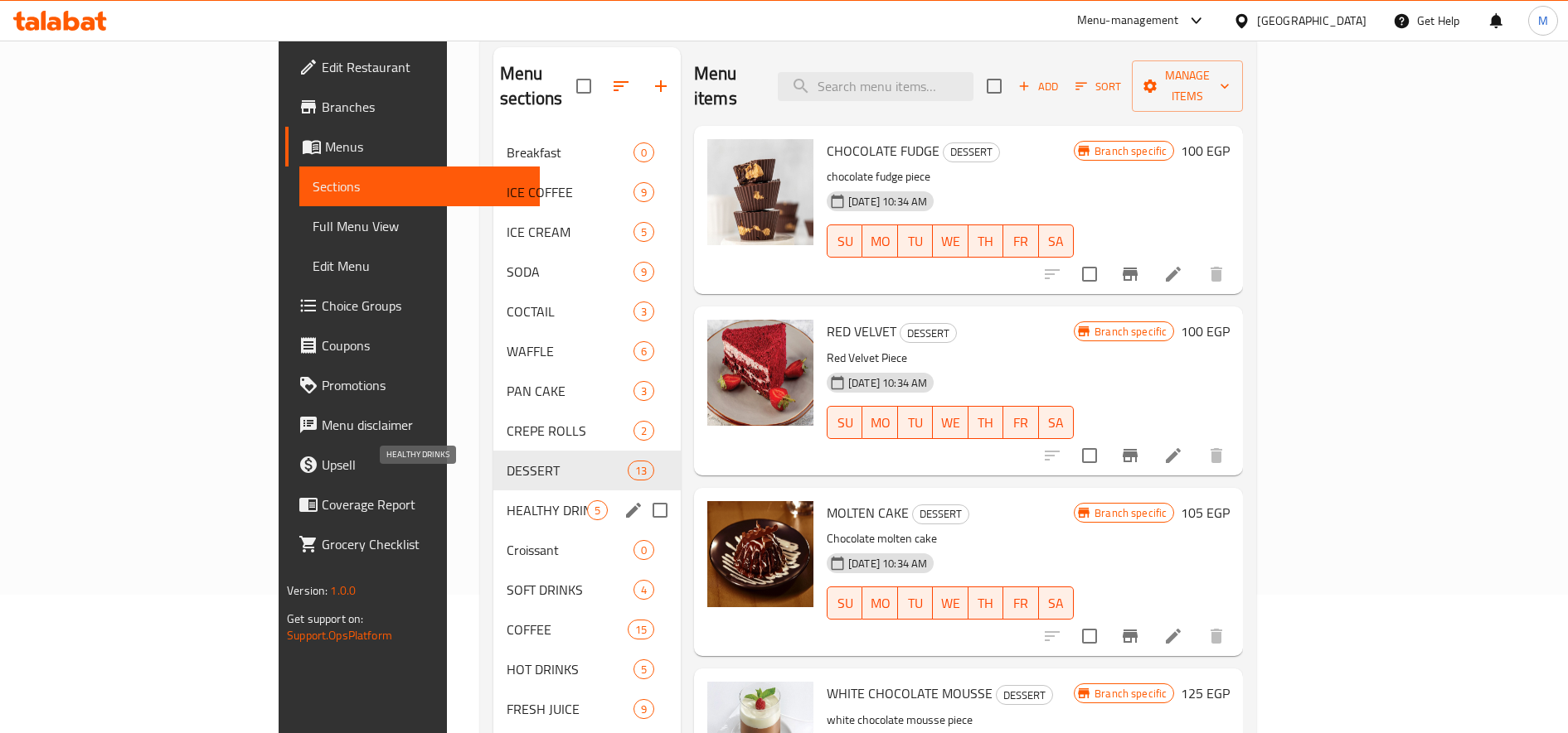
click at [506, 501] on span "HEALTHY DRINKS" at bounding box center [546, 510] width 80 height 20
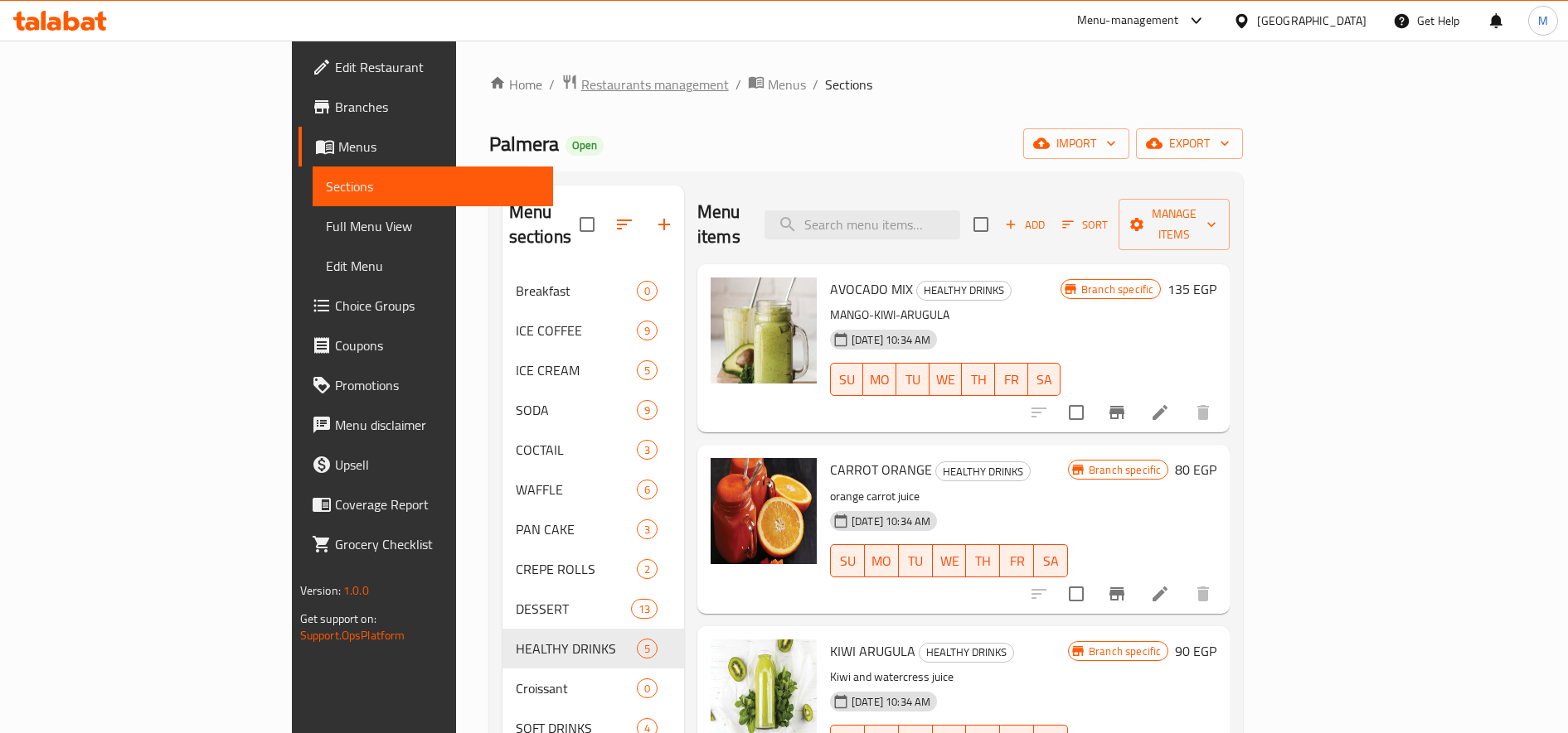
click at [581, 92] on span "Restaurants management" at bounding box center [655, 84] width 148 height 20
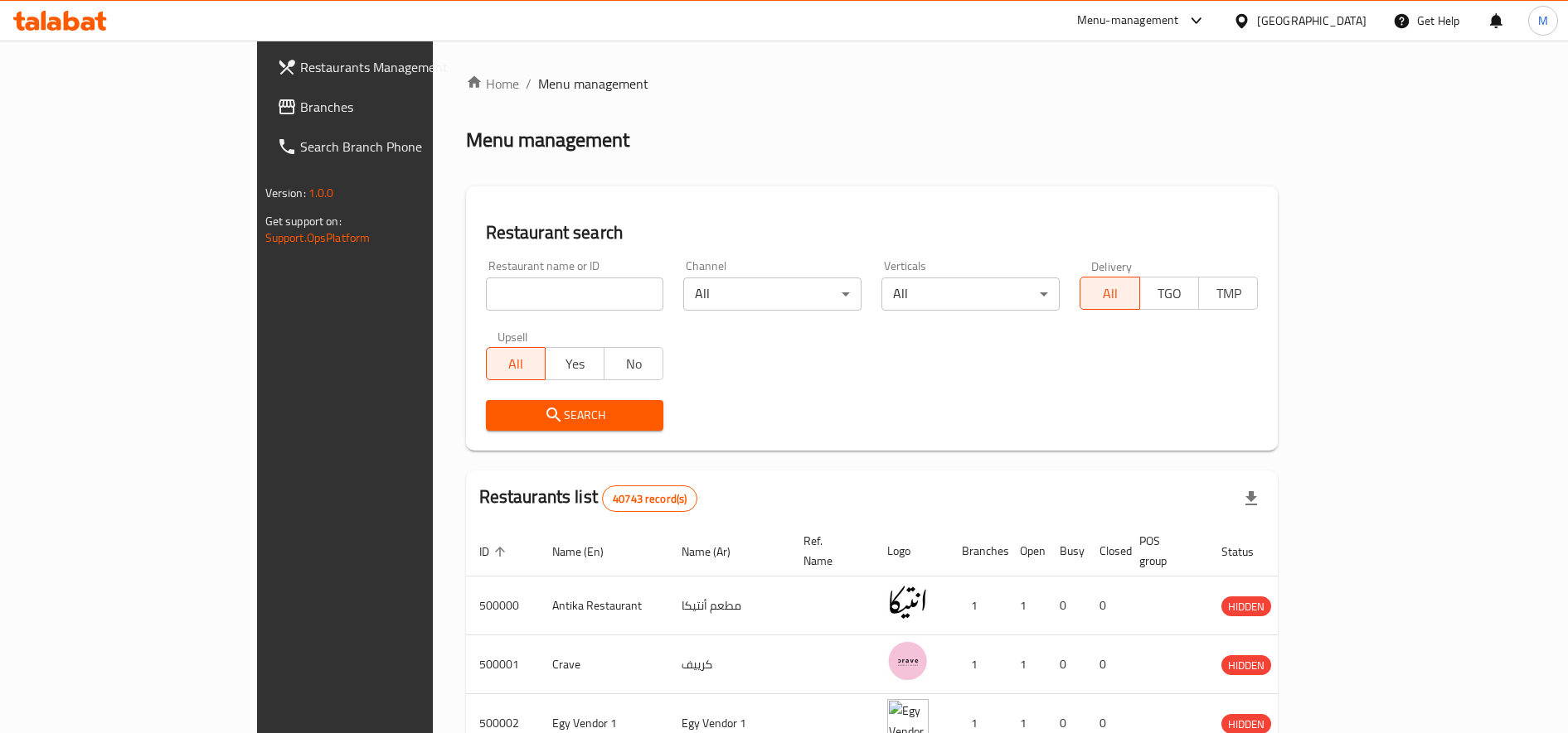
click at [496, 293] on input "search" at bounding box center [575, 294] width 178 height 33
type input "seekh kofta"
click at [486, 427] on button "Search" at bounding box center [575, 416] width 178 height 31
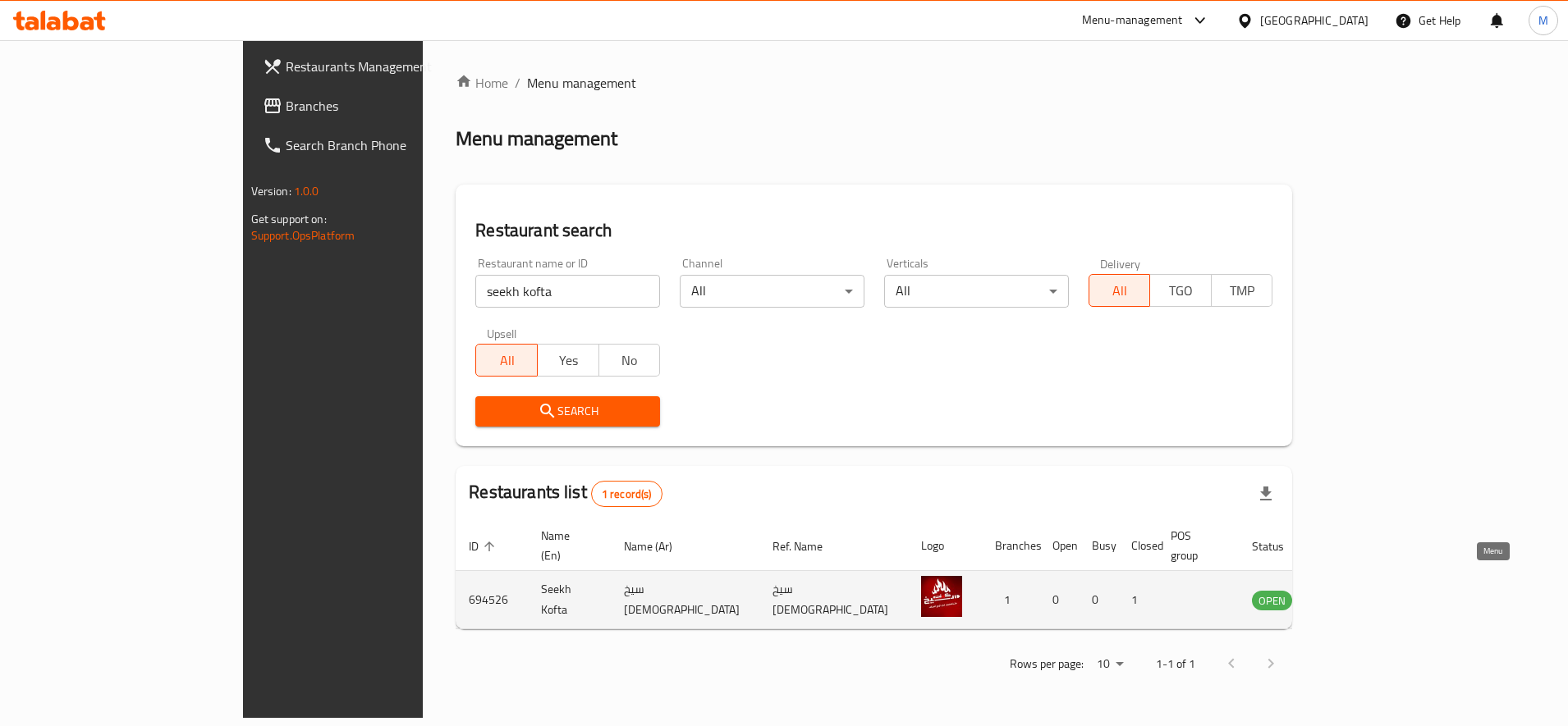
click at [1357, 594] on icon "enhanced table" at bounding box center [1347, 601] width 18 height 14
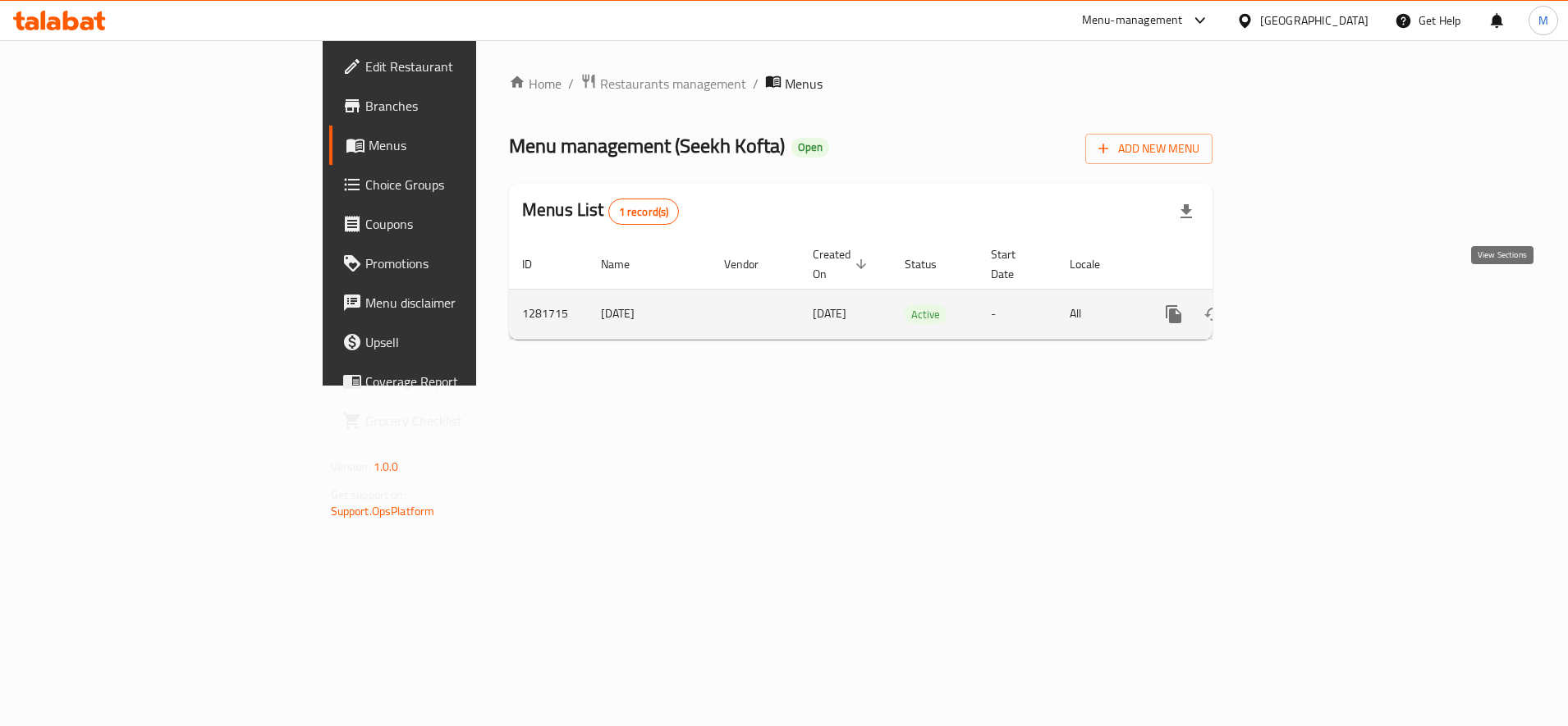
click at [1312, 299] on link "enhanced table" at bounding box center [1292, 315] width 39 height 39
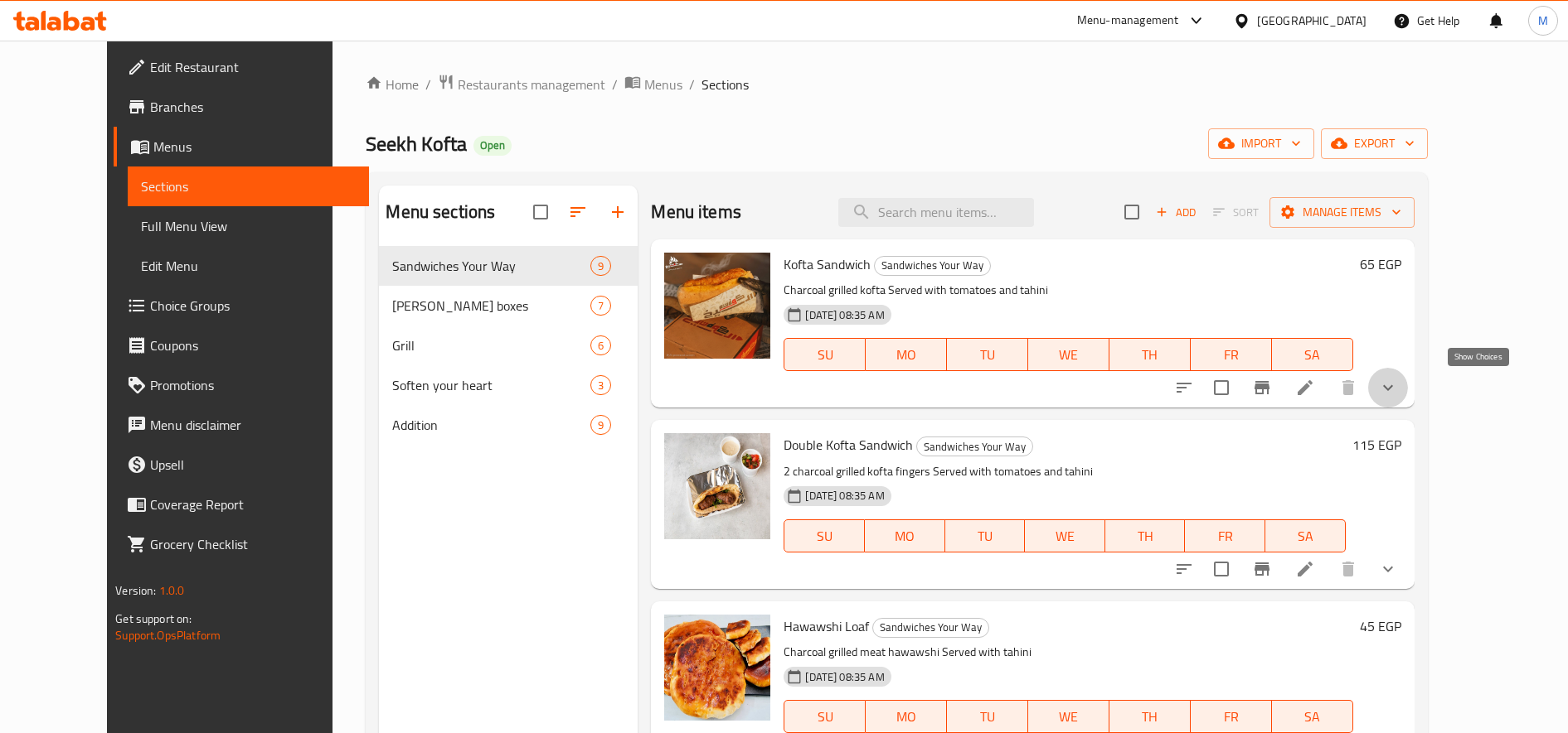
drag, startPoint x: 1482, startPoint y: 388, endPoint x: 1470, endPoint y: 393, distance: 13.0
click at [1398, 389] on icon "show more" at bounding box center [1387, 388] width 20 height 20
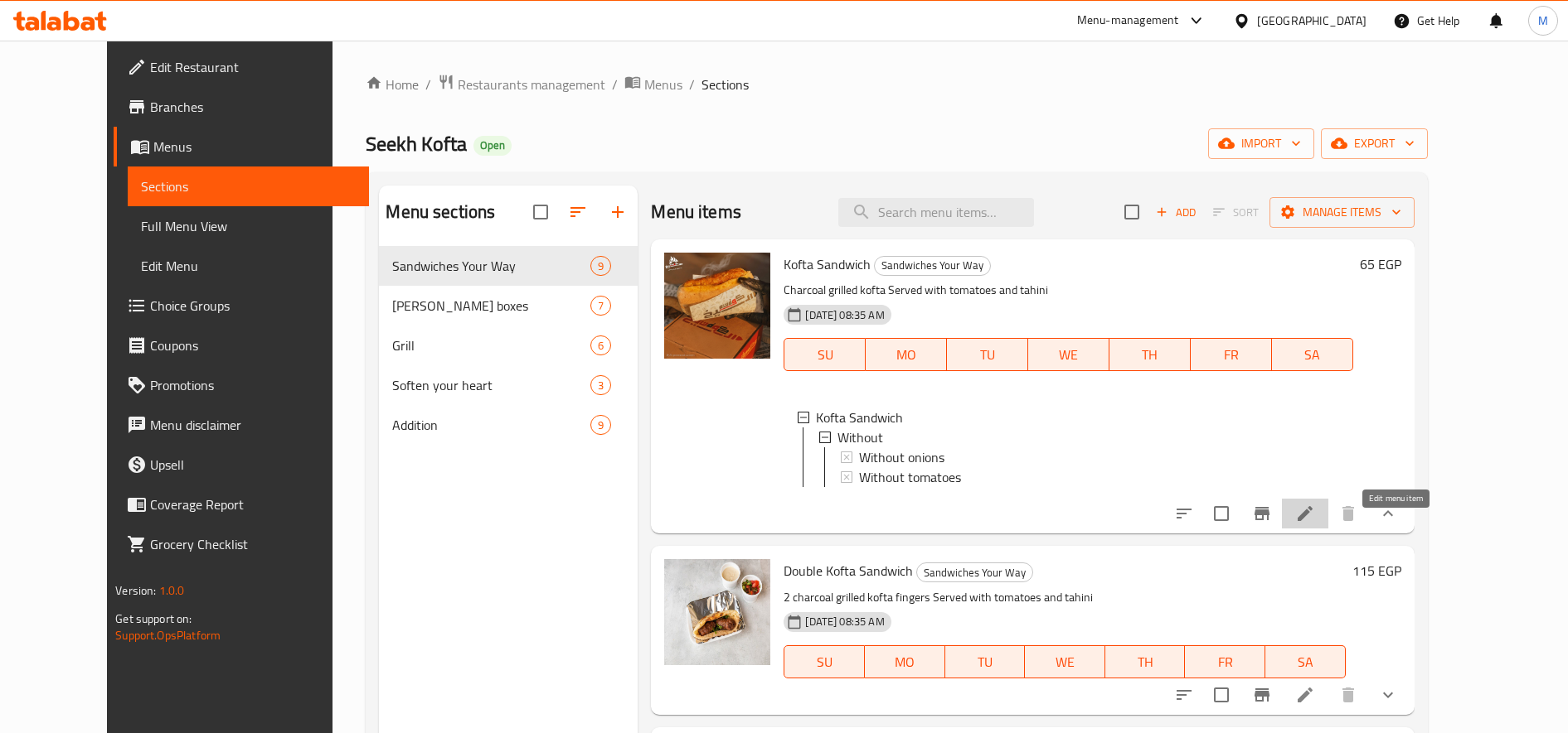
click at [1315, 524] on icon at bounding box center [1305, 513] width 20 height 20
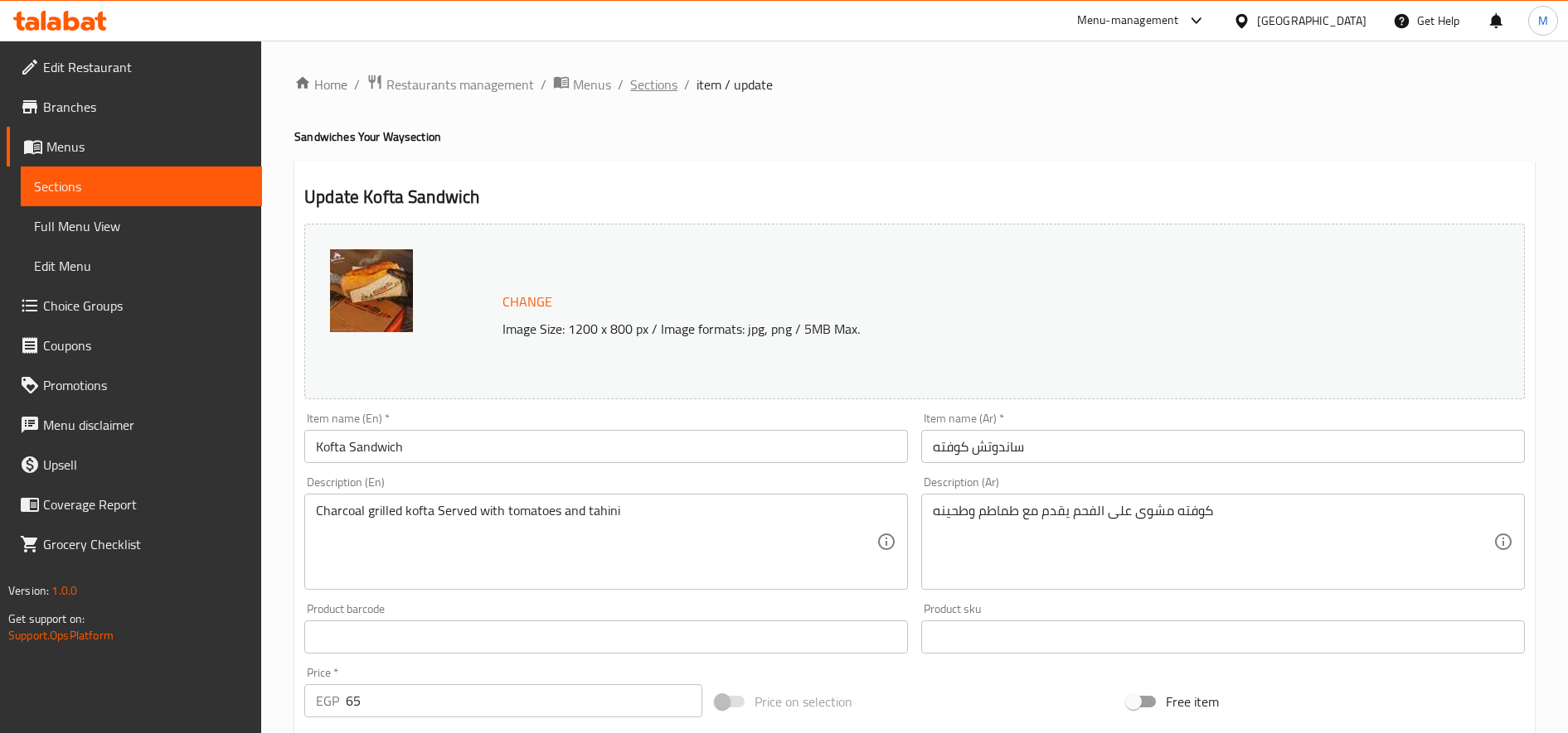
click at [638, 76] on span "Sections" at bounding box center [653, 84] width 48 height 20
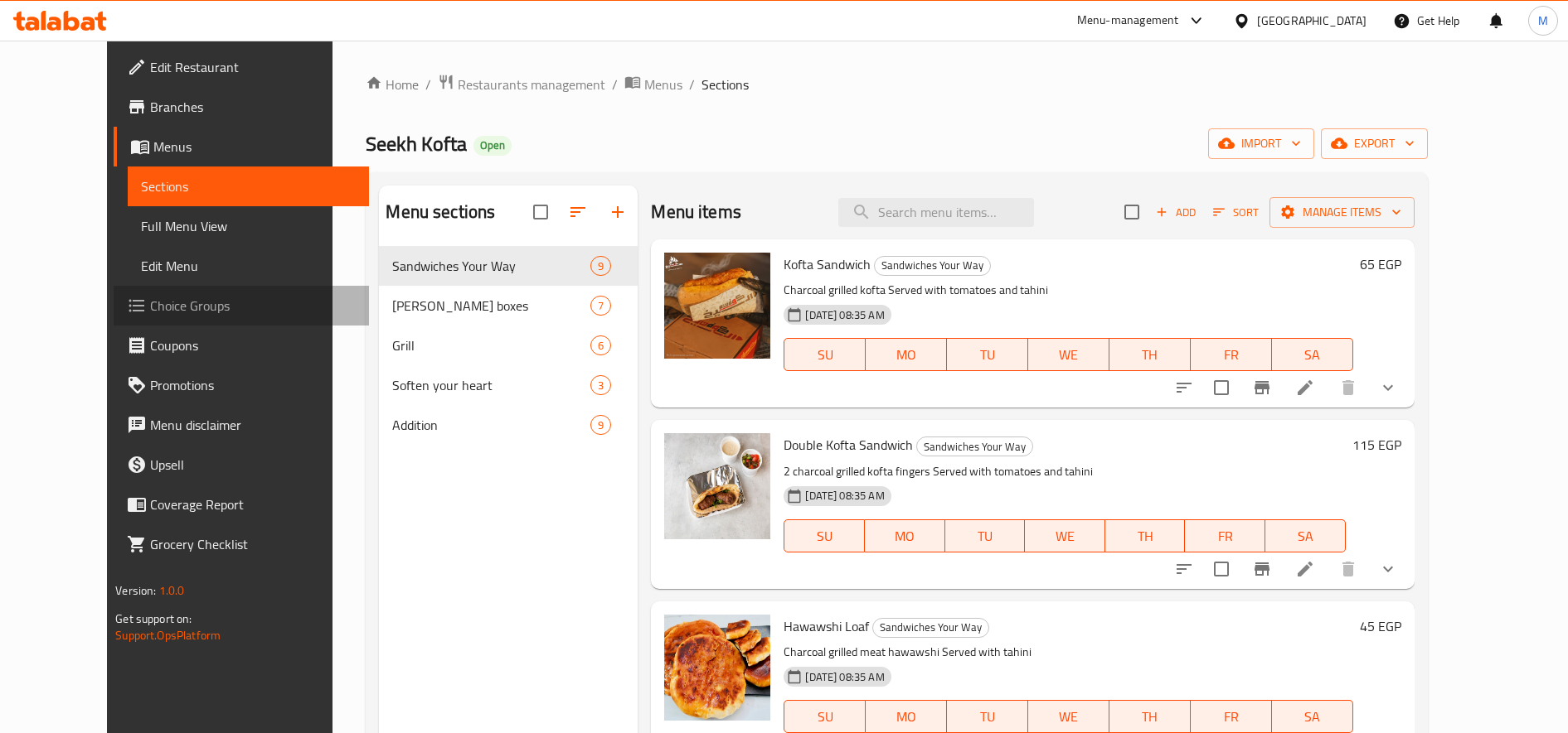
click at [150, 306] on span "Choice Groups" at bounding box center [253, 306] width 206 height 20
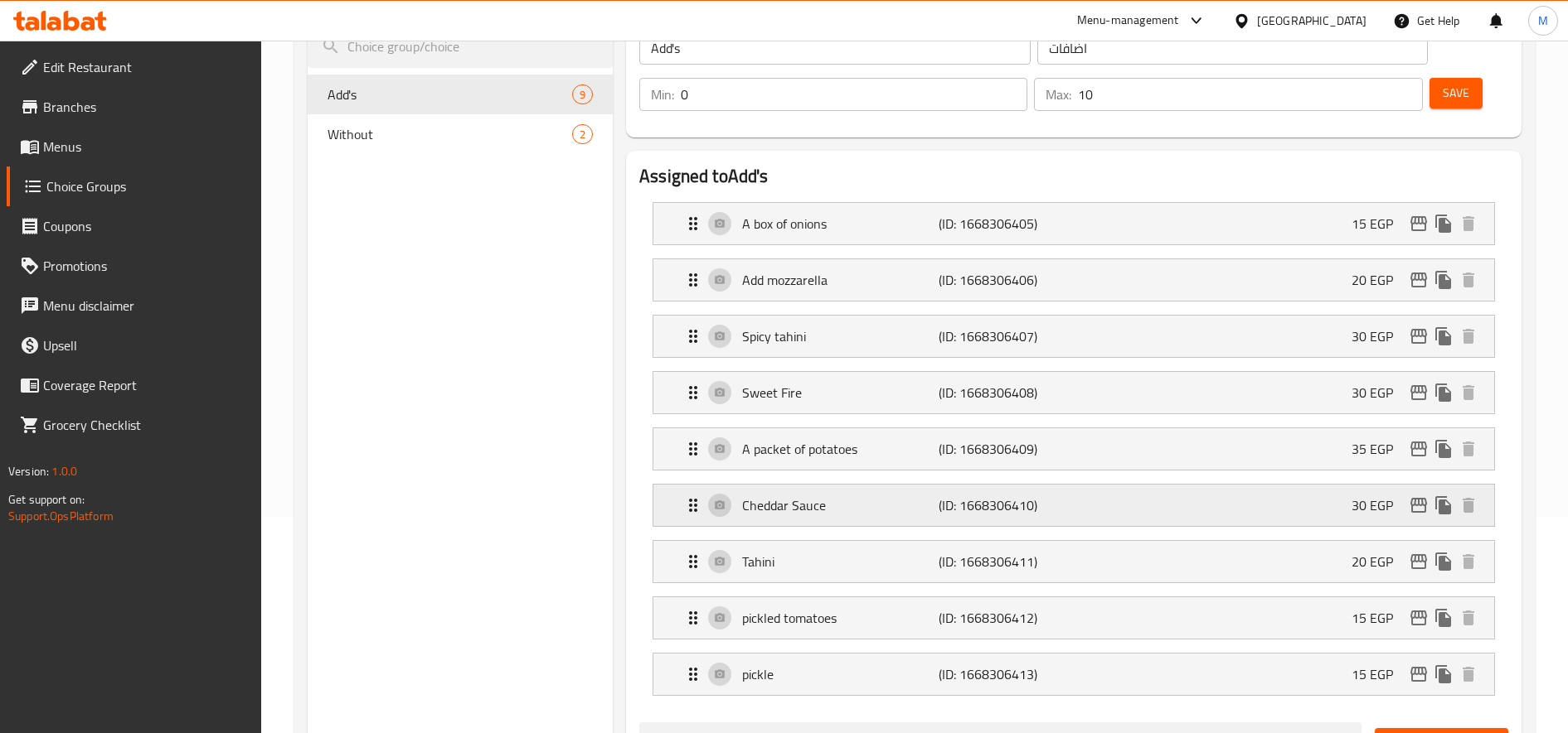
scroll to position [276, 0]
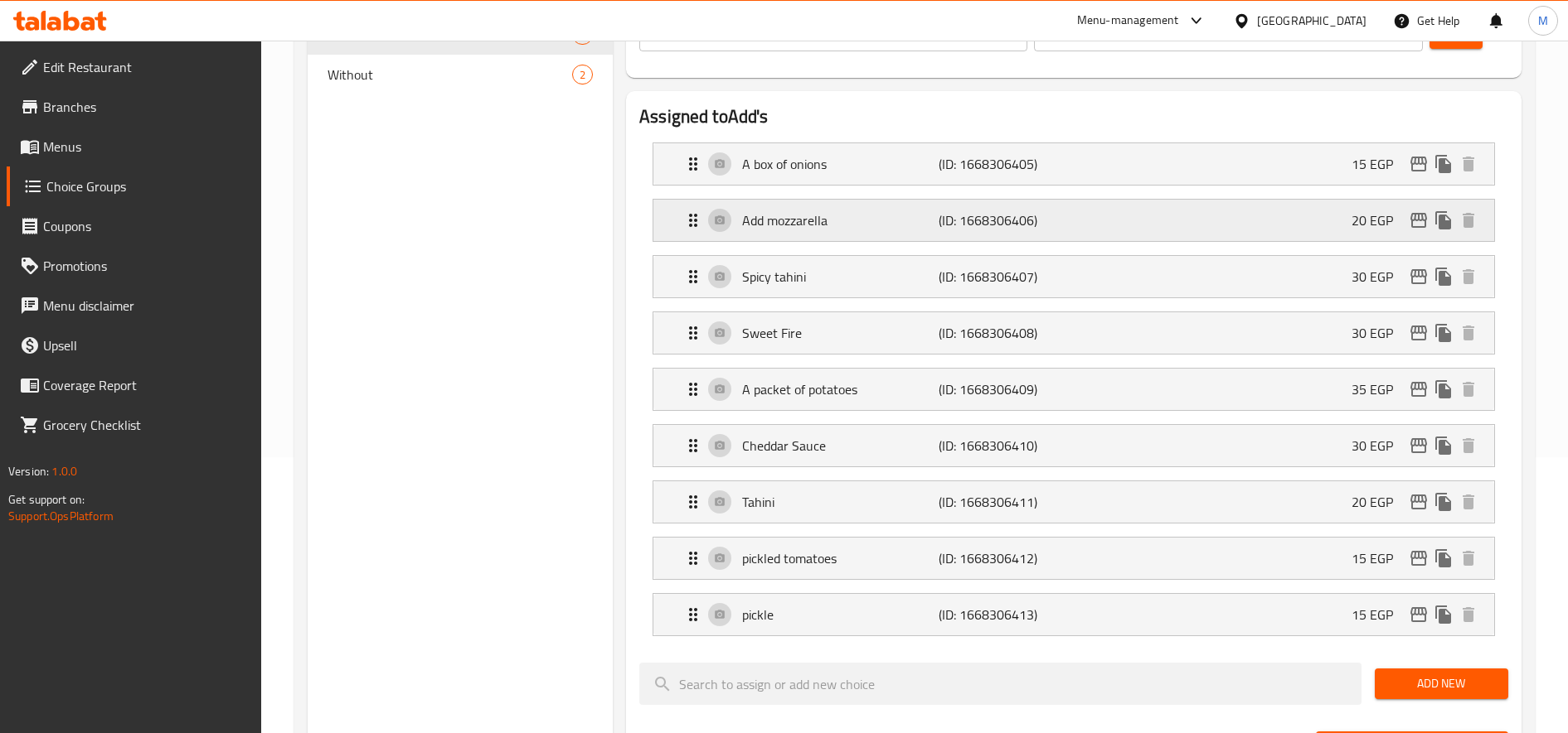
click at [1303, 221] on div "Add mozzarella (ID: 1668306406) 20 EGP" at bounding box center [1079, 220] width 791 height 41
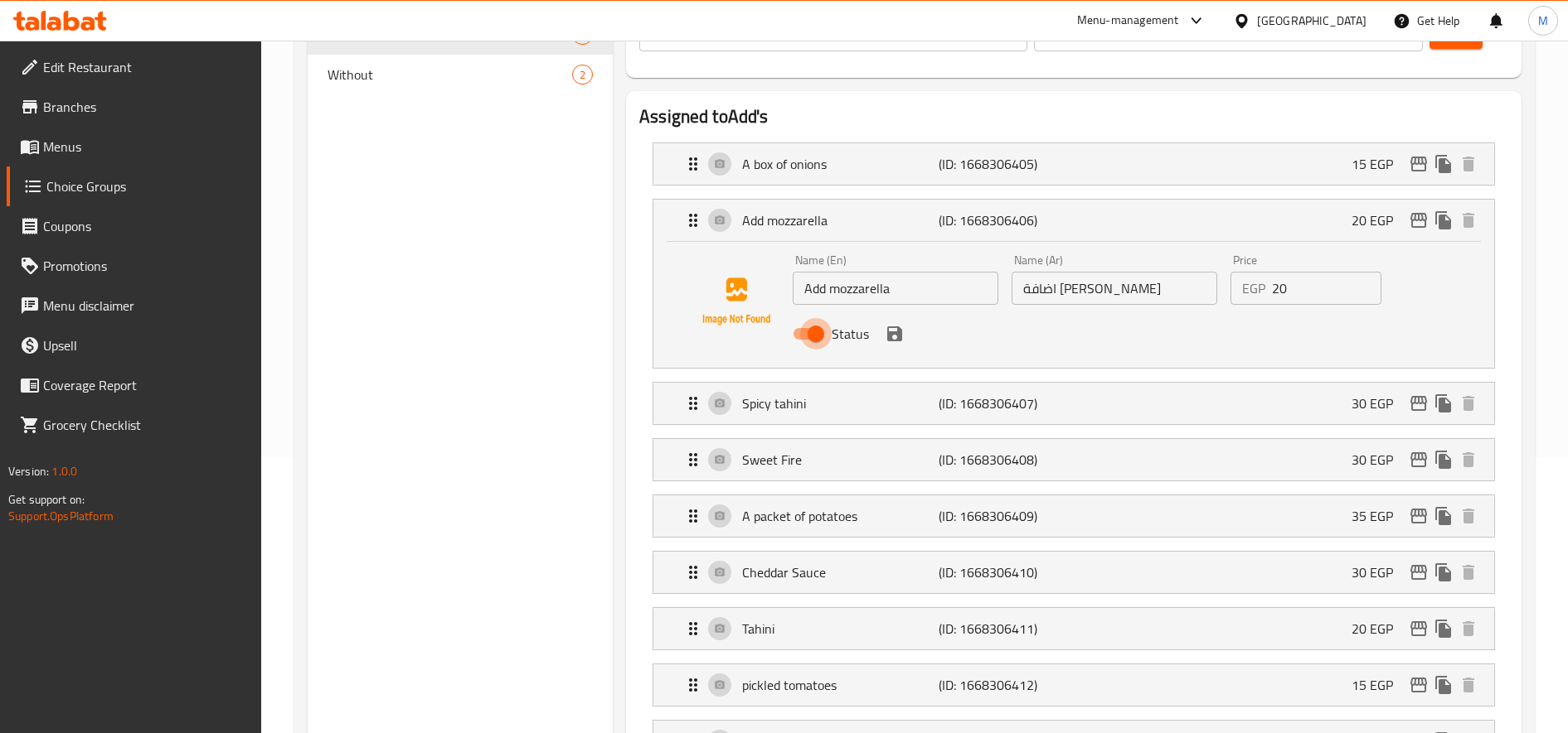
click at [818, 337] on input "Status" at bounding box center [816, 334] width 94 height 31
checkbox input "false"
click at [893, 330] on icon "save" at bounding box center [894, 333] width 20 height 20
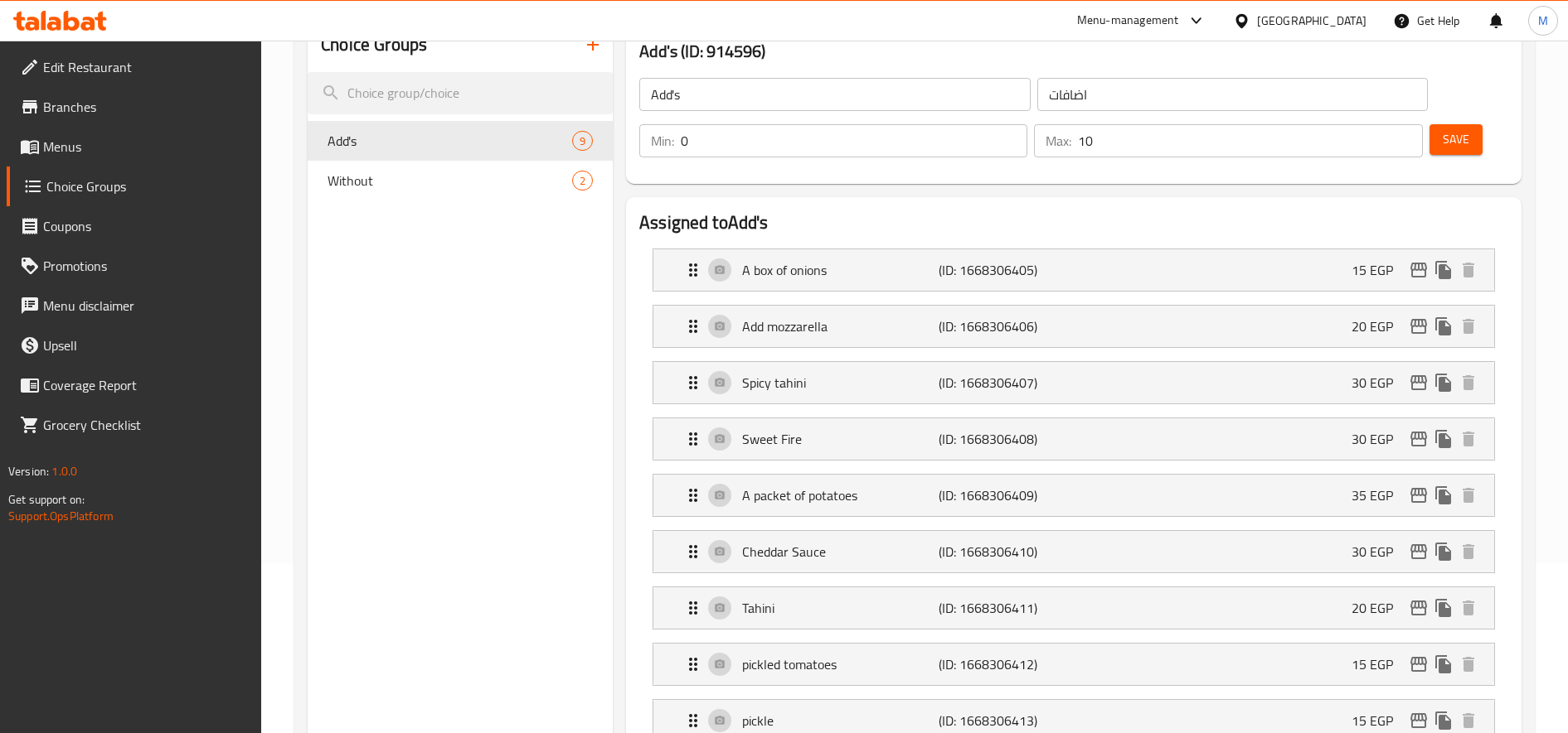
scroll to position [0, 0]
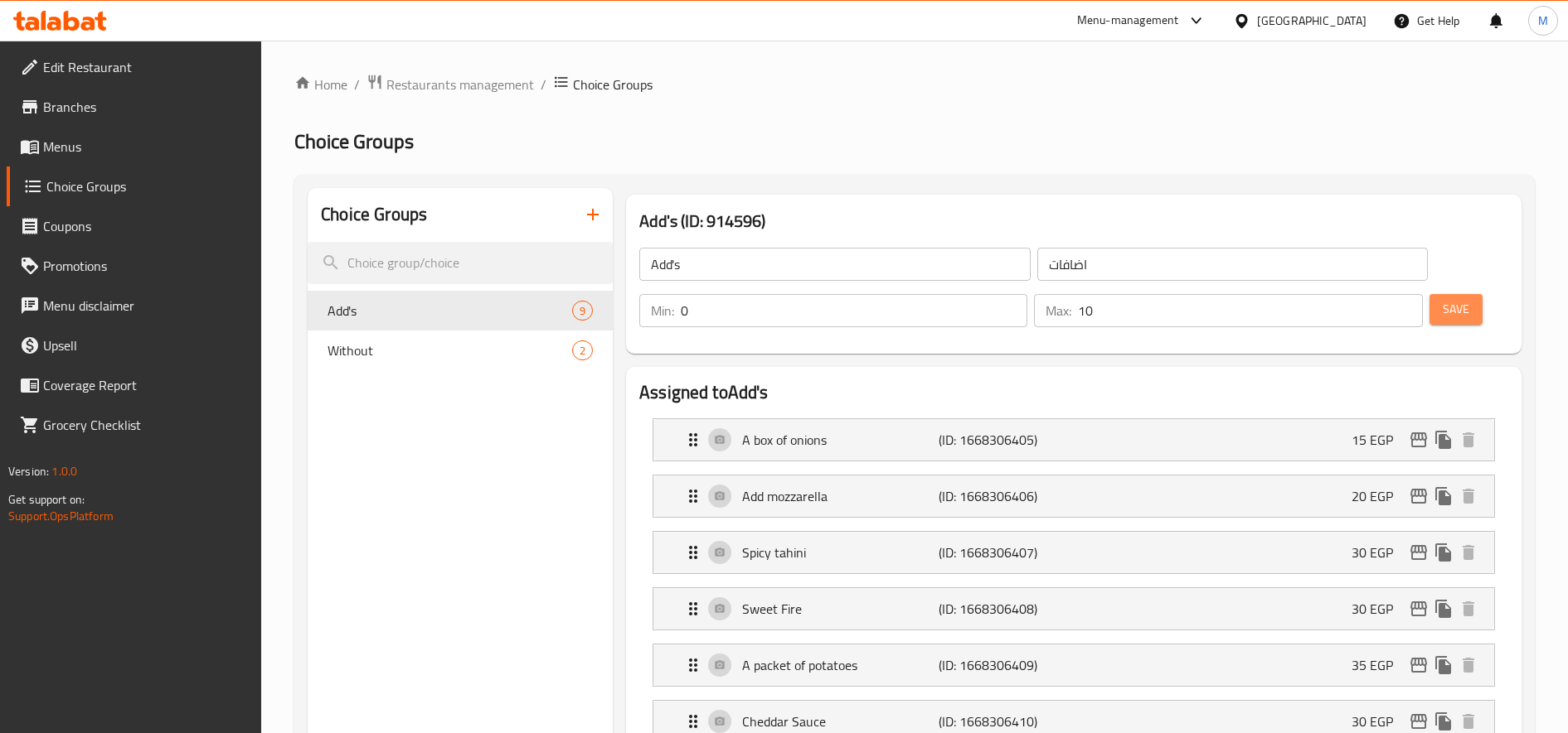
click at [1454, 304] on span "Save" at bounding box center [1456, 309] width 27 height 21
click at [41, 143] on span at bounding box center [31, 146] width 23 height 20
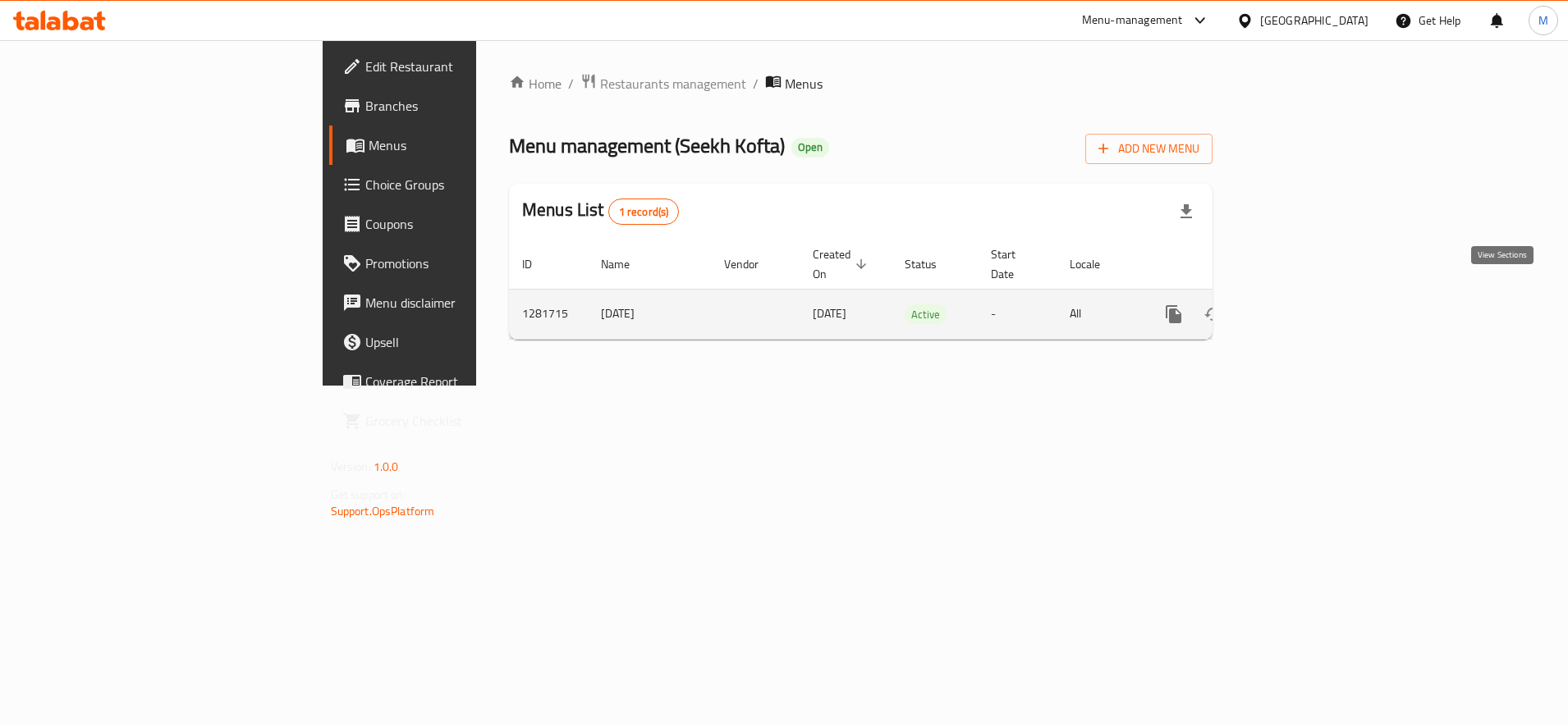
click at [1302, 304] on icon "enhanced table" at bounding box center [1292, 314] width 20 height 20
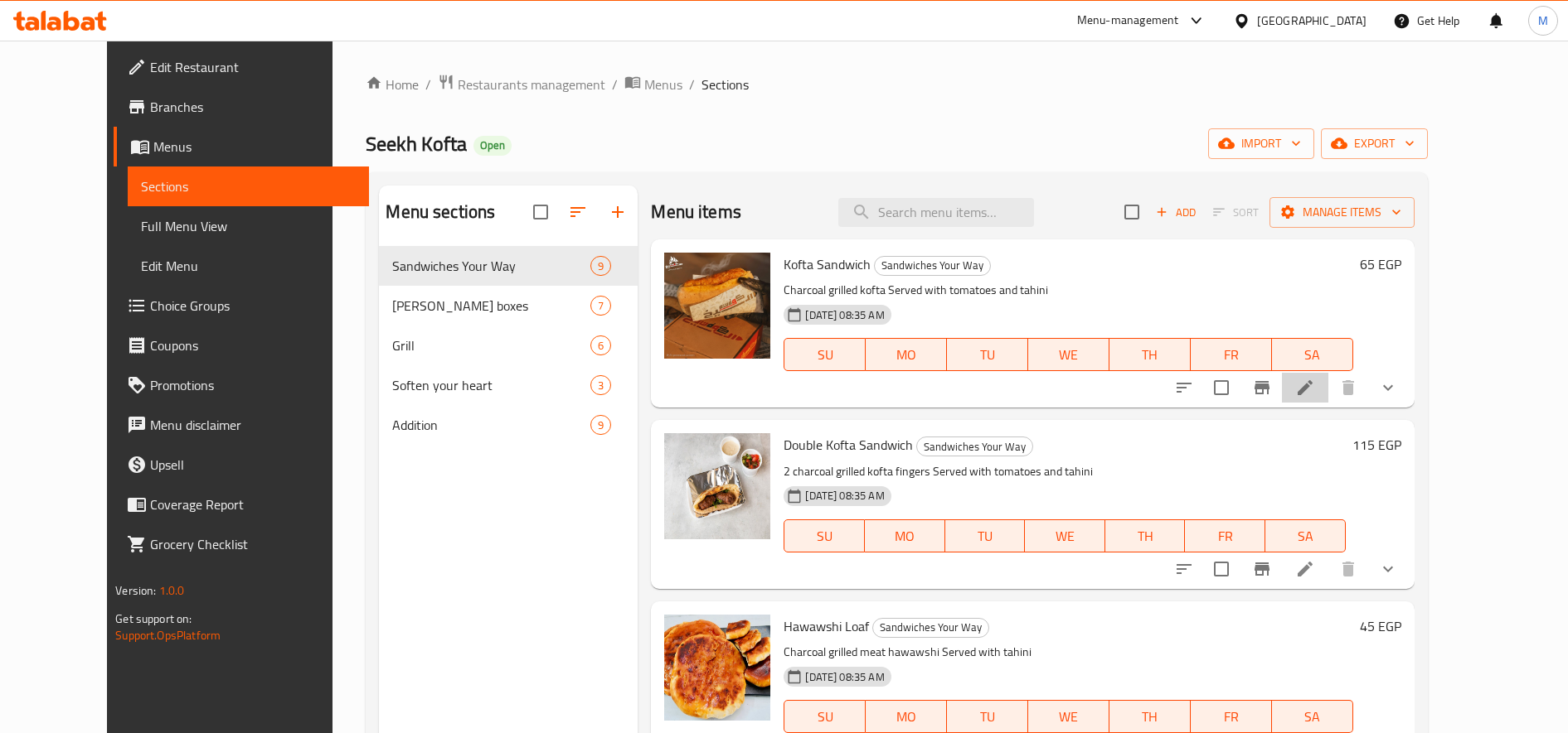
click at [1328, 384] on li at bounding box center [1305, 388] width 47 height 30
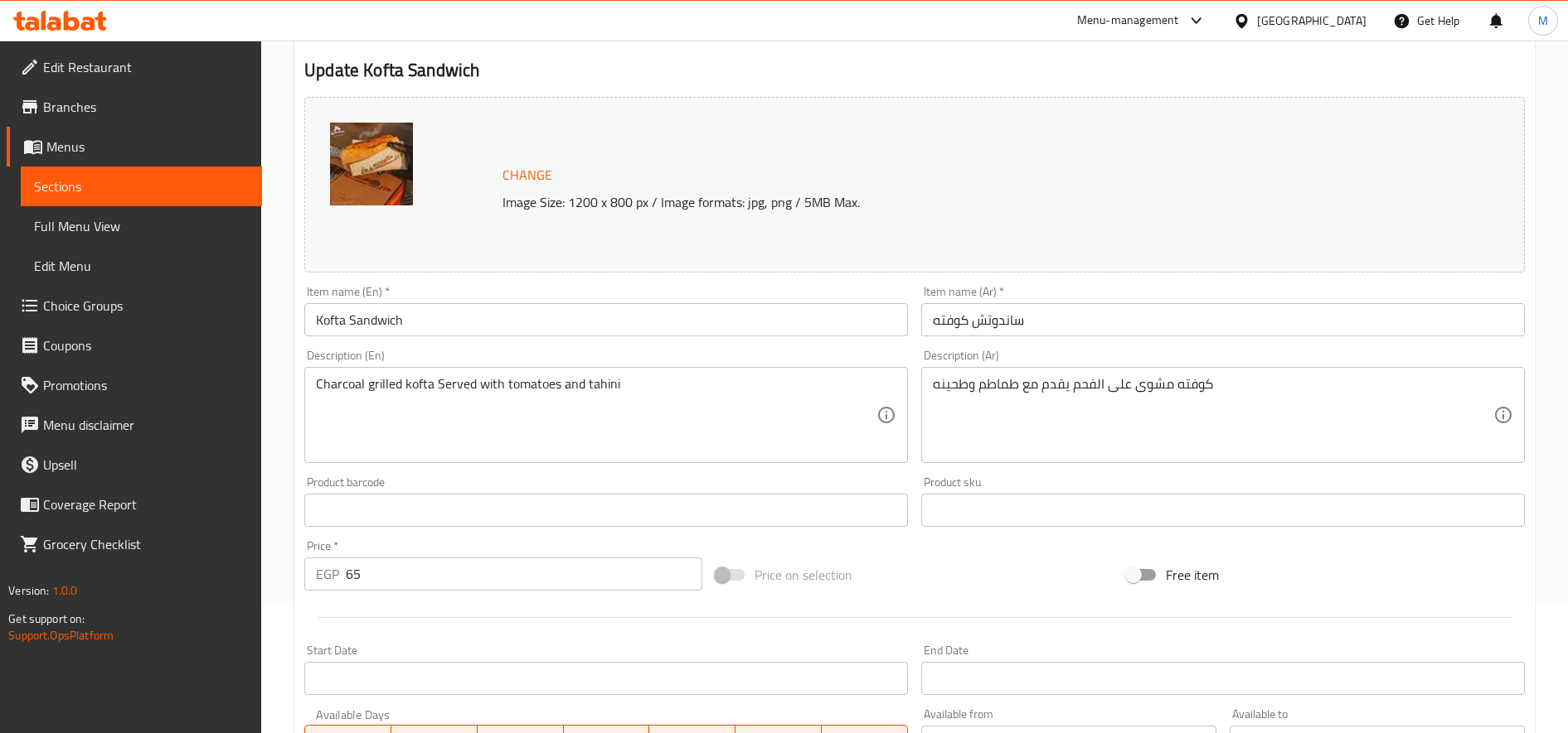
scroll to position [489, 0]
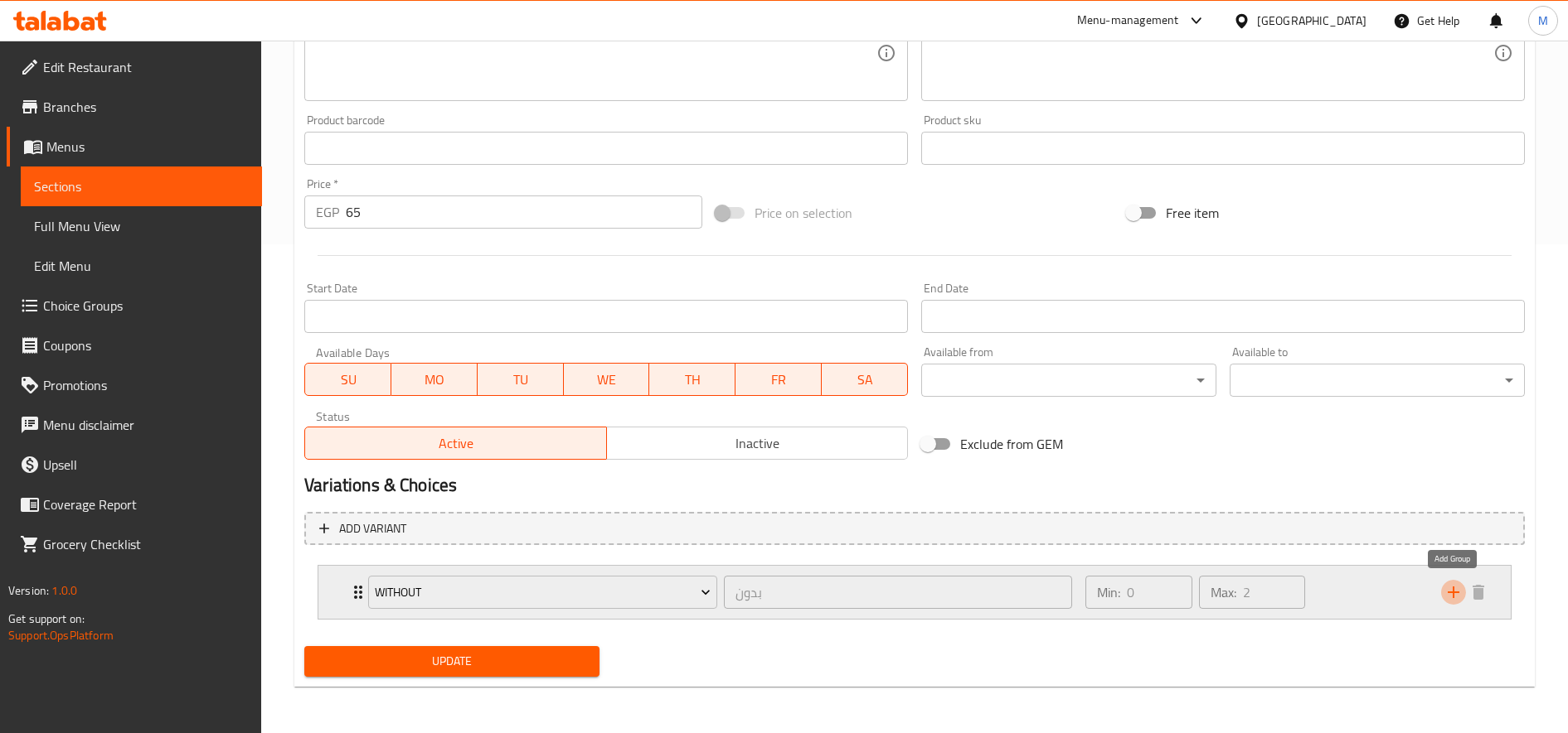
click at [1456, 597] on icon "add" at bounding box center [1453, 592] width 20 height 20
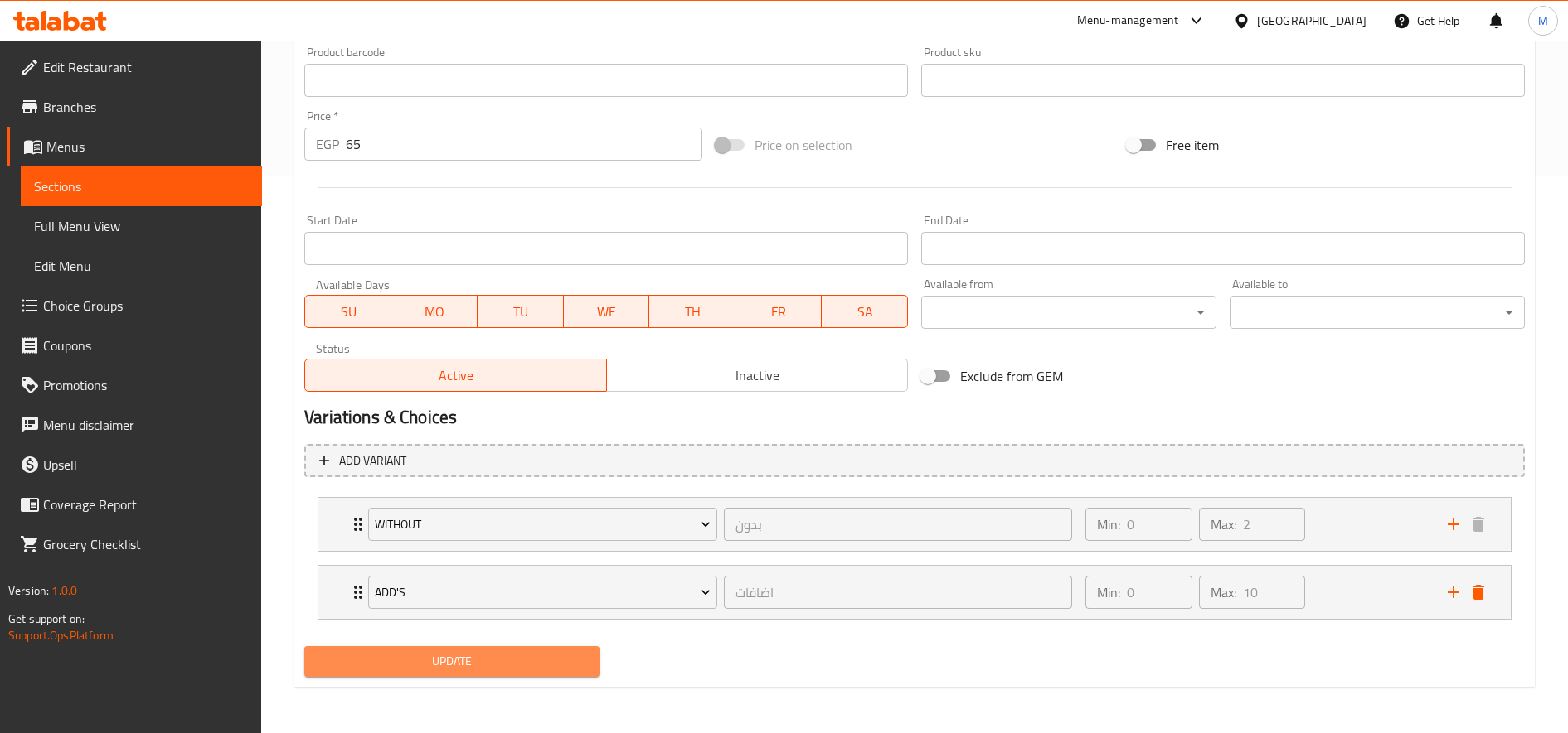
click at [497, 653] on span "Update" at bounding box center [452, 661] width 269 height 21
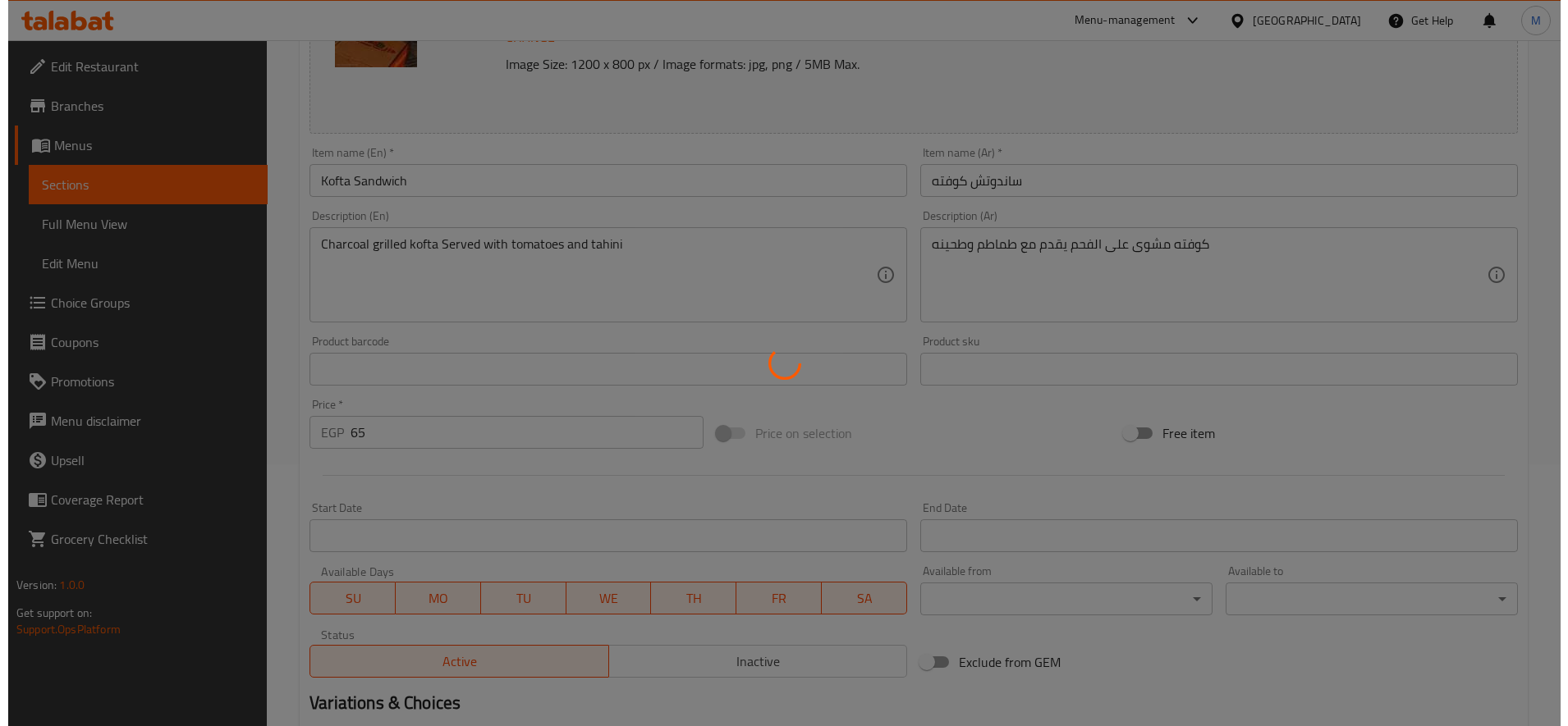
scroll to position [0, 0]
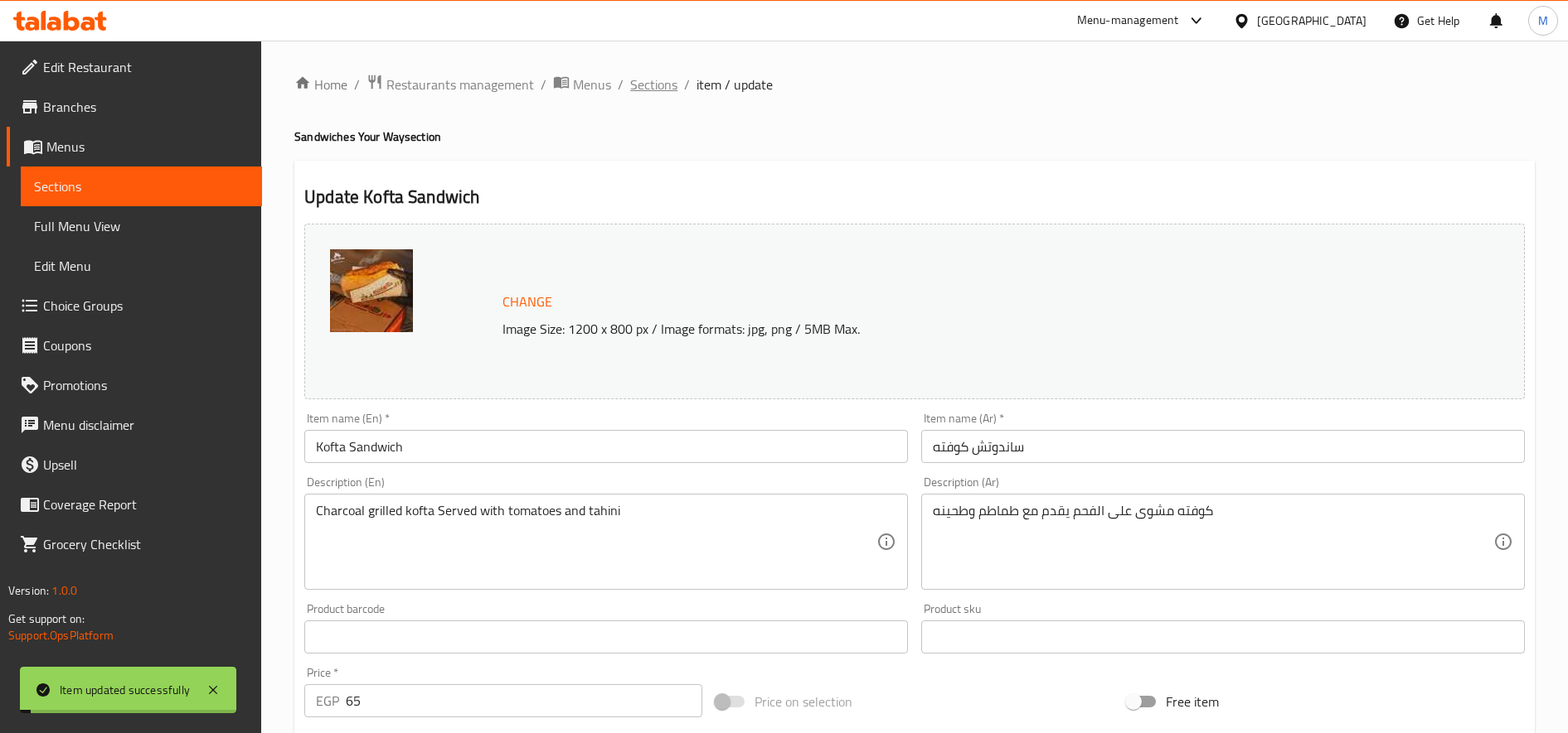
click at [659, 88] on span "Sections" at bounding box center [653, 84] width 48 height 20
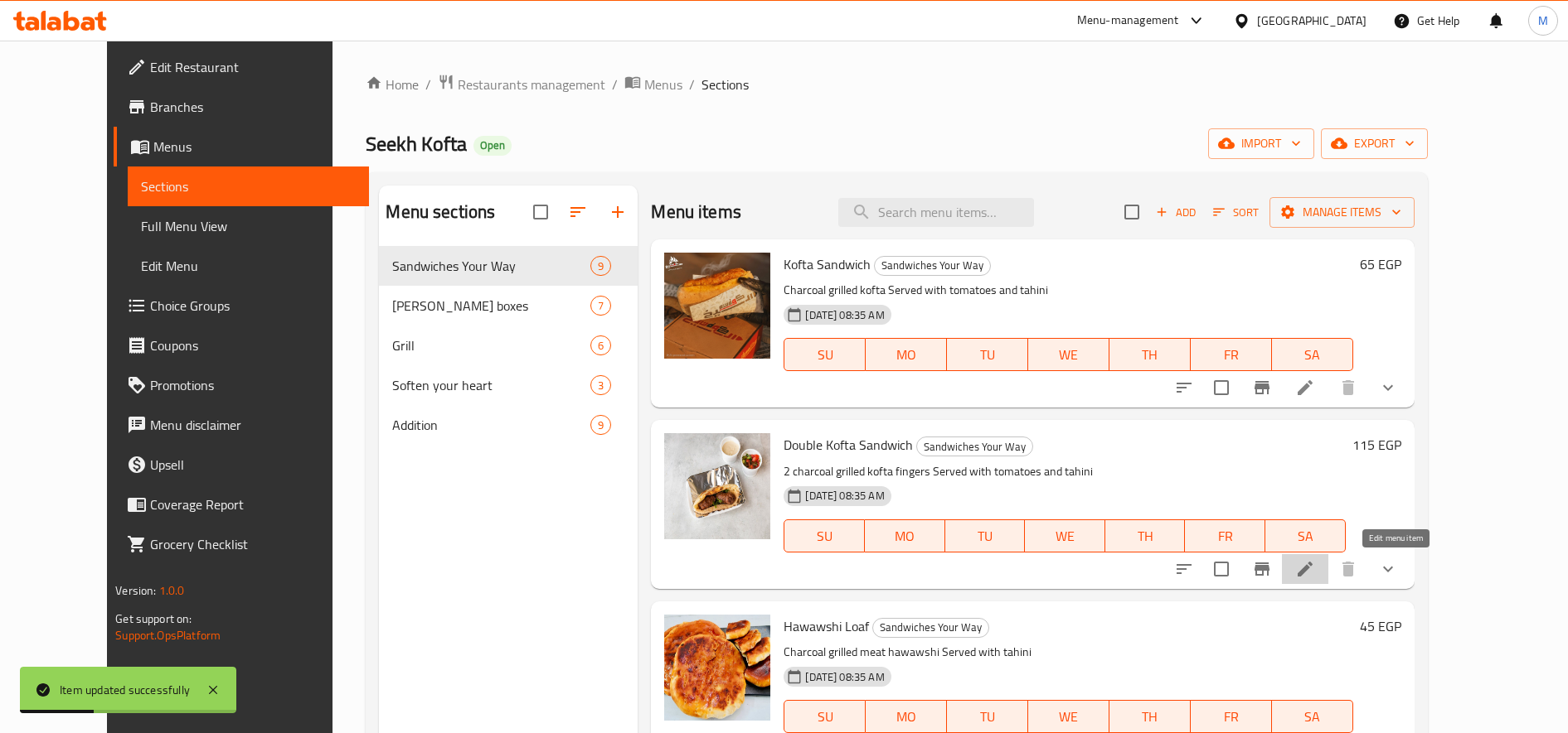
click at [1315, 572] on icon at bounding box center [1305, 569] width 20 height 20
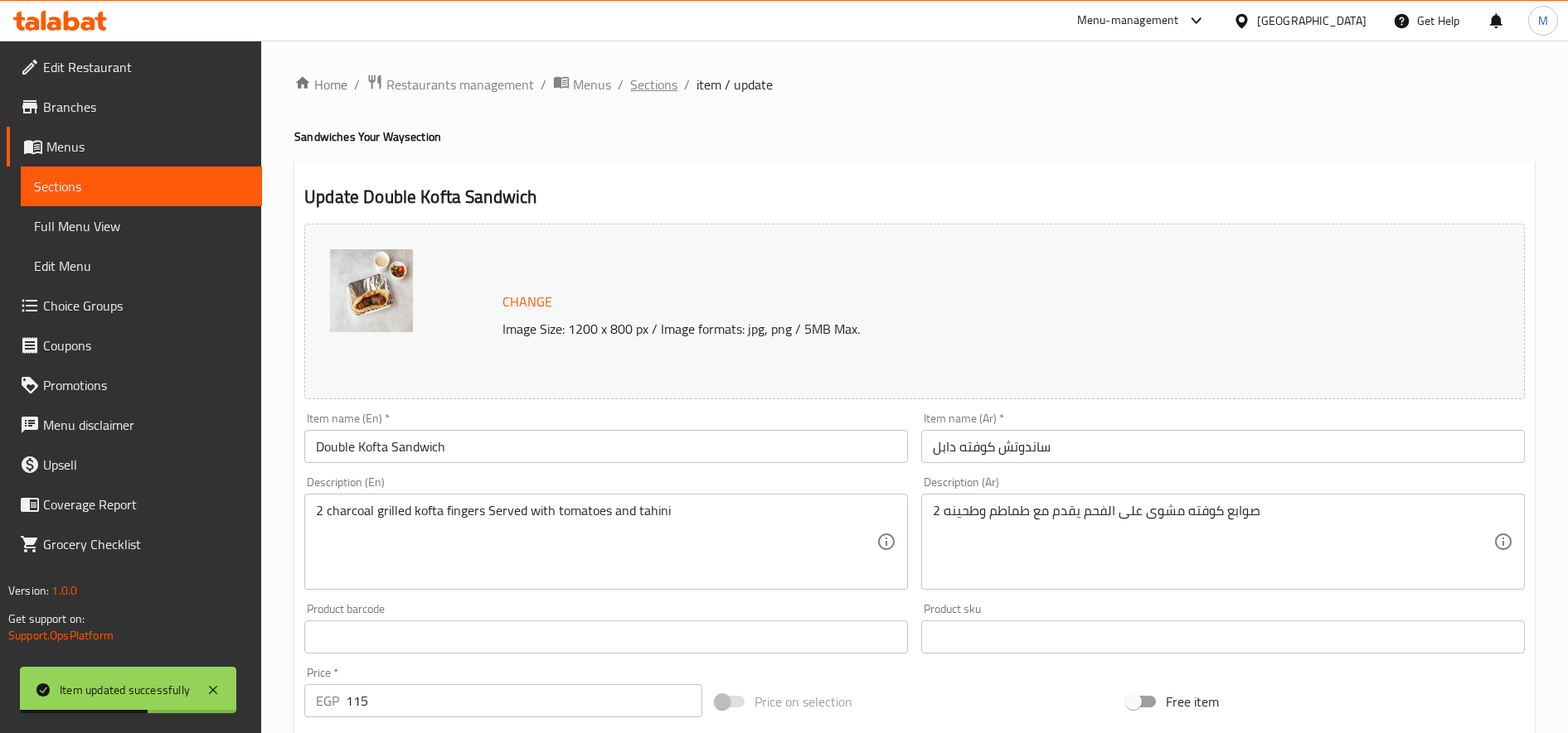
click at [652, 85] on span "Sections" at bounding box center [653, 84] width 48 height 20
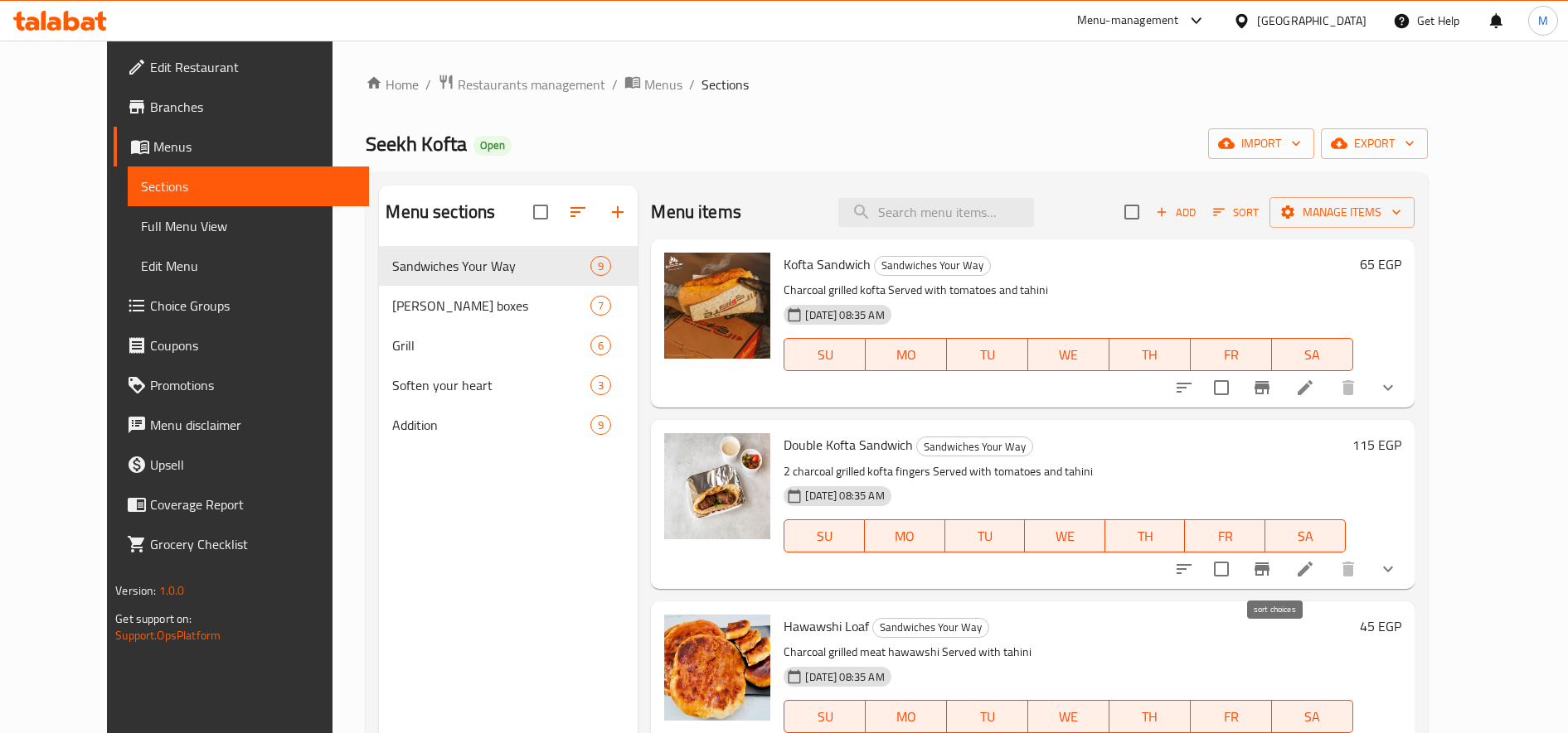
click at [1194, 561] on icon "sort-choices" at bounding box center [1184, 569] width 20 height 20
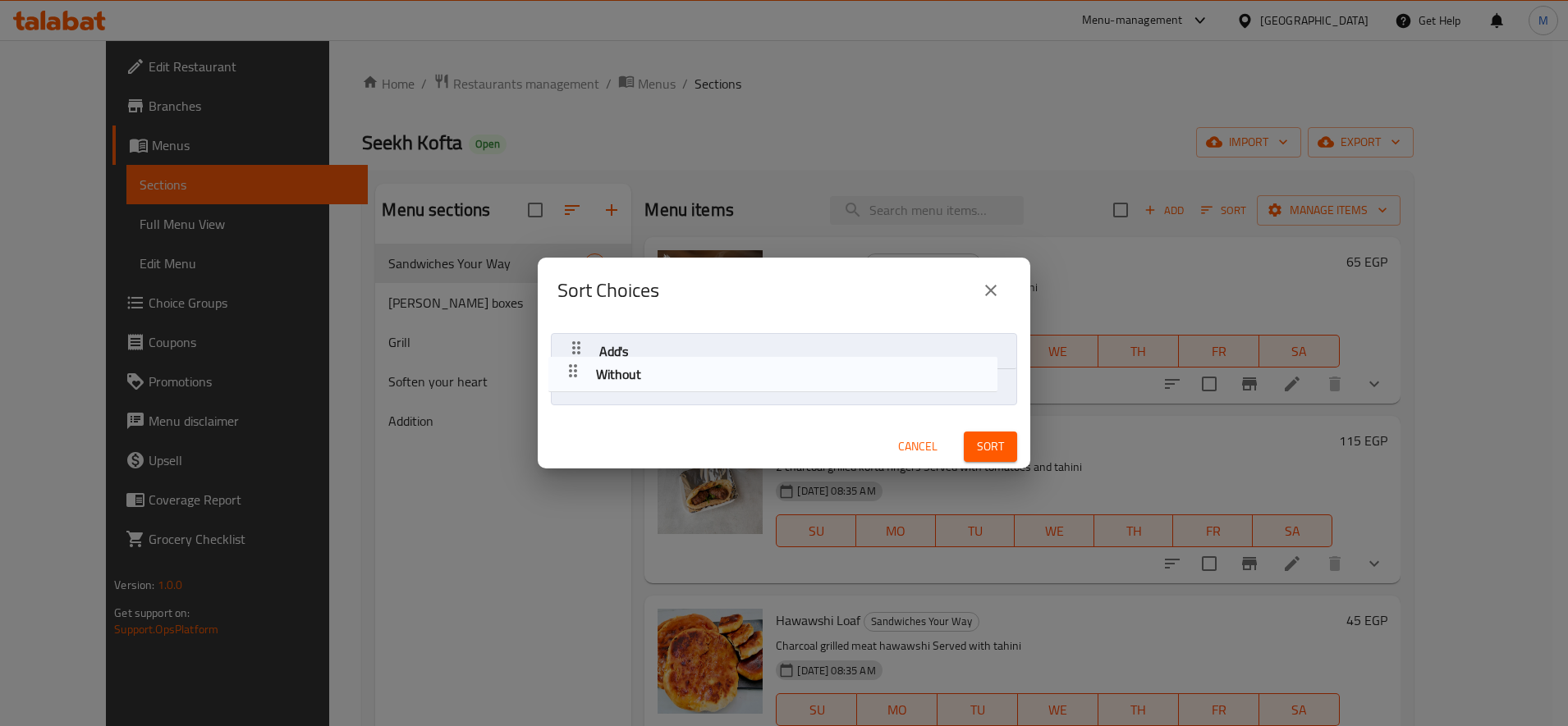
drag, startPoint x: 567, startPoint y: 382, endPoint x: 563, endPoint y: 342, distance: 40.2
click at [563, 345] on nav "Add's Without" at bounding box center [784, 369] width 466 height 72
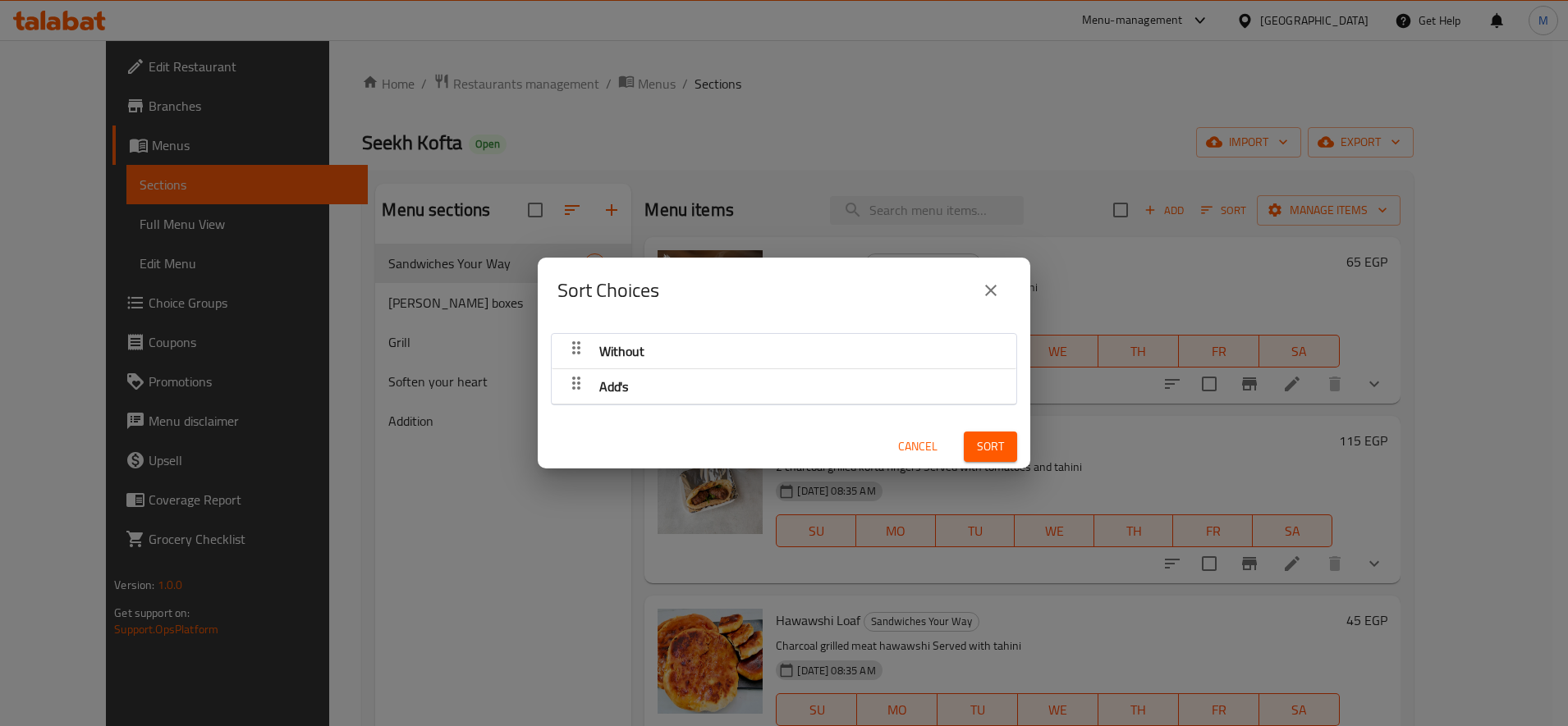
click at [964, 451] on button "Sort" at bounding box center [991, 447] width 53 height 31
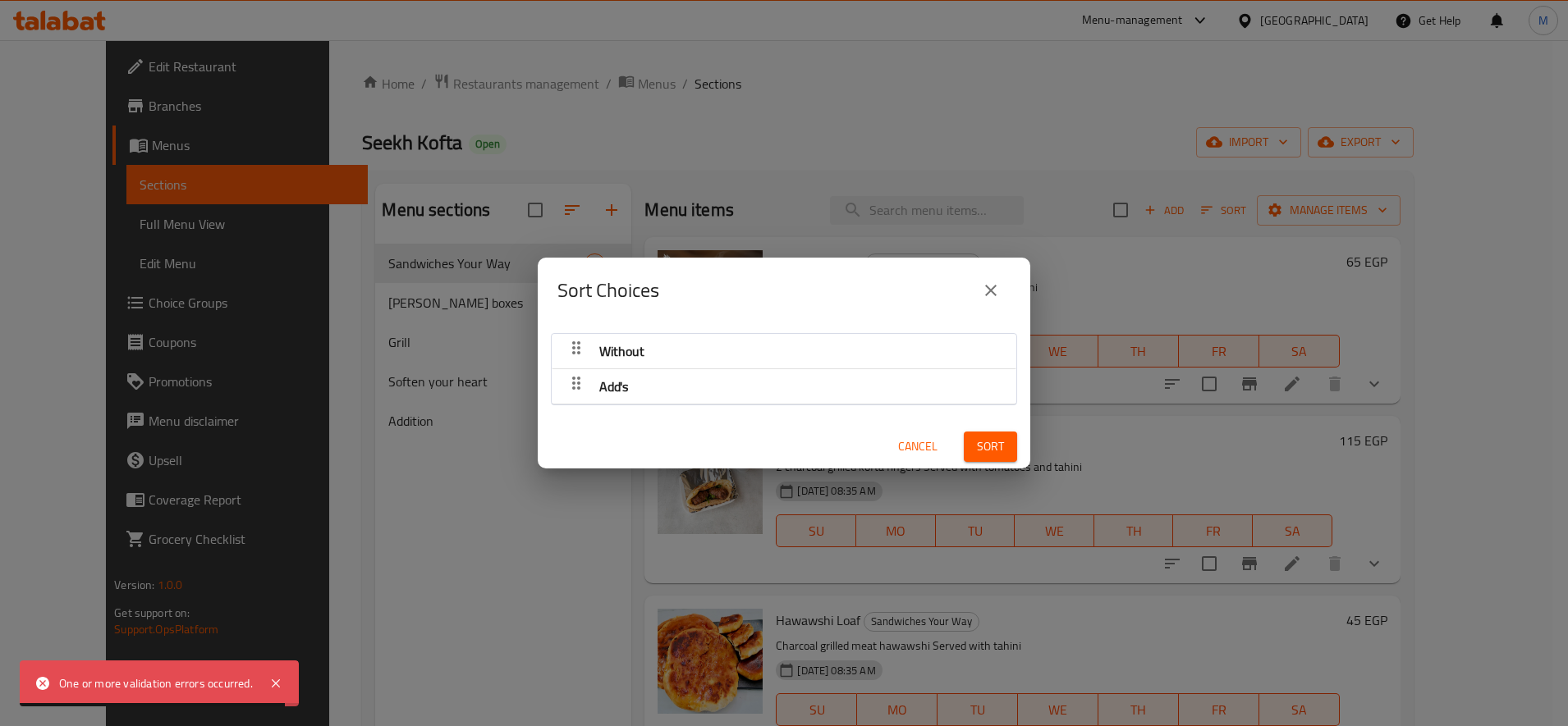
click at [977, 446] on span "Sort" at bounding box center [991, 447] width 27 height 21
click at [996, 281] on icon "close" at bounding box center [991, 290] width 20 height 20
